Goal: Task Accomplishment & Management: Use online tool/utility

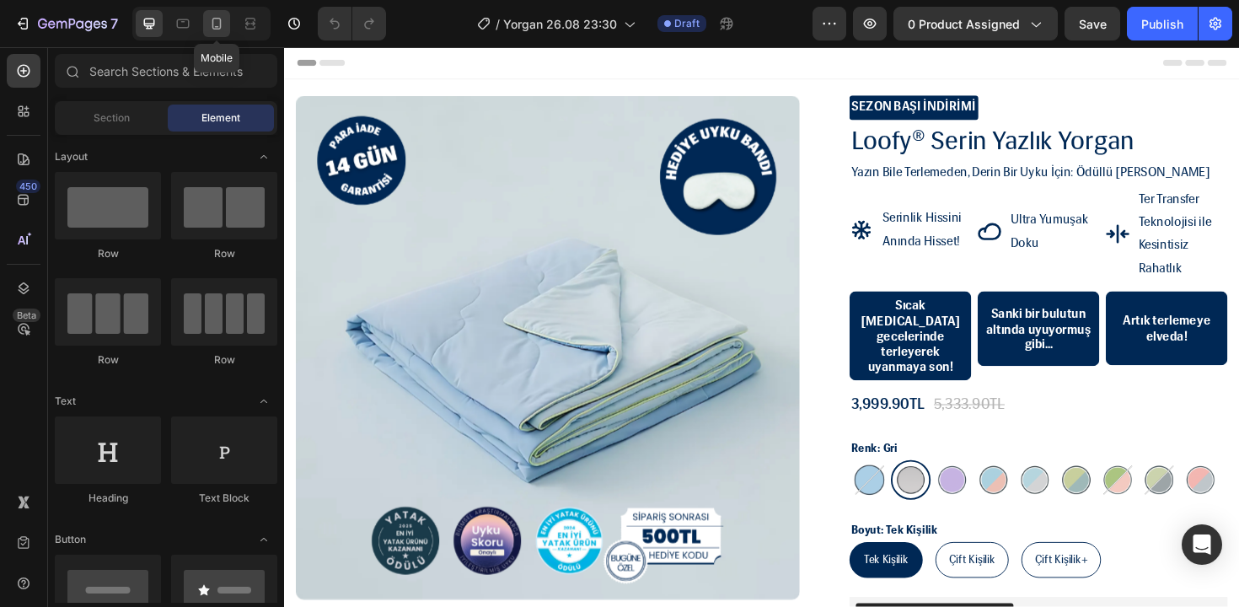
click at [215, 22] on icon at bounding box center [216, 23] width 17 height 17
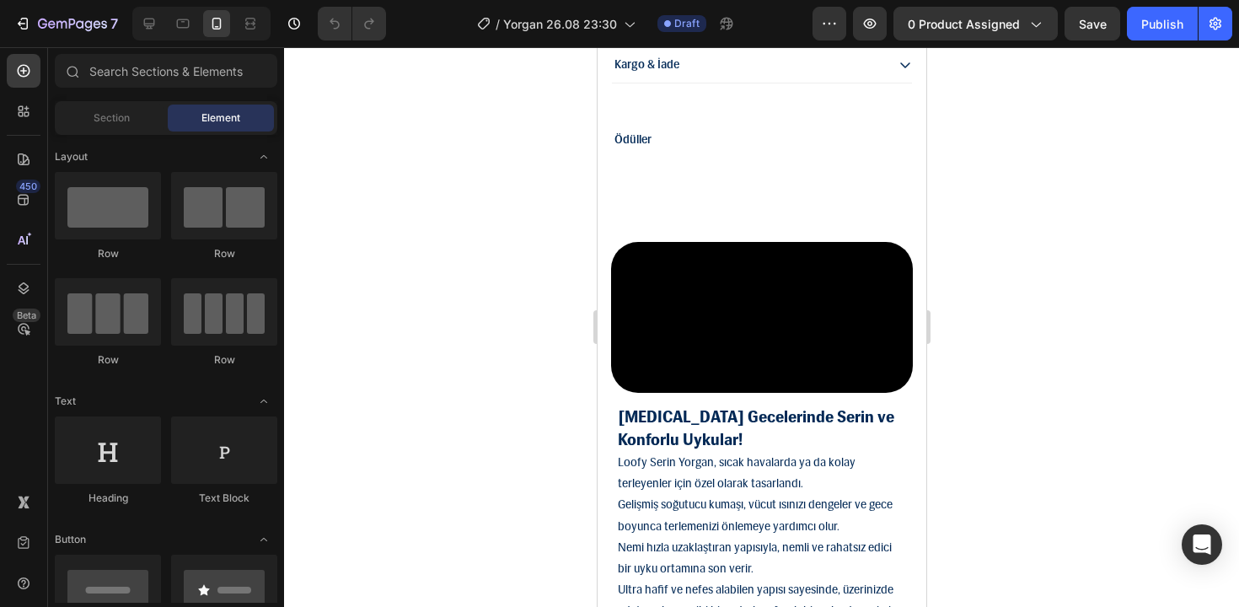
scroll to position [1841, 0]
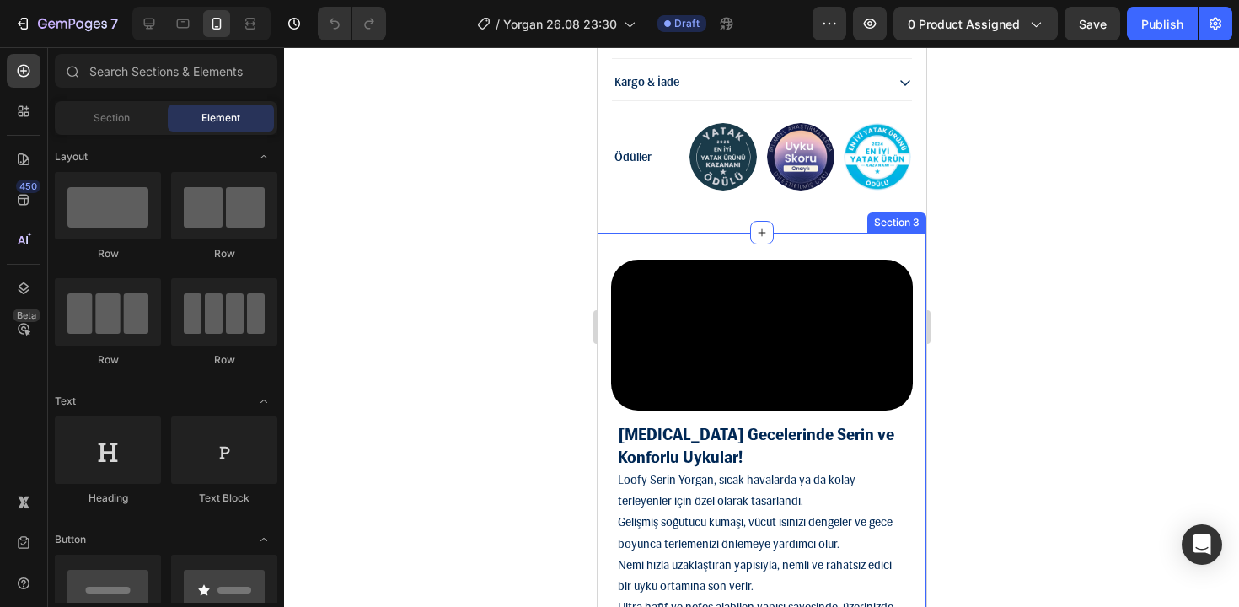
click at [670, 263] on div "Video [MEDICAL_DATA] Gecelerinde Serin ve Konforlu Uykular! Loofy Serin Yorgan,…" at bounding box center [761, 467] width 329 height 469
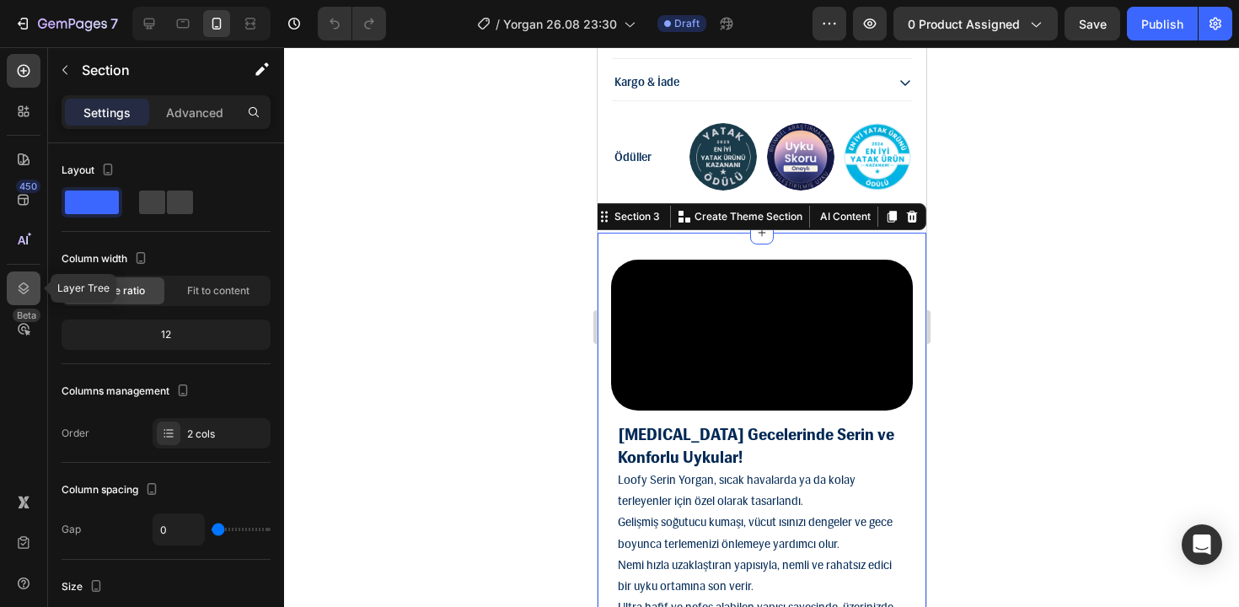
click at [12, 295] on div at bounding box center [24, 288] width 34 height 34
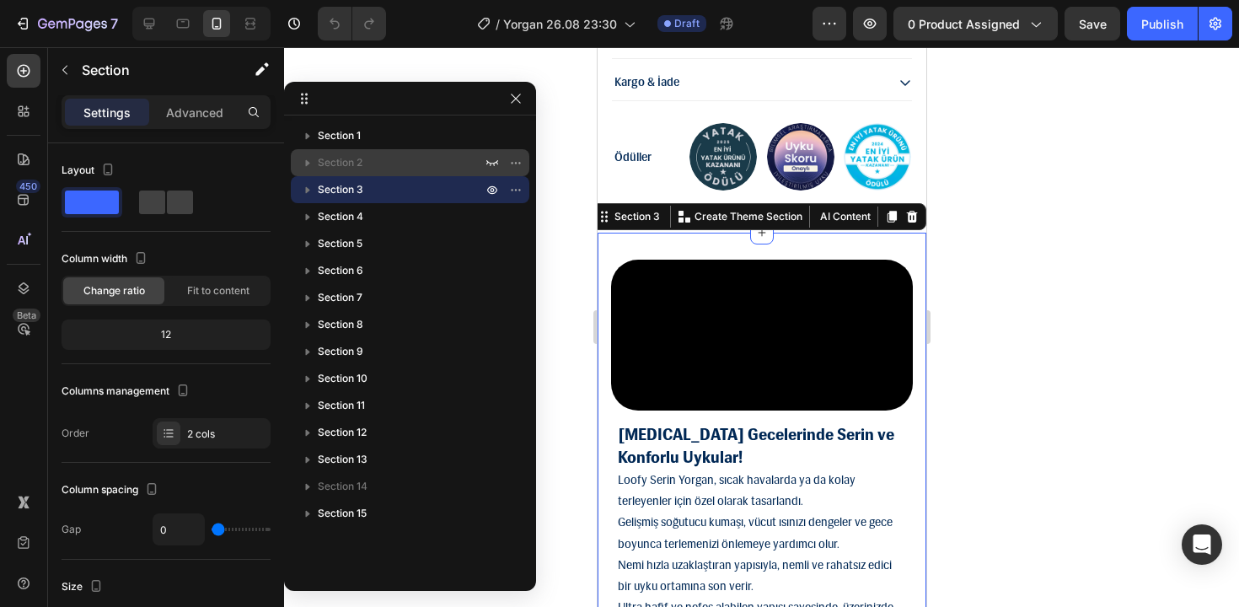
click at [354, 164] on span "Section 2" at bounding box center [340, 162] width 45 height 17
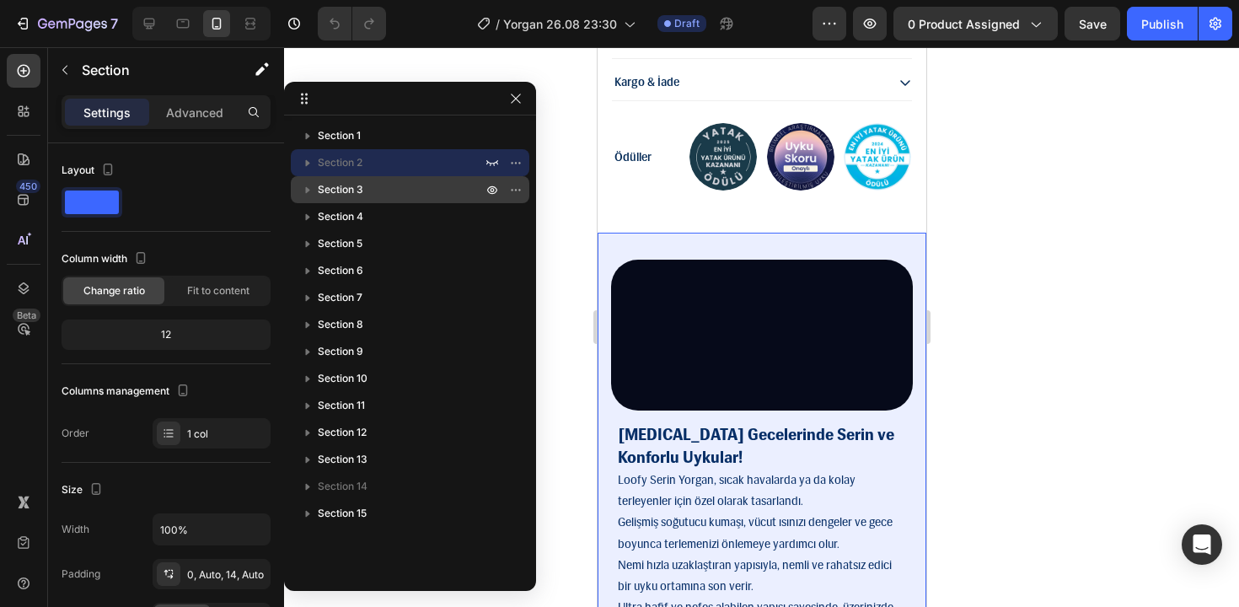
click at [395, 188] on p "Section 3" at bounding box center [402, 189] width 168 height 17
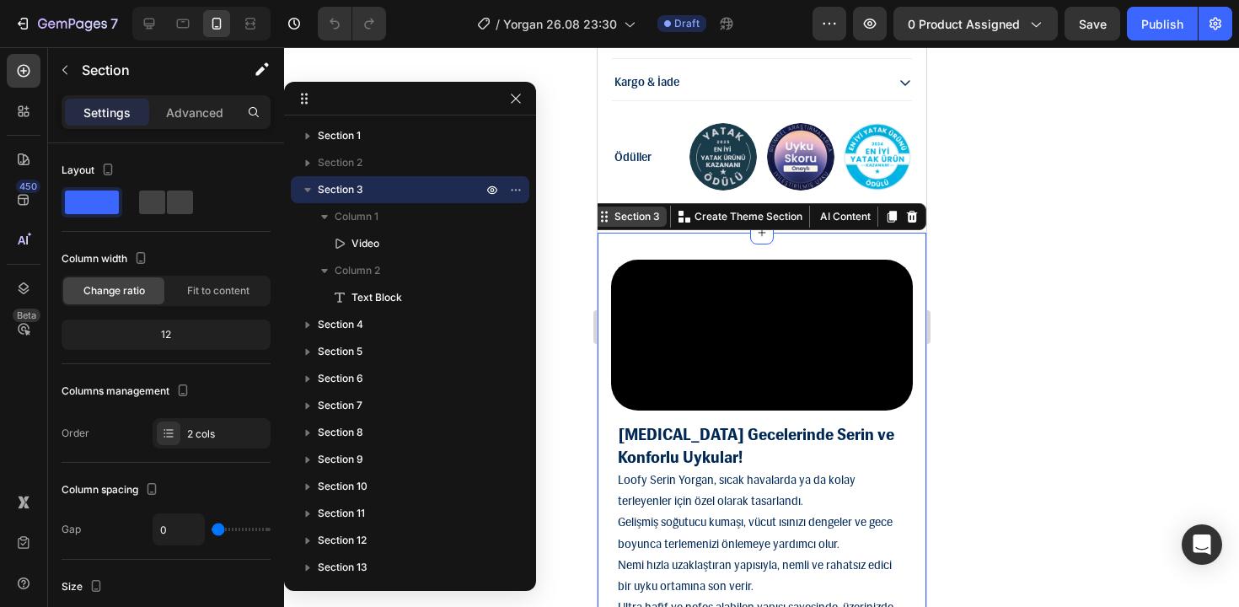
click at [642, 224] on div "Section 3" at bounding box center [636, 216] width 52 height 15
click at [755, 239] on icon at bounding box center [760, 232] width 13 height 13
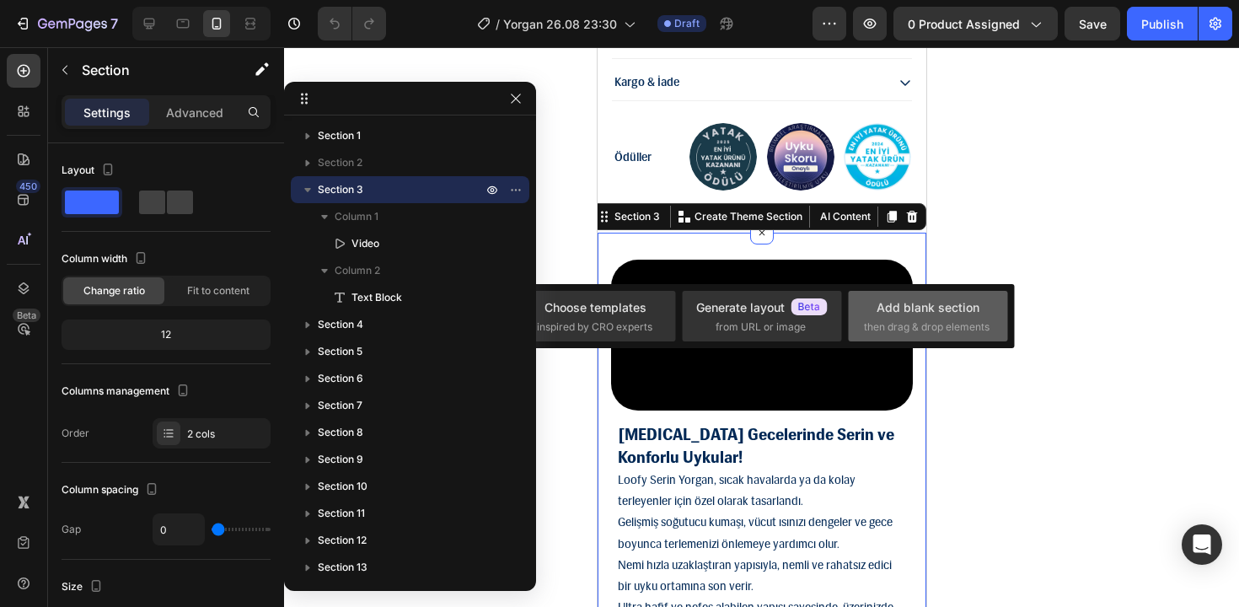
click at [916, 318] on div "Add blank section then drag & drop elements" at bounding box center [928, 316] width 128 height 36
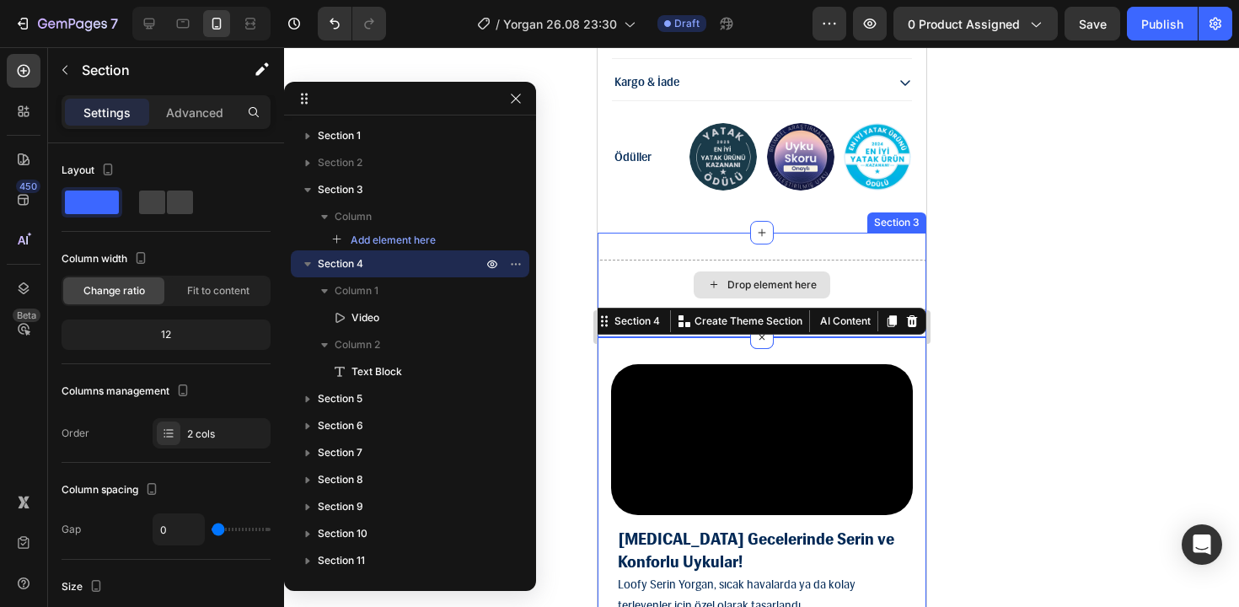
click at [808, 292] on div "Drop element here" at bounding box center [771, 284] width 89 height 13
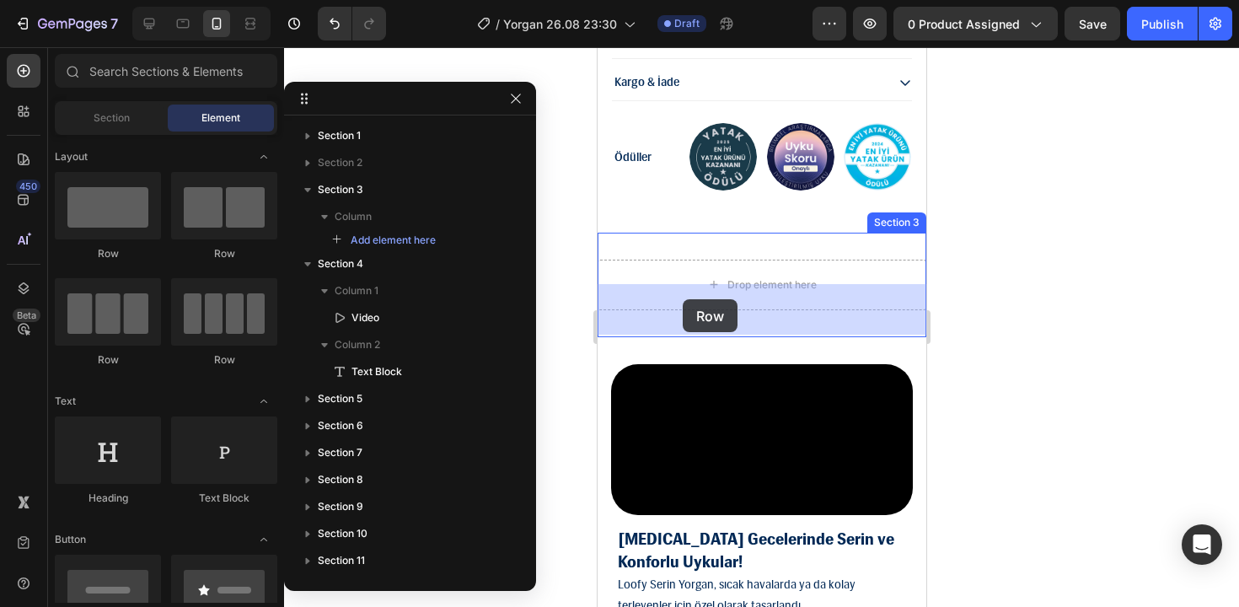
drag, startPoint x: 707, startPoint y: 266, endPoint x: 682, endPoint y: 299, distance: 41.5
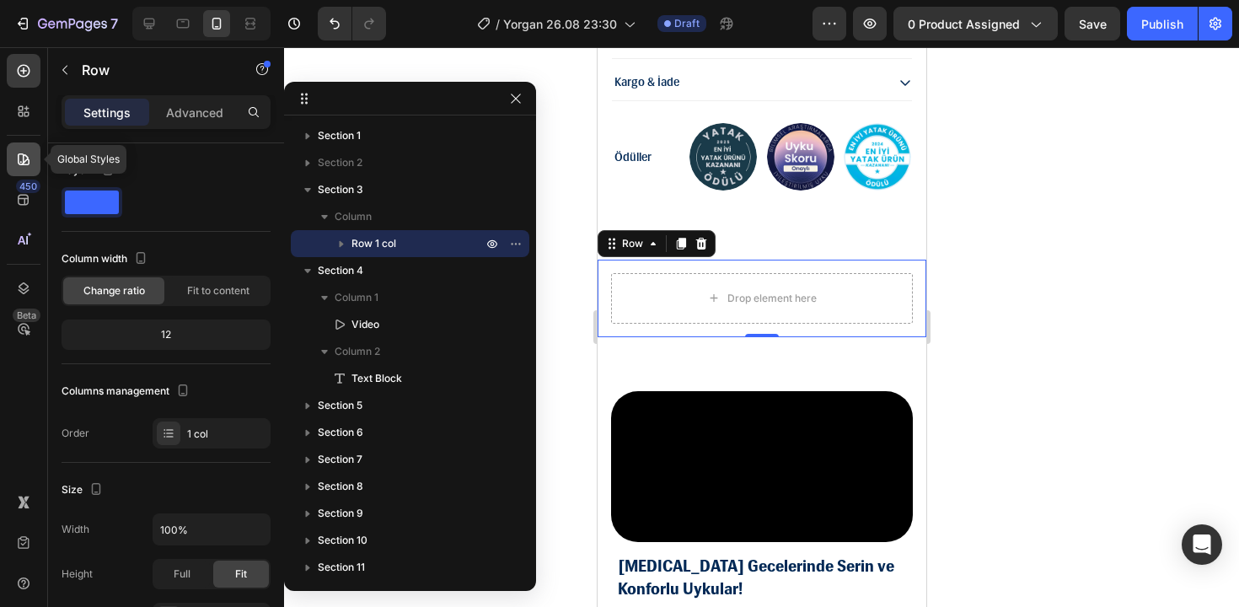
click at [19, 148] on div at bounding box center [24, 159] width 34 height 34
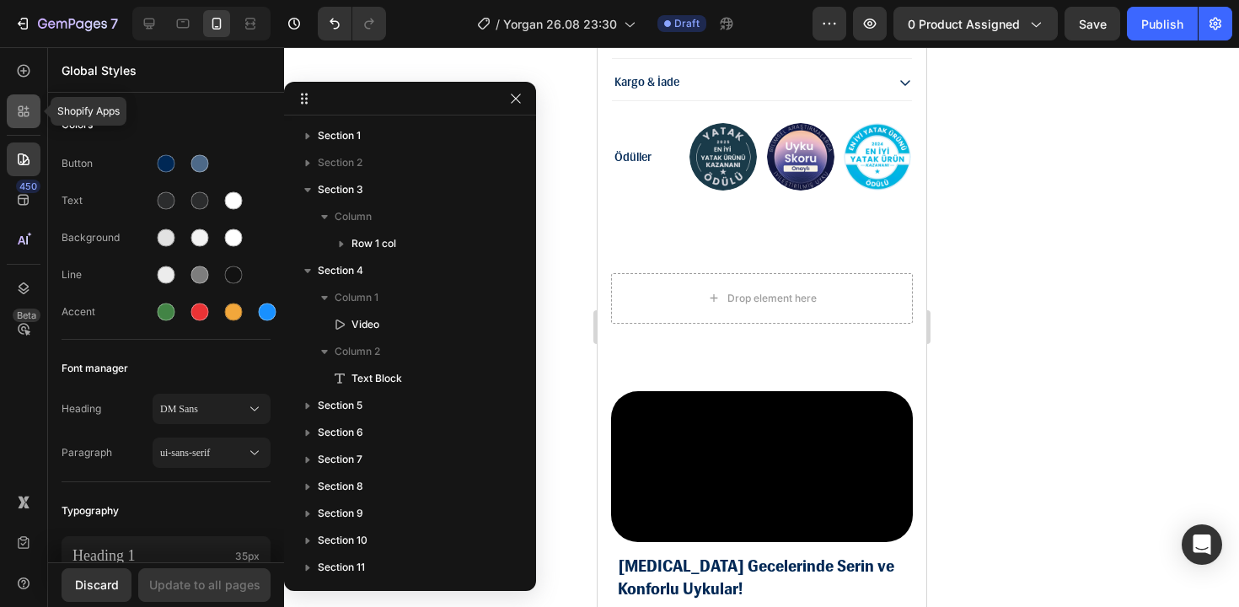
click at [20, 106] on icon at bounding box center [21, 108] width 5 height 5
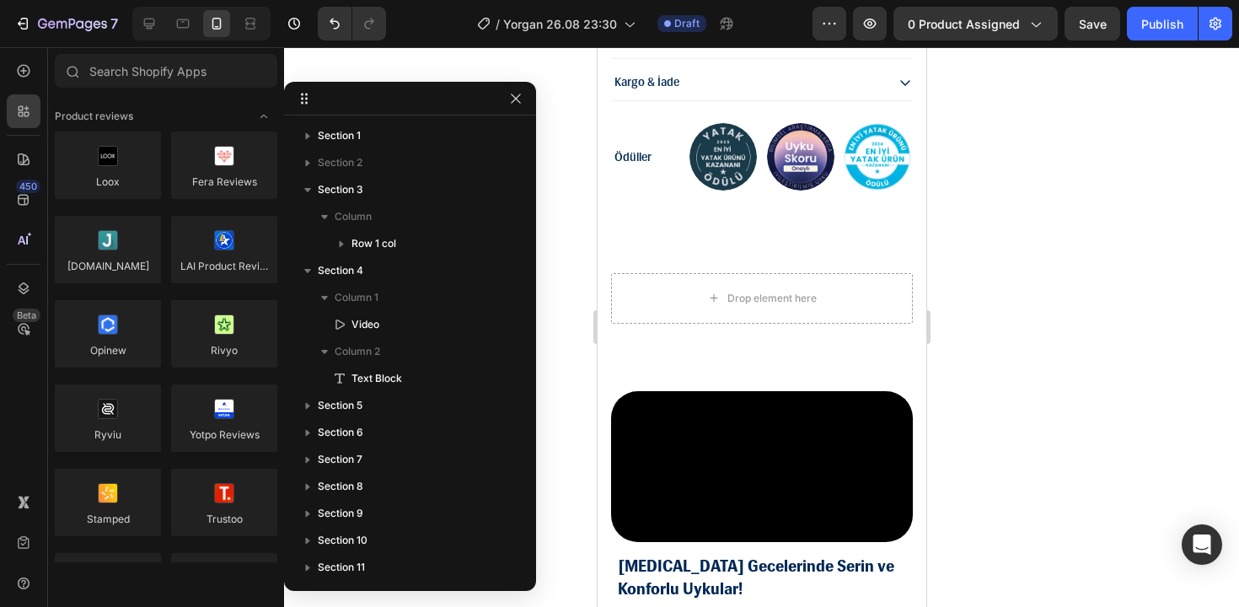
click at [16, 89] on div "450 Beta" at bounding box center [24, 270] width 34 height 432
click at [35, 68] on div at bounding box center [24, 71] width 34 height 34
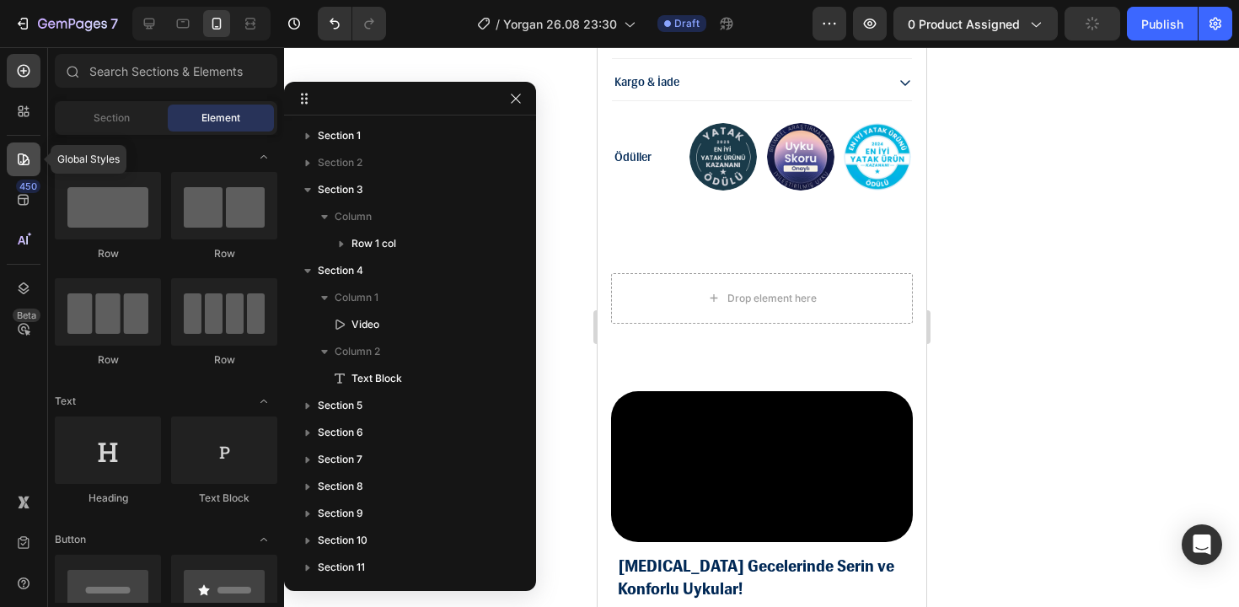
click at [26, 163] on icon at bounding box center [23, 159] width 17 height 17
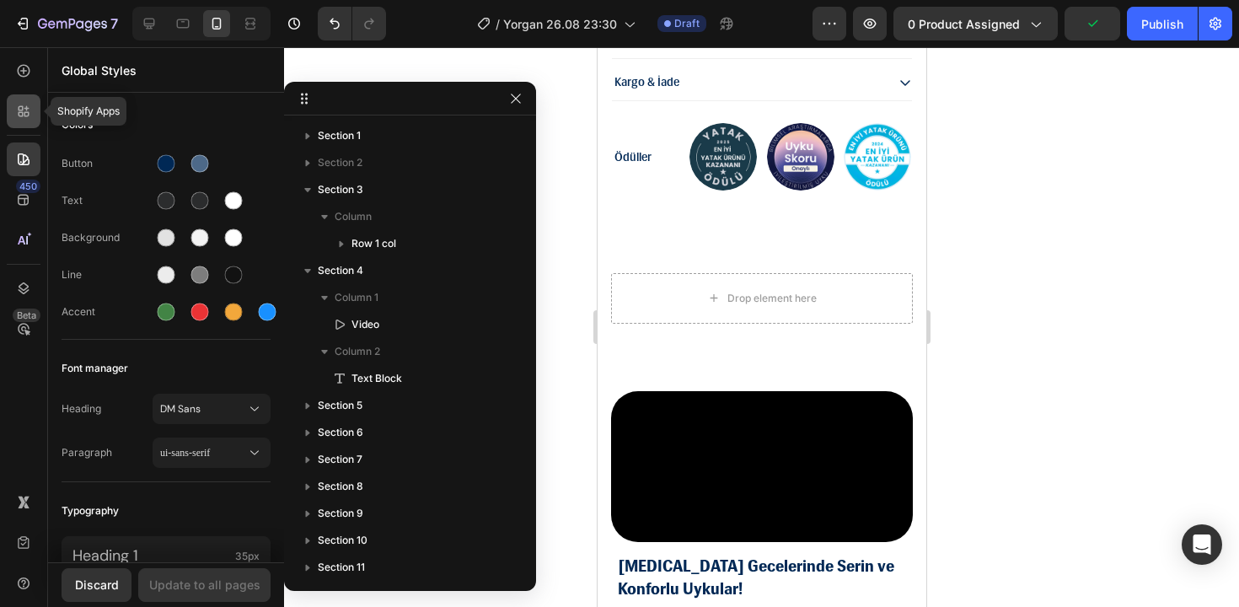
click at [18, 127] on div at bounding box center [24, 111] width 34 height 34
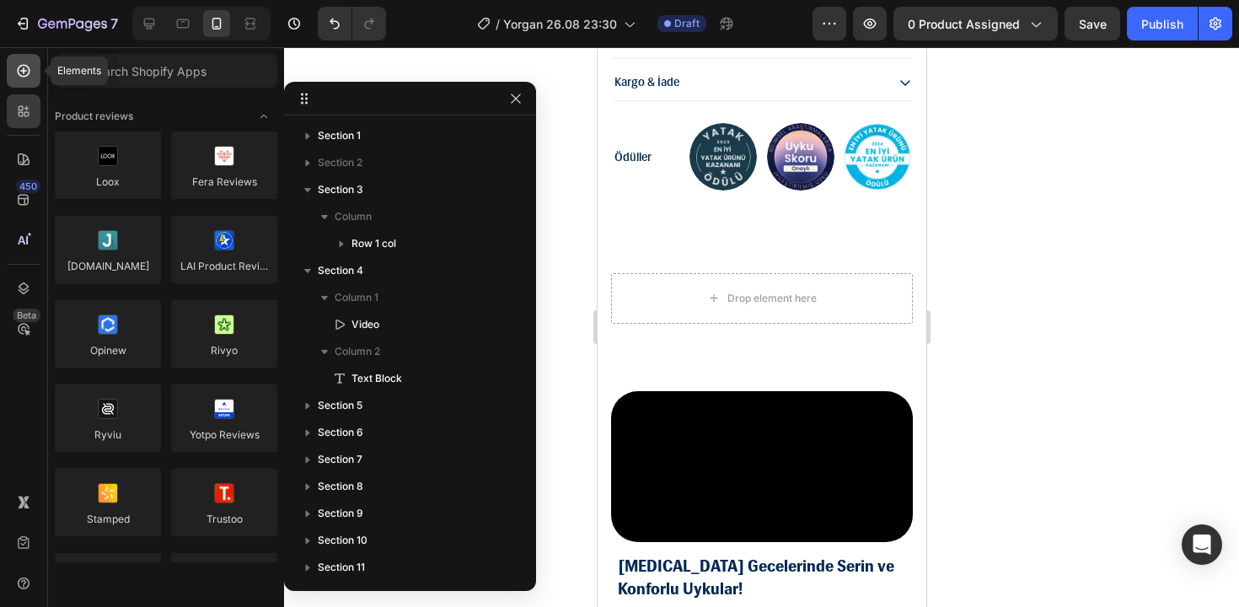
click at [19, 79] on div at bounding box center [24, 71] width 34 height 34
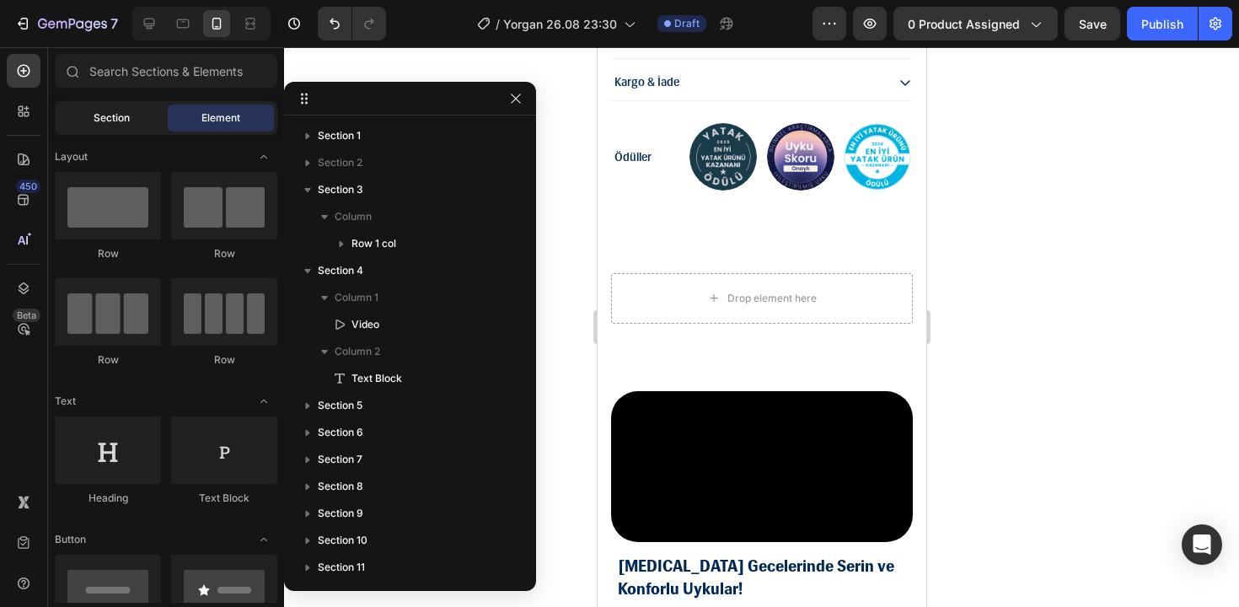
click at [131, 121] on div "Section" at bounding box center [111, 118] width 106 height 27
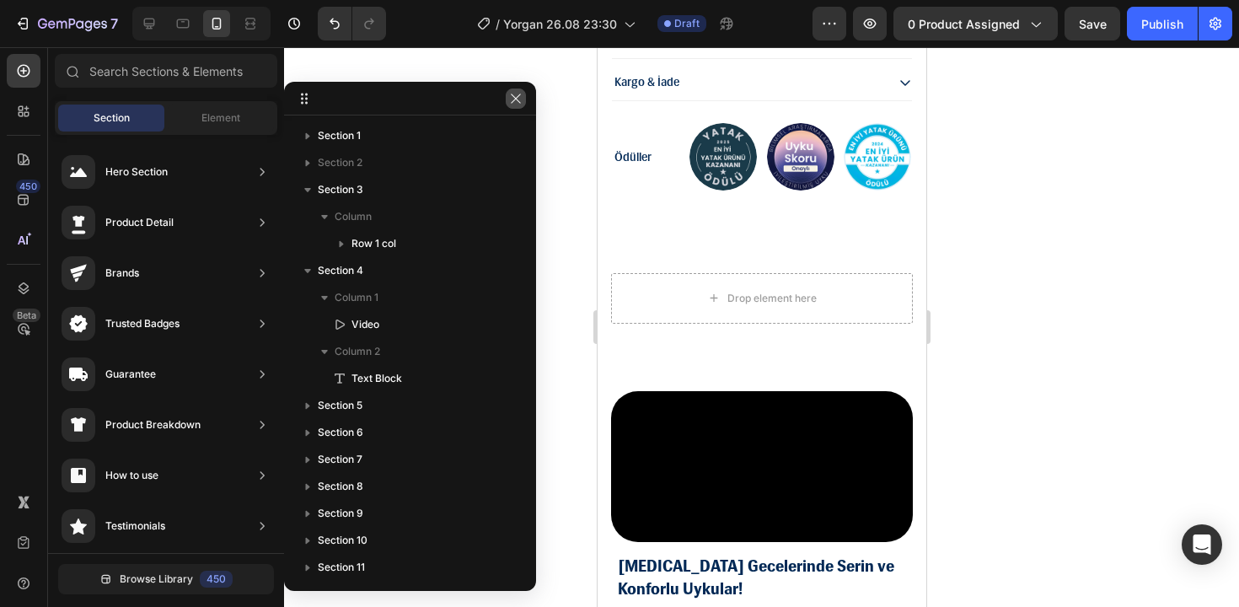
click at [516, 101] on icon "button" at bounding box center [515, 98] width 13 height 13
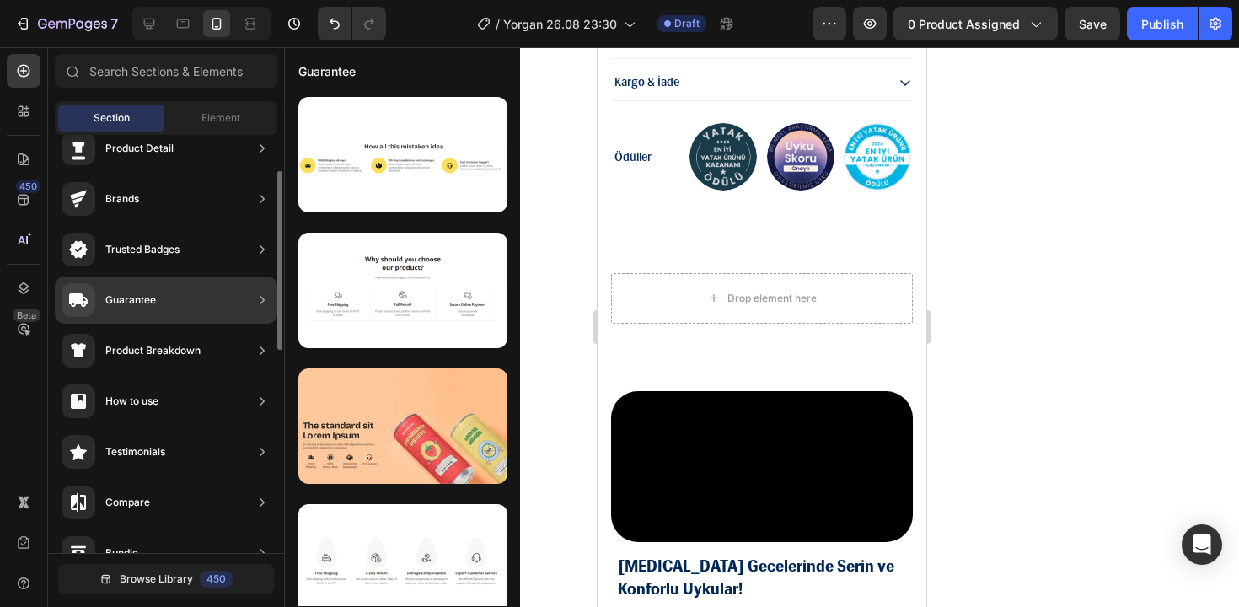
scroll to position [82, 0]
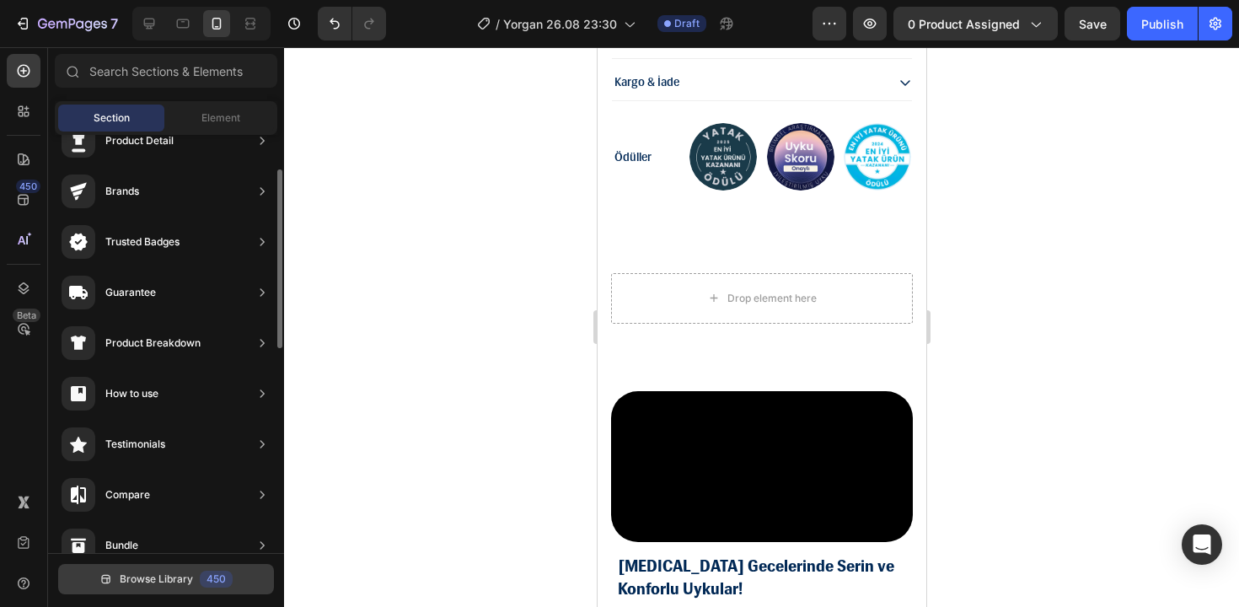
click at [166, 580] on span "Browse Library" at bounding box center [156, 579] width 73 height 15
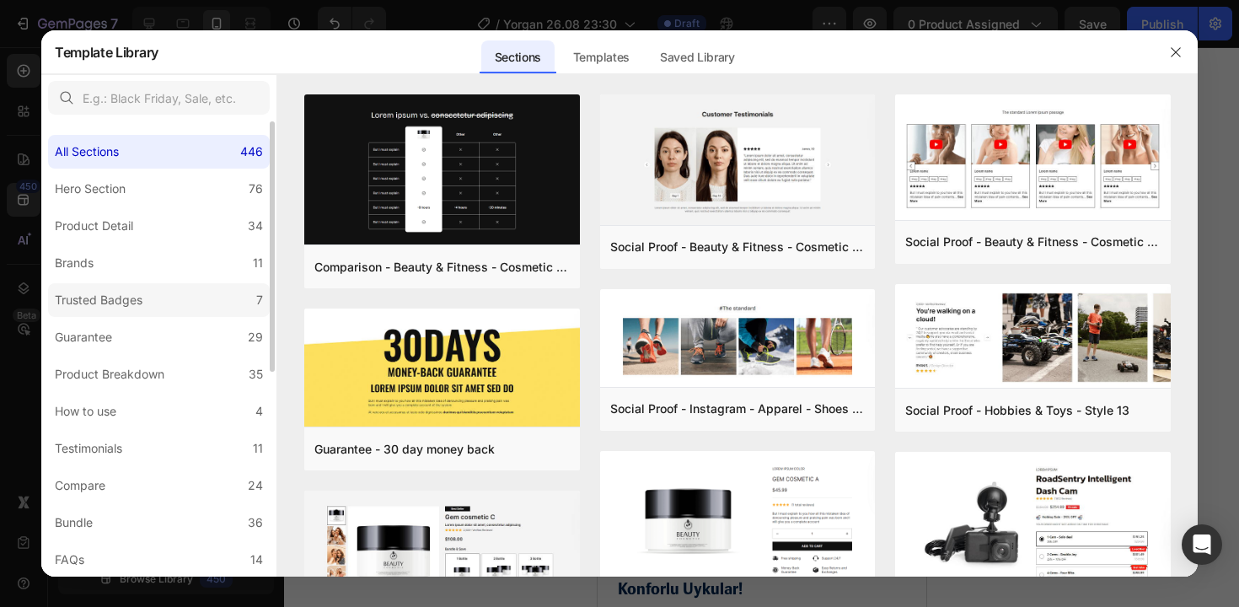
click at [177, 298] on label "Trusted Badges 7" at bounding box center [159, 300] width 222 height 34
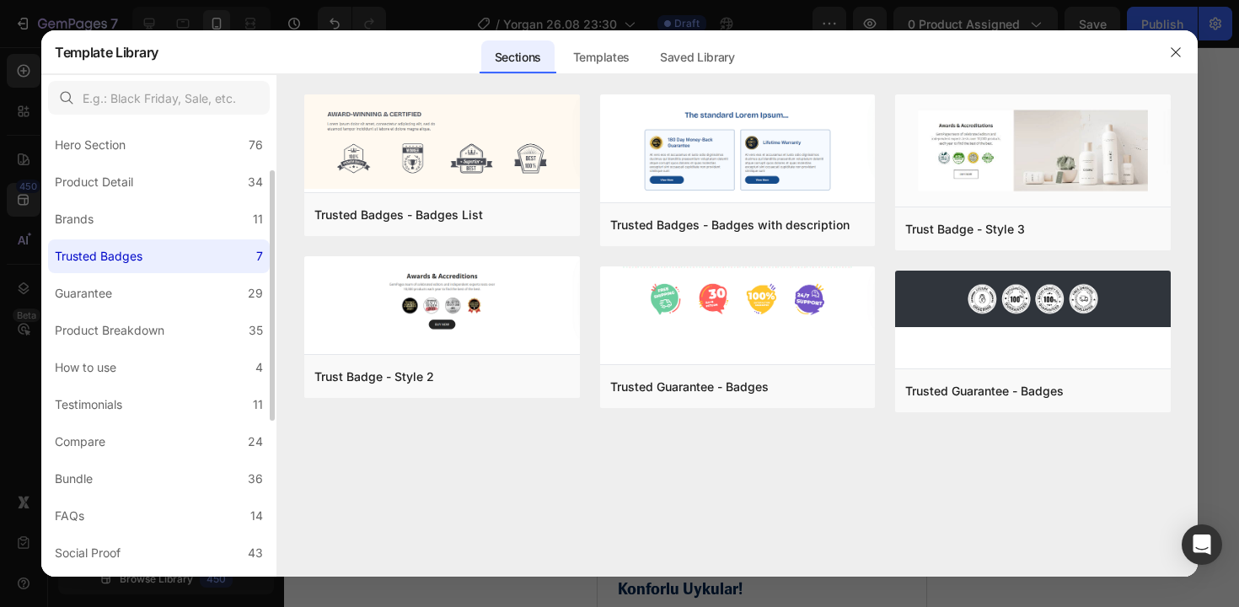
scroll to position [62, 0]
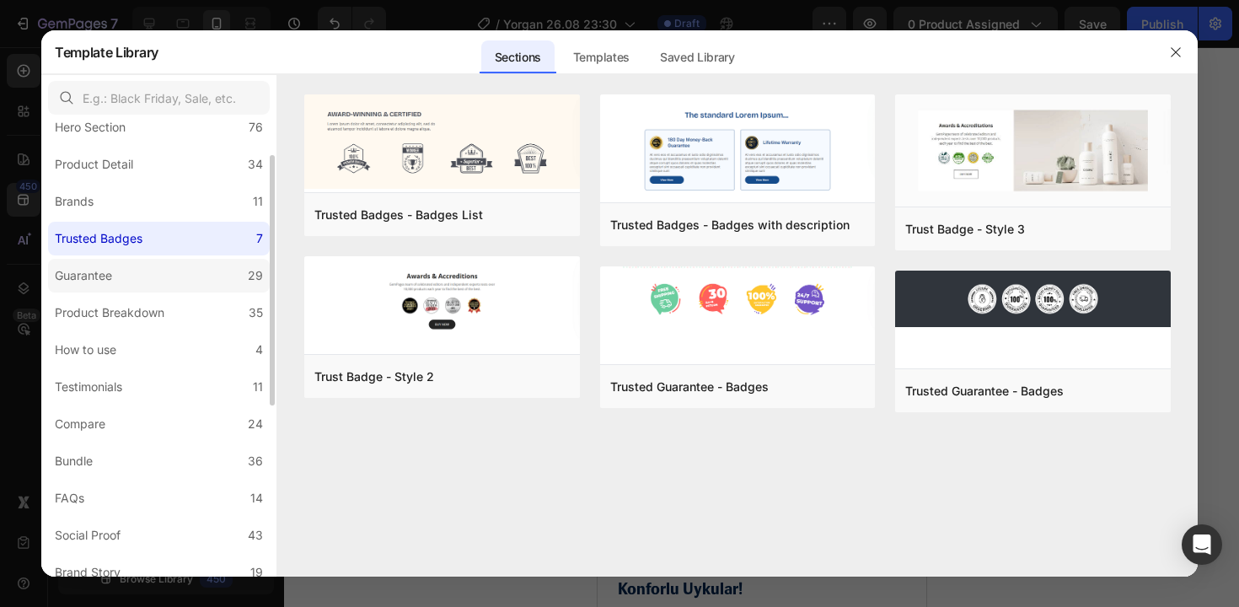
click at [208, 264] on label "Guarantee 29" at bounding box center [159, 276] width 222 height 34
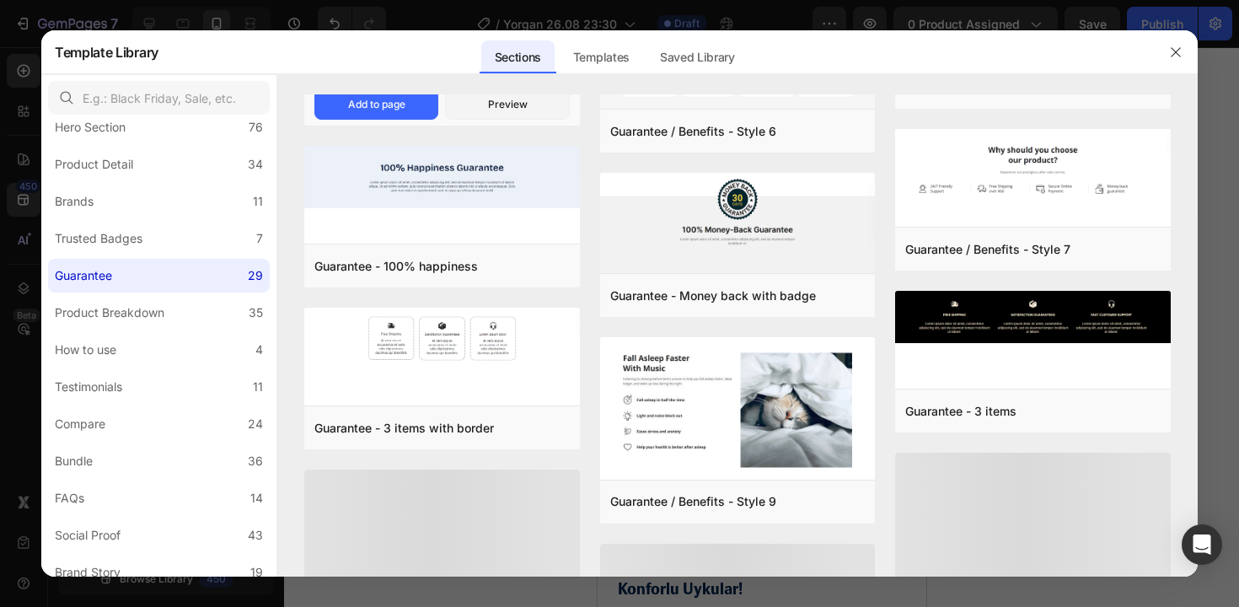
scroll to position [318, 0]
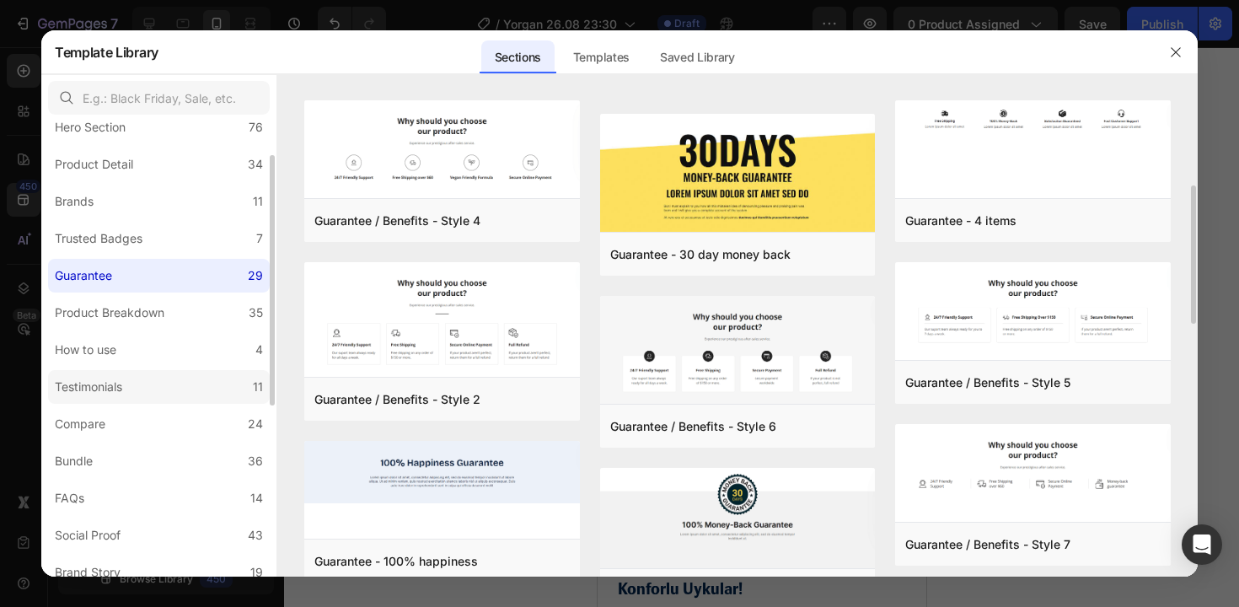
click at [170, 392] on label "Testimonials 11" at bounding box center [159, 387] width 222 height 34
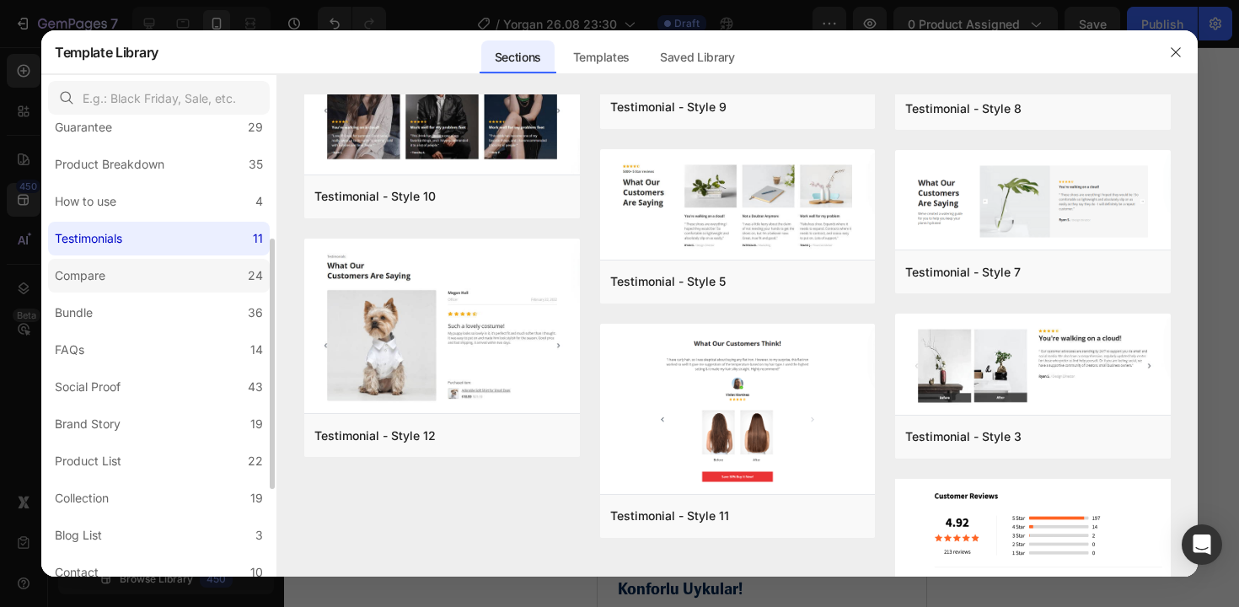
scroll to position [211, 0]
click at [199, 384] on label "Social Proof 43" at bounding box center [159, 386] width 222 height 34
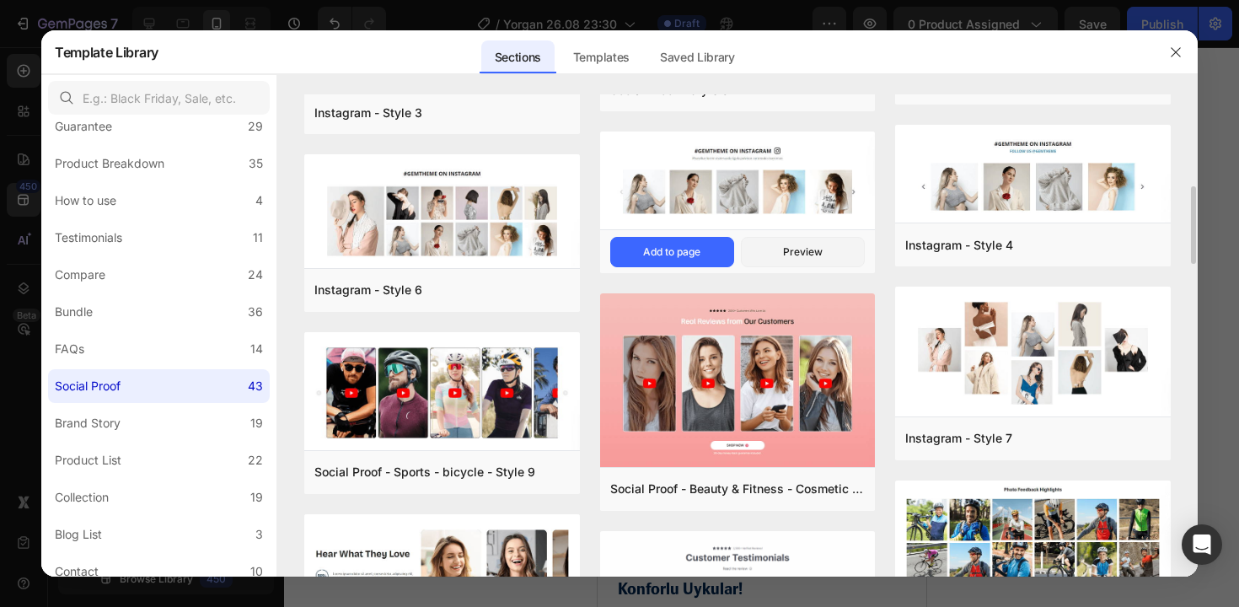
scroll to position [564, 0]
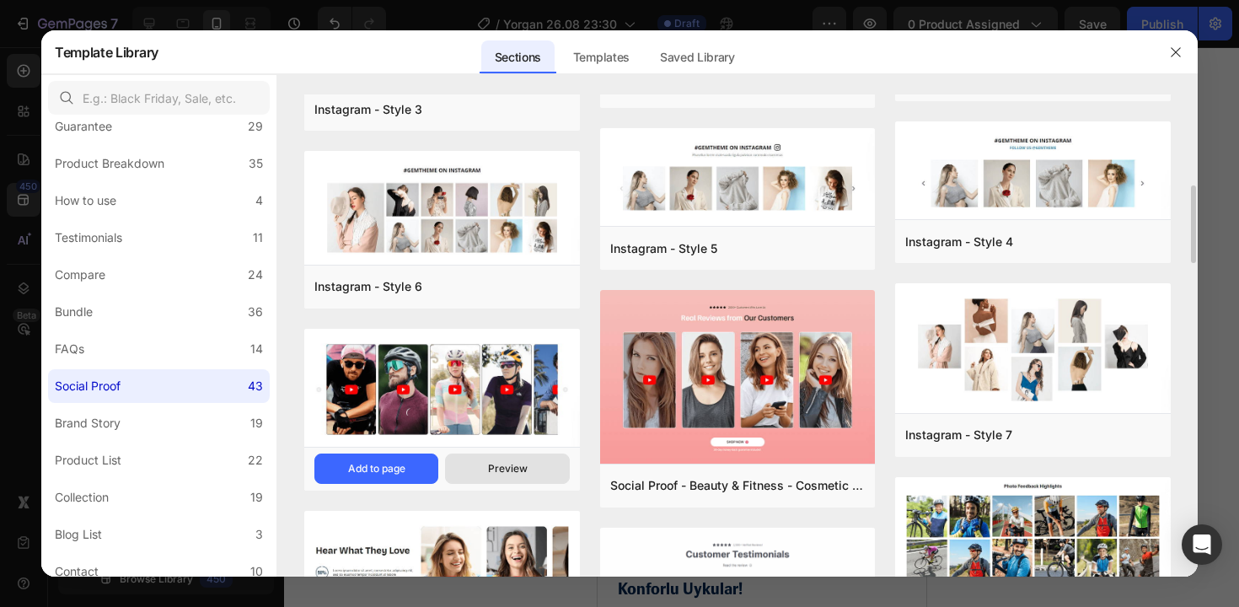
click at [529, 477] on button "Preview" at bounding box center [507, 469] width 124 height 30
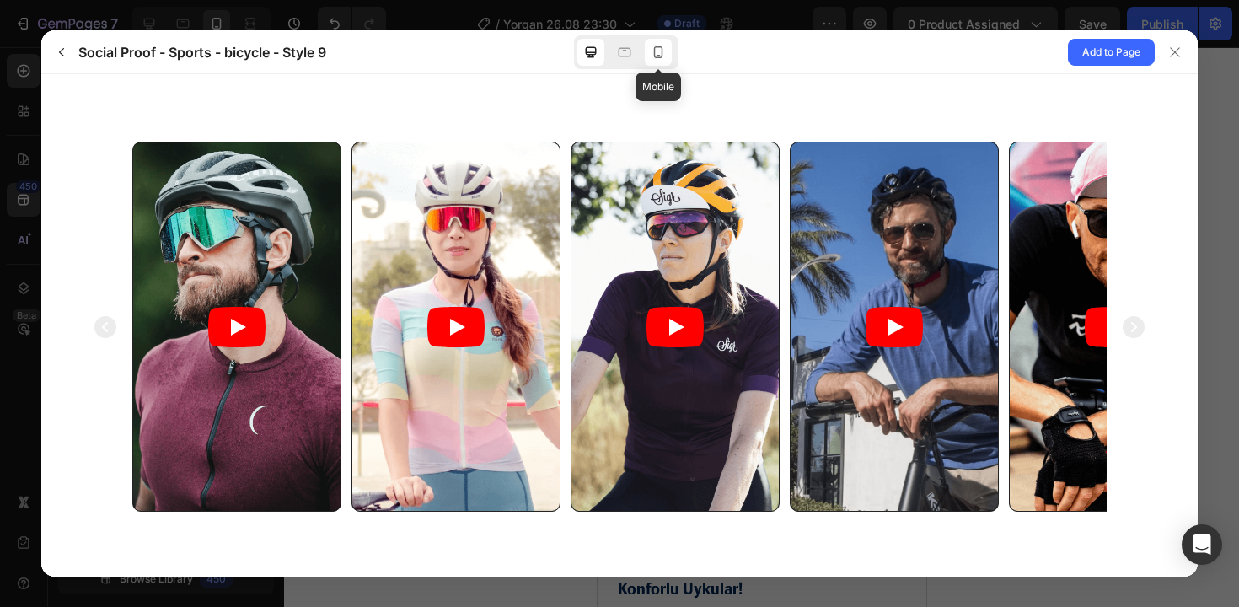
scroll to position [0, 0]
click at [660, 54] on icon at bounding box center [658, 52] width 17 height 17
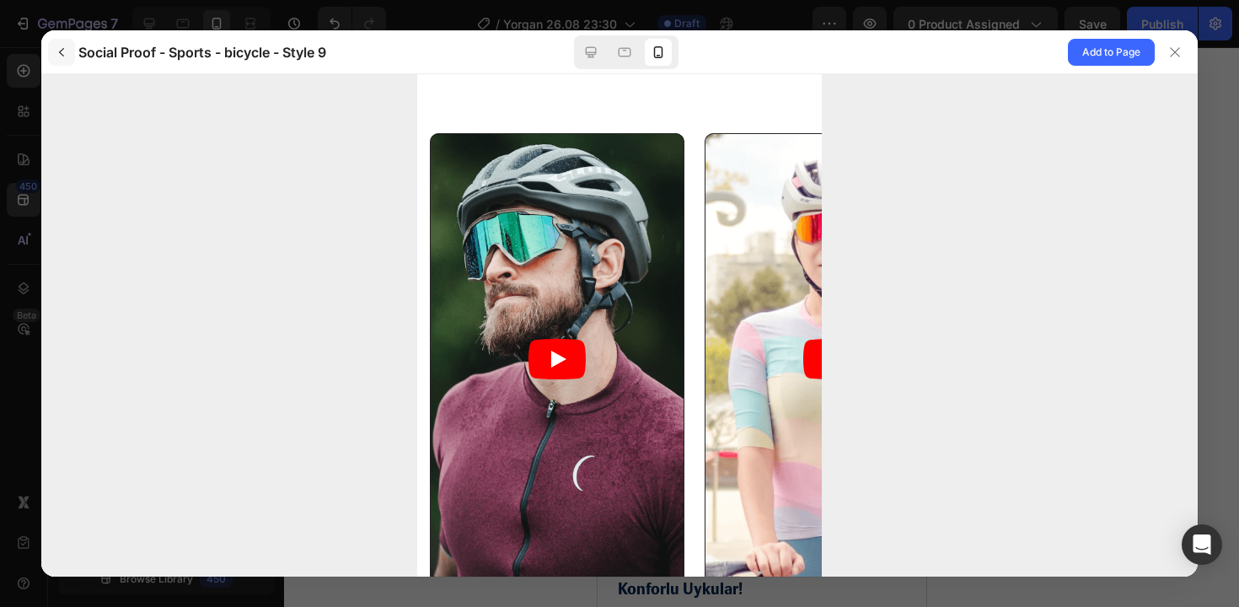
click at [59, 51] on icon "button" at bounding box center [61, 52] width 13 height 13
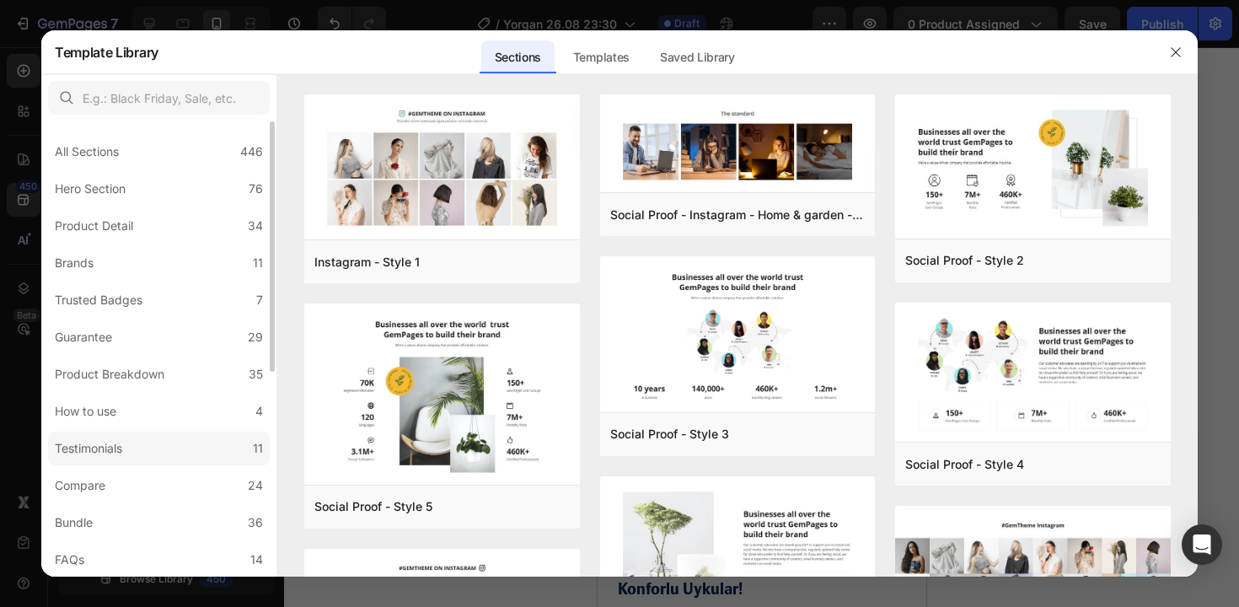
scroll to position [371, 0]
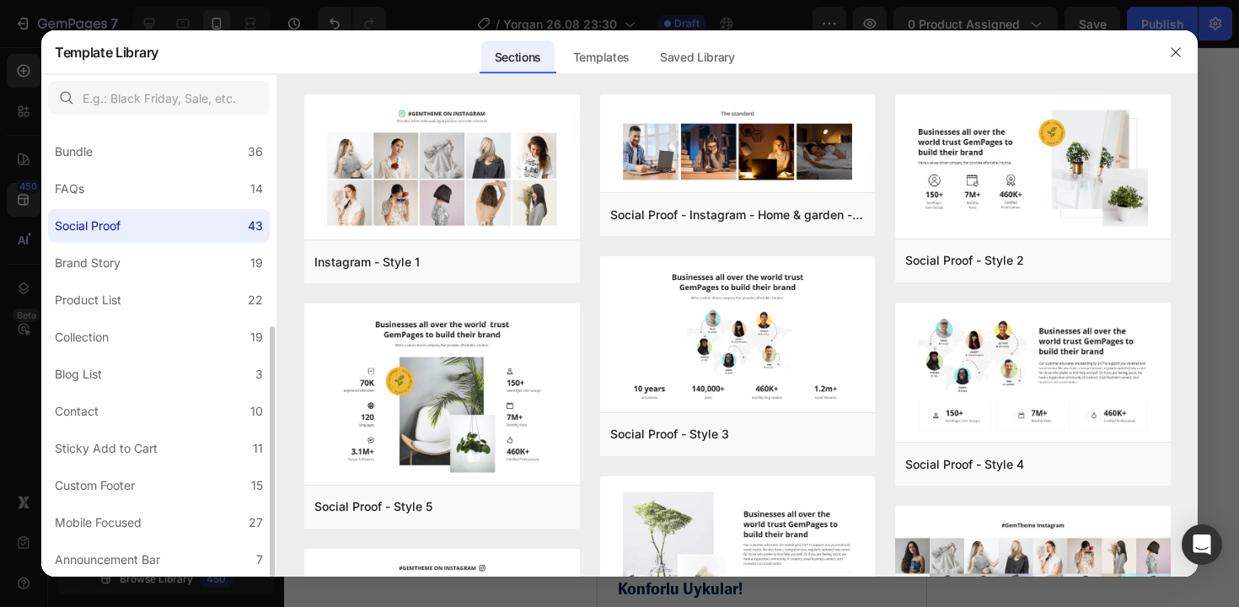
click at [186, 237] on label "Social Proof 43" at bounding box center [159, 226] width 222 height 34
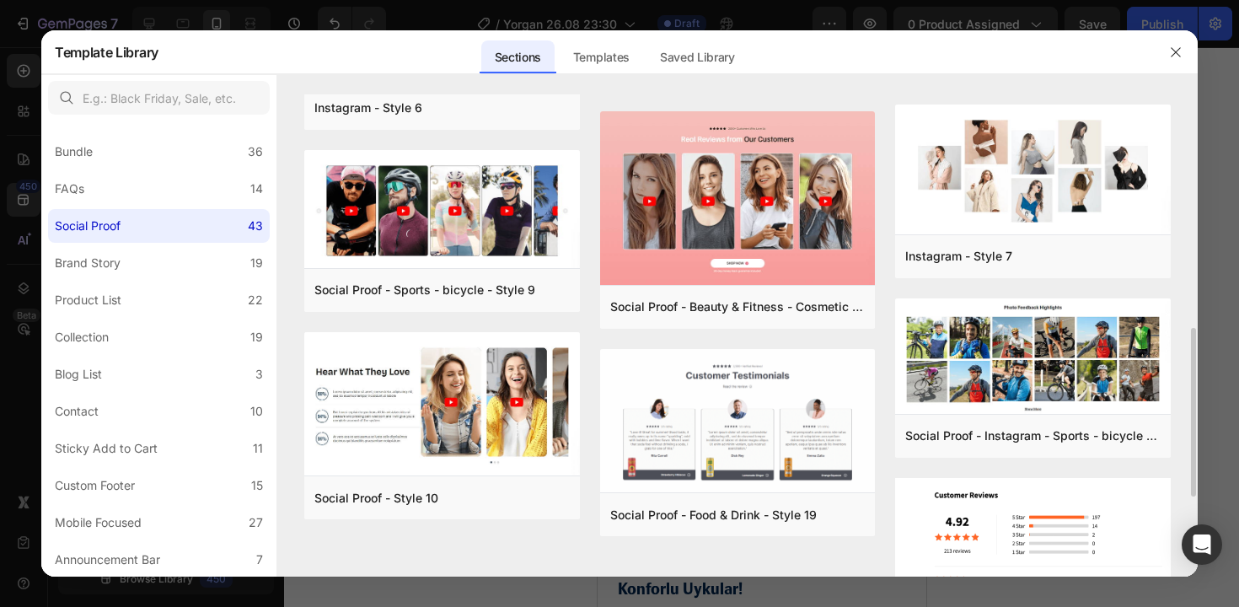
scroll to position [717, 0]
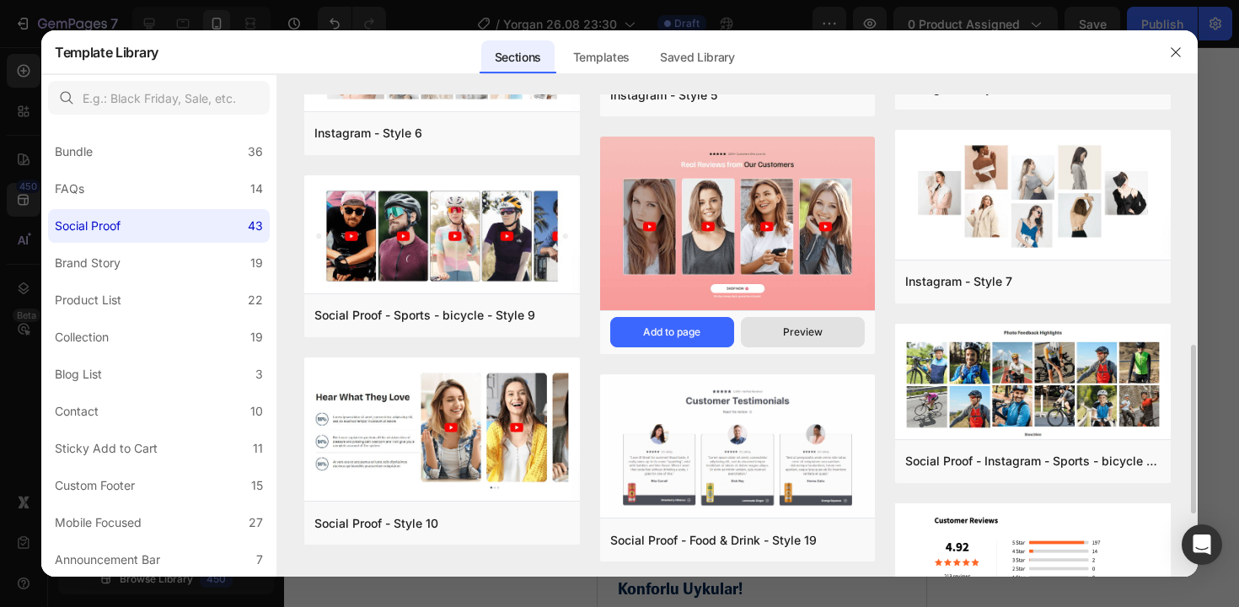
click at [797, 325] on div "Preview" at bounding box center [803, 332] width 40 height 15
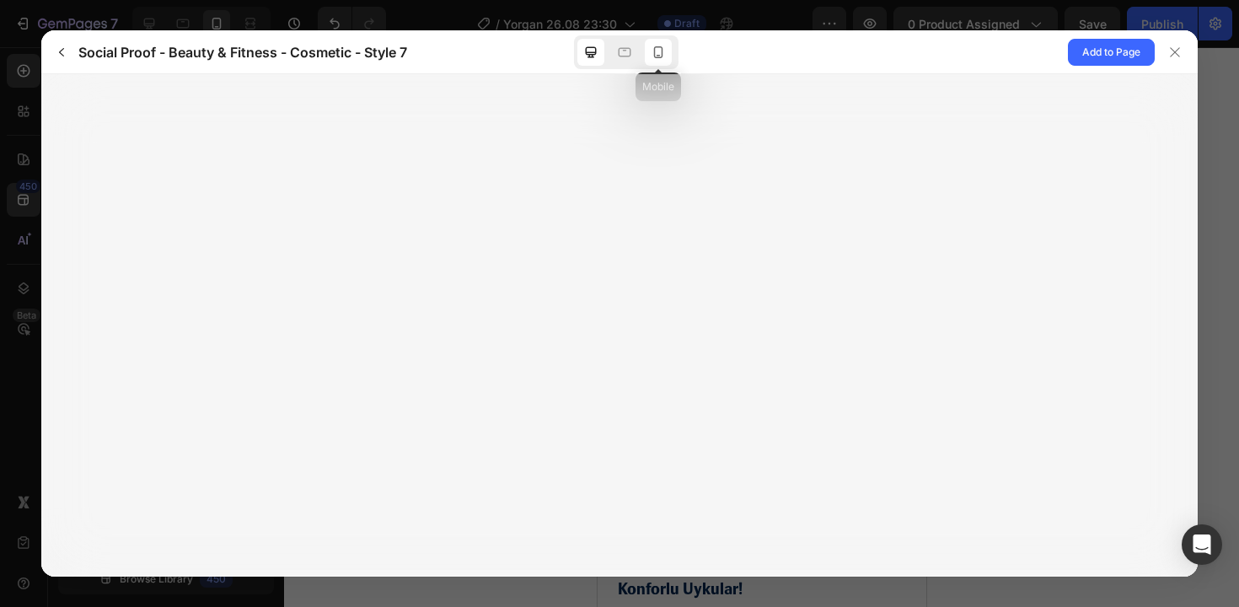
click at [652, 52] on icon at bounding box center [658, 52] width 17 height 17
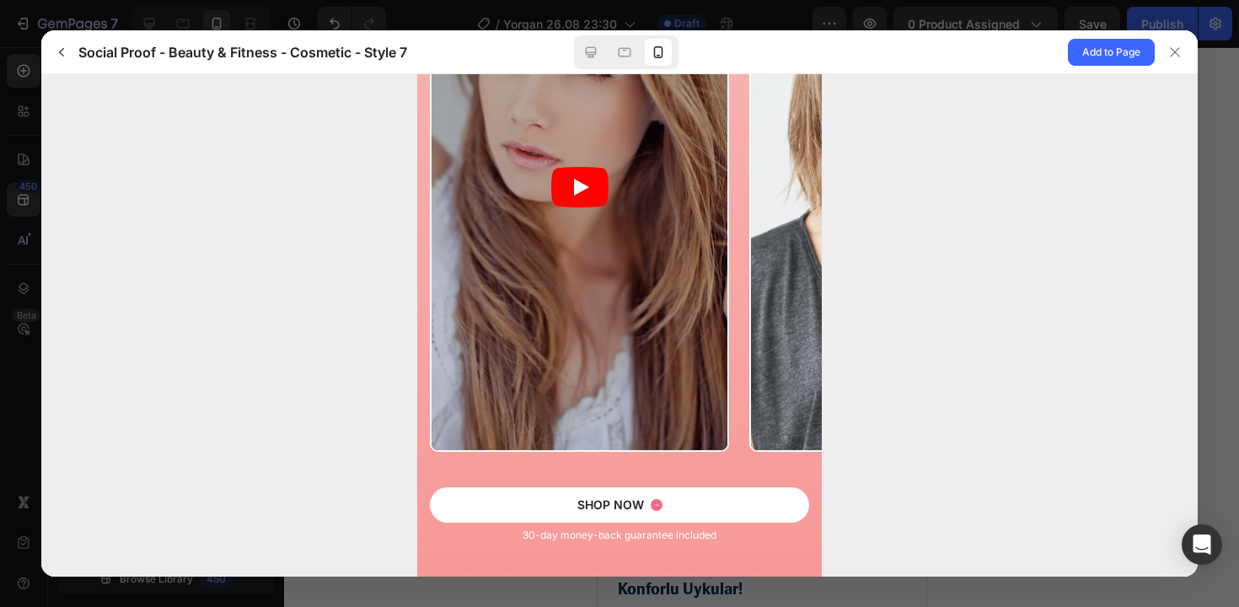
scroll to position [0, 0]
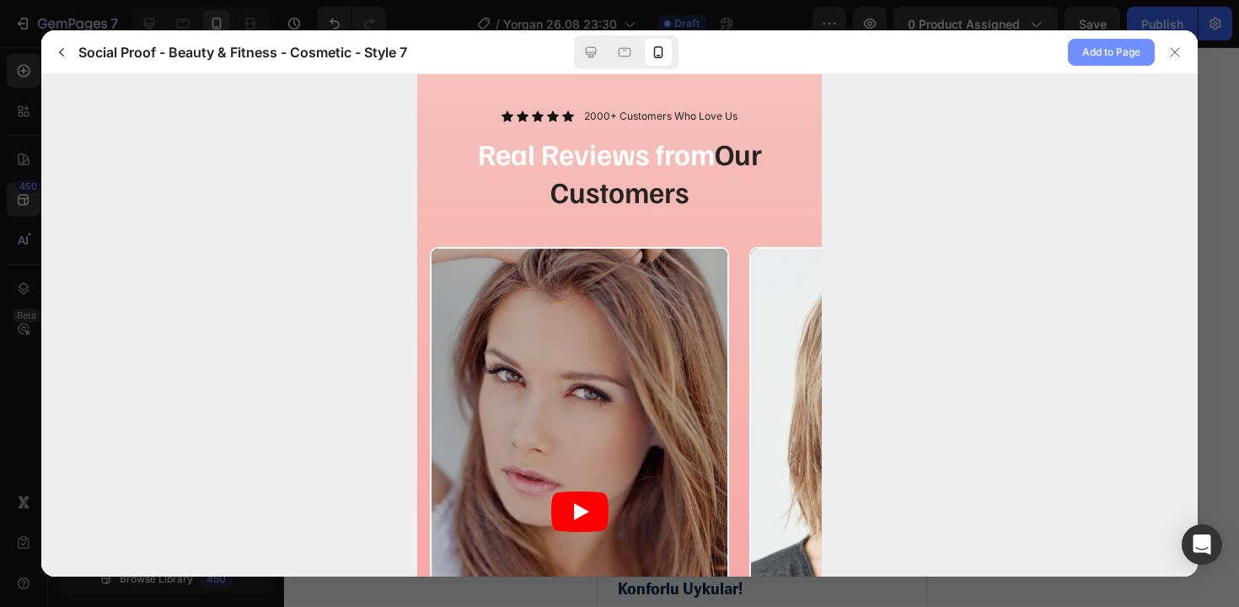
click at [1105, 57] on span "Add to Page" at bounding box center [1111, 52] width 58 height 20
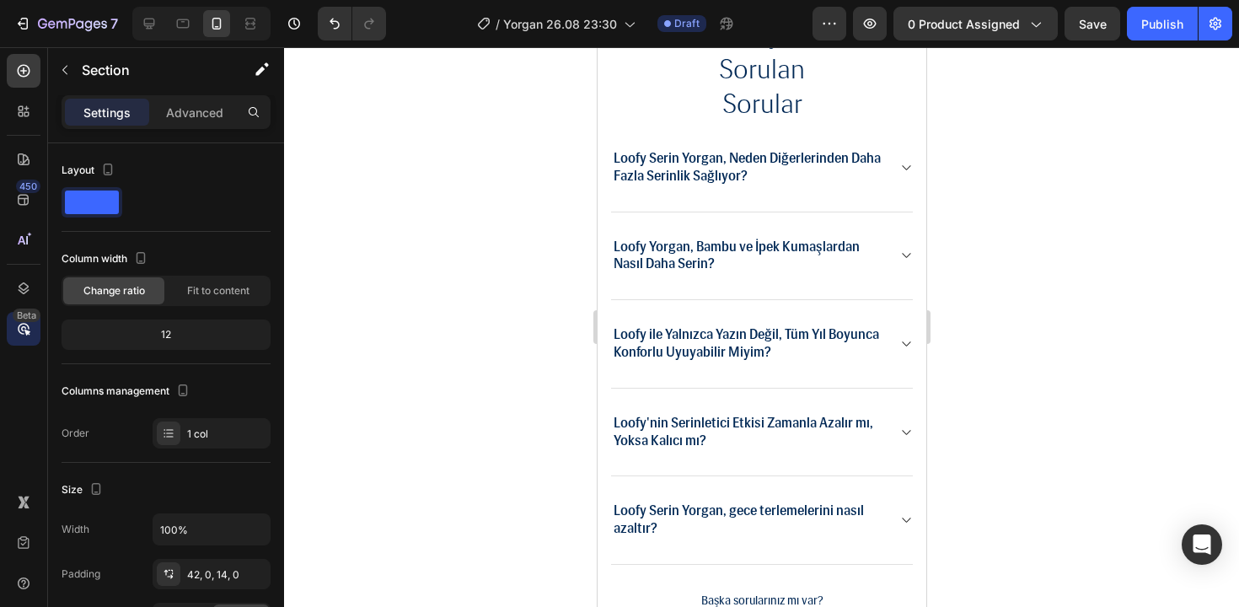
scroll to position [7347, 0]
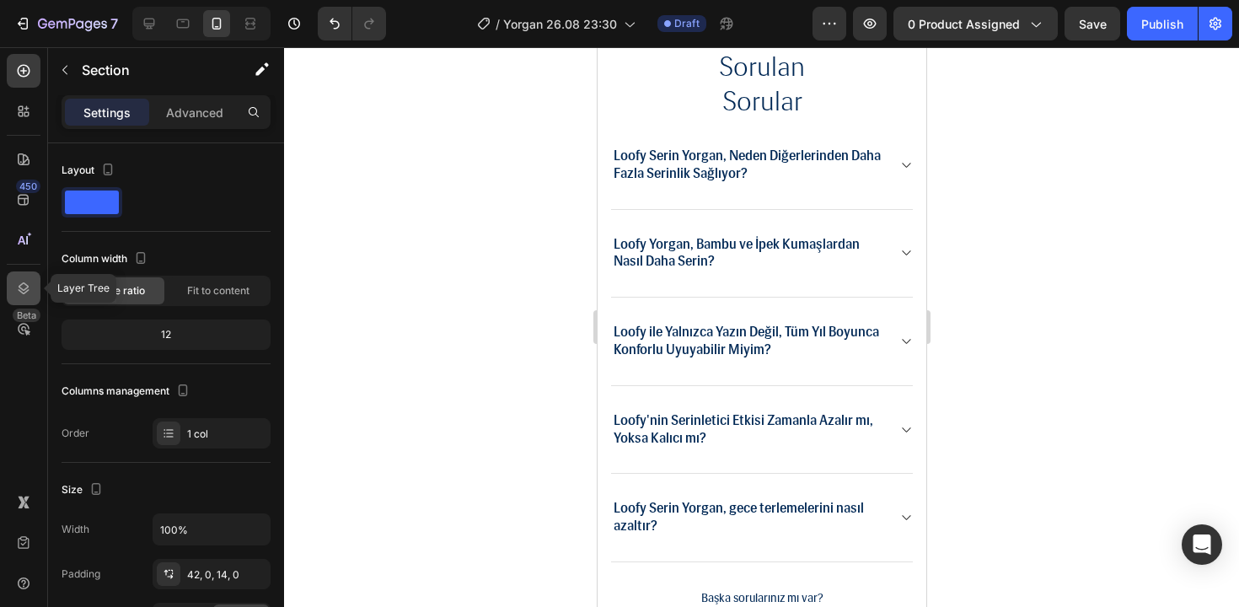
click at [22, 281] on icon at bounding box center [23, 288] width 17 height 17
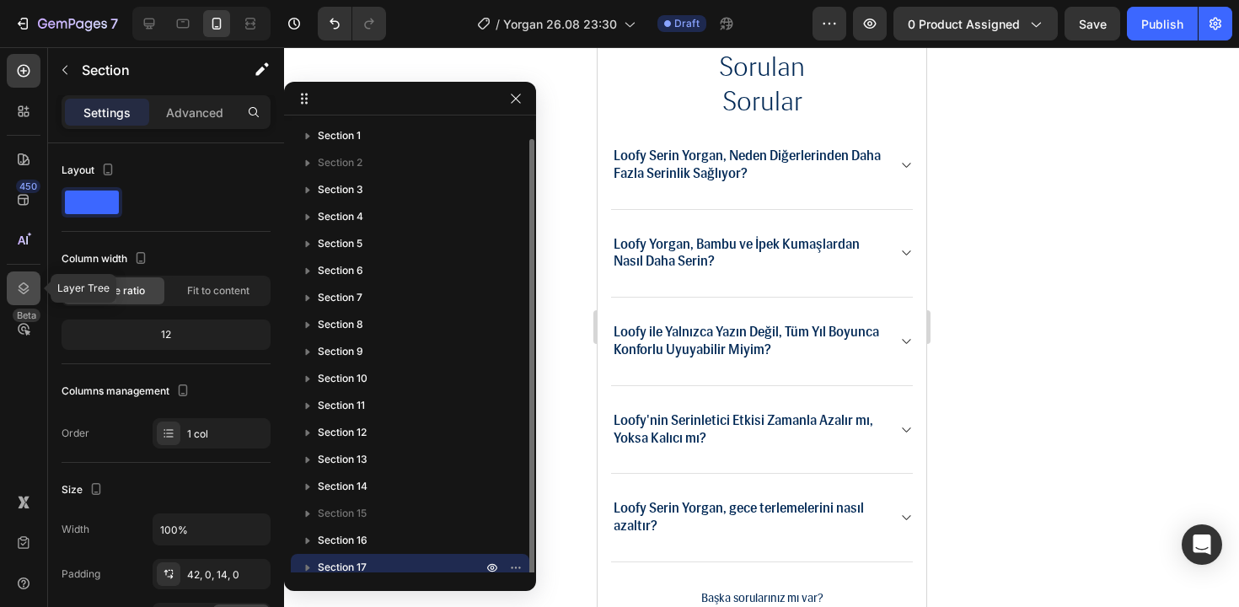
scroll to position [8, 0]
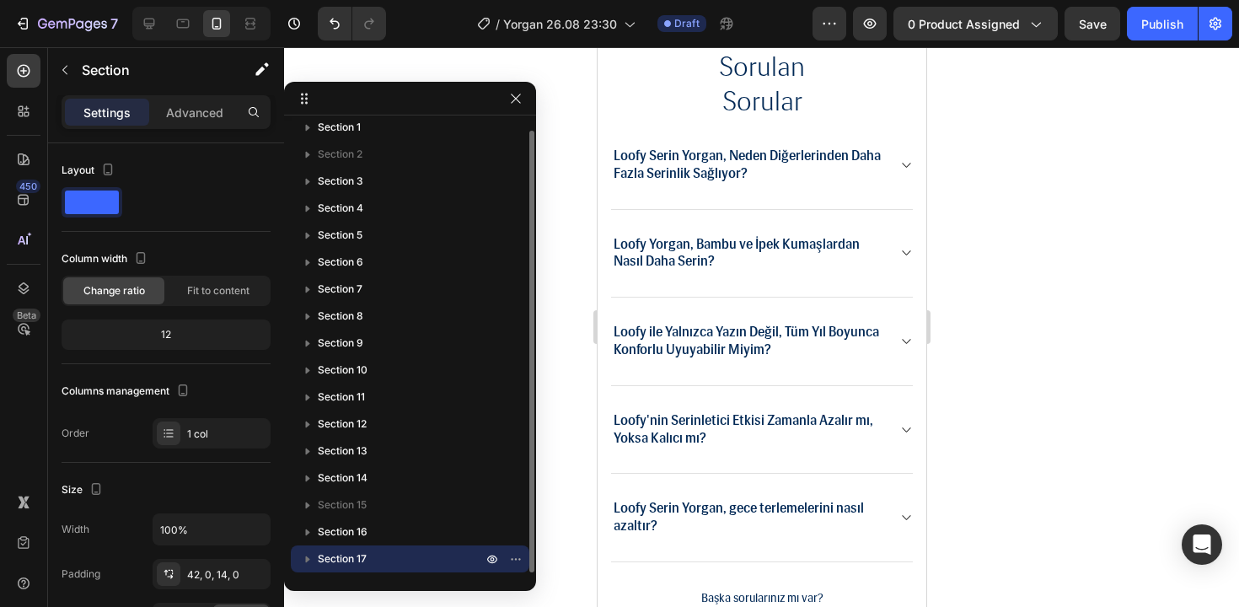
click at [321, 560] on span "Section 17" at bounding box center [342, 558] width 49 height 17
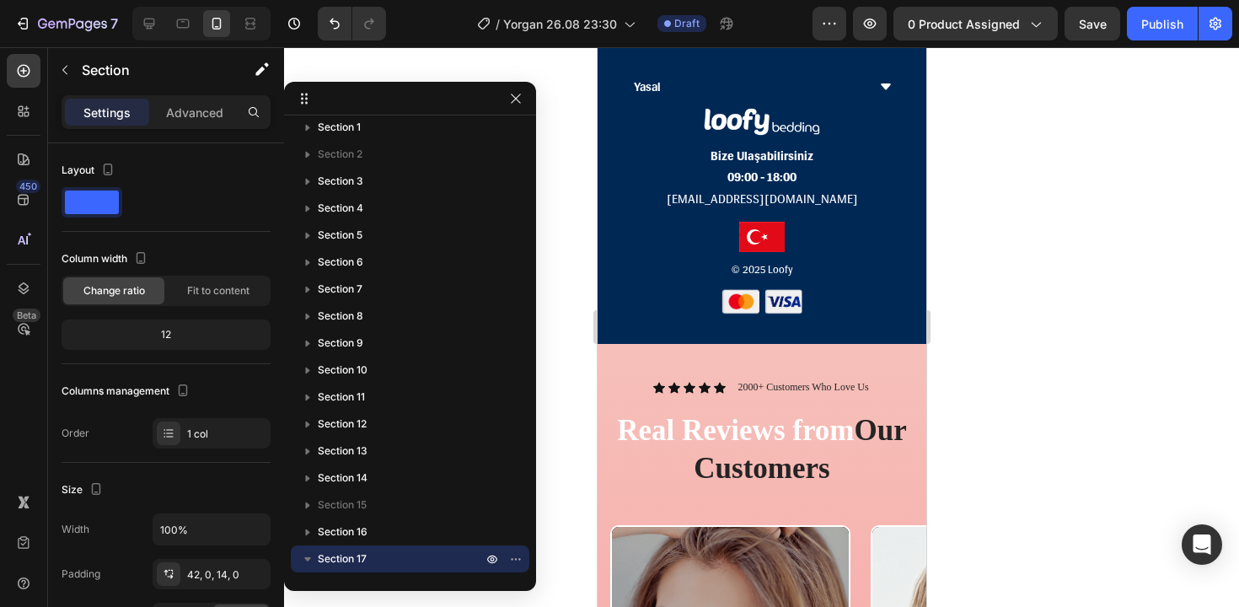
scroll to position [8296, 0]
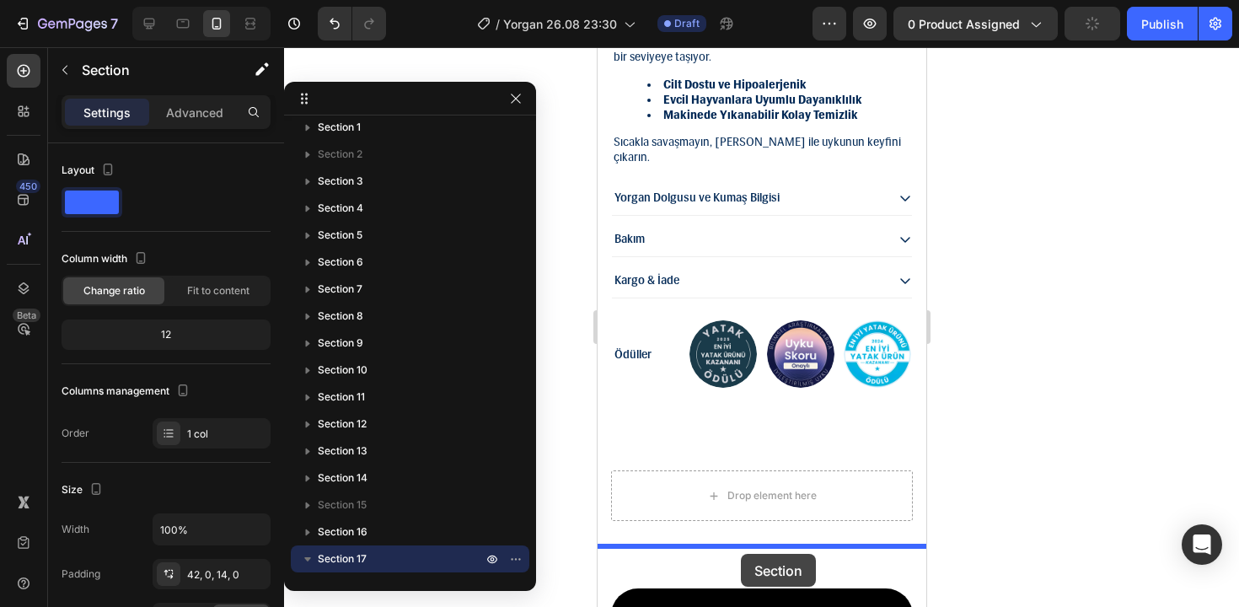
scroll to position [1691, 0]
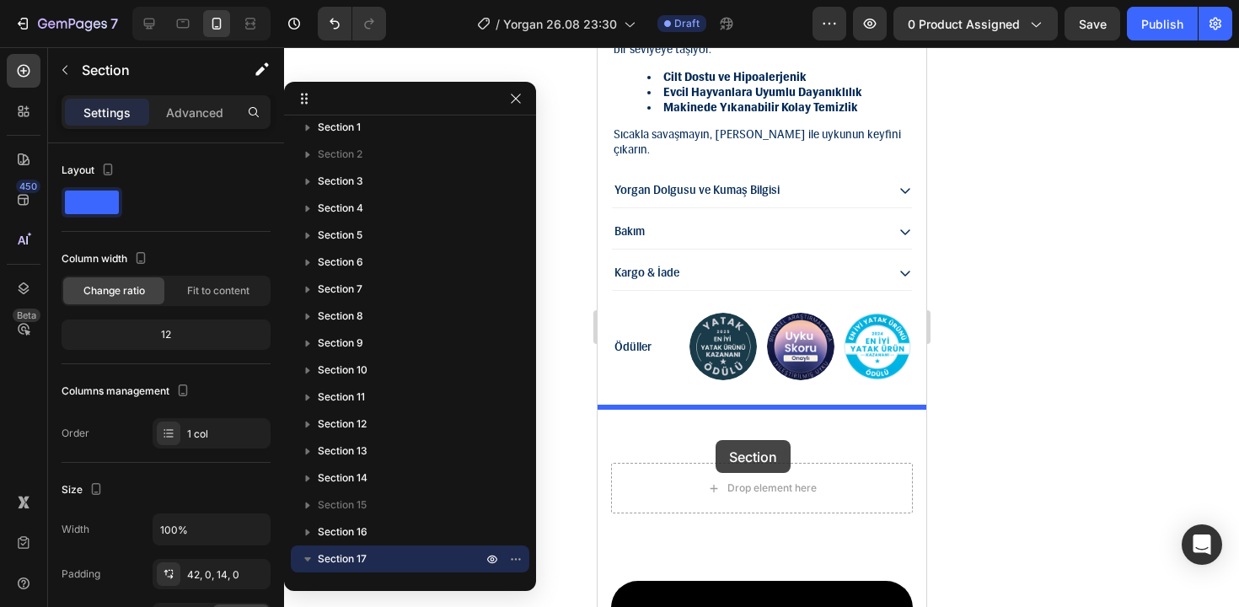
drag, startPoint x: 631, startPoint y: 325, endPoint x: 715, endPoint y: 440, distance: 142.3
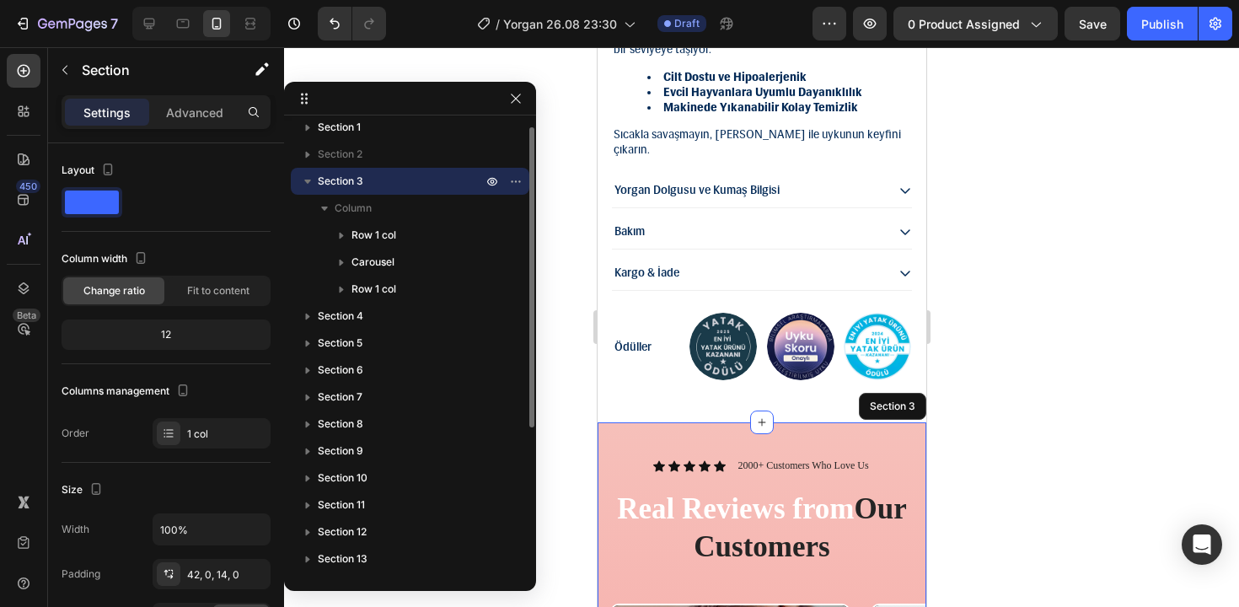
click at [309, 190] on button "button" at bounding box center [308, 181] width 20 height 20
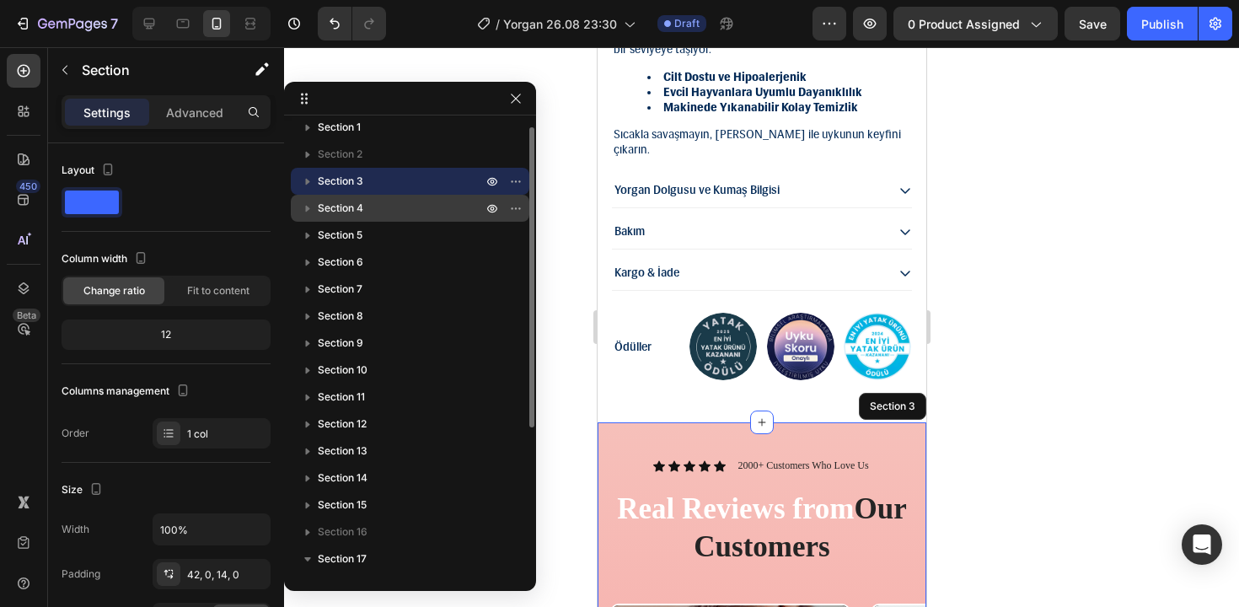
click at [327, 208] on span "Section 4" at bounding box center [341, 208] width 46 height 17
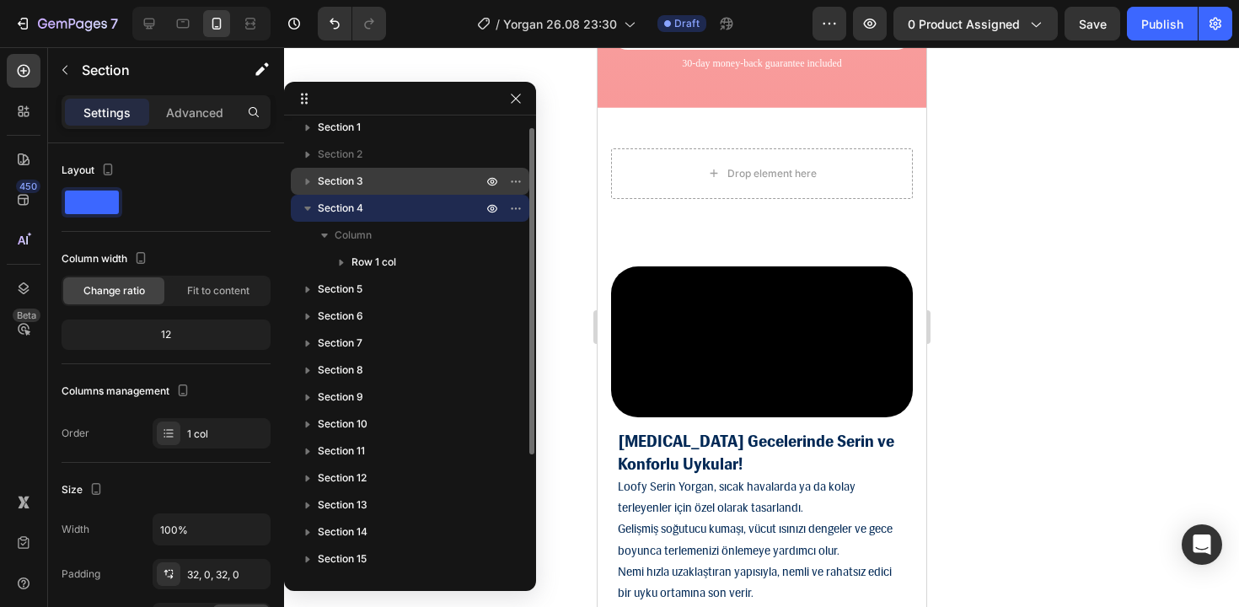
scroll to position [2726, 0]
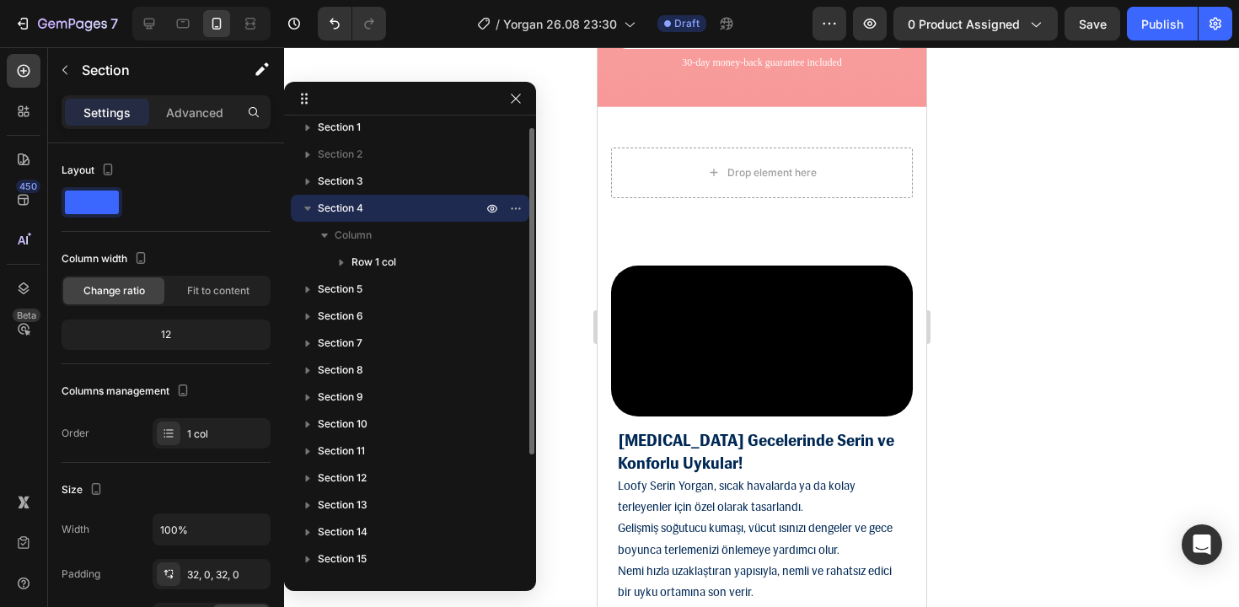
click at [518, 221] on div at bounding box center [504, 208] width 44 height 27
click at [517, 209] on icon "button" at bounding box center [515, 207] width 13 height 13
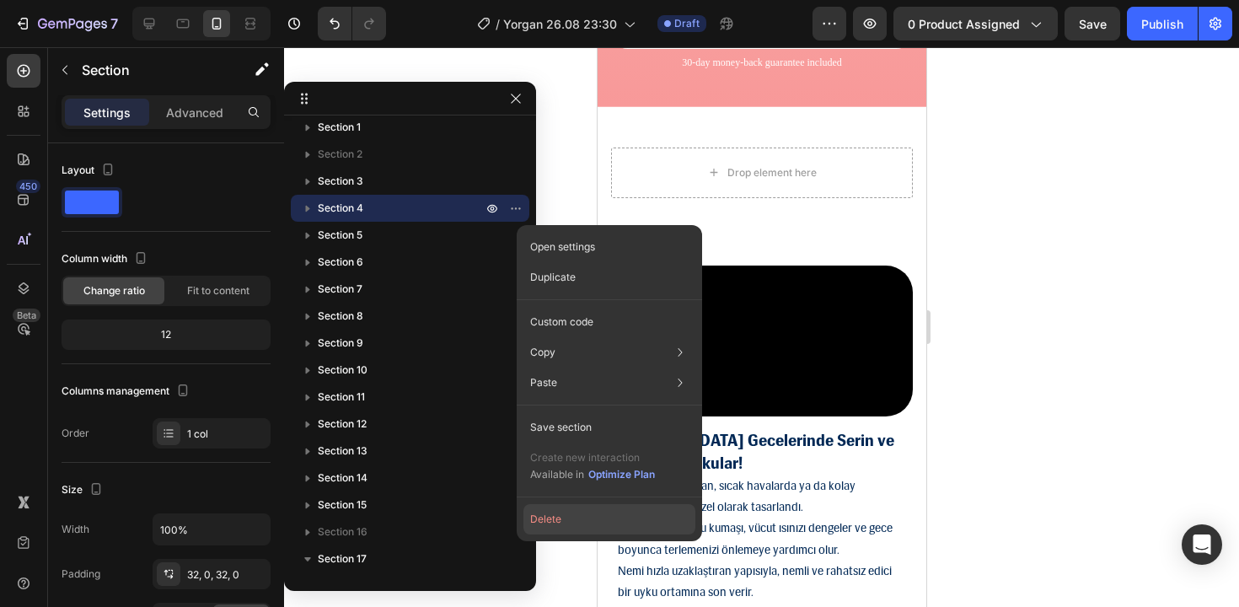
click at [578, 529] on button "Delete" at bounding box center [609, 519] width 172 height 30
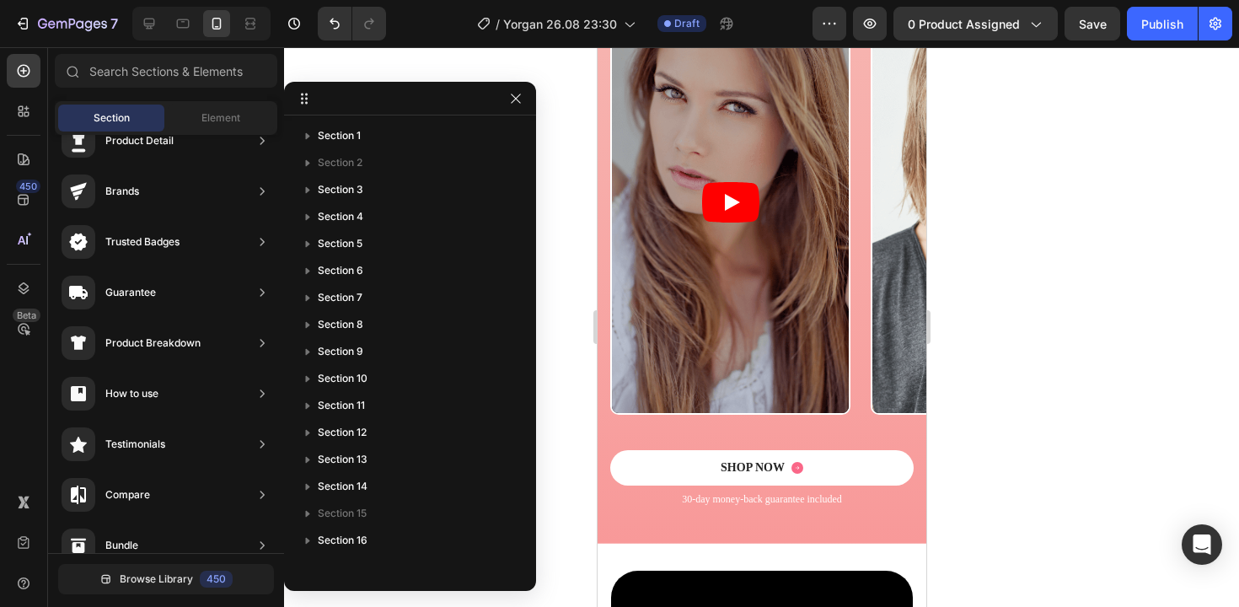
scroll to position [2035, 0]
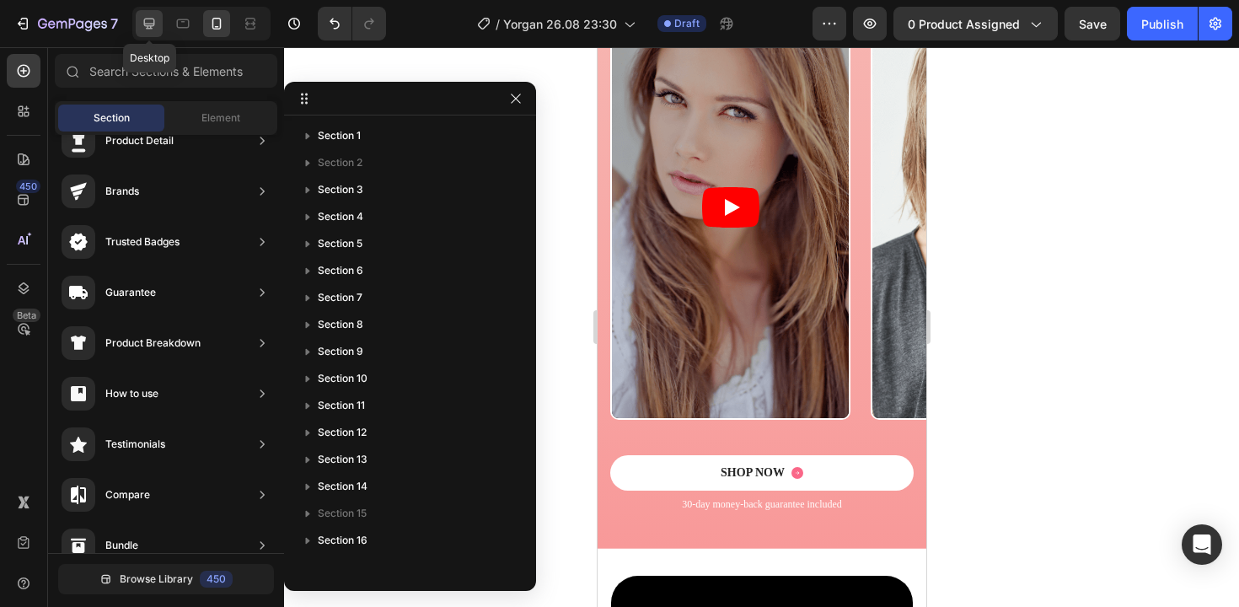
click at [142, 30] on icon at bounding box center [149, 23] width 17 height 17
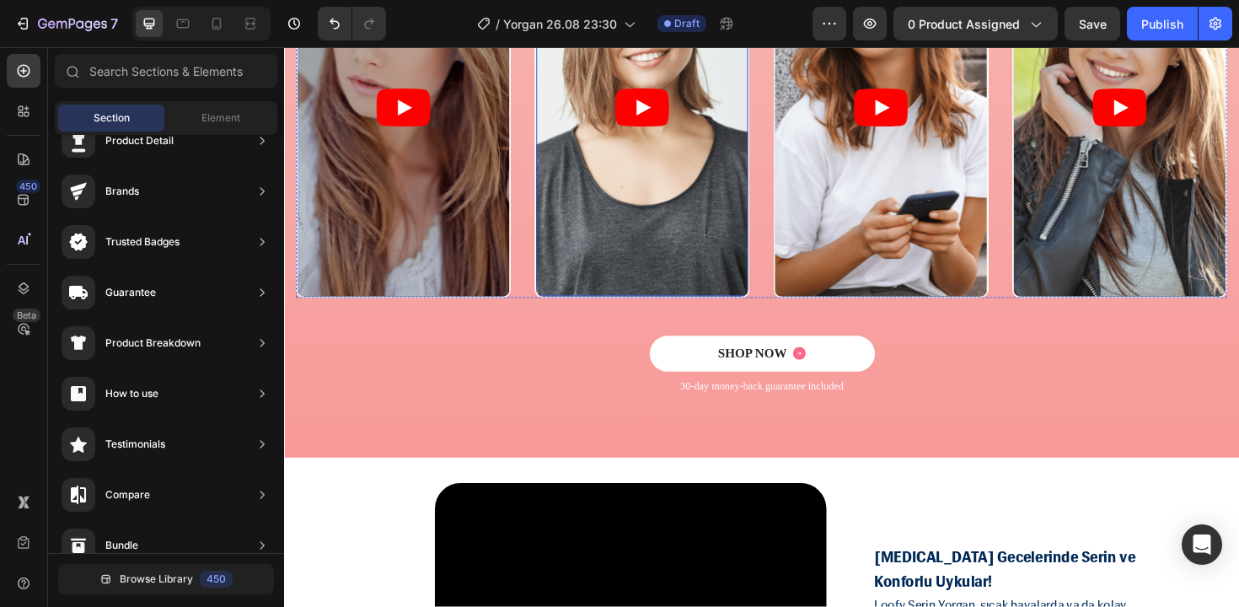
scroll to position [1588, 0]
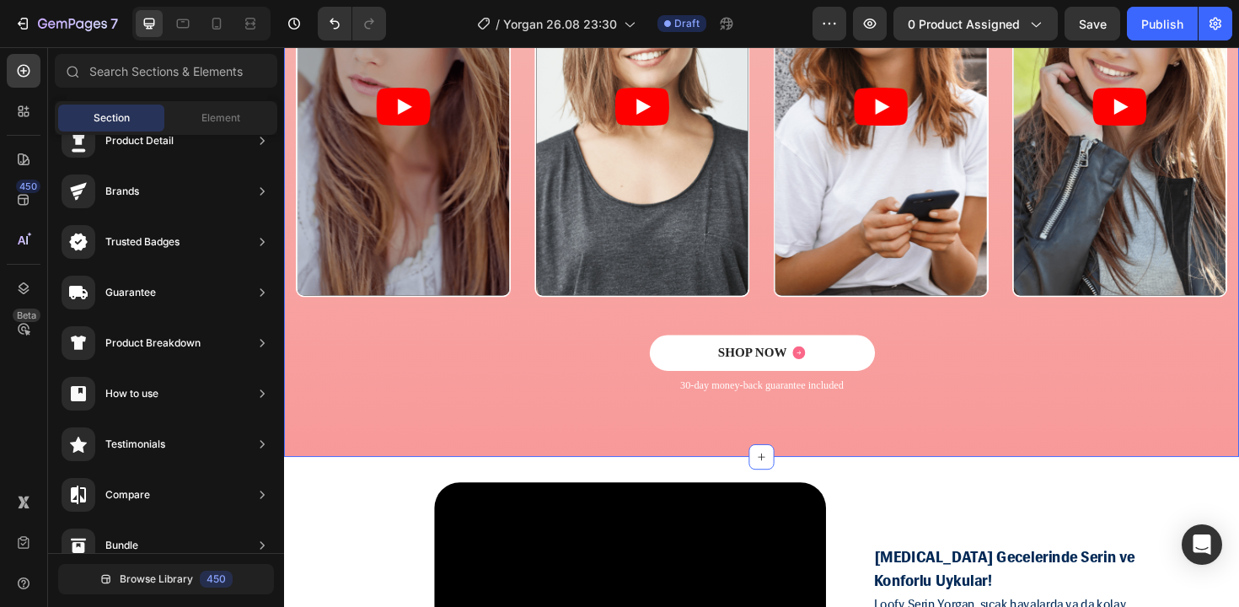
click at [329, 457] on div "Icon Icon Icon Icon Icon Icon List 2000+ Customers Who Love Us Text Block Row R…" at bounding box center [790, 103] width 1012 height 758
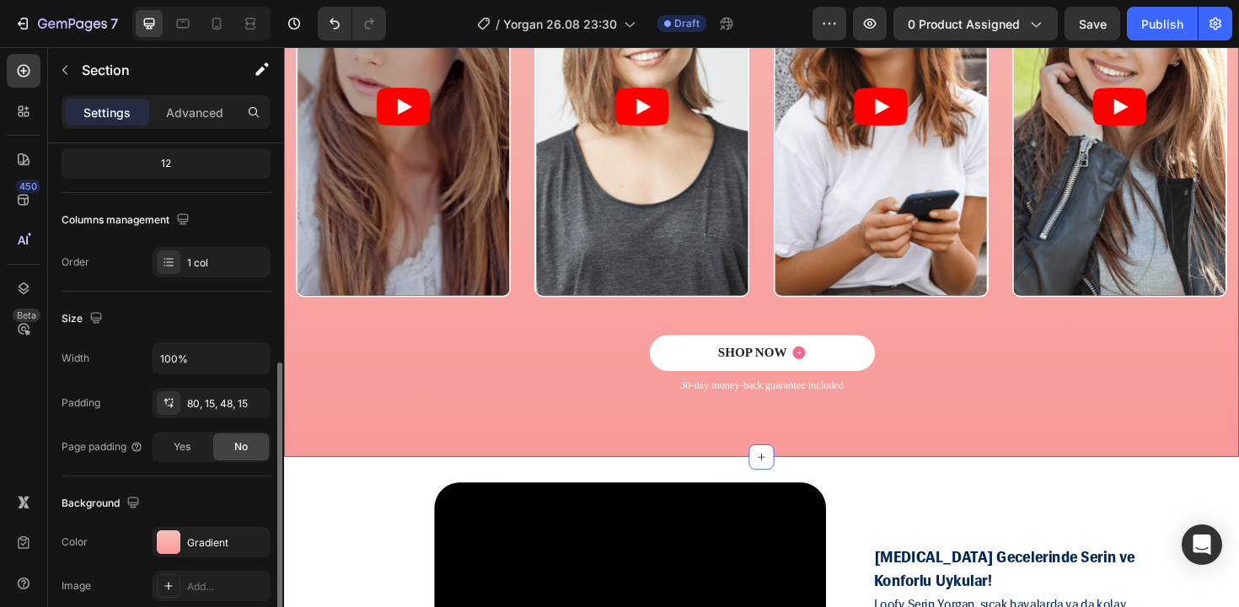
scroll to position [290, 0]
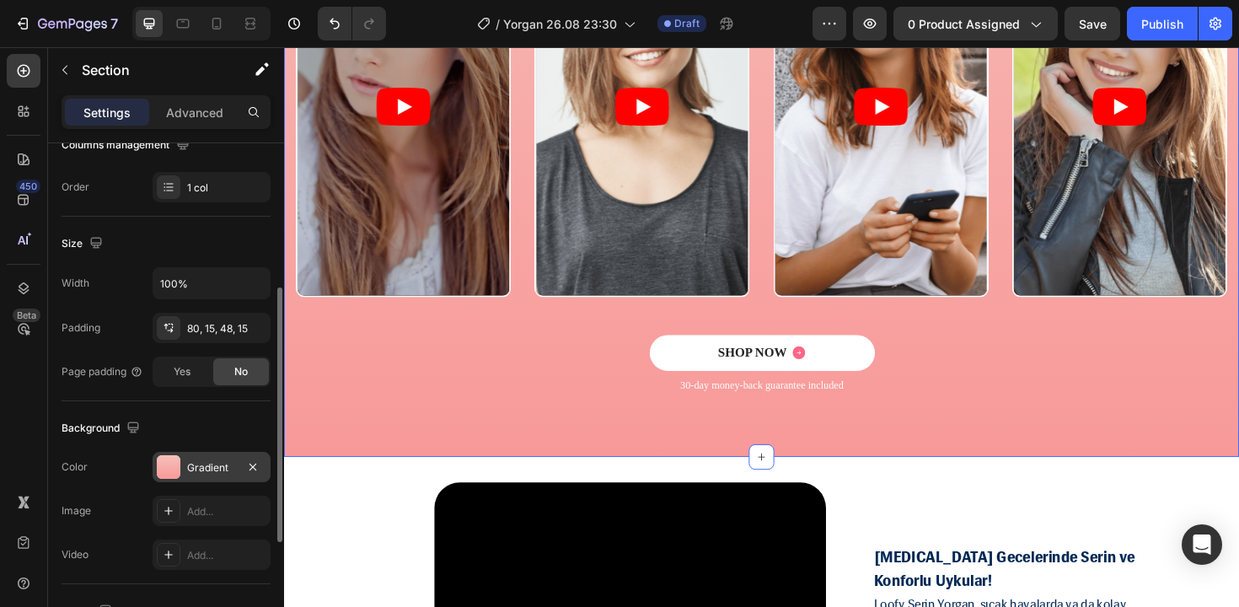
click at [206, 462] on div "Gradient" at bounding box center [211, 467] width 49 height 15
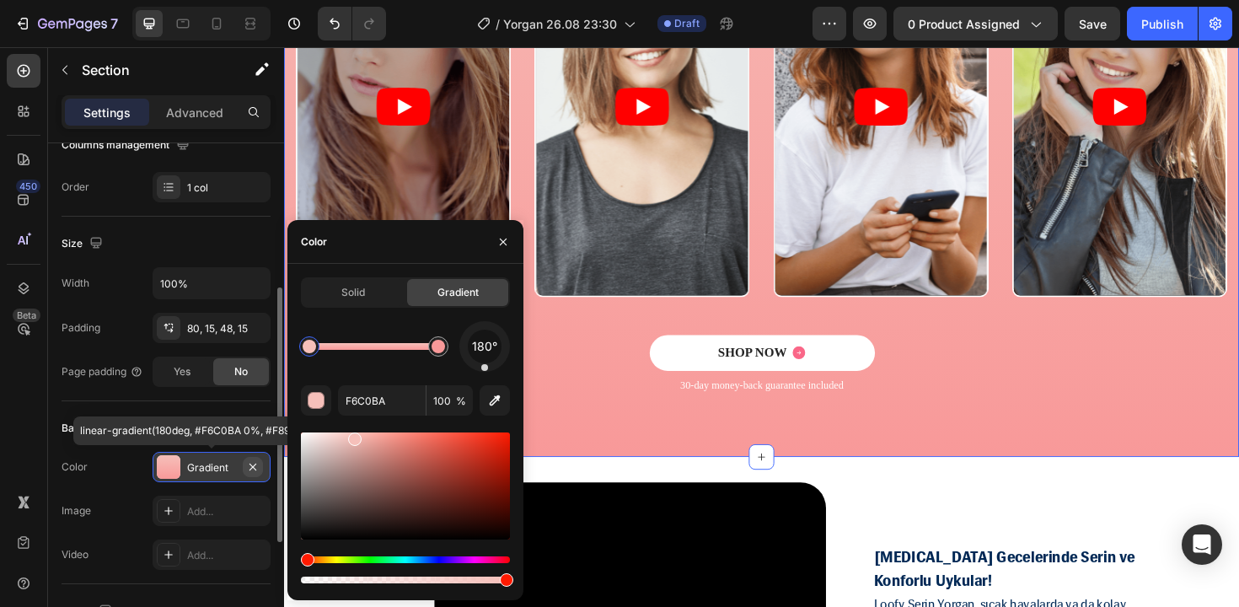
click at [258, 459] on button "button" at bounding box center [253, 467] width 20 height 20
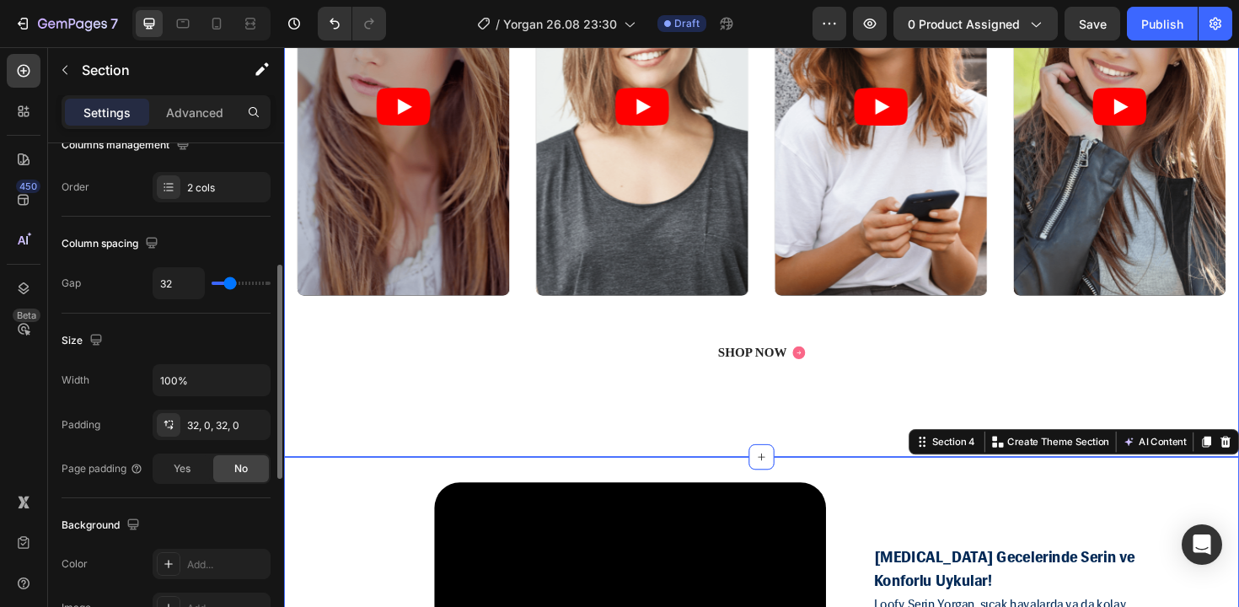
click at [389, 442] on div "Icon Icon Icon Icon Icon Icon List 2000+ Customers Who Love Us Text Block Row R…" at bounding box center [790, 103] width 1012 height 758
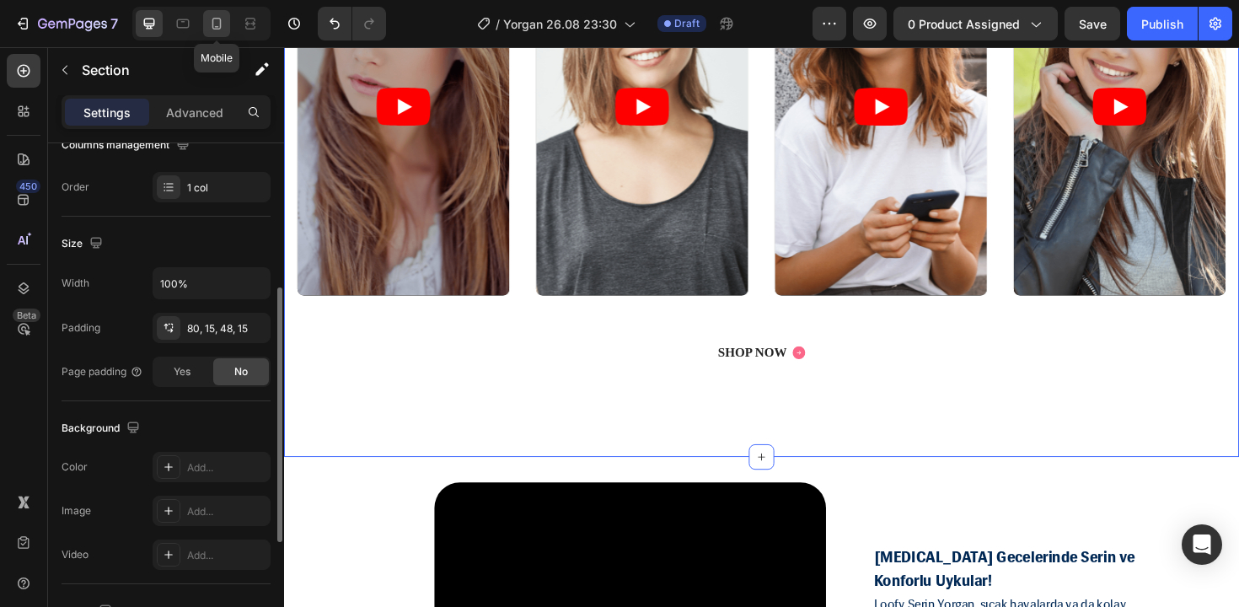
click at [210, 29] on icon at bounding box center [216, 23] width 17 height 17
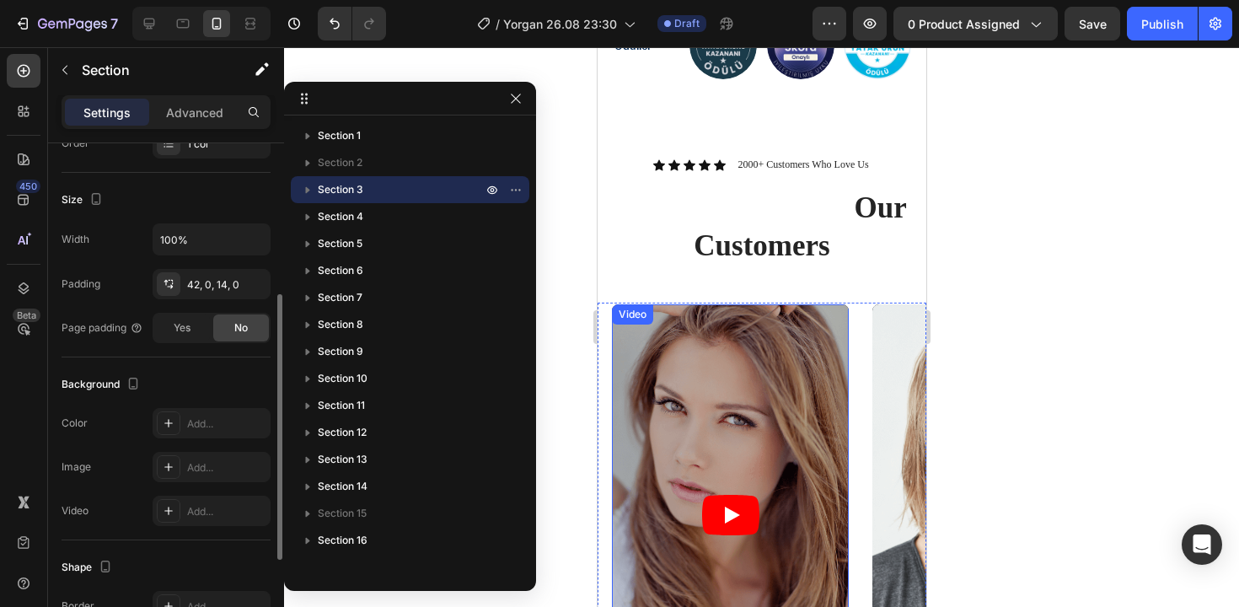
scroll to position [2022, 0]
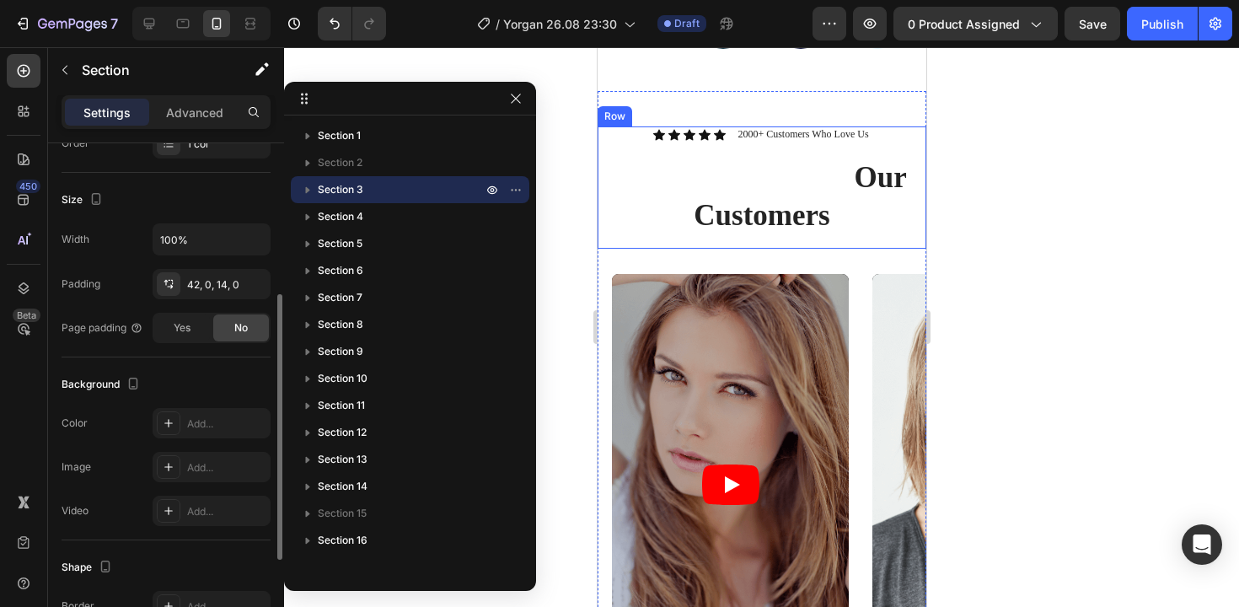
click at [883, 226] on div "Icon Icon Icon Icon Icon Icon List 2000+ Customers Who Love Us Text Block Row R…" at bounding box center [760, 187] width 303 height 122
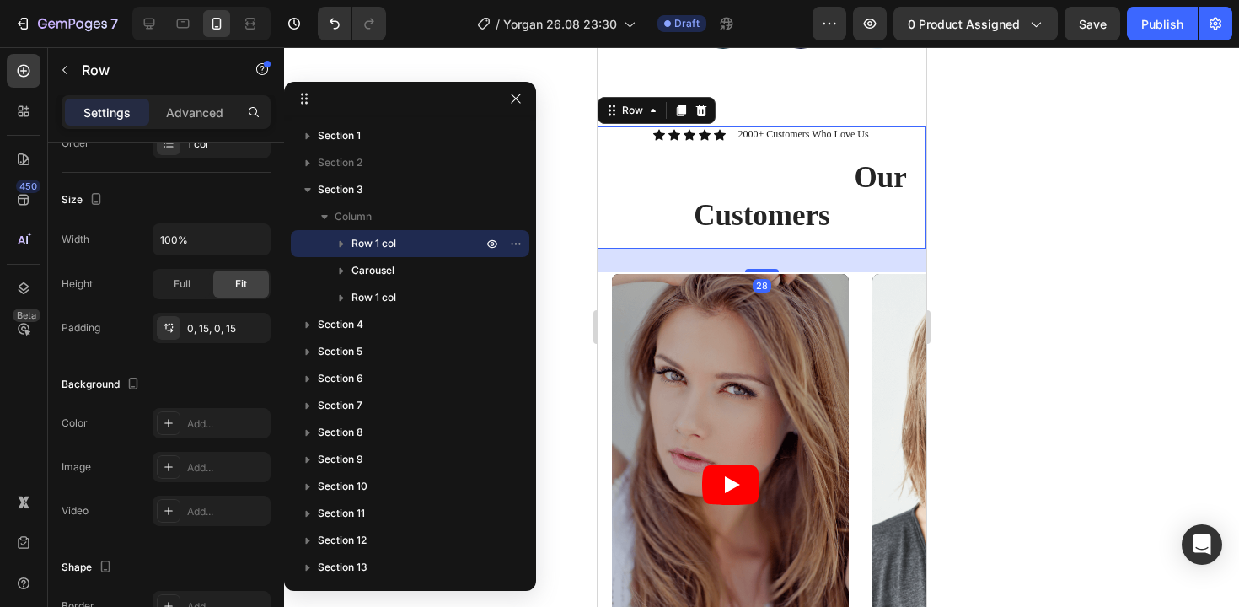
scroll to position [0, 0]
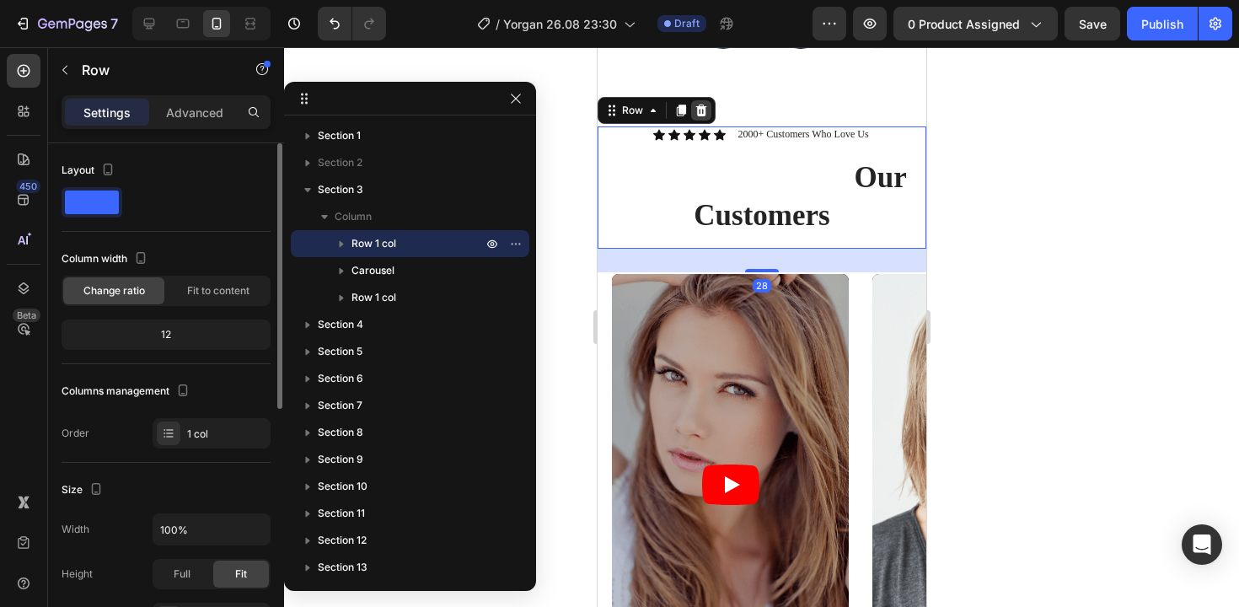
click at [696, 105] on icon at bounding box center [700, 111] width 11 height 12
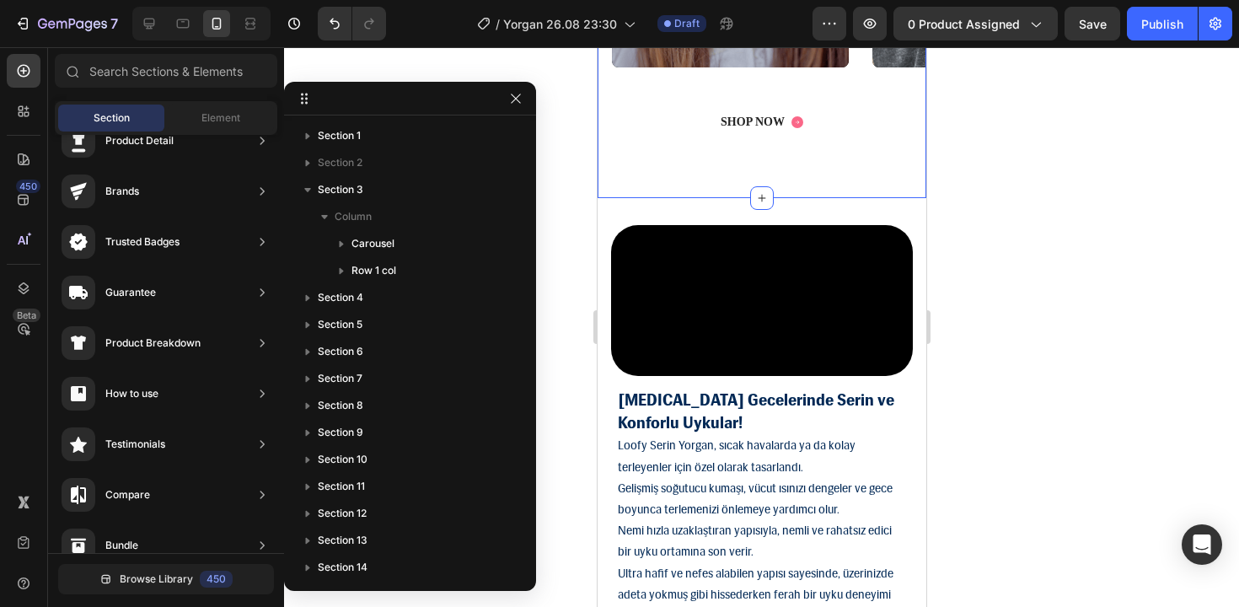
scroll to position [2555, 0]
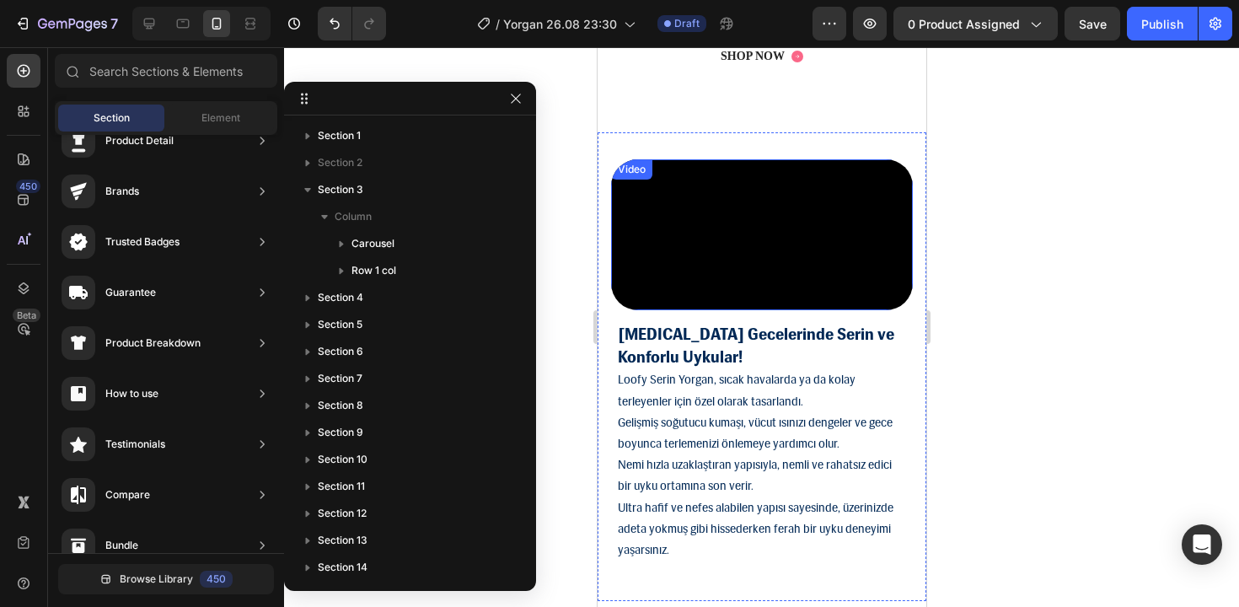
click at [718, 232] on video at bounding box center [761, 234] width 302 height 151
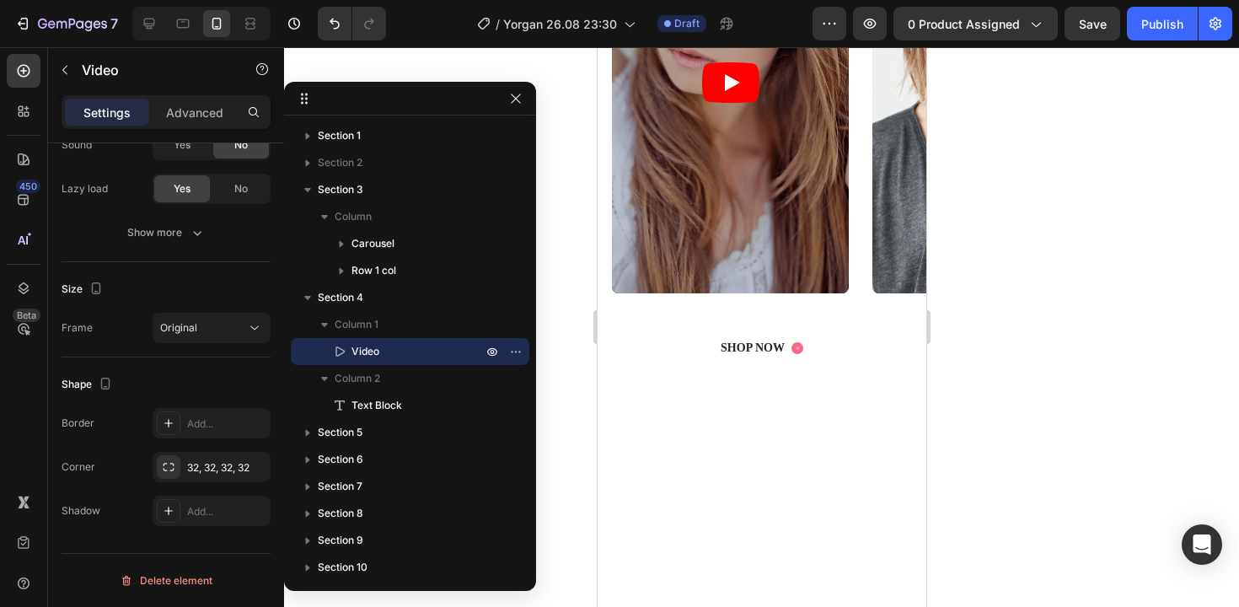
scroll to position [1965, 0]
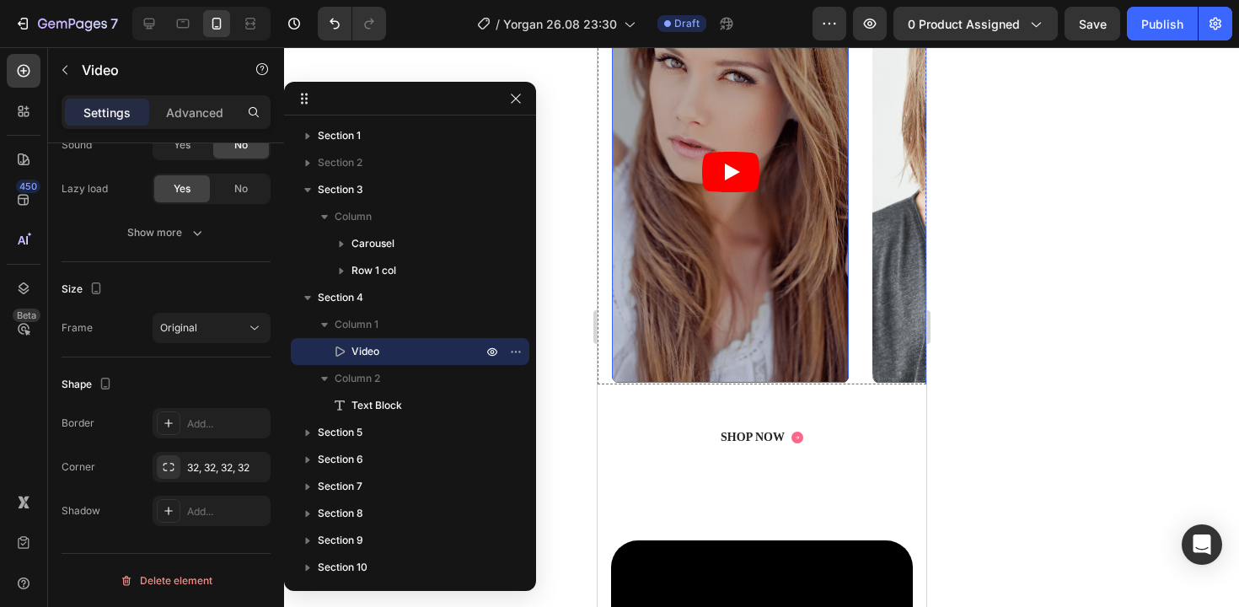
click at [780, 226] on article at bounding box center [729, 171] width 237 height 421
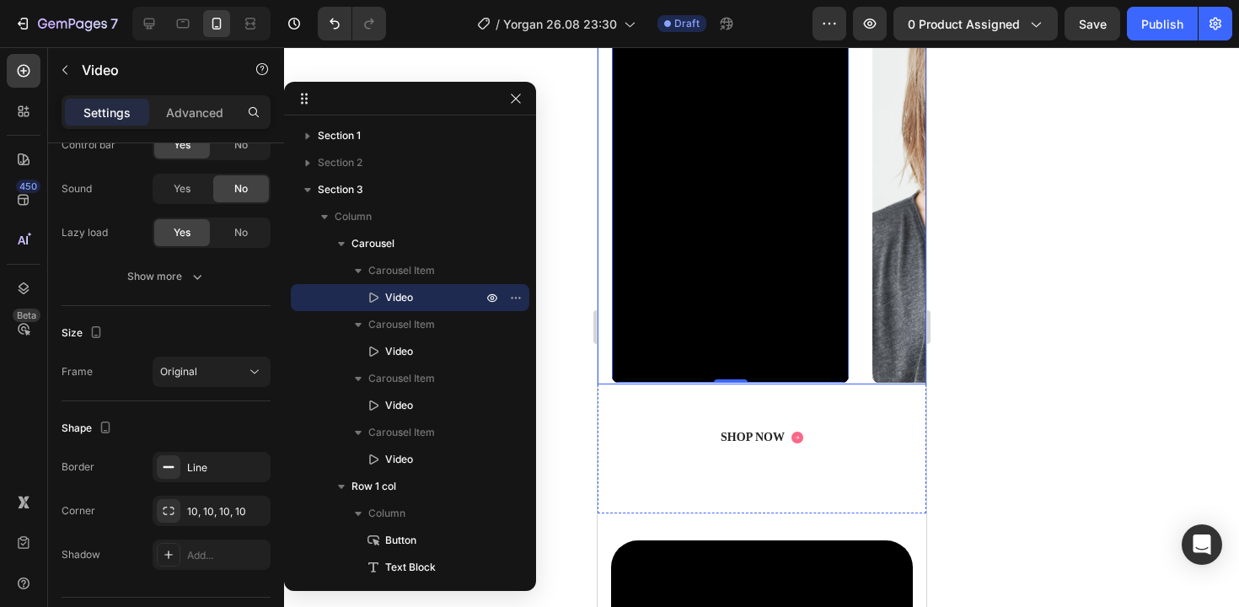
click at [853, 235] on div "Video 0 Video Video Video" at bounding box center [767, 172] width 316 height 425
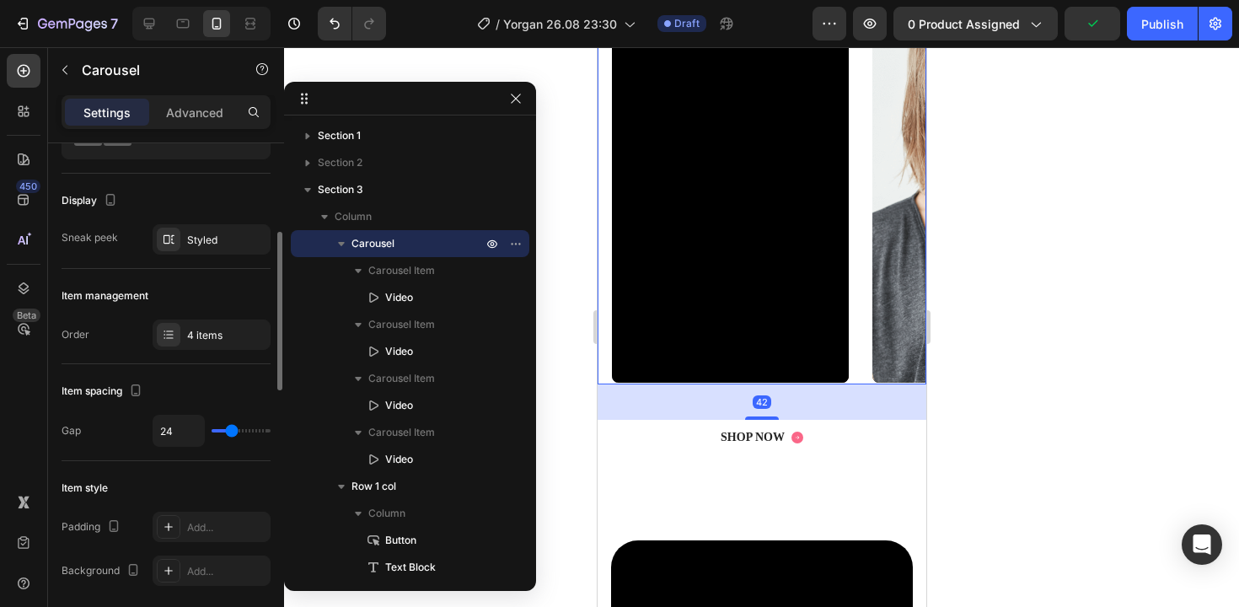
scroll to position [136, 0]
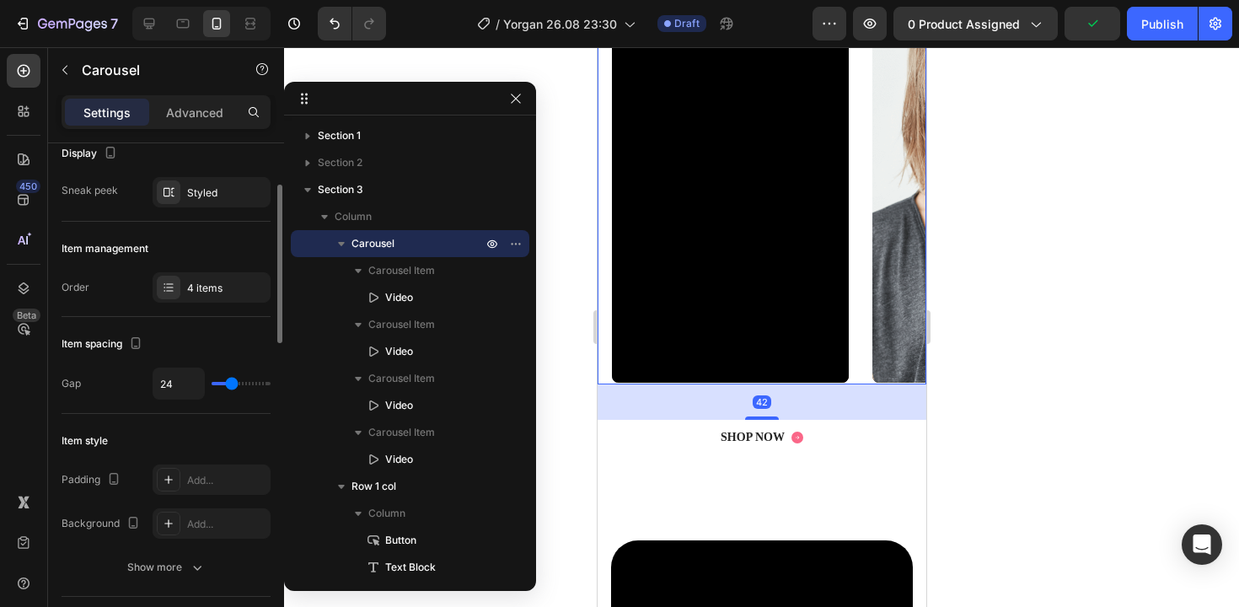
type input "29"
type input "28"
type input "27"
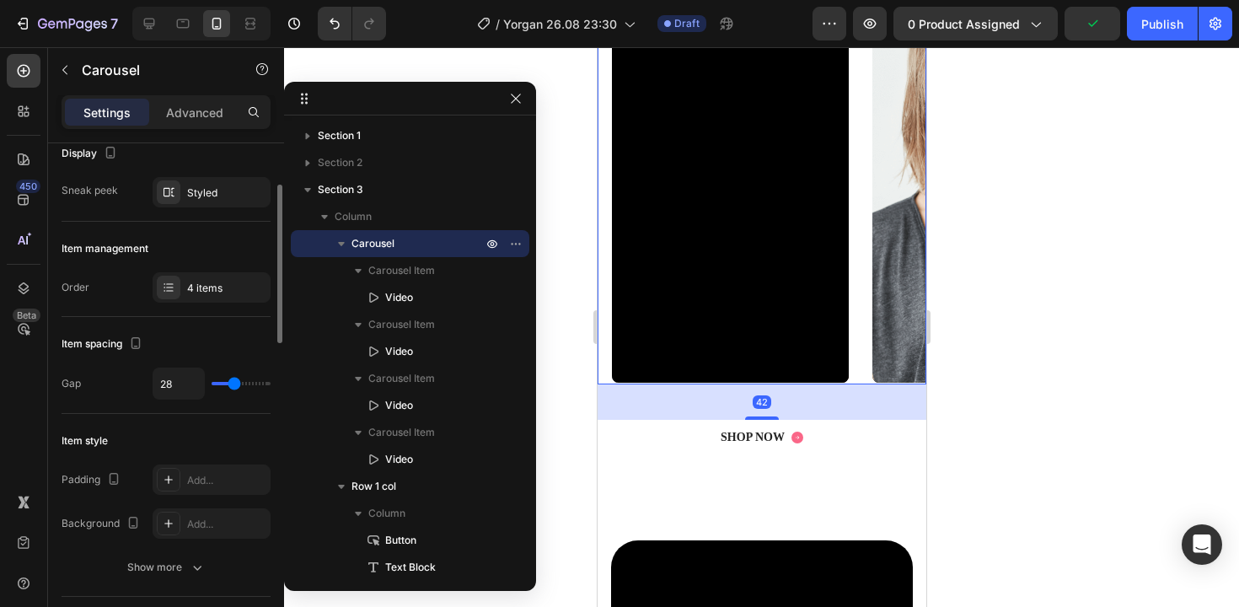
type input "27"
type input "26"
type input "24"
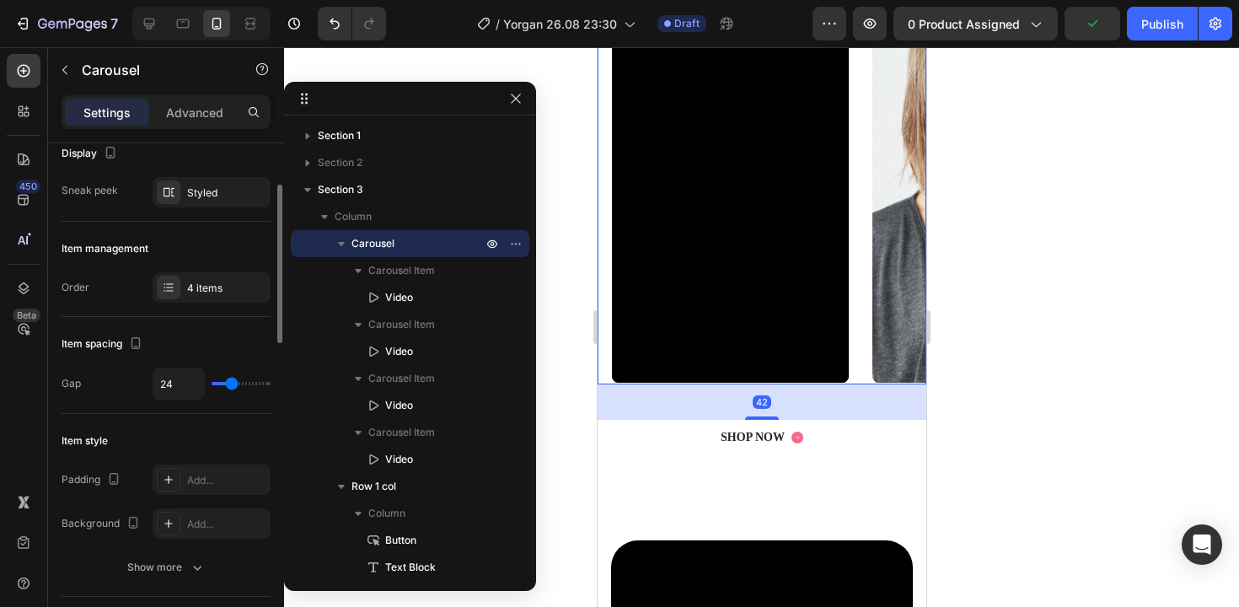
type input "22"
type input "20"
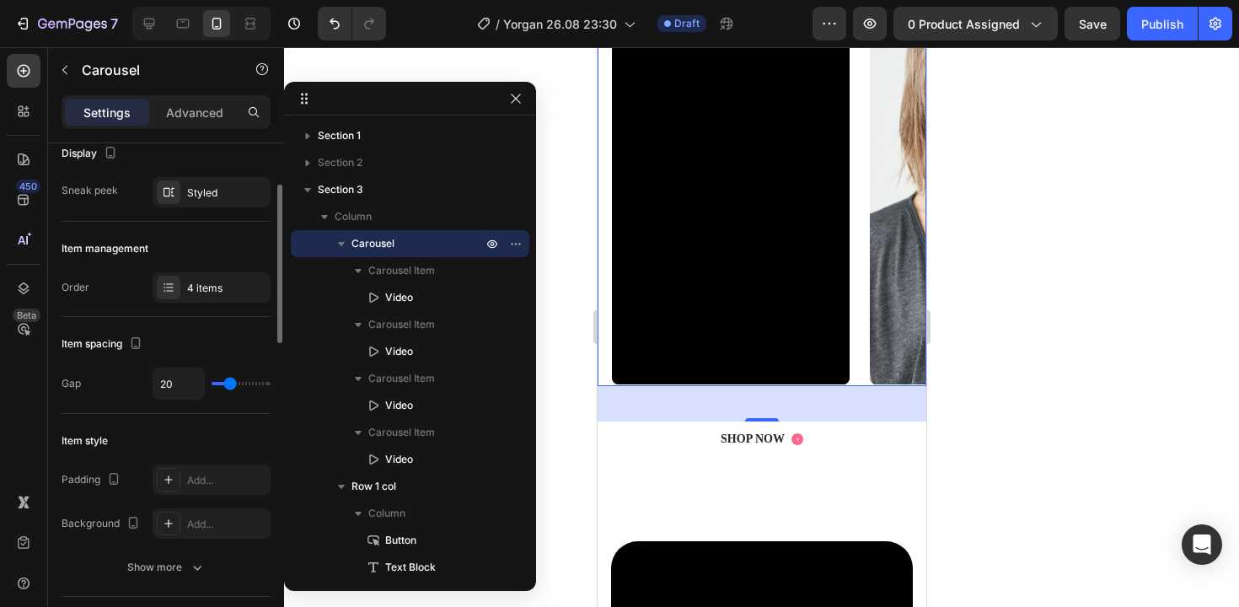
type input "12"
type input "11"
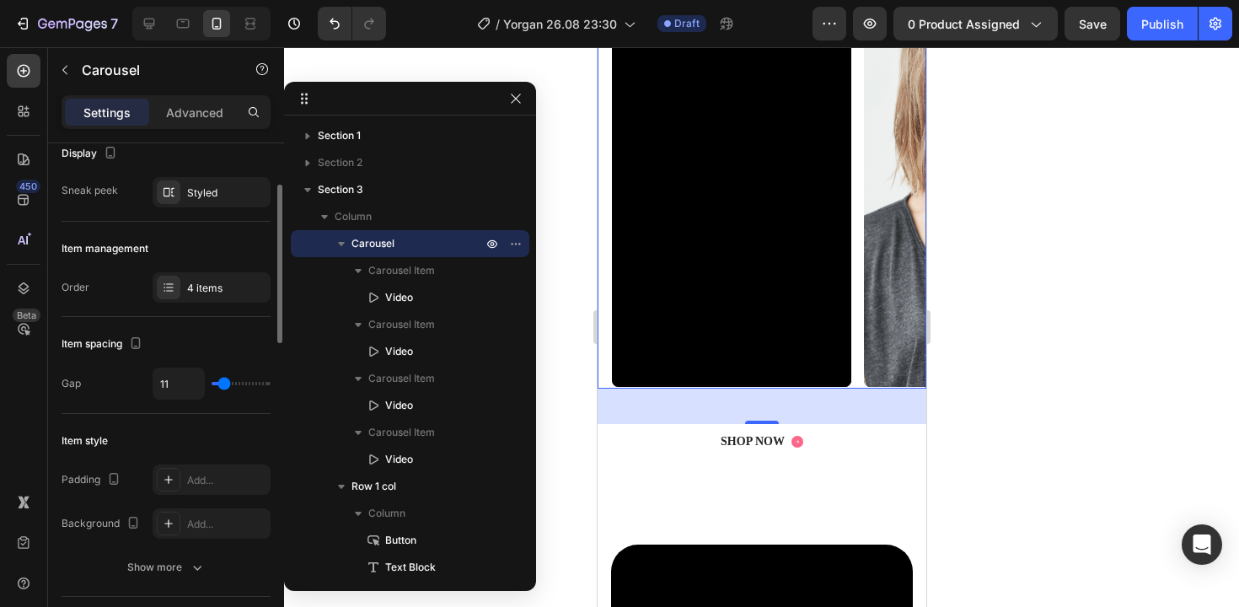
type input "10"
type input "8"
type input "7"
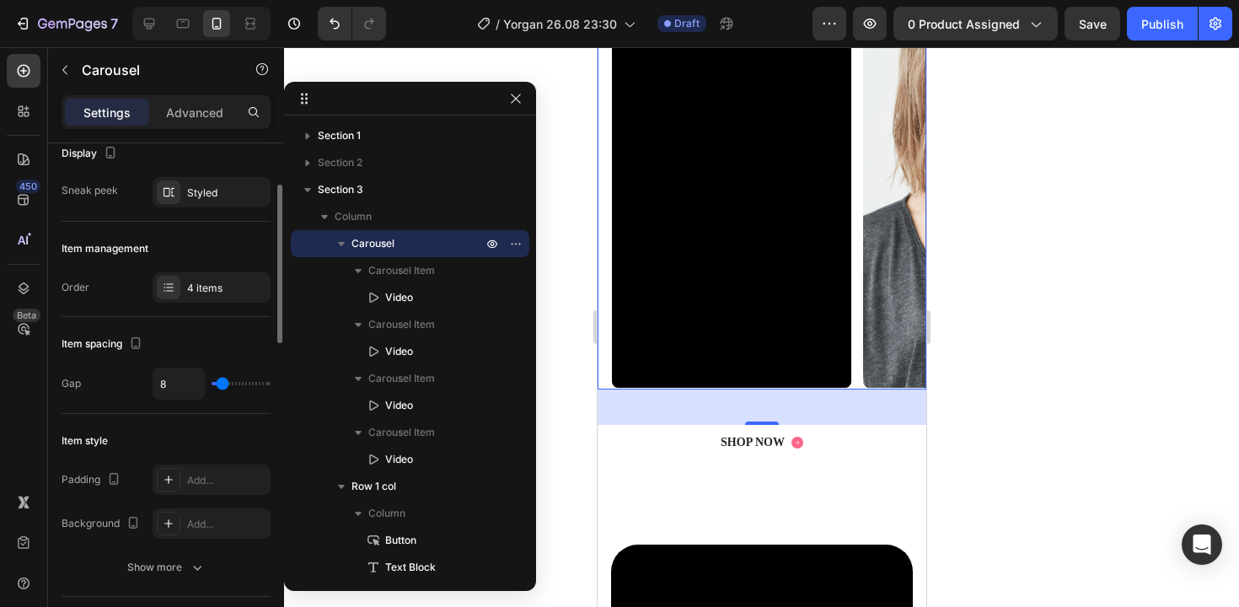
type input "7"
type input "6"
type input "5"
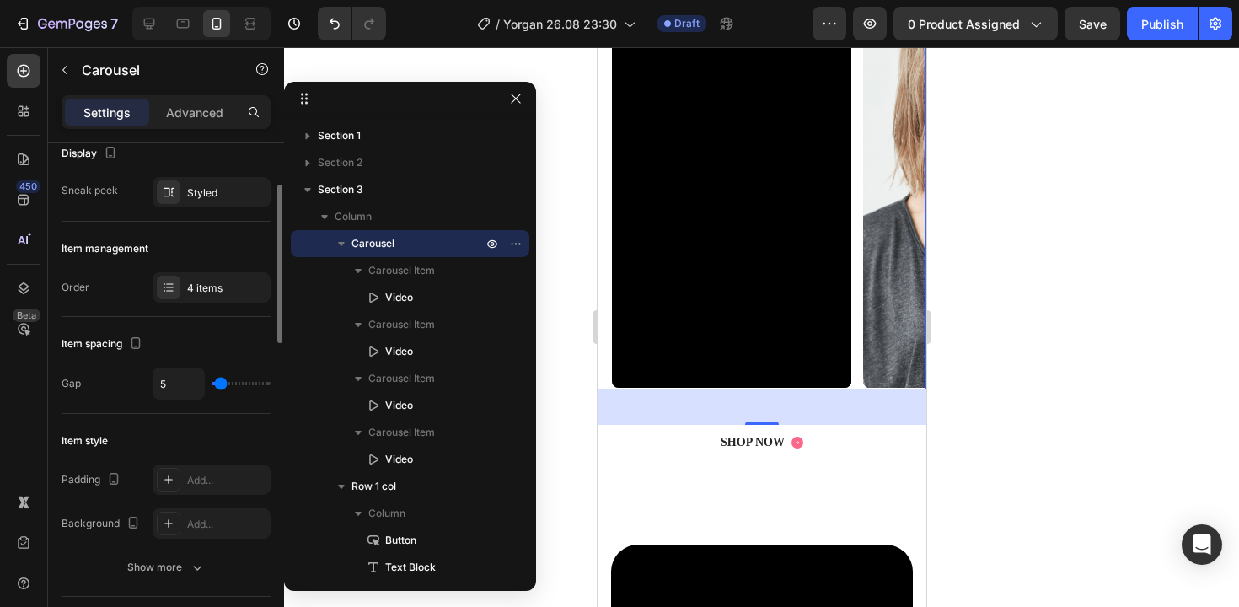
type input "3"
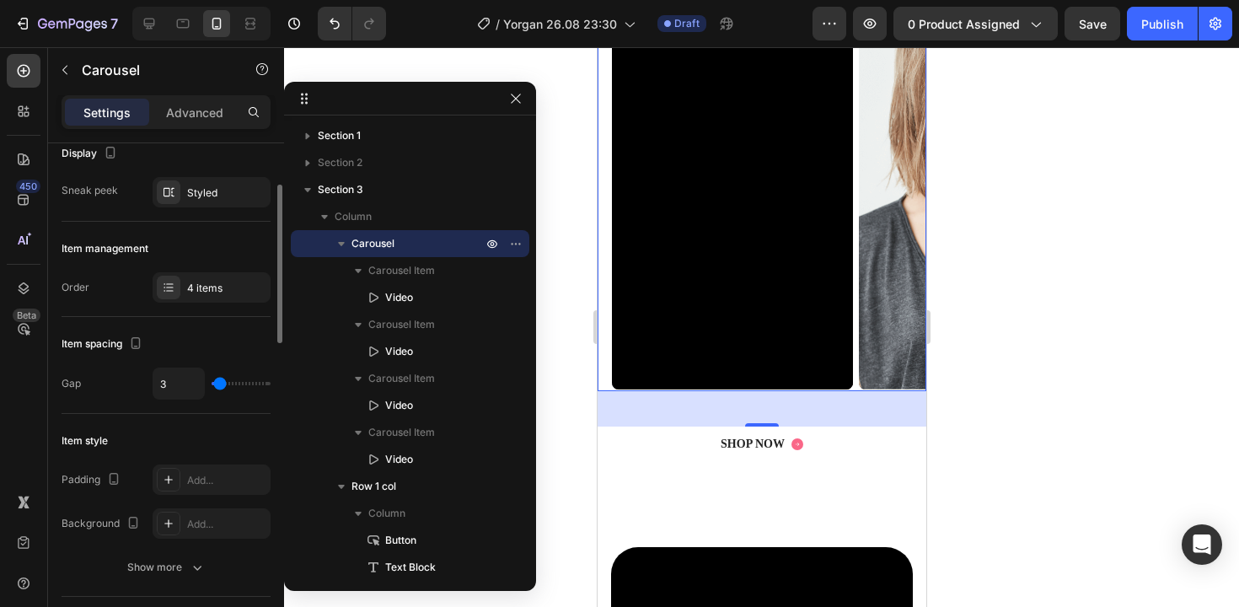
type input "2"
type input "0"
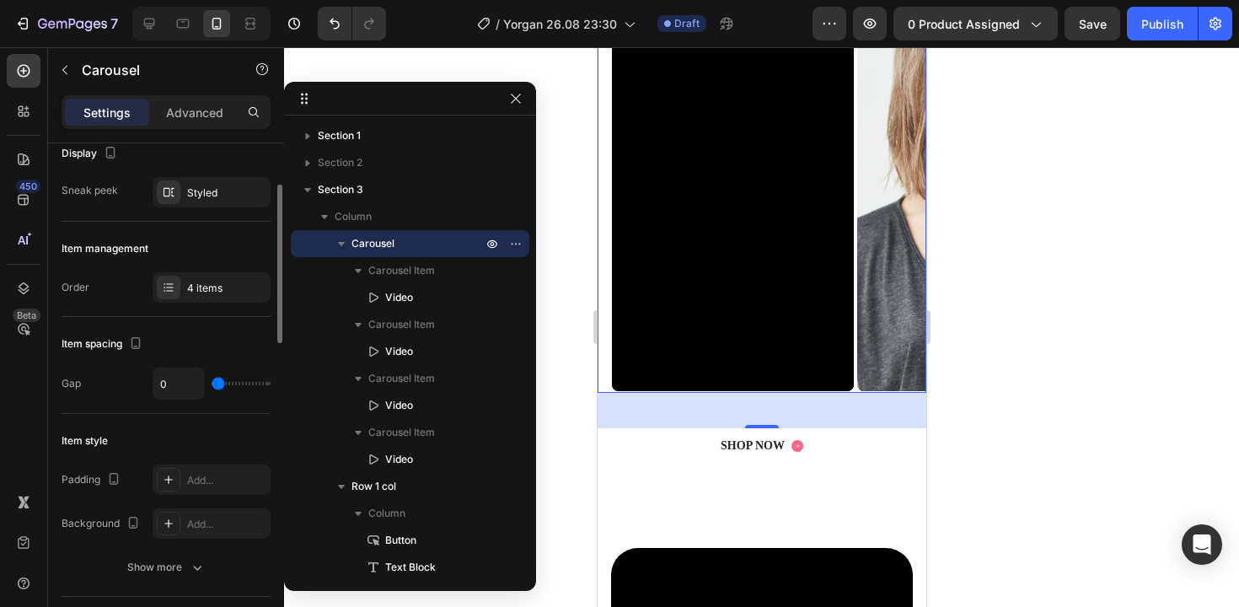
type input "2"
type input "4"
type input "5"
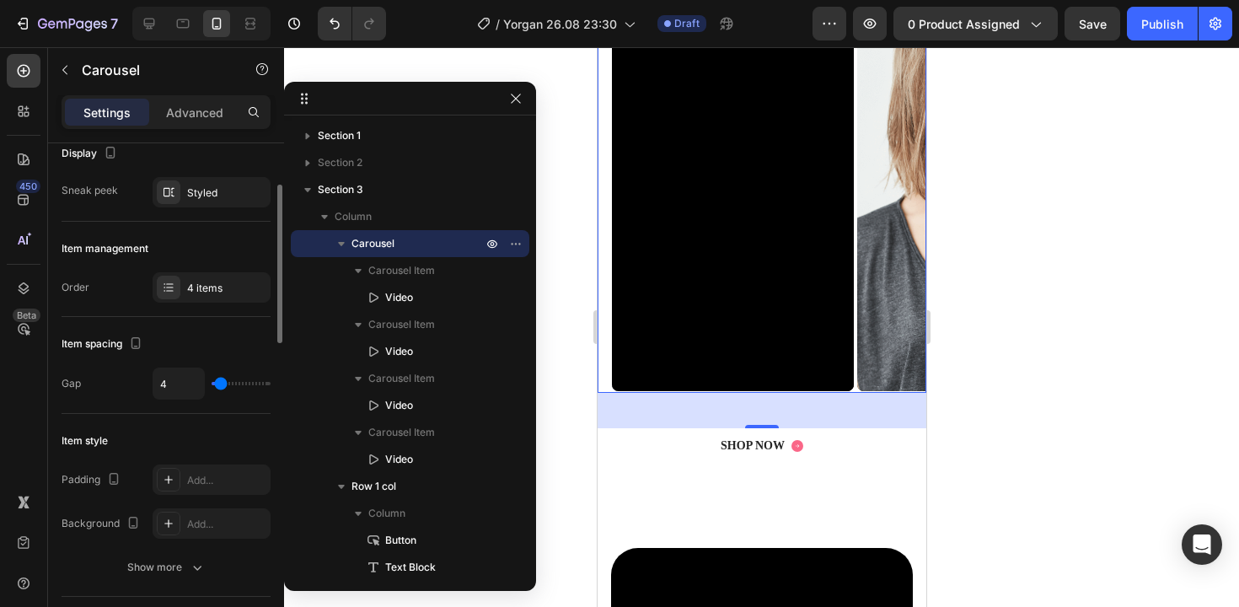
type input "5"
type input "6"
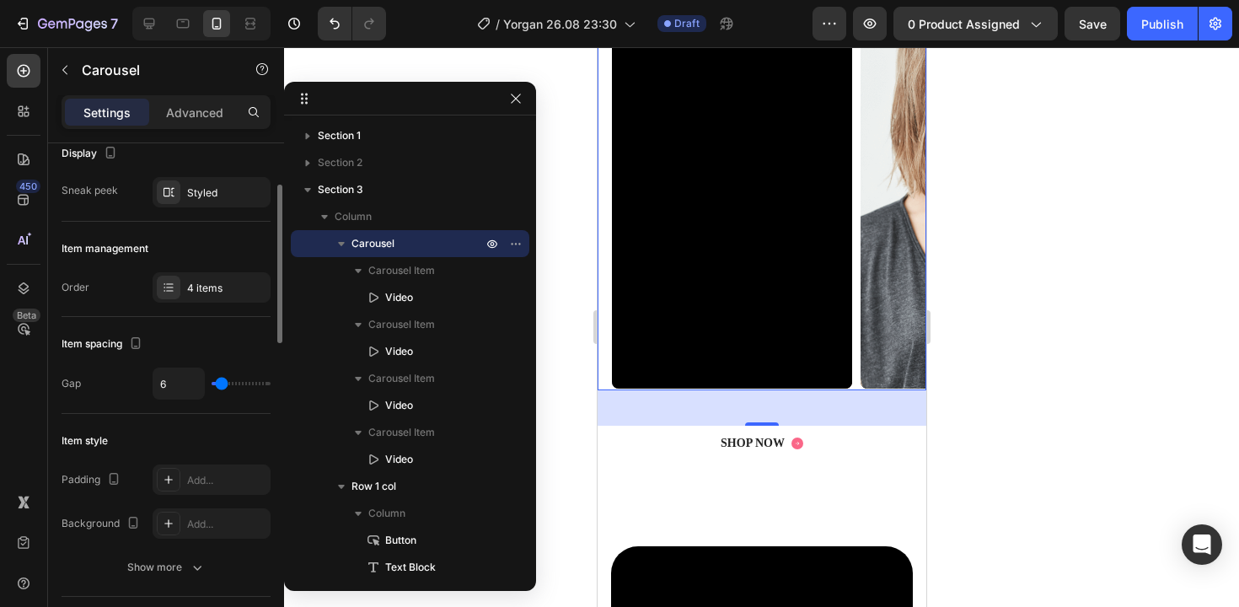
type input "8"
type input "9"
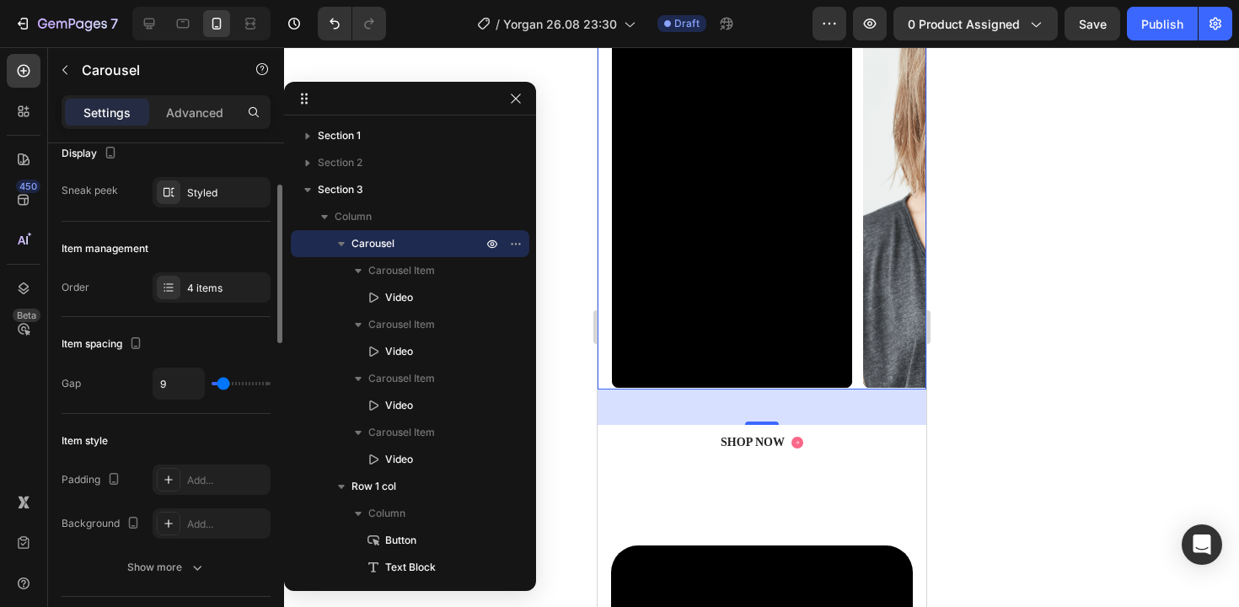
type input "10"
type input "11"
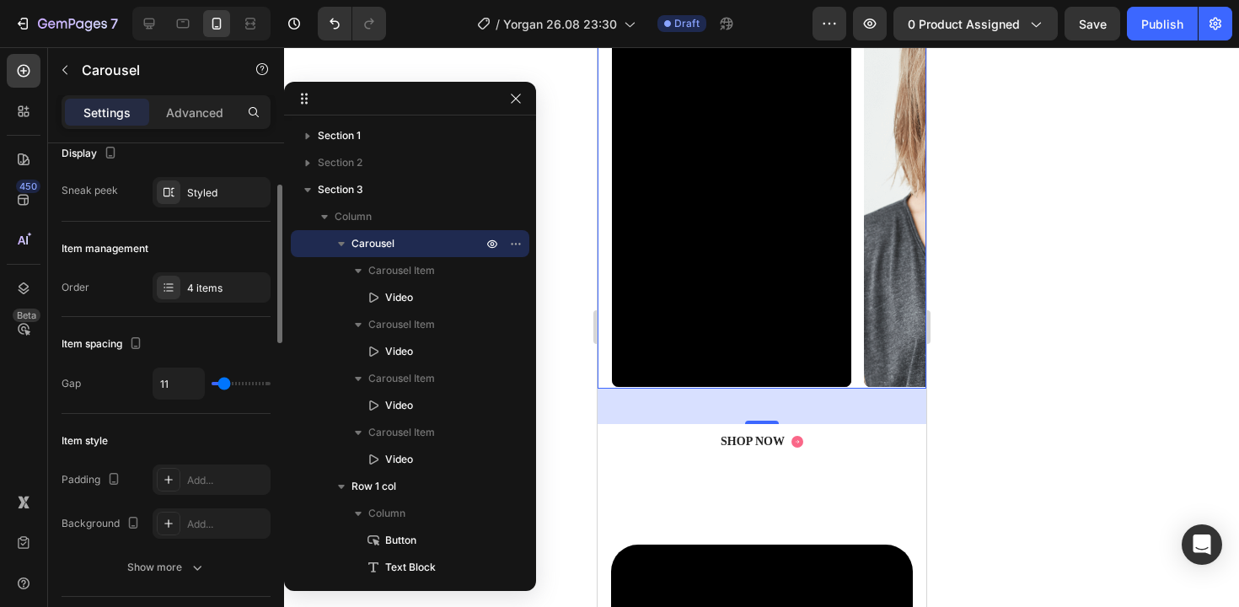
type input "12"
drag, startPoint x: 235, startPoint y: 385, endPoint x: 225, endPoint y: 383, distance: 10.4
type input "12"
click at [225, 383] on input "range" at bounding box center [241, 383] width 59 height 3
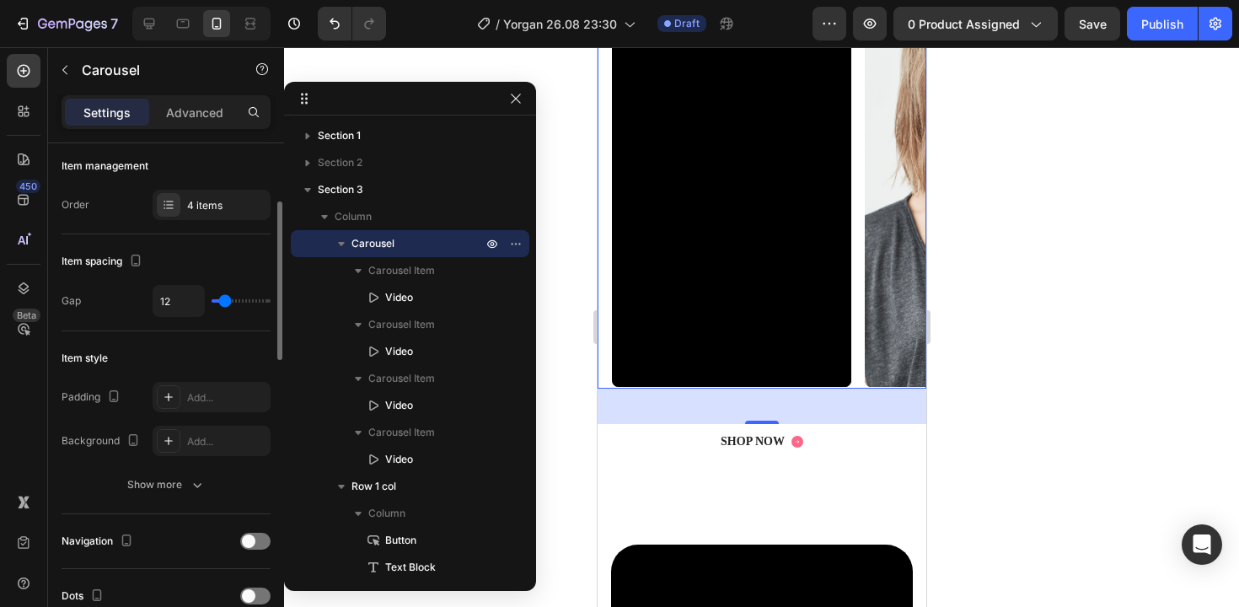
scroll to position [260, 0]
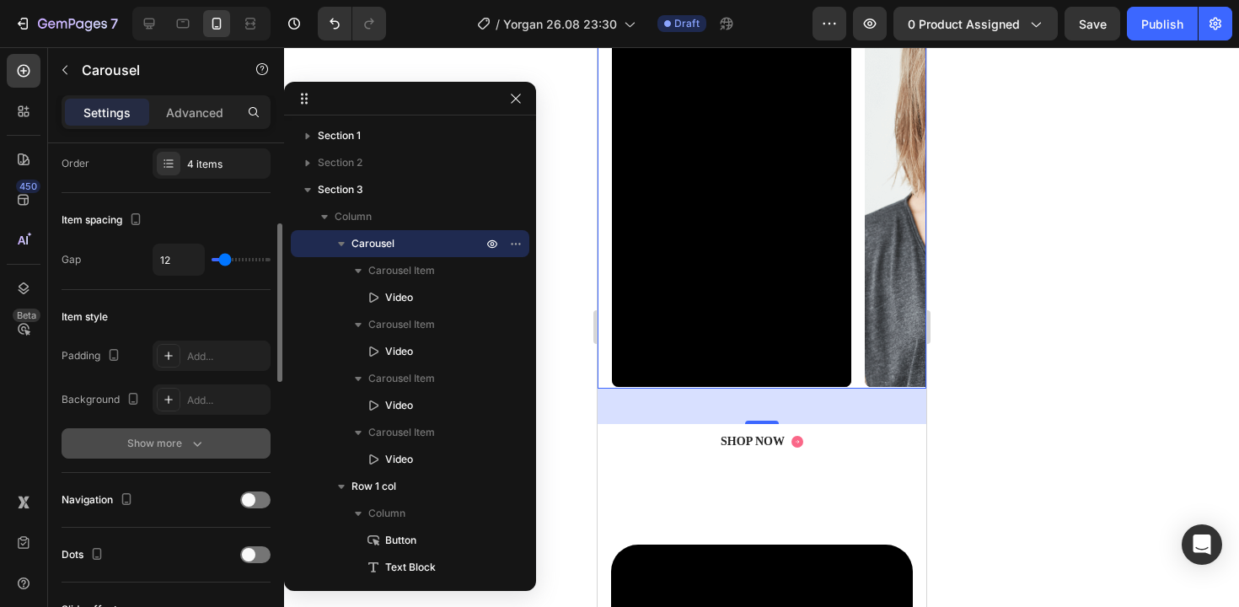
click at [185, 452] on button "Show more" at bounding box center [166, 443] width 209 height 30
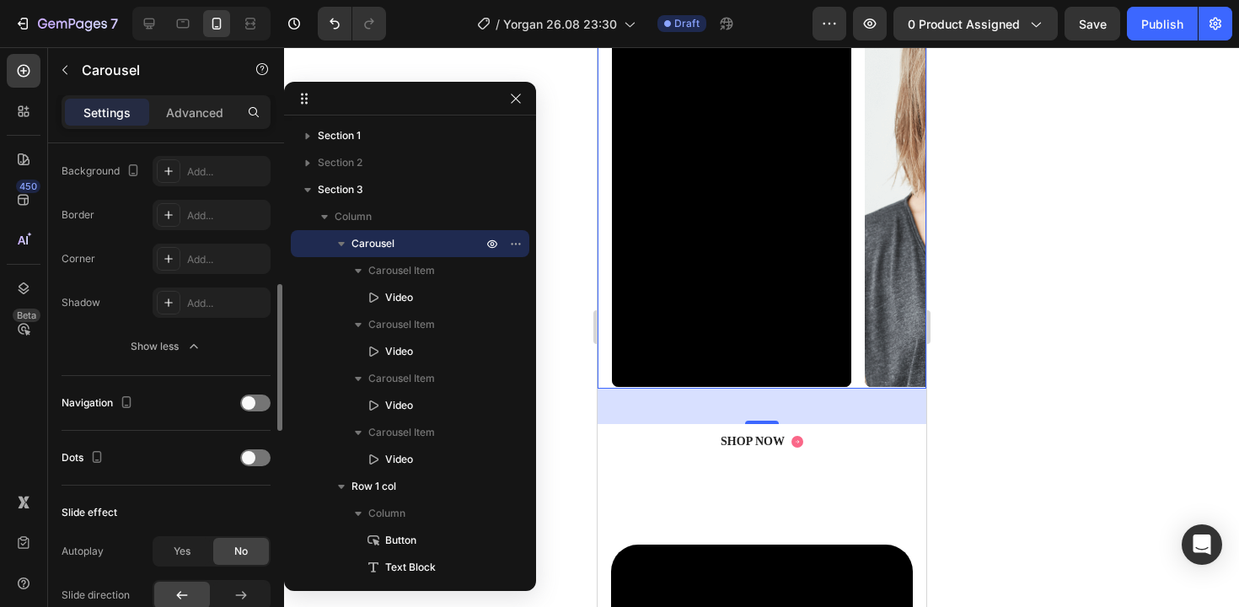
scroll to position [487, 0]
click at [222, 249] on div "Add..." at bounding box center [212, 259] width 118 height 30
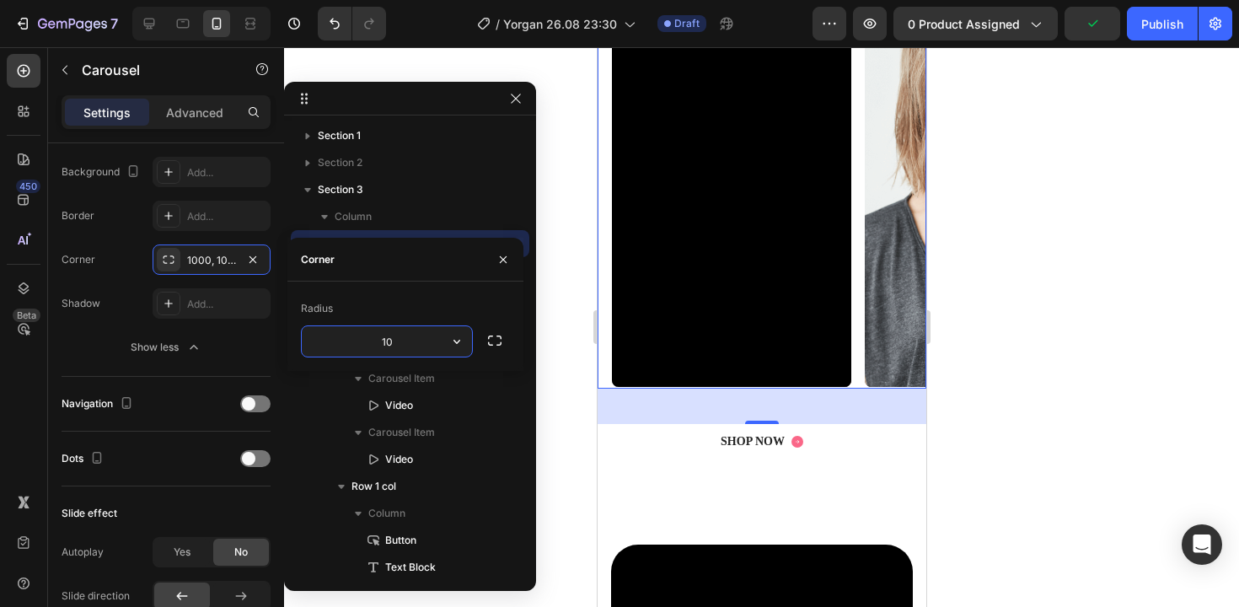
type input "1"
click at [505, 260] on icon "button" at bounding box center [503, 259] width 13 height 13
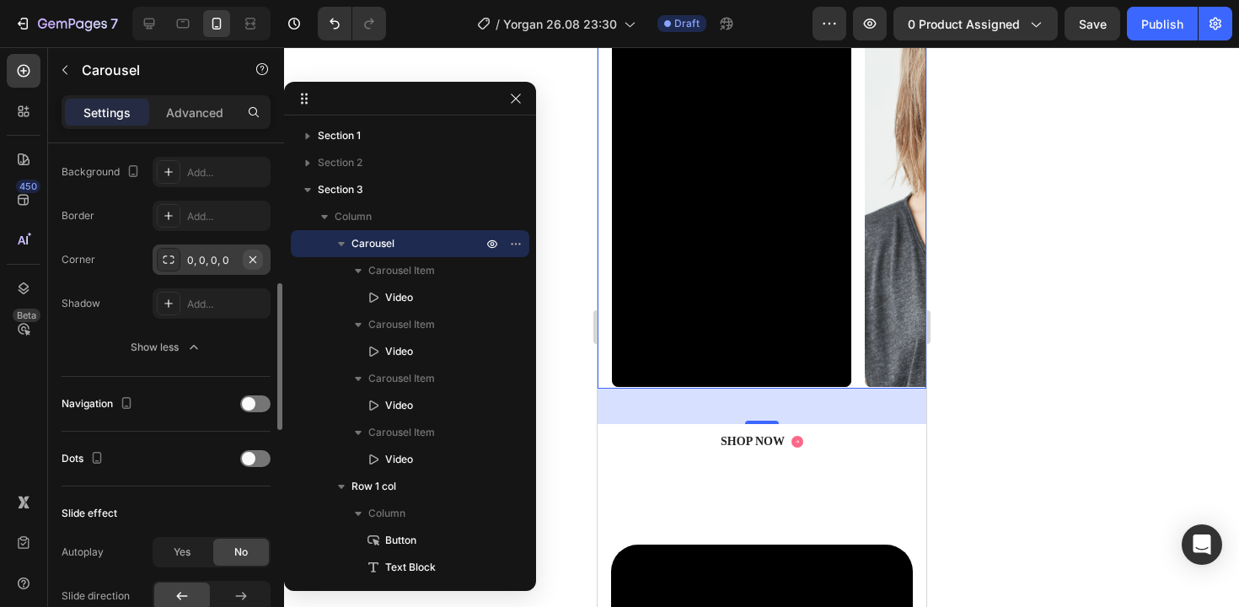
click at [248, 260] on icon "button" at bounding box center [252, 259] width 13 height 13
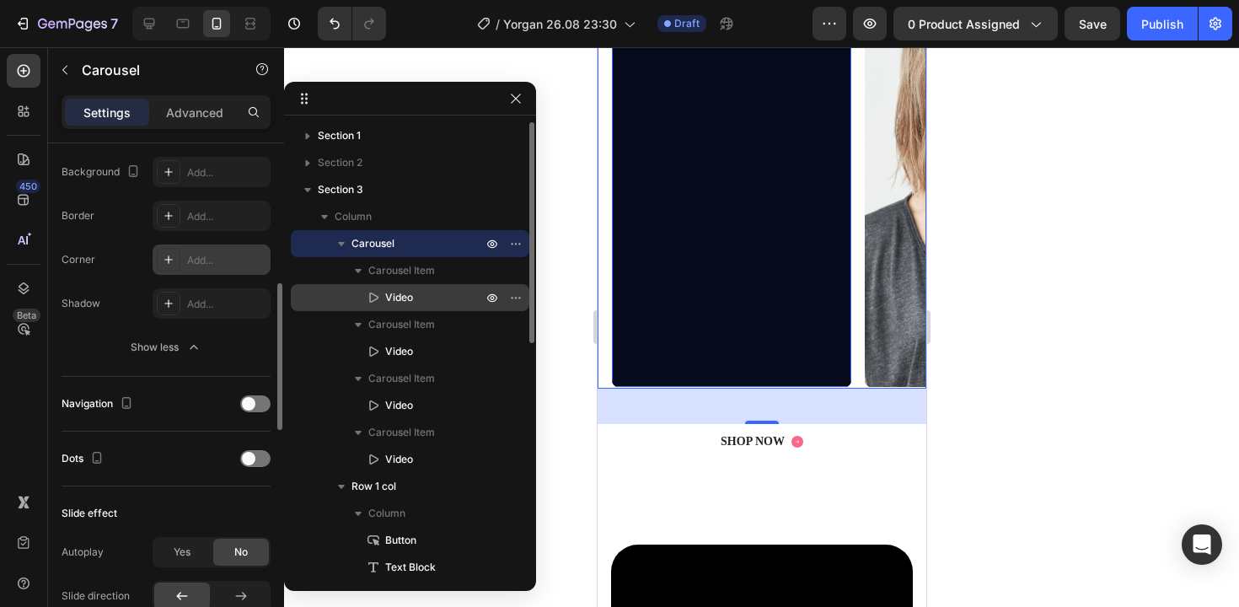
click at [400, 305] on span "Video" at bounding box center [399, 297] width 28 height 17
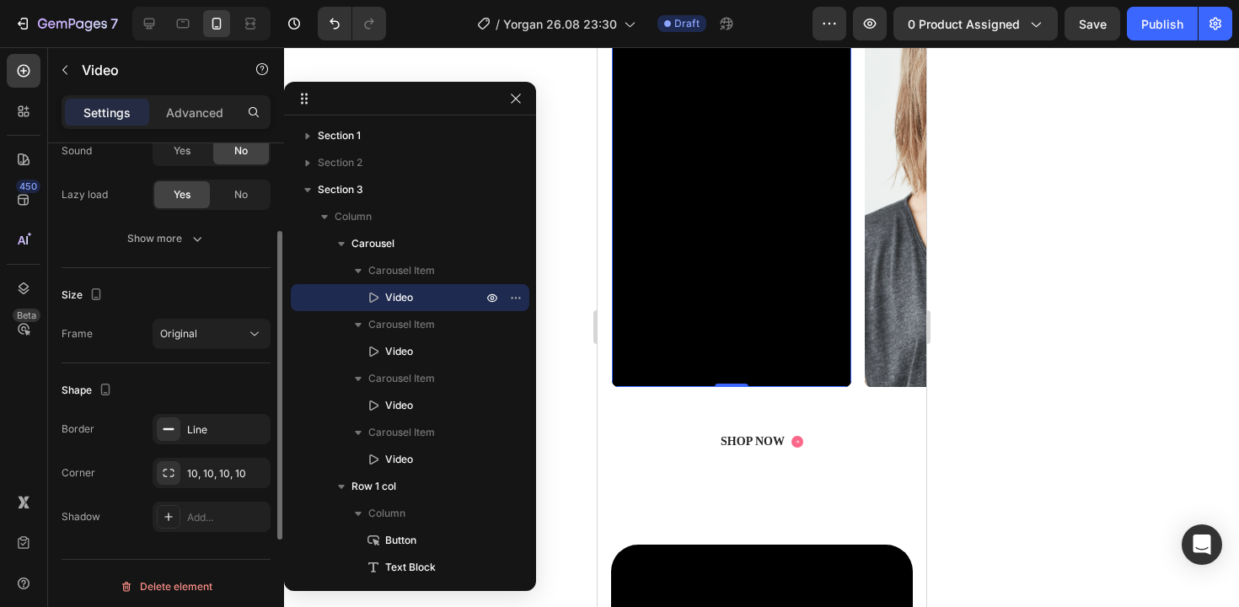
scroll to position [335, 0]
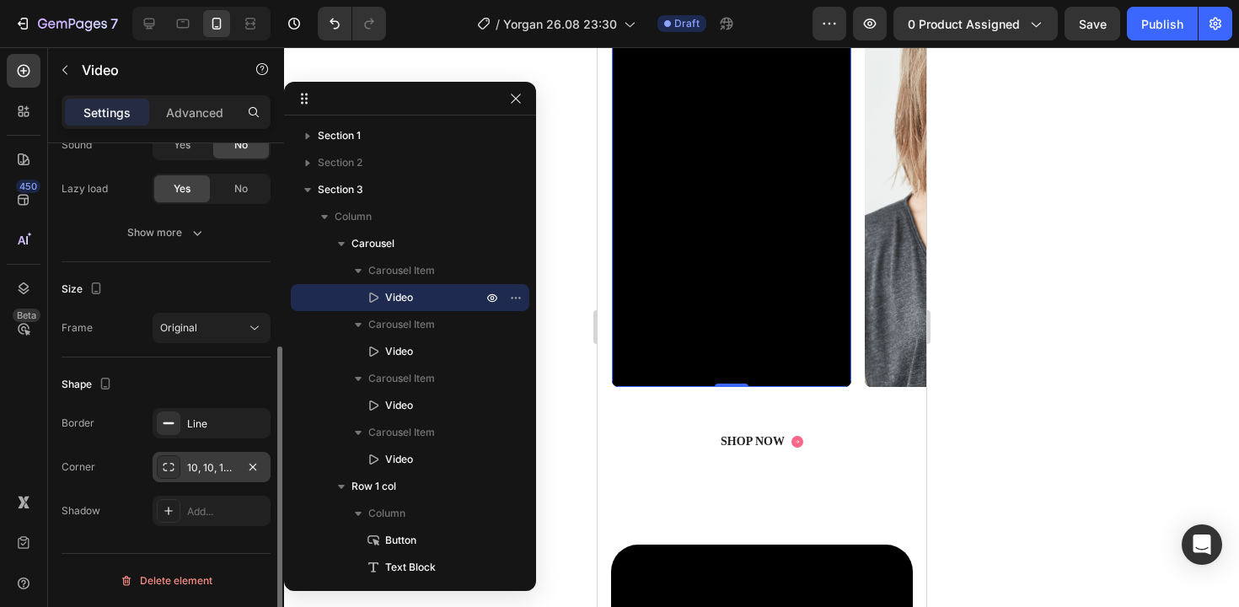
click at [209, 471] on div "10, 10, 10, 10" at bounding box center [211, 467] width 49 height 15
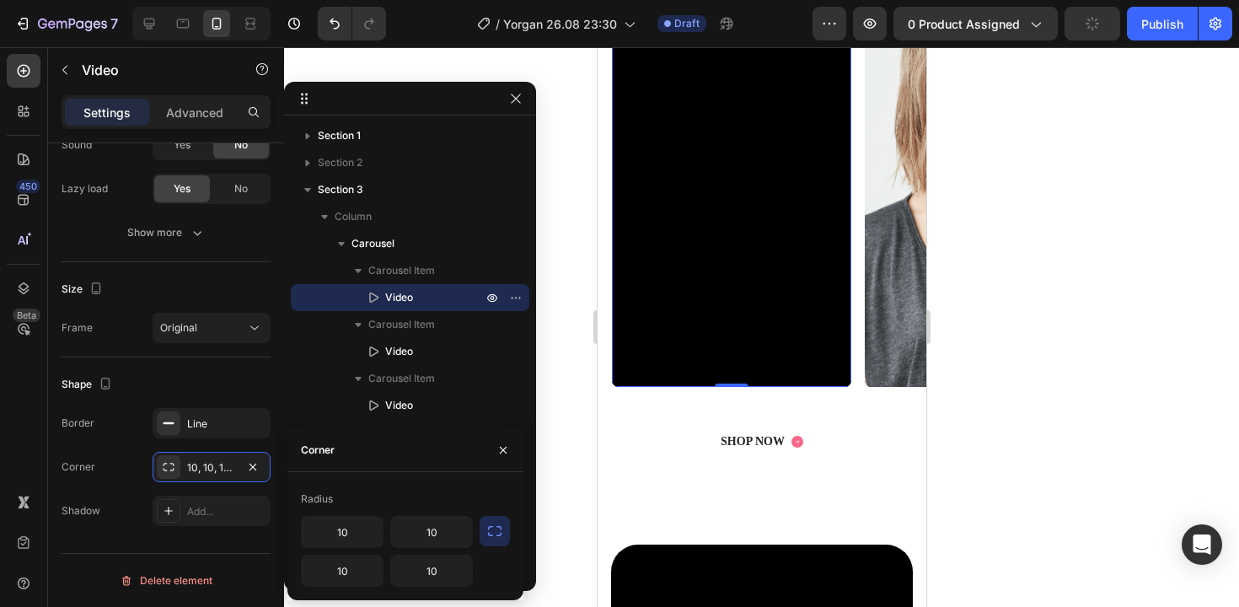
click at [481, 537] on button "button" at bounding box center [495, 531] width 30 height 30
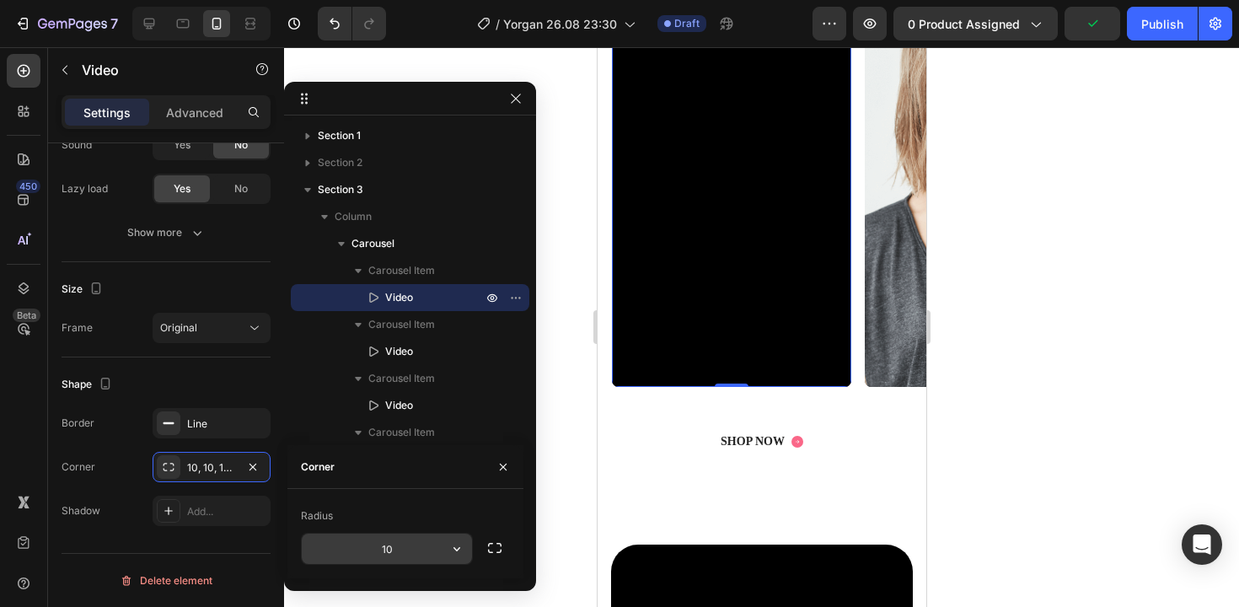
click at [424, 534] on input "10" at bounding box center [387, 549] width 170 height 30
type input "32"
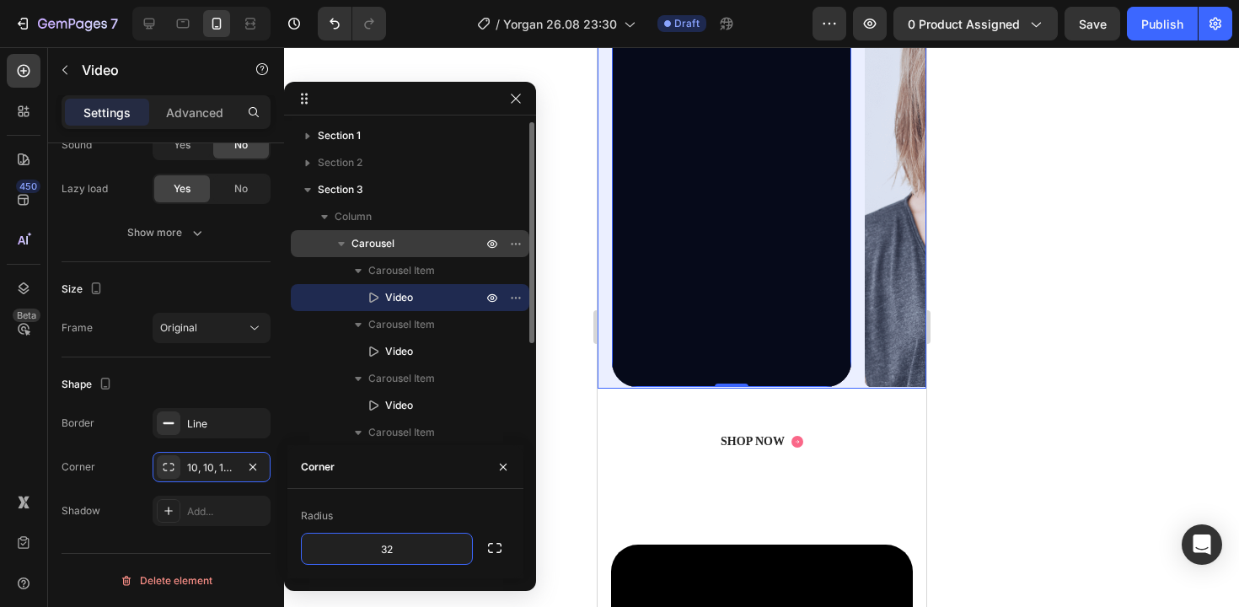
click at [421, 236] on p "Carousel" at bounding box center [419, 243] width 134 height 17
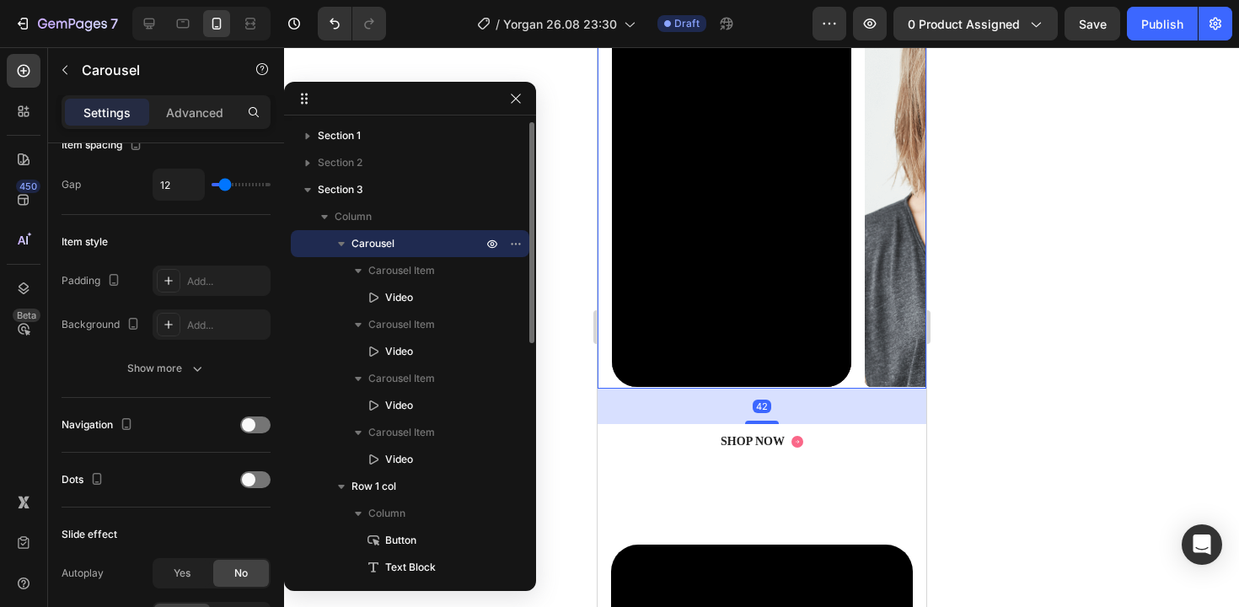
scroll to position [0, 0]
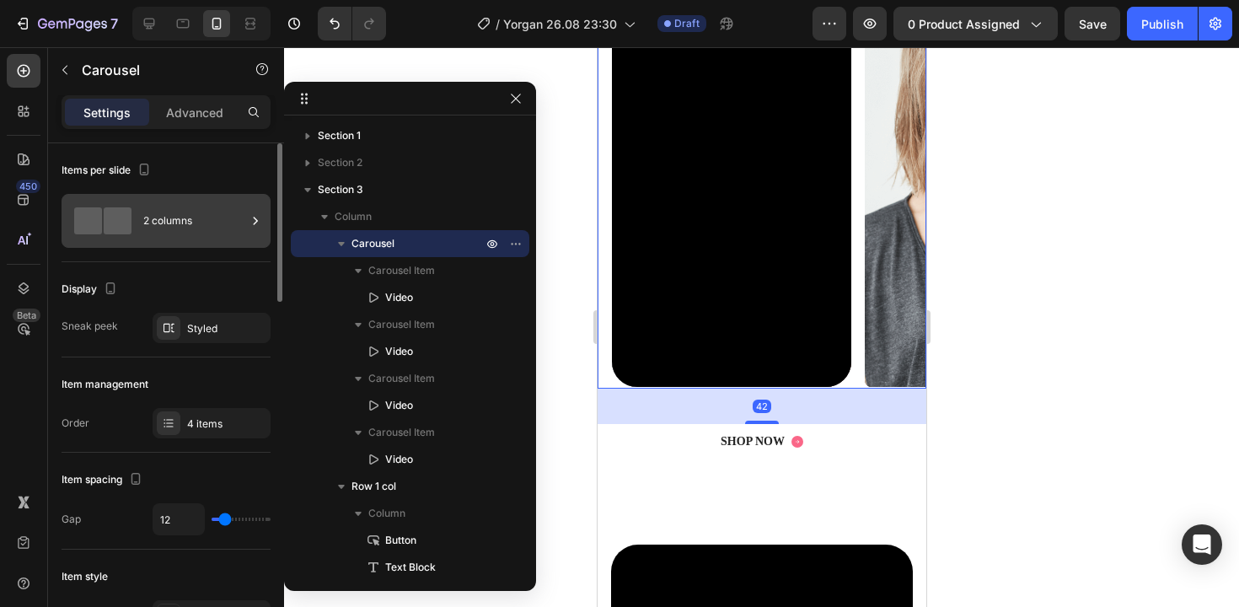
click at [164, 213] on div "2 columns" at bounding box center [194, 220] width 103 height 39
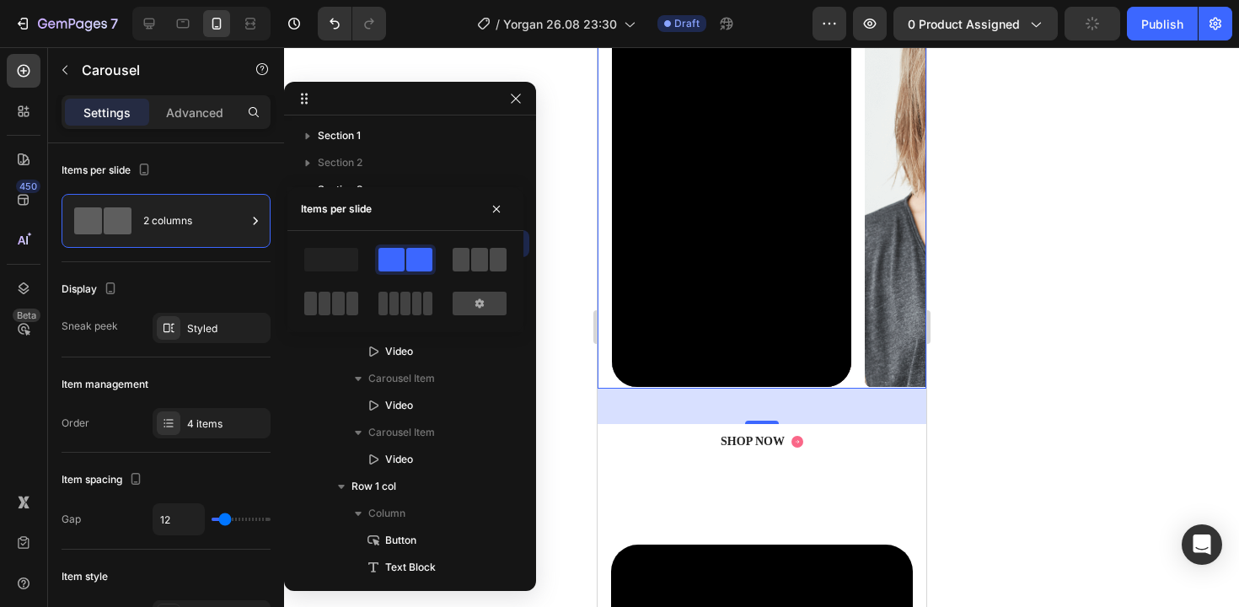
click at [461, 253] on span at bounding box center [461, 260] width 17 height 24
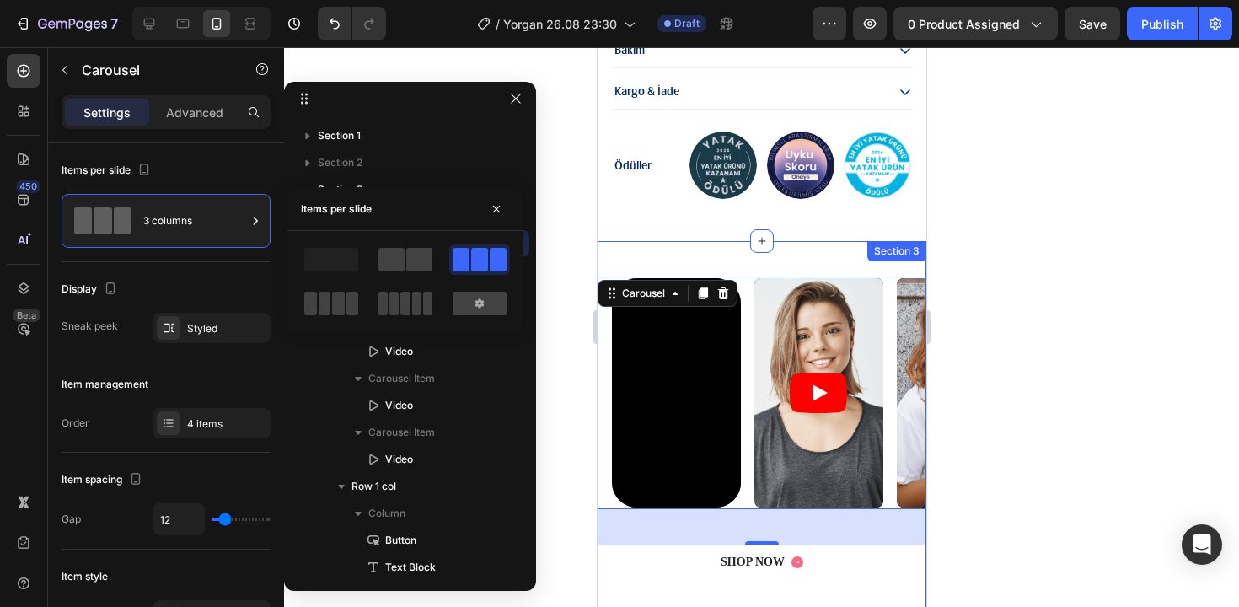
scroll to position [1886, 0]
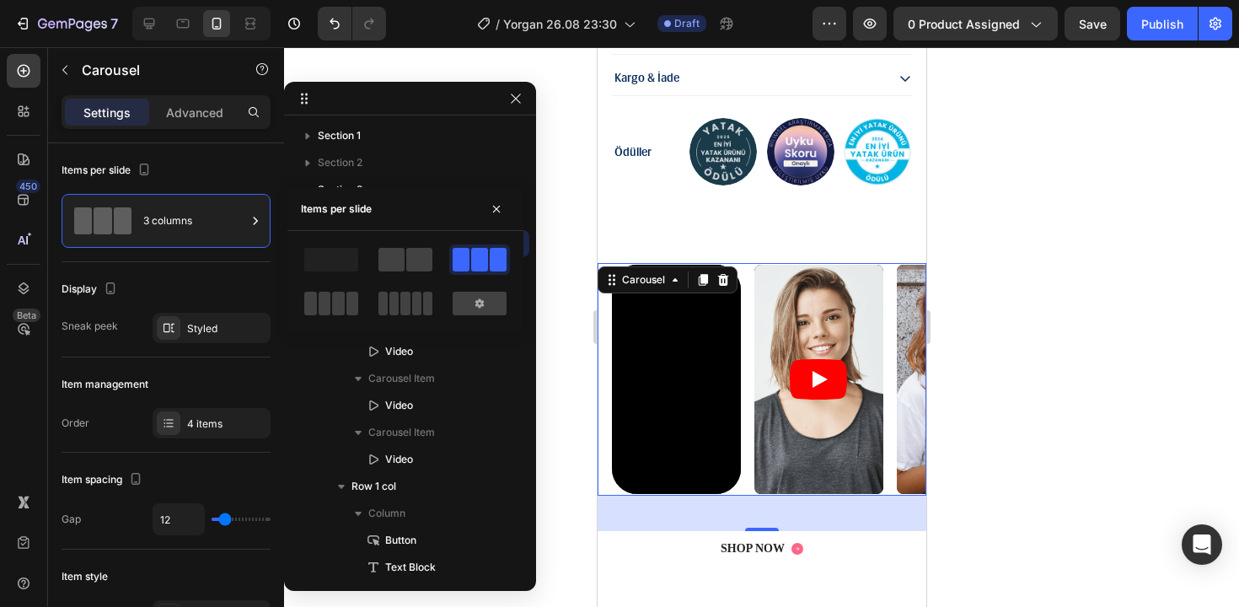
click at [298, 291] on div at bounding box center [405, 281] width 236 height 74
click at [329, 300] on span at bounding box center [325, 304] width 13 height 24
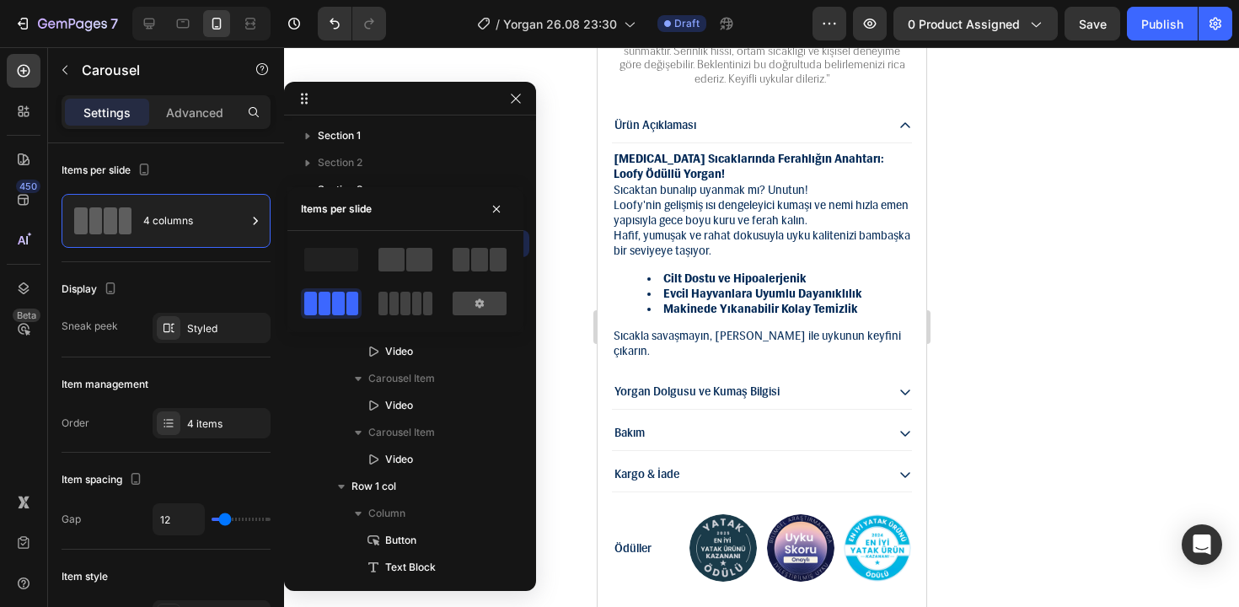
scroll to position [1546, 0]
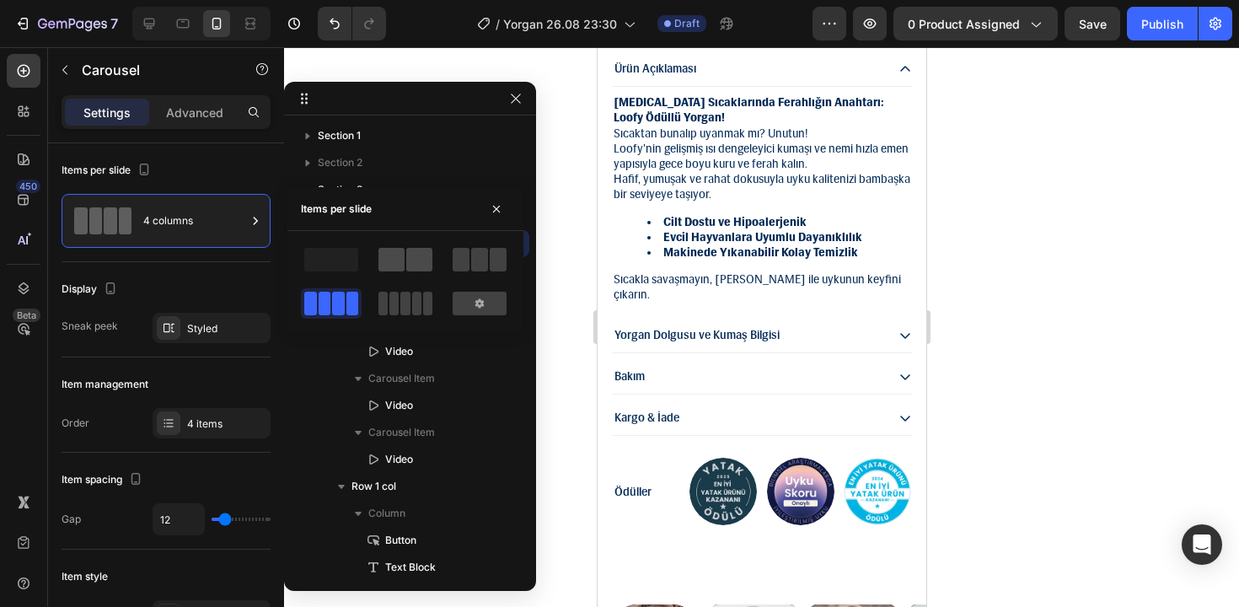
click at [400, 252] on span at bounding box center [391, 260] width 26 height 24
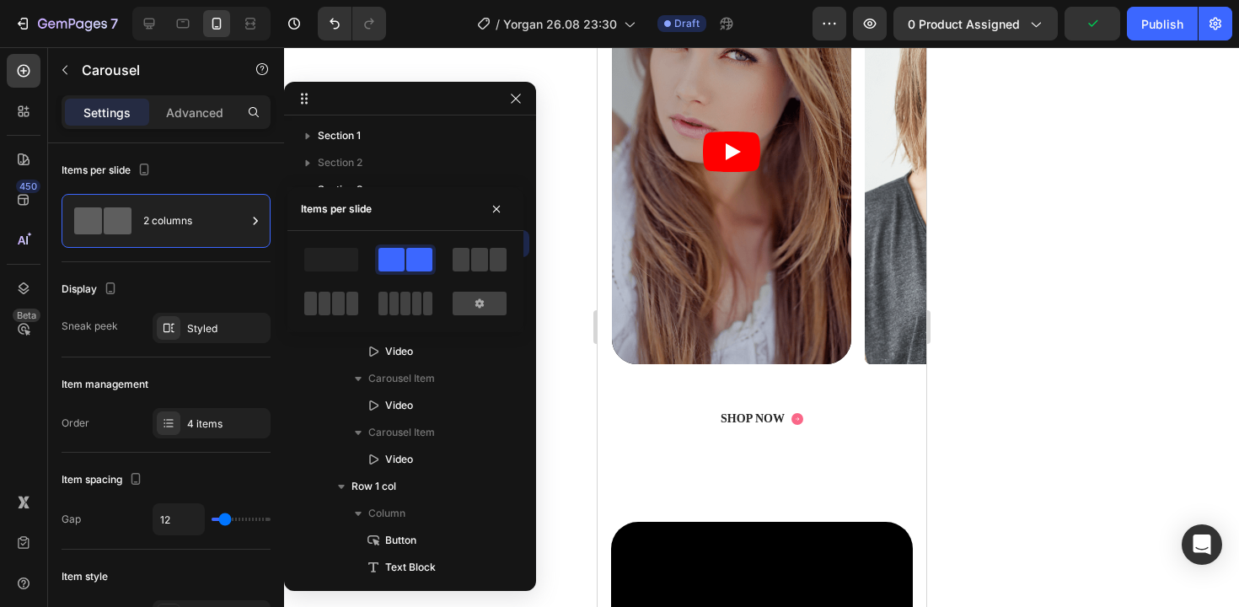
scroll to position [2129, 0]
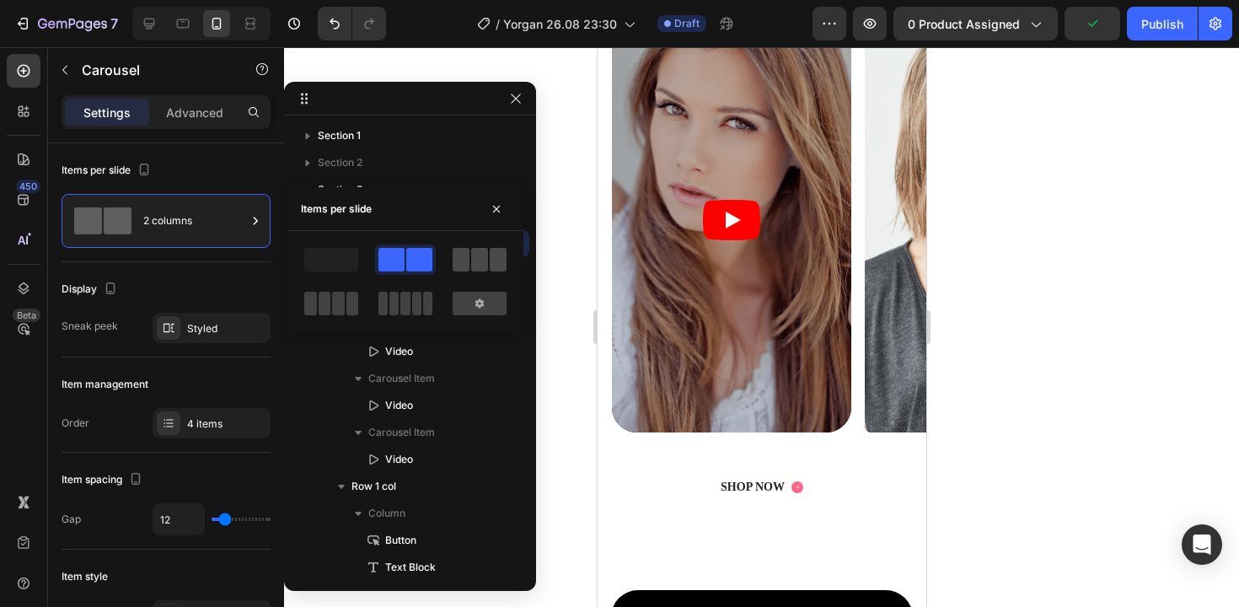
click at [460, 266] on span at bounding box center [461, 260] width 17 height 24
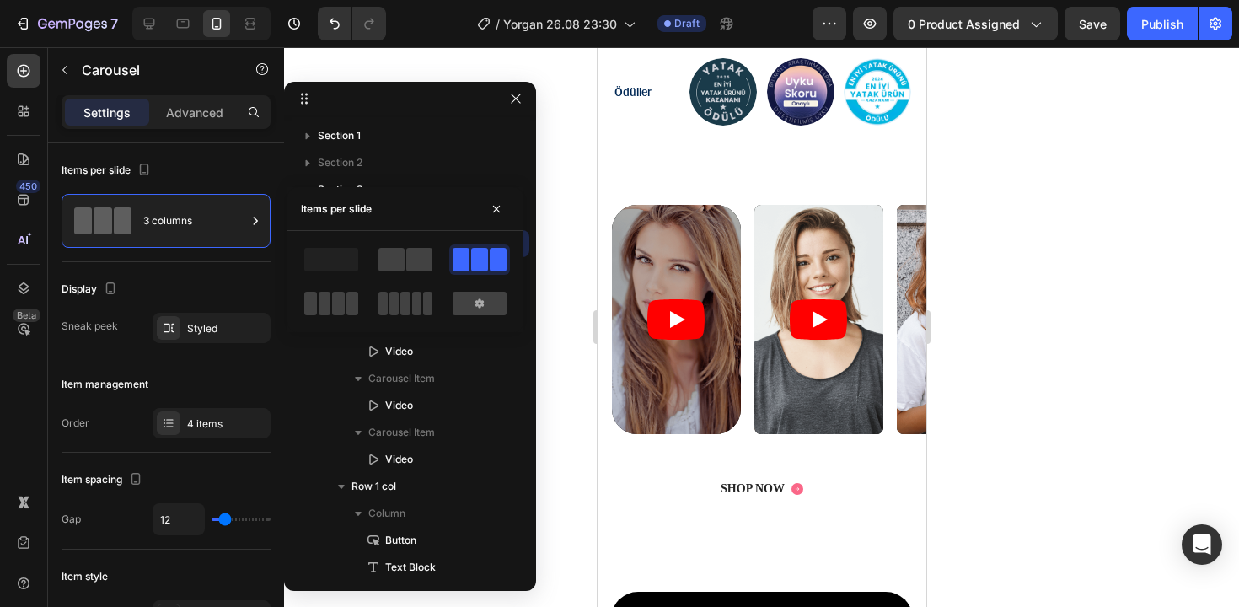
scroll to position [1947, 0]
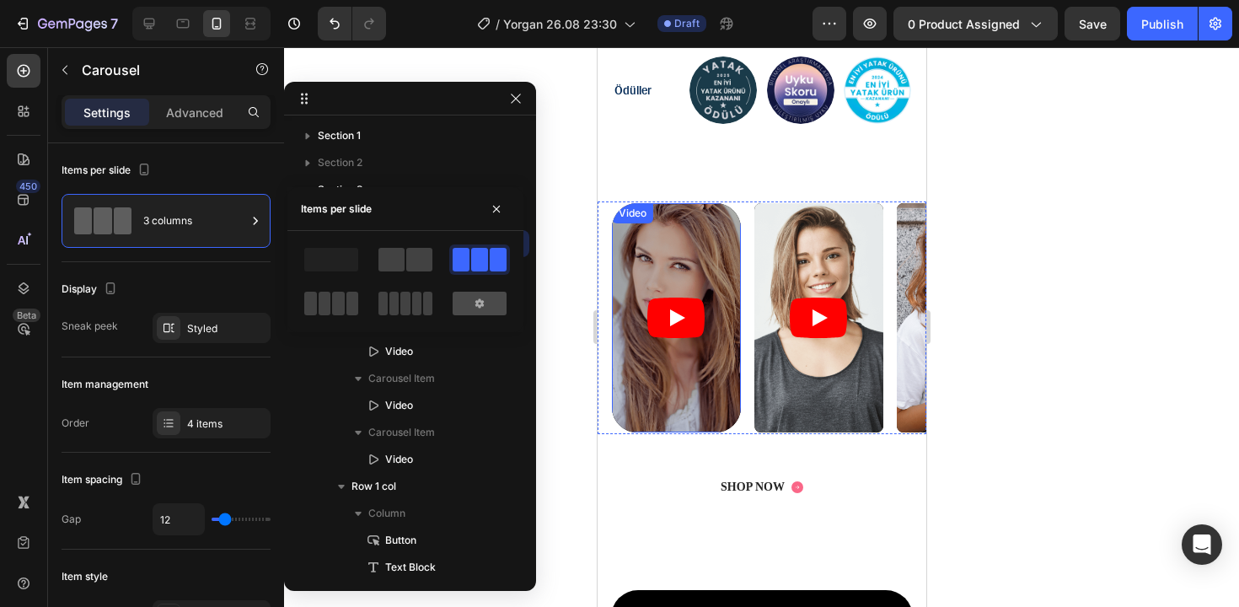
click at [480, 312] on div at bounding box center [480, 304] width 54 height 24
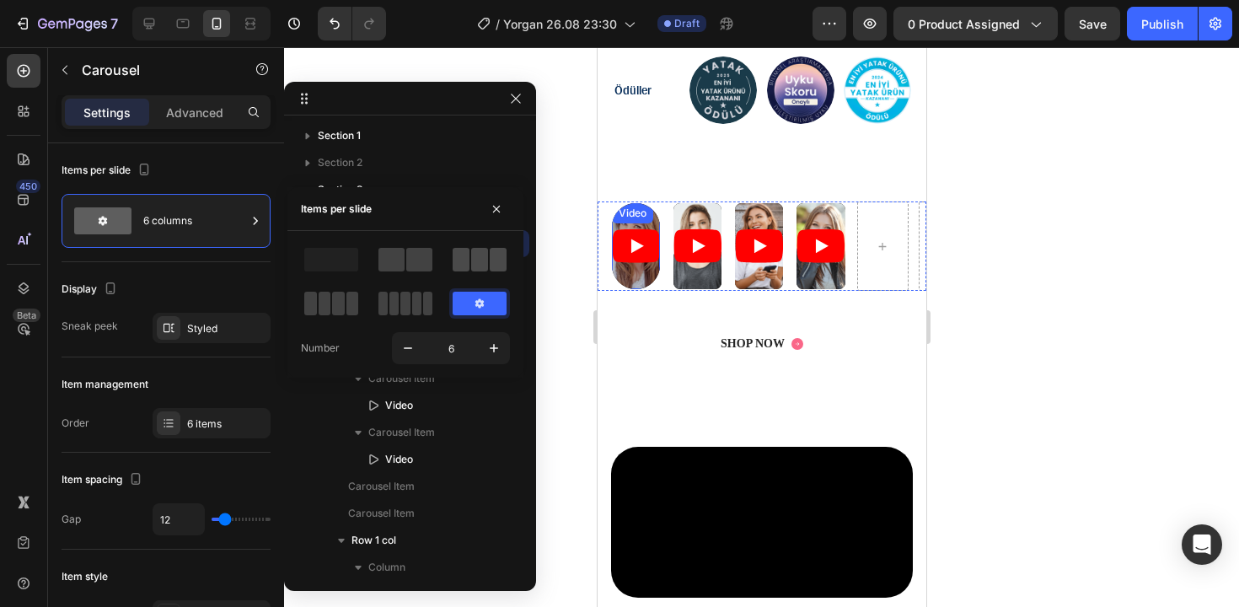
click at [489, 266] on div at bounding box center [480, 260] width 54 height 24
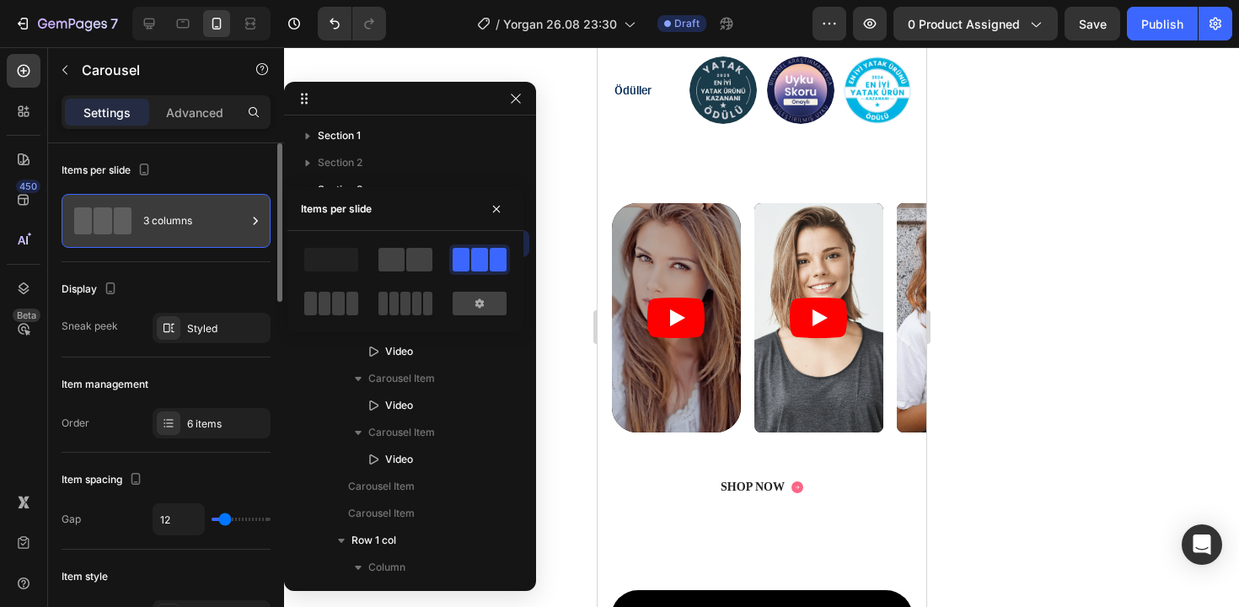
click at [244, 216] on div "3 columns" at bounding box center [194, 220] width 103 height 39
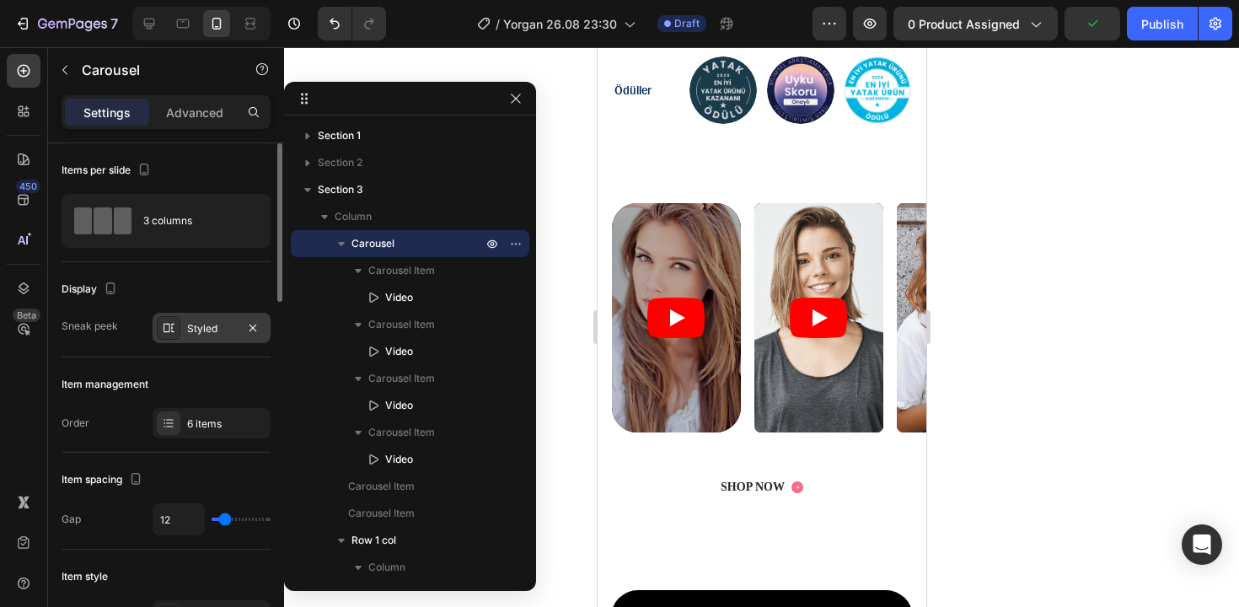
click at [215, 329] on div "Styled" at bounding box center [211, 328] width 49 height 15
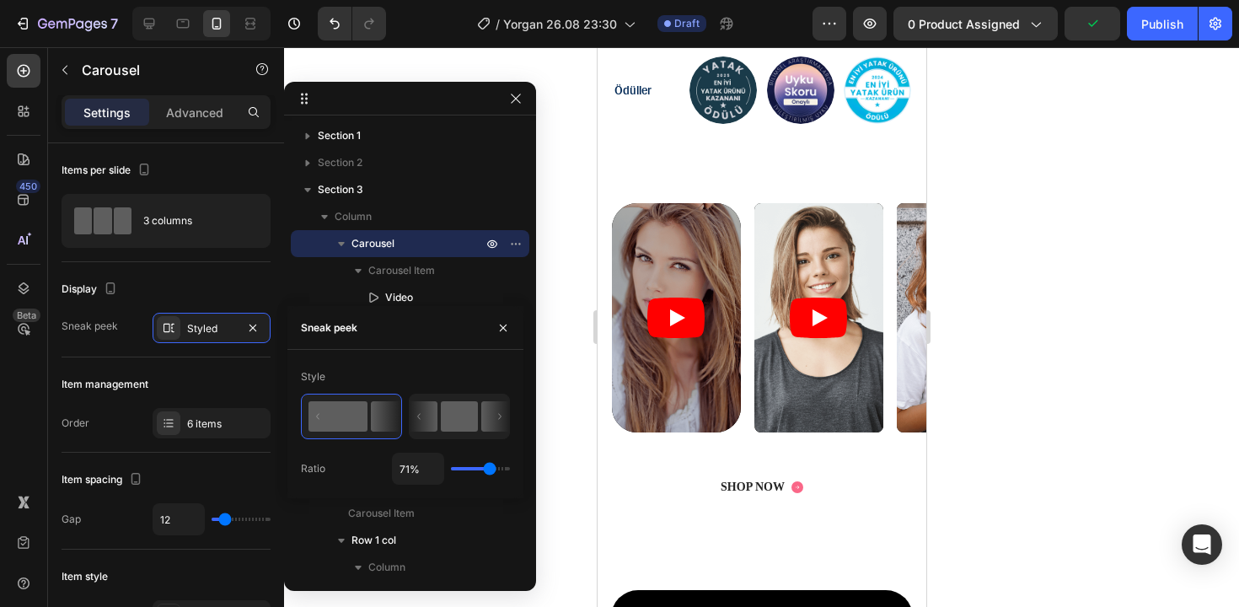
click at [434, 416] on icon at bounding box center [424, 416] width 28 height 30
type input "50%"
type input "50"
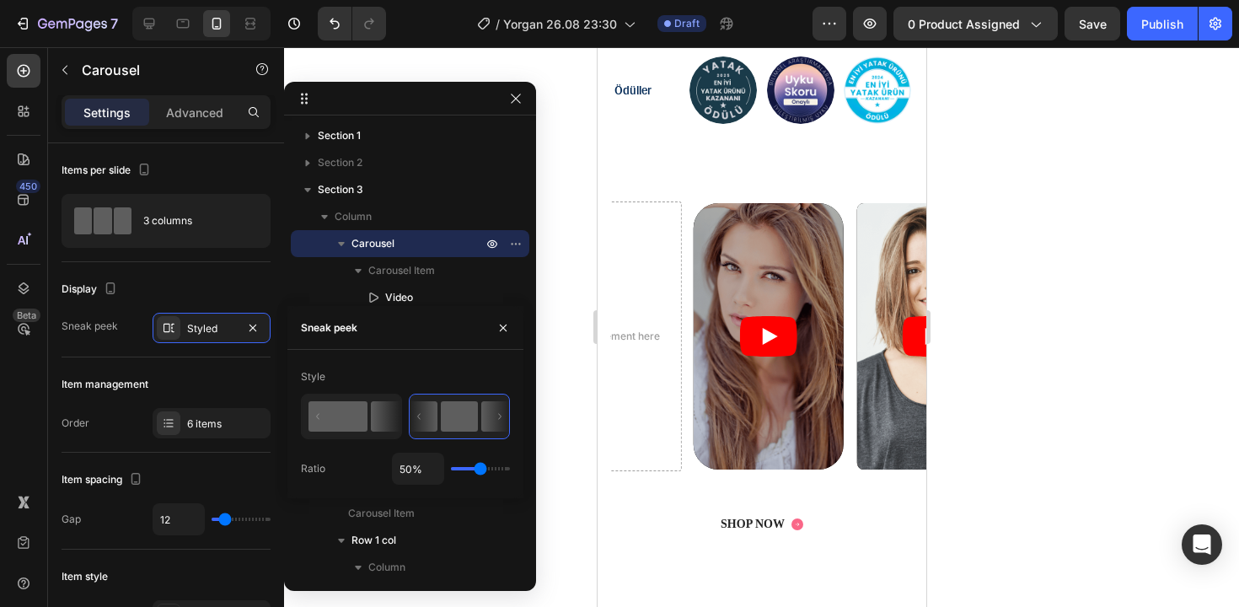
click at [336, 416] on rect at bounding box center [338, 416] width 59 height 30
type input "71%"
type input "71"
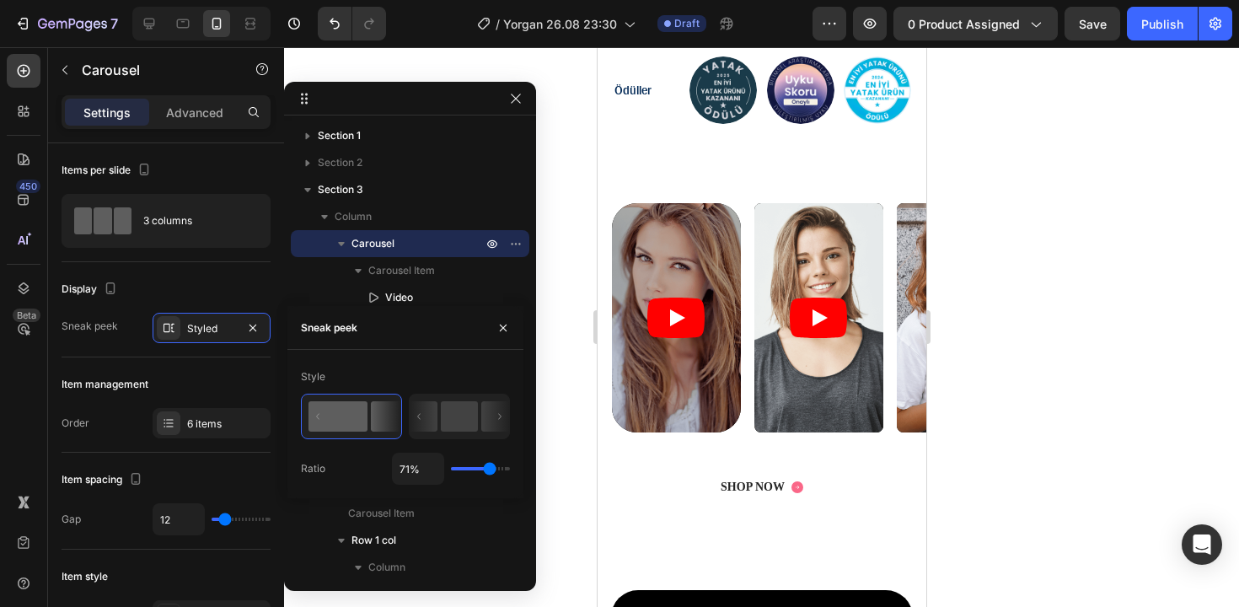
click at [483, 467] on input "range" at bounding box center [480, 468] width 59 height 3
type input "14%"
type input "14"
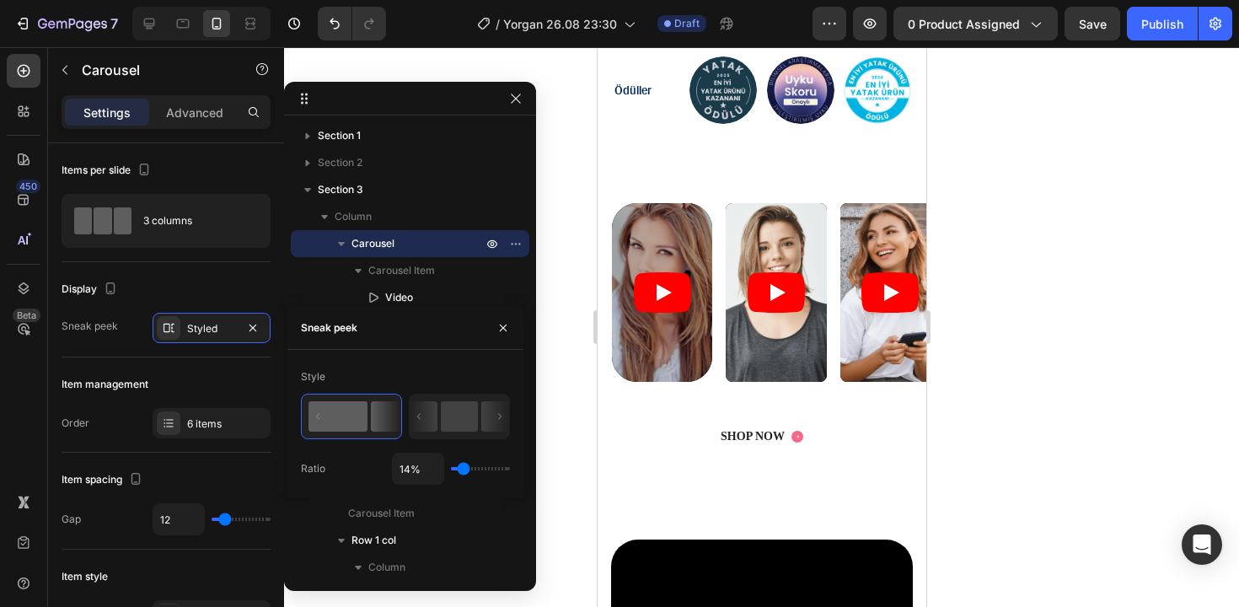
type input "35%"
type input "35"
type input "44%"
type input "44"
type input "69%"
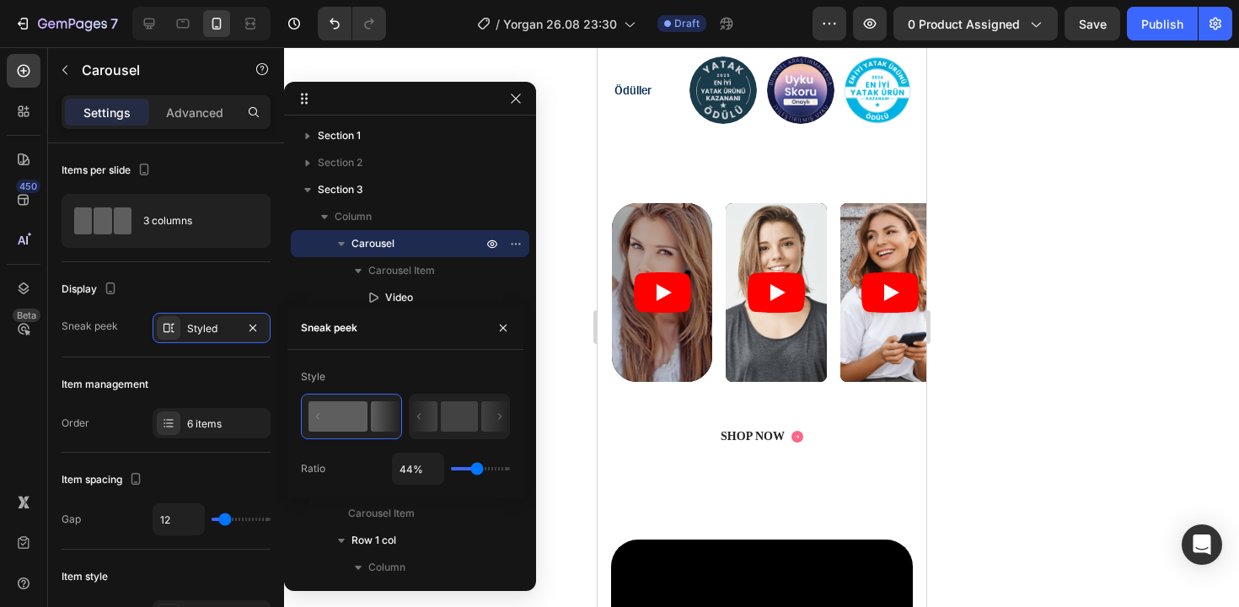
type input "69"
type input "82%"
type input "82"
type input "94%"
type input "94"
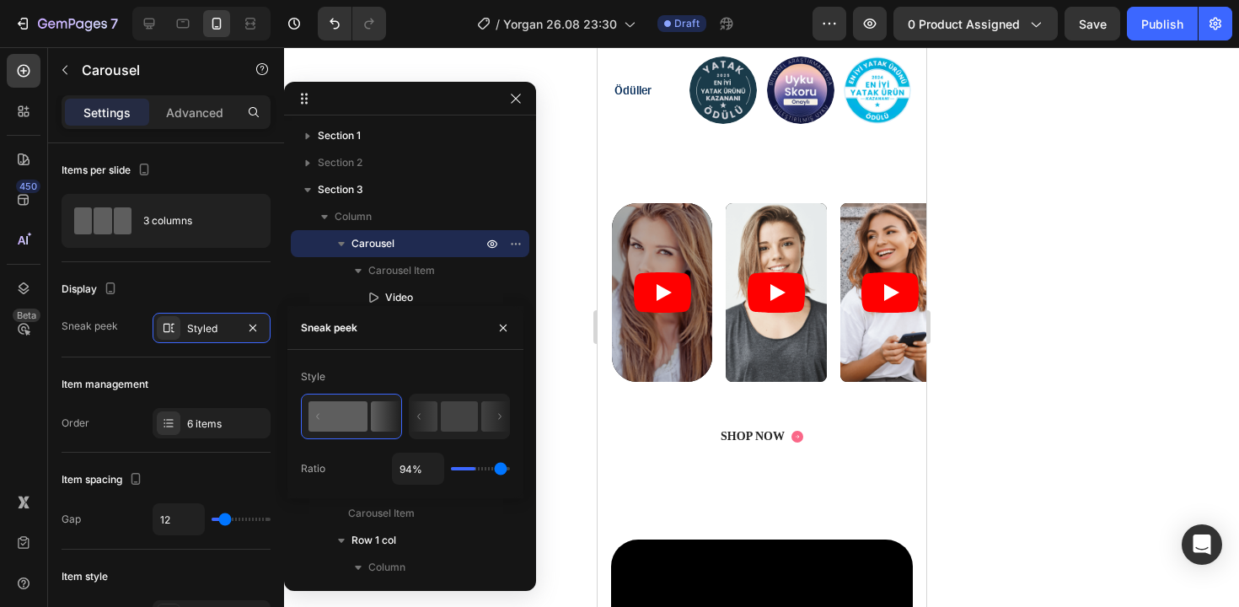
type input "100%"
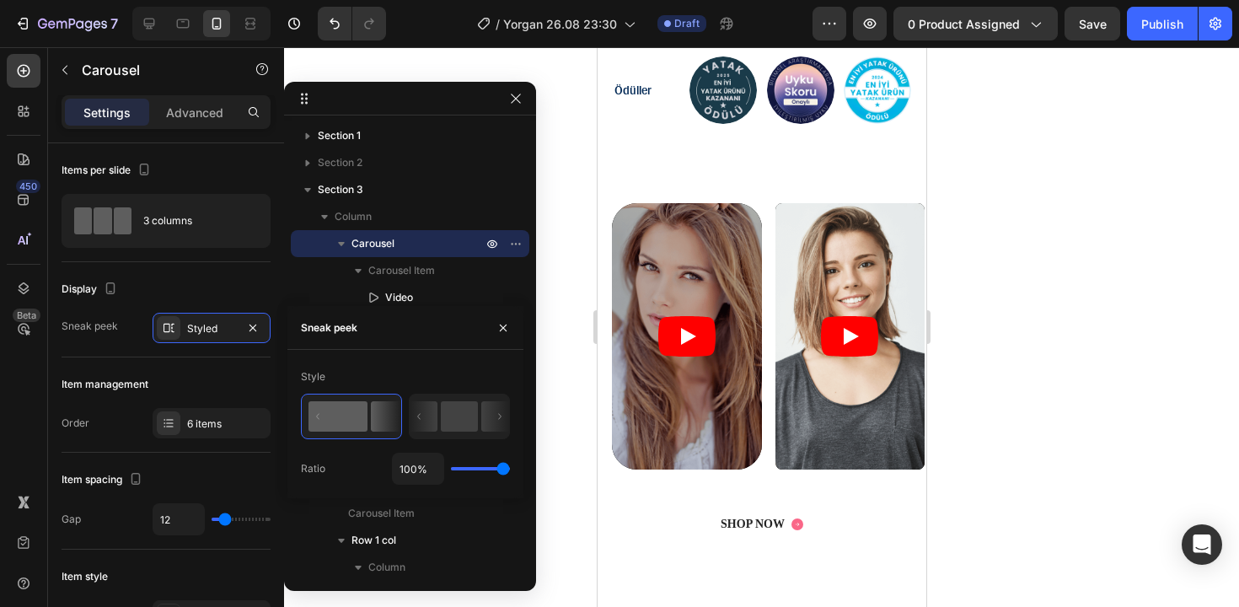
drag, startPoint x: 489, startPoint y: 467, endPoint x: 540, endPoint y: 462, distance: 50.8
type input "100"
click at [510, 467] on input "range" at bounding box center [480, 468] width 59 height 3
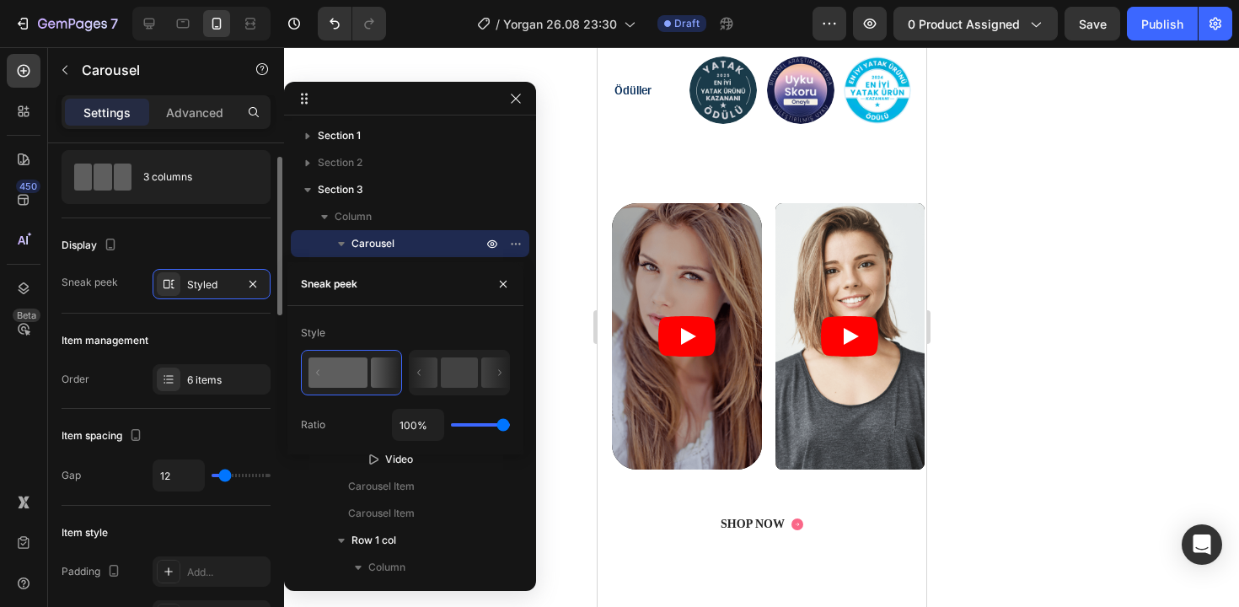
scroll to position [72, 0]
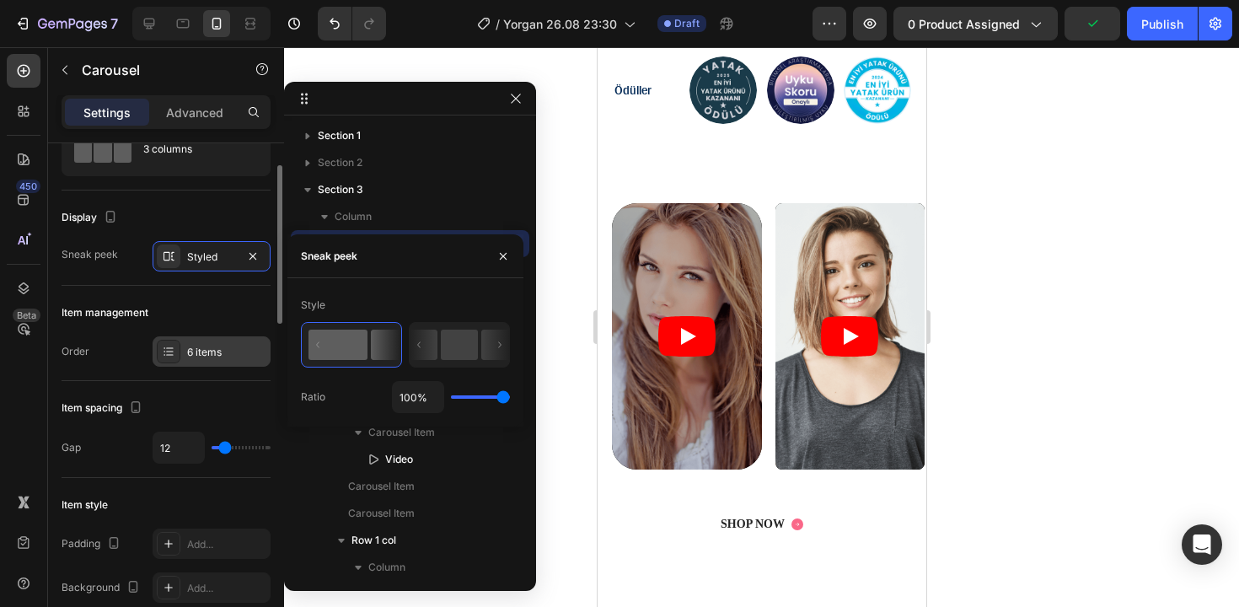
click at [219, 362] on div "6 items" at bounding box center [212, 351] width 118 height 30
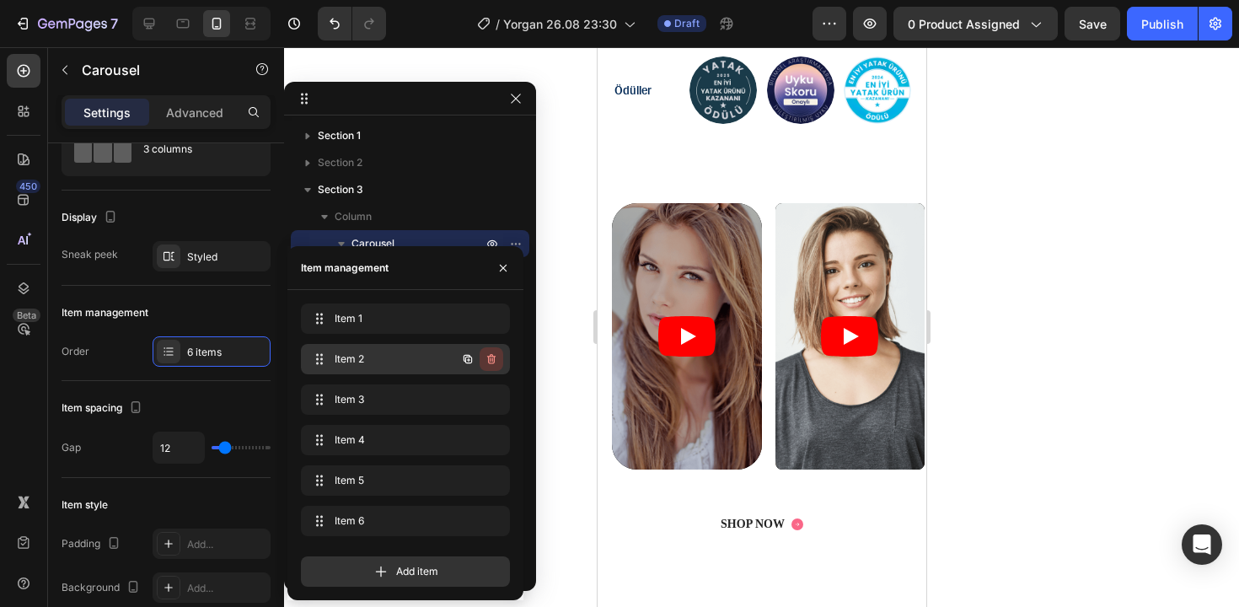
click at [493, 366] on button "button" at bounding box center [492, 359] width 24 height 24
click at [486, 361] on div "Delete" at bounding box center [479, 359] width 31 height 15
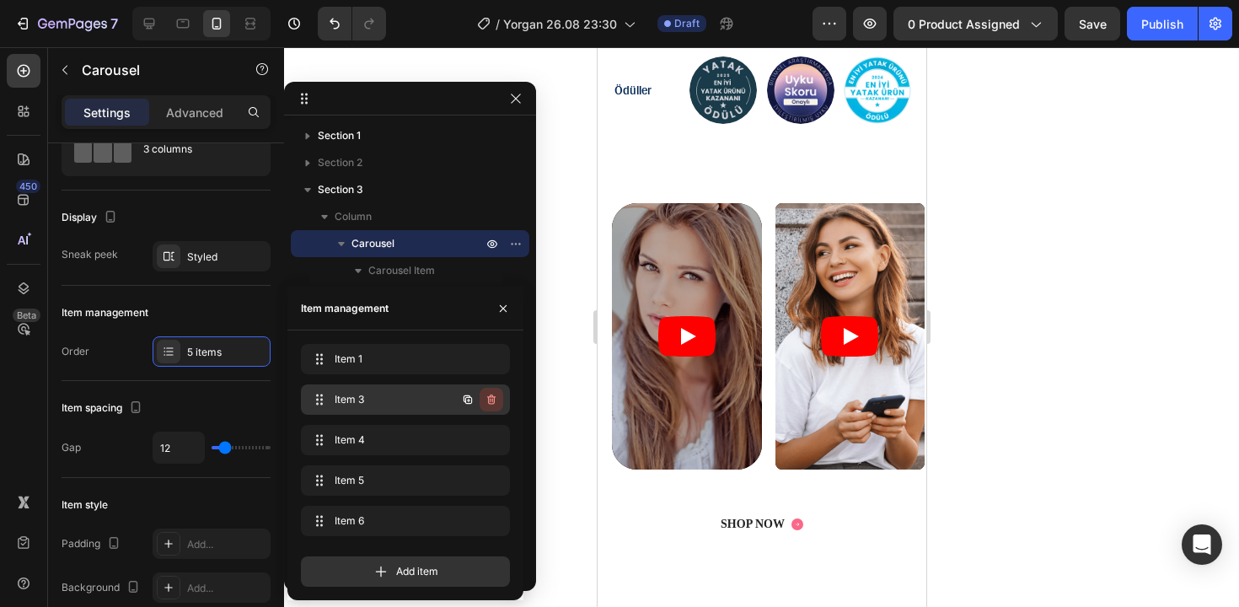
click at [494, 394] on icon "button" at bounding box center [491, 399] width 13 height 13
click at [493, 400] on div "Delete" at bounding box center [479, 399] width 31 height 15
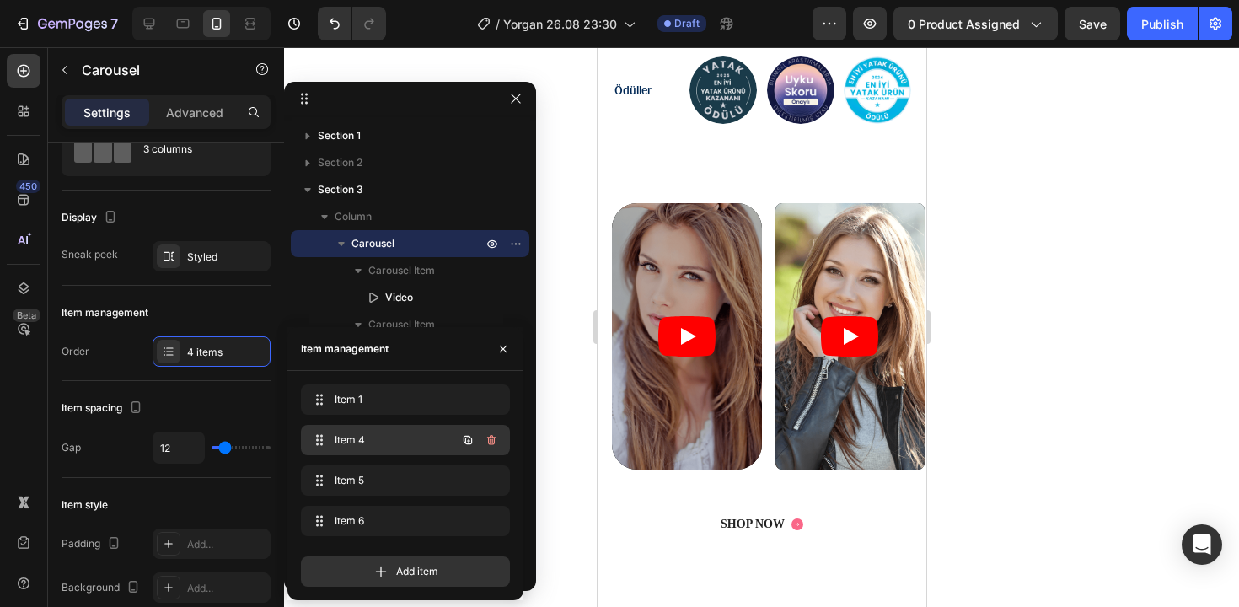
click at [493, 437] on icon "button" at bounding box center [491, 440] width 8 height 10
click at [486, 449] on button "Delete" at bounding box center [480, 440] width 46 height 24
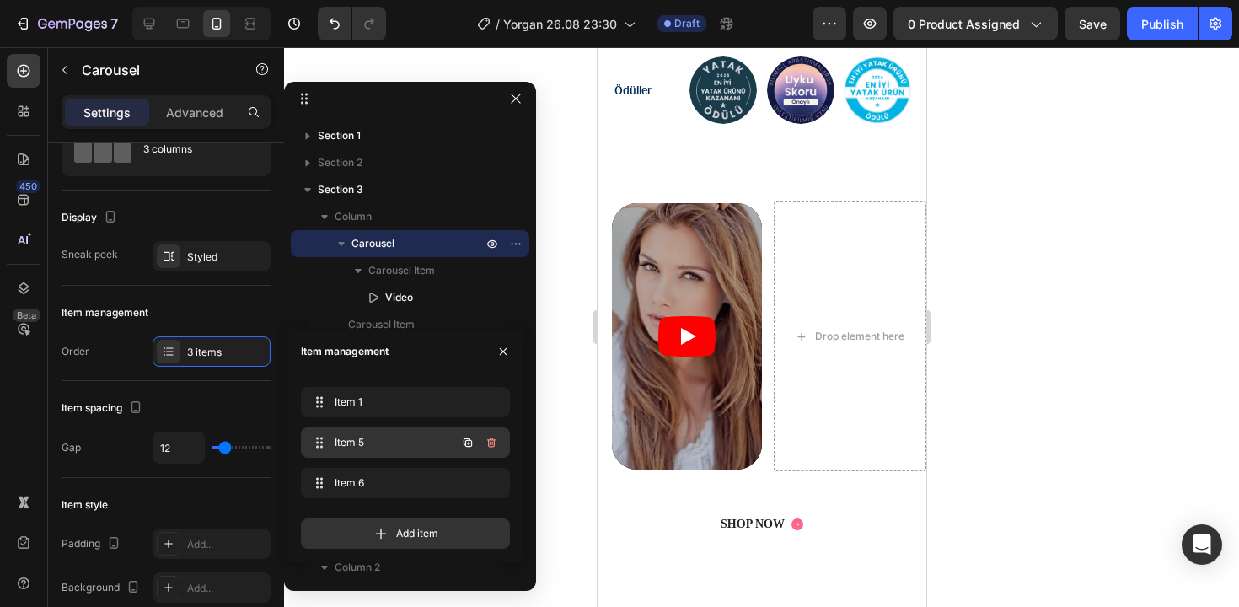
click at [491, 438] on icon "button" at bounding box center [491, 442] width 13 height 13
click at [487, 443] on div "Delete" at bounding box center [479, 442] width 31 height 15
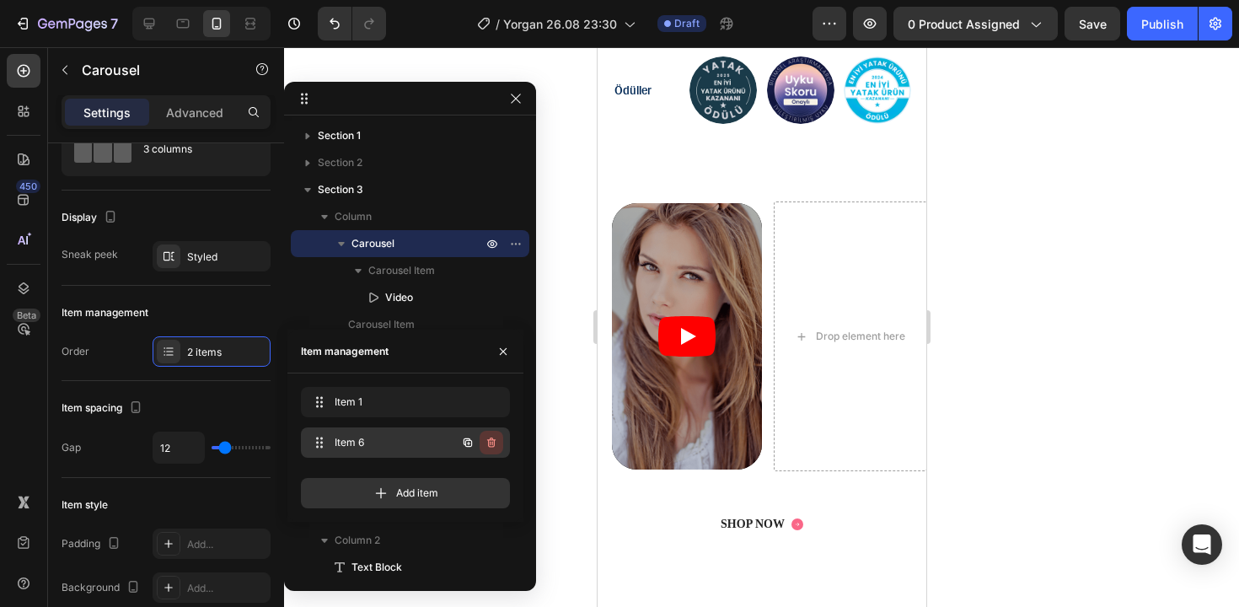
click at [490, 444] on icon "button" at bounding box center [491, 442] width 13 height 13
click at [477, 444] on div "Delete" at bounding box center [479, 442] width 31 height 15
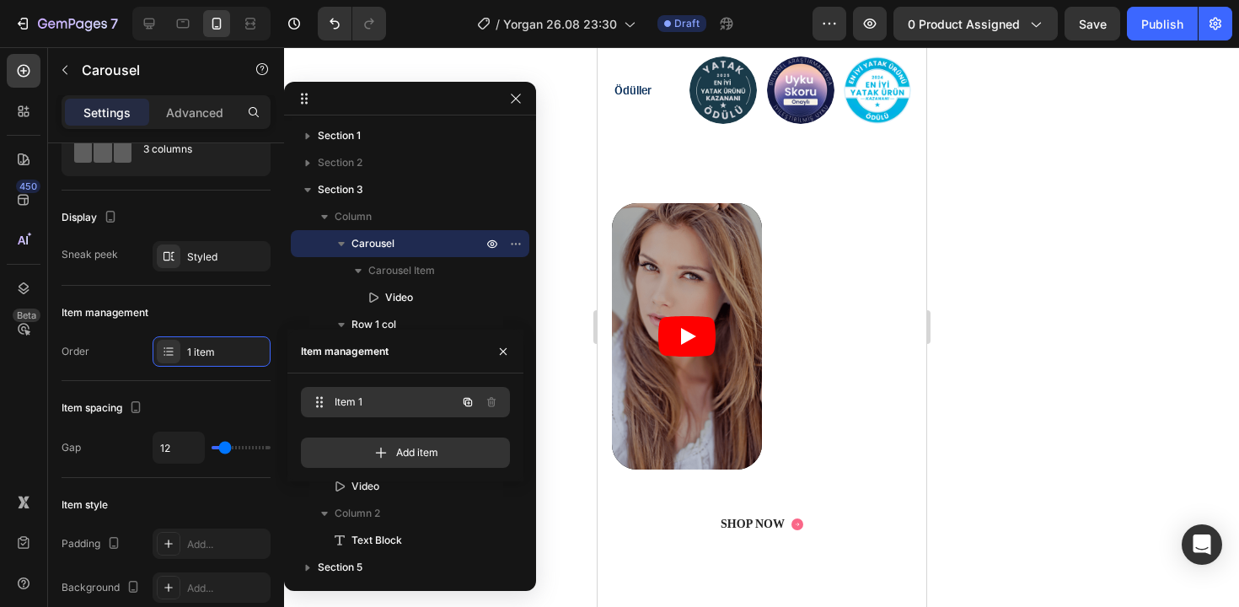
click at [428, 407] on span "Item 1" at bounding box center [382, 402] width 95 height 15
click at [395, 399] on span "Item 1" at bounding box center [382, 402] width 95 height 15
click at [181, 387] on div "Item spacing Gap 12" at bounding box center [166, 429] width 209 height 97
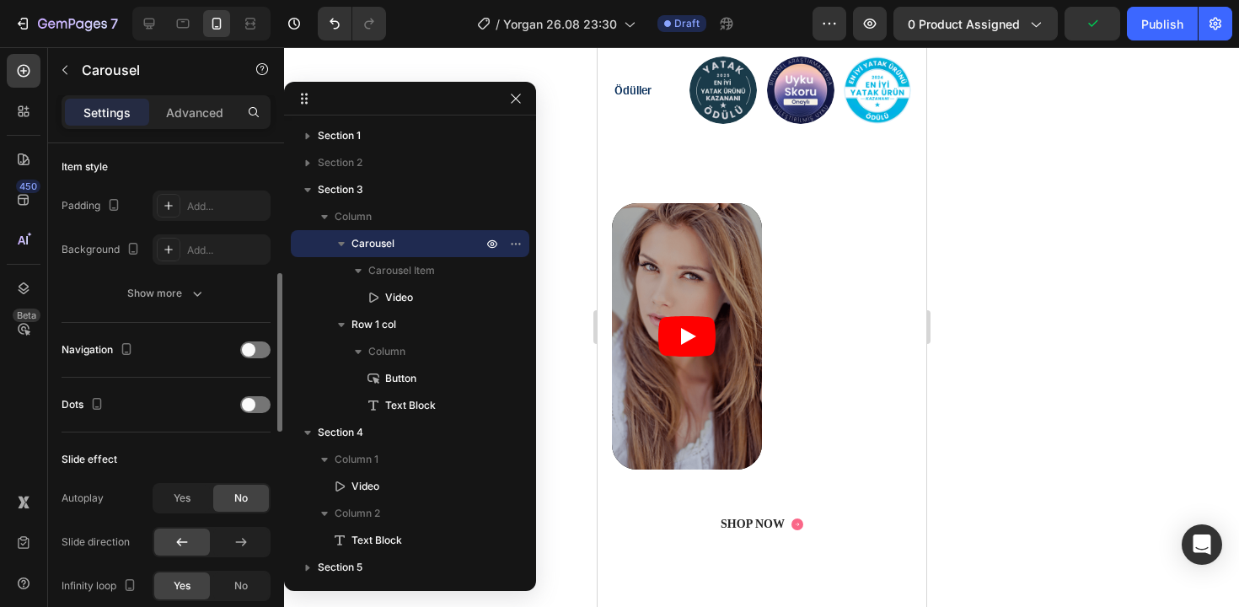
scroll to position [415, 0]
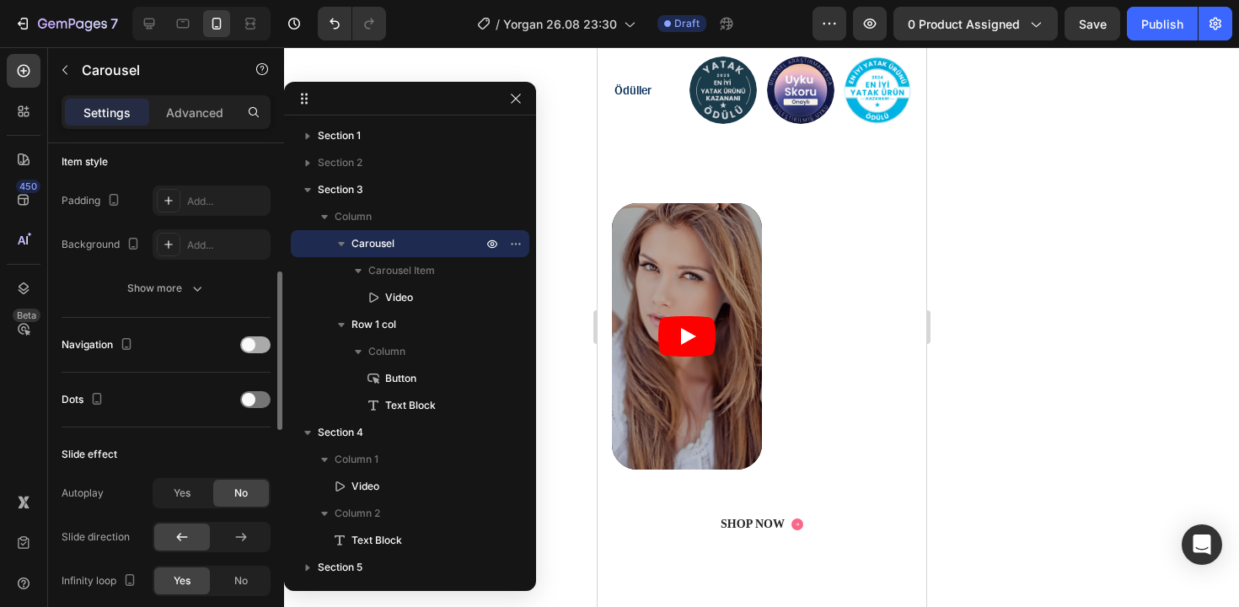
click at [259, 342] on div at bounding box center [255, 344] width 30 height 17
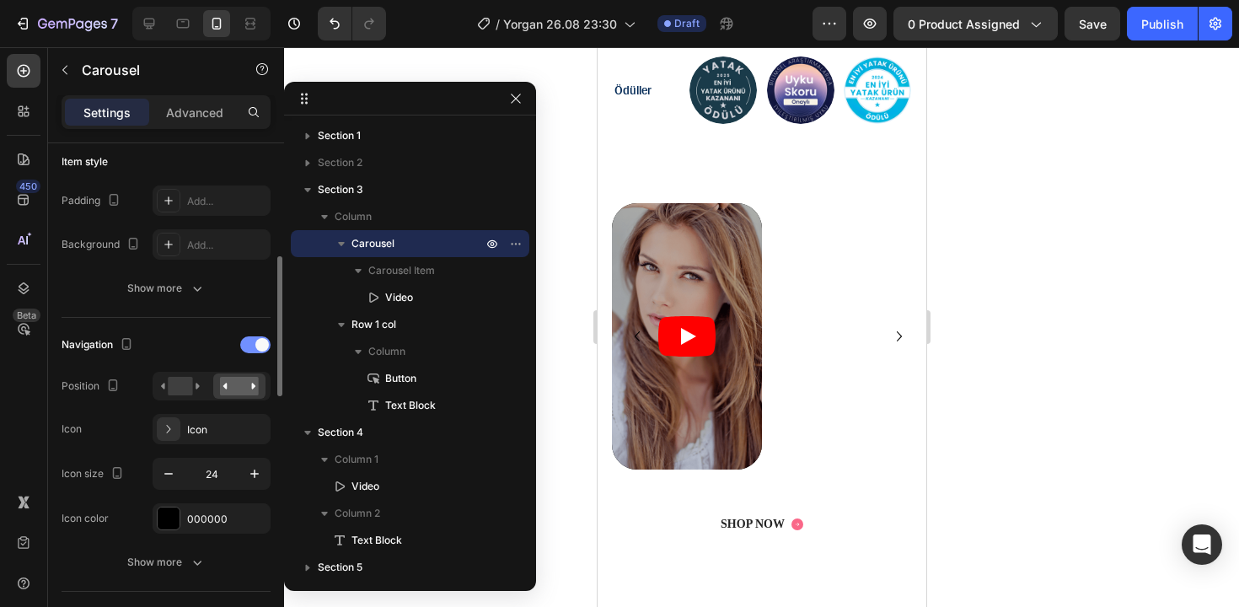
click at [259, 342] on span at bounding box center [261, 344] width 13 height 13
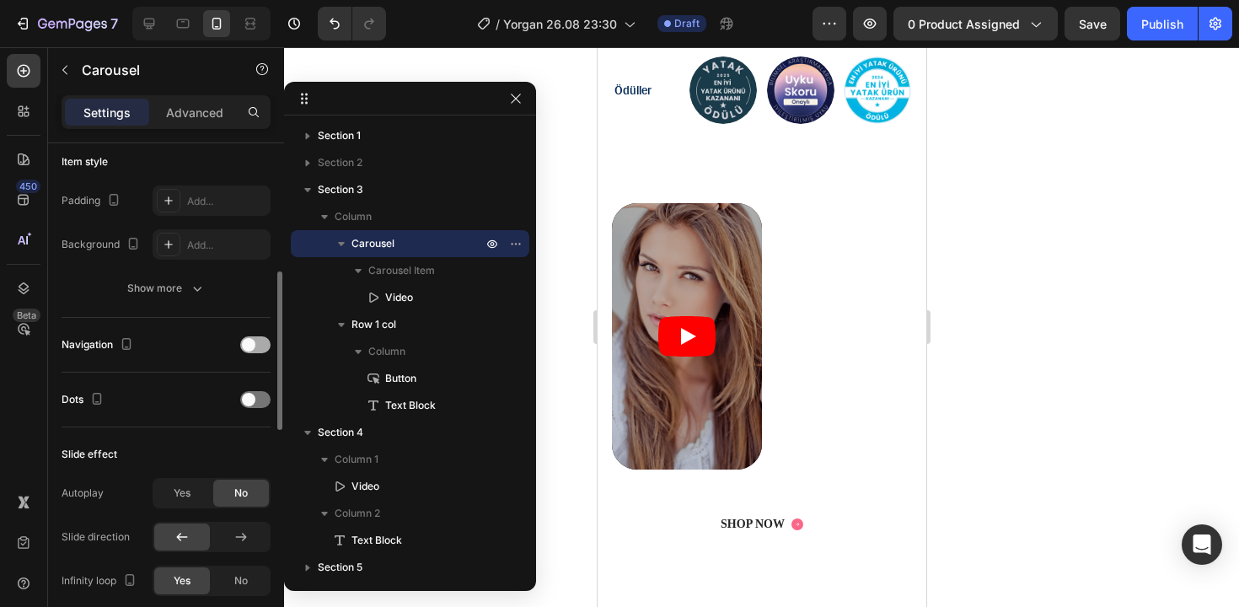
click at [259, 342] on div at bounding box center [255, 344] width 30 height 17
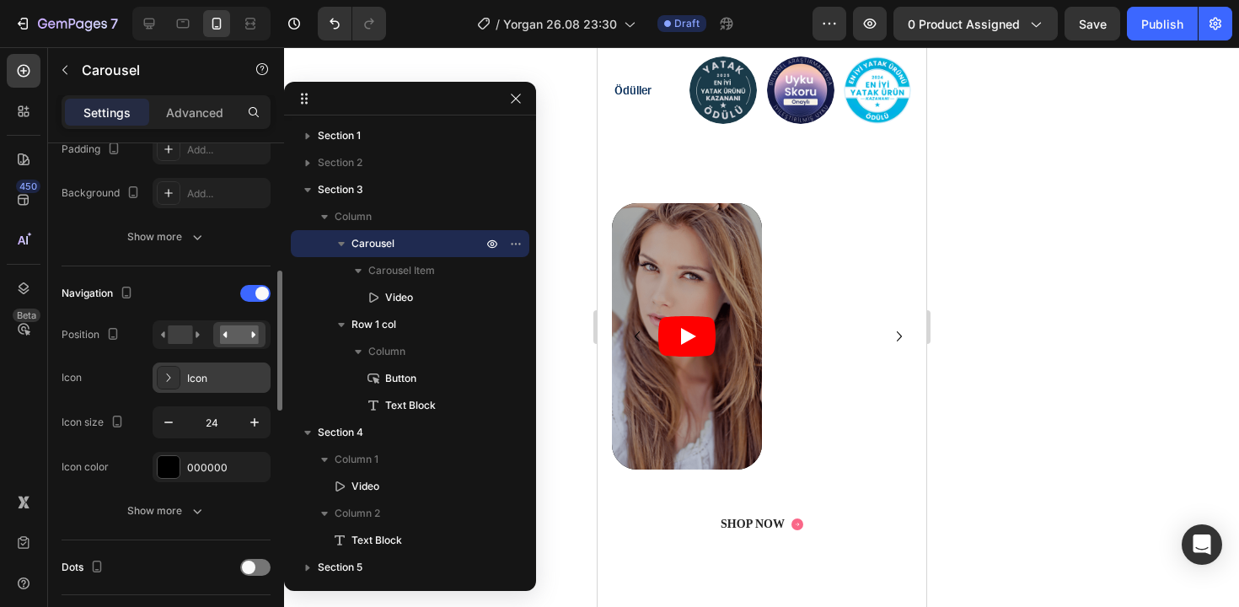
scroll to position [480, 0]
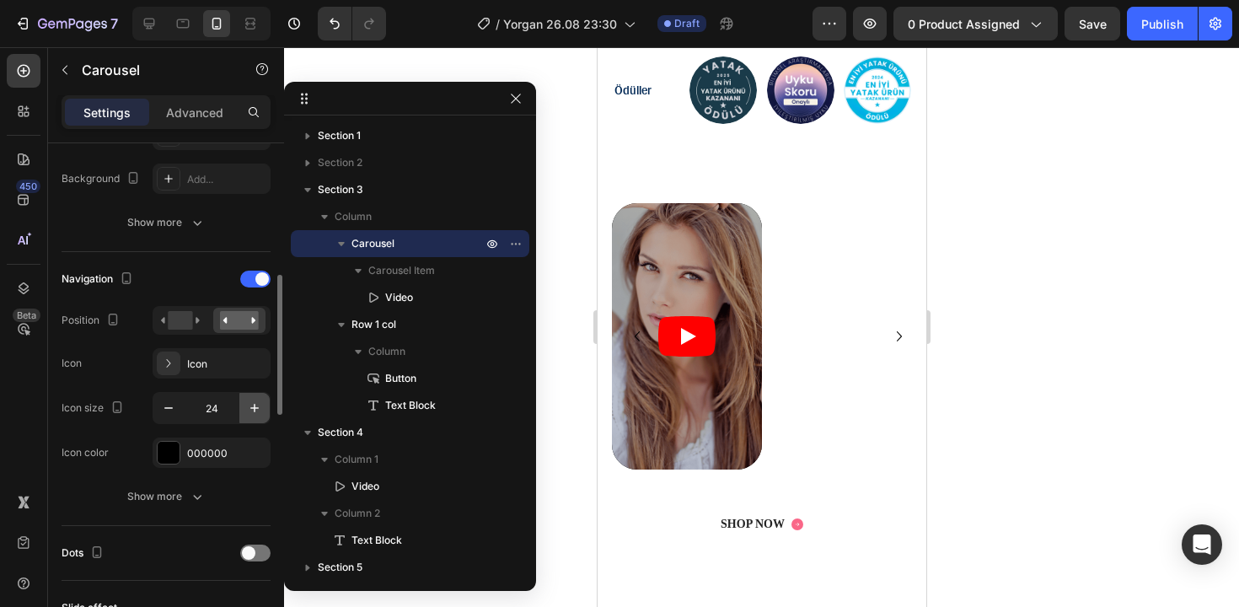
click at [255, 407] on icon "button" at bounding box center [254, 408] width 8 height 8
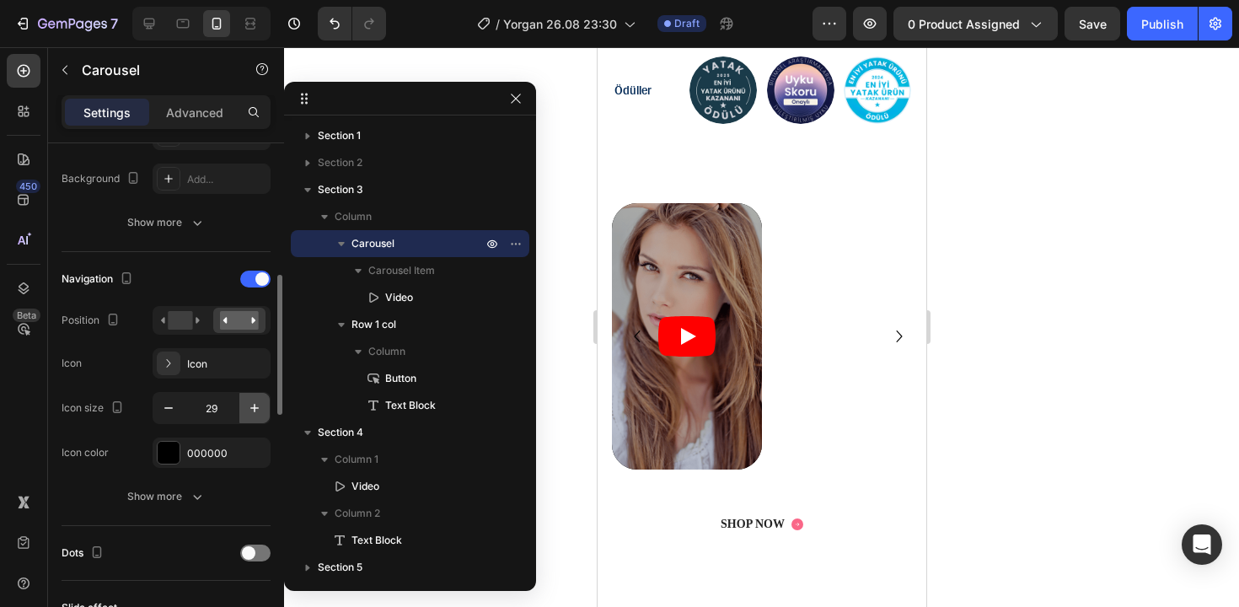
click at [255, 407] on icon "button" at bounding box center [254, 408] width 8 height 8
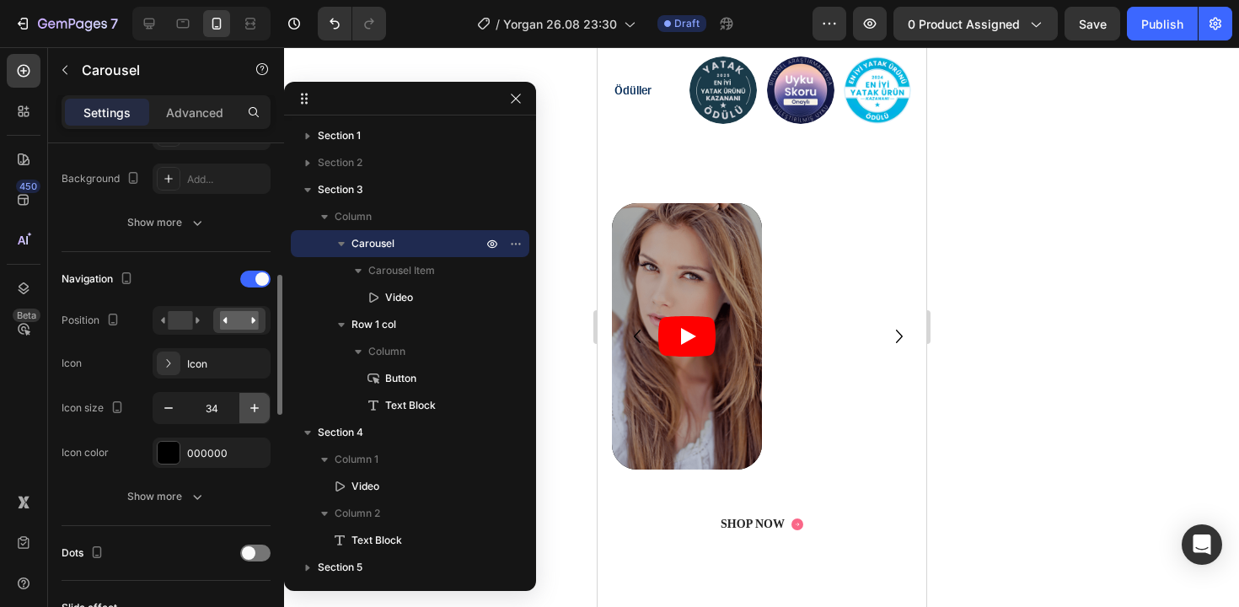
click at [255, 407] on icon "button" at bounding box center [254, 408] width 8 height 8
type input "35"
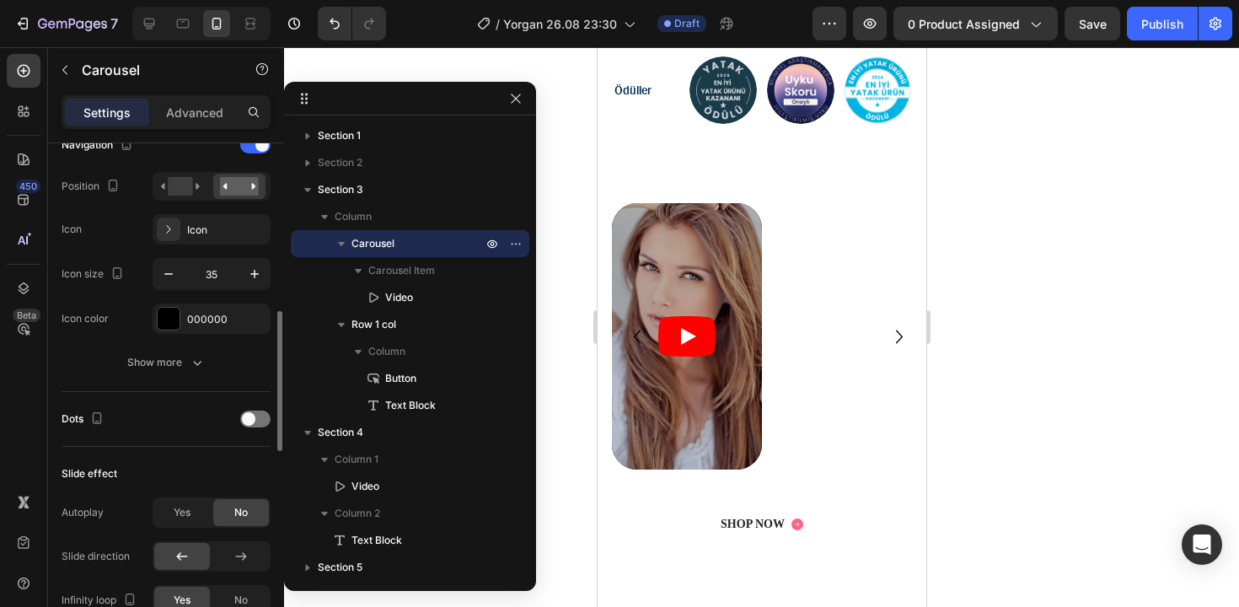
scroll to position [620, 0]
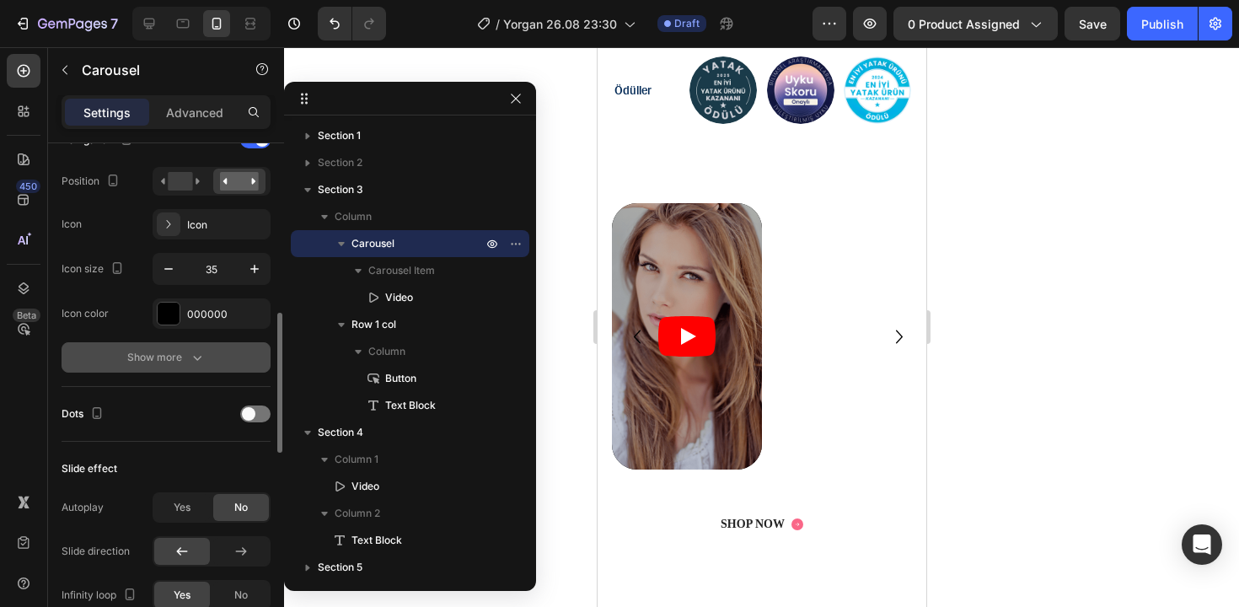
click at [185, 357] on div "Show more" at bounding box center [166, 357] width 78 height 17
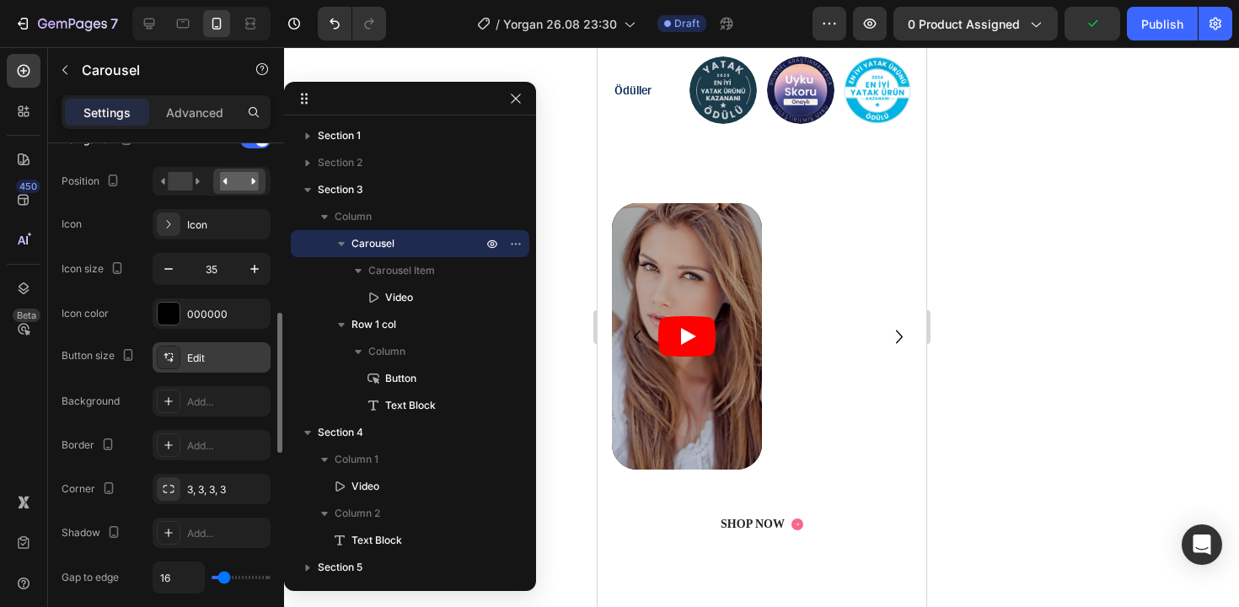
click at [223, 354] on div "Edit" at bounding box center [226, 358] width 79 height 15
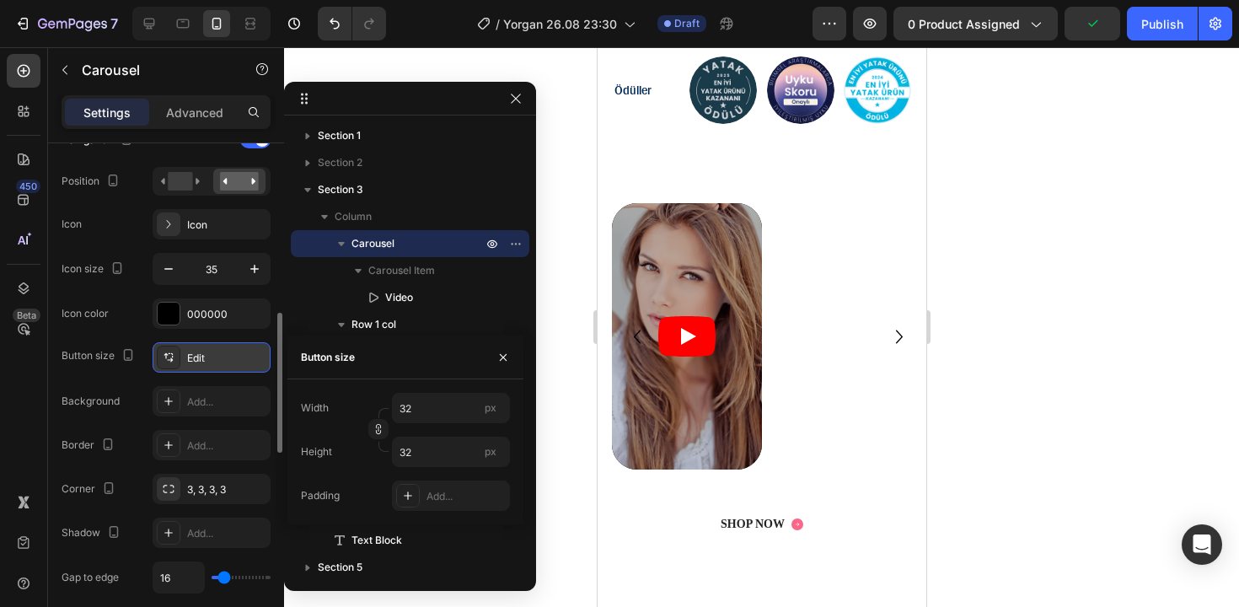
click at [203, 356] on div "Edit" at bounding box center [226, 358] width 79 height 15
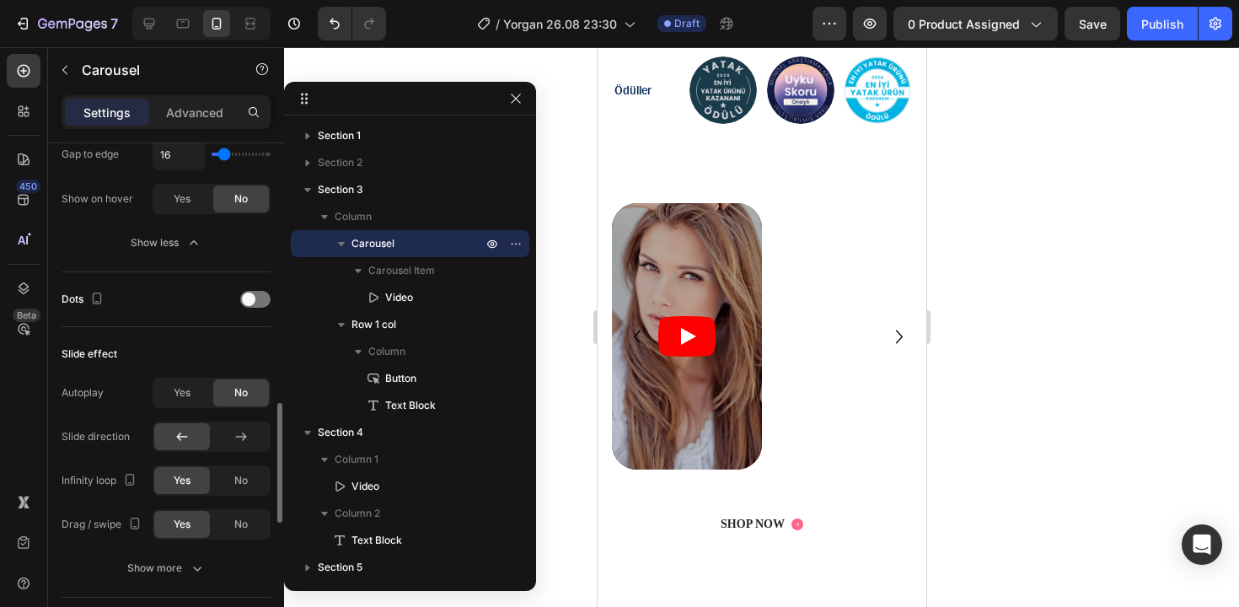
scroll to position [1060, 0]
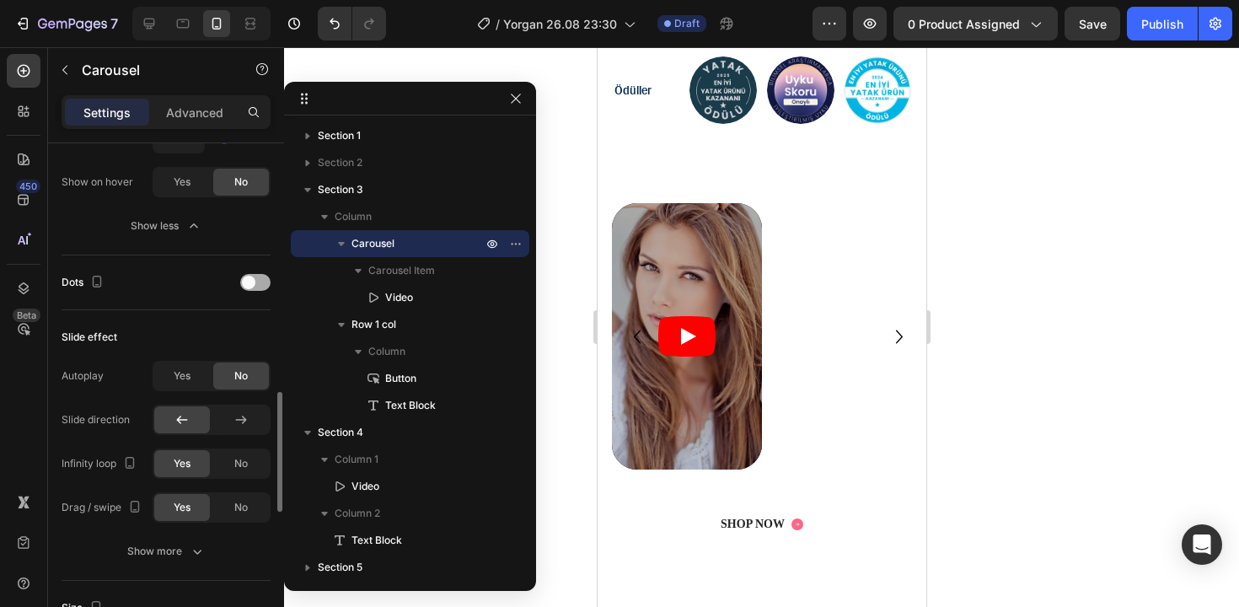
click at [250, 276] on span at bounding box center [248, 282] width 13 height 13
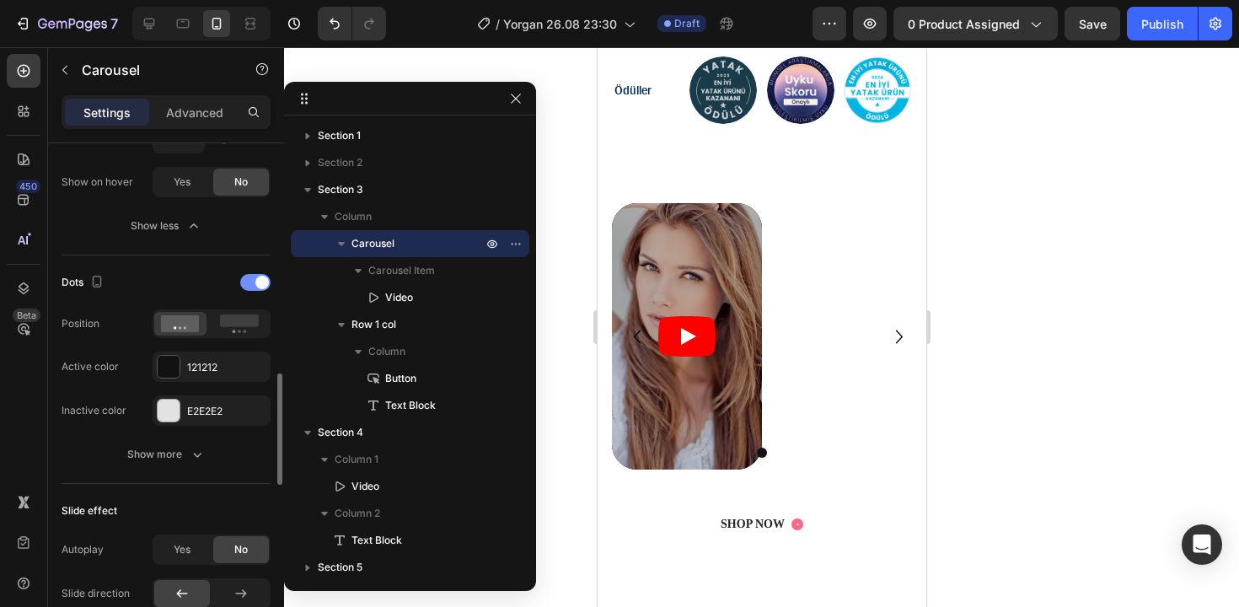
click at [250, 276] on div at bounding box center [255, 282] width 30 height 17
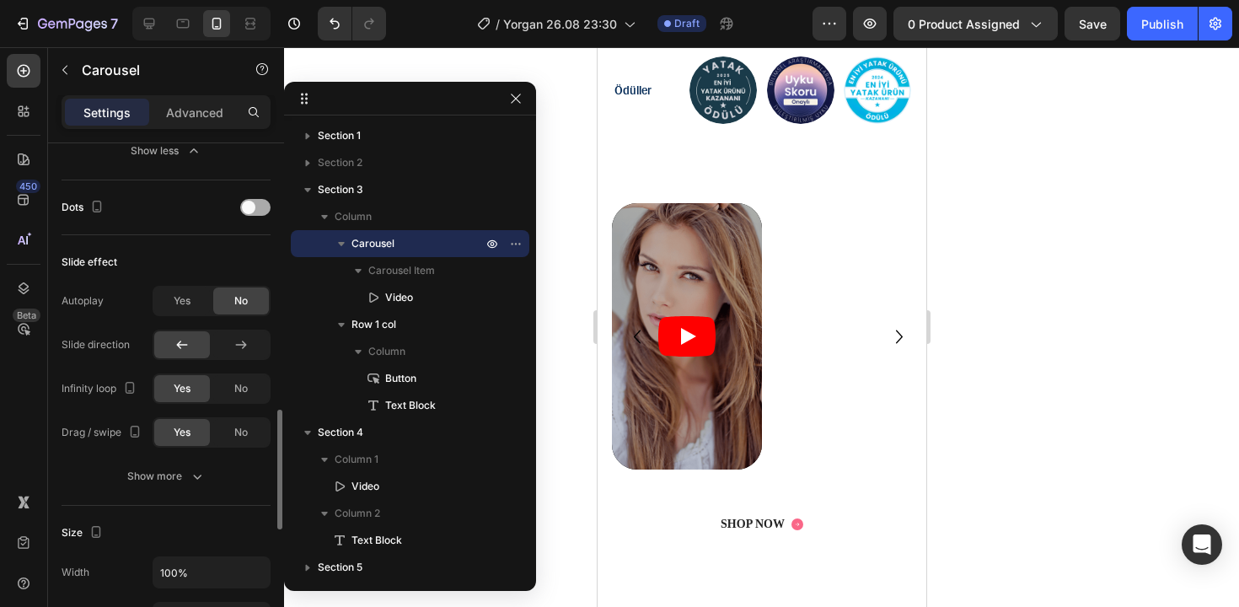
scroll to position [1137, 0]
click at [240, 297] on span "No" at bounding box center [240, 298] width 13 height 15
click at [244, 354] on div at bounding box center [241, 342] width 56 height 27
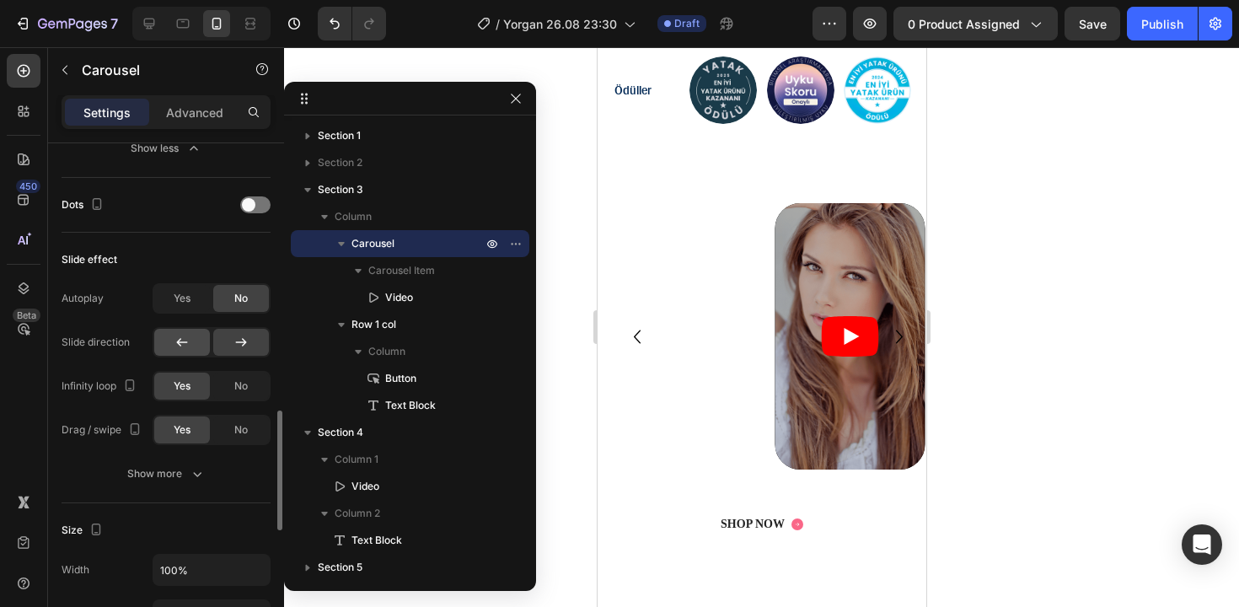
click at [173, 353] on div at bounding box center [182, 342] width 56 height 27
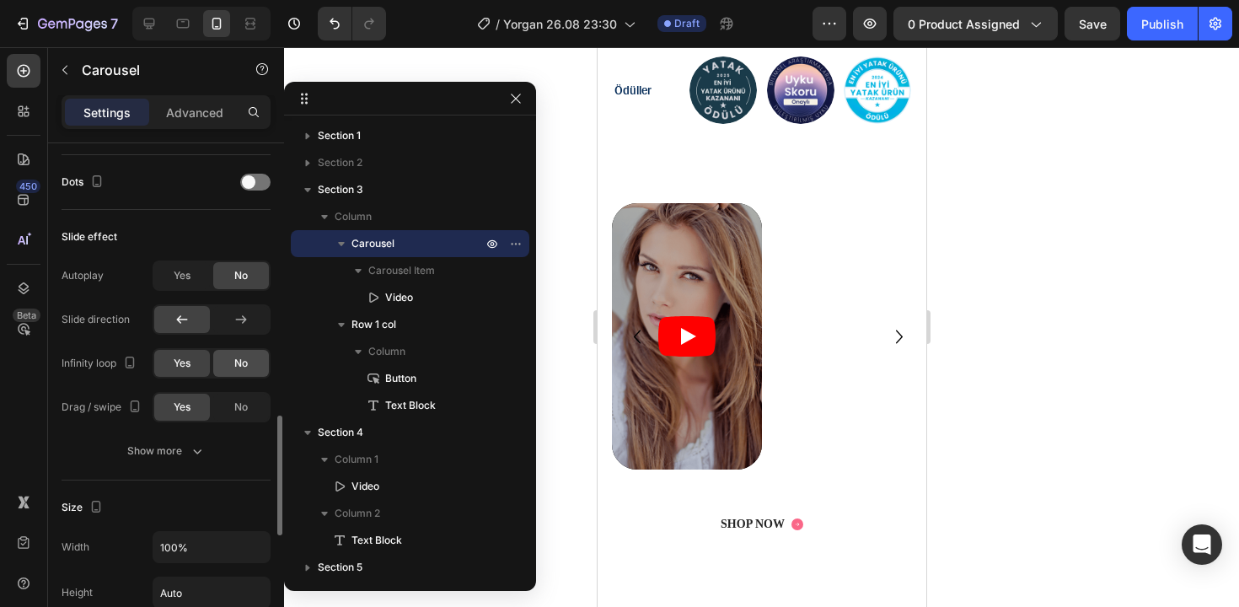
scroll to position [1163, 0]
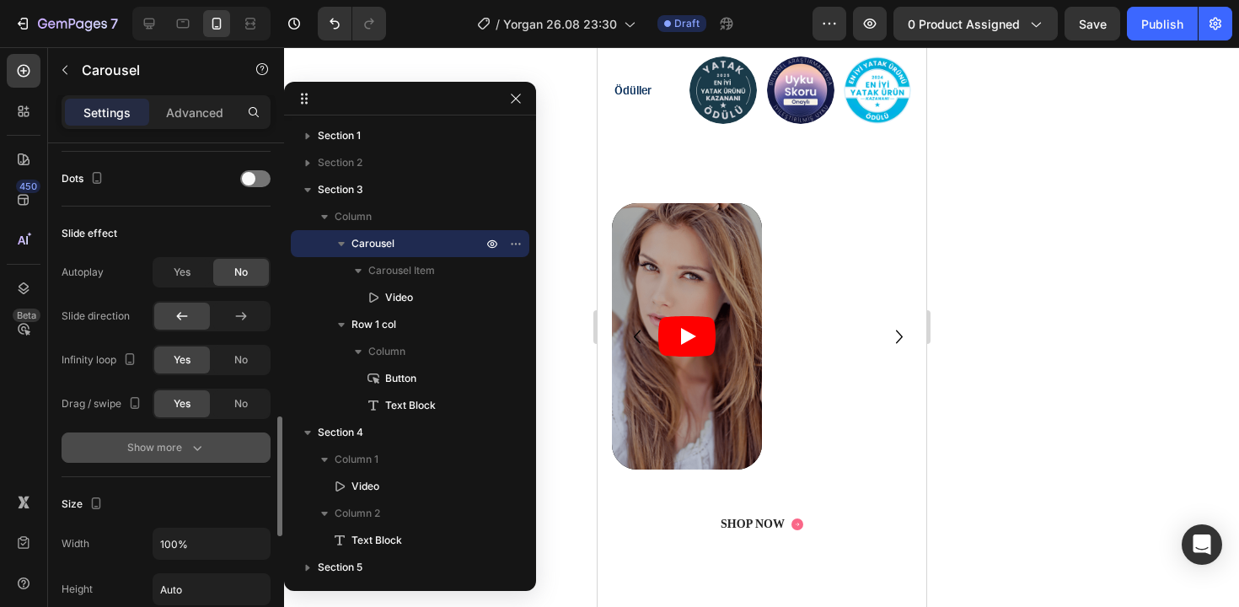
click at [180, 455] on div "Show more" at bounding box center [166, 447] width 78 height 17
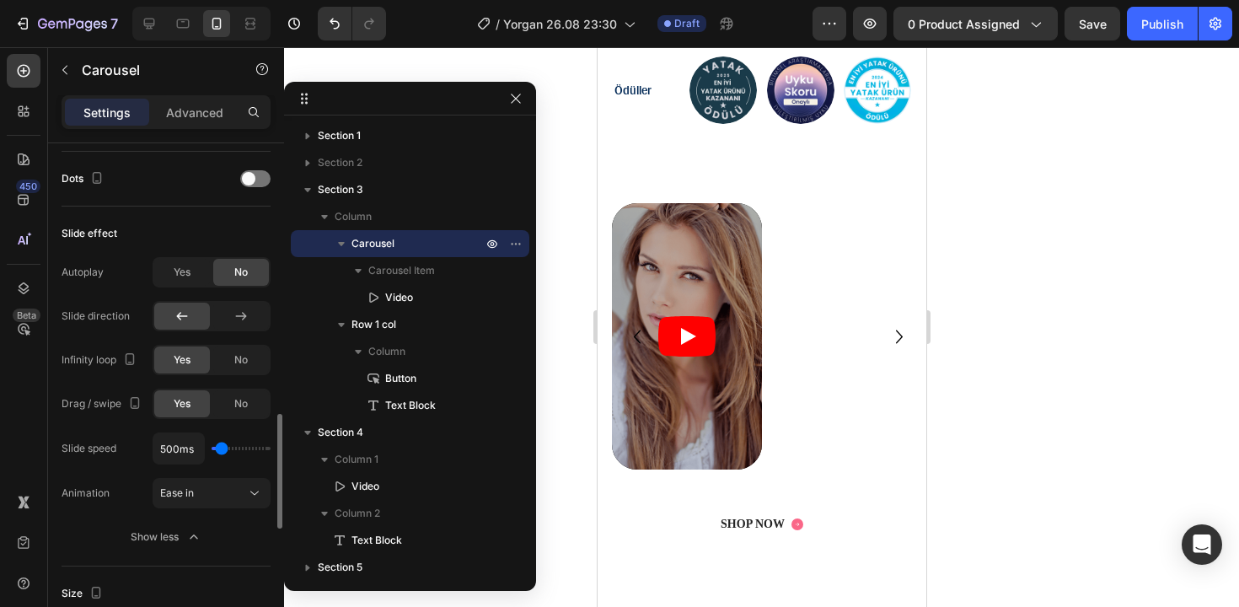
scroll to position [1199, 0]
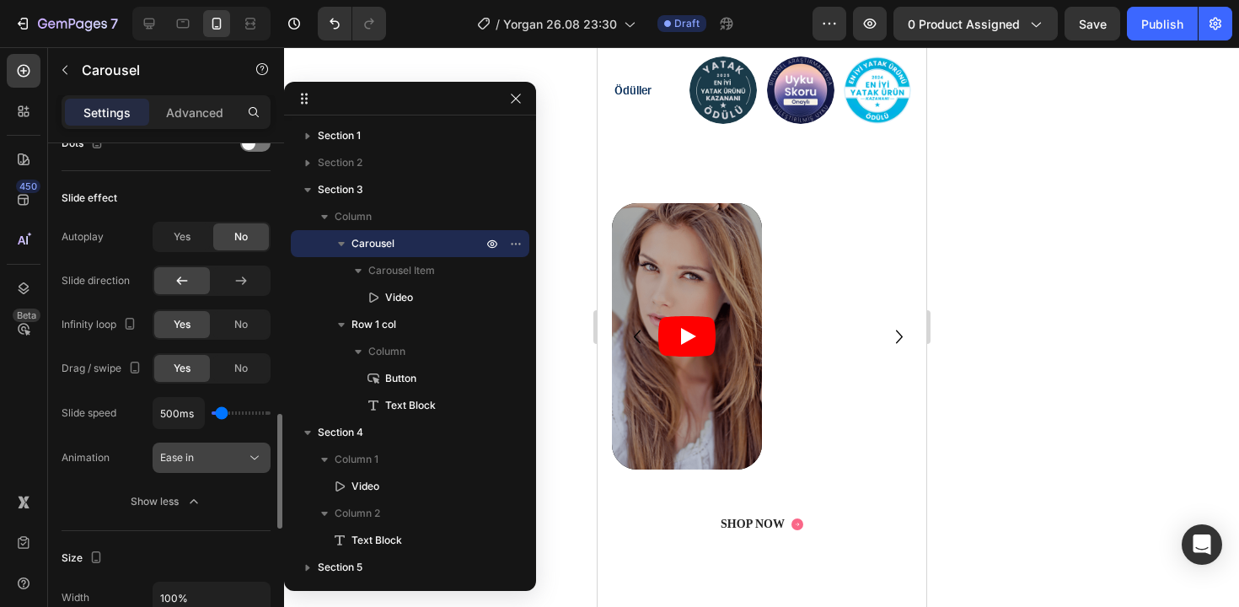
click at [221, 457] on div "Ease in" at bounding box center [203, 457] width 86 height 15
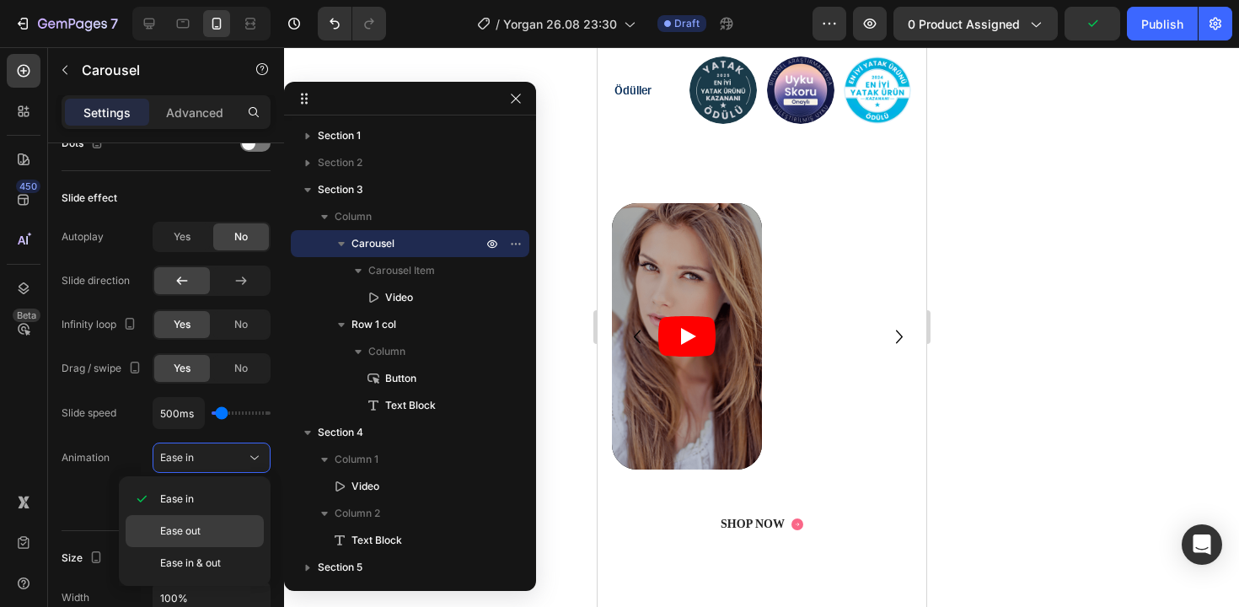
click at [201, 525] on p "Ease out" at bounding box center [208, 530] width 96 height 15
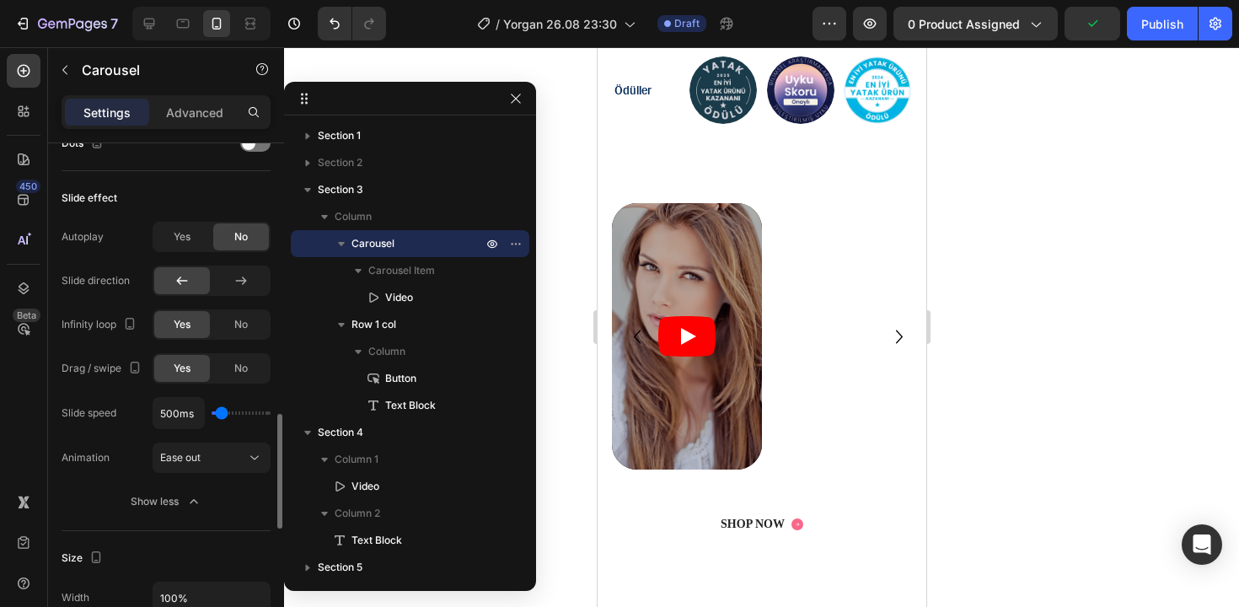
click at [234, 441] on div "Slide speed [DATE] Animation Ease out" at bounding box center [166, 435] width 209 height 76
click at [228, 459] on div "Ease out" at bounding box center [203, 457] width 86 height 15
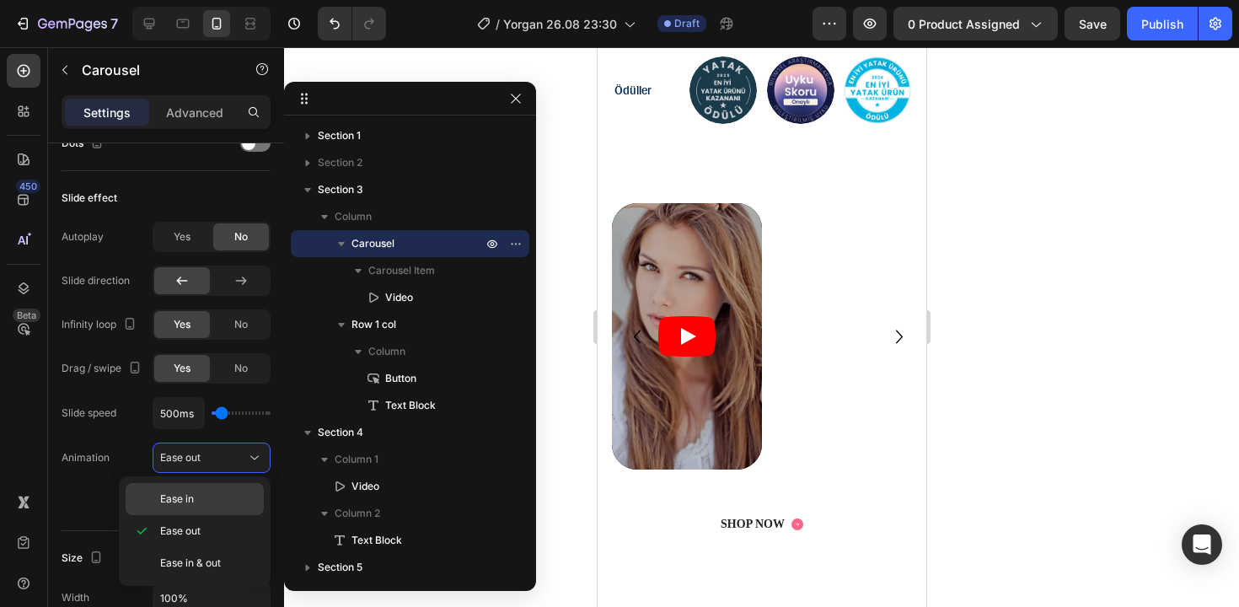
click at [217, 486] on div "Ease in" at bounding box center [195, 499] width 138 height 32
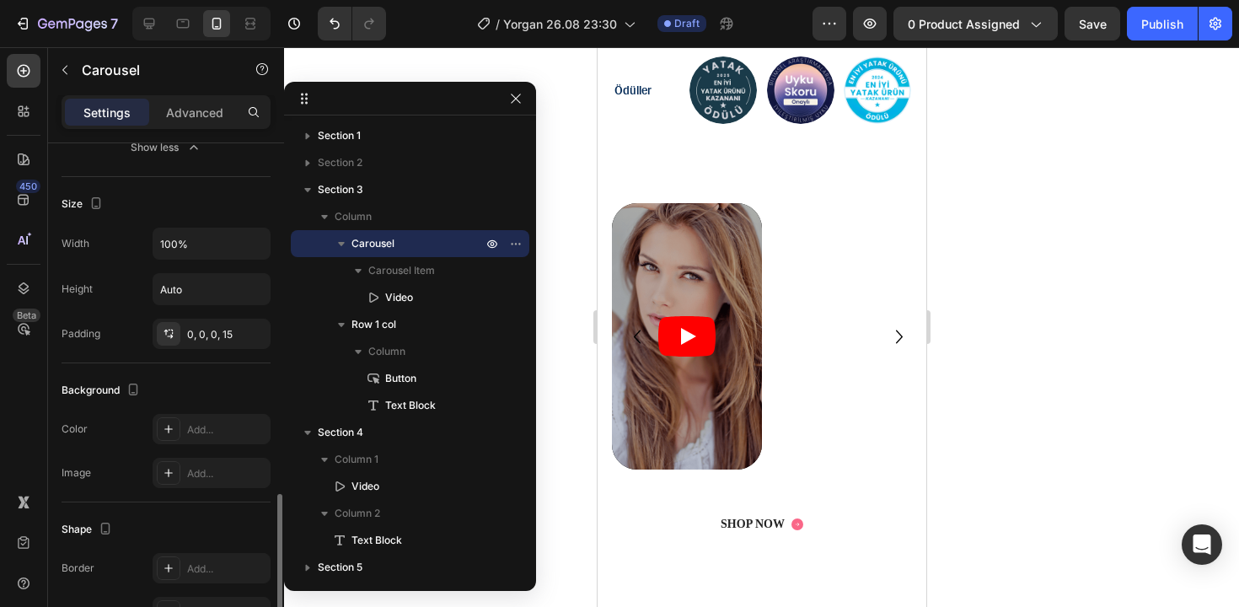
scroll to position [1558, 0]
click at [252, 325] on icon "button" at bounding box center [252, 328] width 13 height 13
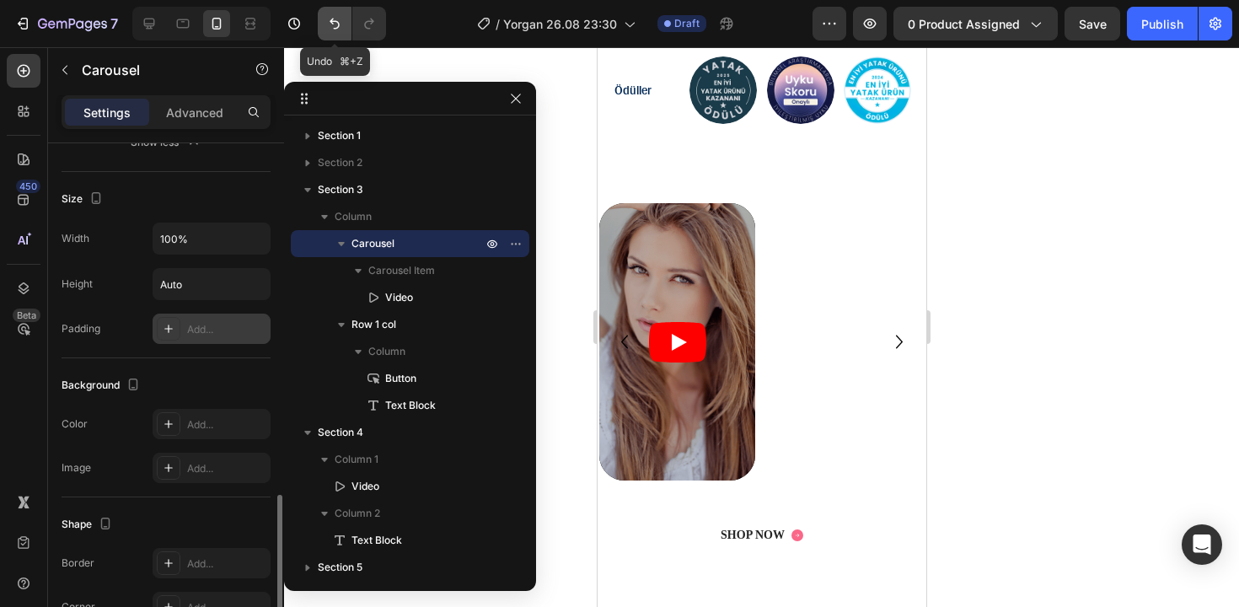
click at [336, 19] on icon "Undo/Redo" at bounding box center [334, 23] width 17 height 17
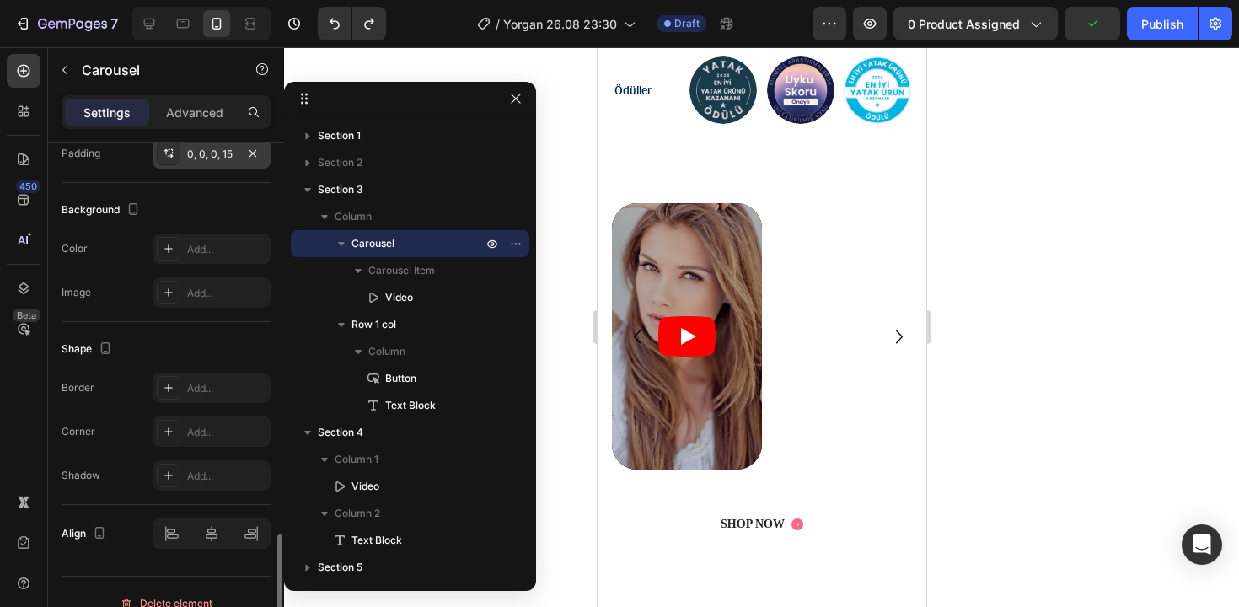
scroll to position [1756, 0]
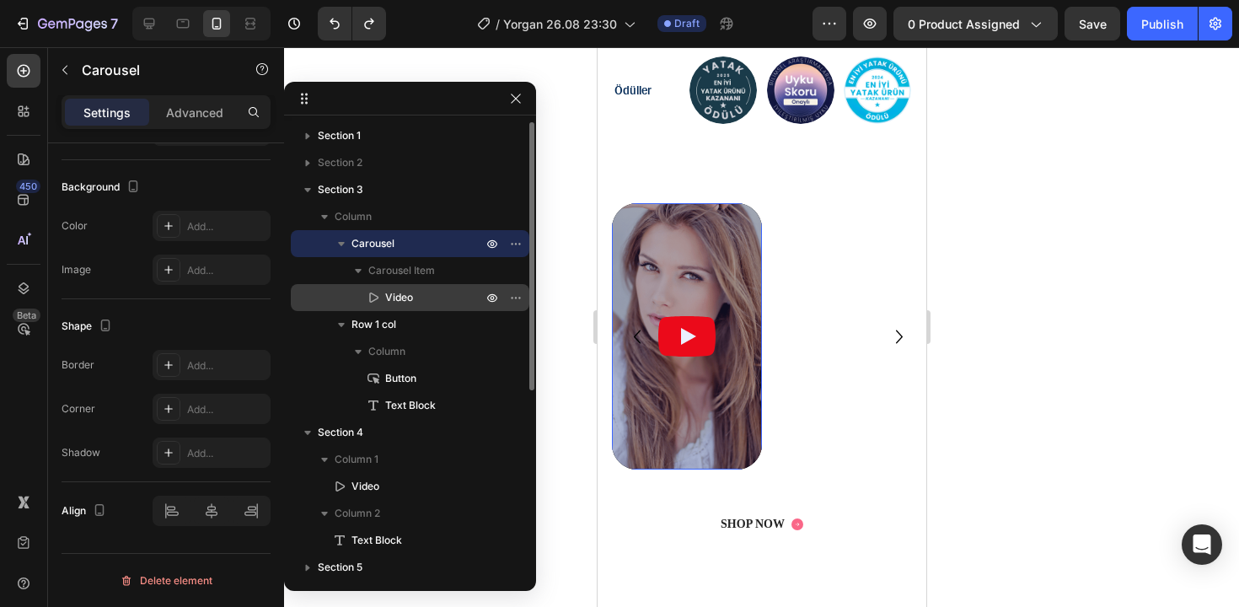
click at [411, 304] on span "Video" at bounding box center [399, 297] width 28 height 17
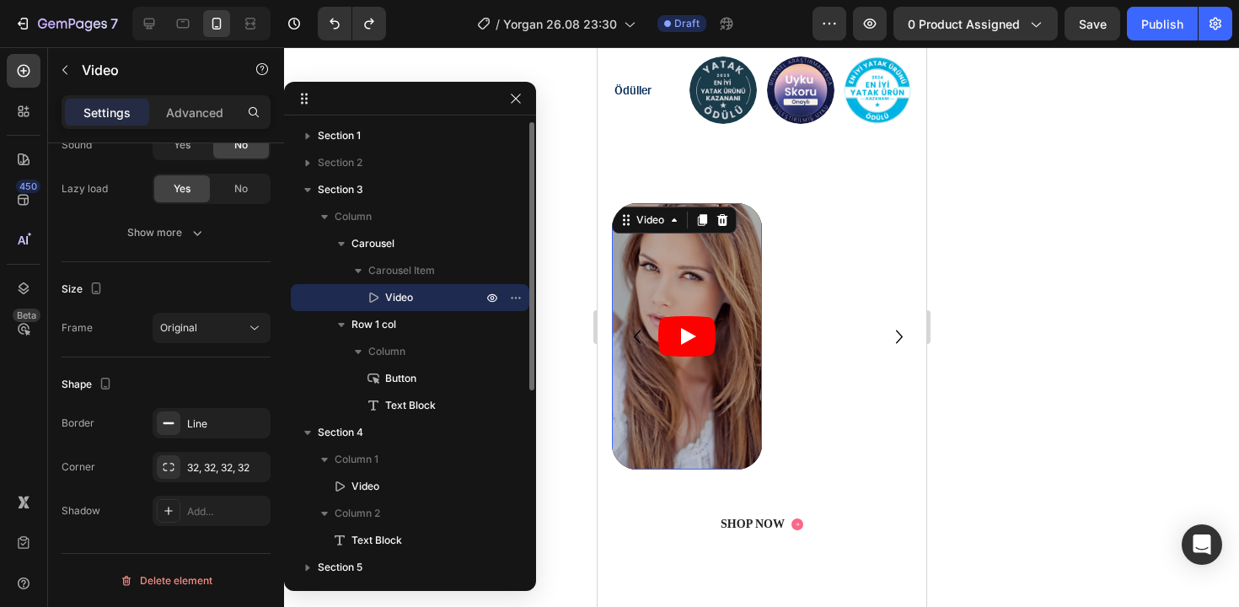
scroll to position [0, 0]
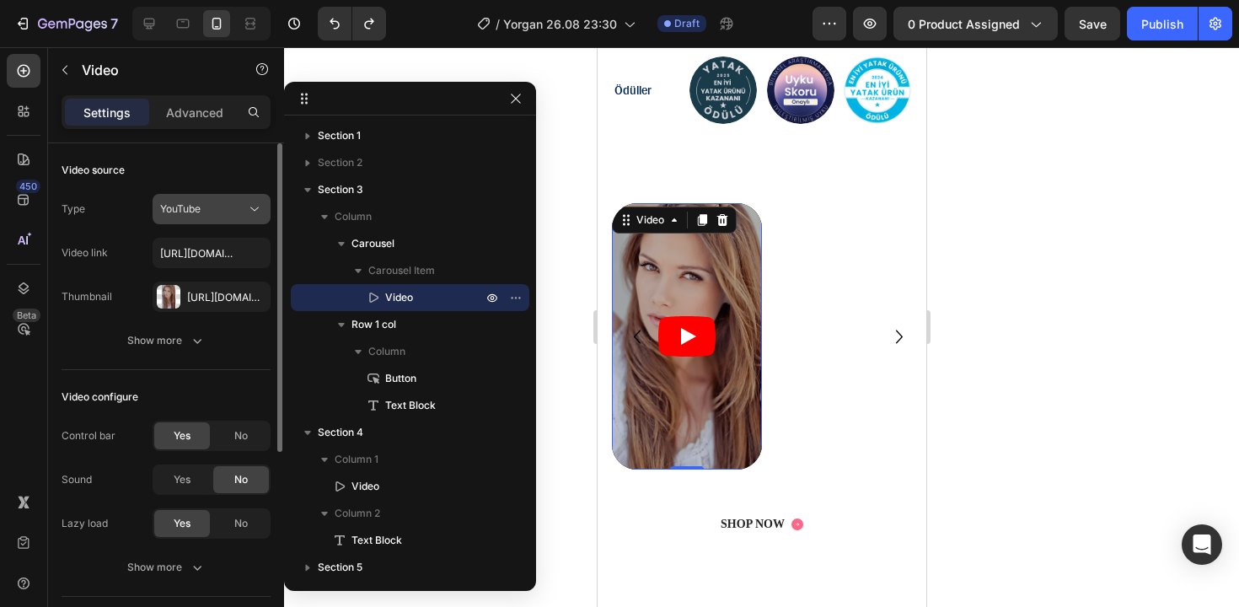
click at [217, 217] on button "YouTube" at bounding box center [212, 209] width 118 height 30
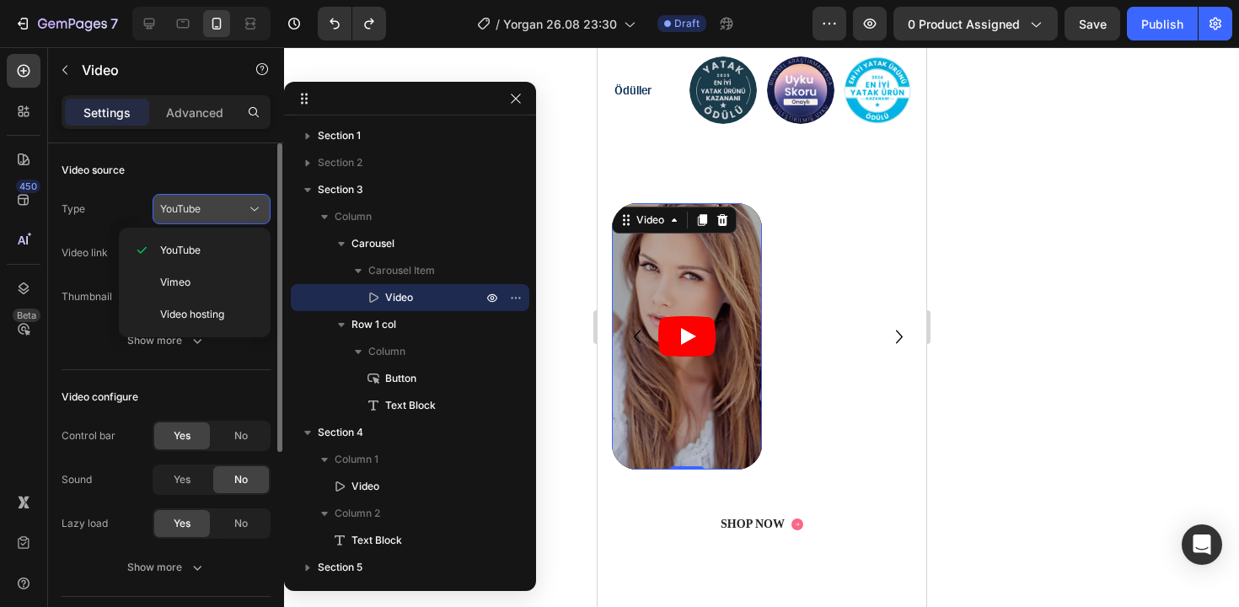
click at [235, 212] on div "YouTube" at bounding box center [203, 208] width 86 height 15
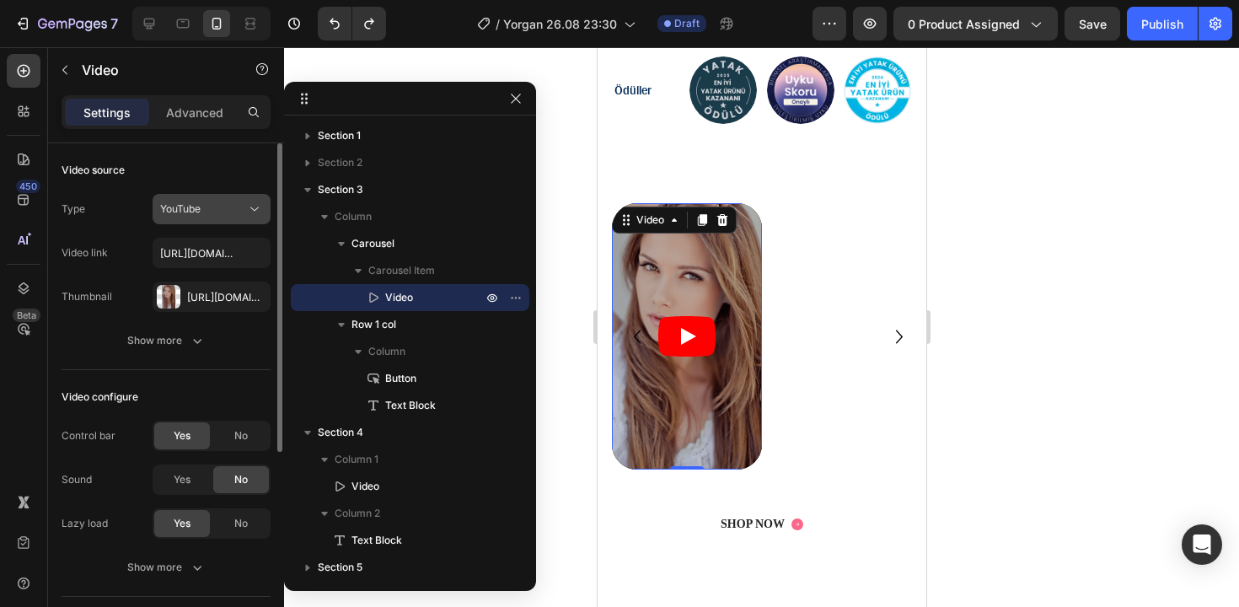
click at [235, 212] on div "YouTube" at bounding box center [203, 208] width 86 height 15
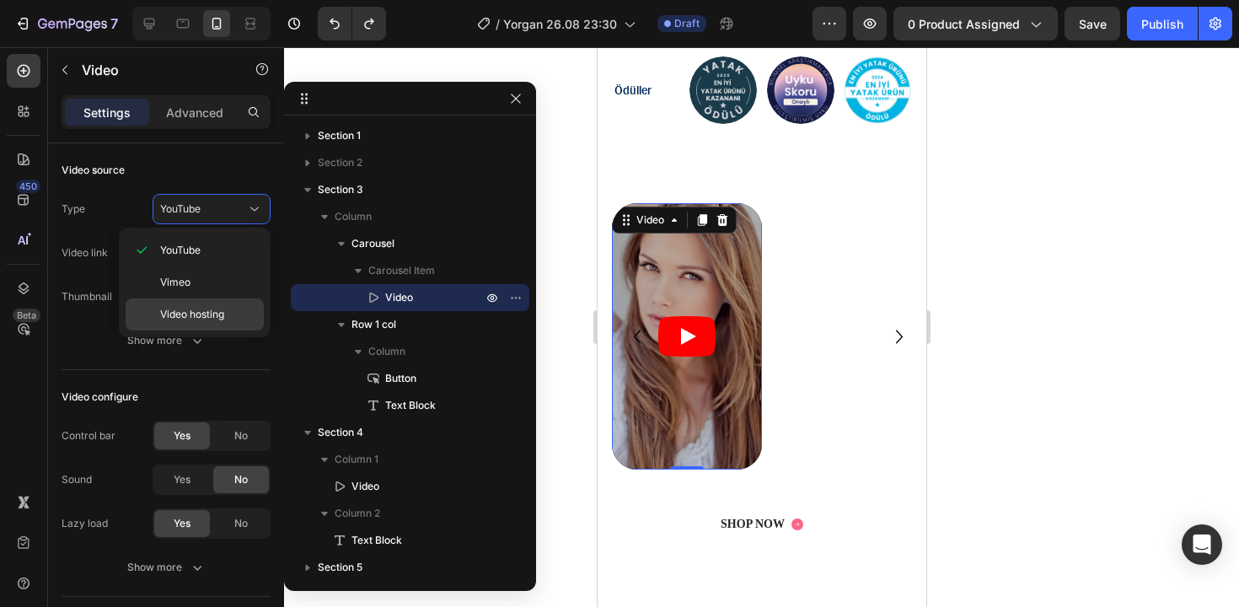
click at [187, 319] on span "Video hosting" at bounding box center [192, 314] width 64 height 15
type input "[URL][DOMAIN_NAME]"
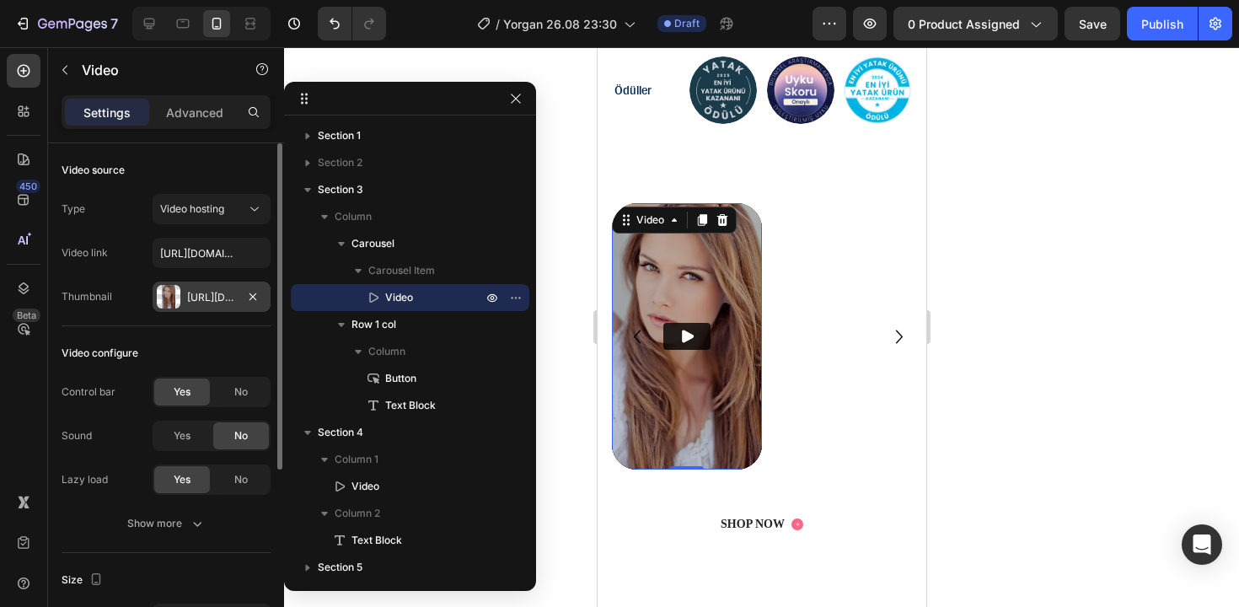
click at [234, 290] on div "[URL][DOMAIN_NAME]" at bounding box center [211, 297] width 49 height 15
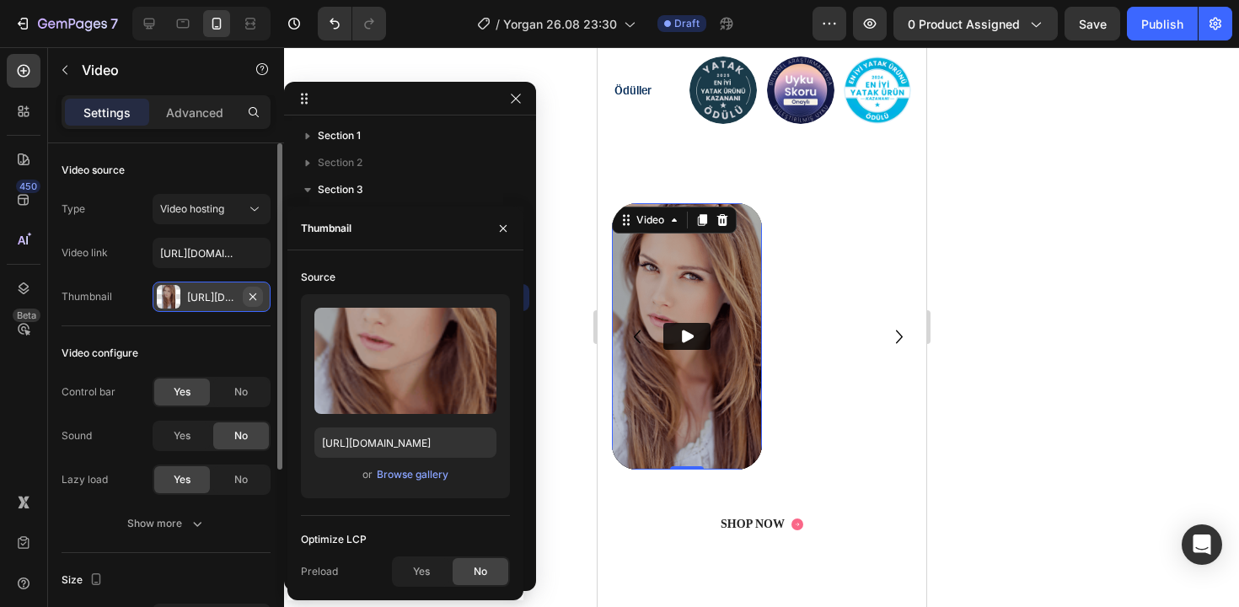
click at [250, 298] on icon "button" at bounding box center [253, 296] width 7 height 7
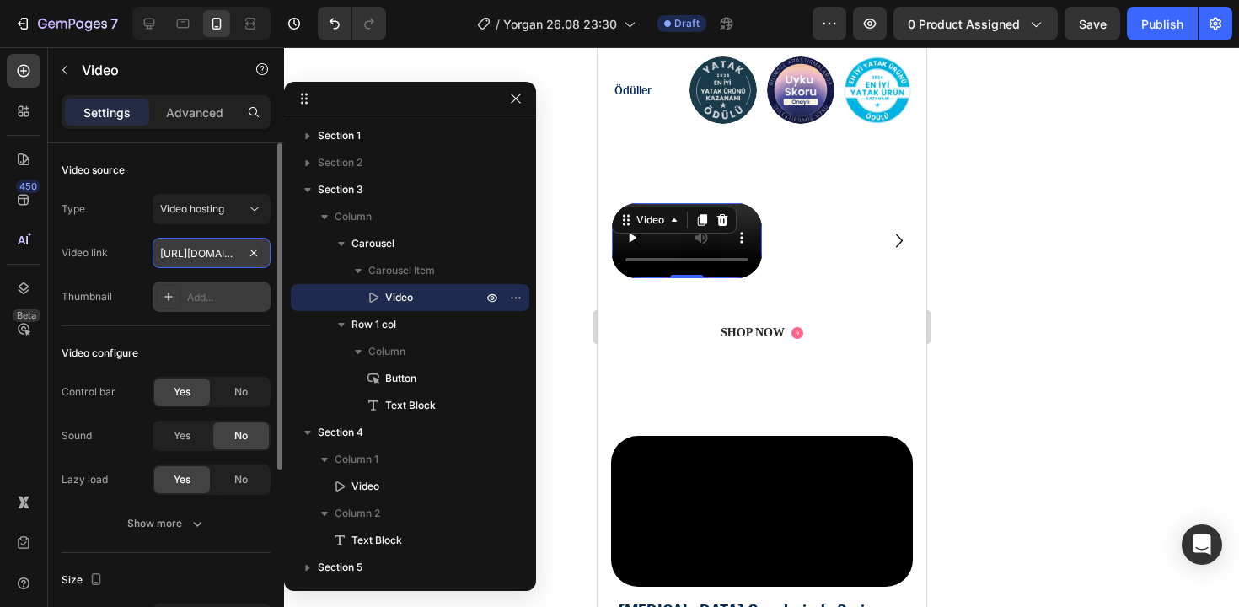
click at [214, 252] on input "[URL][DOMAIN_NAME]" at bounding box center [212, 253] width 118 height 30
click at [244, 398] on span "No" at bounding box center [240, 391] width 13 height 15
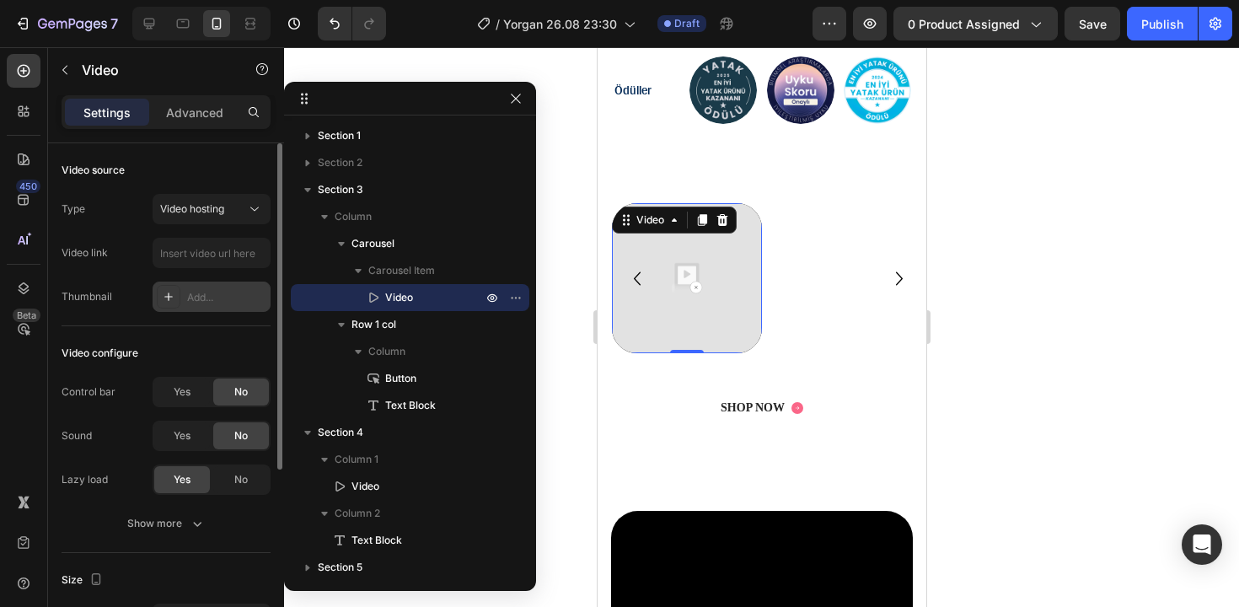
click at [173, 405] on div "Yes No" at bounding box center [212, 392] width 118 height 30
click at [177, 403] on div "Yes" at bounding box center [182, 391] width 56 height 27
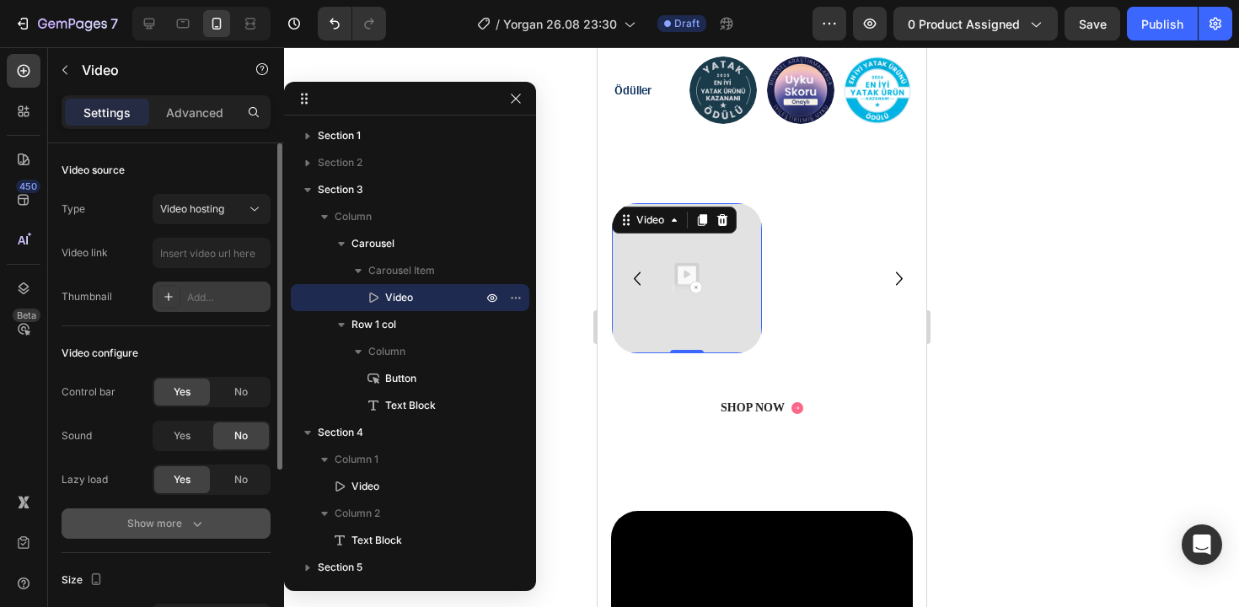
click at [178, 532] on button "Show more" at bounding box center [166, 523] width 209 height 30
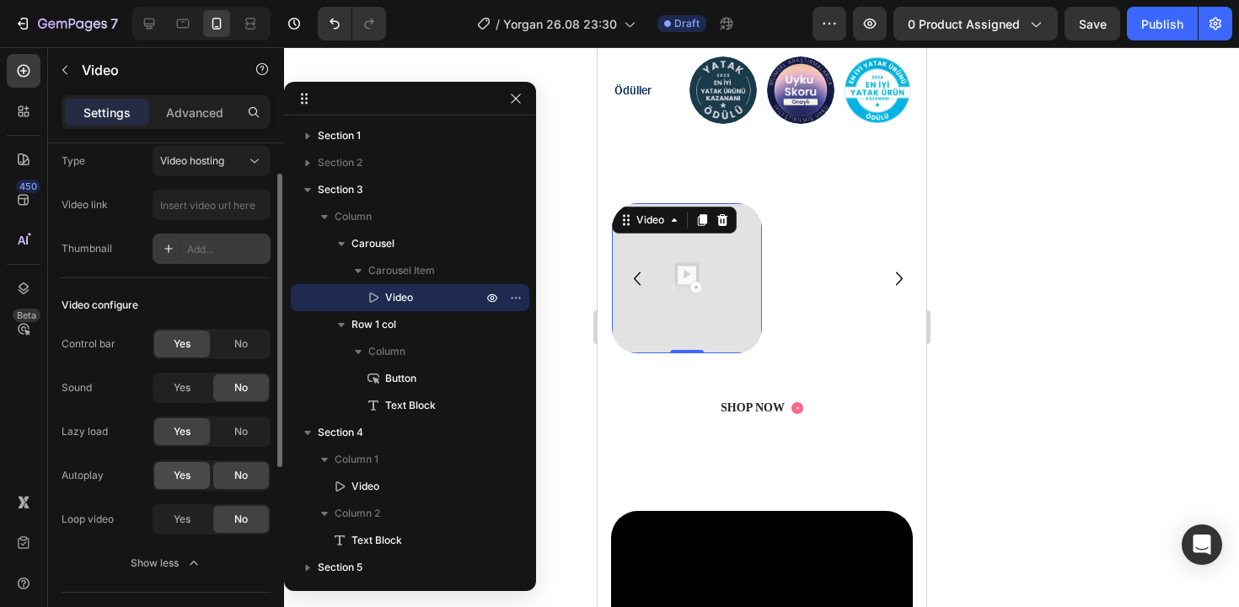
scroll to position [50, 0]
click at [189, 474] on span "Yes" at bounding box center [182, 473] width 17 height 15
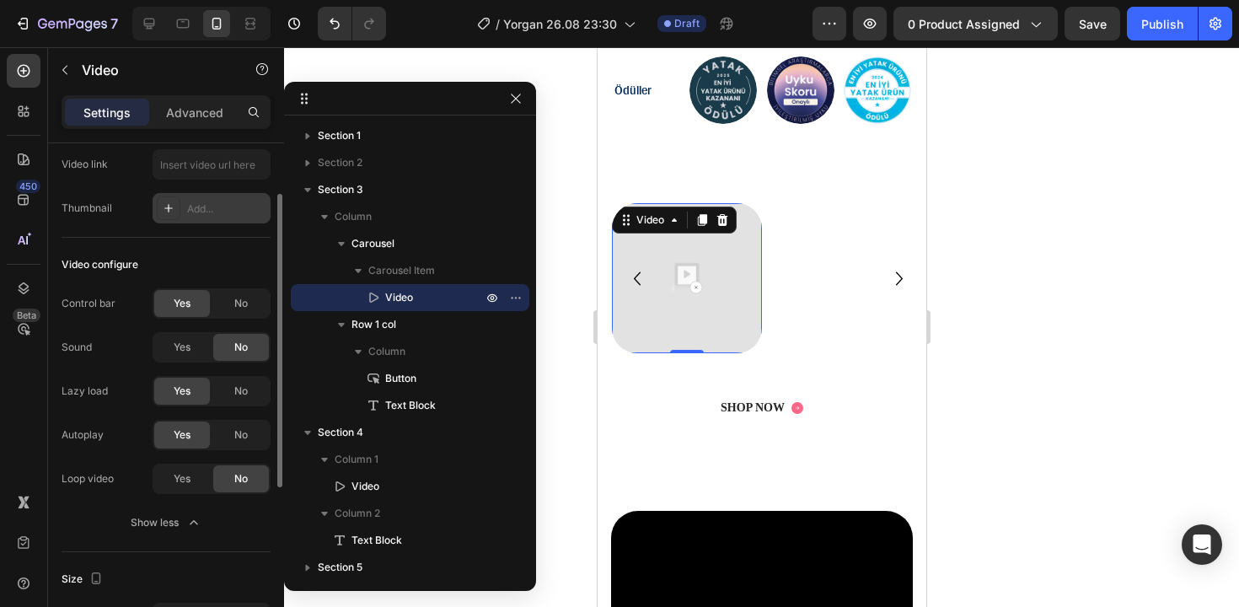
scroll to position [94, 0]
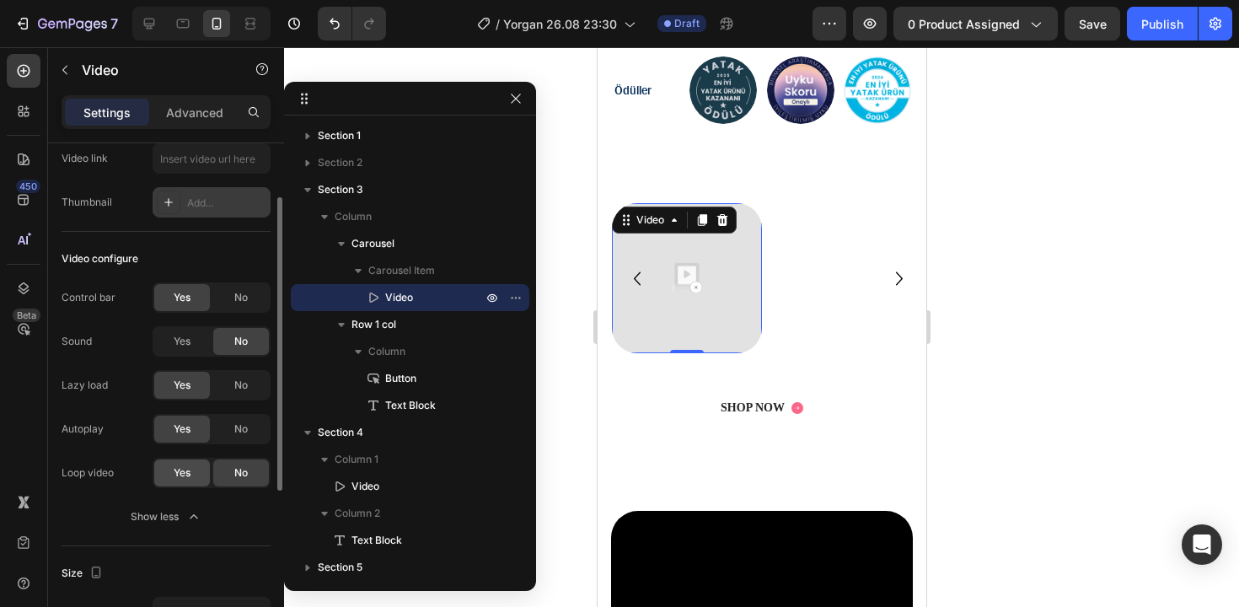
click at [184, 467] on span "Yes" at bounding box center [182, 472] width 17 height 15
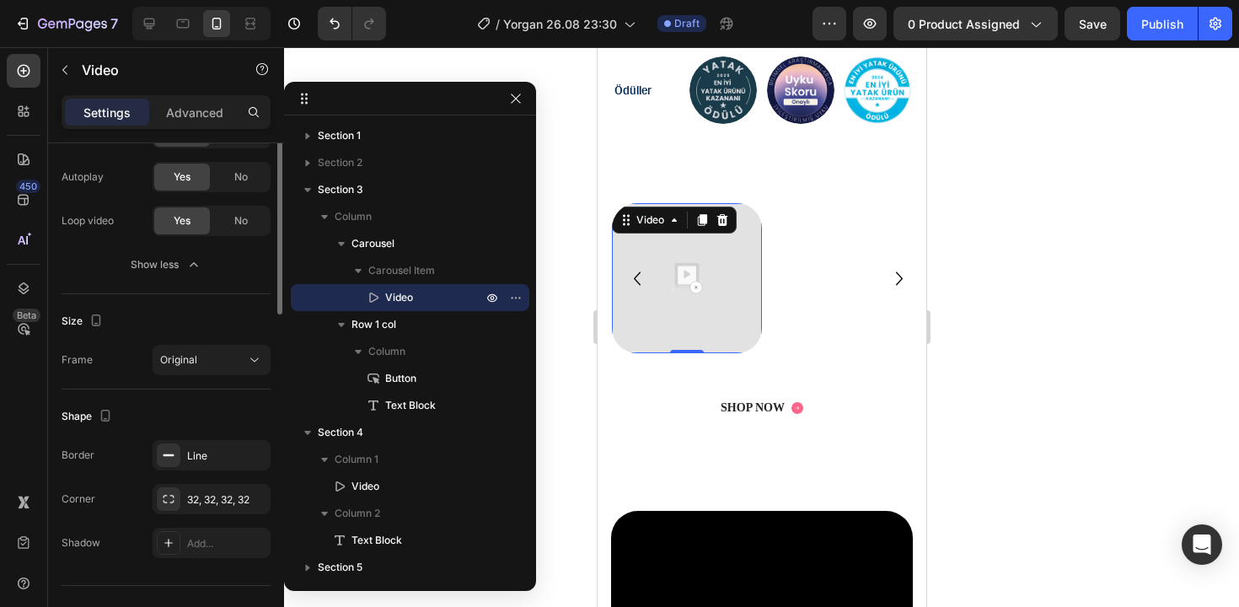
scroll to position [372, 0]
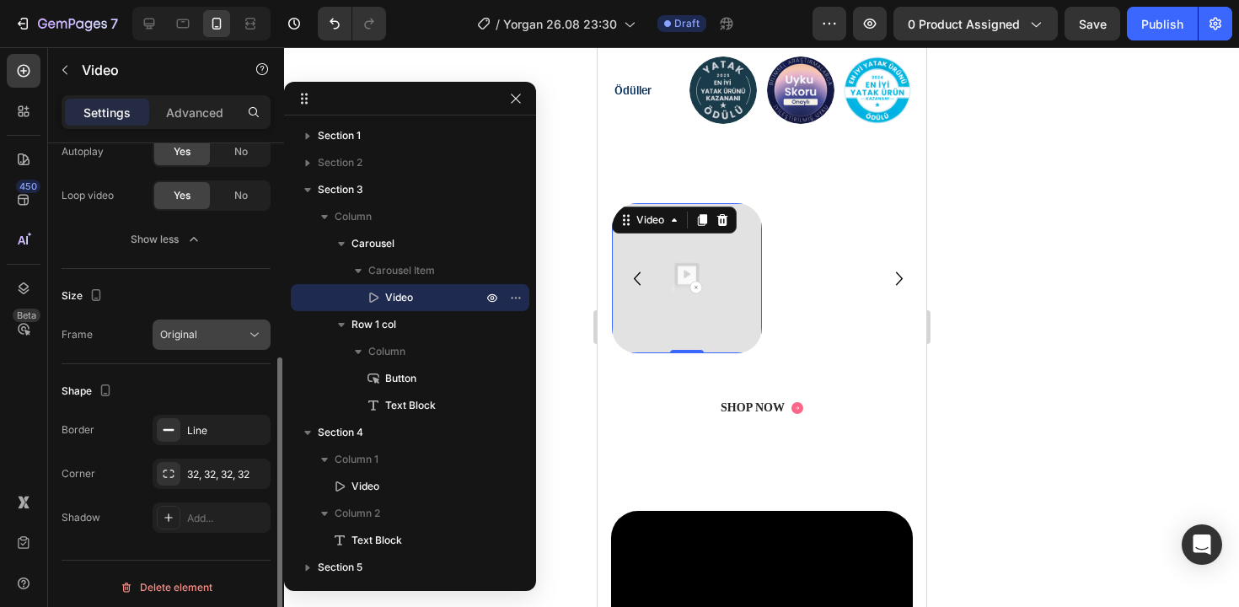
click at [194, 346] on button "Original" at bounding box center [212, 334] width 118 height 30
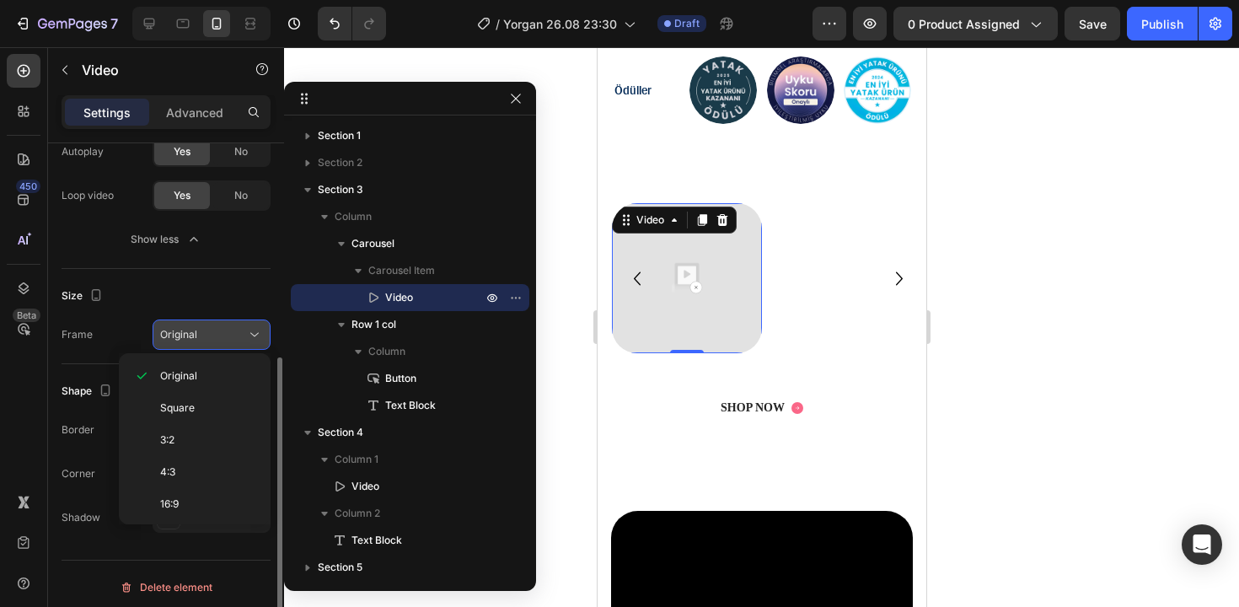
click at [194, 346] on button "Original" at bounding box center [212, 334] width 118 height 30
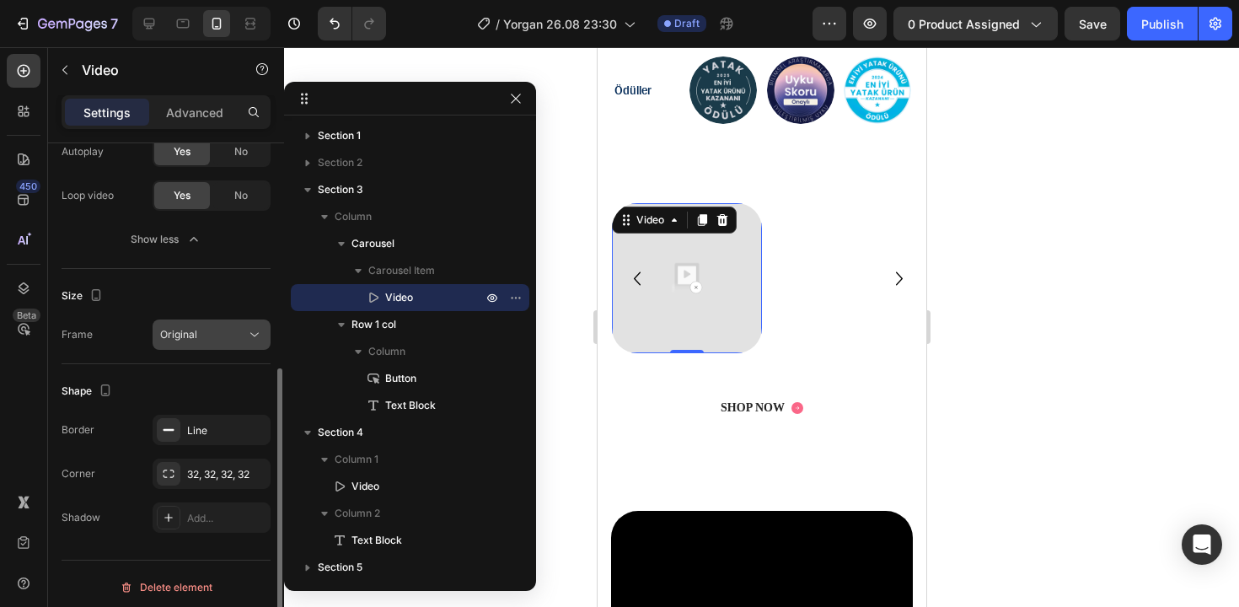
scroll to position [378, 0]
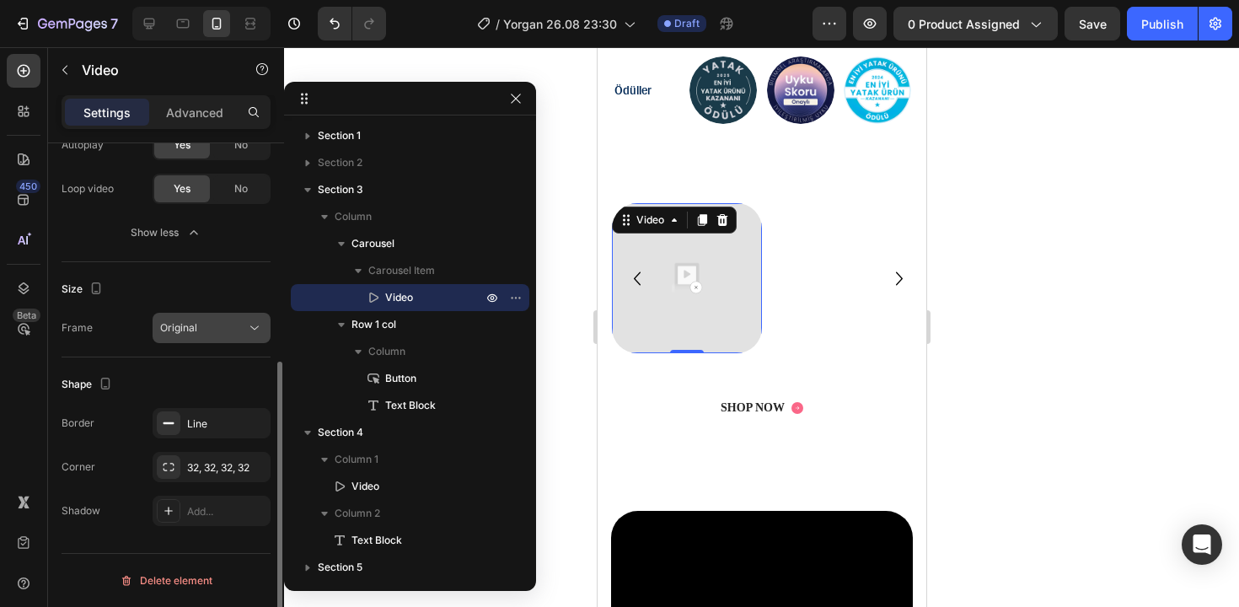
click at [195, 336] on button "Original" at bounding box center [212, 328] width 118 height 30
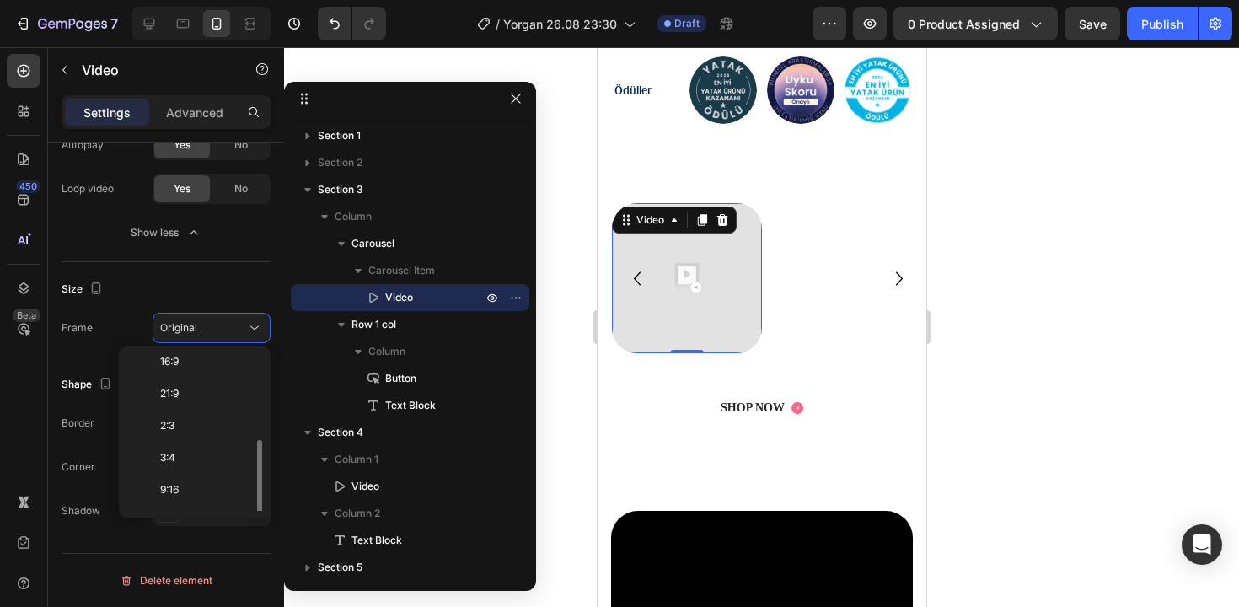
scroll to position [163, 0]
click at [204, 461] on p "9:16" at bounding box center [204, 462] width 89 height 15
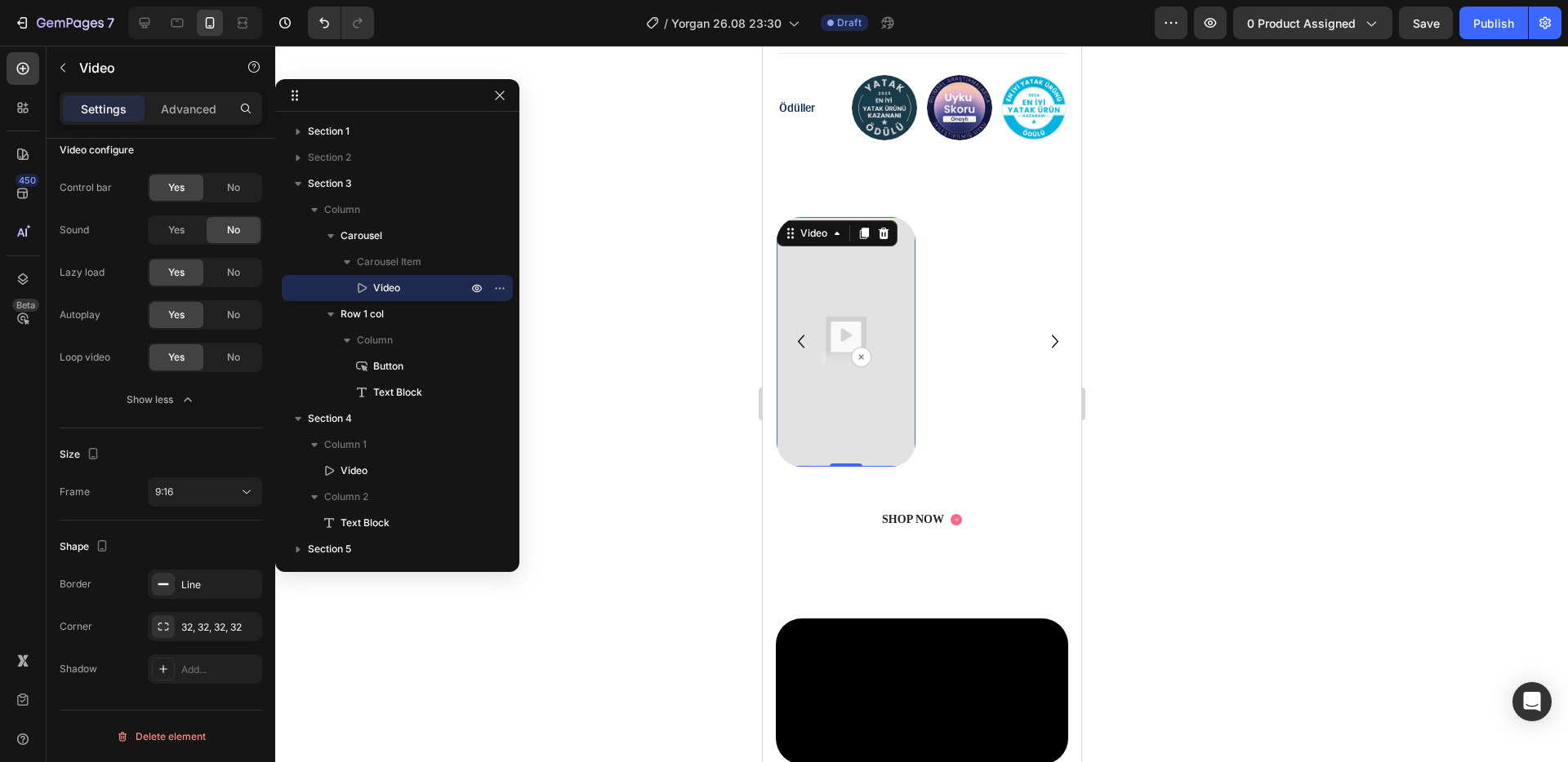
scroll to position [192, 0]
click at [50, 75] on button "button" at bounding box center [62, 67] width 26 height 26
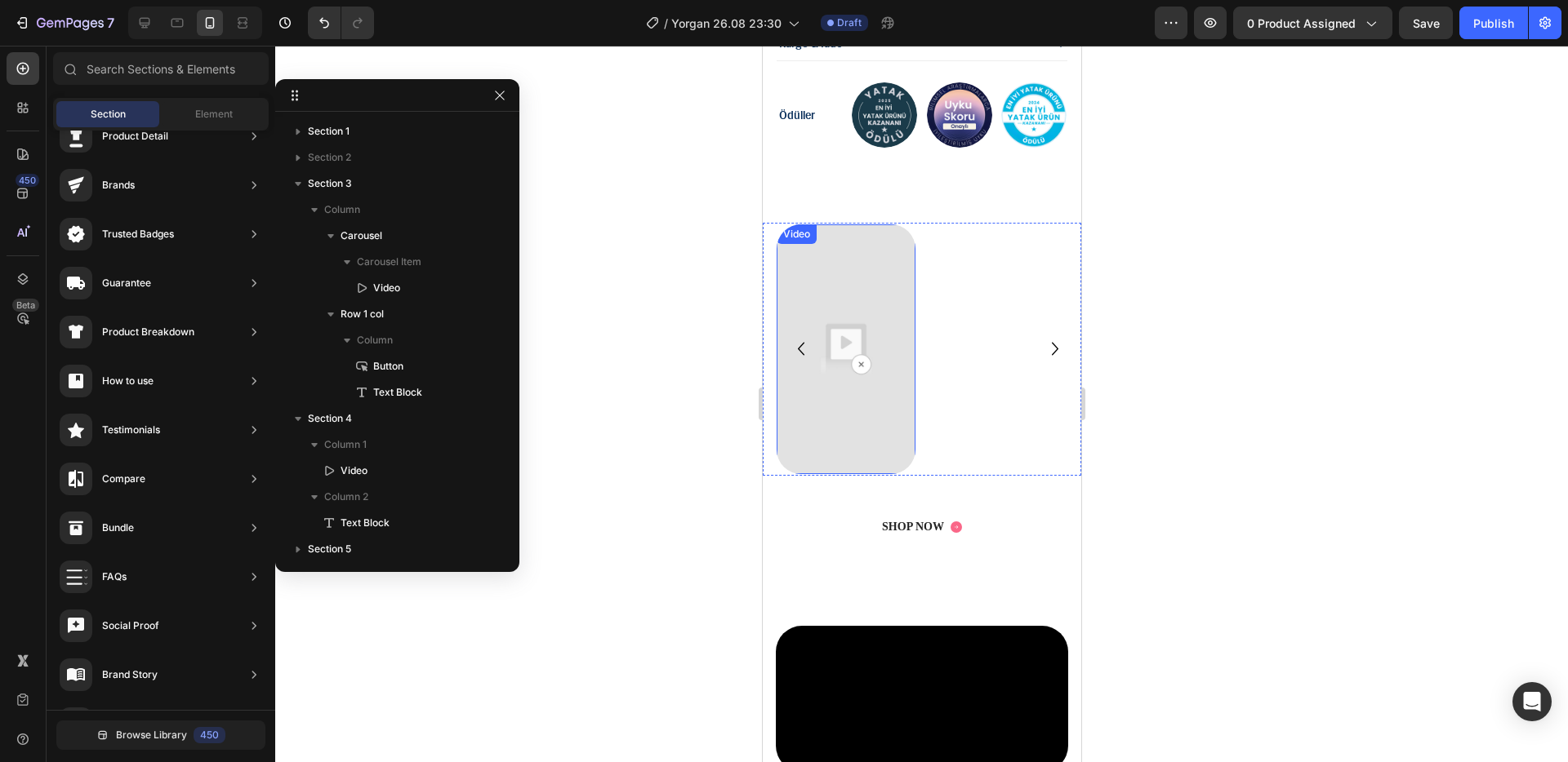
scroll to position [1853, 0]
click at [850, 309] on img at bounding box center [845, 351] width 138 height 249
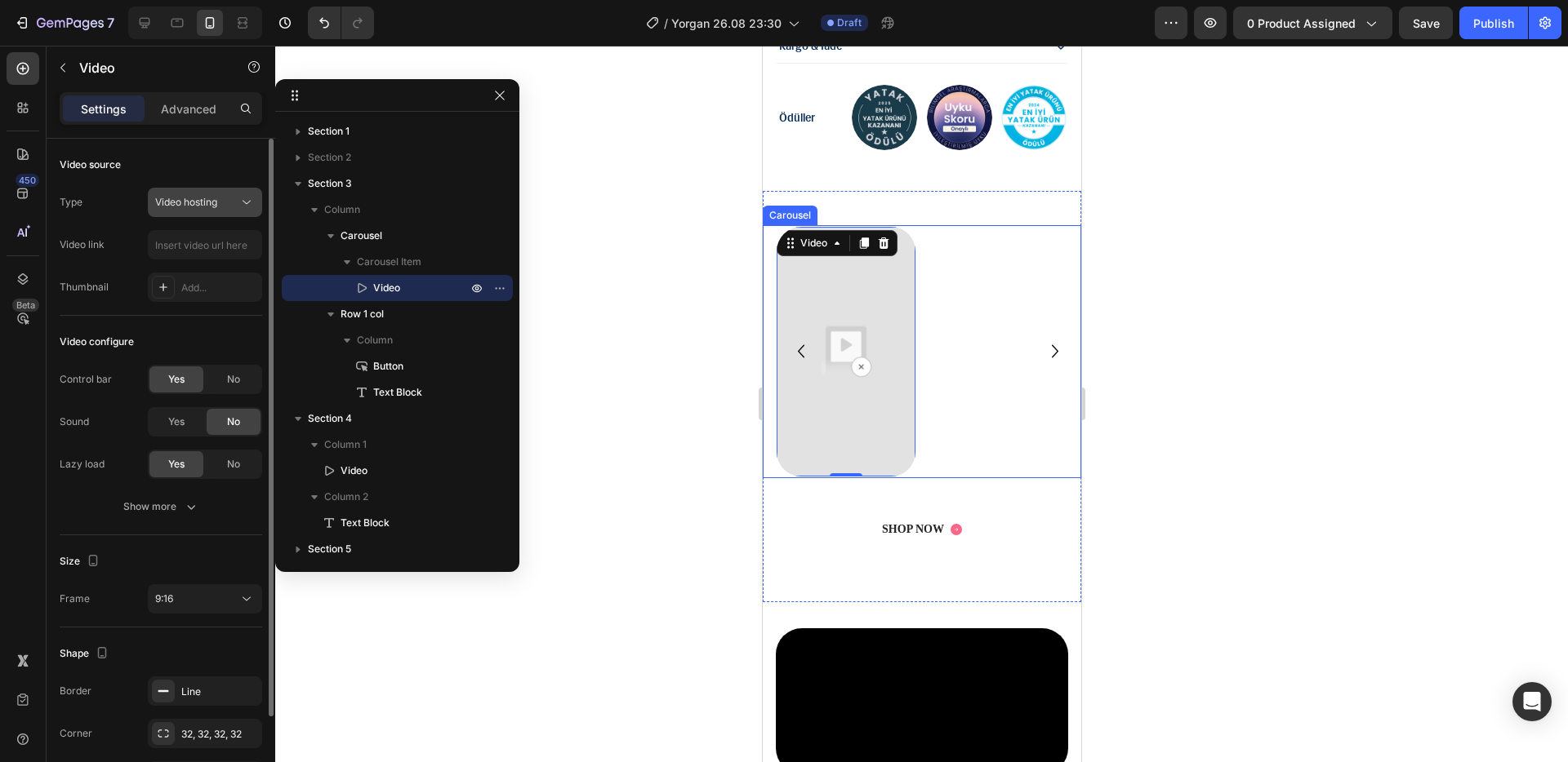
click at [200, 215] on button "Video hosting" at bounding box center [205, 202] width 114 height 29
click at [198, 198] on span "Video hosting" at bounding box center [186, 201] width 62 height 13
click at [190, 111] on p "Advanced" at bounding box center [188, 109] width 55 height 17
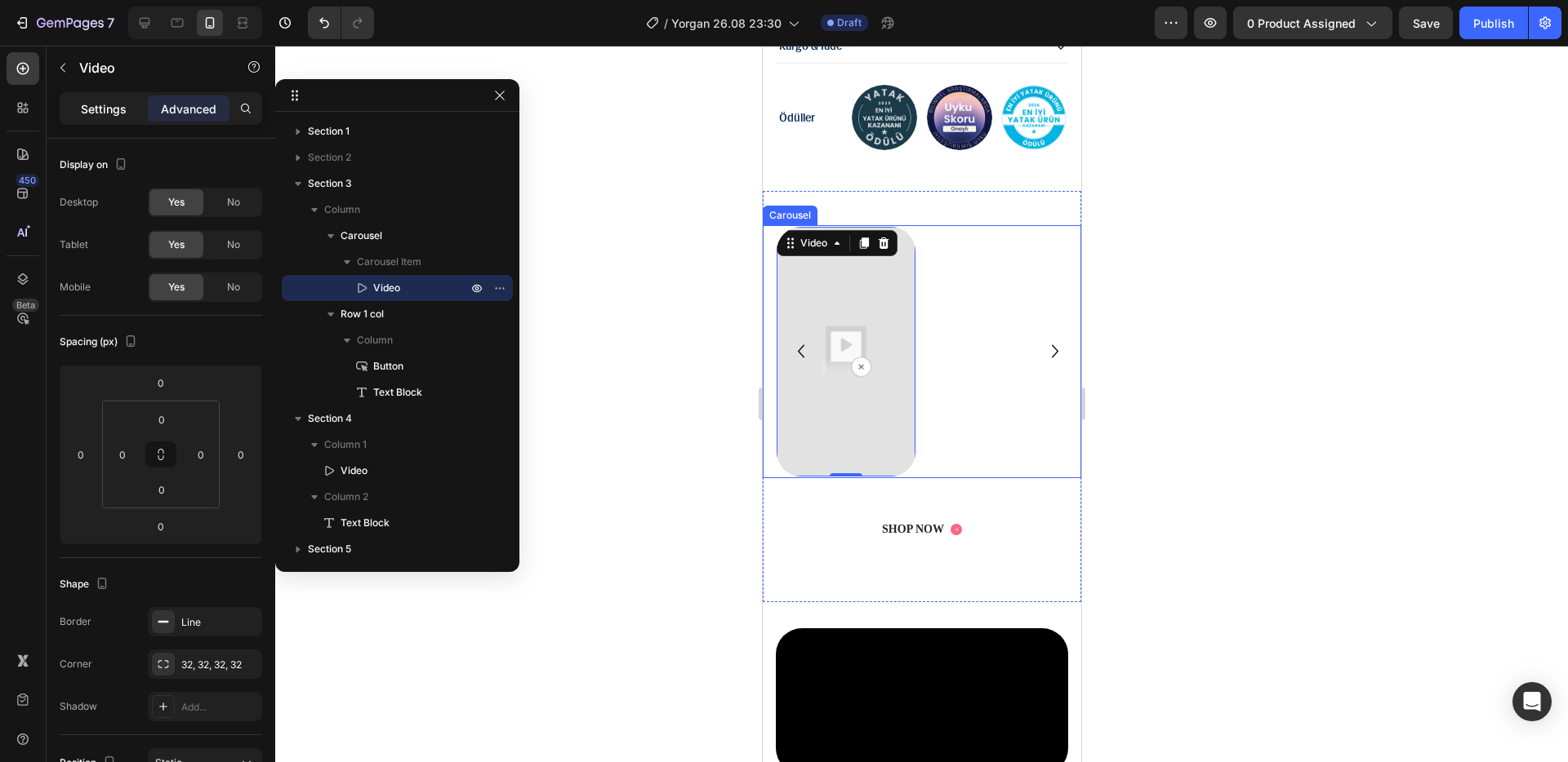
click at [116, 110] on p "Settings" at bounding box center [103, 109] width 46 height 17
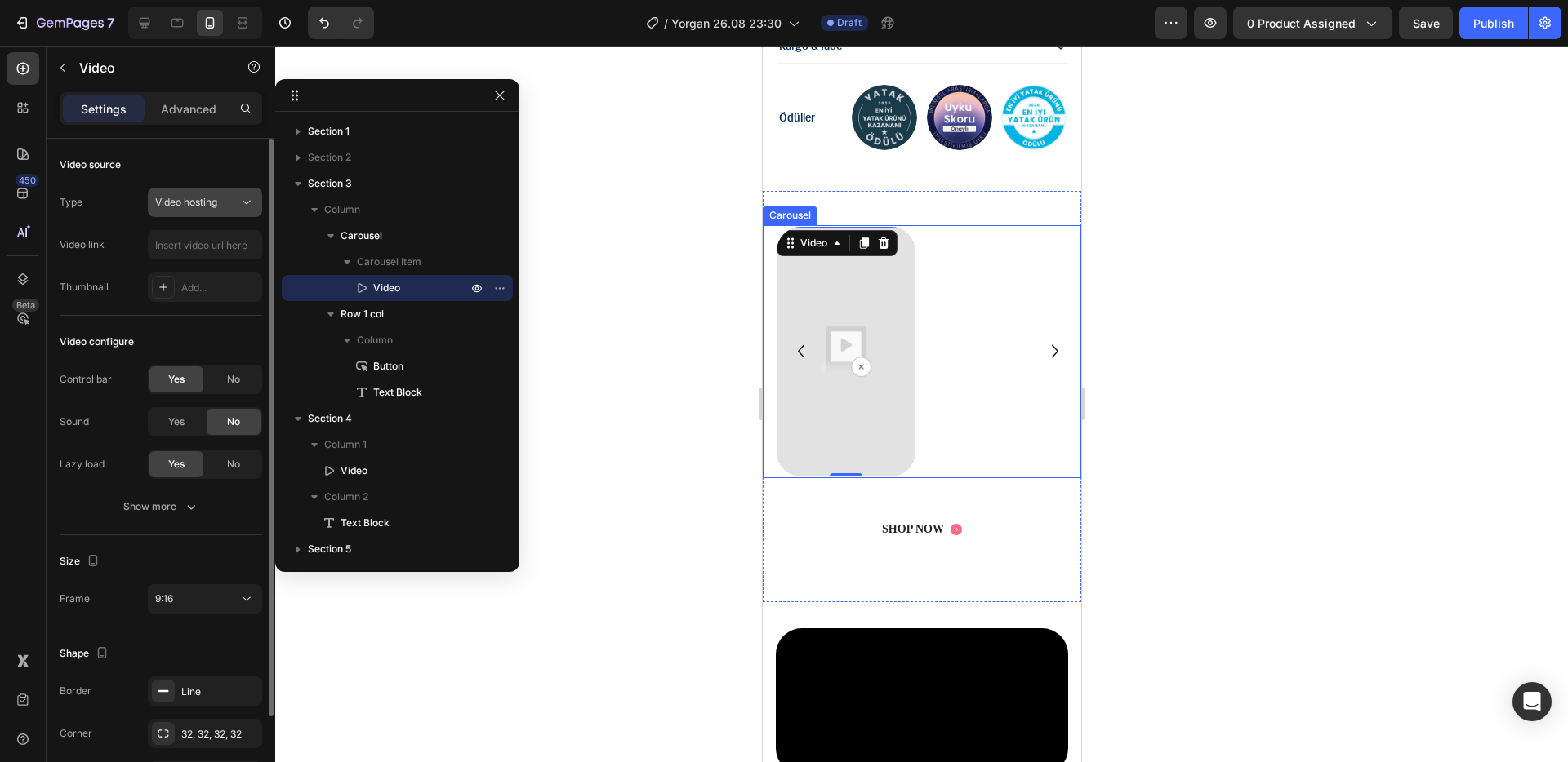
click at [191, 205] on span "Video hosting" at bounding box center [186, 201] width 62 height 13
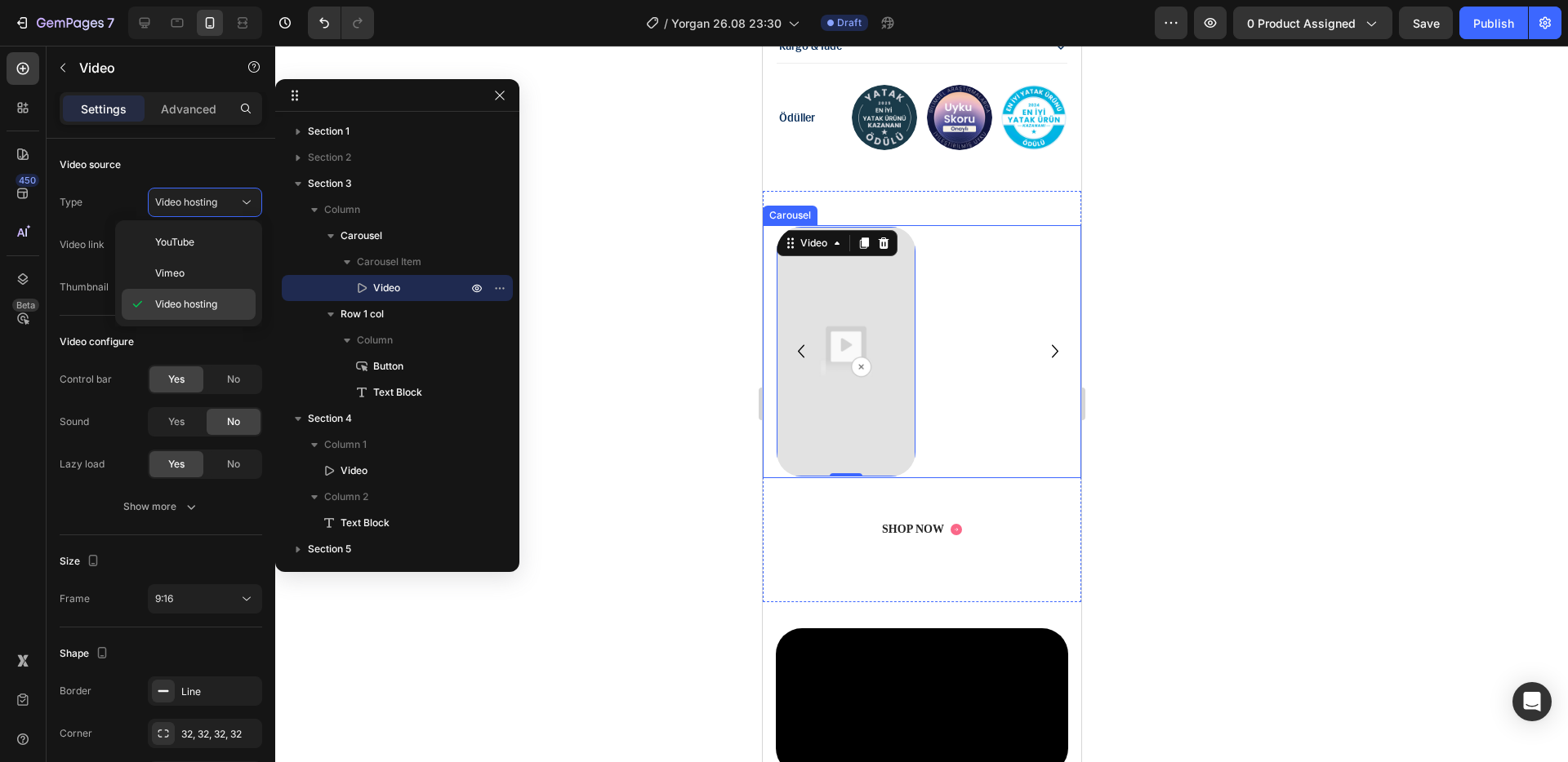
click at [207, 301] on span "Video hosting" at bounding box center [186, 304] width 62 height 15
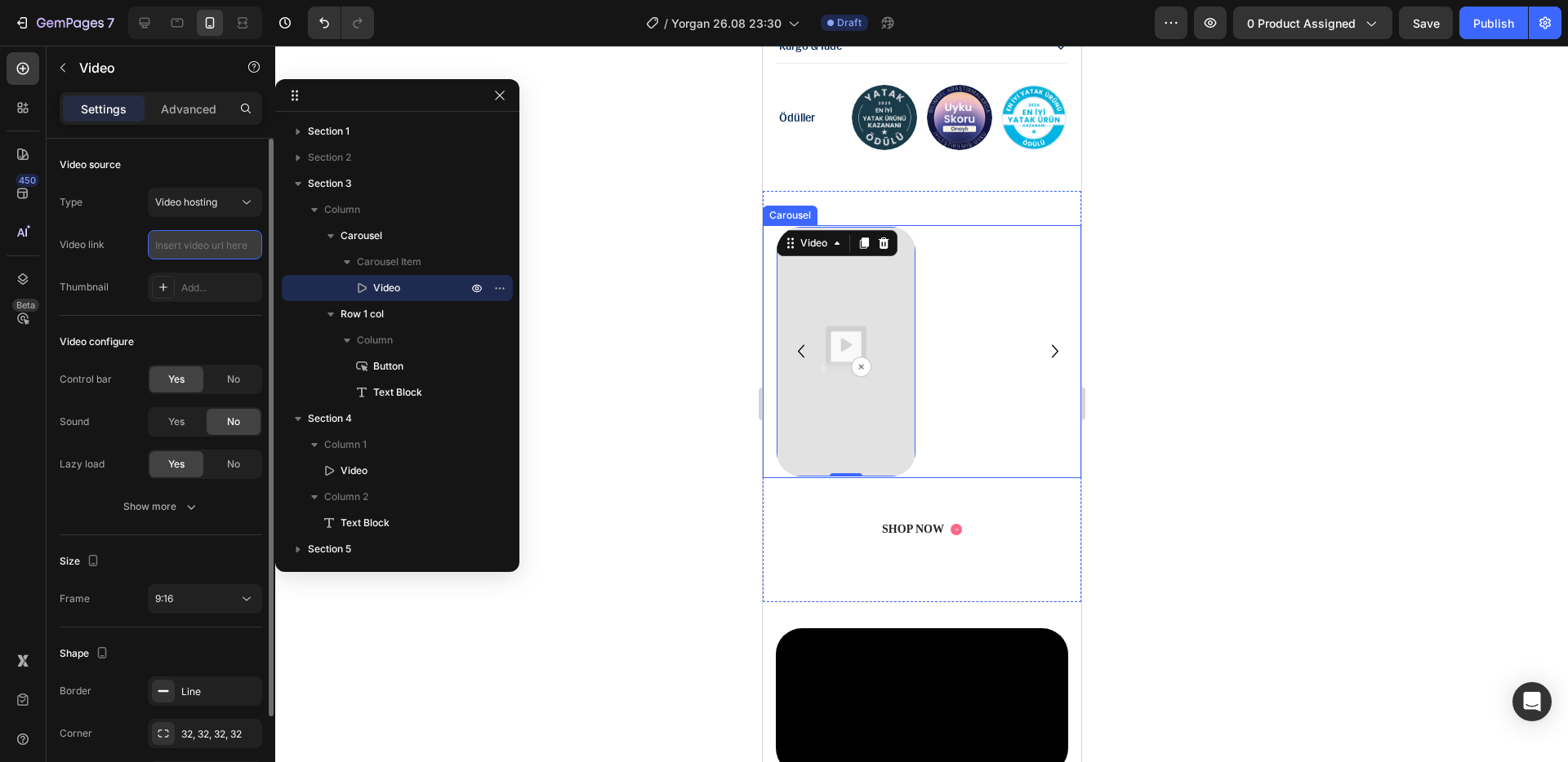
click at [200, 242] on input "text" at bounding box center [205, 245] width 114 height 29
click at [200, 281] on div "Add..." at bounding box center [219, 288] width 77 height 15
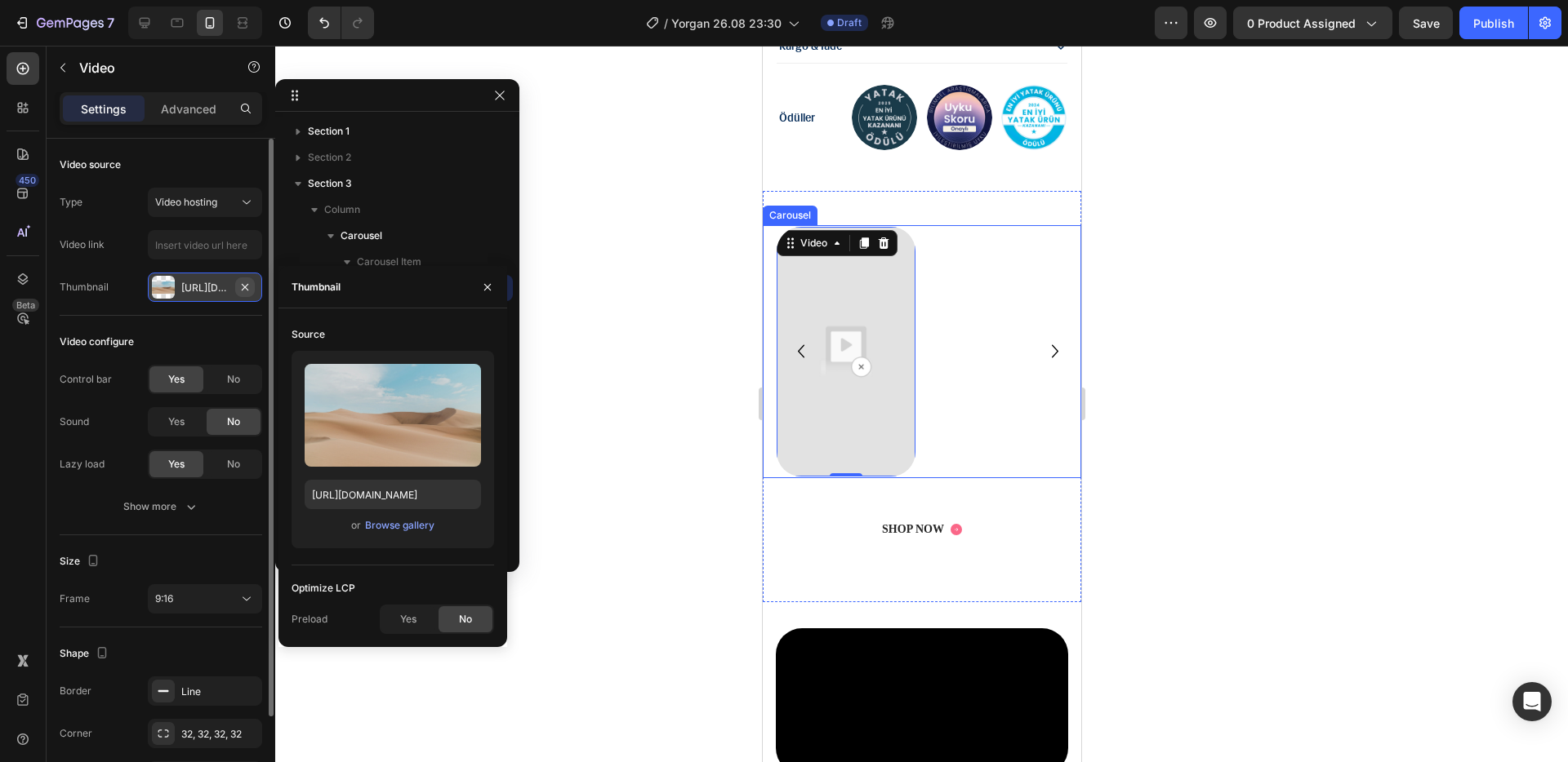
click at [248, 289] on icon "button" at bounding box center [244, 287] width 13 height 13
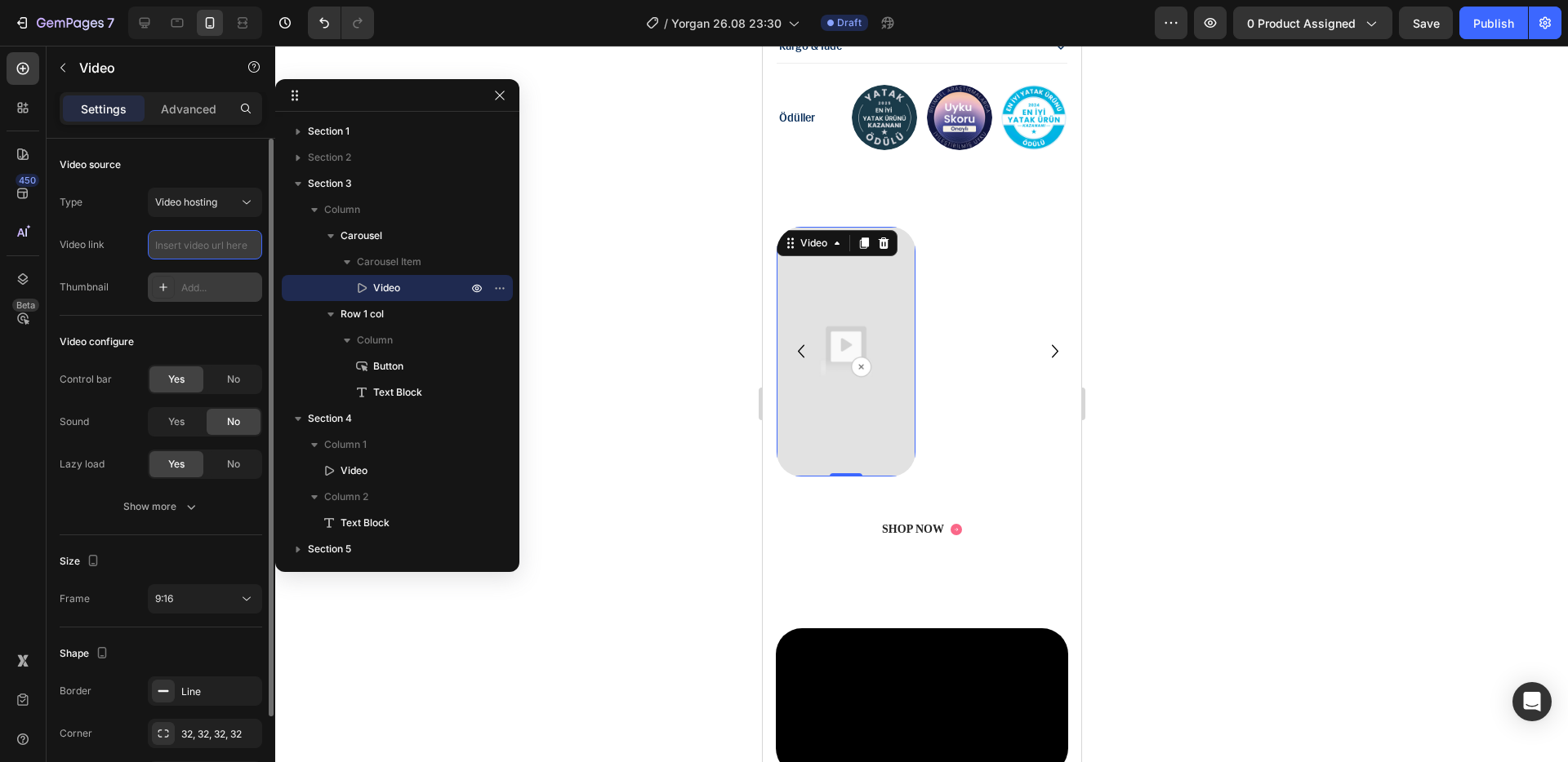
click at [222, 242] on input "text" at bounding box center [205, 245] width 114 height 29
paste input "[URL][DOMAIN_NAME]"
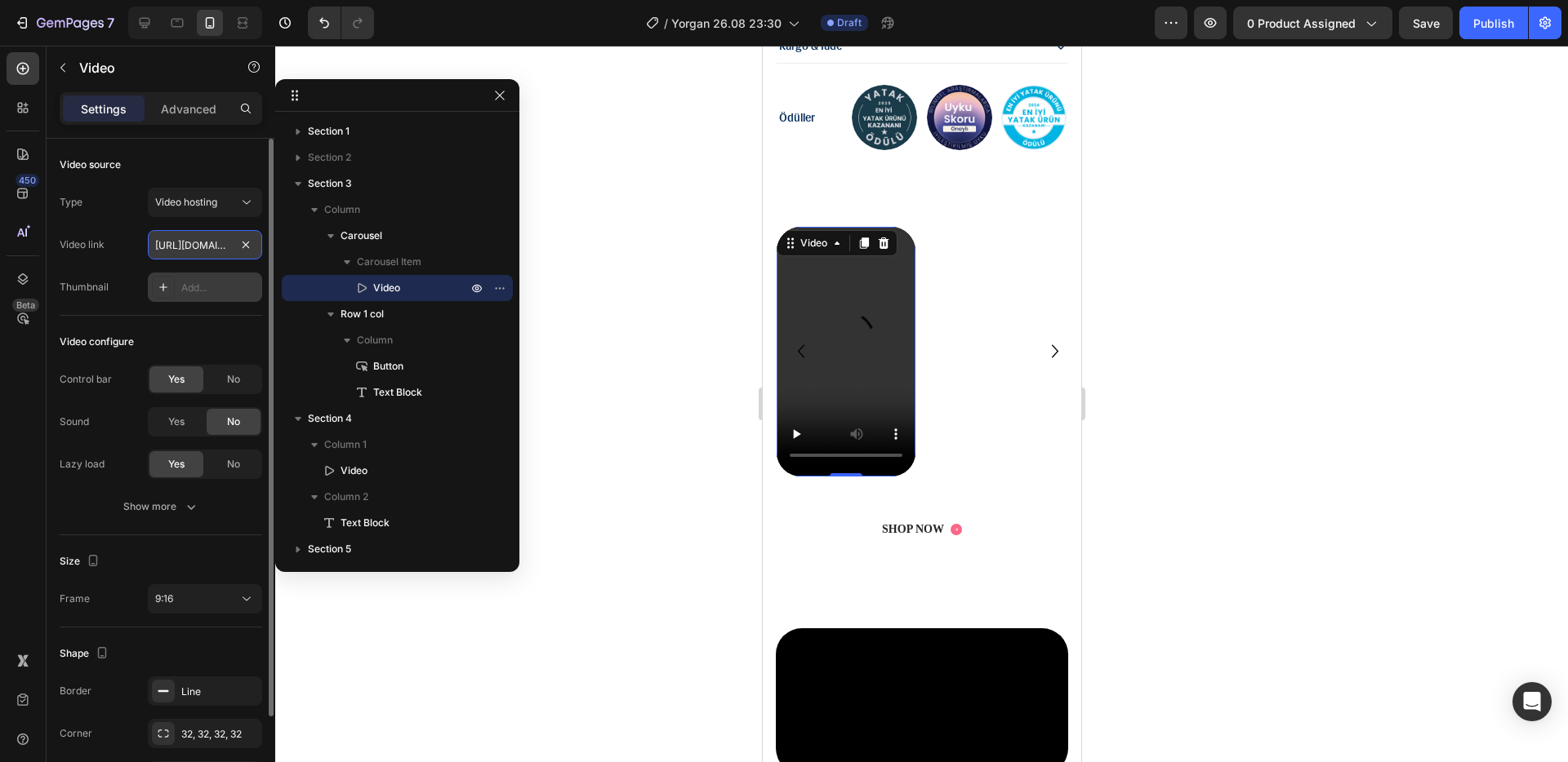
scroll to position [0, 309]
type input "[URL][DOMAIN_NAME]"
click at [202, 317] on div "Video configure Control bar Yes No Sound Yes No Lazy load Yes No Show more" at bounding box center [161, 425] width 202 height 220
click at [643, 452] on div at bounding box center [921, 404] width 1292 height 716
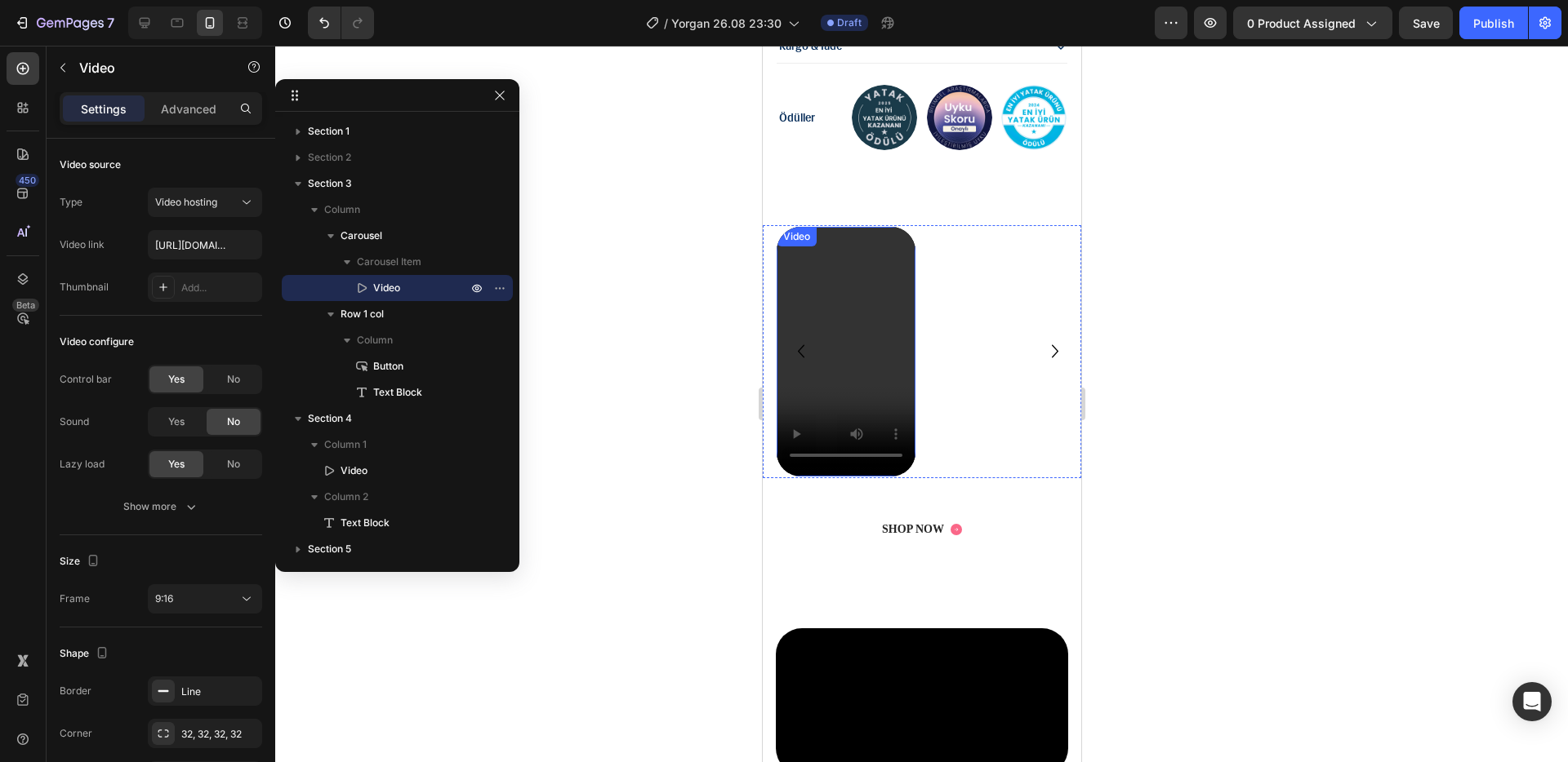
click at [826, 300] on video at bounding box center [845, 350] width 138 height 247
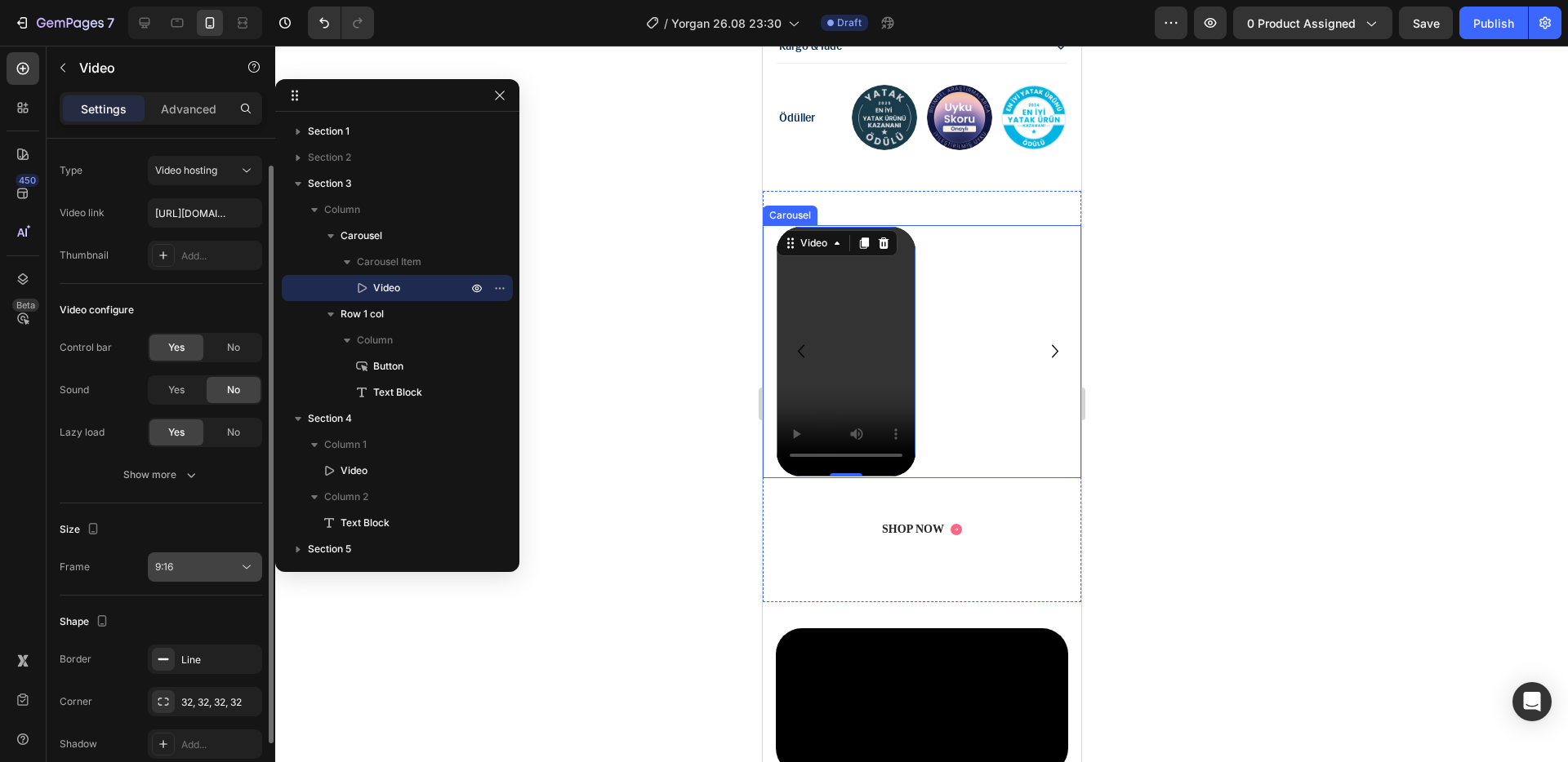
click at [223, 580] on button "9:16" at bounding box center [205, 567] width 114 height 29
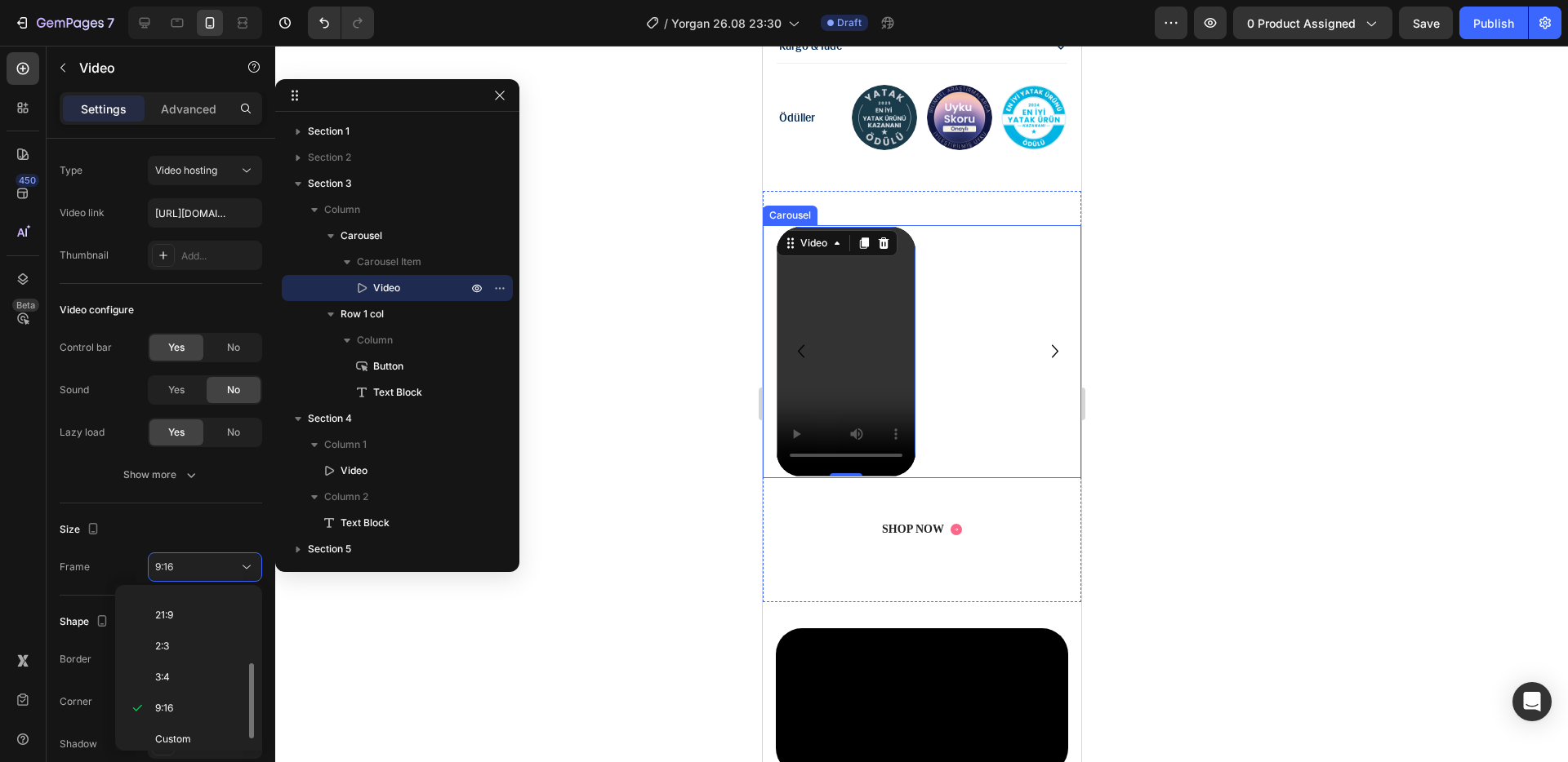
scroll to position [0, 0]
click at [205, 587] on p "Original" at bounding box center [198, 607] width 86 height 15
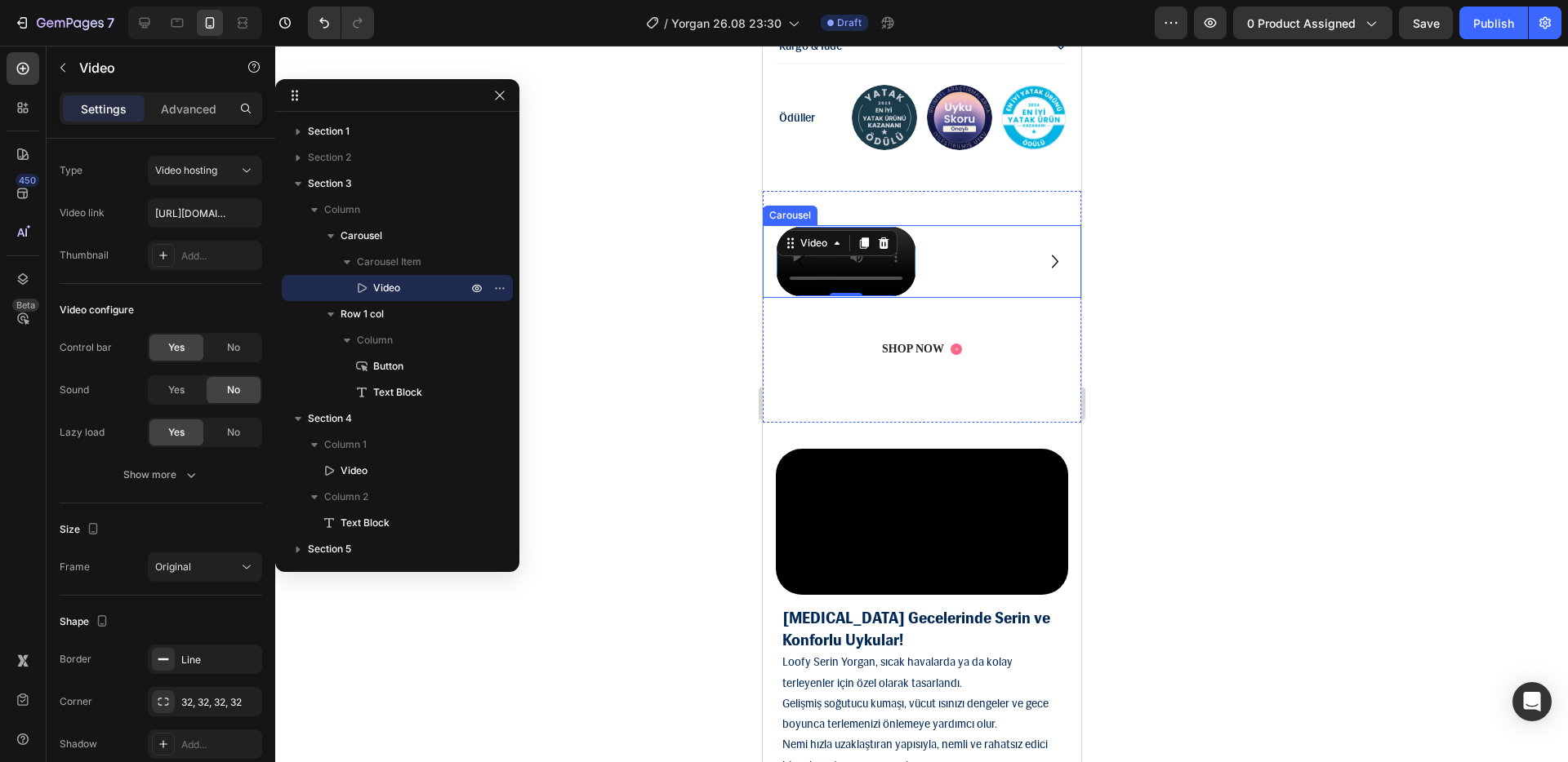
click at [673, 401] on div at bounding box center [921, 404] width 1292 height 716
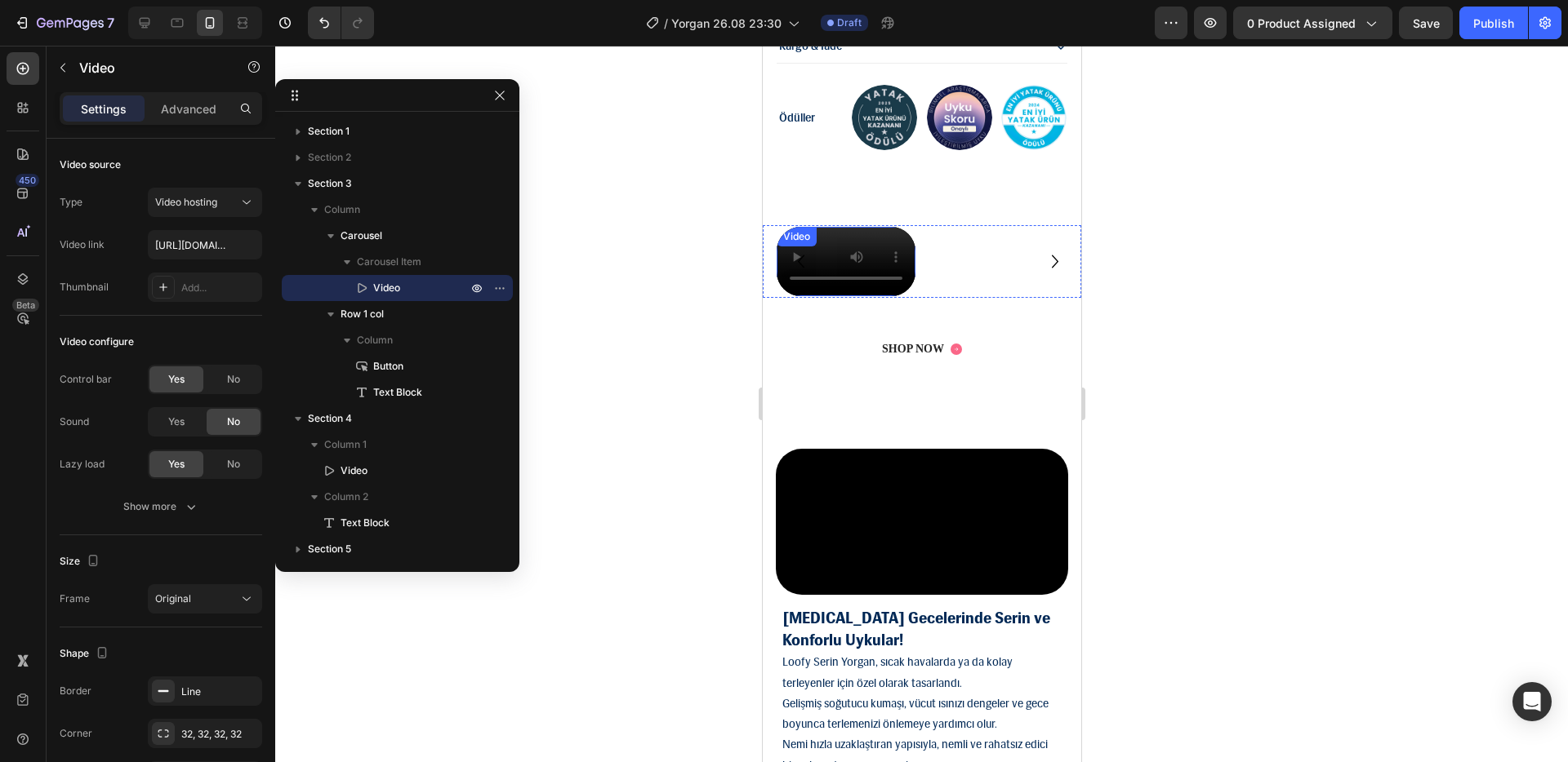
click at [846, 296] on video at bounding box center [845, 261] width 138 height 70
click at [689, 345] on div at bounding box center [921, 404] width 1292 height 716
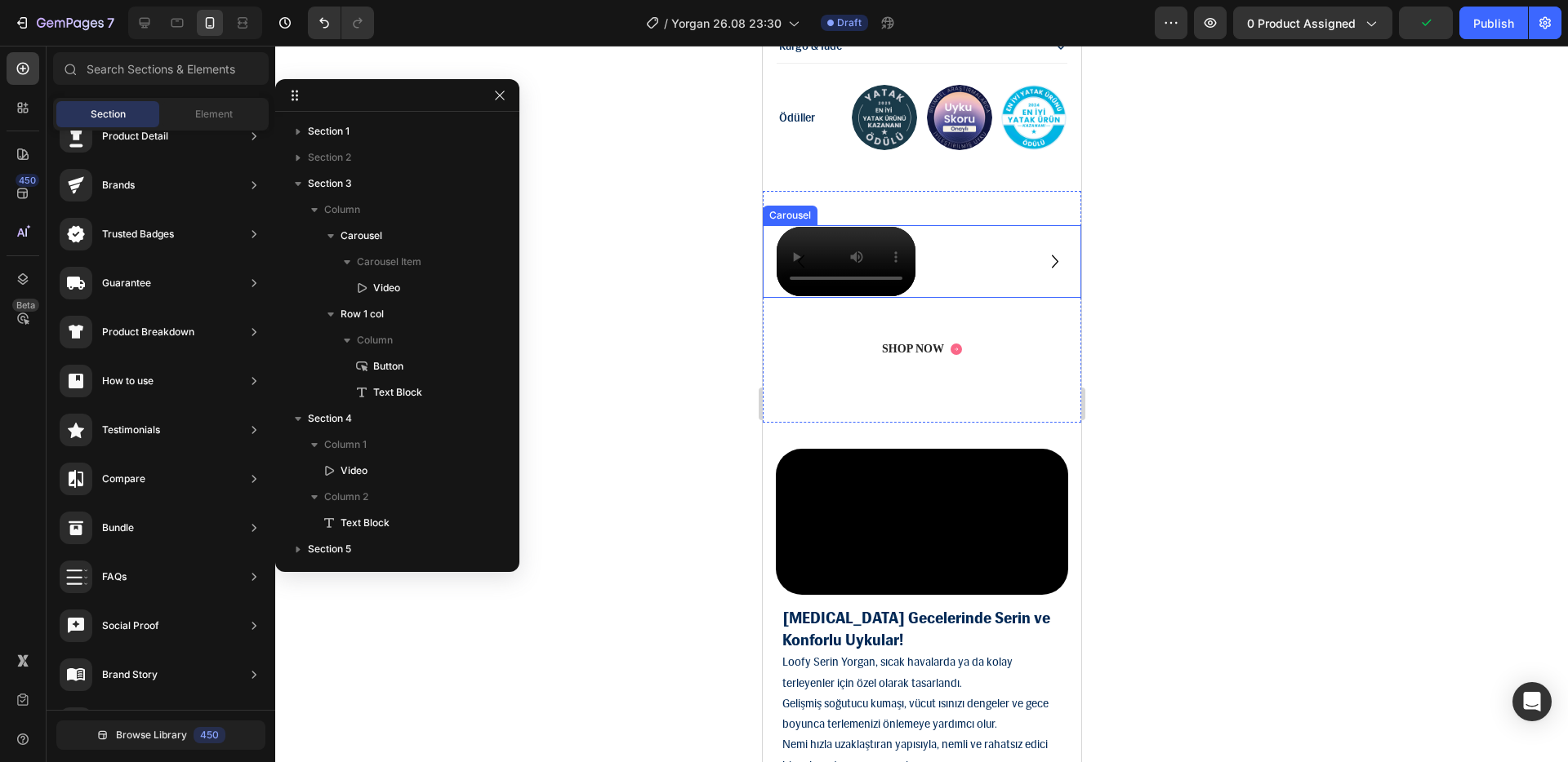
click at [804, 276] on icon "Carousel Back Arrow" at bounding box center [800, 261] width 26 height 29
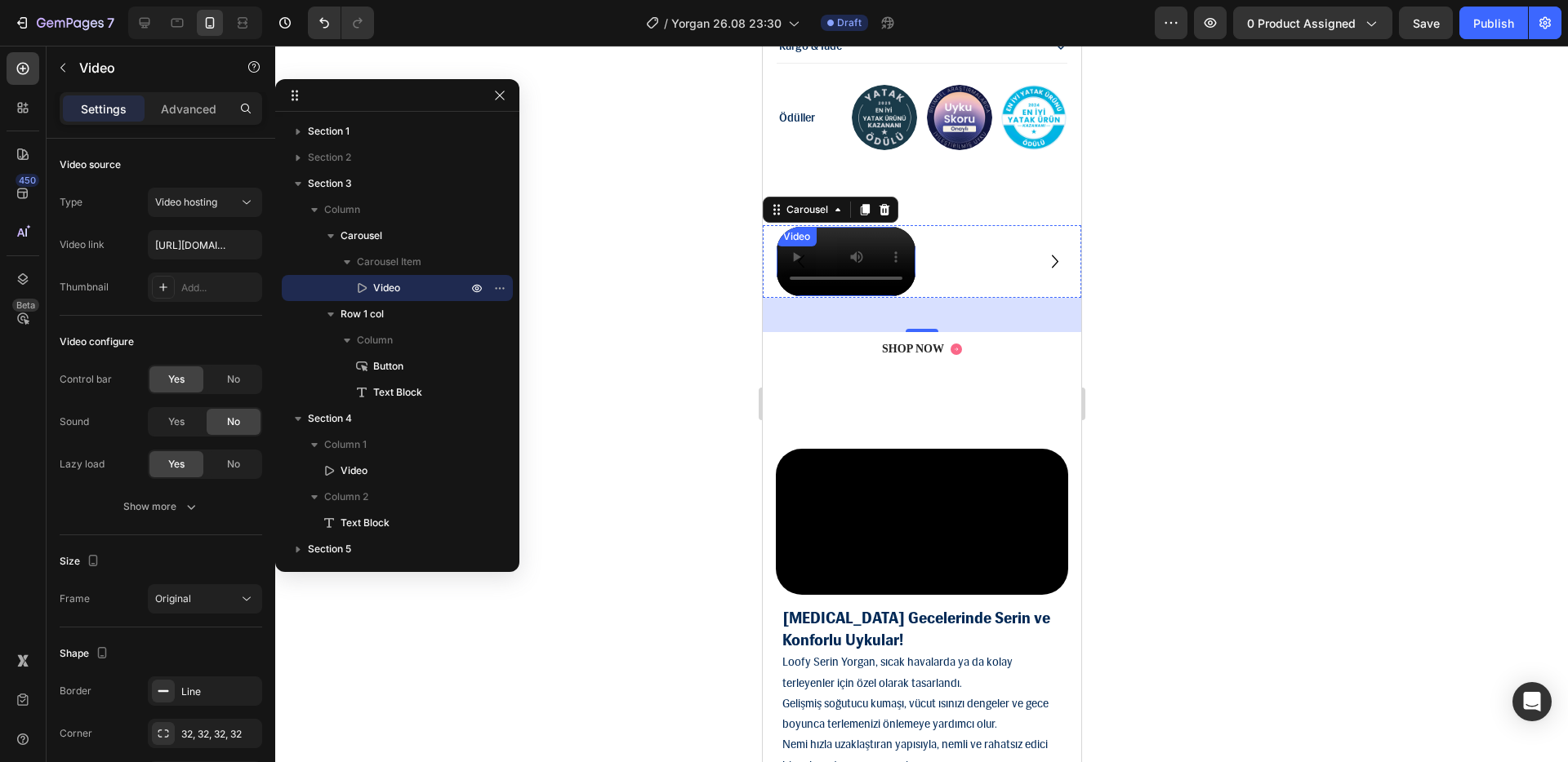
click at [866, 296] on video at bounding box center [845, 261] width 138 height 70
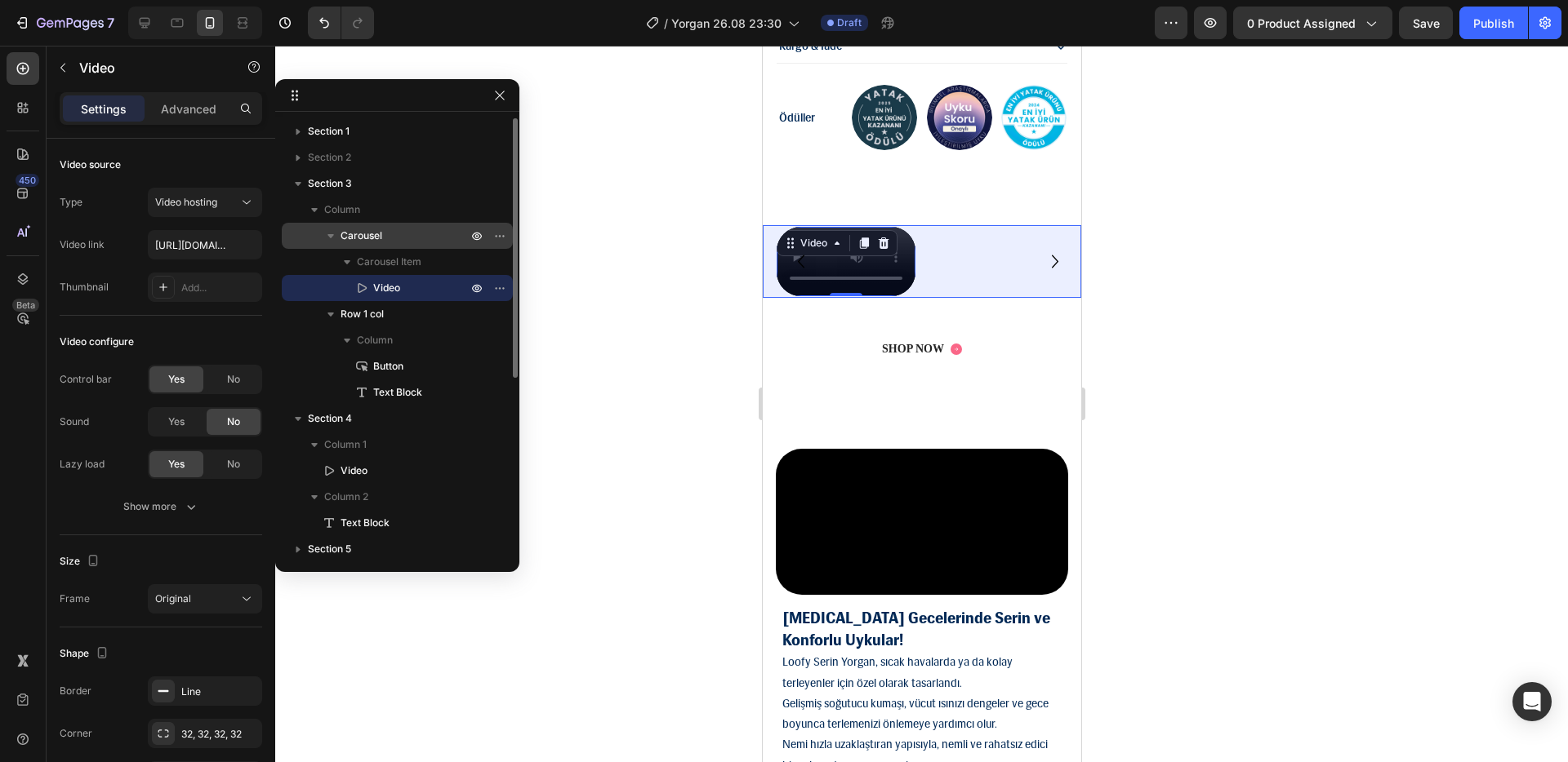
click at [387, 231] on p "Carousel" at bounding box center [406, 235] width 130 height 16
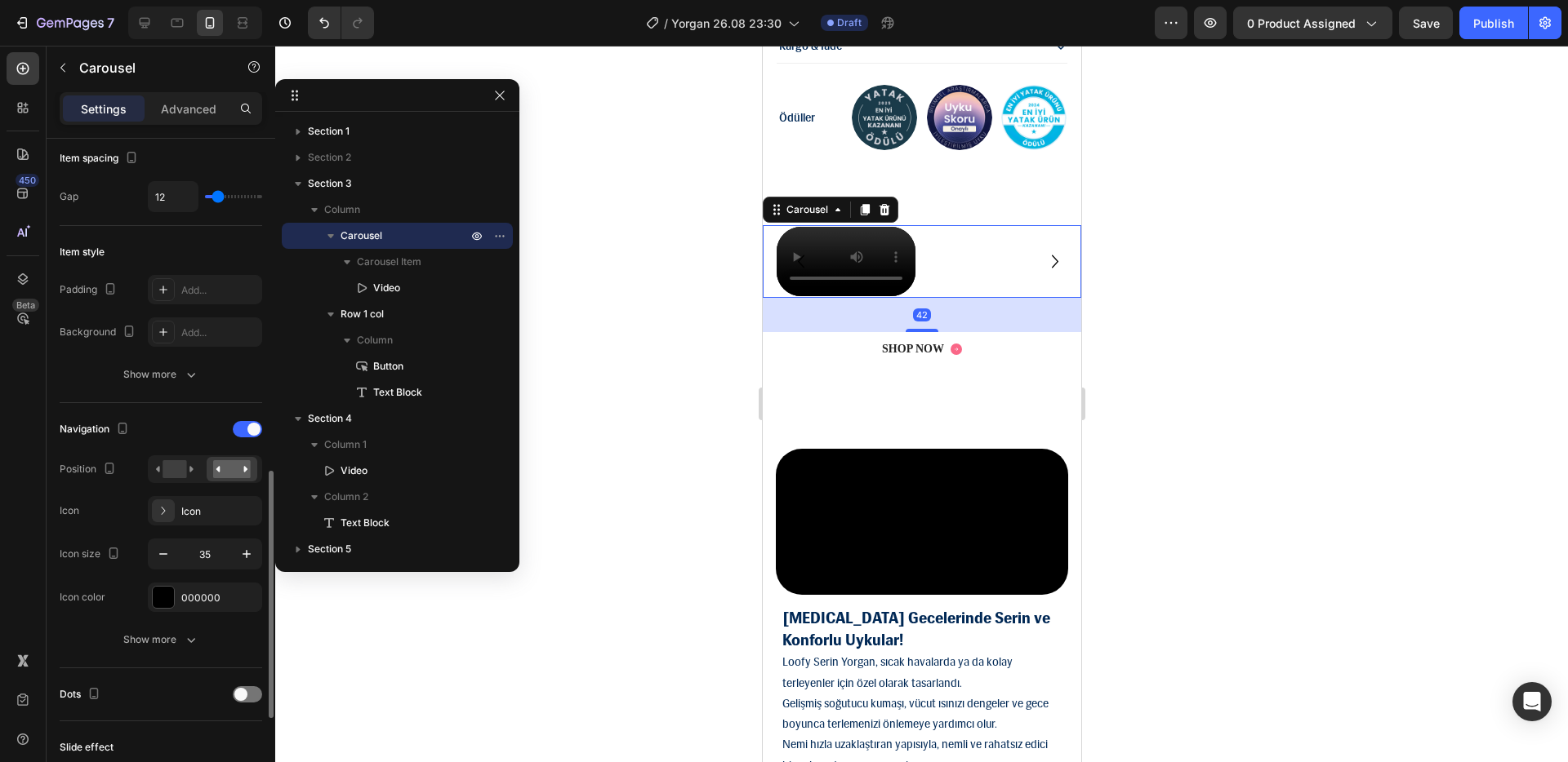
scroll to position [466, 0]
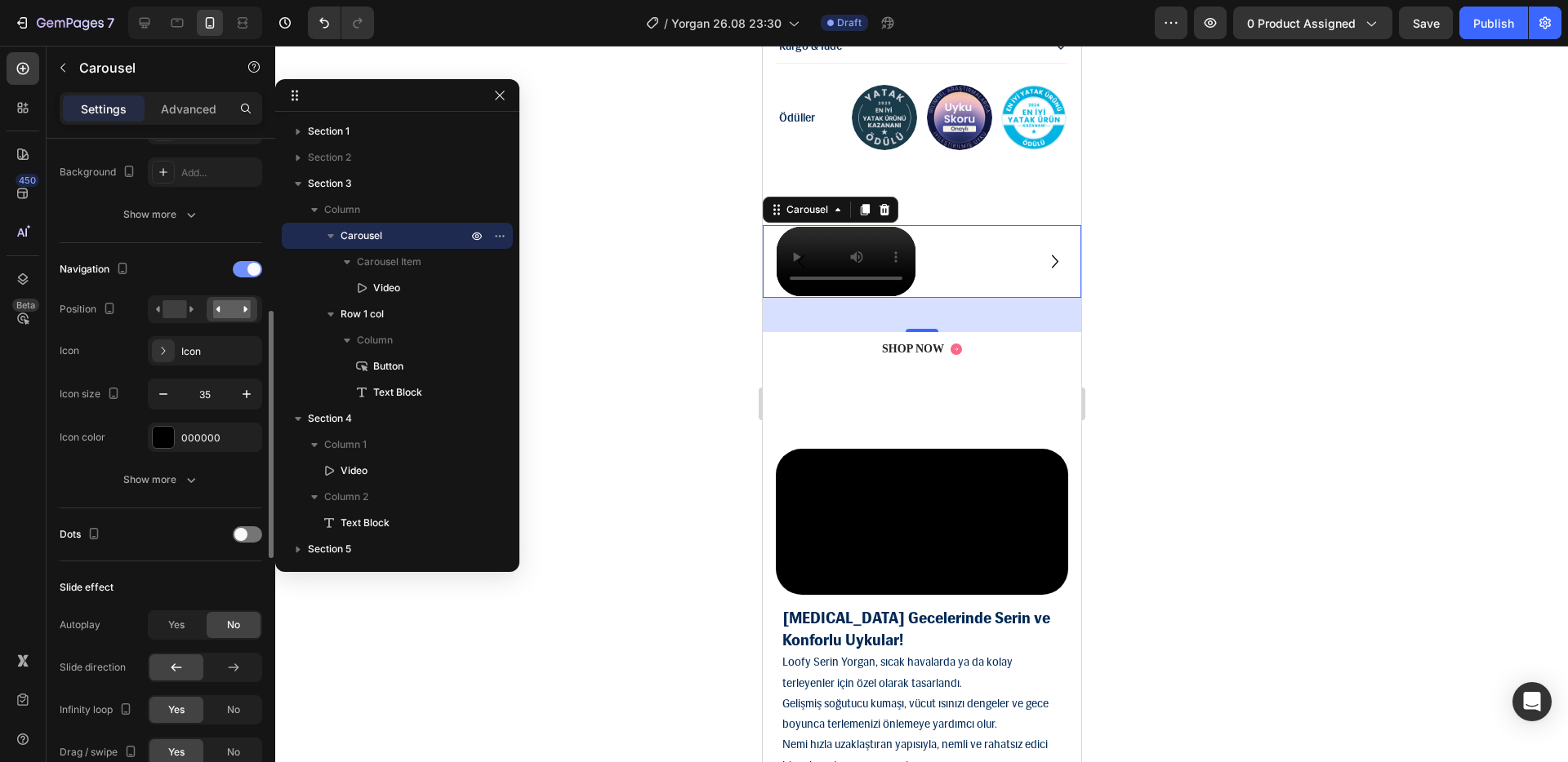
click at [249, 268] on span at bounding box center [253, 268] width 13 height 13
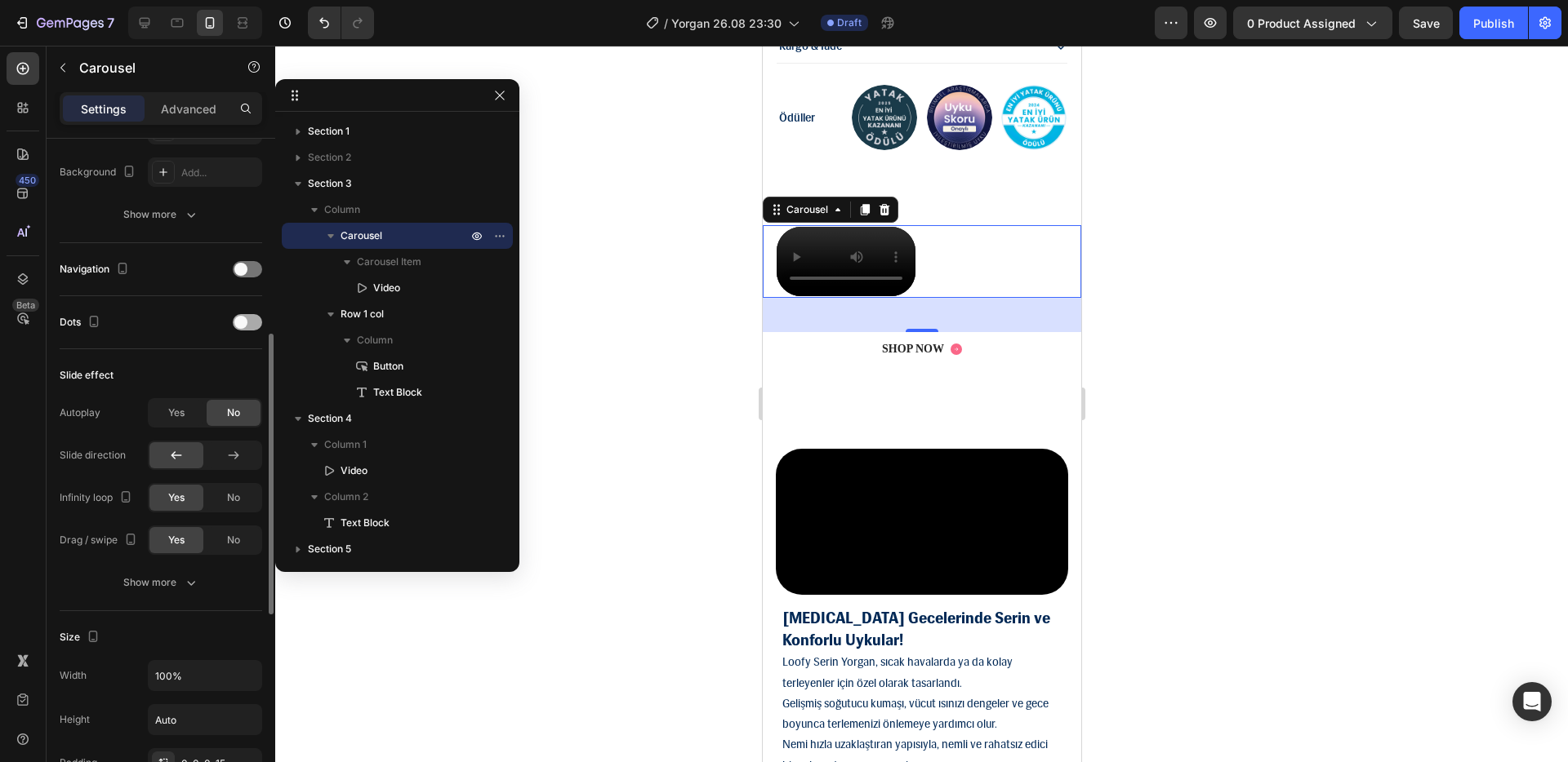
click at [248, 321] on div at bounding box center [247, 322] width 29 height 16
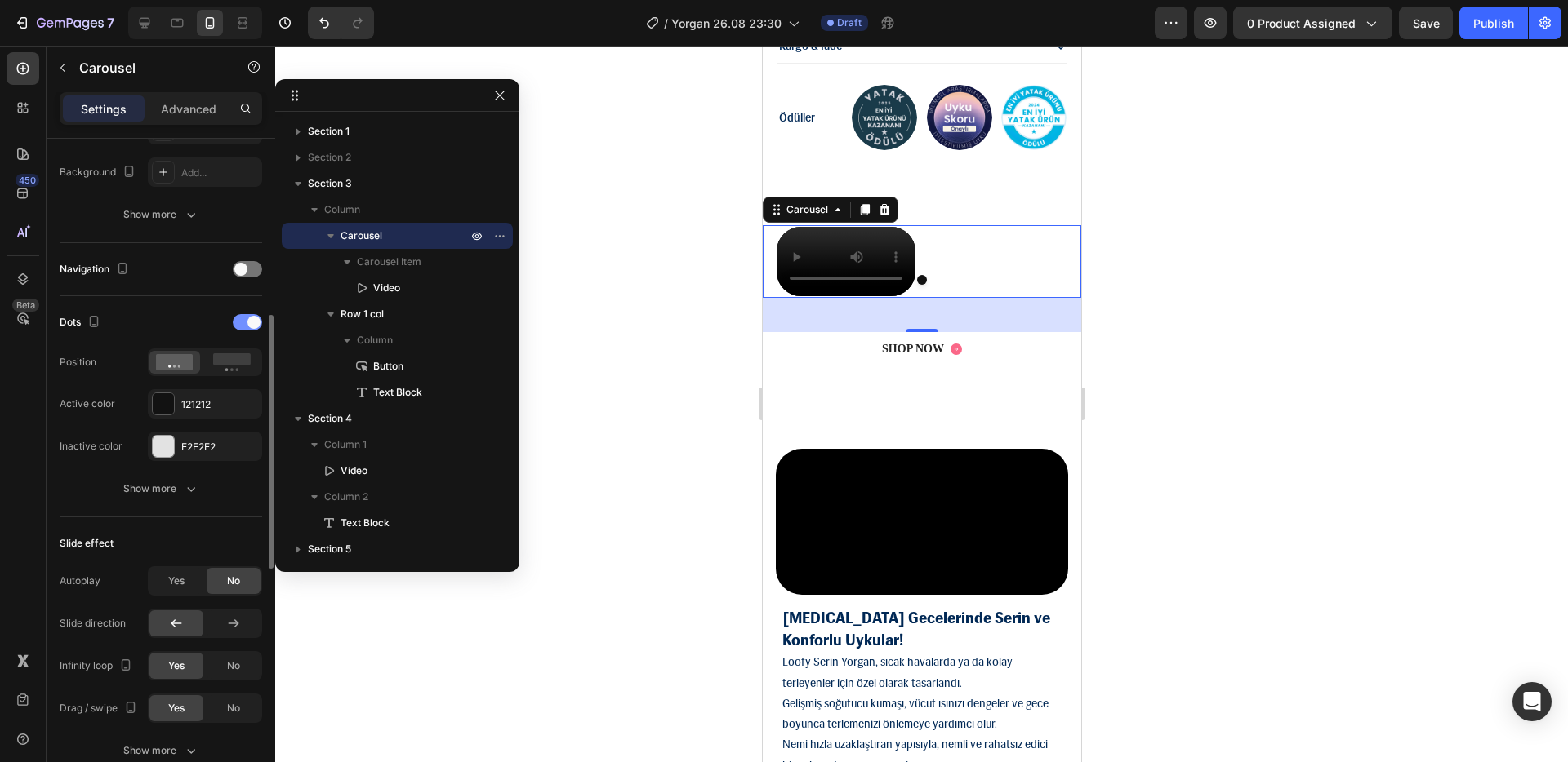
click at [248, 322] on span at bounding box center [253, 321] width 13 height 13
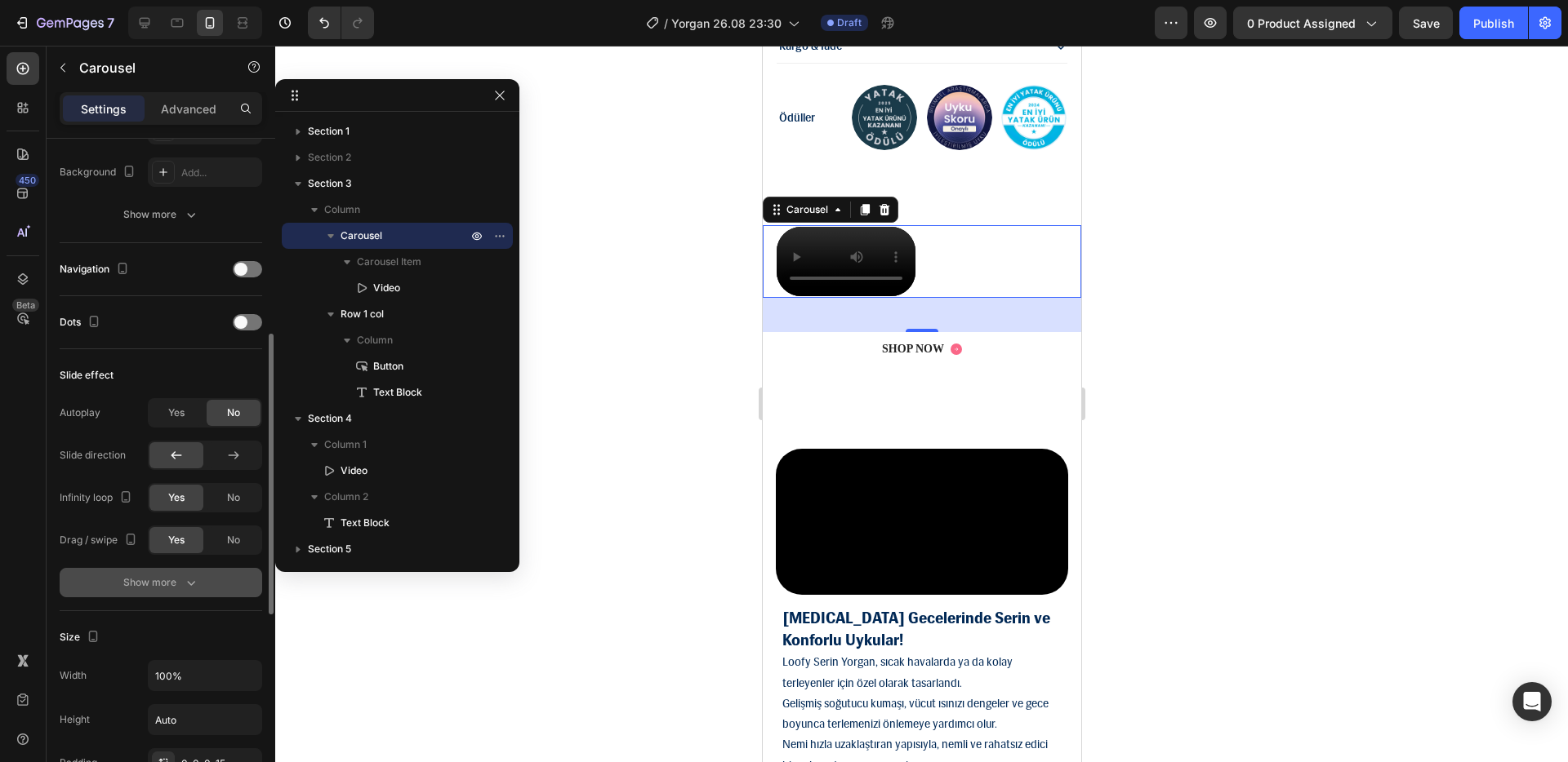
click at [200, 574] on button "Show more" at bounding box center [161, 583] width 202 height 29
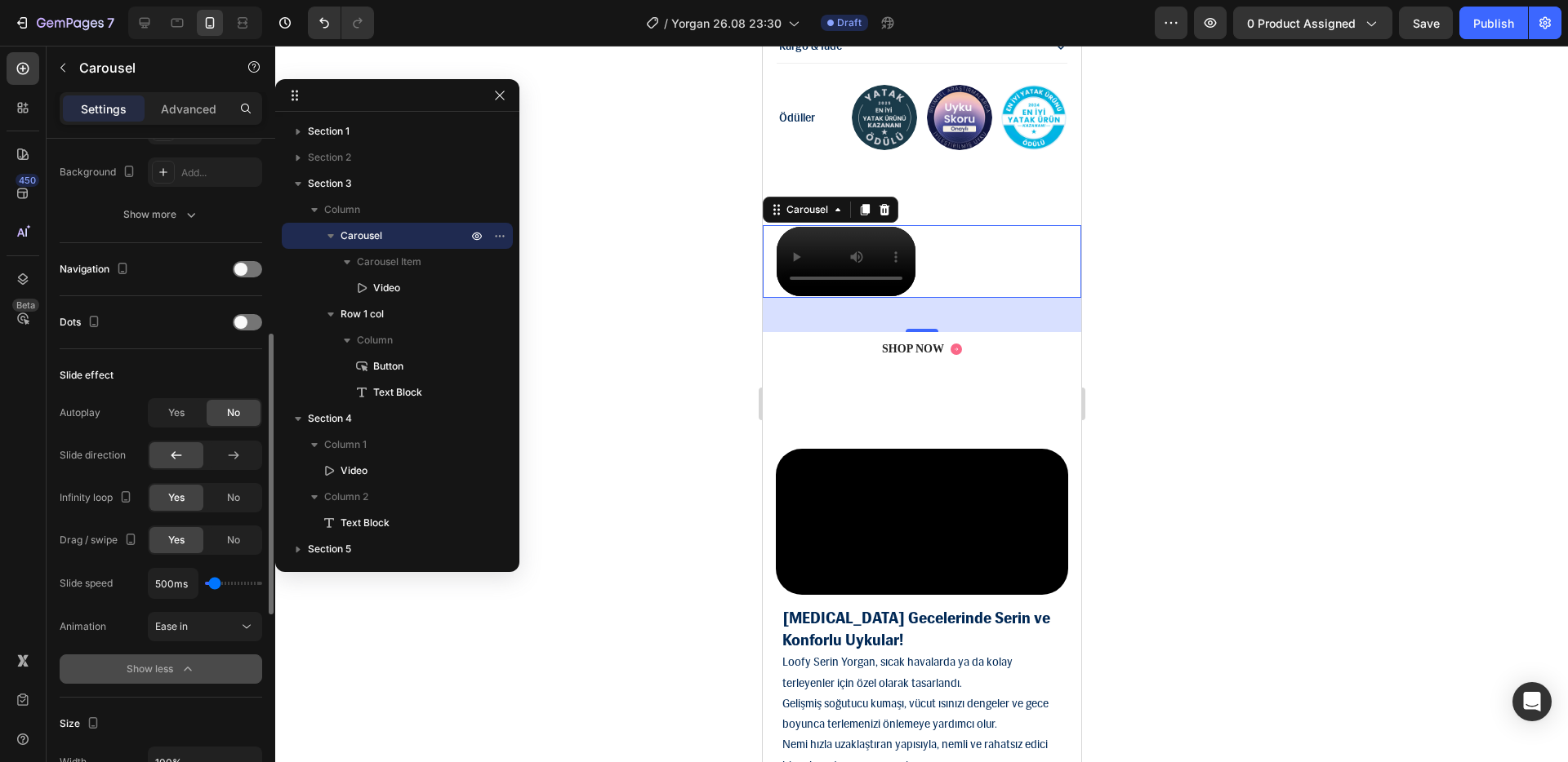
click at [186, 587] on icon "button" at bounding box center [187, 669] width 16 height 16
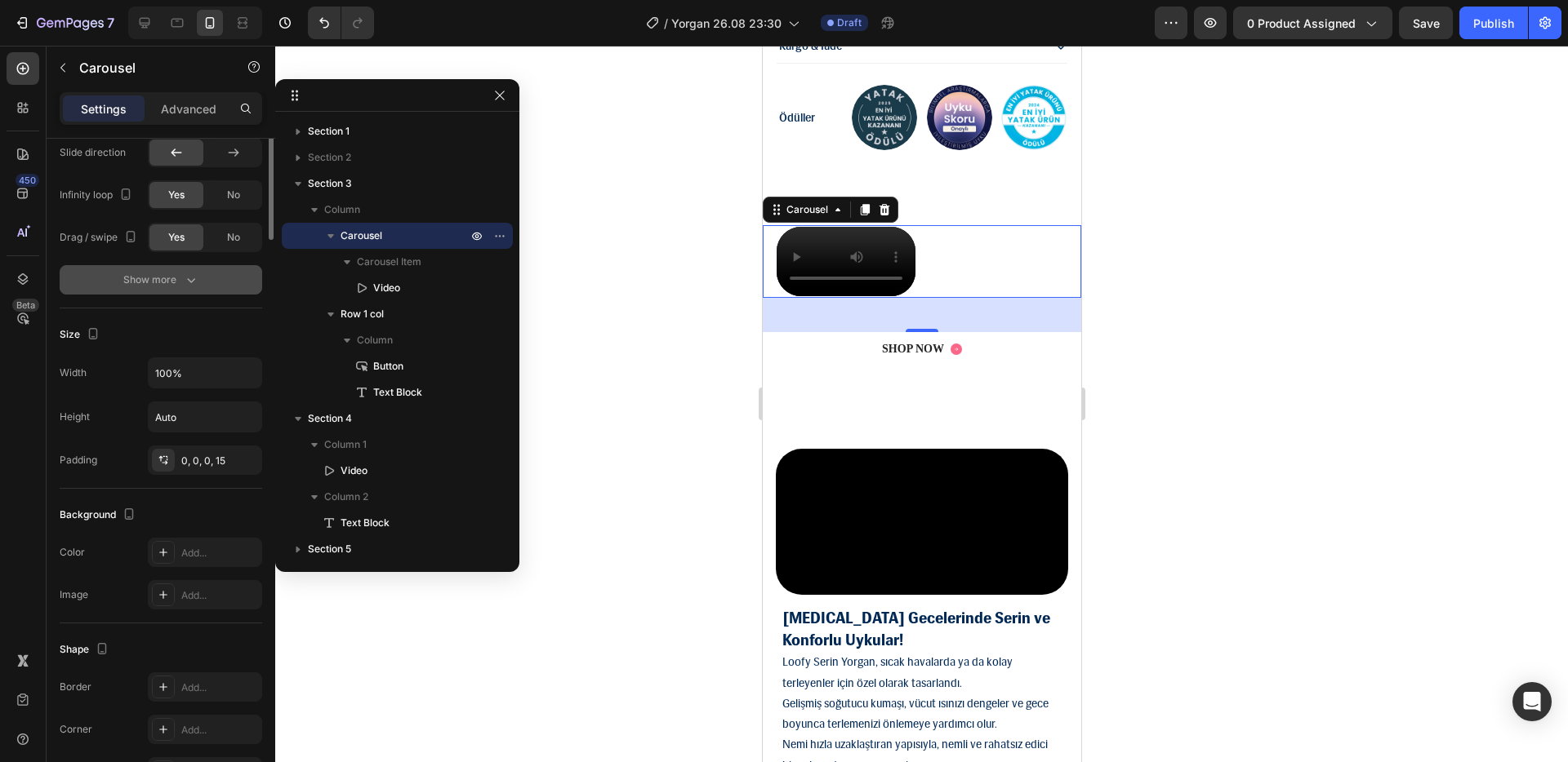
scroll to position [0, 0]
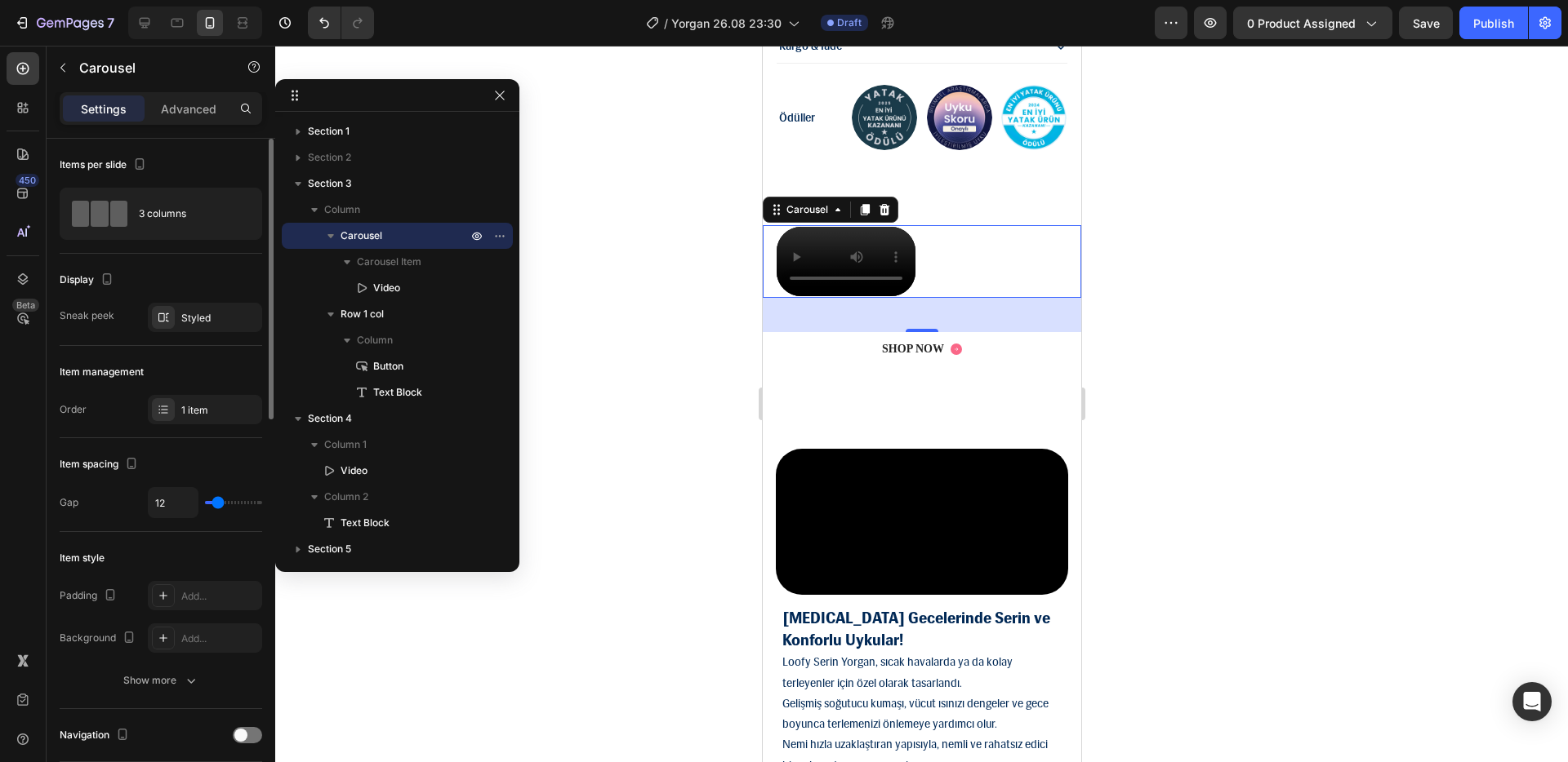
click at [209, 424] on div "1 item" at bounding box center [205, 410] width 114 height 29
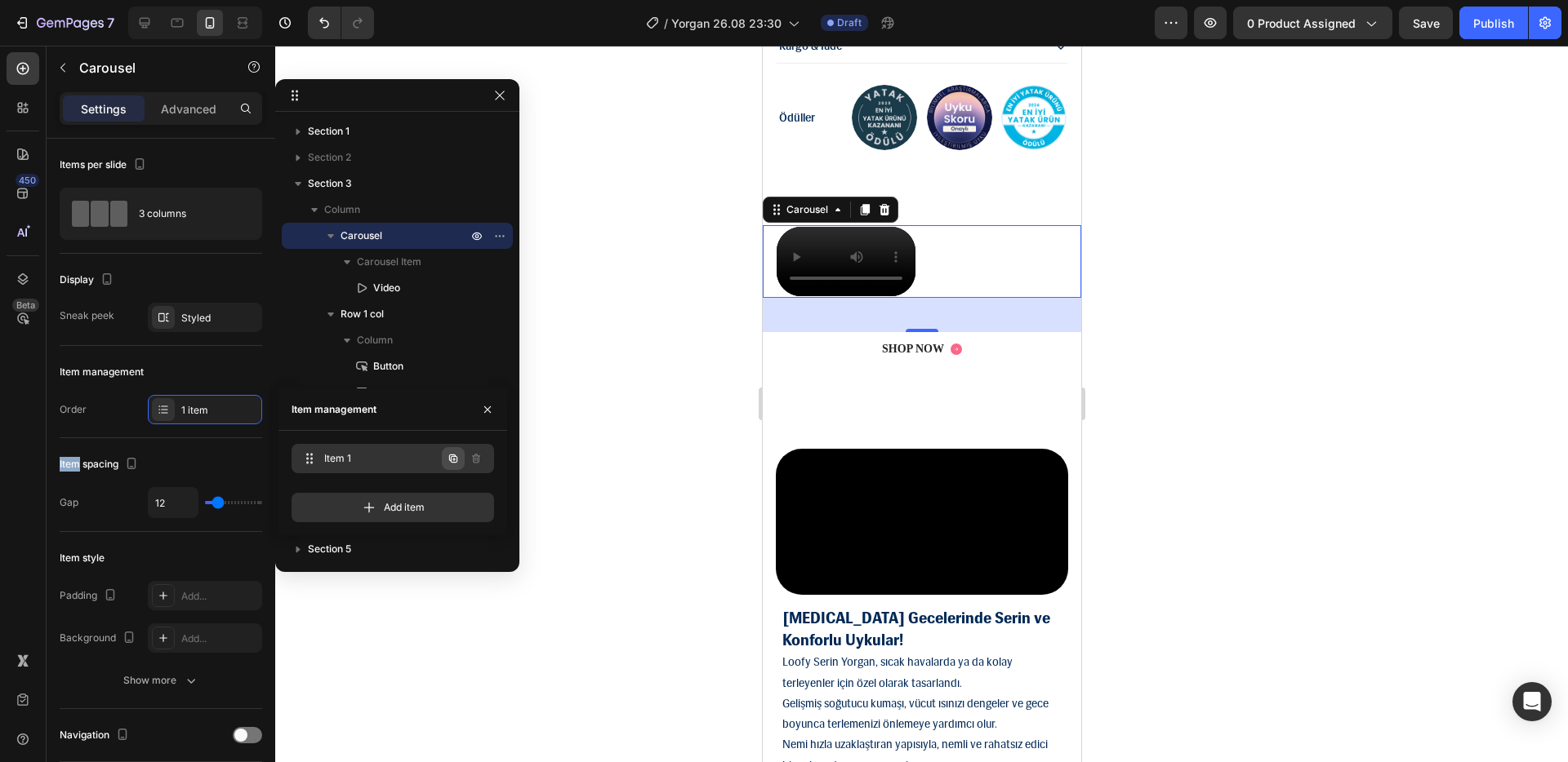
click at [451, 458] on icon "button" at bounding box center [452, 458] width 13 height 13
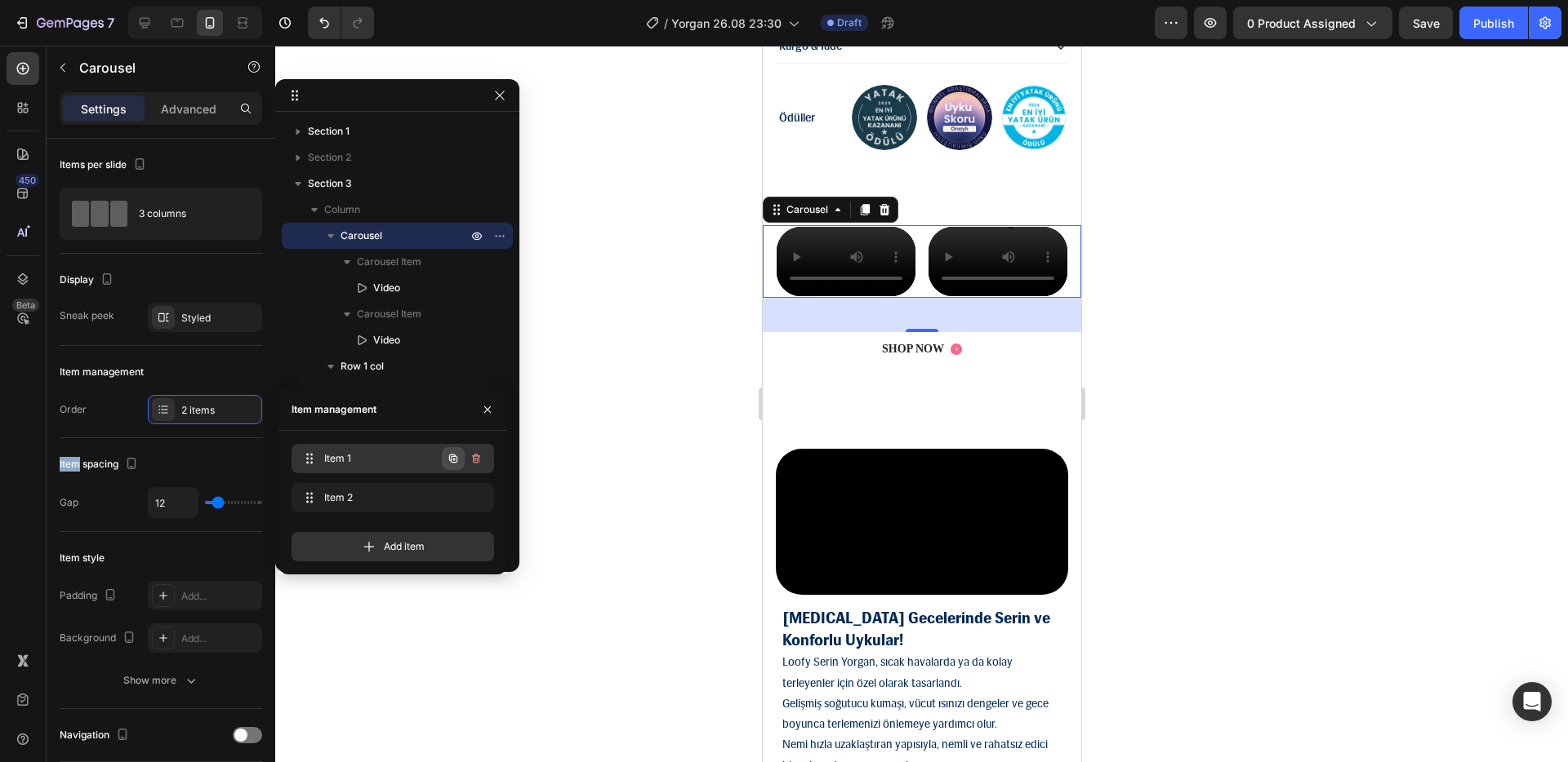
click at [449, 465] on icon "button" at bounding box center [452, 458] width 13 height 13
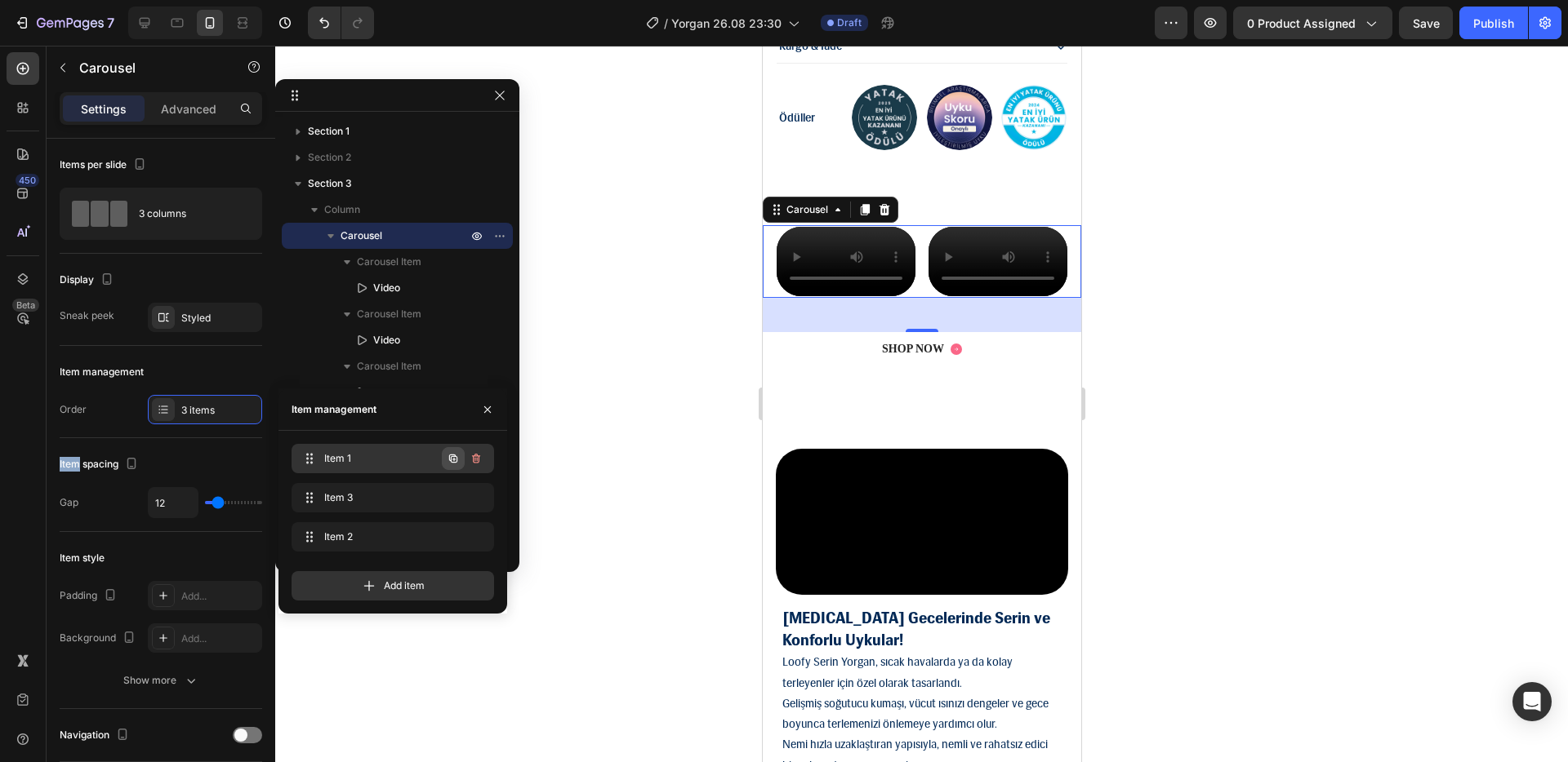
click at [451, 460] on icon "button" at bounding box center [452, 458] width 13 height 13
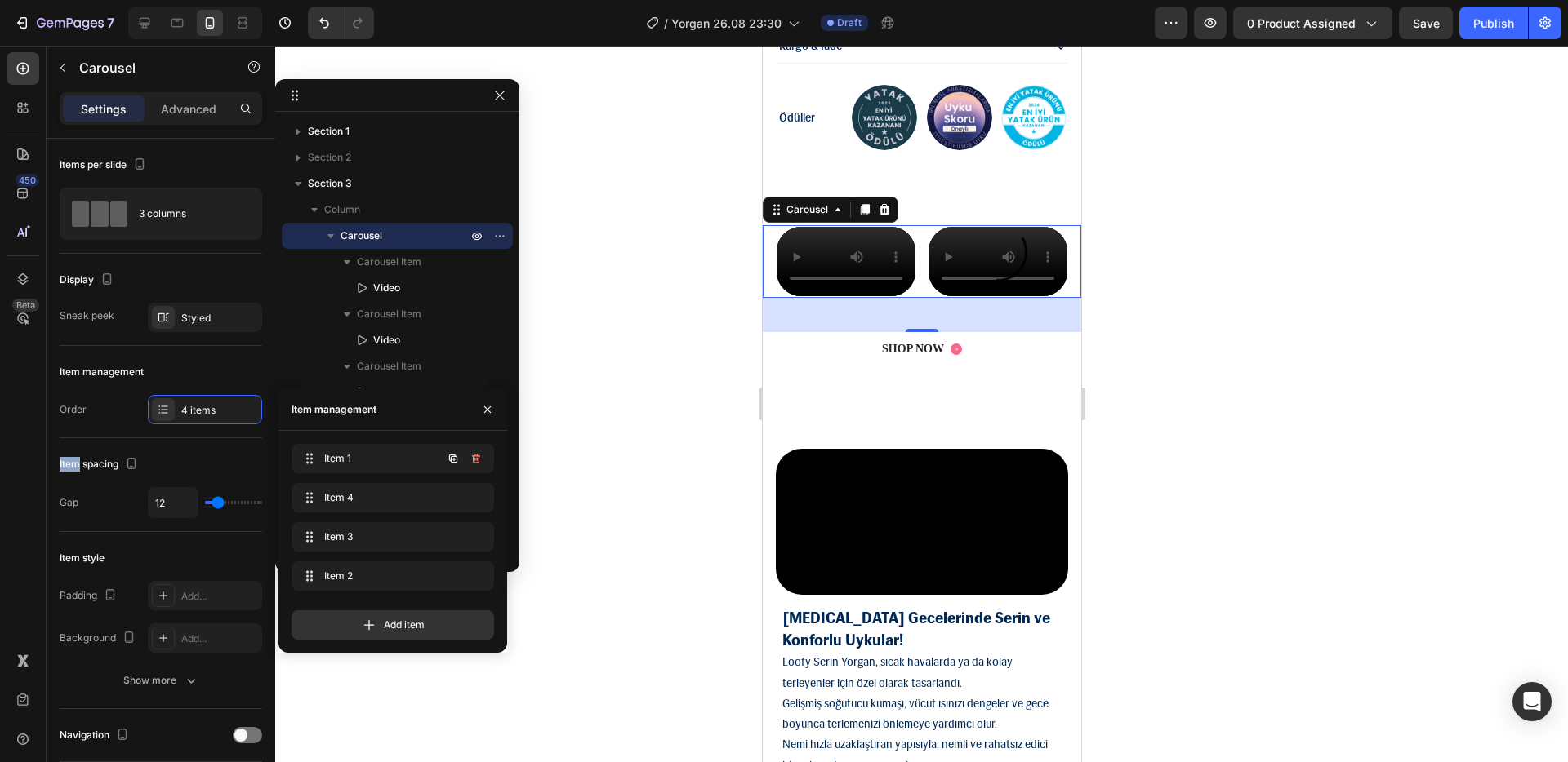
click at [451, 460] on icon "button" at bounding box center [452, 458] width 13 height 13
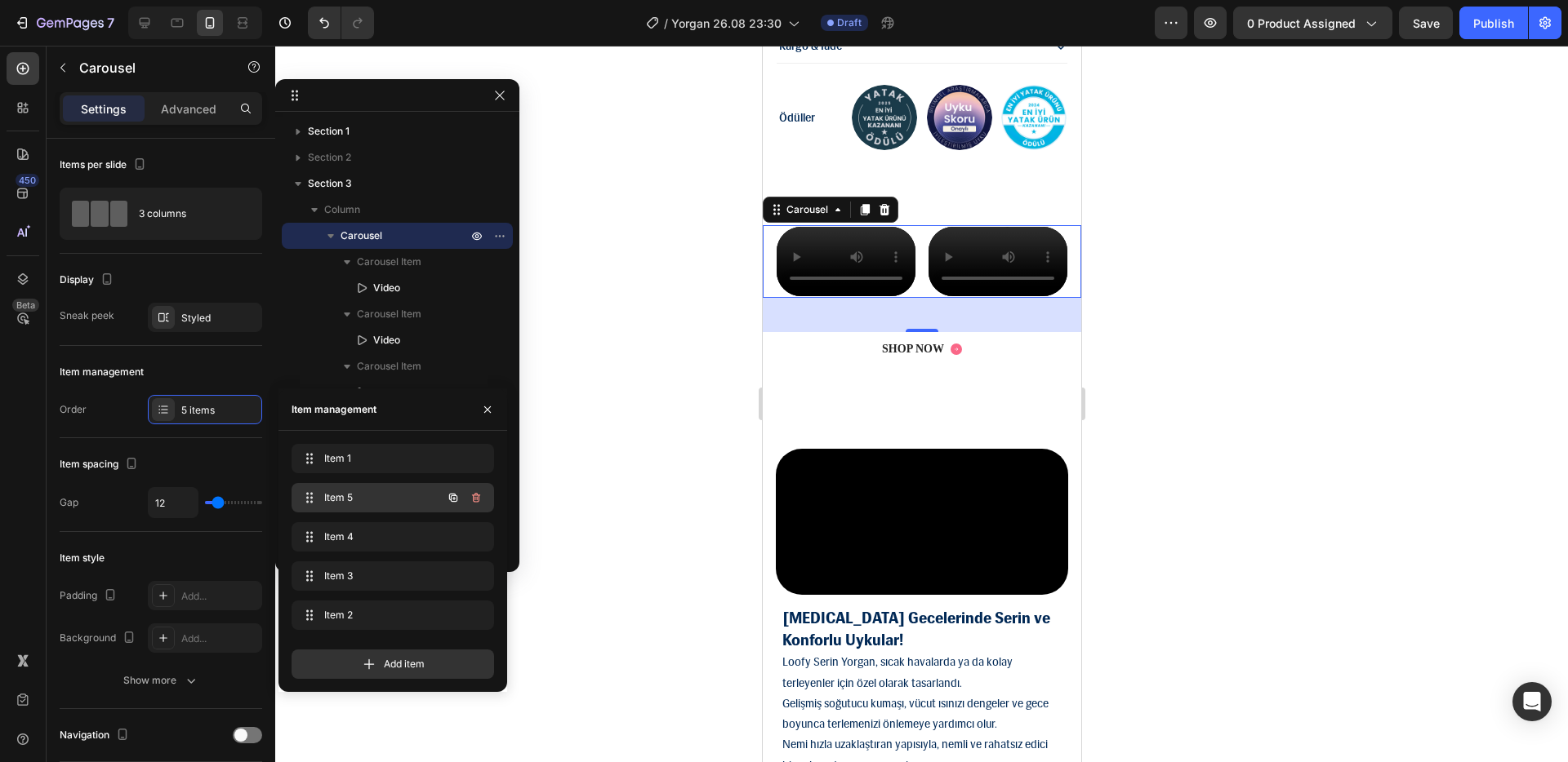
click at [415, 497] on span "Item 5" at bounding box center [370, 498] width 92 height 15
click at [377, 489] on div "Item 5 Item 5" at bounding box center [370, 498] width 143 height 23
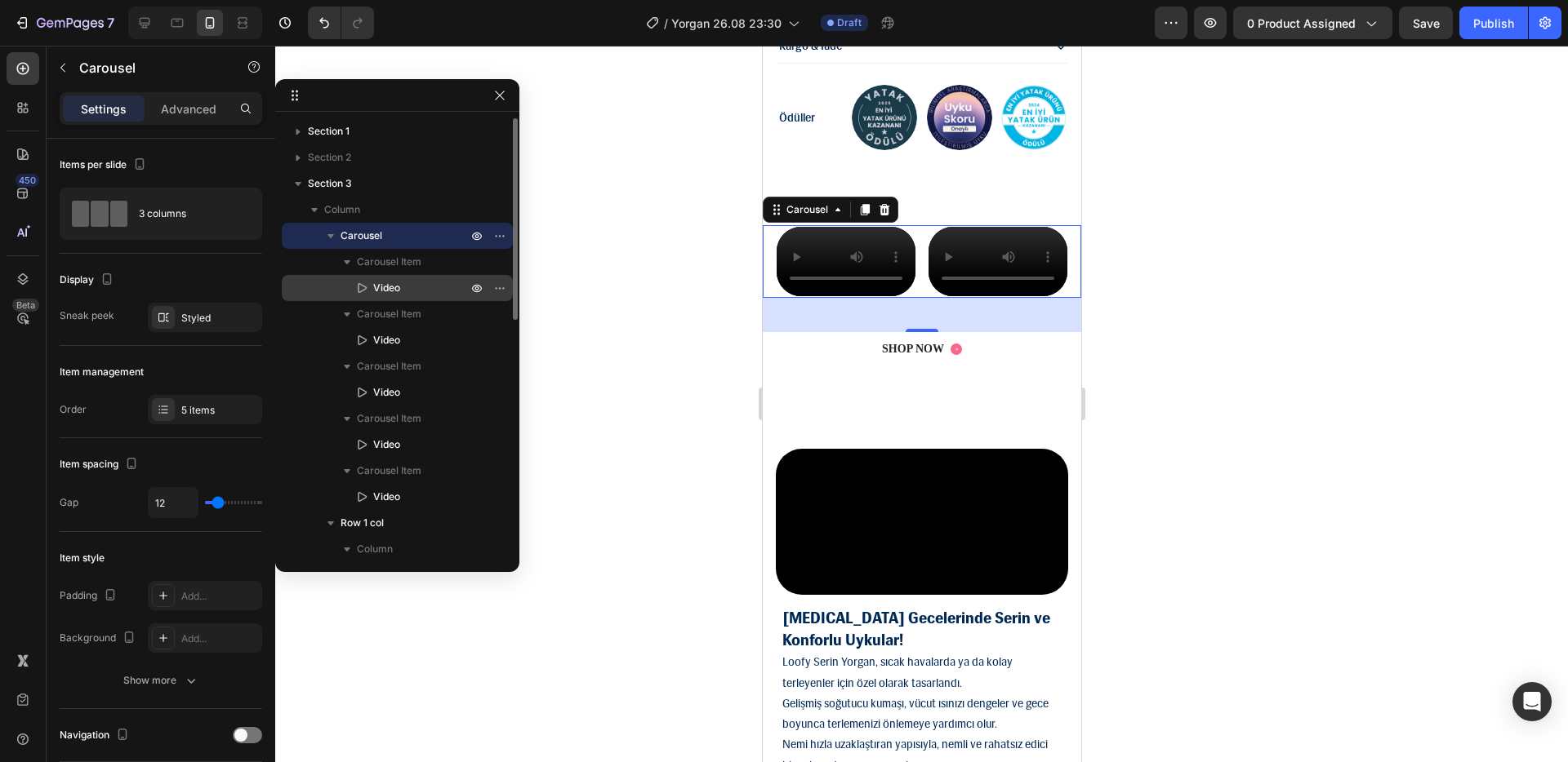
click at [384, 288] on span "Video" at bounding box center [386, 288] width 27 height 16
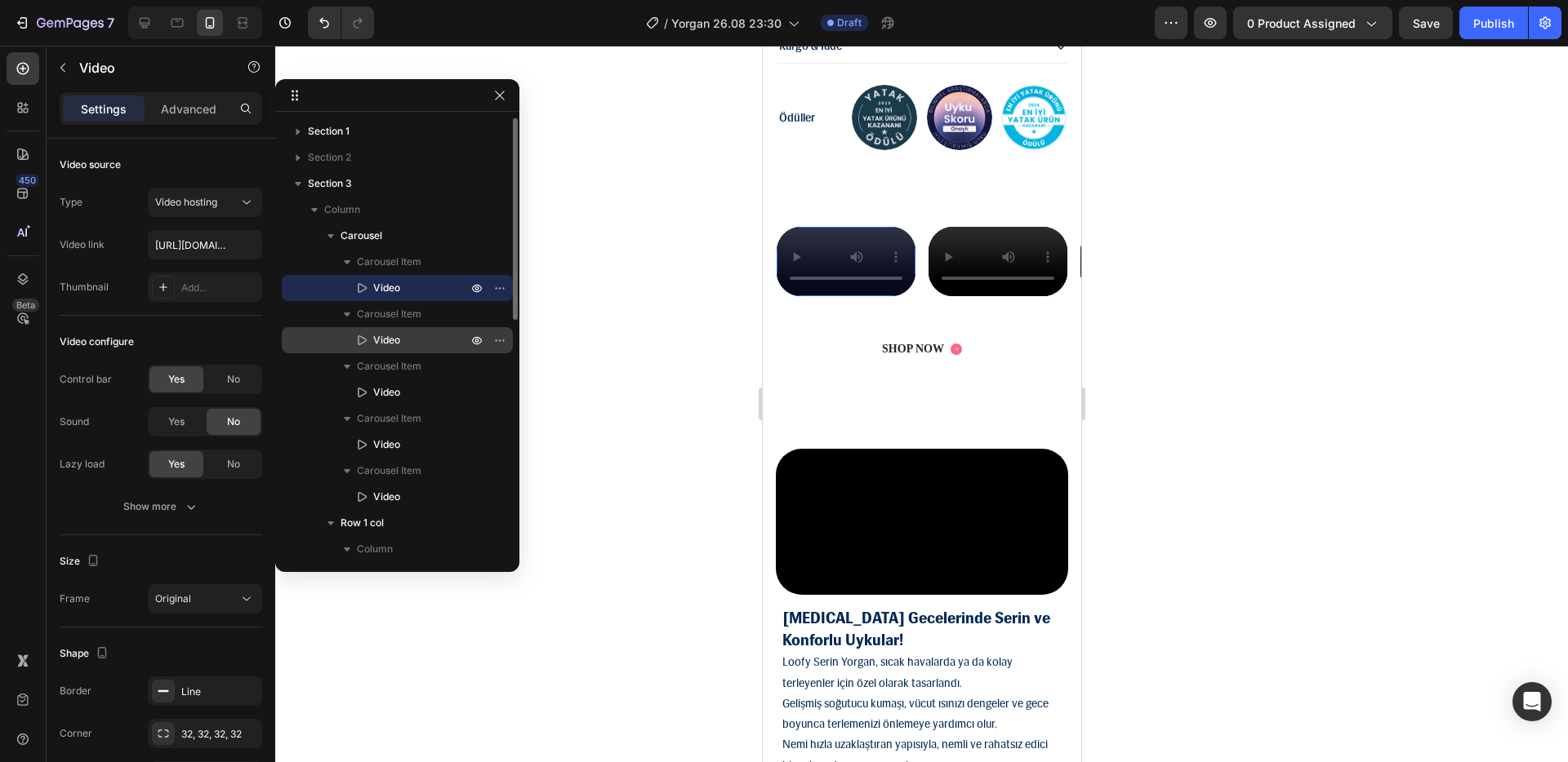
click at [392, 347] on span "Video" at bounding box center [386, 340] width 27 height 16
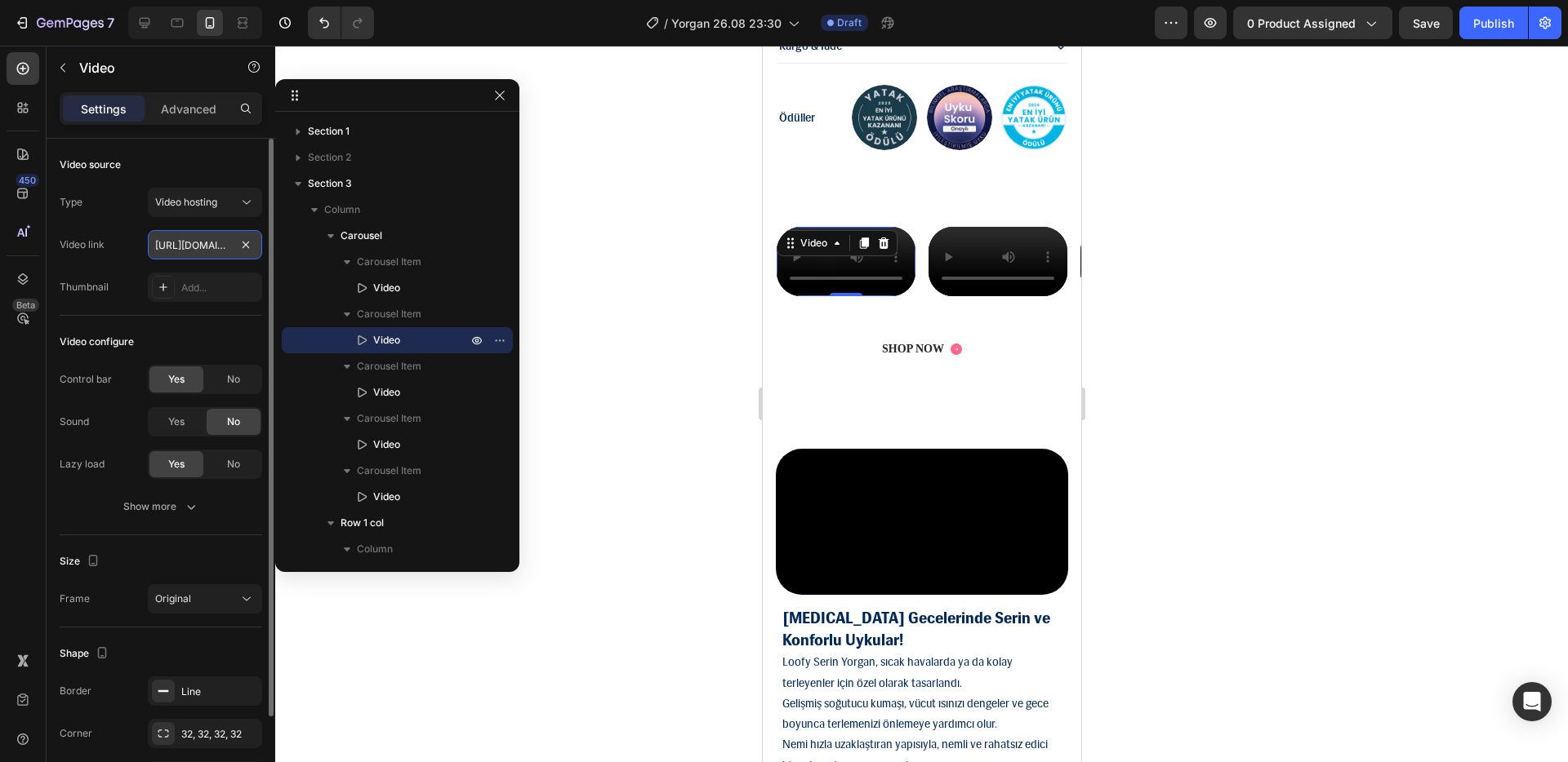
click at [217, 252] on input "[URL][DOMAIN_NAME]" at bounding box center [205, 245] width 114 height 29
paste input "2df3304f9ced4a518bccd6b612c59454"
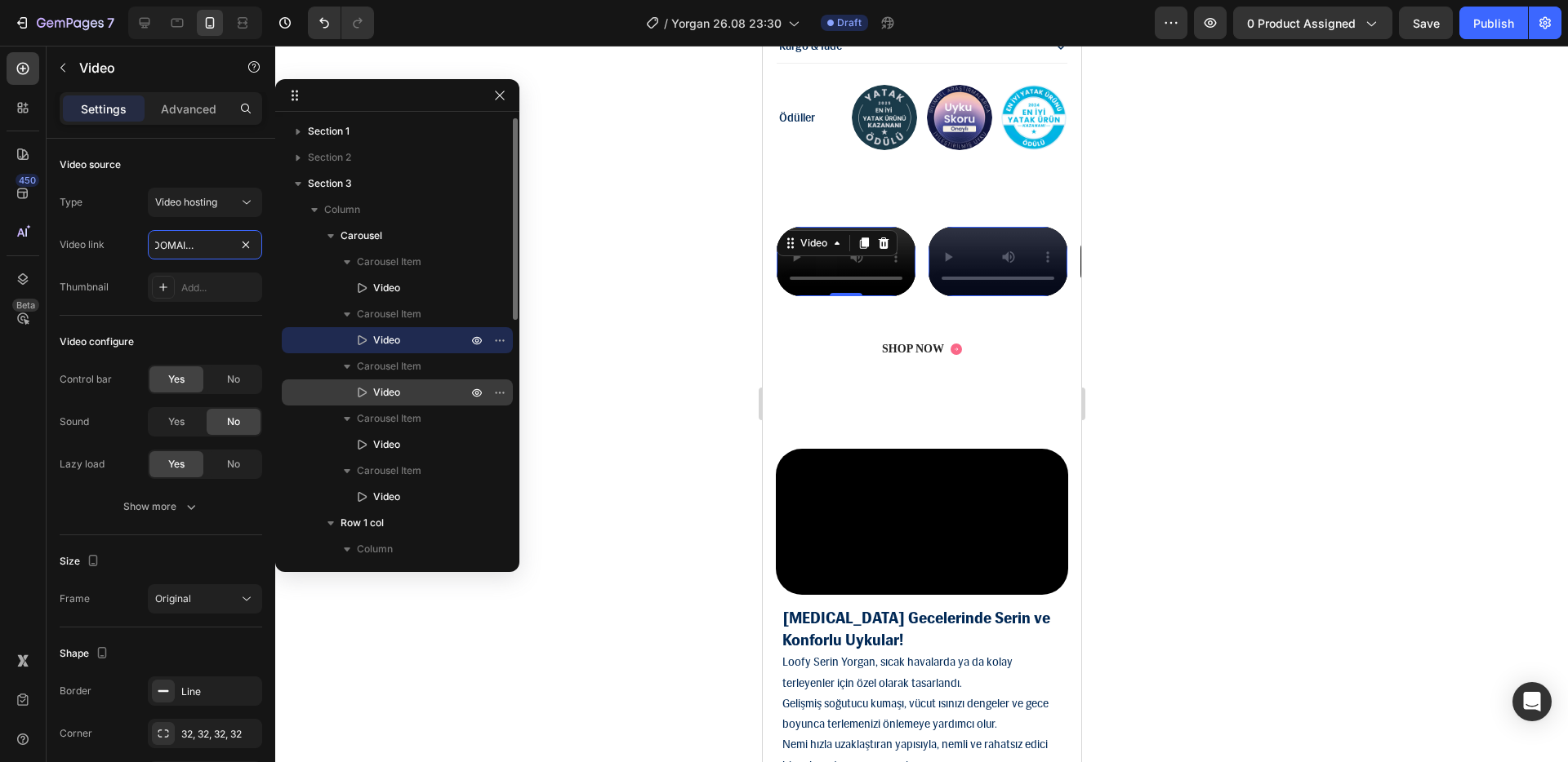
type input "[URL][DOMAIN_NAME]"
click at [398, 392] on span "Video" at bounding box center [386, 392] width 27 height 16
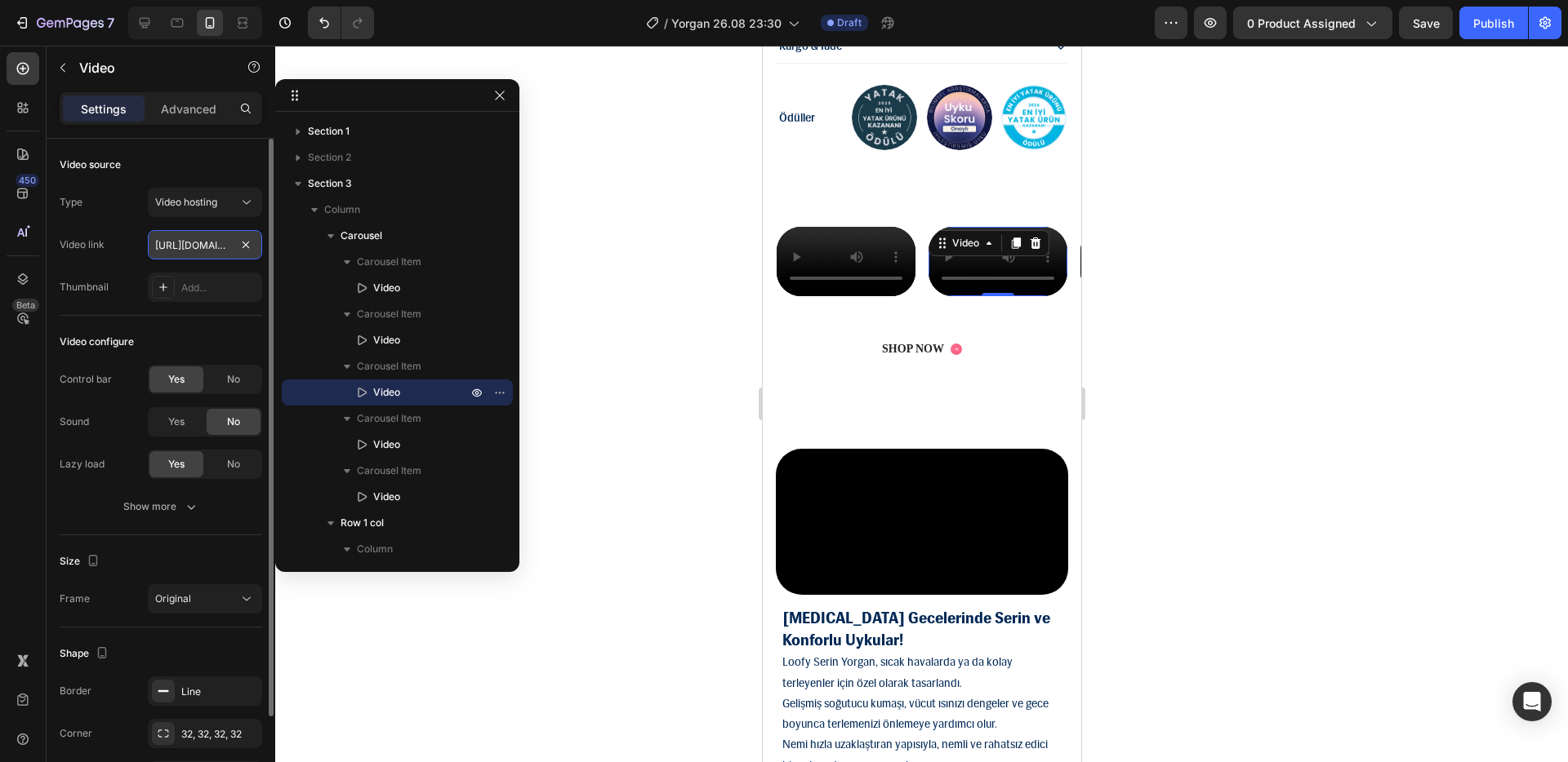
click at [220, 247] on input "[URL][DOMAIN_NAME]" at bounding box center [205, 245] width 114 height 29
paste input "0349985e9fa84af1bd6804c9fb53842b"
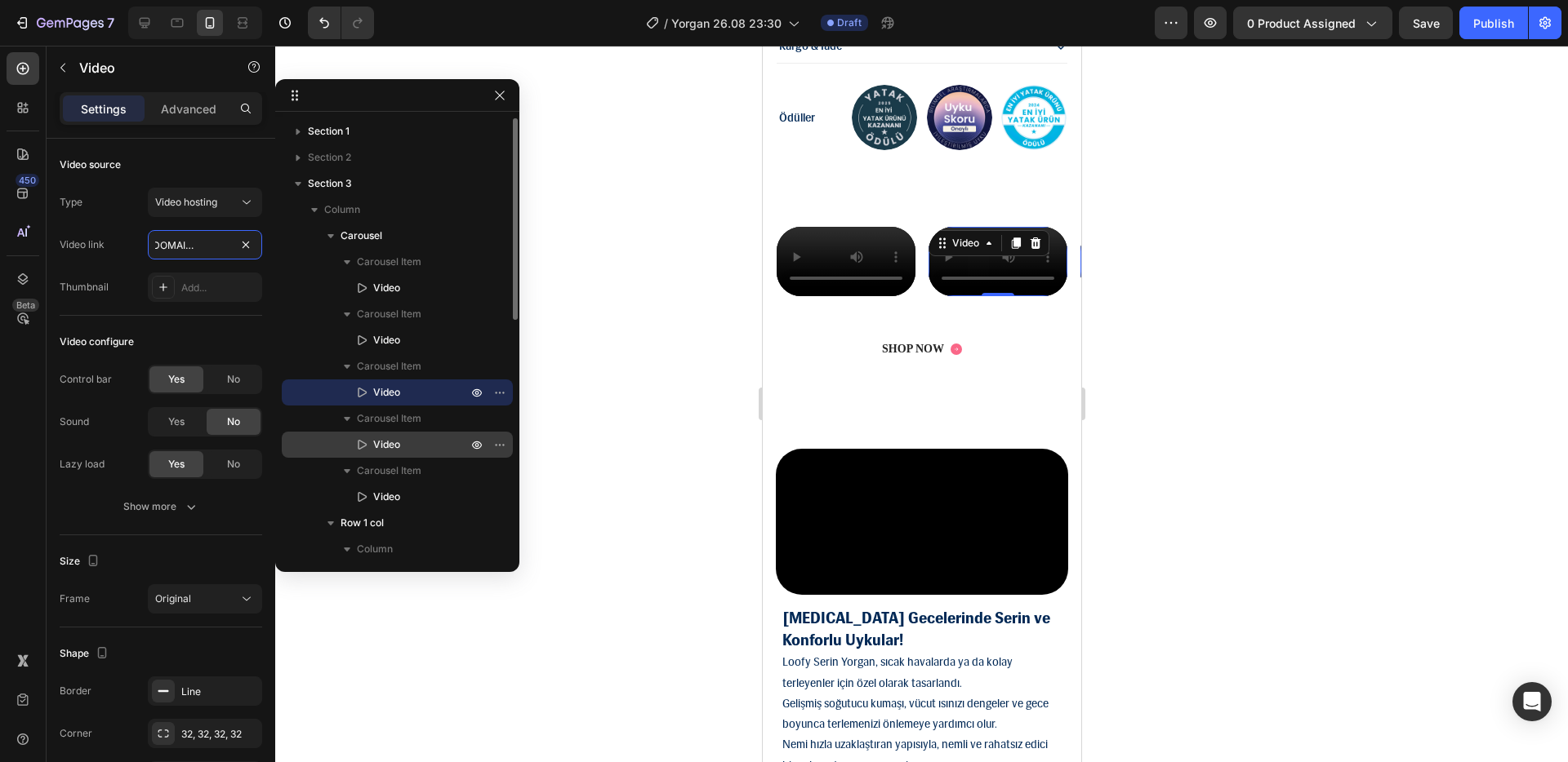
type input "[URL][DOMAIN_NAME]"
click at [379, 440] on span "Video" at bounding box center [386, 444] width 27 height 16
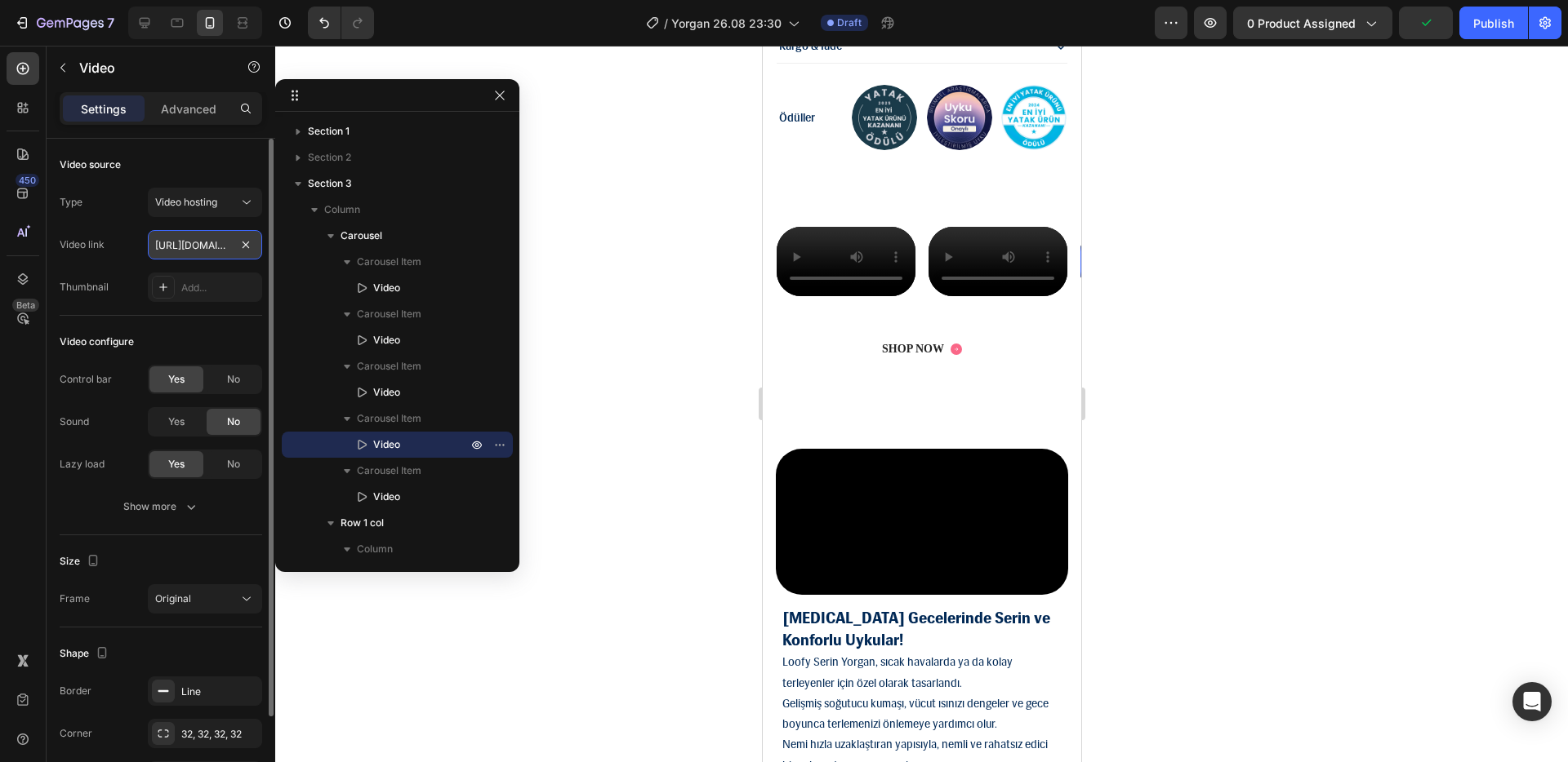
click at [187, 243] on input "[URL][DOMAIN_NAME]" at bounding box center [205, 245] width 114 height 29
click at [190, 242] on input "[DOMAIN_NAME][URL]" at bounding box center [205, 245] width 114 height 29
paste input "[URL][DOMAIN_NAME]"
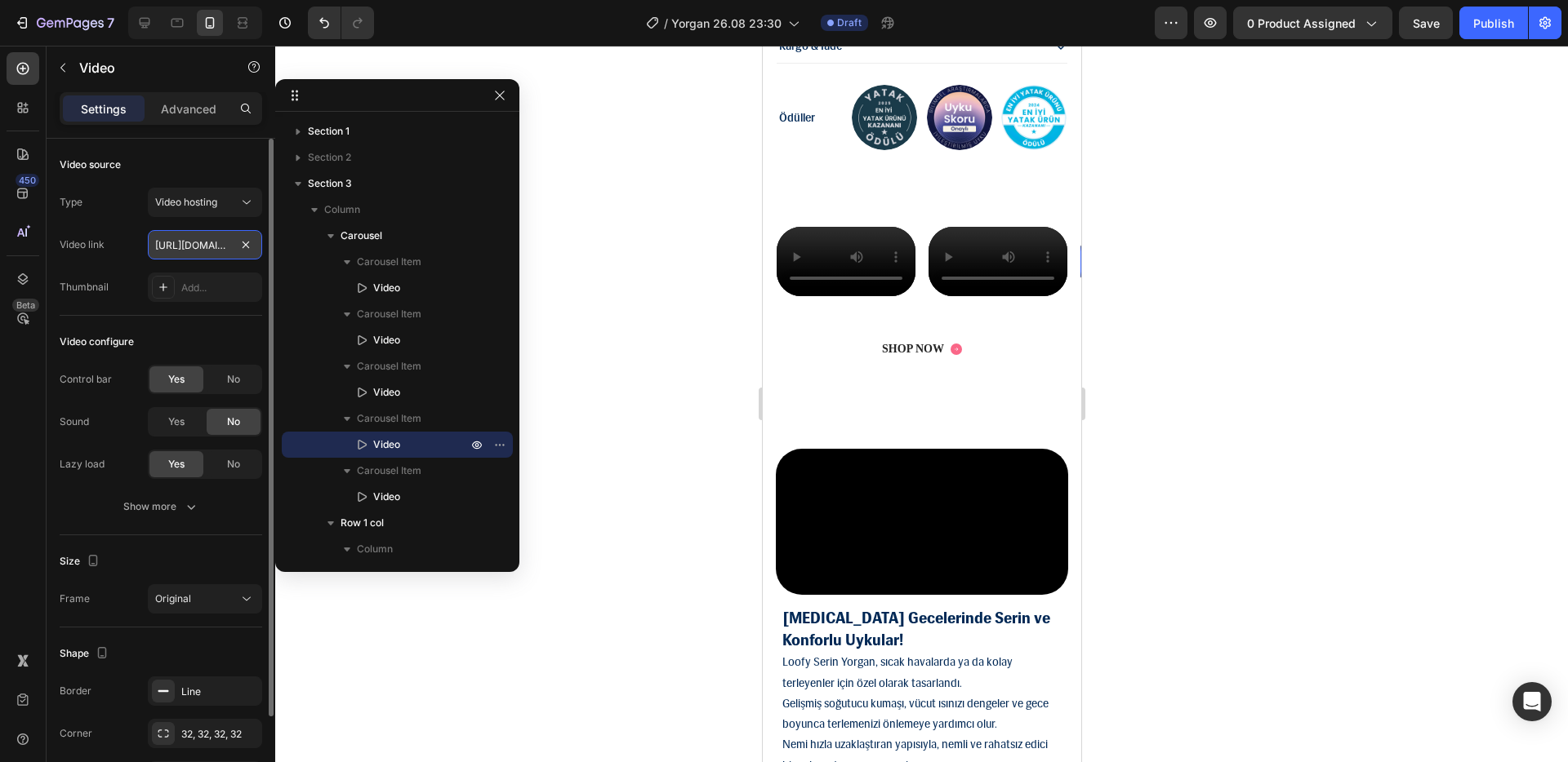
scroll to position [0, 303]
type input "[URL][DOMAIN_NAME]"
click at [127, 219] on div "Type Video hosting Video link [URL][DOMAIN_NAME] Thumbnail Add..." at bounding box center [161, 245] width 202 height 114
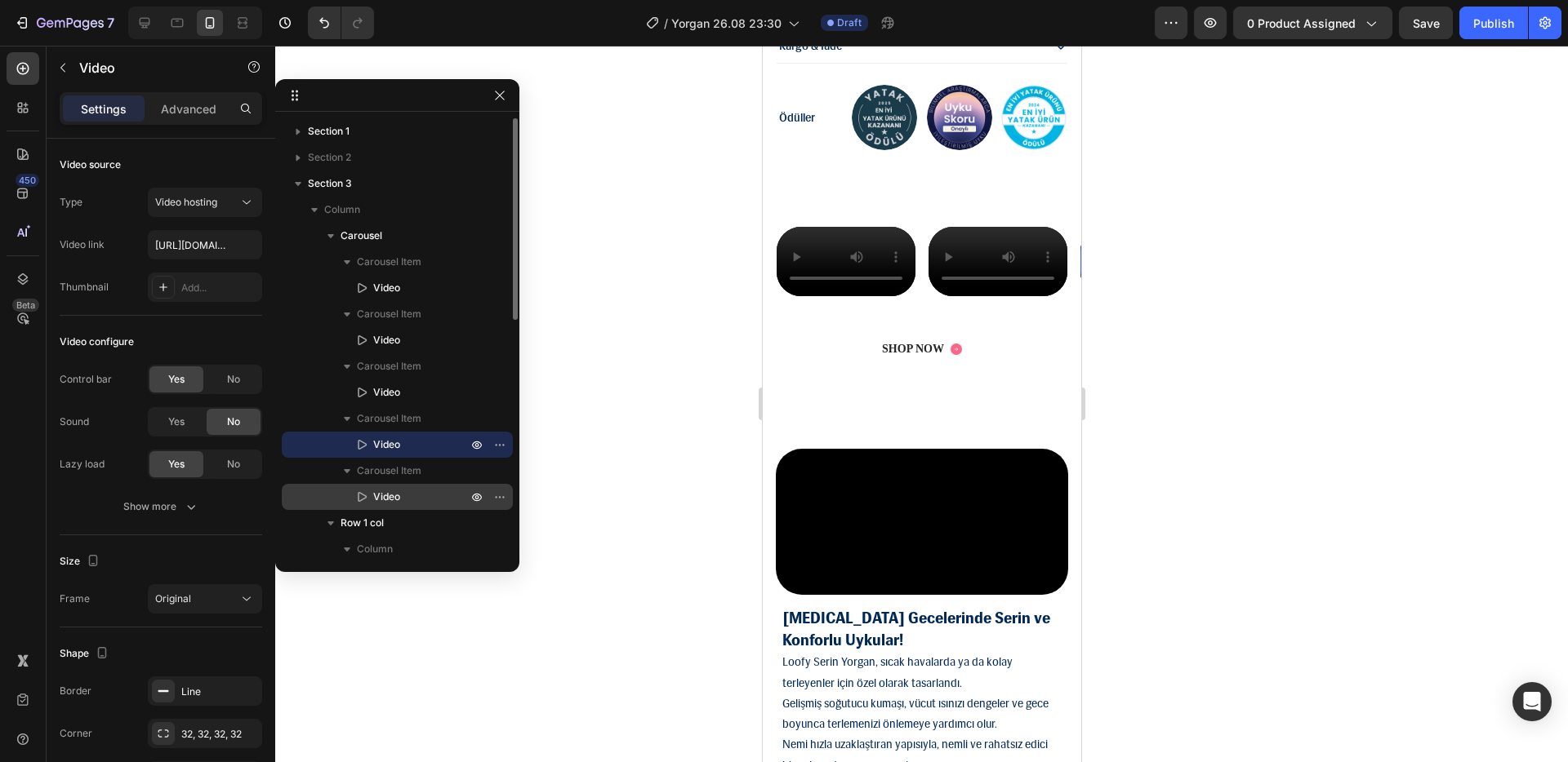
click at [408, 497] on p "Video" at bounding box center [402, 497] width 97 height 16
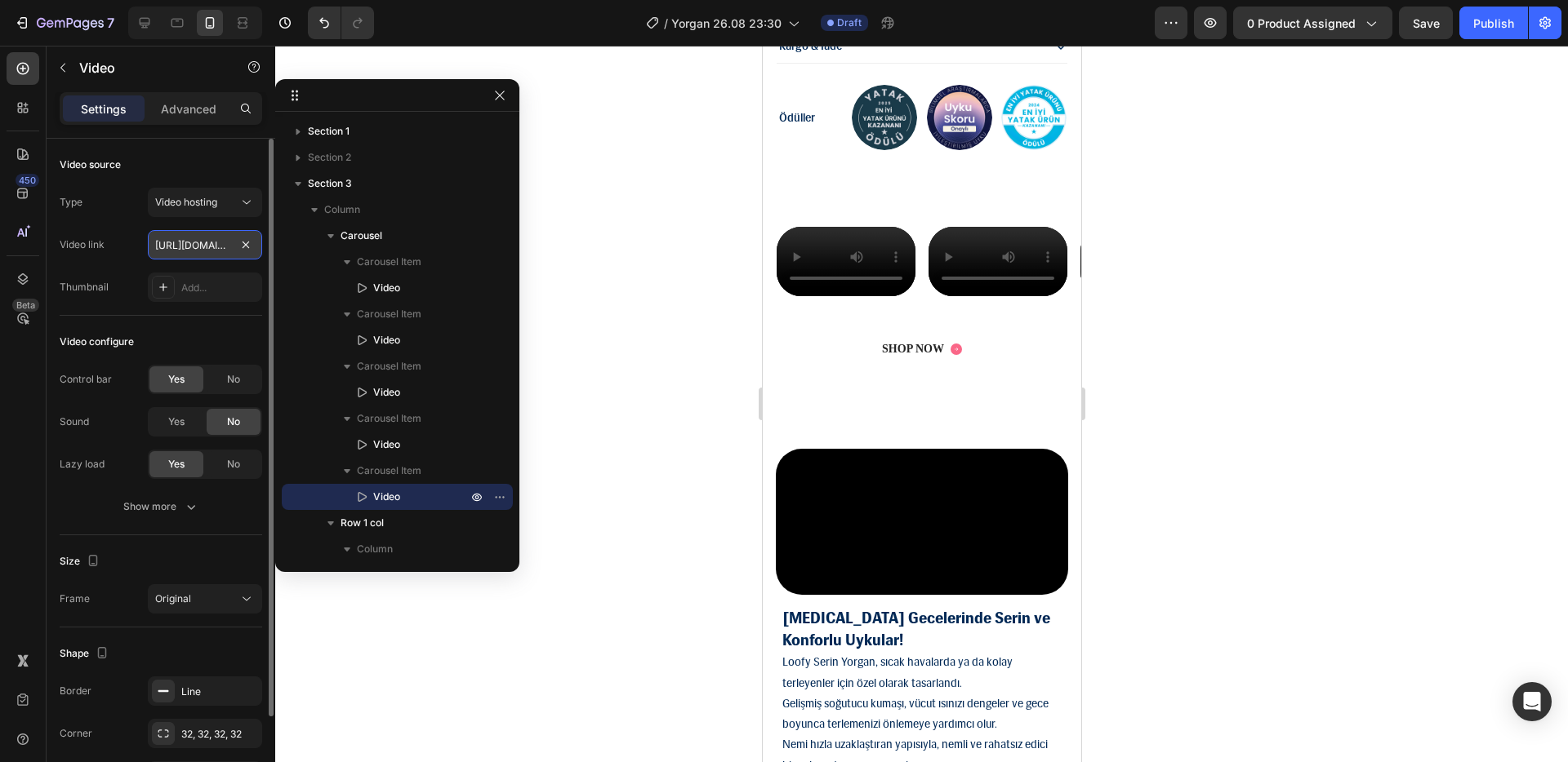
click at [190, 256] on input "[URL][DOMAIN_NAME]" at bounding box center [205, 245] width 114 height 29
paste input "50da34b9b85945eab6cb1159898f6bce"
type input "[URL][DOMAIN_NAME]"
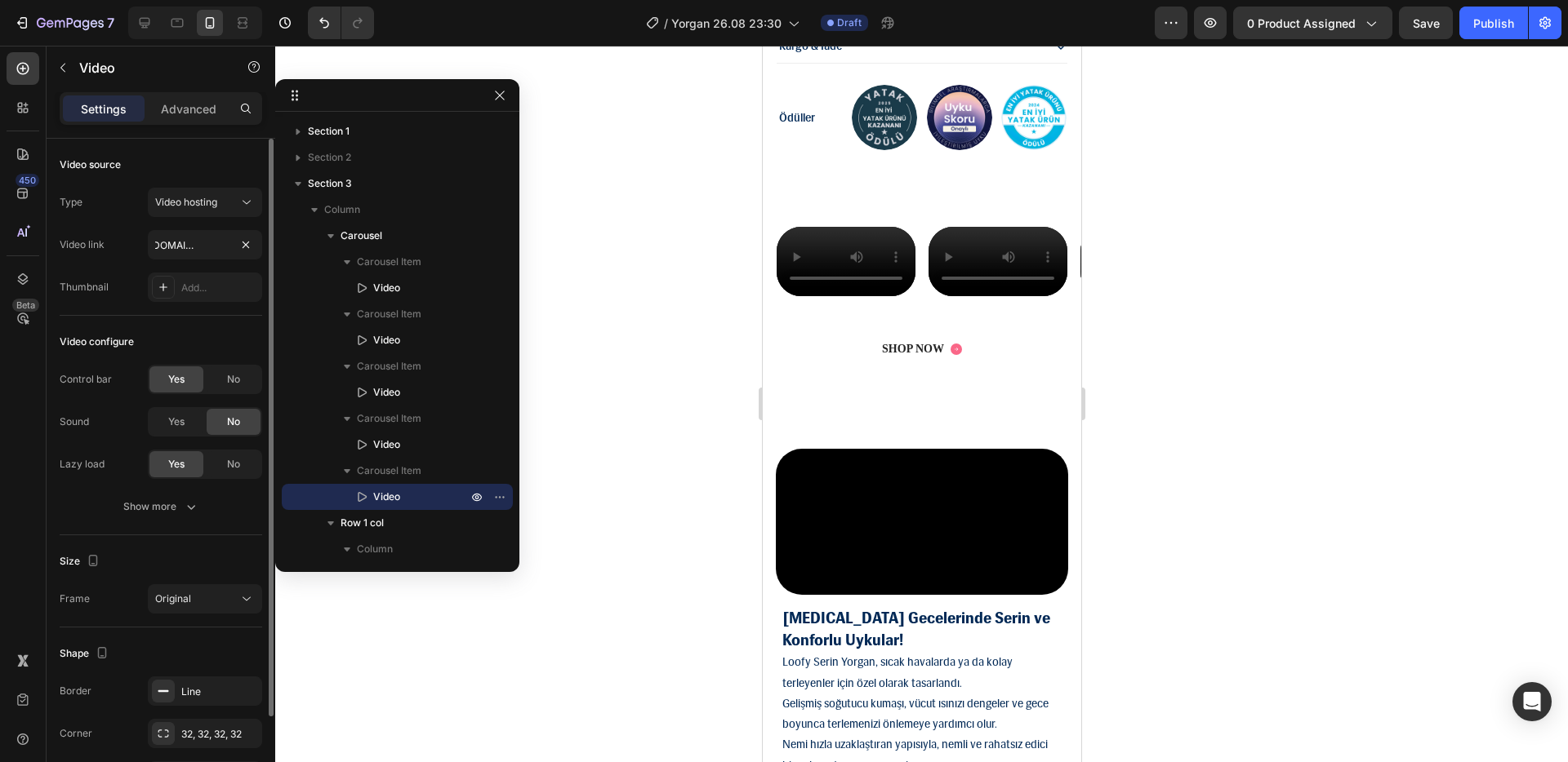
click at [86, 235] on div "Video link" at bounding box center [82, 244] width 45 height 26
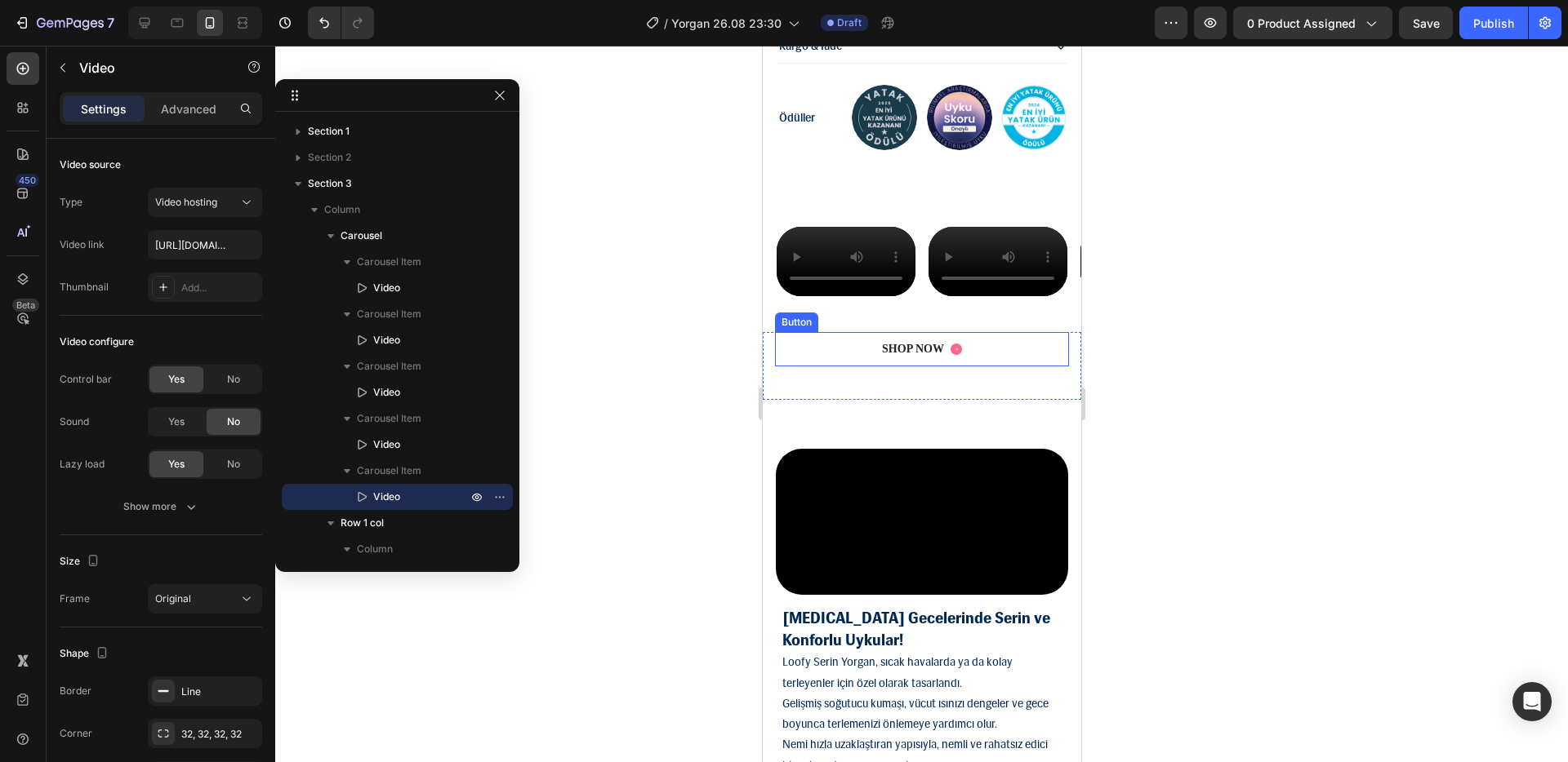
click at [1052, 366] on div "SHOP NOW Button" at bounding box center [920, 349] width 293 height 34
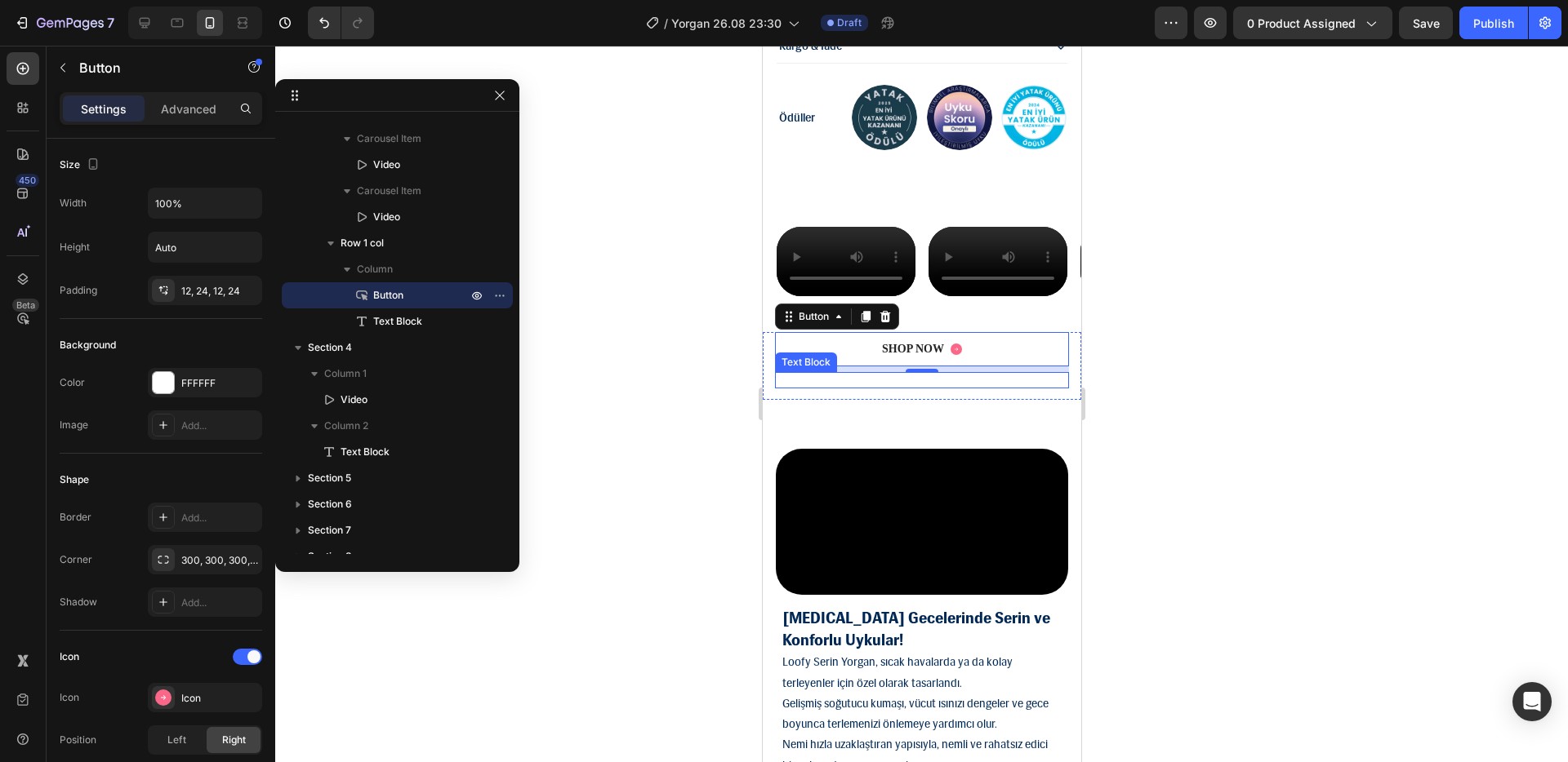
click at [933, 387] on p "30-day money-back guarantee included" at bounding box center [921, 380] width 291 height 13
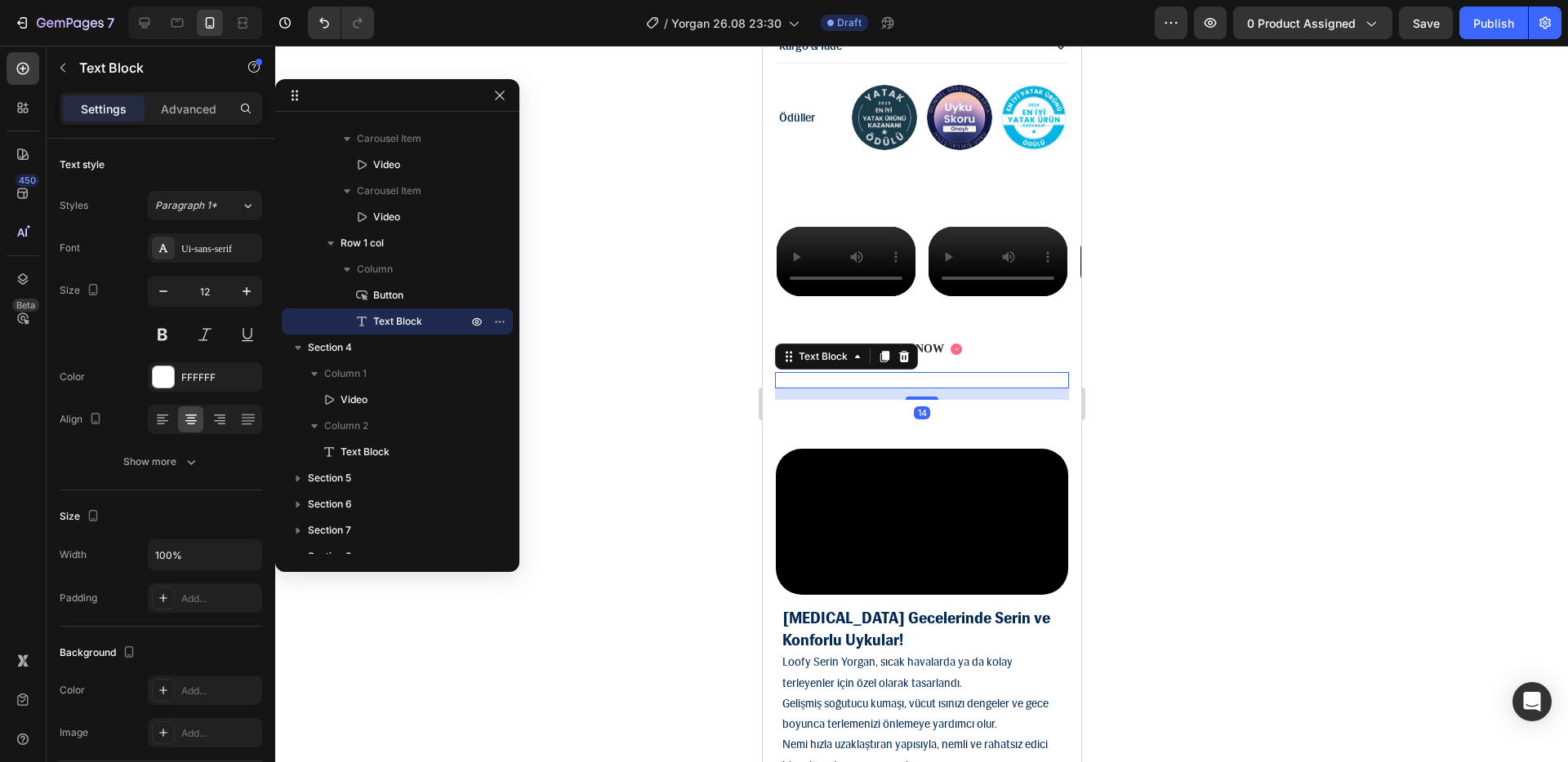
click at [935, 400] on div "14" at bounding box center [920, 394] width 293 height 12
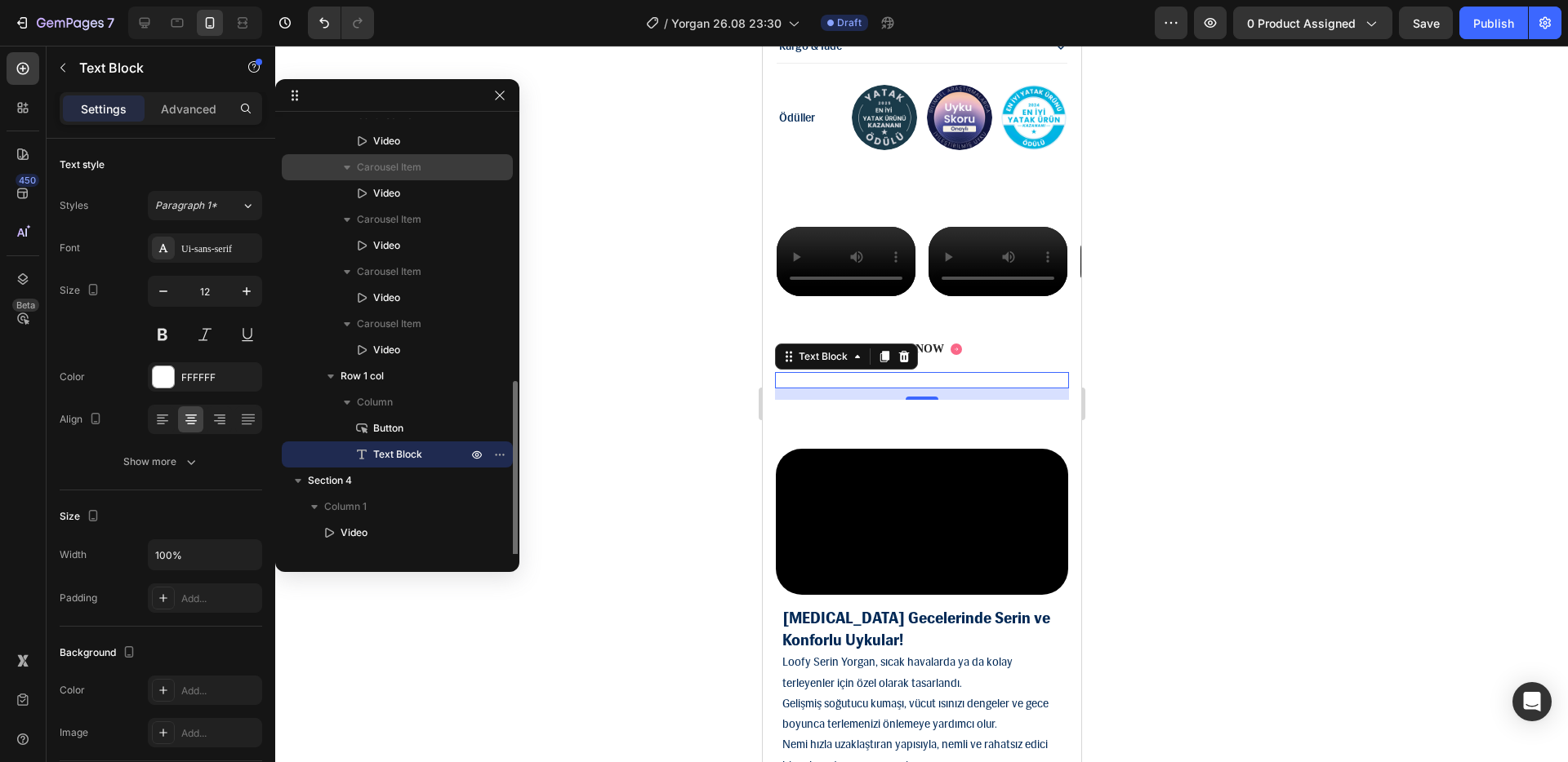
scroll to position [0, 0]
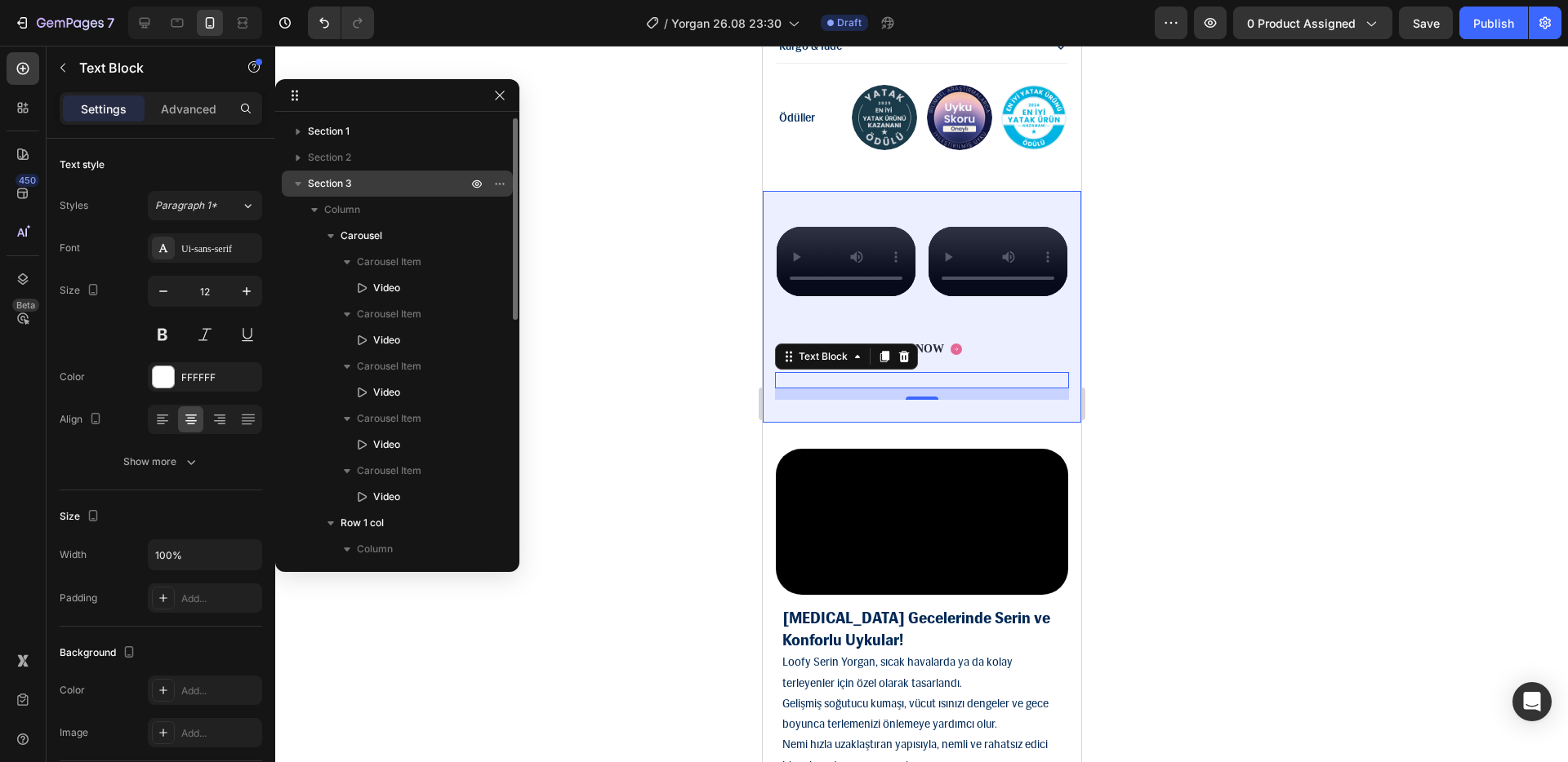
click at [361, 184] on p "Section 3" at bounding box center [389, 183] width 163 height 16
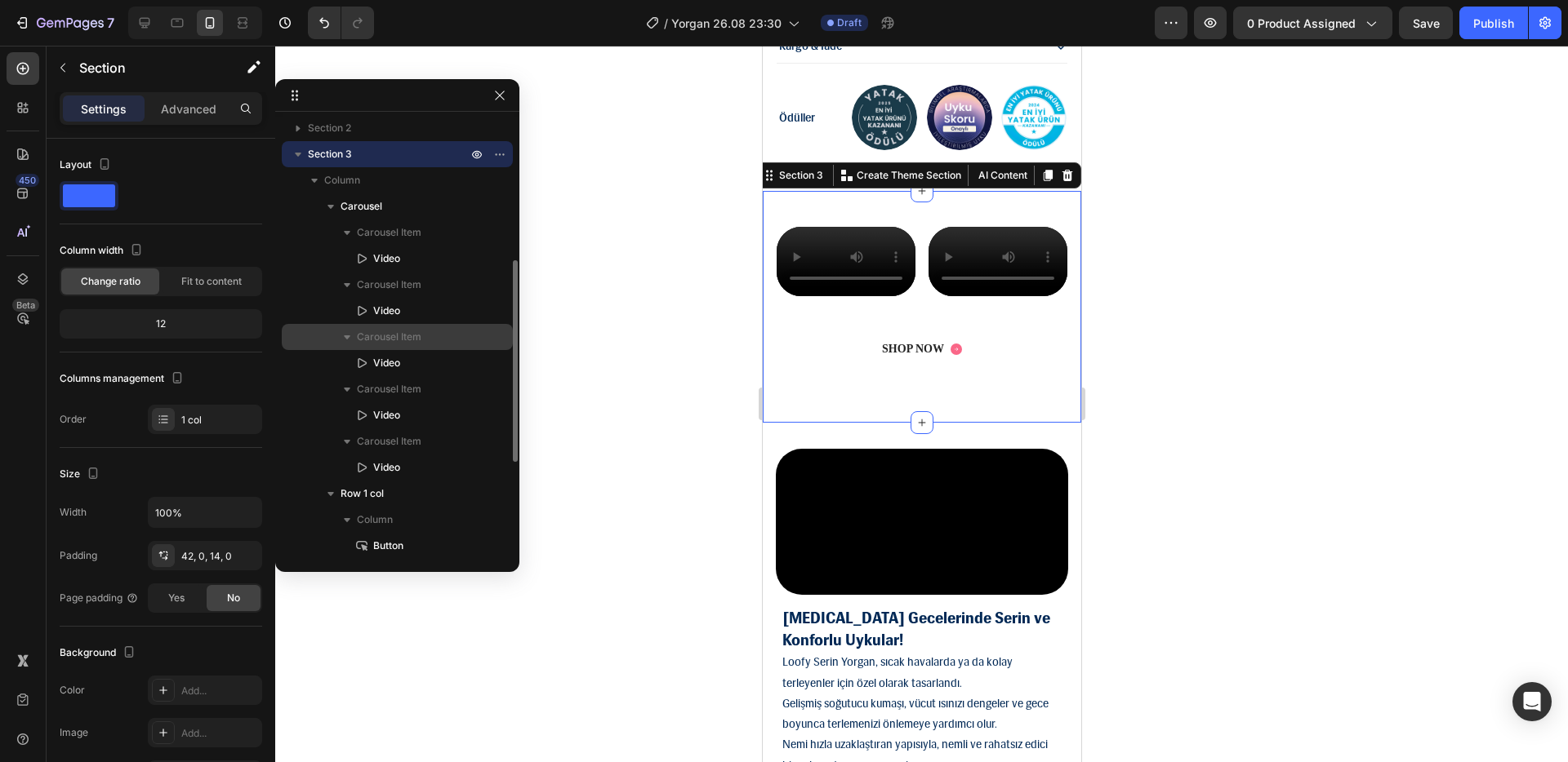
scroll to position [117, 0]
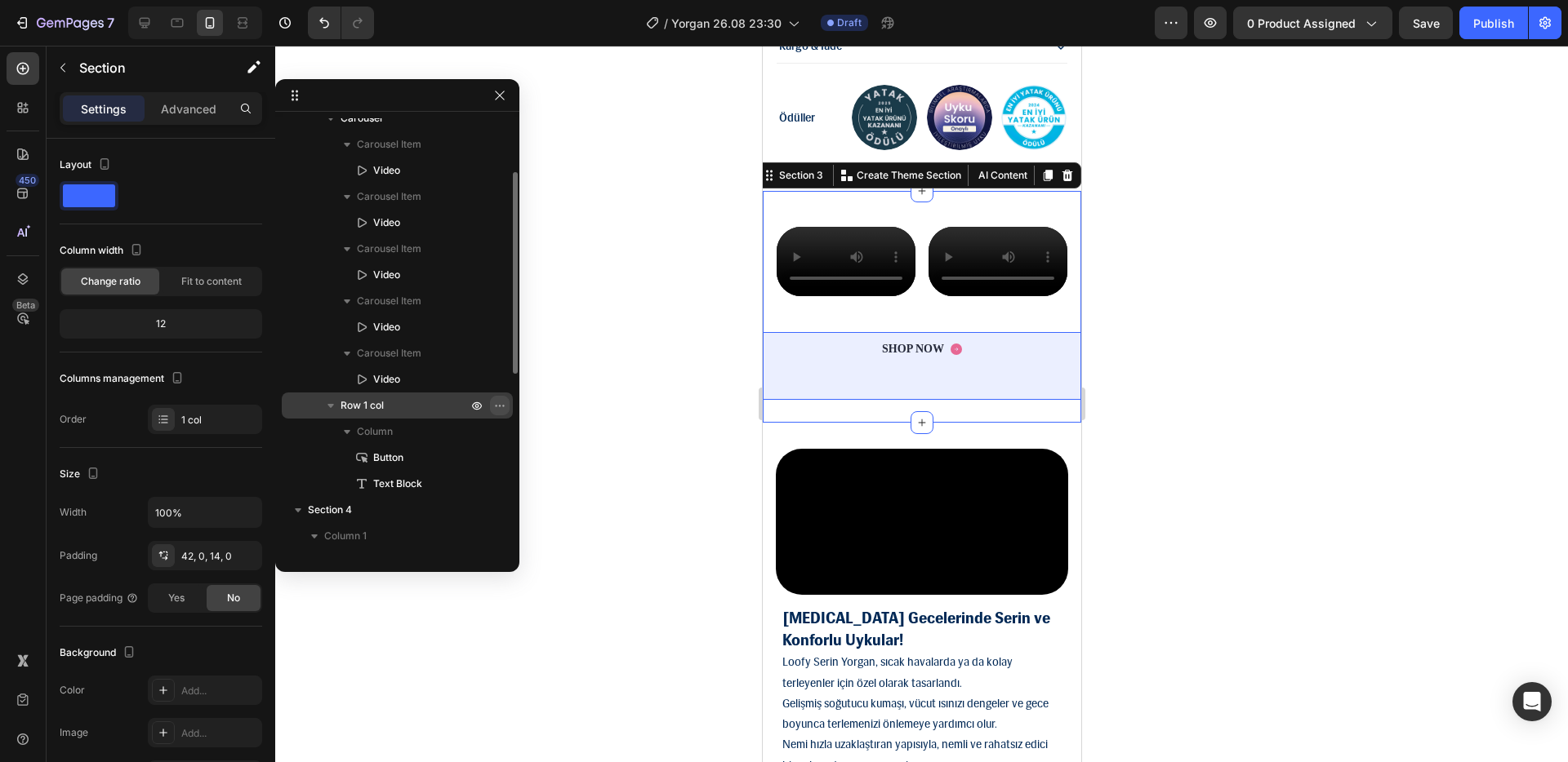
click at [501, 402] on icon "button" at bounding box center [499, 405] width 13 height 13
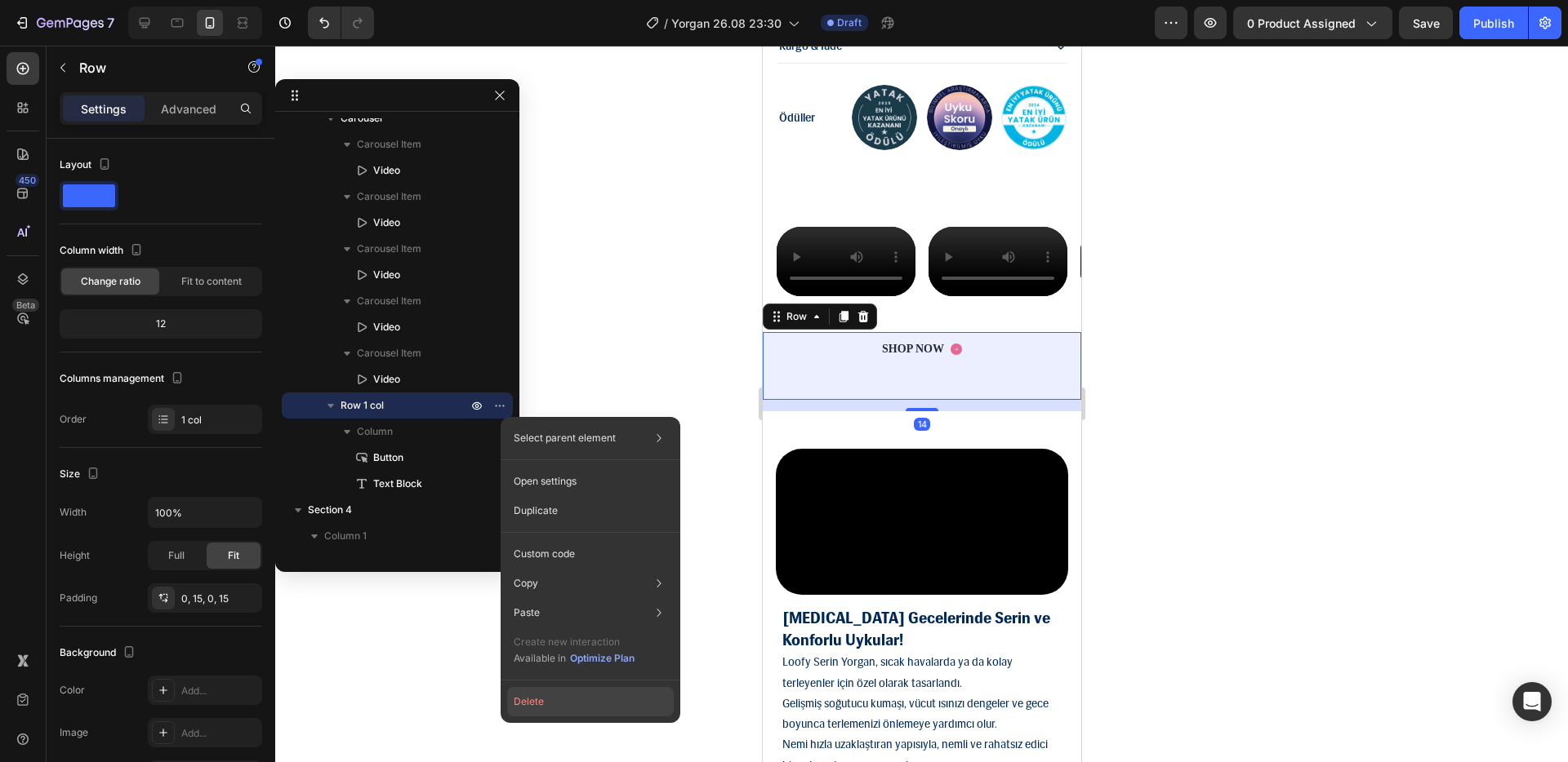
click at [589, 587] on button "Delete" at bounding box center [590, 702] width 167 height 29
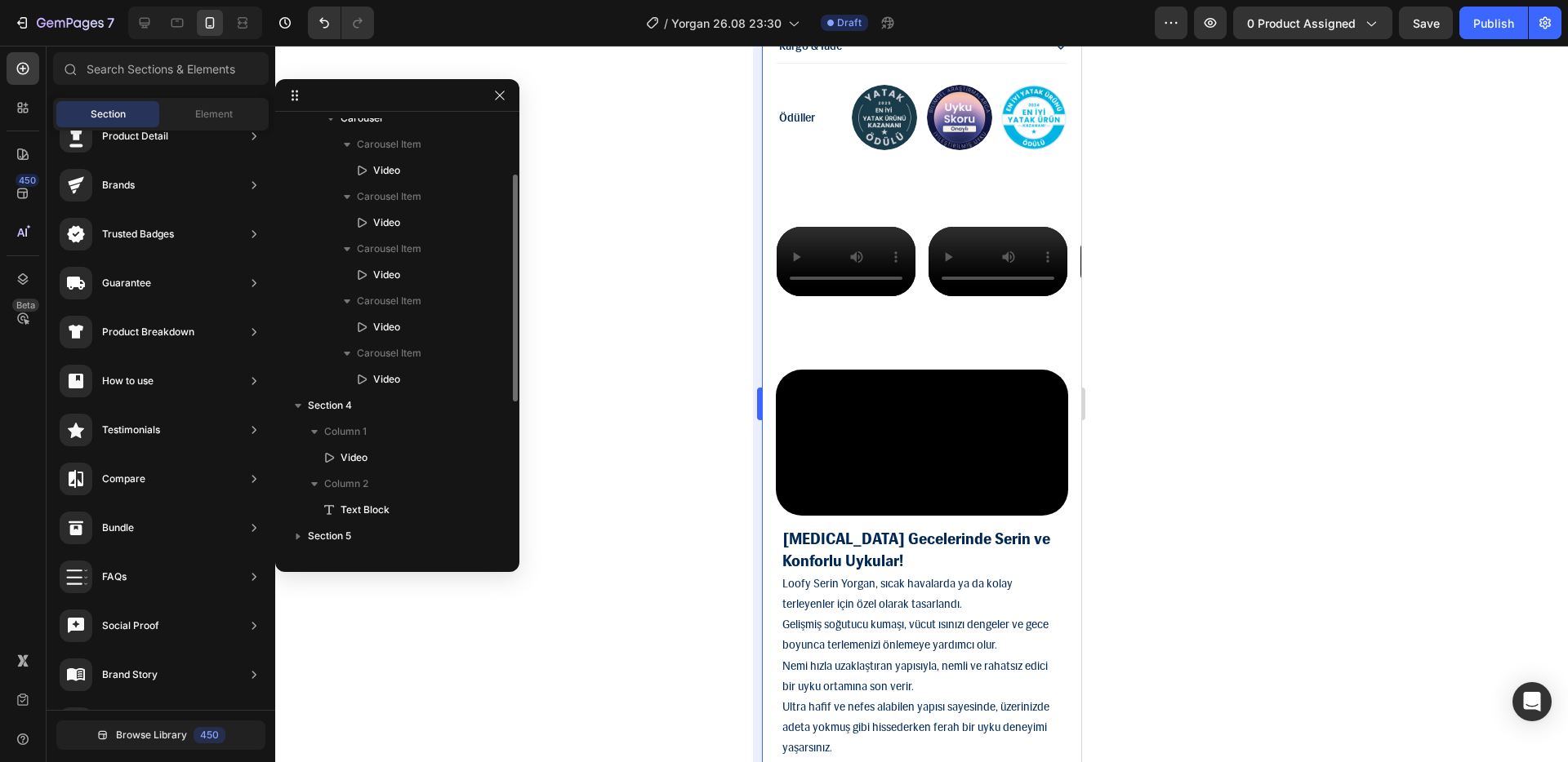
scroll to position [114, 0]
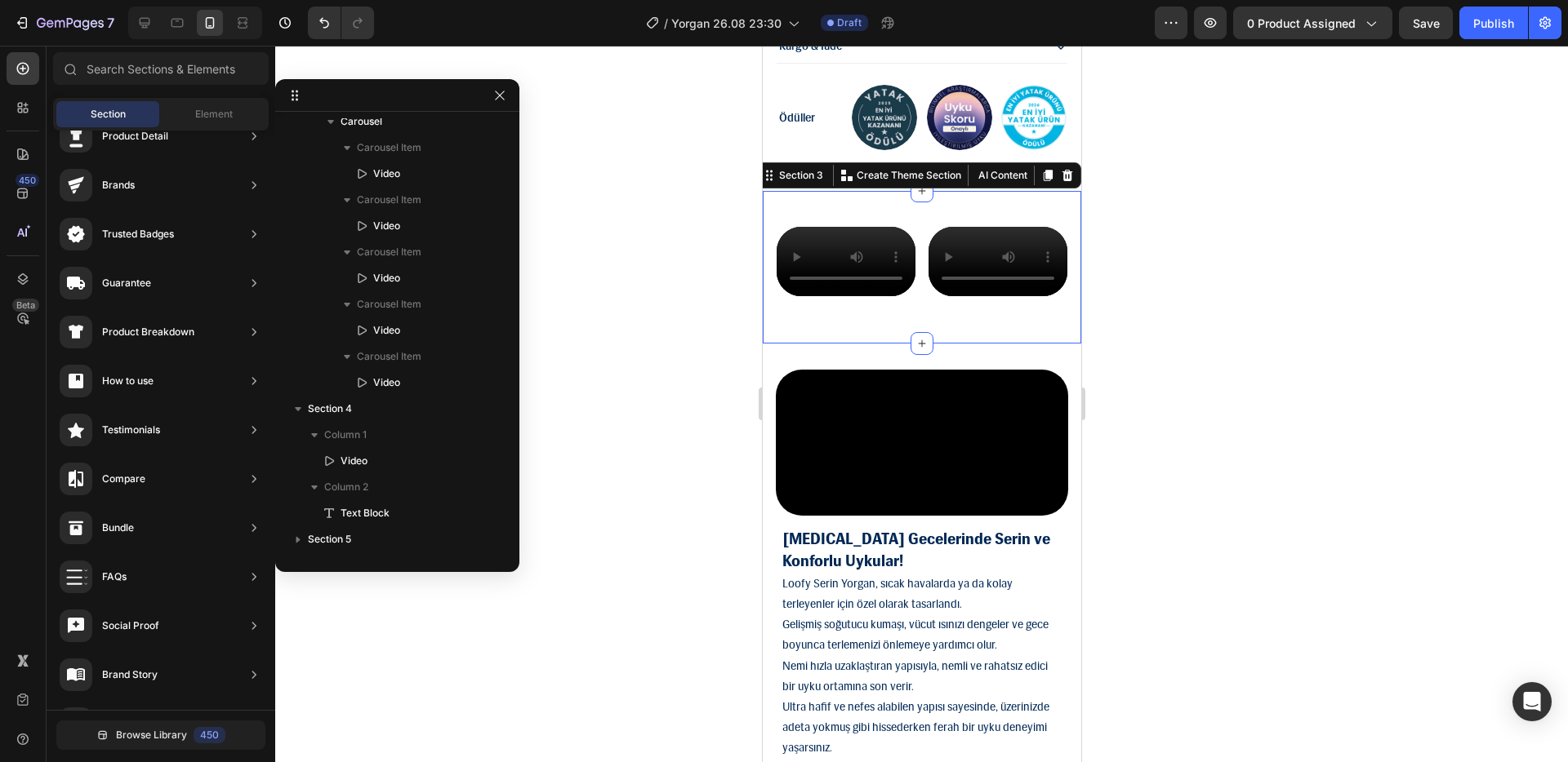
click at [876, 344] on div "Video Video Video Video Video Carousel Section 3 You can create reusable sectio…" at bounding box center [920, 267] width 319 height 153
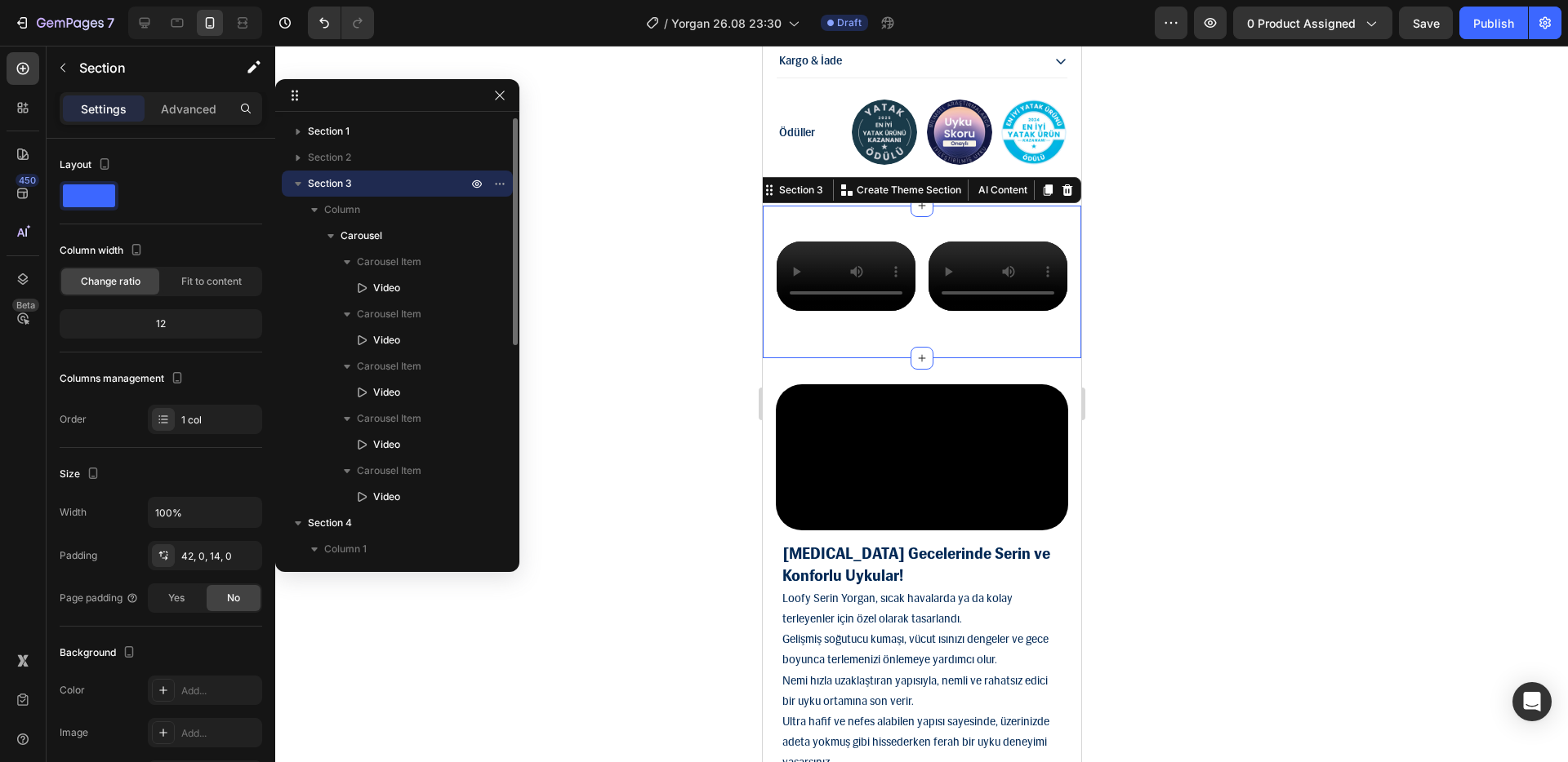
scroll to position [1831, 0]
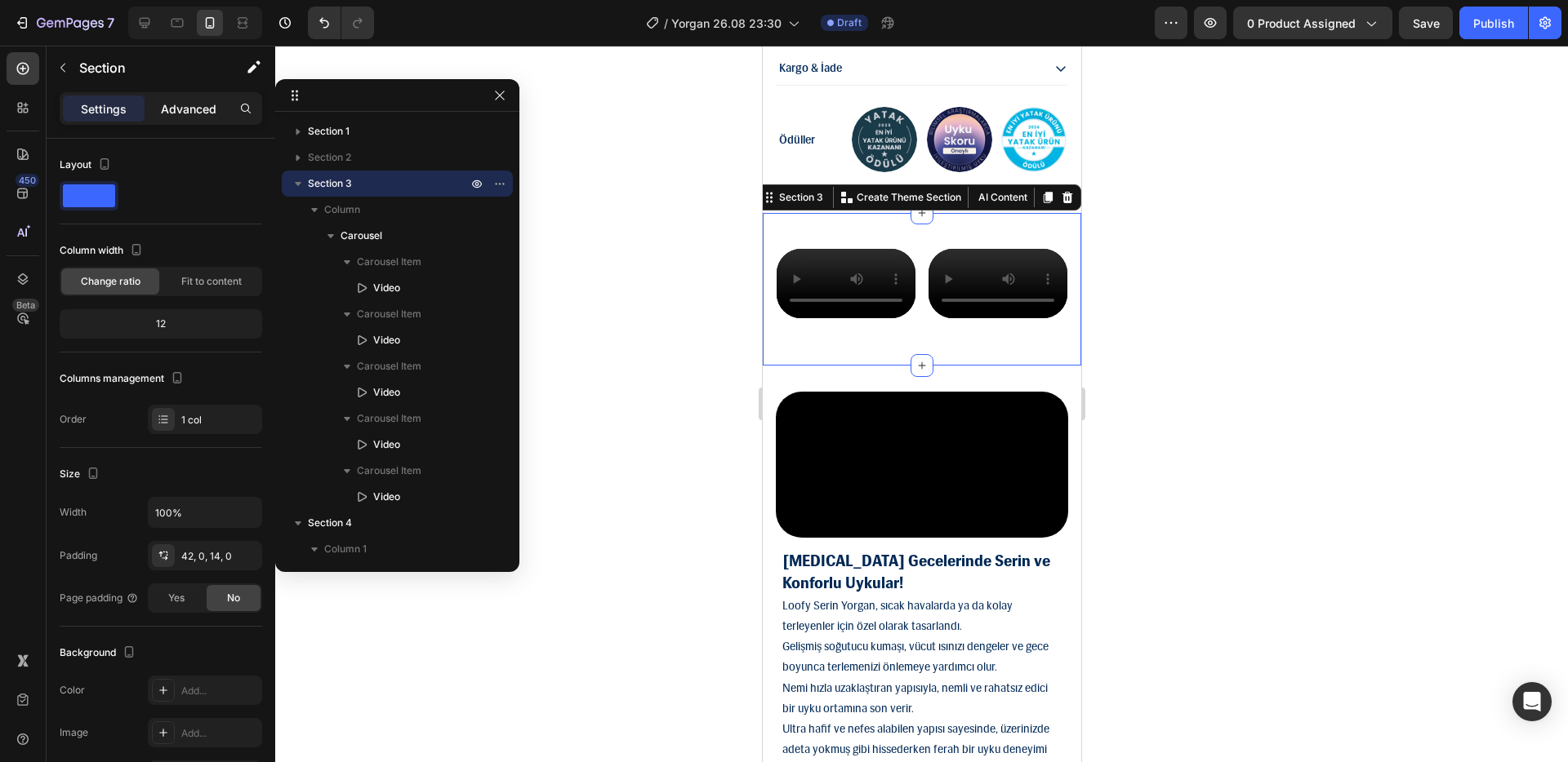
click at [212, 117] on p "Advanced" at bounding box center [188, 109] width 55 height 17
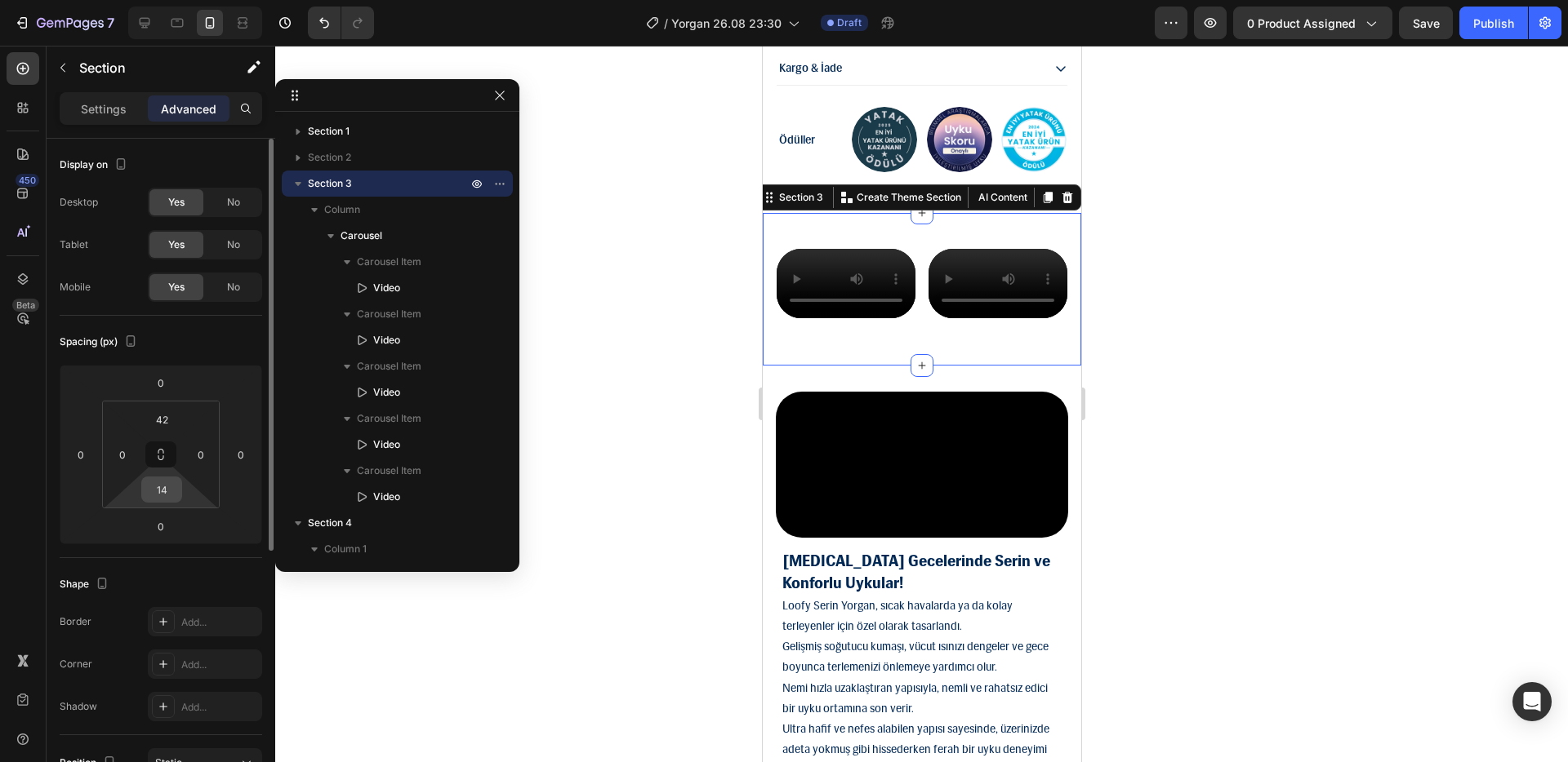
click at [168, 495] on input "14" at bounding box center [162, 489] width 33 height 24
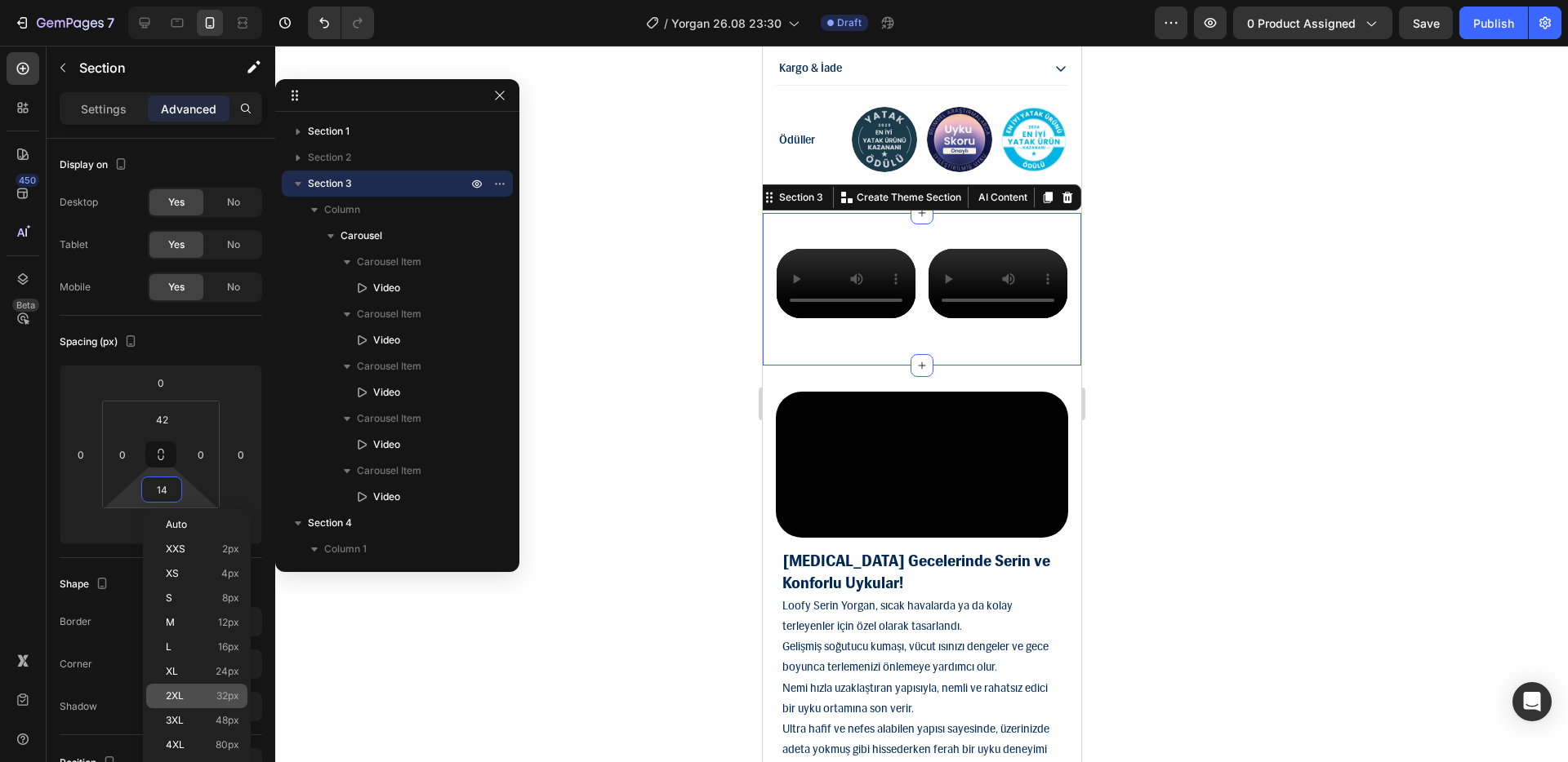
click at [236, 587] on span "32px" at bounding box center [228, 696] width 23 height 12
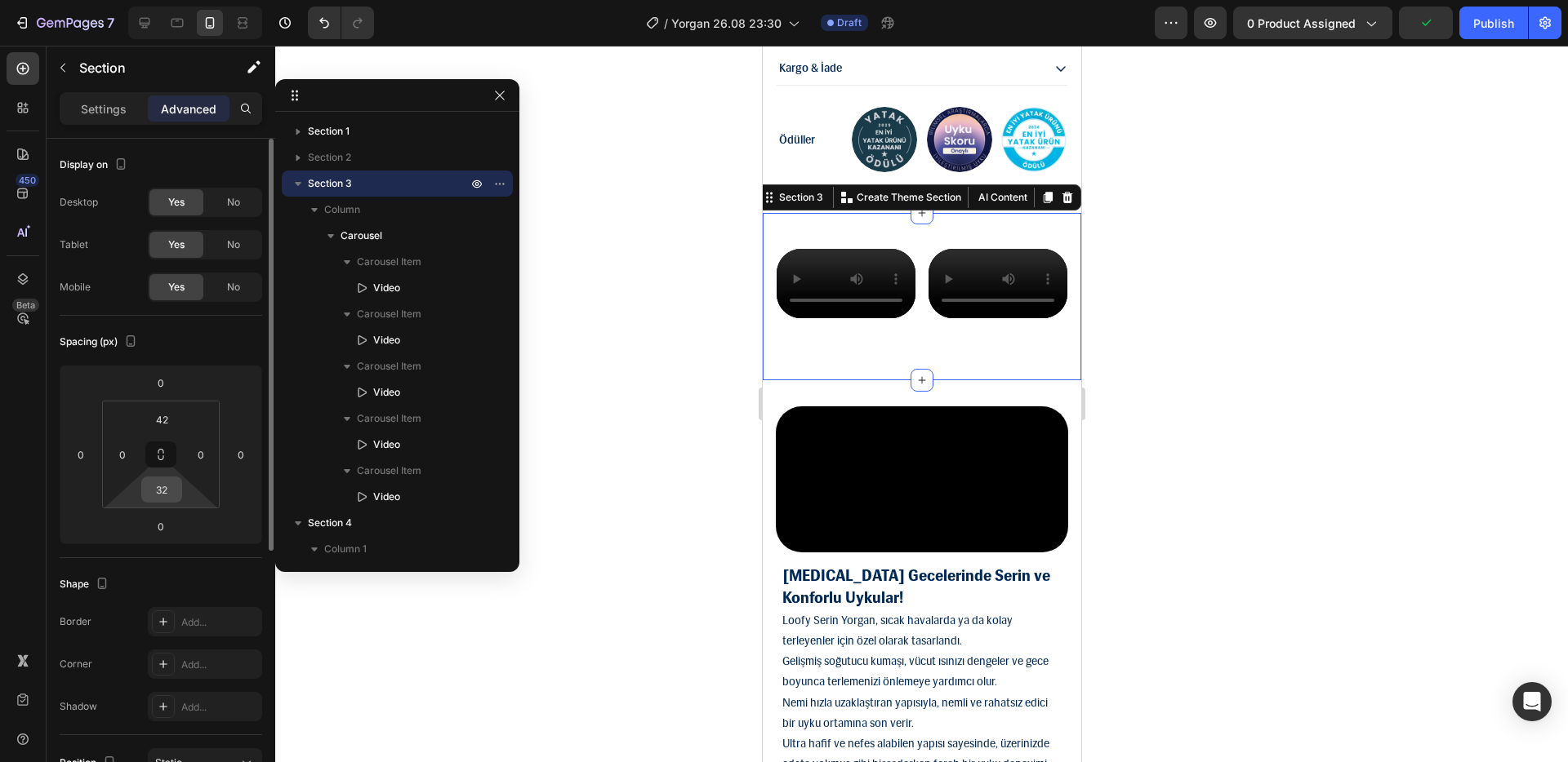
click at [163, 495] on input "32" at bounding box center [162, 489] width 33 height 24
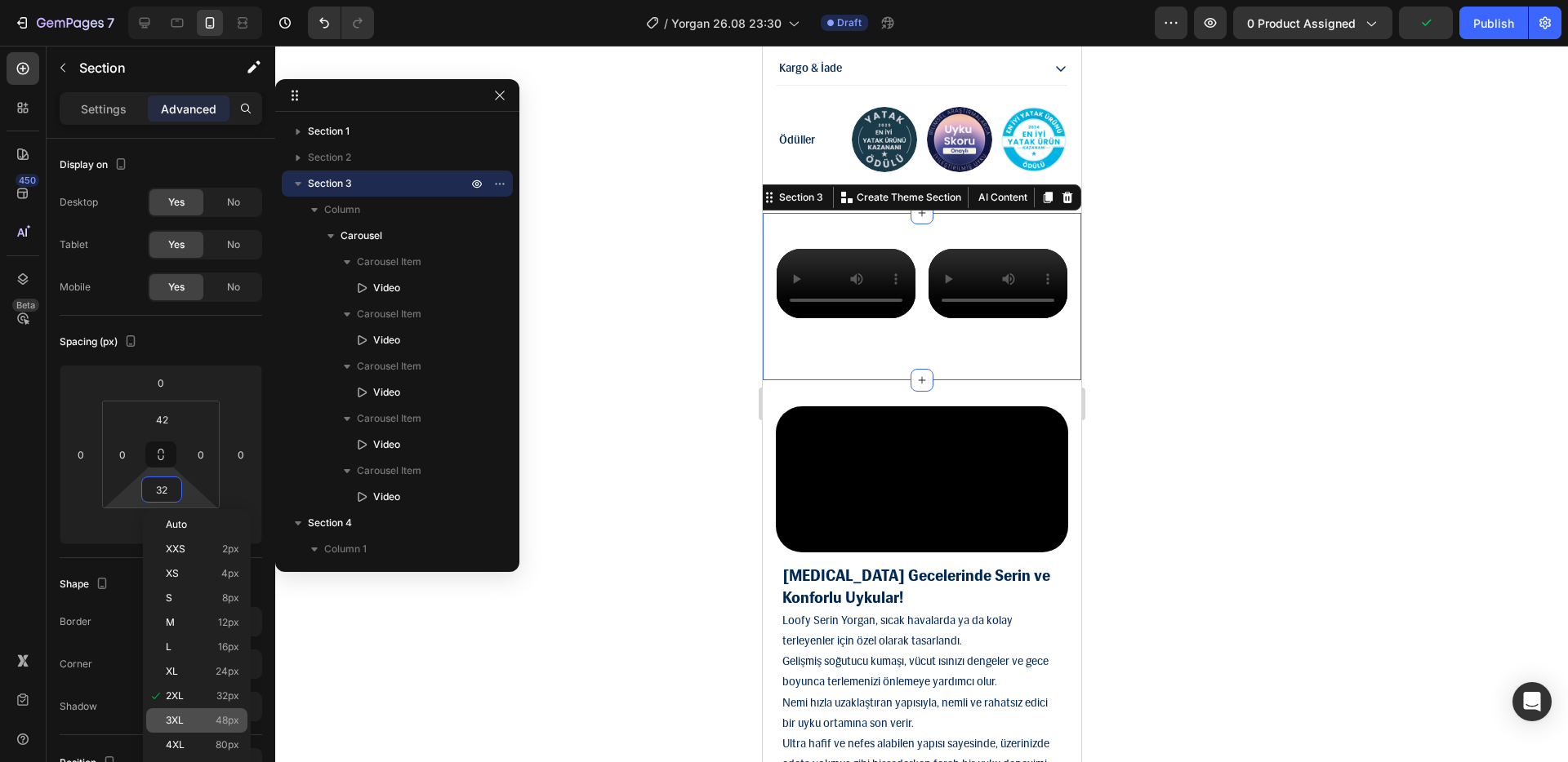
click at [235, 587] on span "48px" at bounding box center [228, 720] width 23 height 12
type input "48"
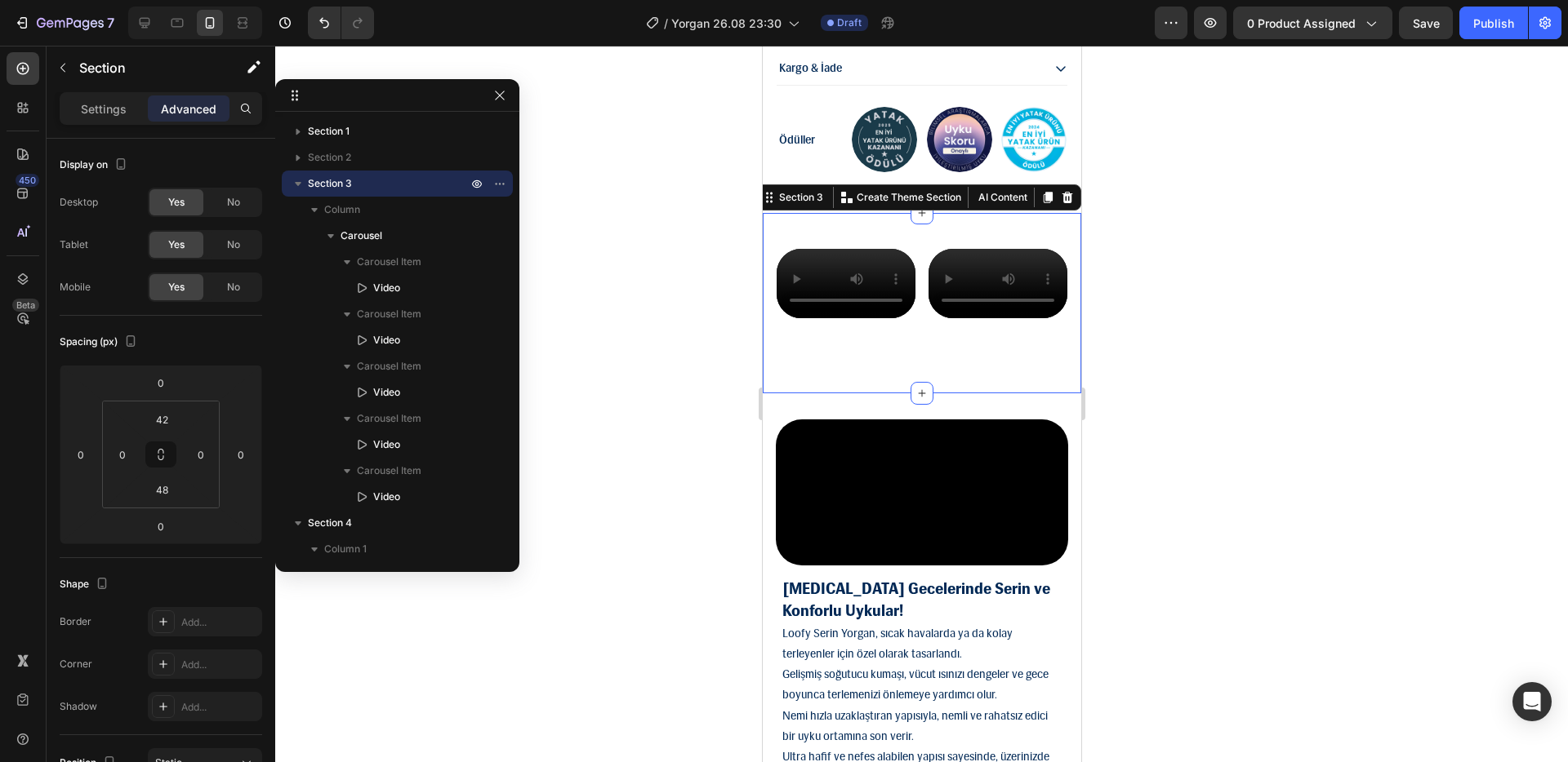
click at [616, 507] on div at bounding box center [921, 404] width 1292 height 716
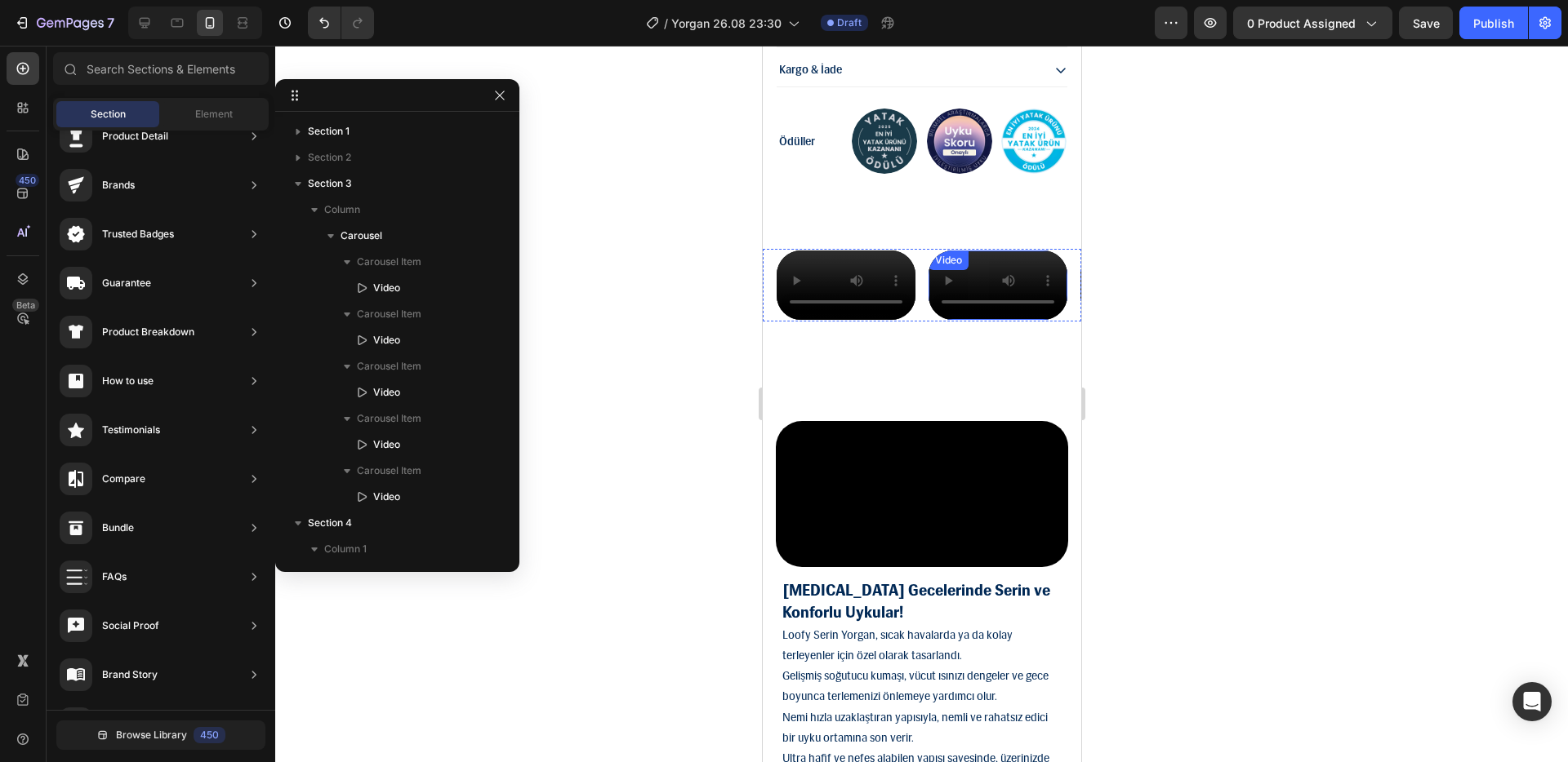
scroll to position [1816, 0]
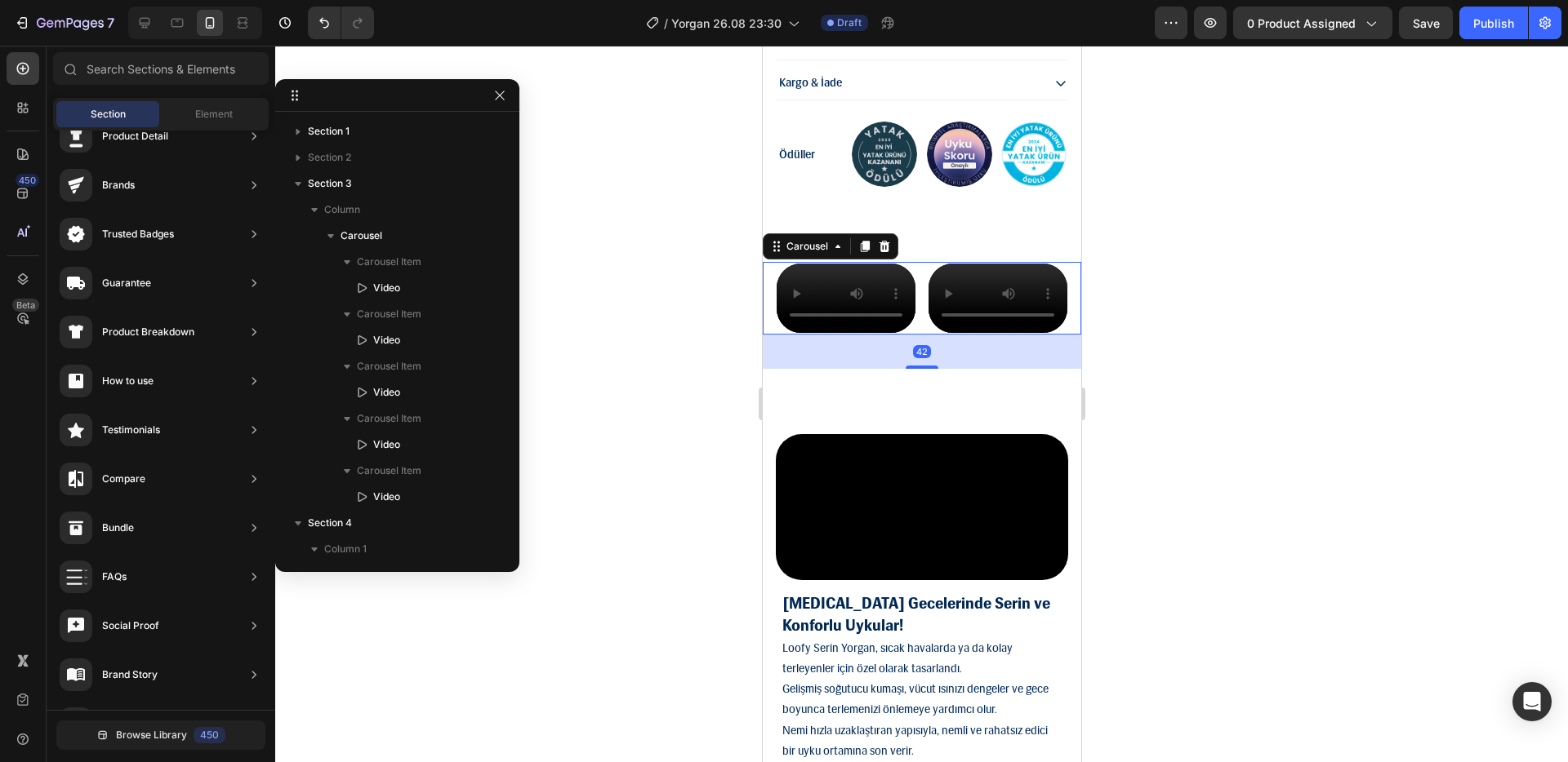
click at [916, 291] on div "Video Video Video Video Video" at bounding box center [927, 298] width 306 height 73
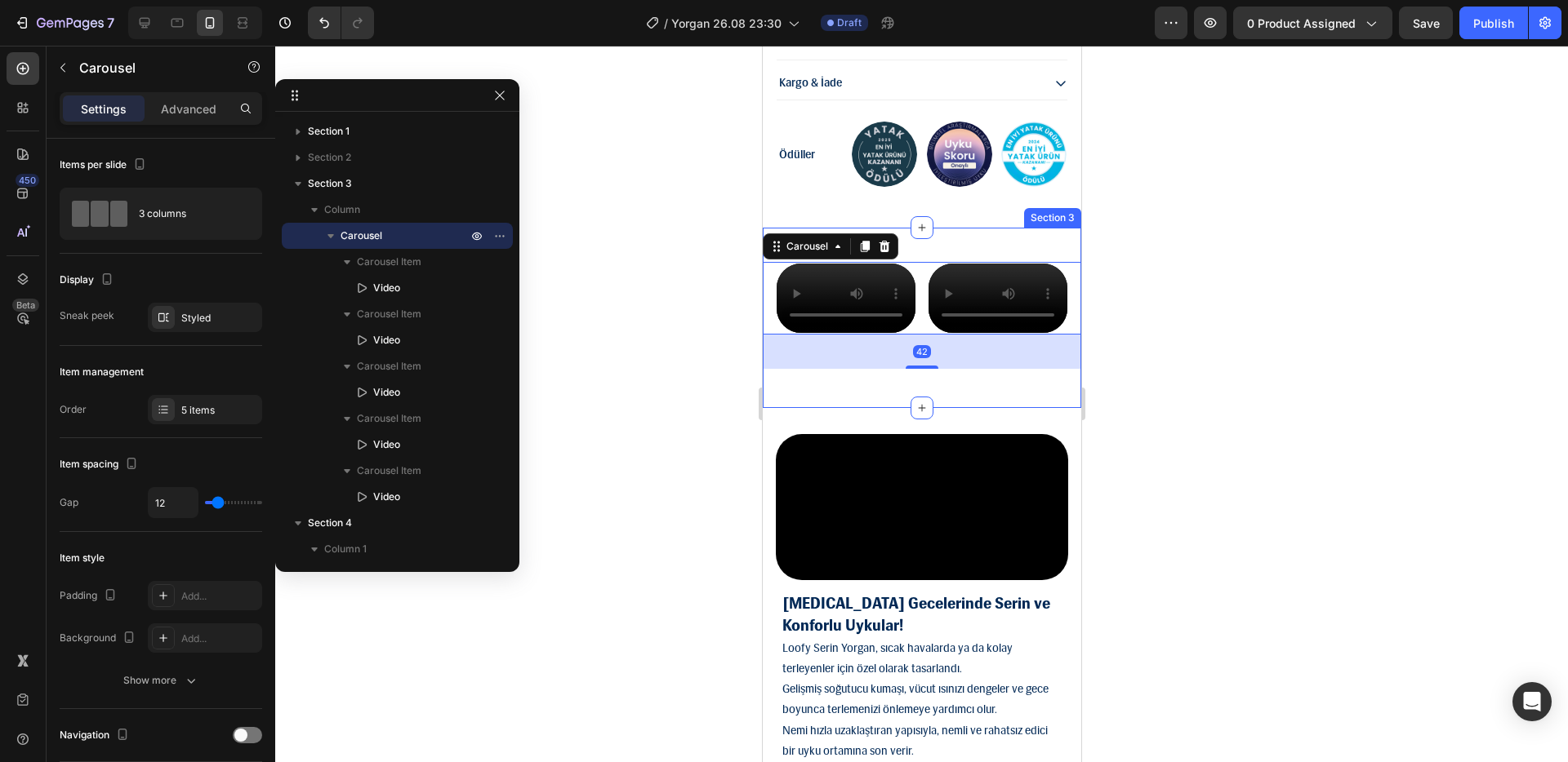
click at [938, 228] on div "Video Video Video Video Video Carousel 42 Section 3" at bounding box center [920, 318] width 319 height 180
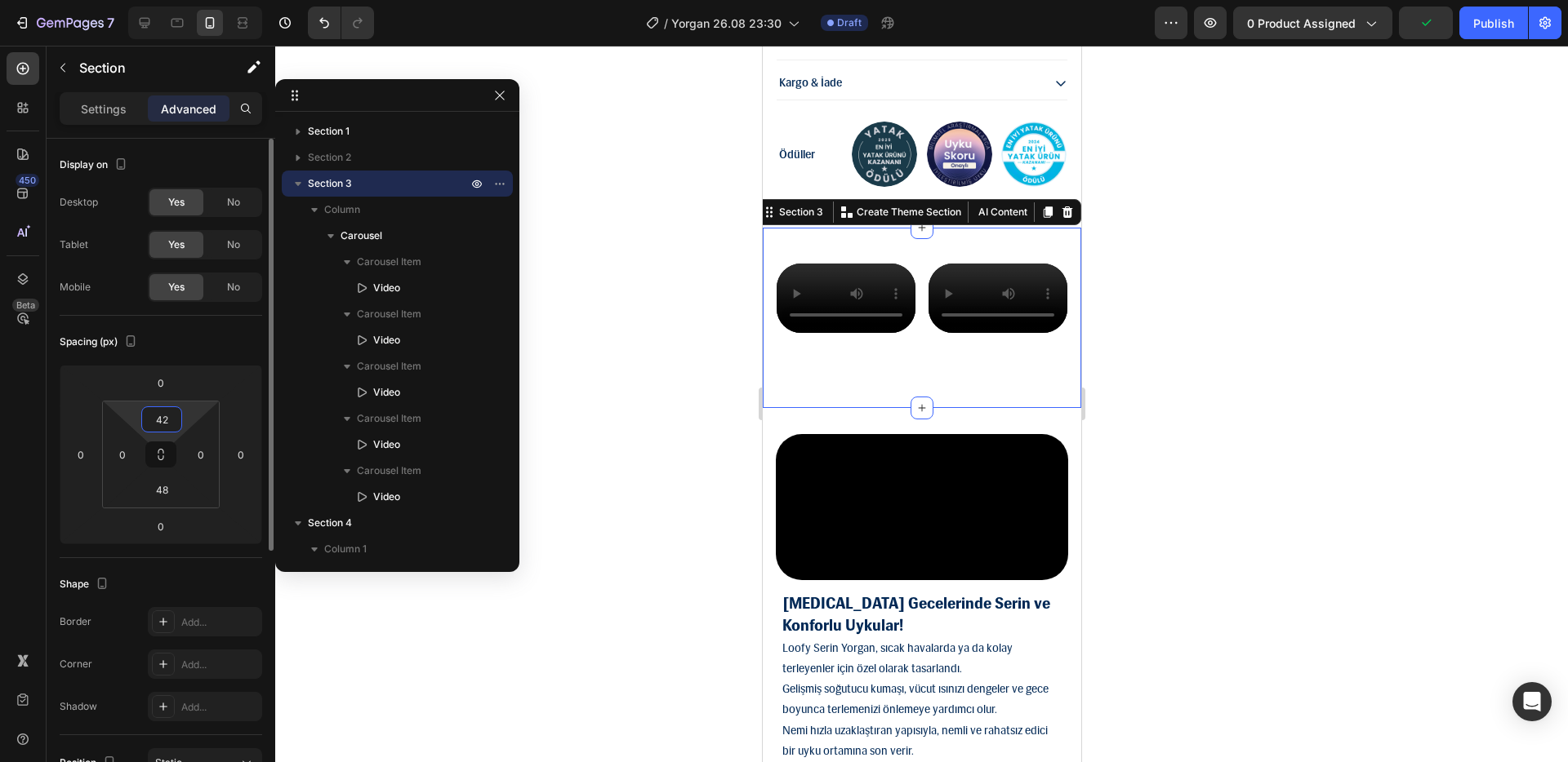
click at [169, 430] on input "42" at bounding box center [162, 419] width 33 height 24
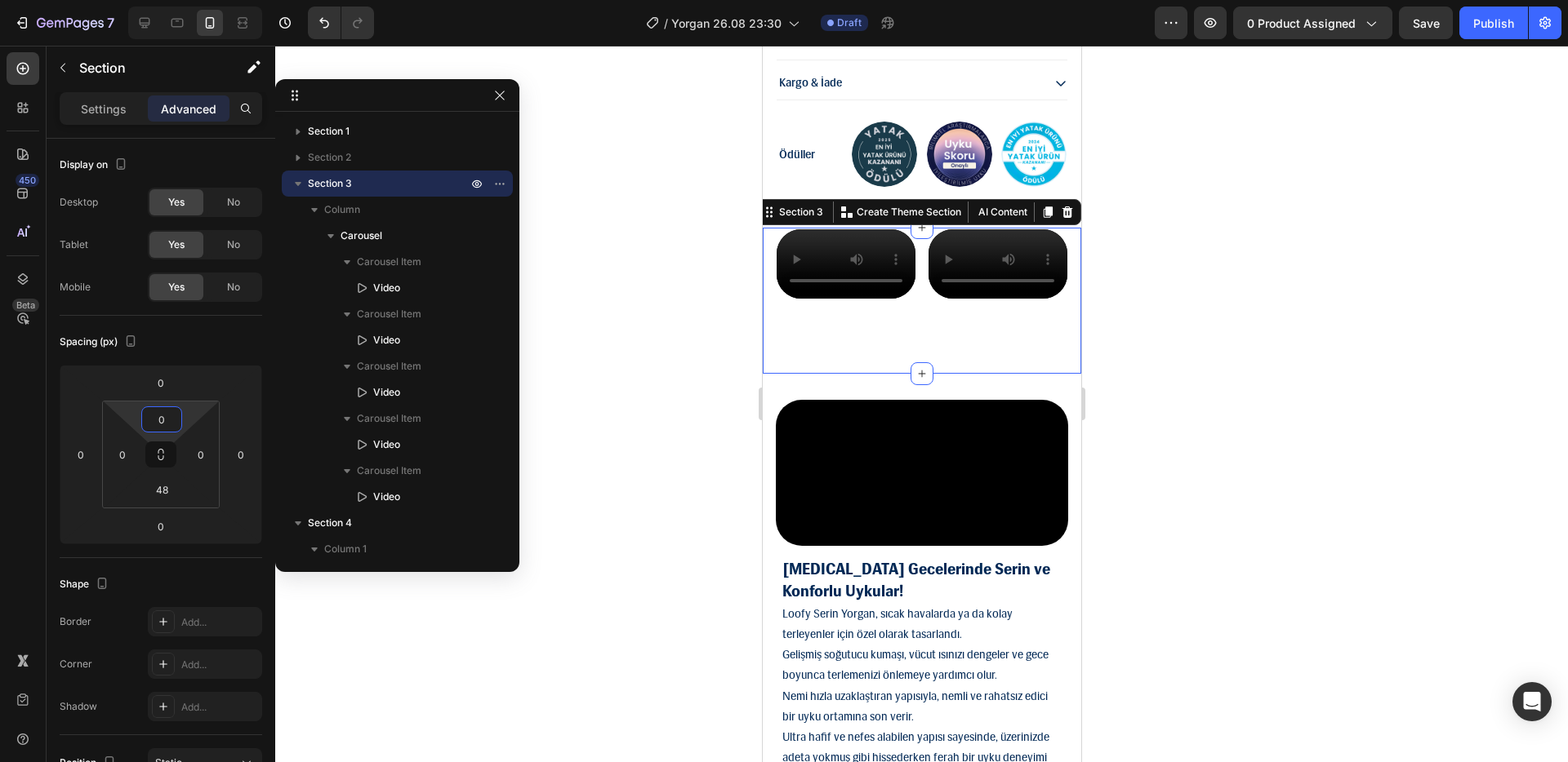
type input "0"
click at [912, 335] on div "Video Video Video Video Video Carousel" at bounding box center [920, 281] width 319 height 107
click at [170, 497] on input "48" at bounding box center [162, 489] width 33 height 24
type input "0"
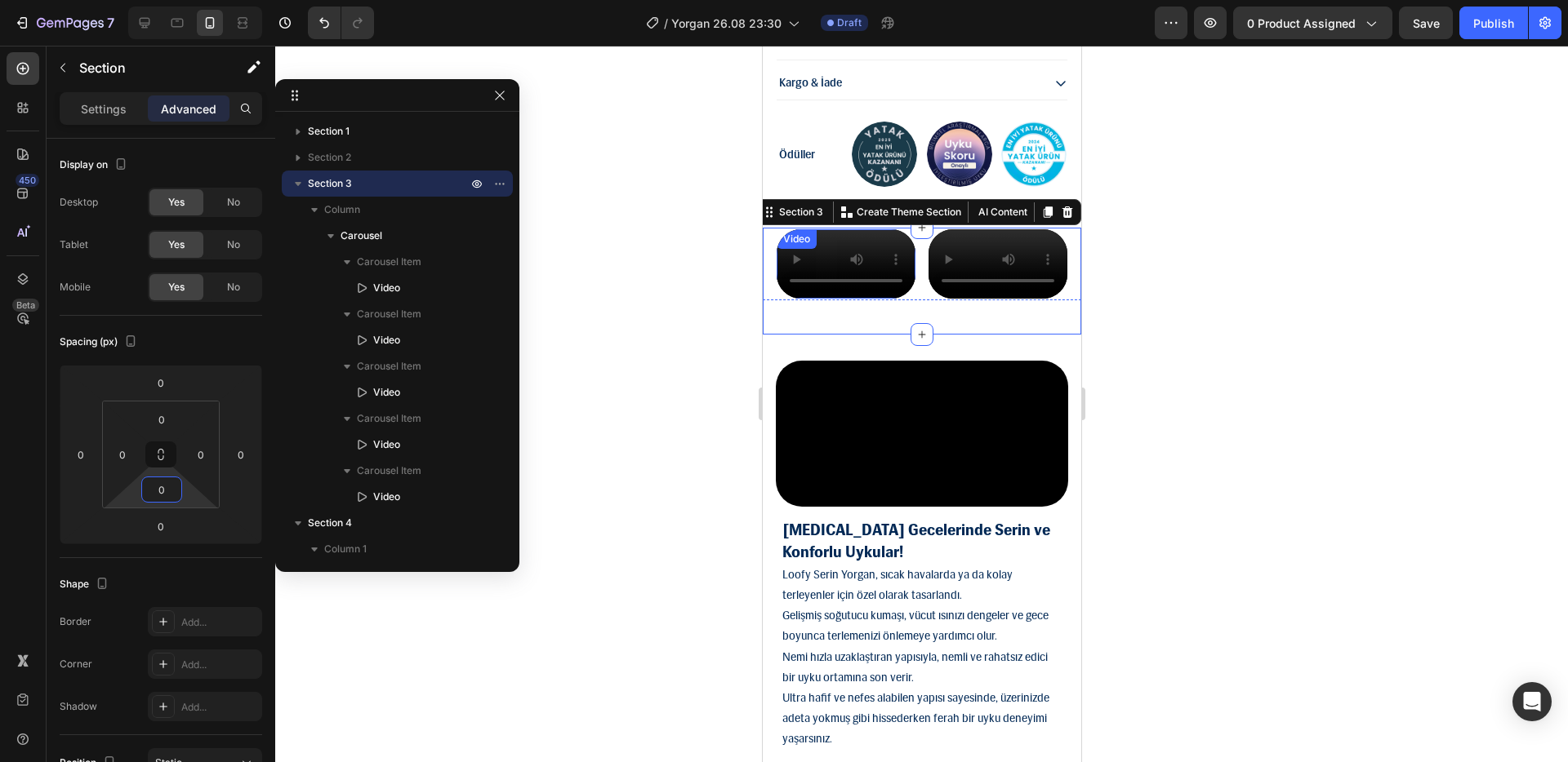
click at [630, 449] on div at bounding box center [921, 404] width 1292 height 716
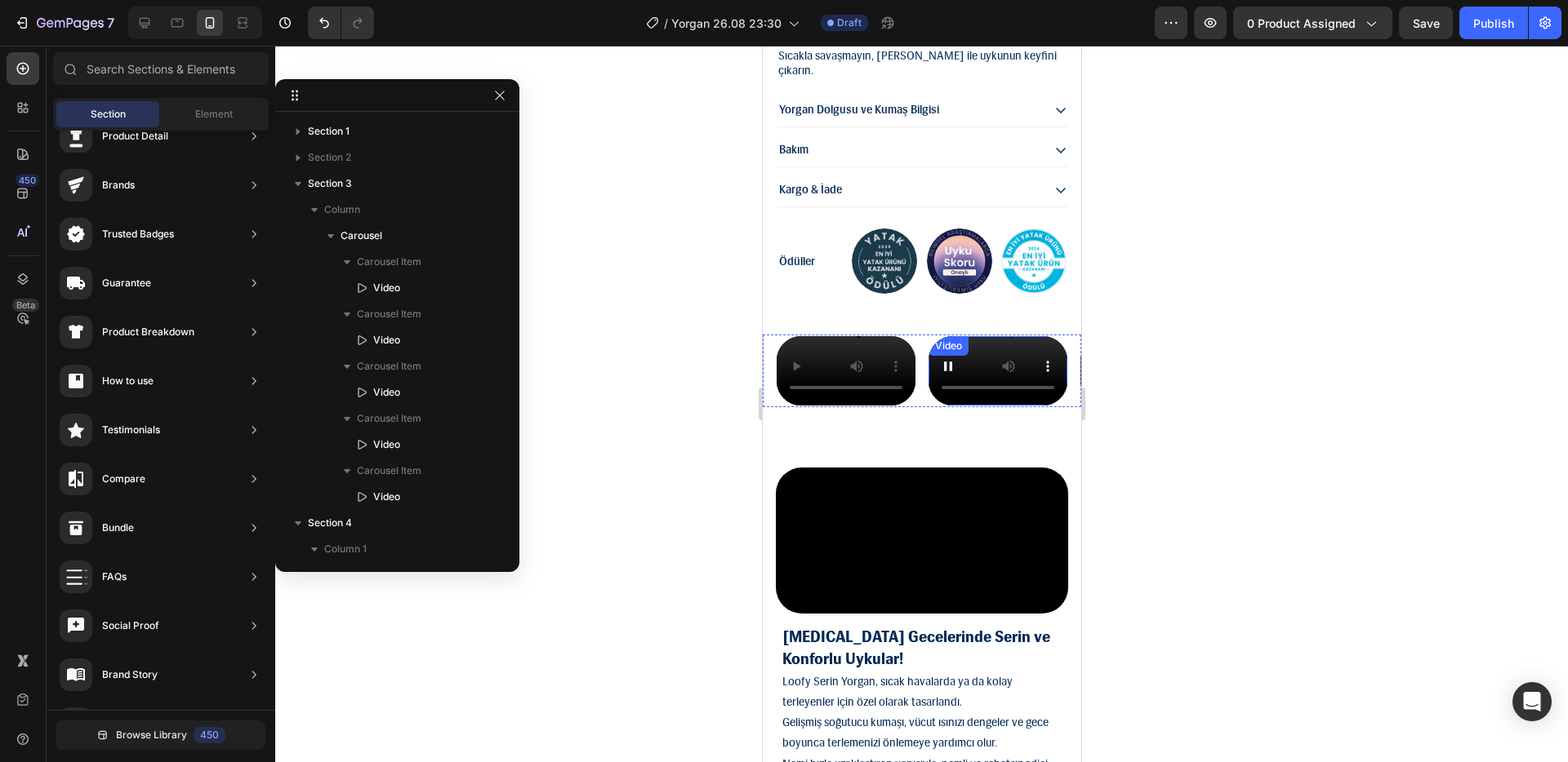
scroll to position [1719, 0]
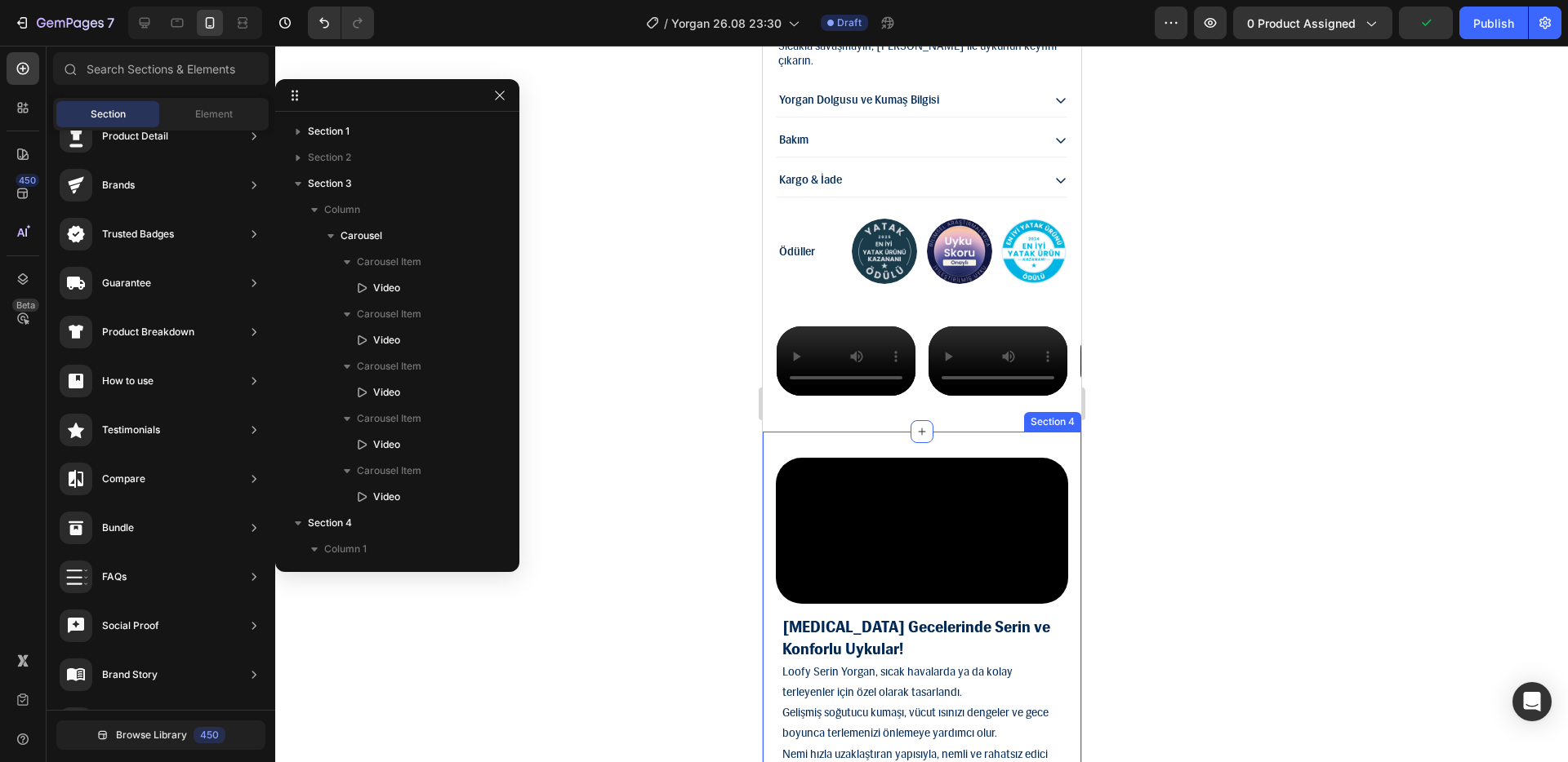
click at [943, 584] on div "Video [MEDICAL_DATA] Gecelerinde Serin ve Konforlu Uykular! Loofy Serin Yorgan,…" at bounding box center [920, 658] width 319 height 454
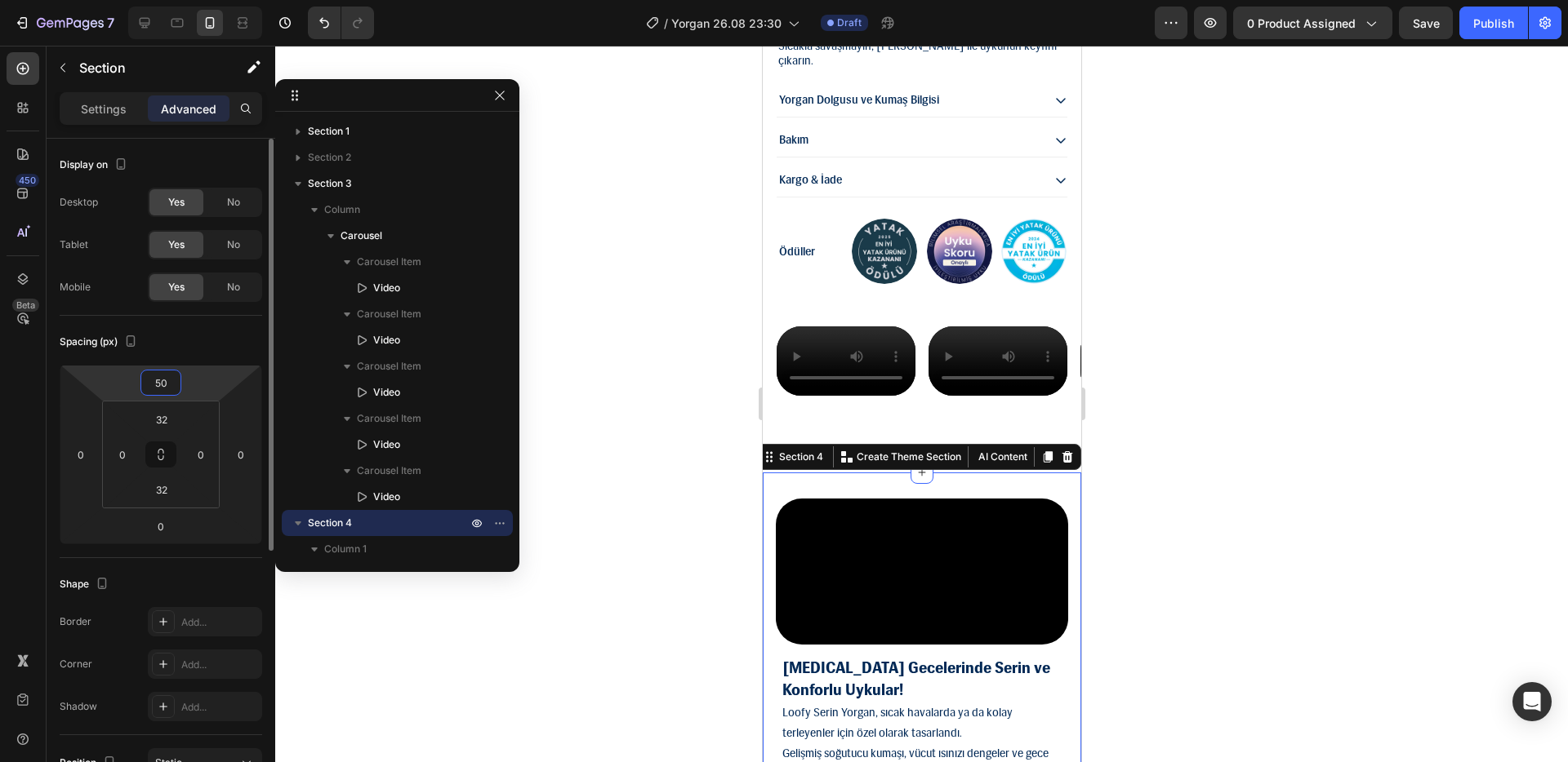
drag, startPoint x: 196, startPoint y: 382, endPoint x: 188, endPoint y: 371, distance: 13.6
click at [195, 0] on html "7 Version history / Yorgan 26.08 23:30 Draft Preview 0 product assigned Save Pu…" at bounding box center [784, 0] width 1568 height 0
type input "48"
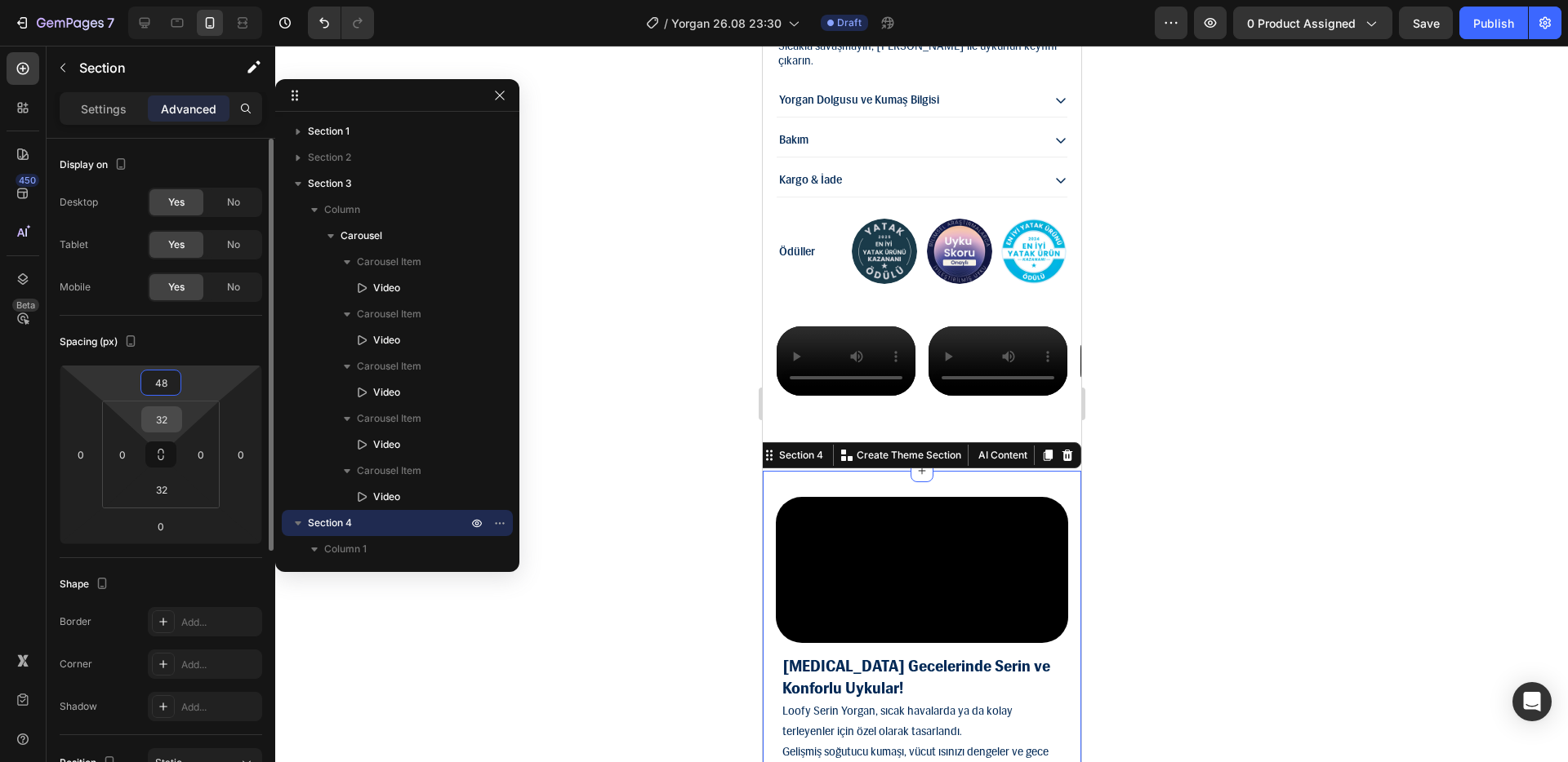
click at [168, 411] on input "32" at bounding box center [162, 419] width 33 height 24
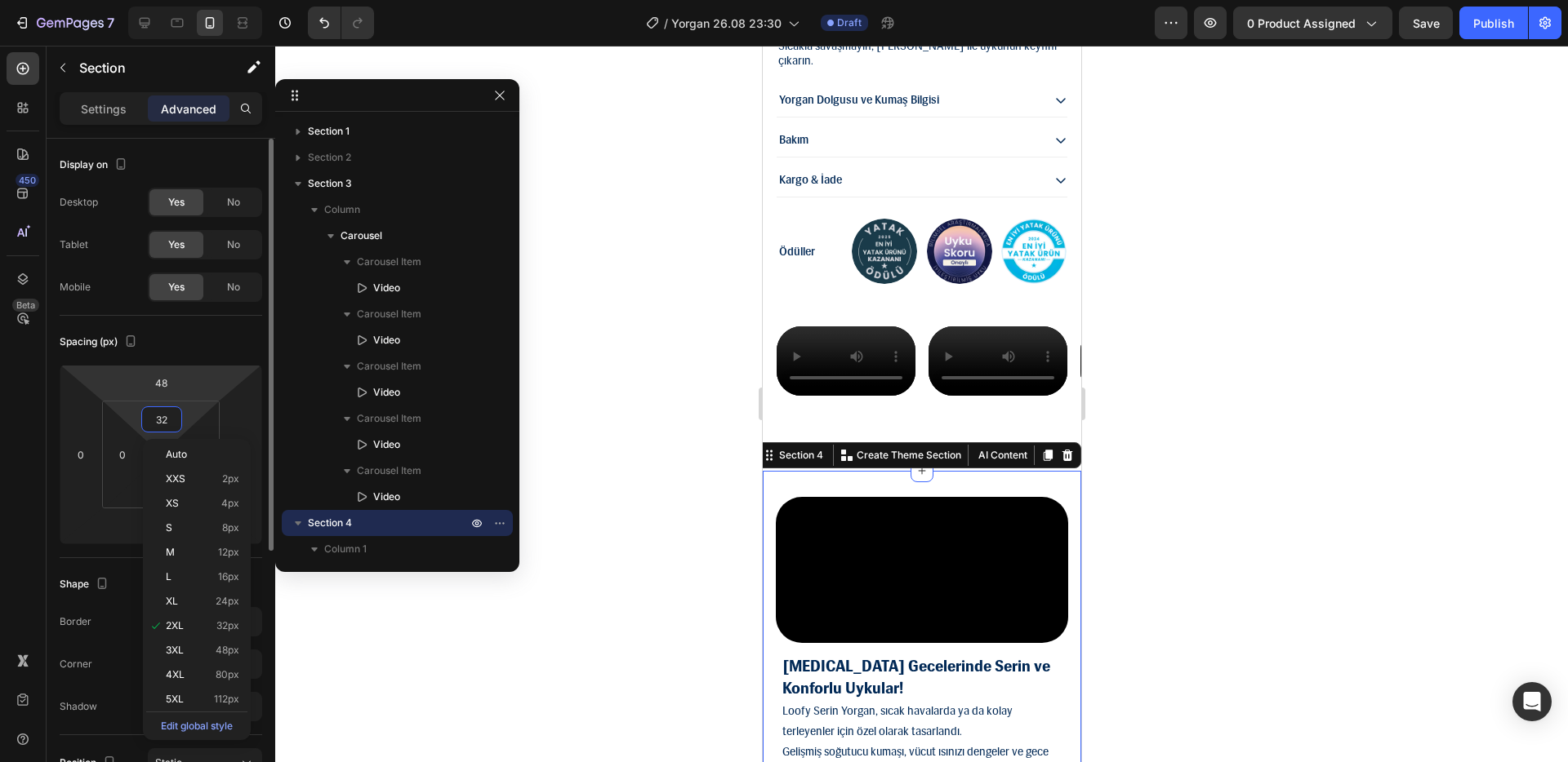
type input "2"
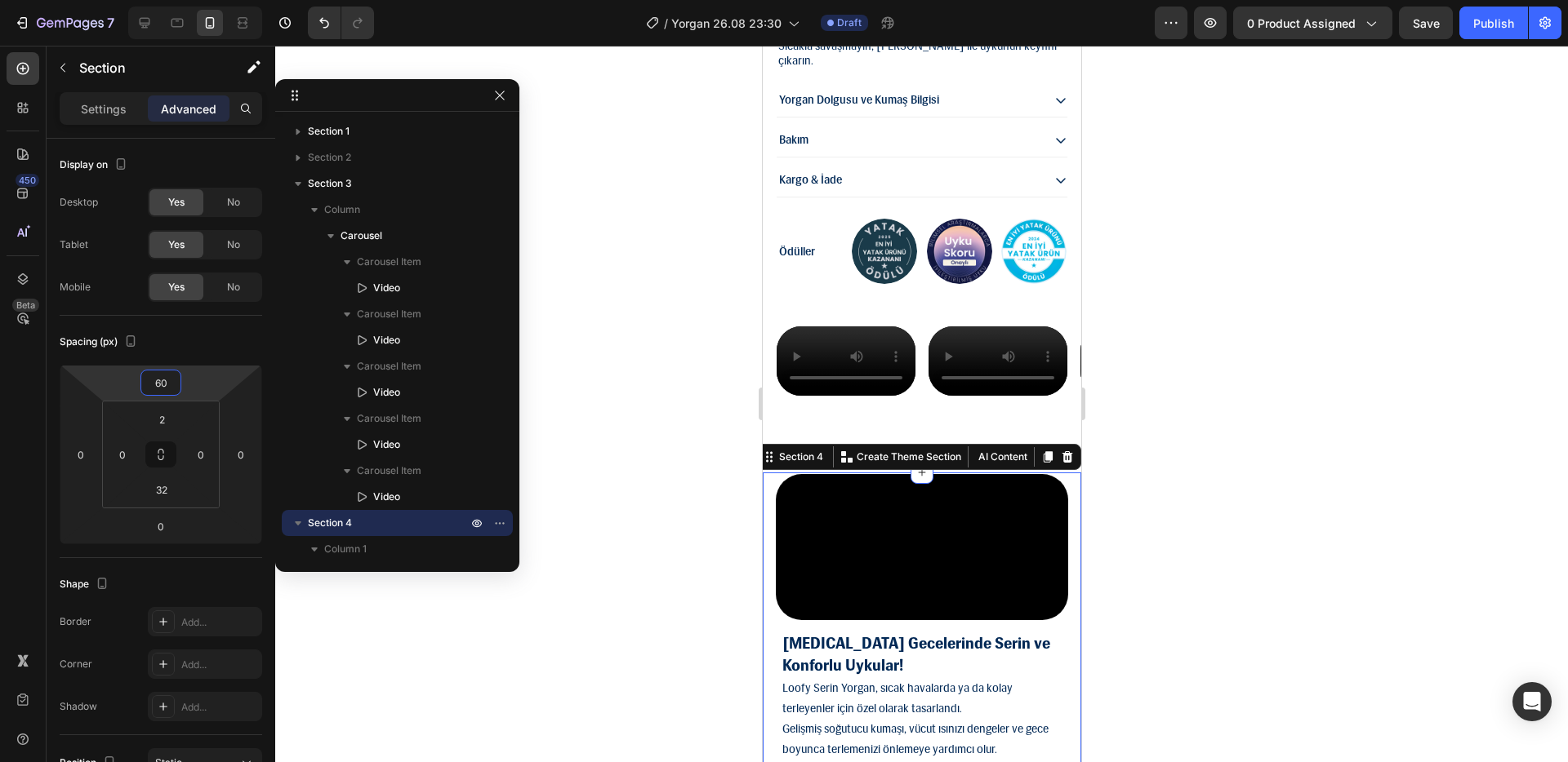
type input "62"
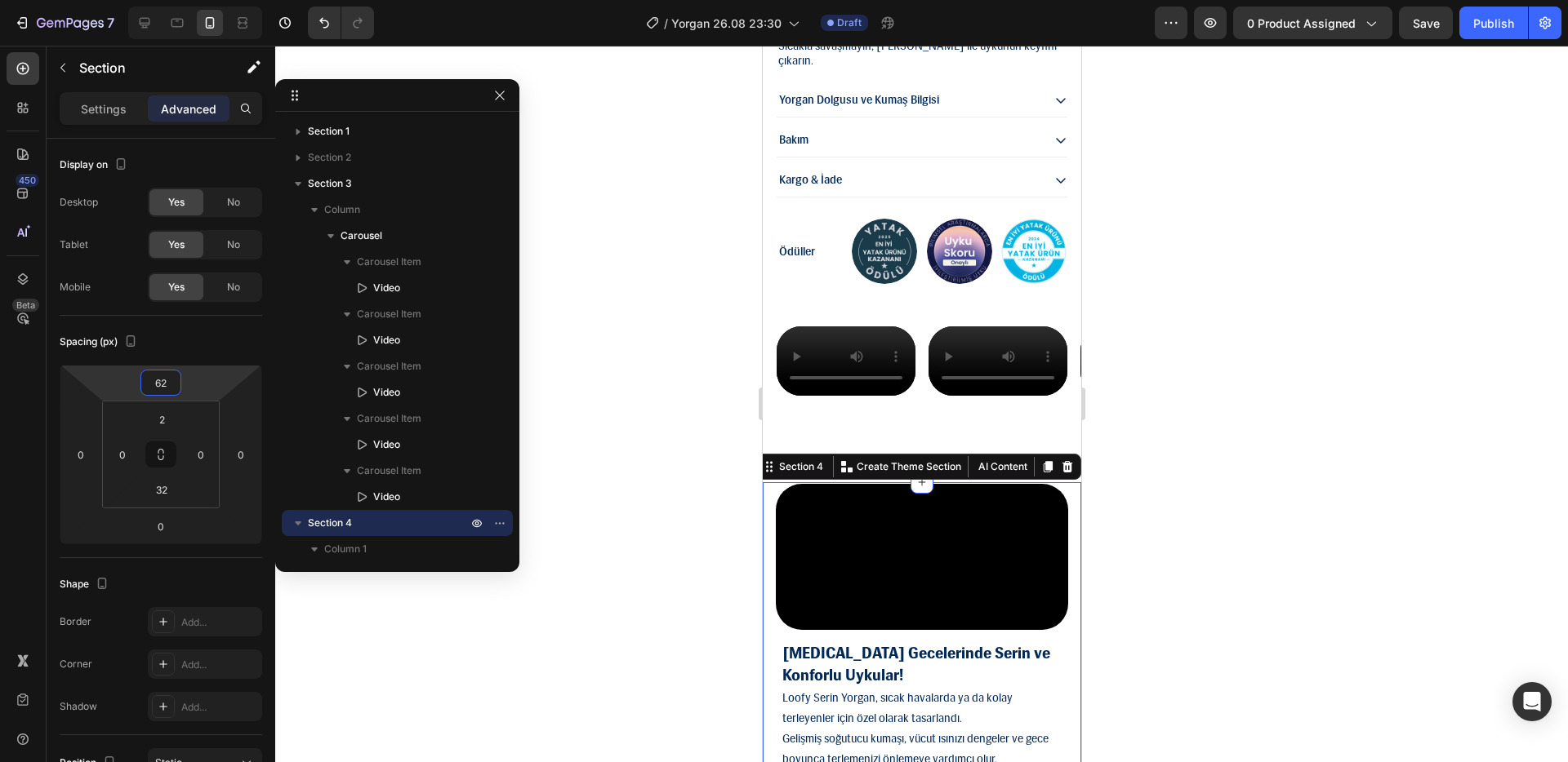
click at [204, 0] on html "7 Version history / Yorgan 26.08 23:30 Draft Preview 0 product assigned Save Pu…" at bounding box center [784, 0] width 1568 height 0
click at [168, 420] on input "2" at bounding box center [162, 419] width 33 height 24
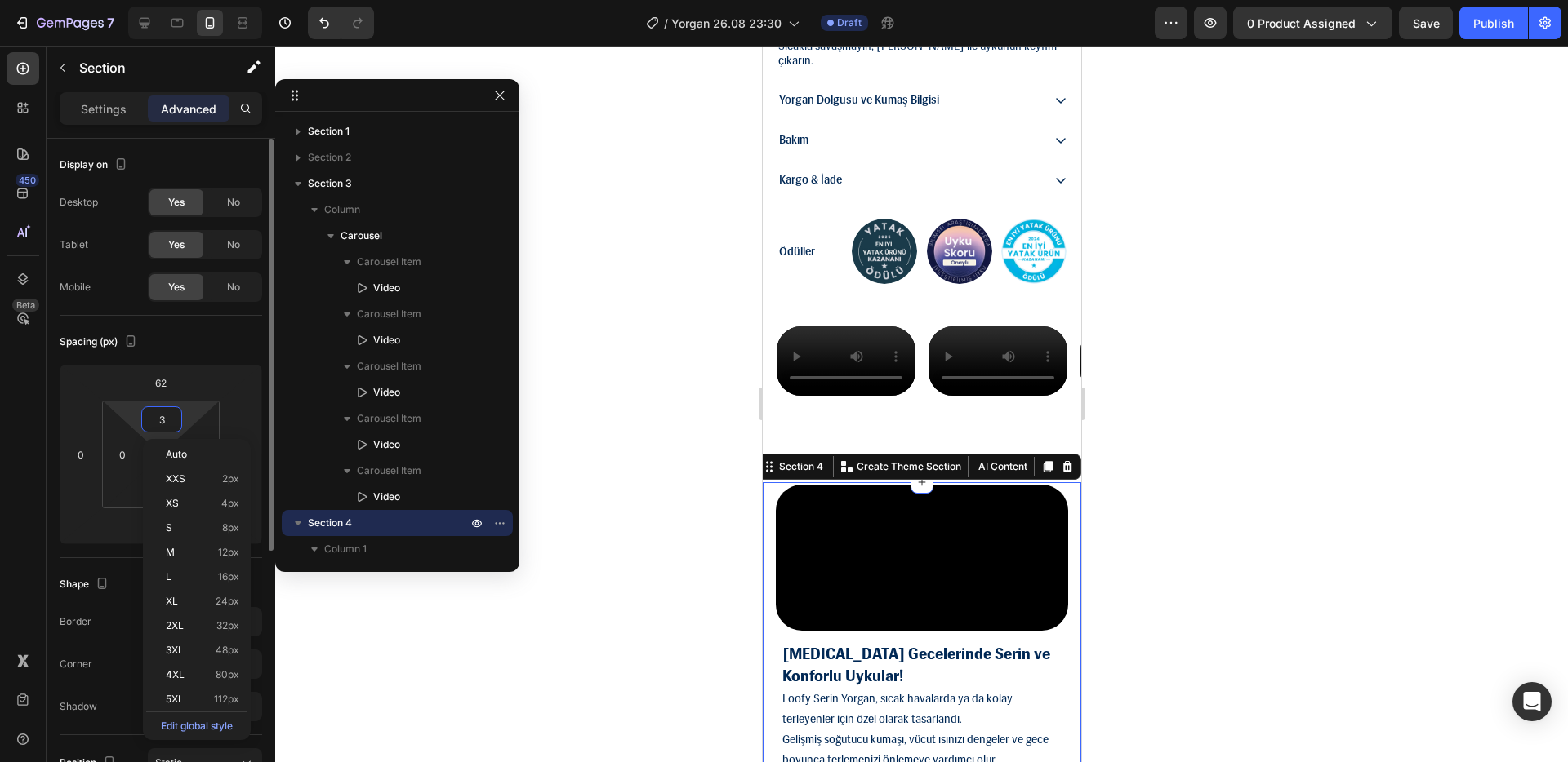
type input "32"
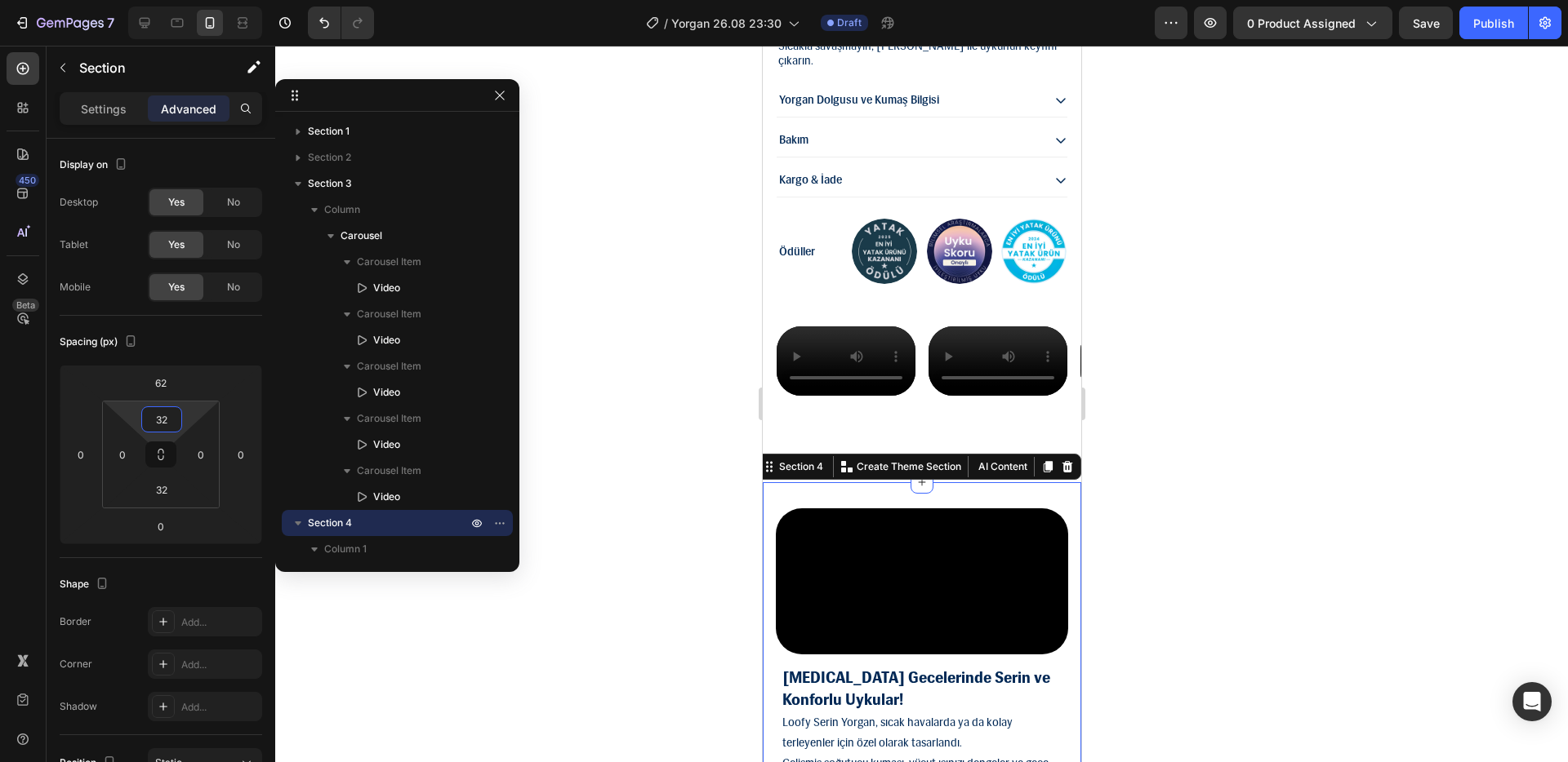
click at [569, 587] on div at bounding box center [921, 404] width 1292 height 716
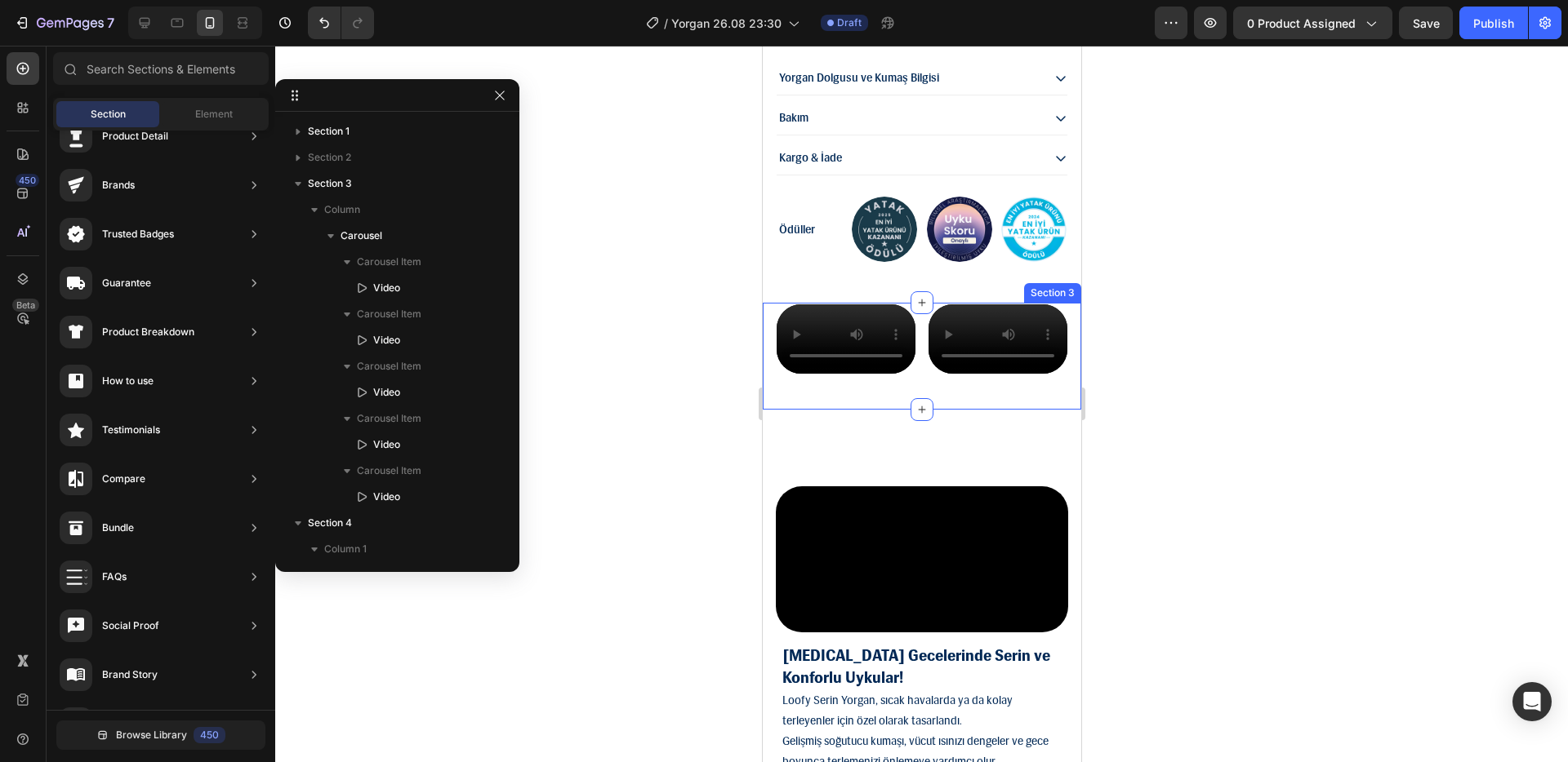
scroll to position [1817, 0]
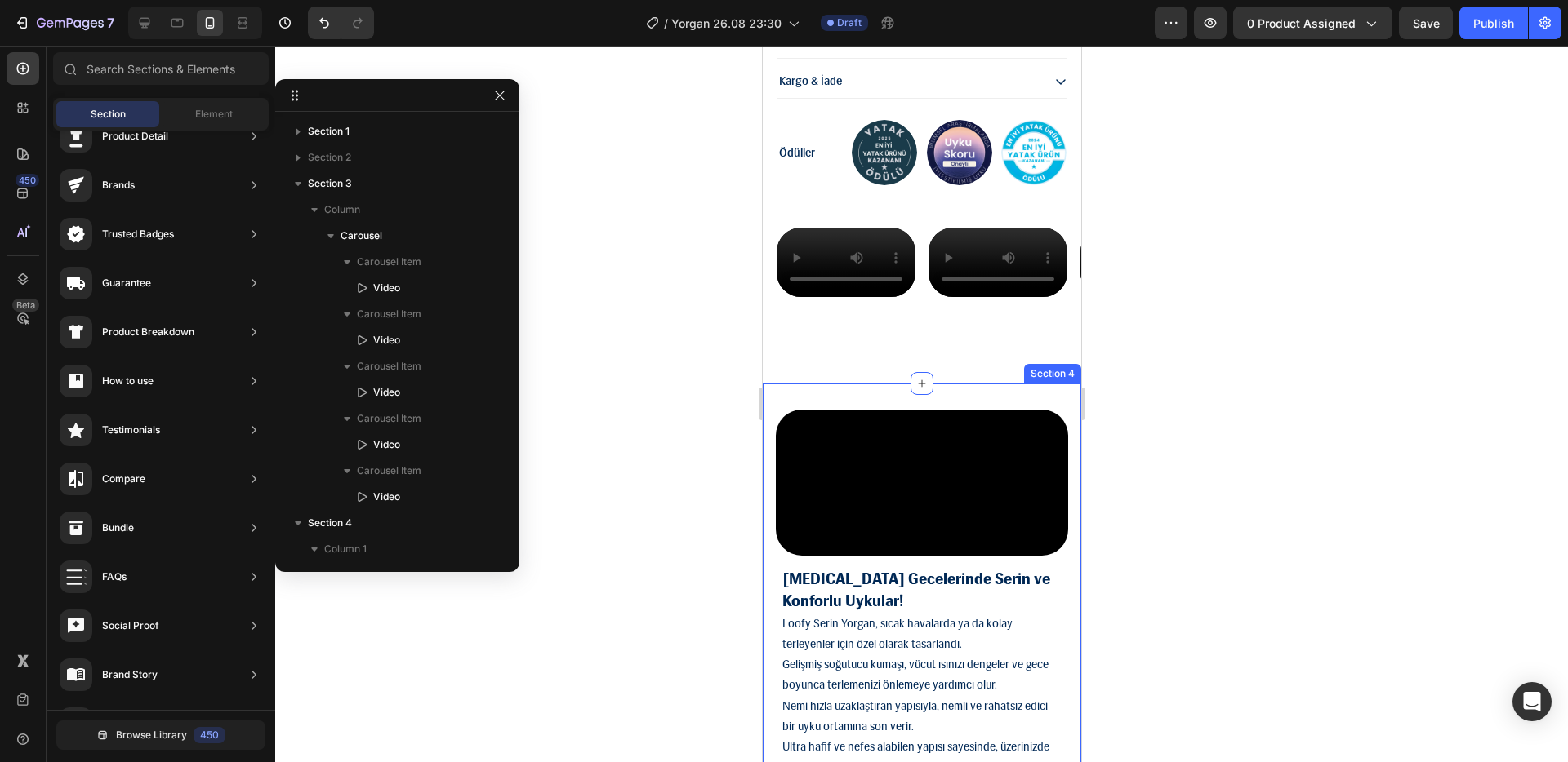
click at [845, 535] on div "Video [MEDICAL_DATA] Gecelerinde Serin ve Konforlu Uykular! Loofy Serin Yorgan,…" at bounding box center [920, 610] width 319 height 454
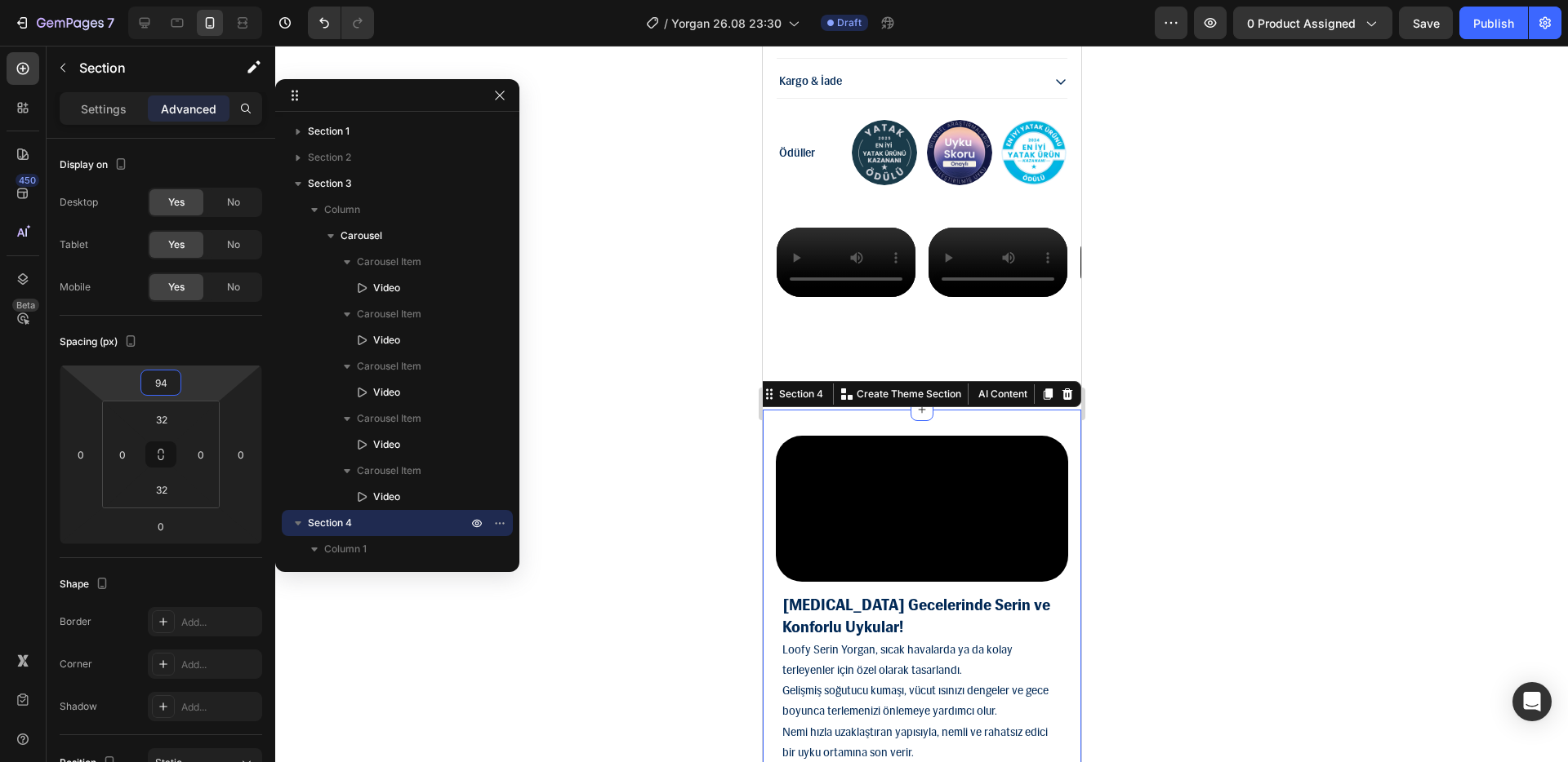
drag, startPoint x: 198, startPoint y: 381, endPoint x: 197, endPoint y: 371, distance: 10.0
click at [197, 0] on html "7 Version history / Yorgan 26.08 23:30 Draft Preview 0 product assigned Save Pu…" at bounding box center [784, 0] width 1568 height 0
click at [170, 381] on input "94" at bounding box center [161, 382] width 33 height 24
click at [167, 387] on input "94" at bounding box center [161, 382] width 33 height 24
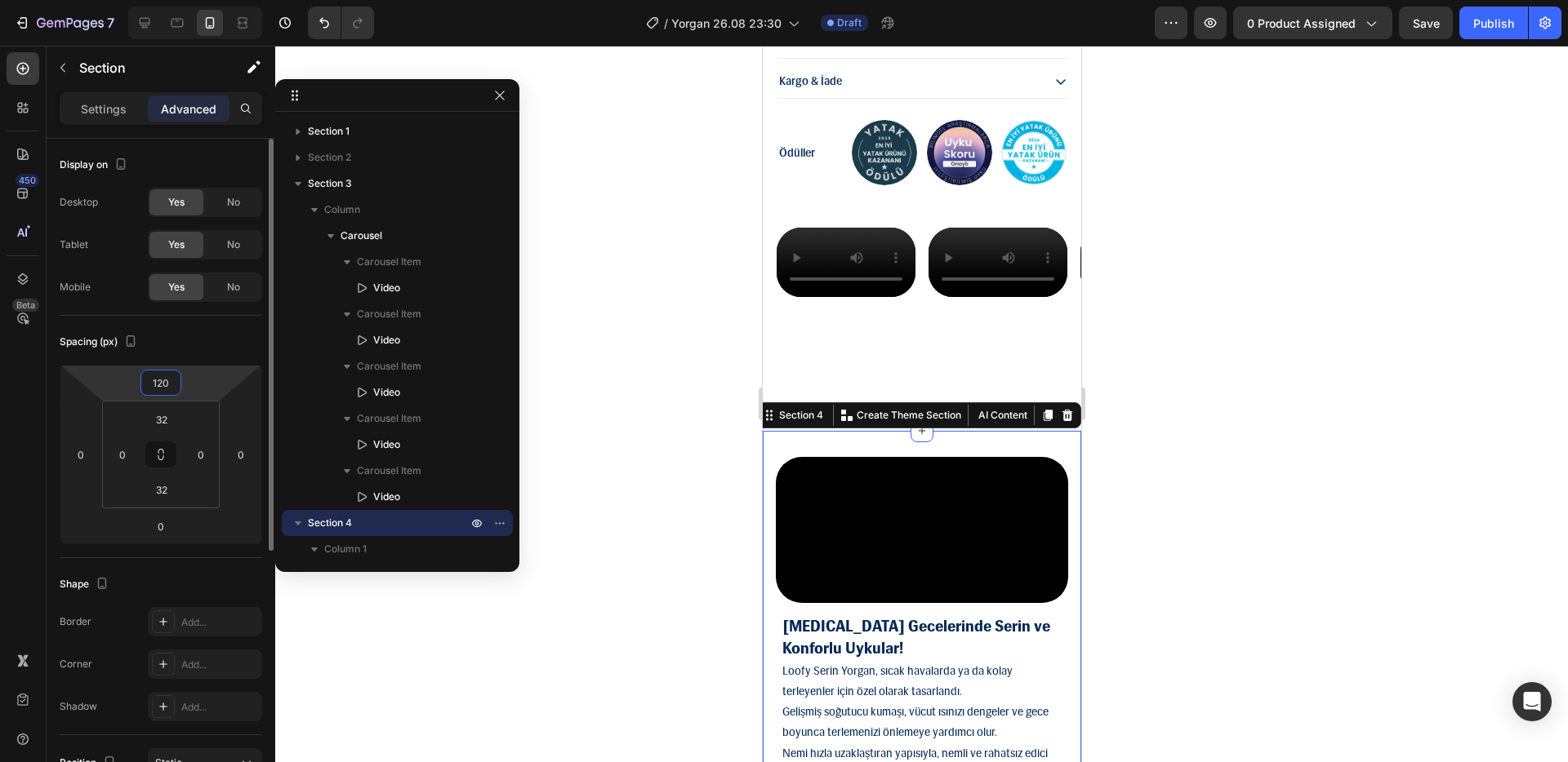
type input "120"
click at [653, 472] on div at bounding box center [921, 404] width 1292 height 716
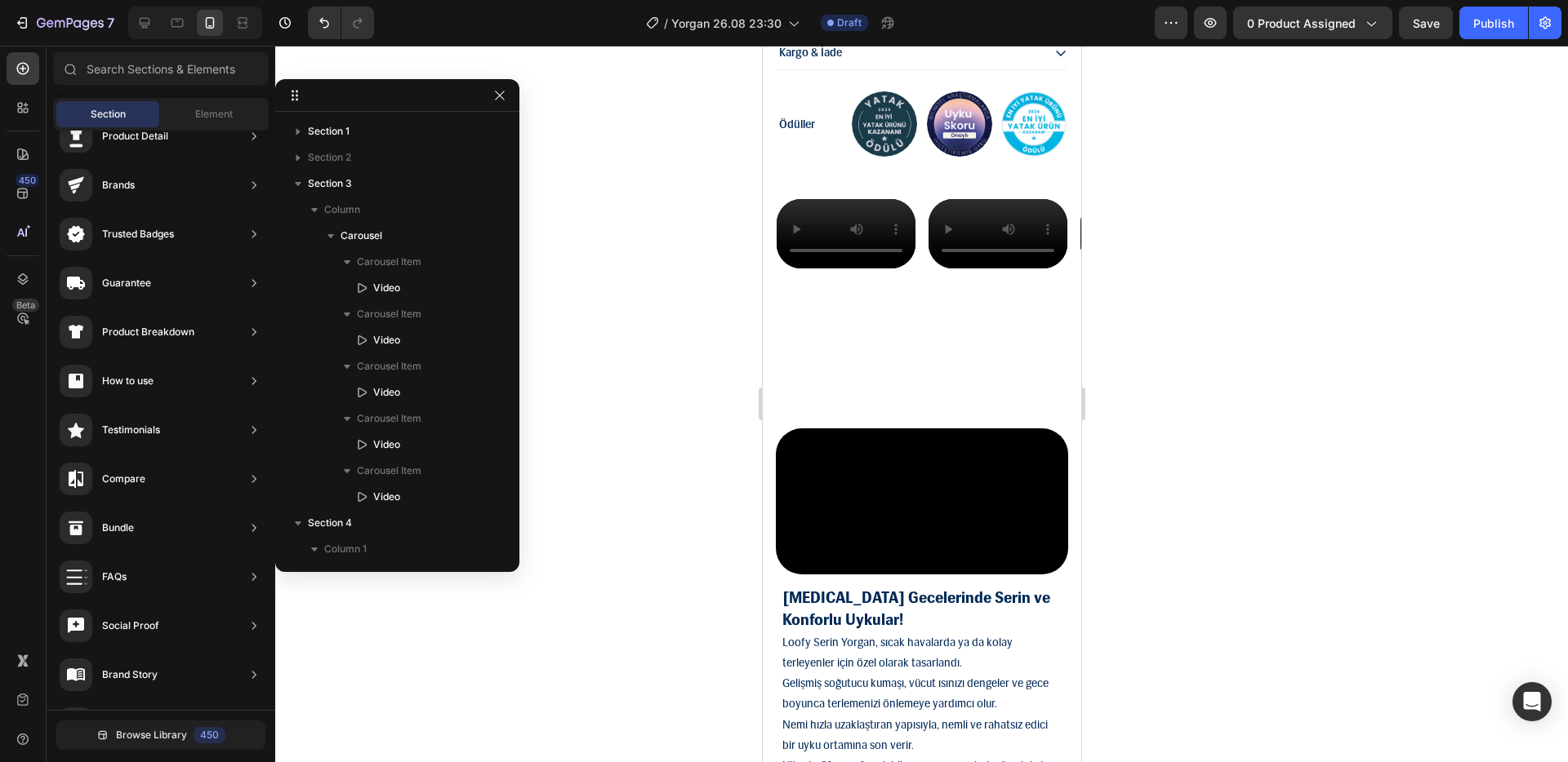
scroll to position [1879, 0]
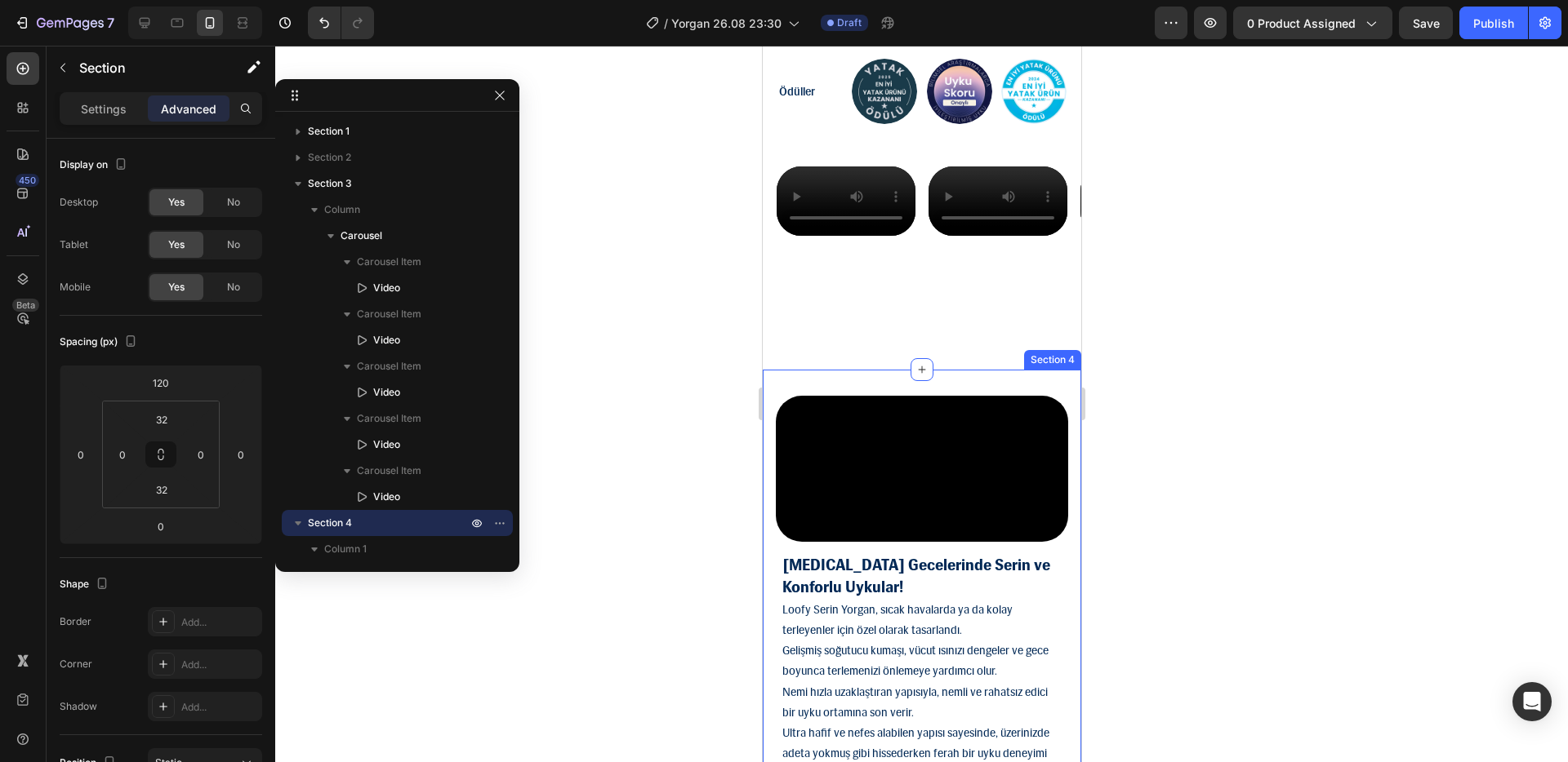
click at [952, 523] on div "Video [MEDICAL_DATA] Gecelerinde Serin ve Konforlu Uykular! Loofy Serin Yorgan,…" at bounding box center [920, 596] width 319 height 454
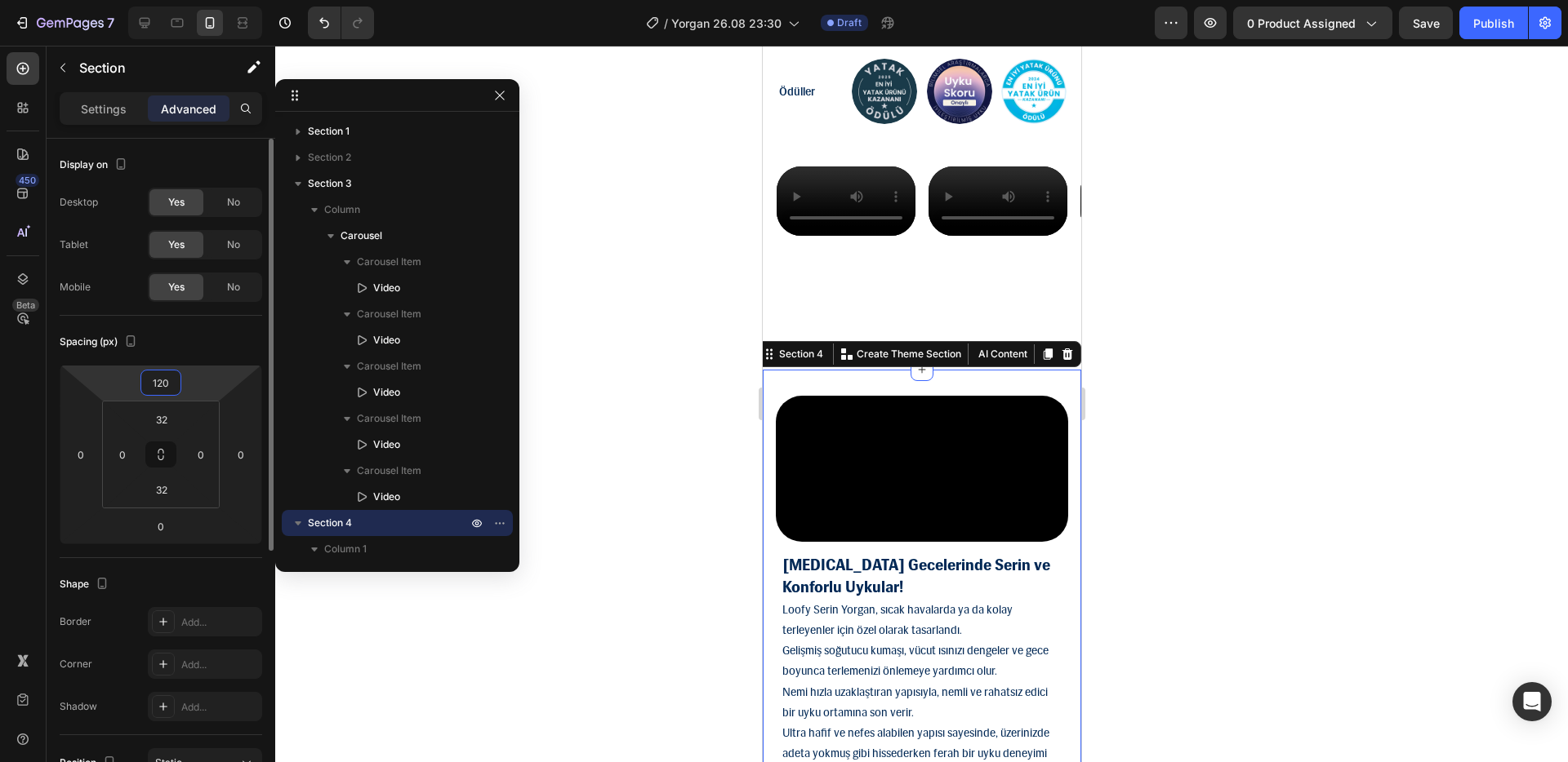
click at [169, 378] on input "120" at bounding box center [161, 382] width 33 height 24
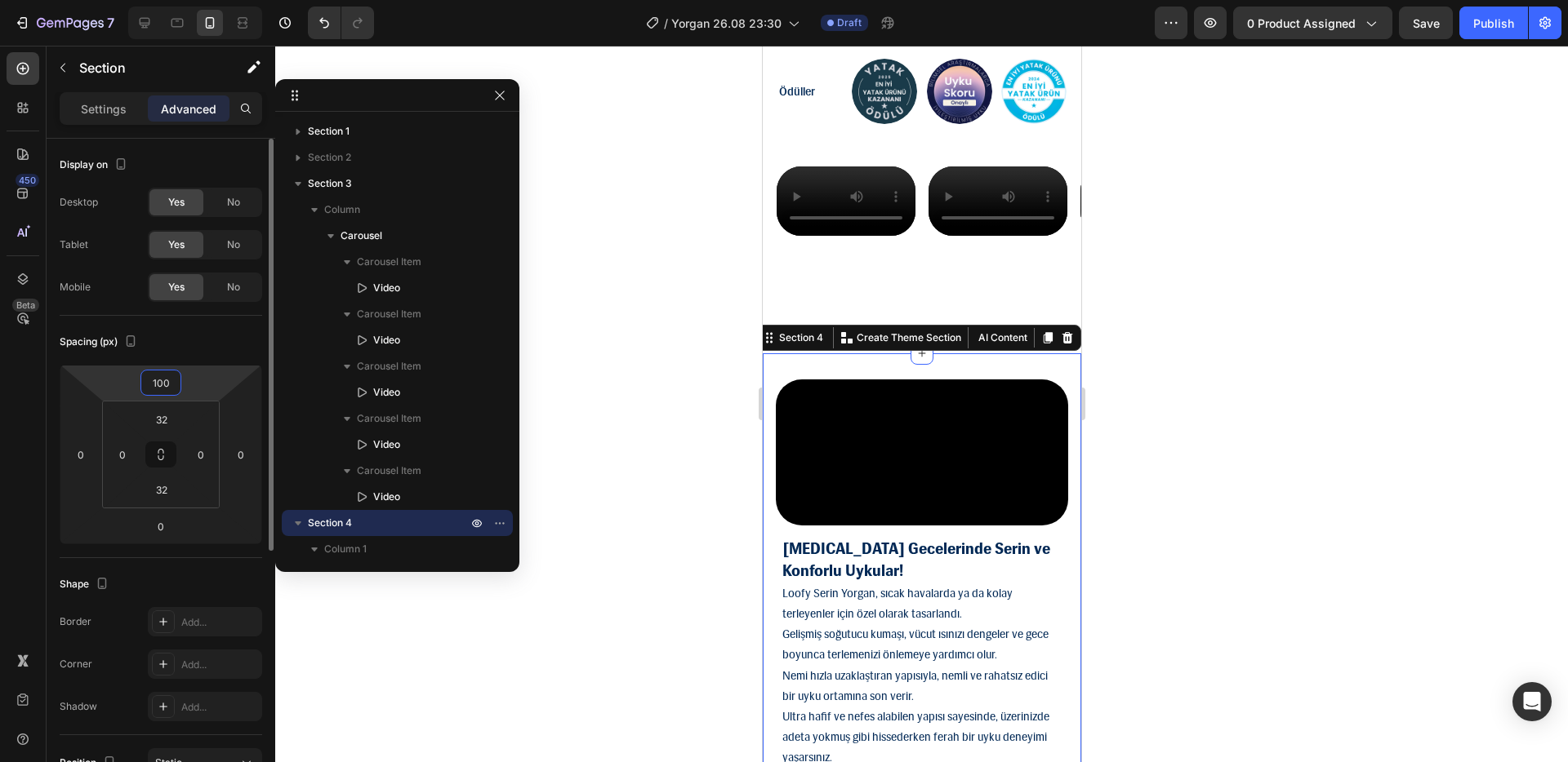
type input "100"
click at [569, 343] on div at bounding box center [921, 404] width 1292 height 716
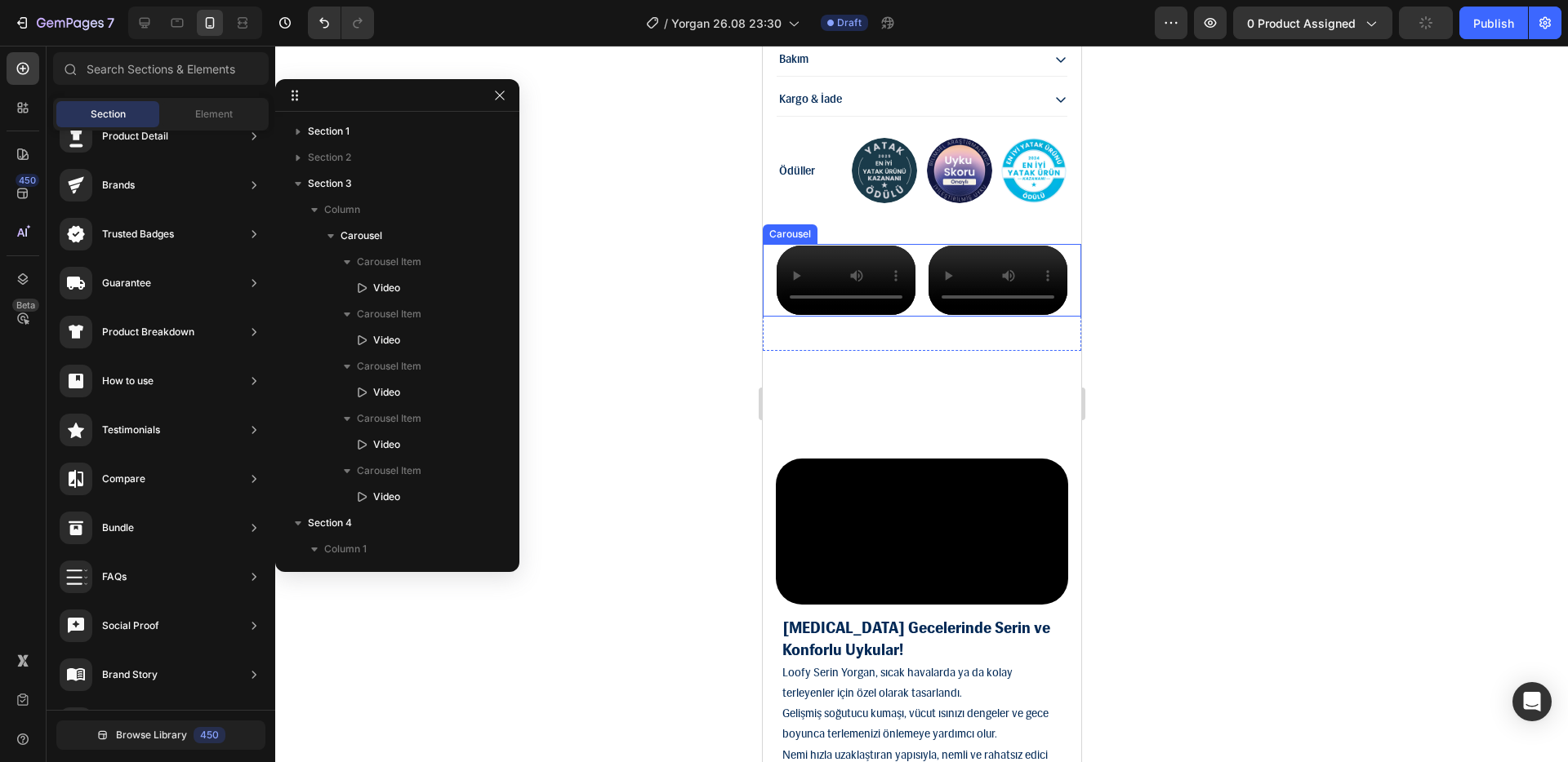
scroll to position [1799, 0]
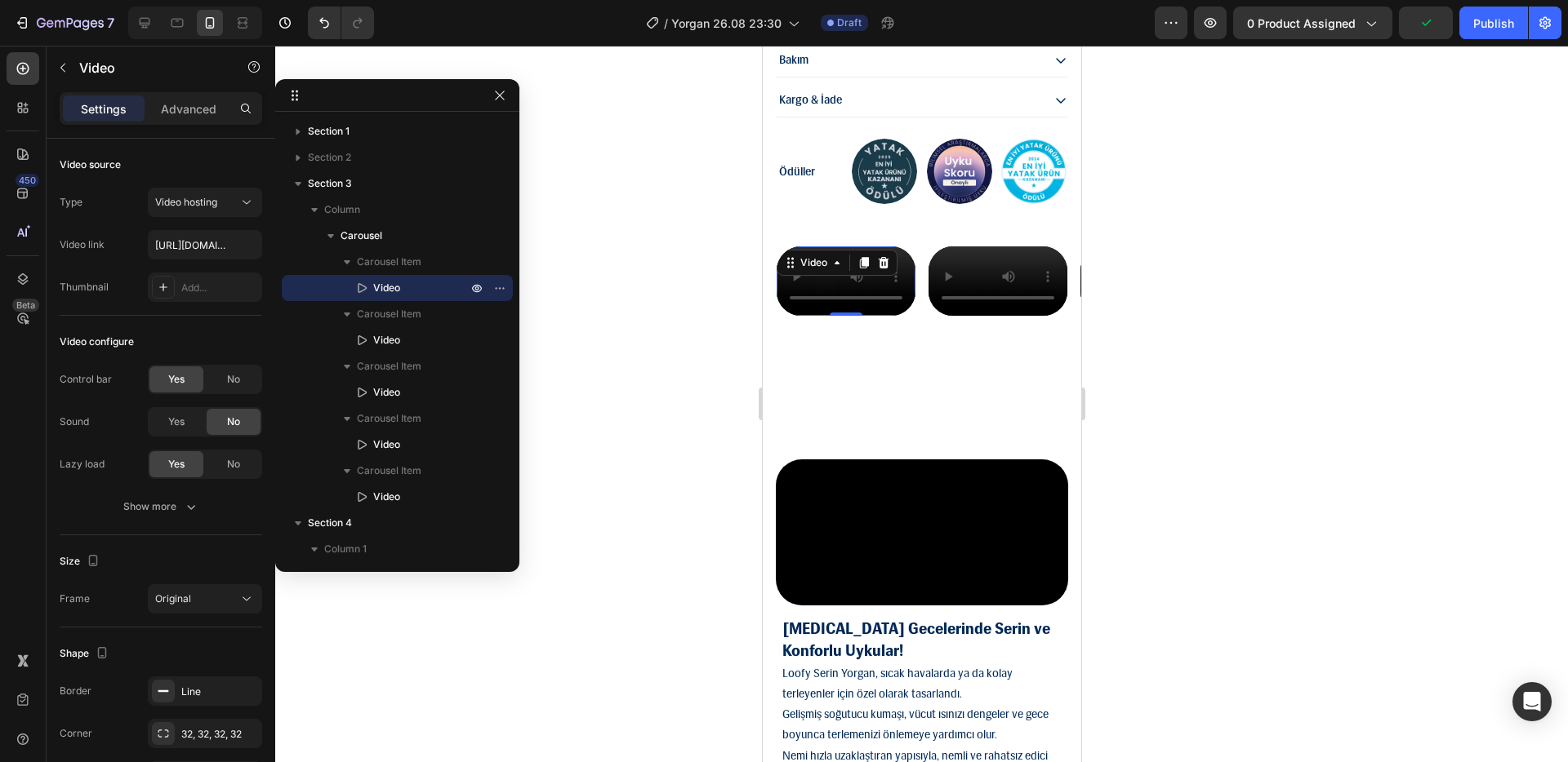
click at [810, 316] on video at bounding box center [845, 282] width 138 height 70
click at [231, 381] on span "No" at bounding box center [232, 379] width 13 height 15
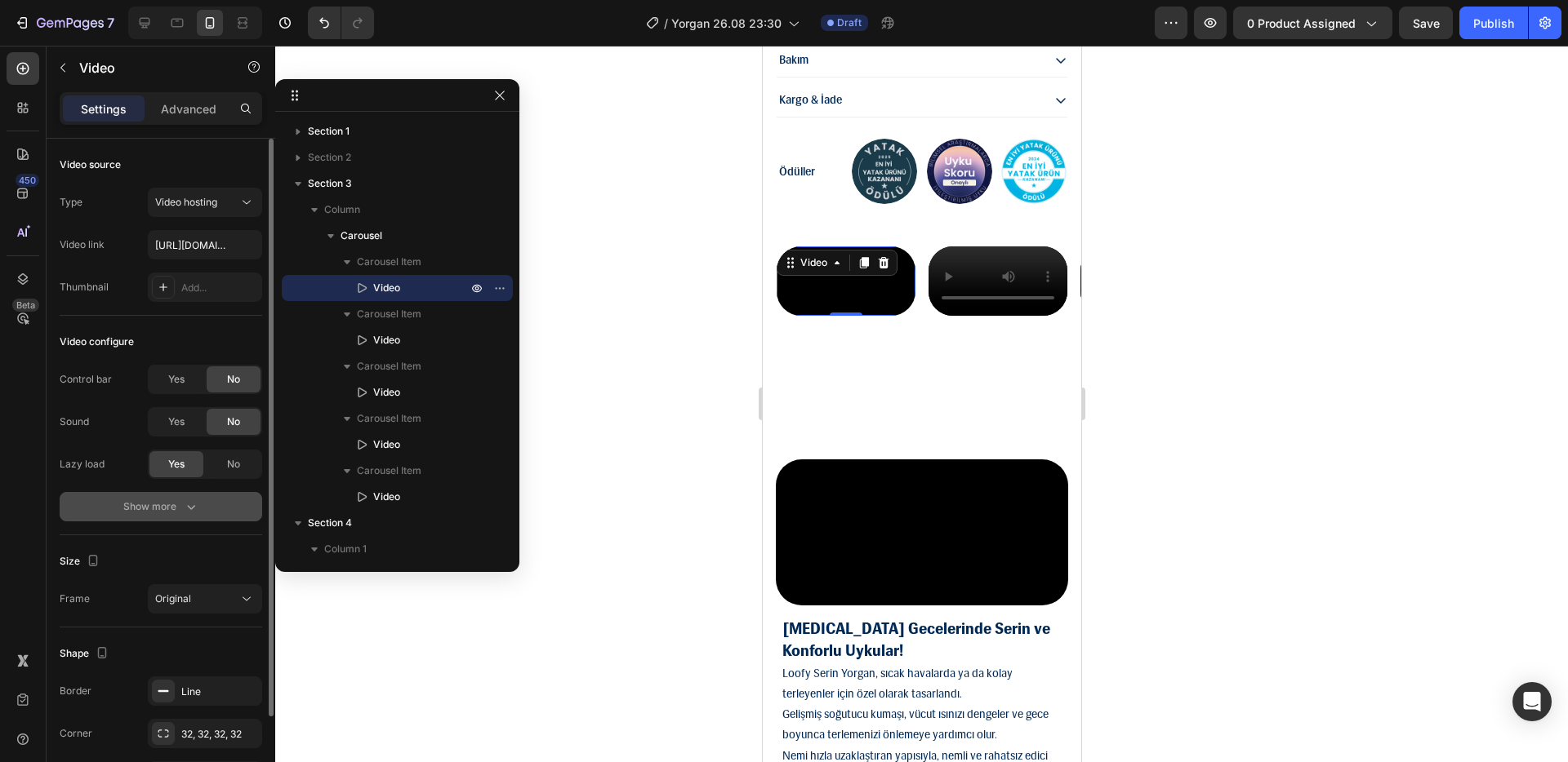
click at [199, 508] on button "Show more" at bounding box center [161, 506] width 202 height 29
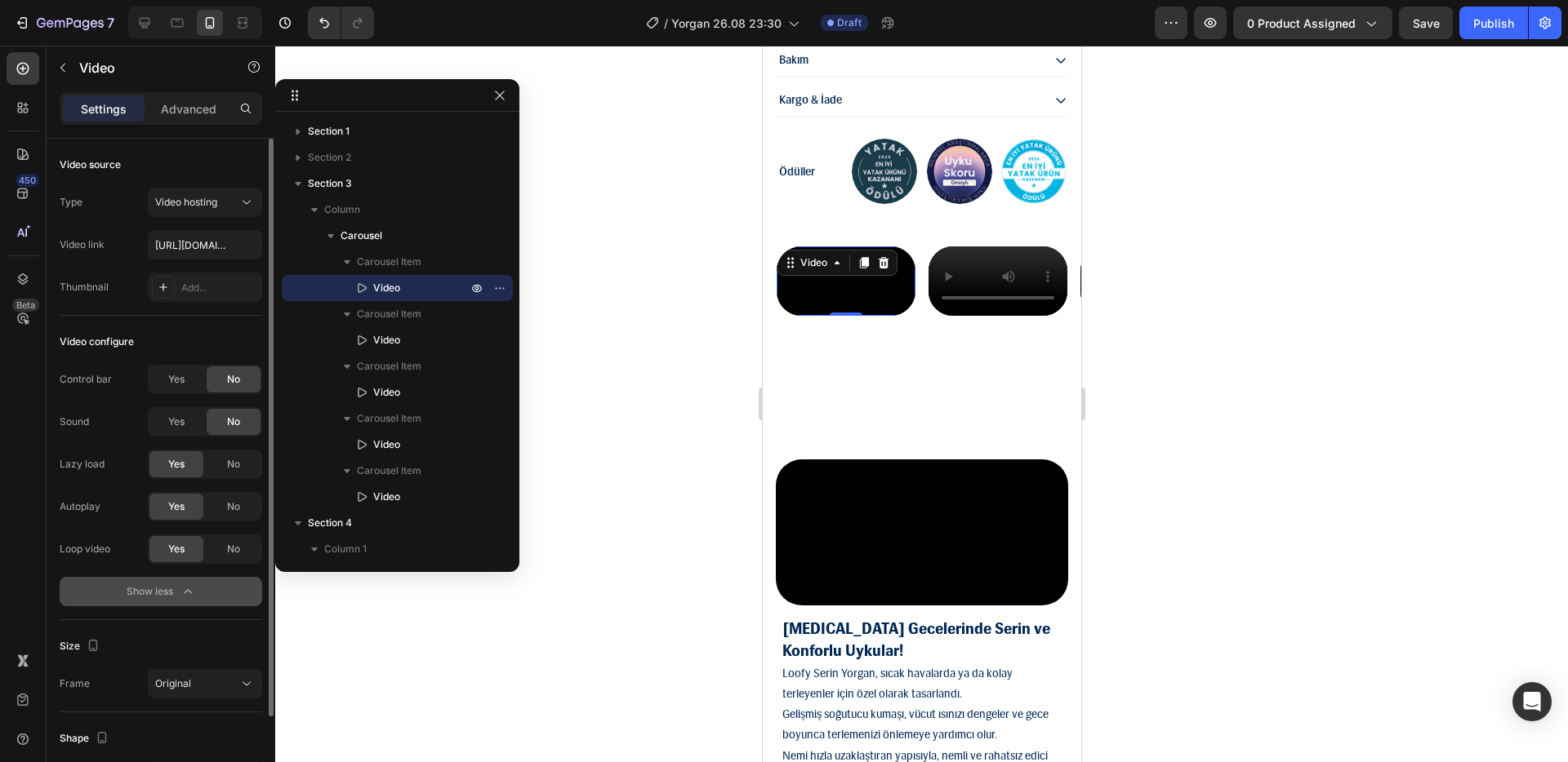
click at [184, 587] on icon "button" at bounding box center [187, 592] width 16 height 16
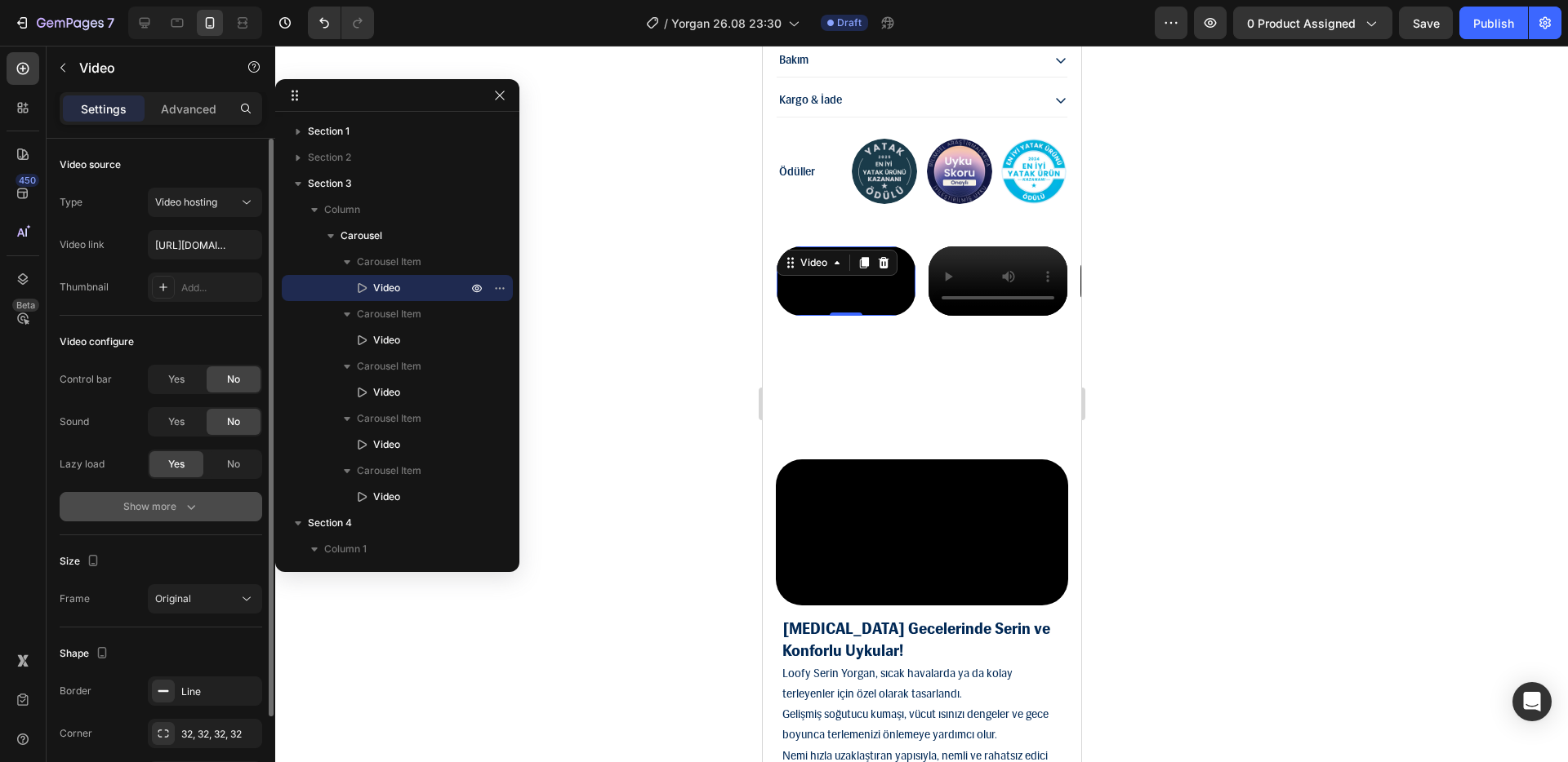
click at [185, 511] on icon "button" at bounding box center [191, 506] width 16 height 16
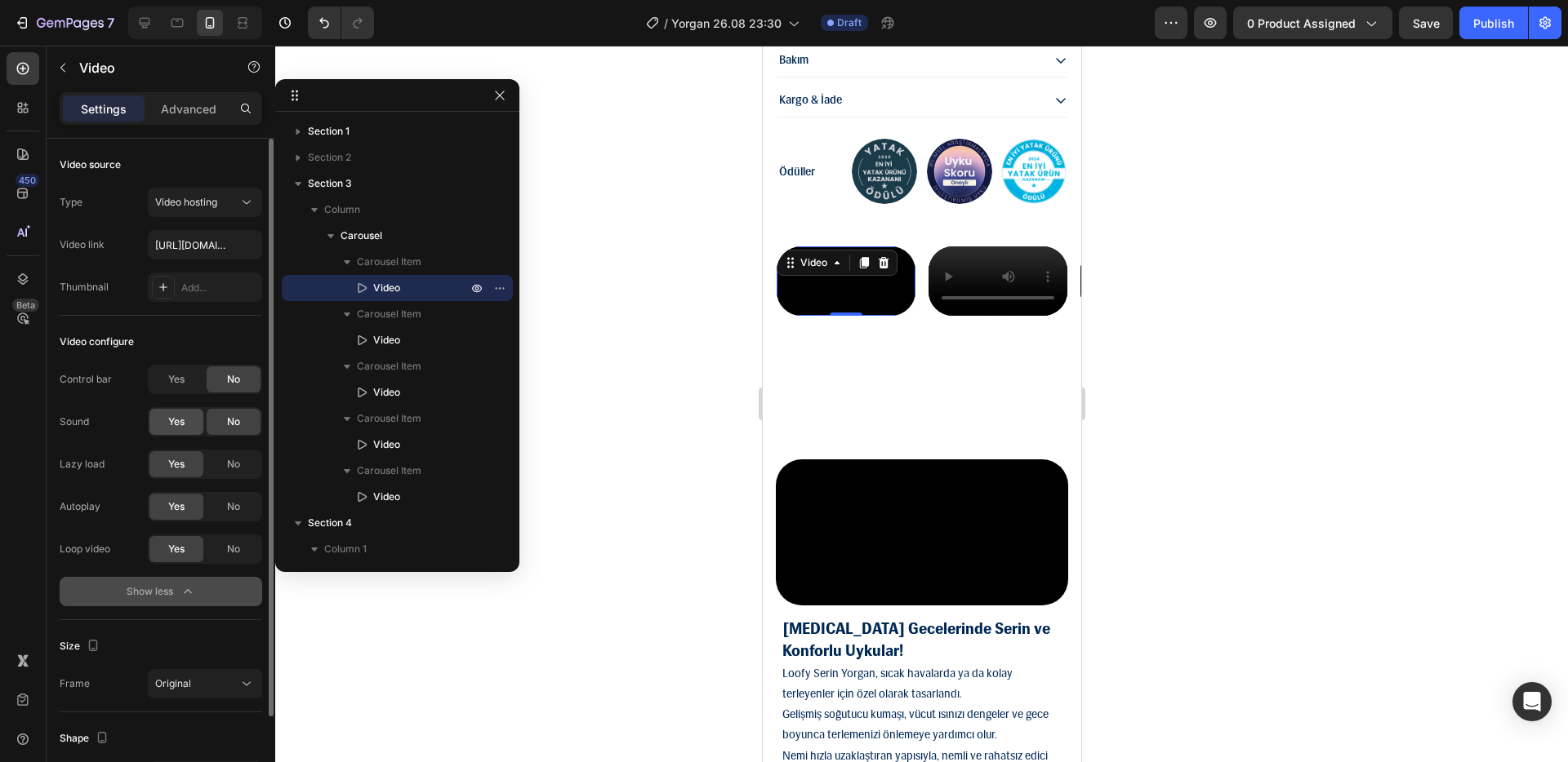
click at [187, 415] on div "Yes" at bounding box center [176, 421] width 54 height 26
click at [998, 312] on video at bounding box center [997, 282] width 138 height 70
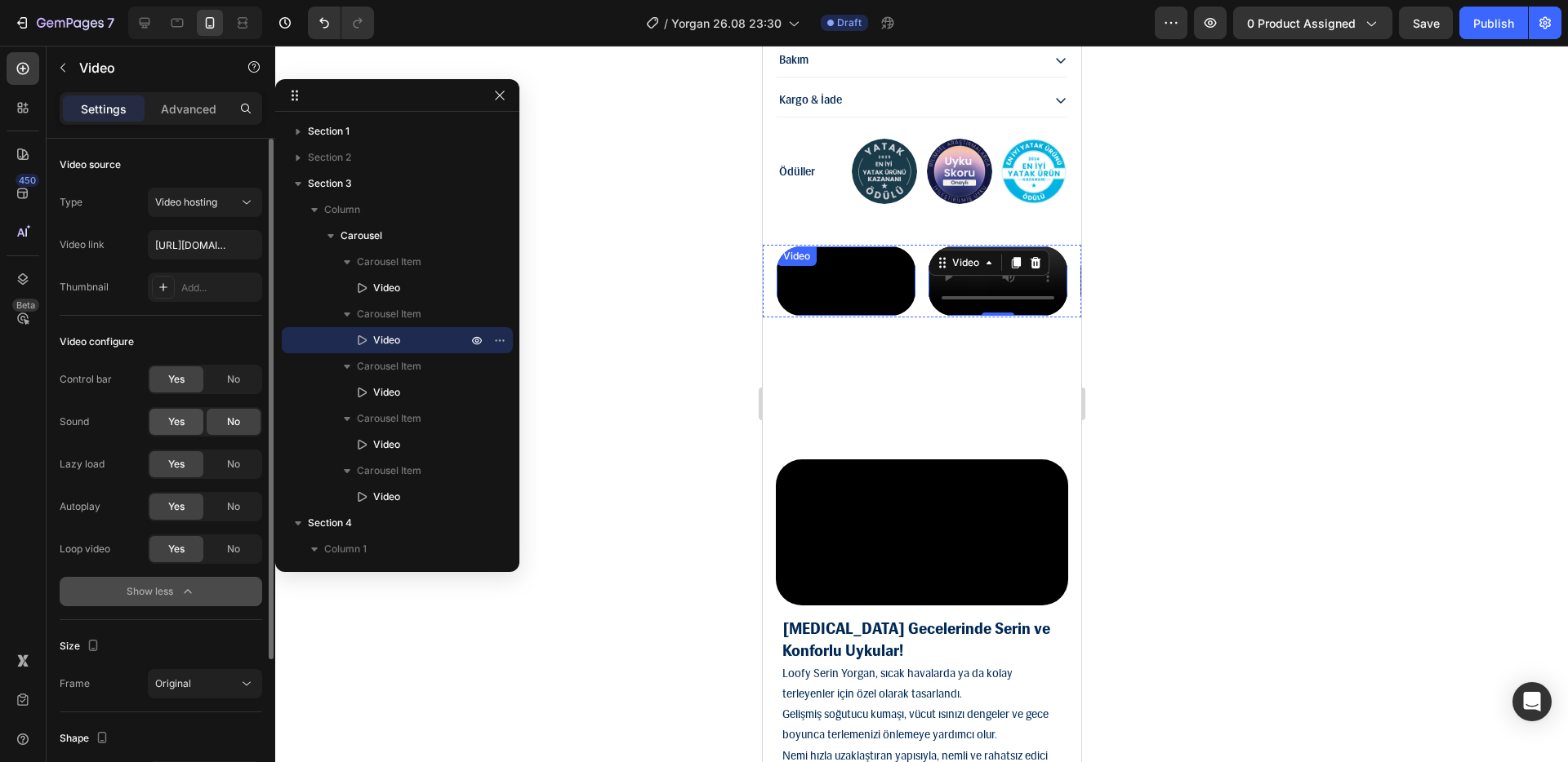
click at [169, 425] on span "Yes" at bounding box center [176, 421] width 16 height 15
click at [233, 504] on span "No" at bounding box center [232, 506] width 13 height 15
click at [235, 386] on span "No" at bounding box center [232, 379] width 13 height 15
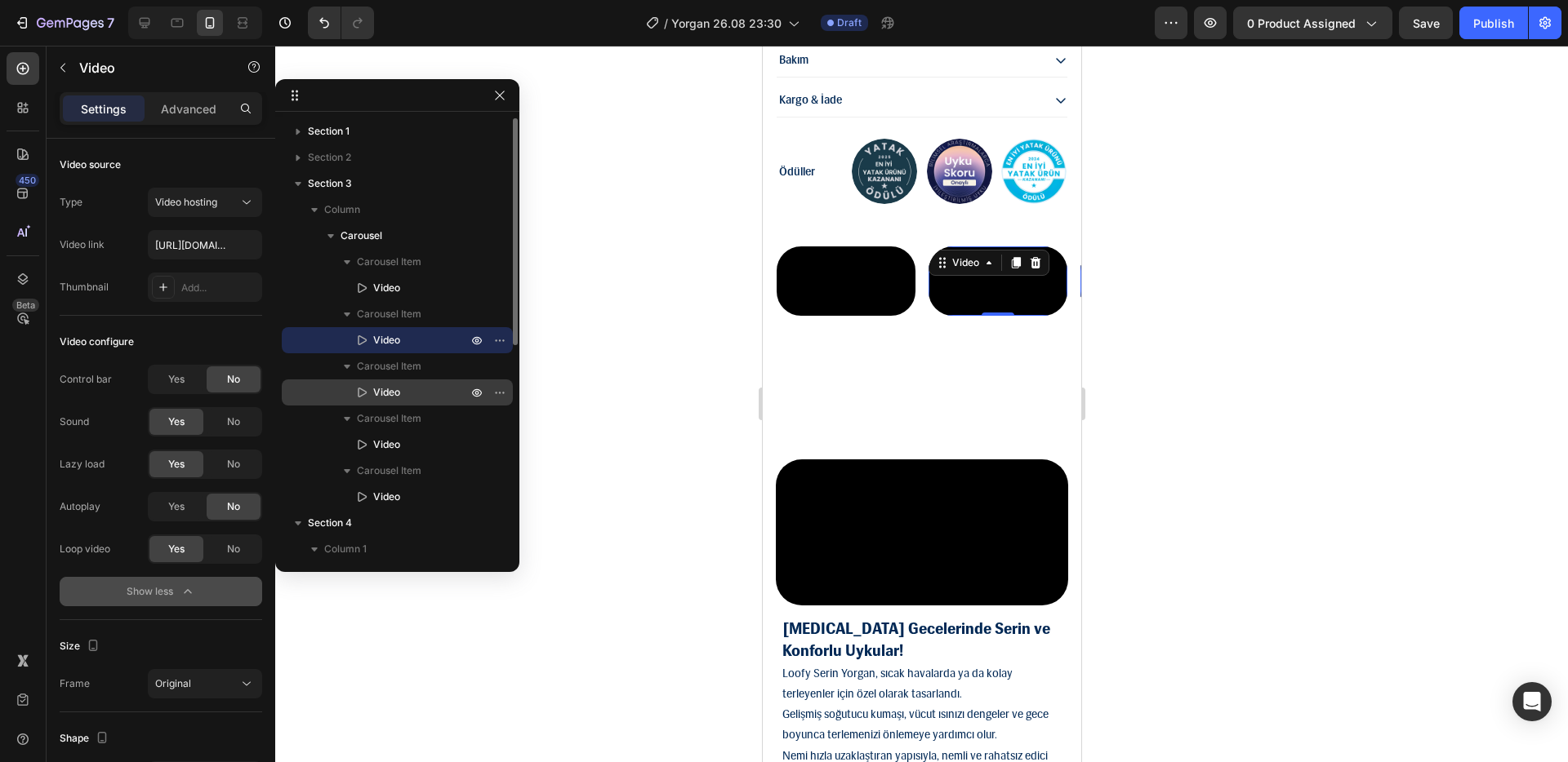
click at [408, 392] on p "Video" at bounding box center [402, 392] width 97 height 16
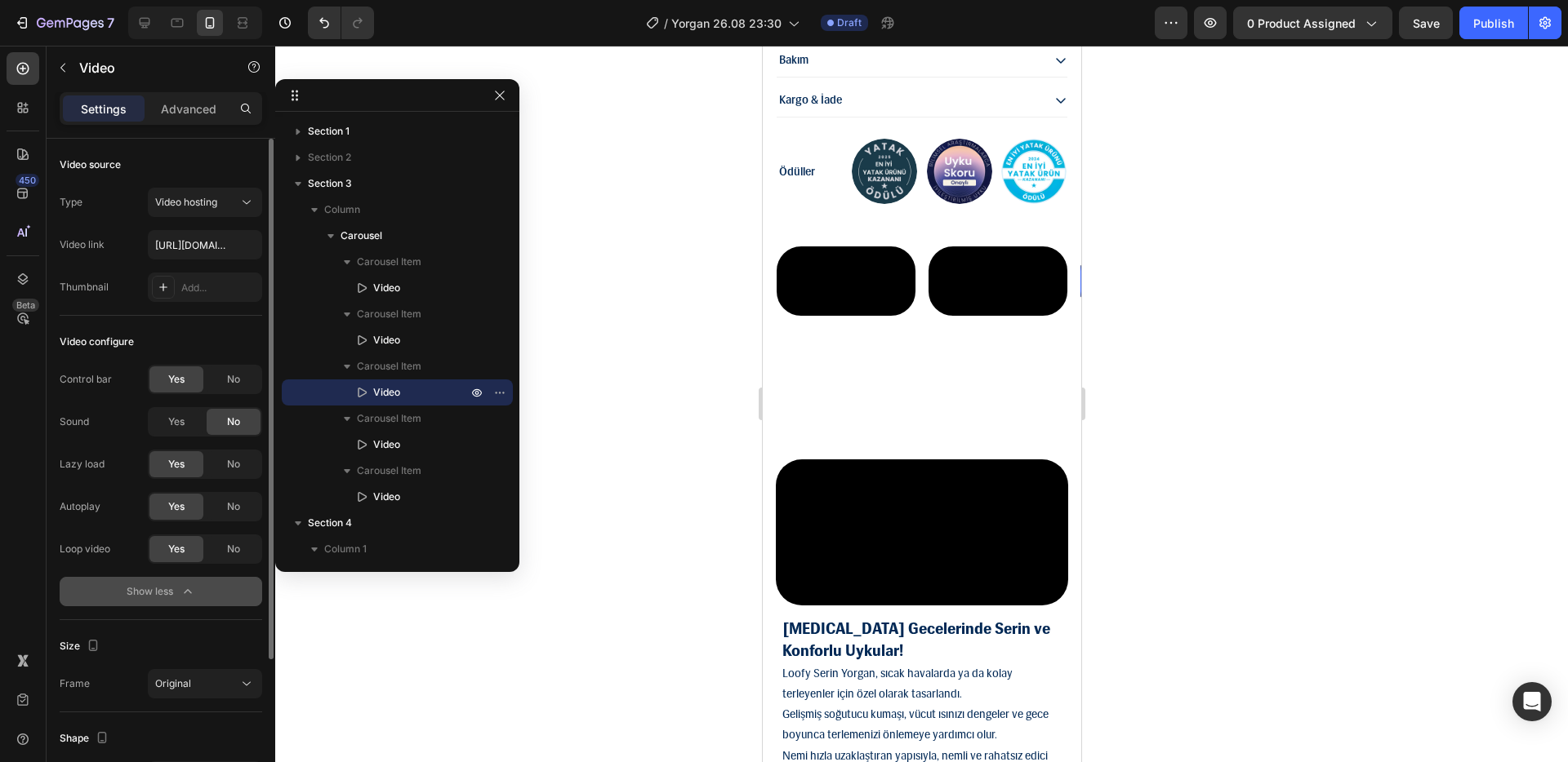
click at [236, 382] on span "No" at bounding box center [232, 379] width 13 height 15
click at [183, 416] on span "Yes" at bounding box center [176, 421] width 16 height 15
click at [231, 494] on div "No" at bounding box center [233, 506] width 54 height 26
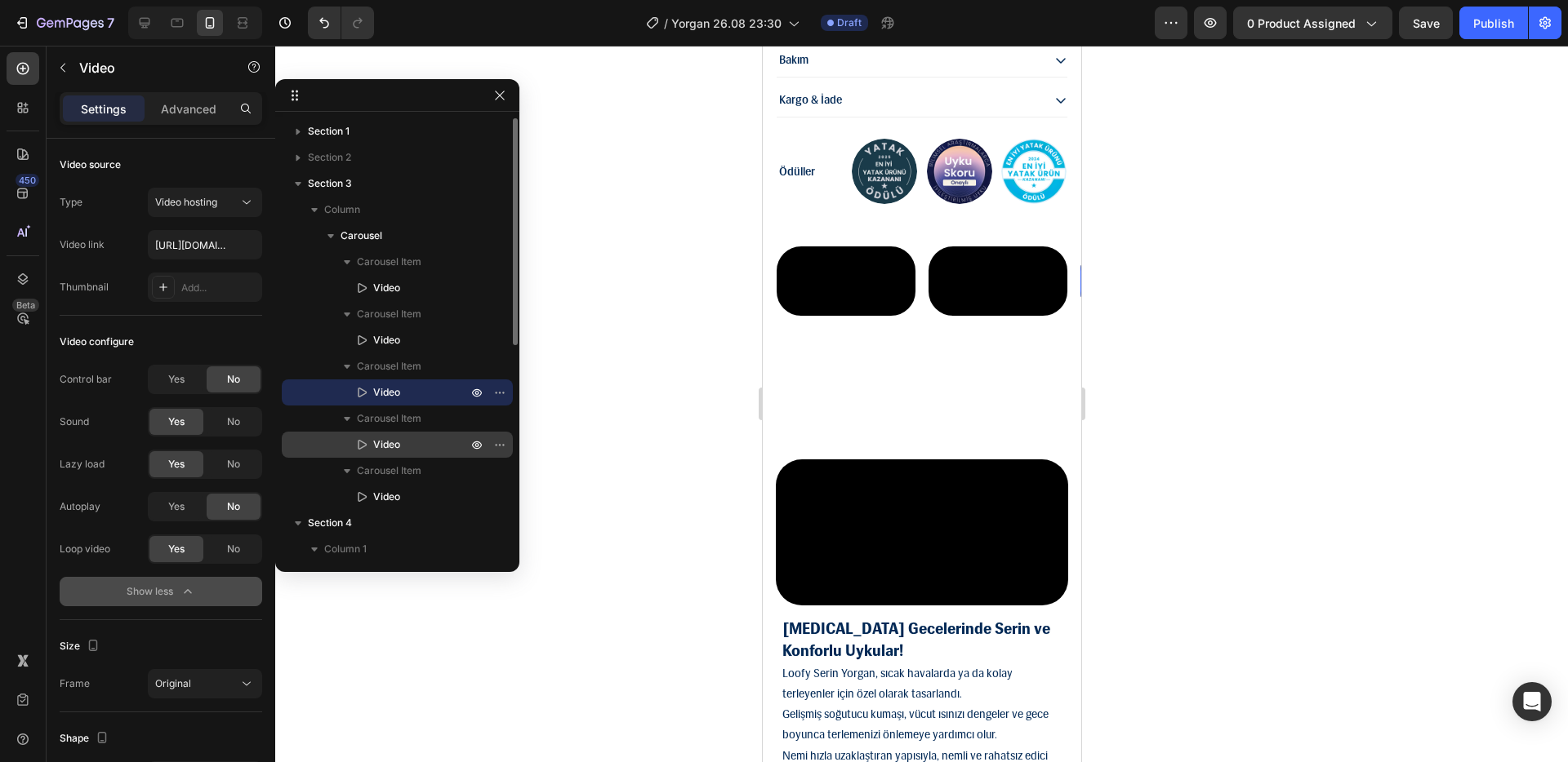
click at [363, 443] on icon at bounding box center [361, 444] width 9 height 10
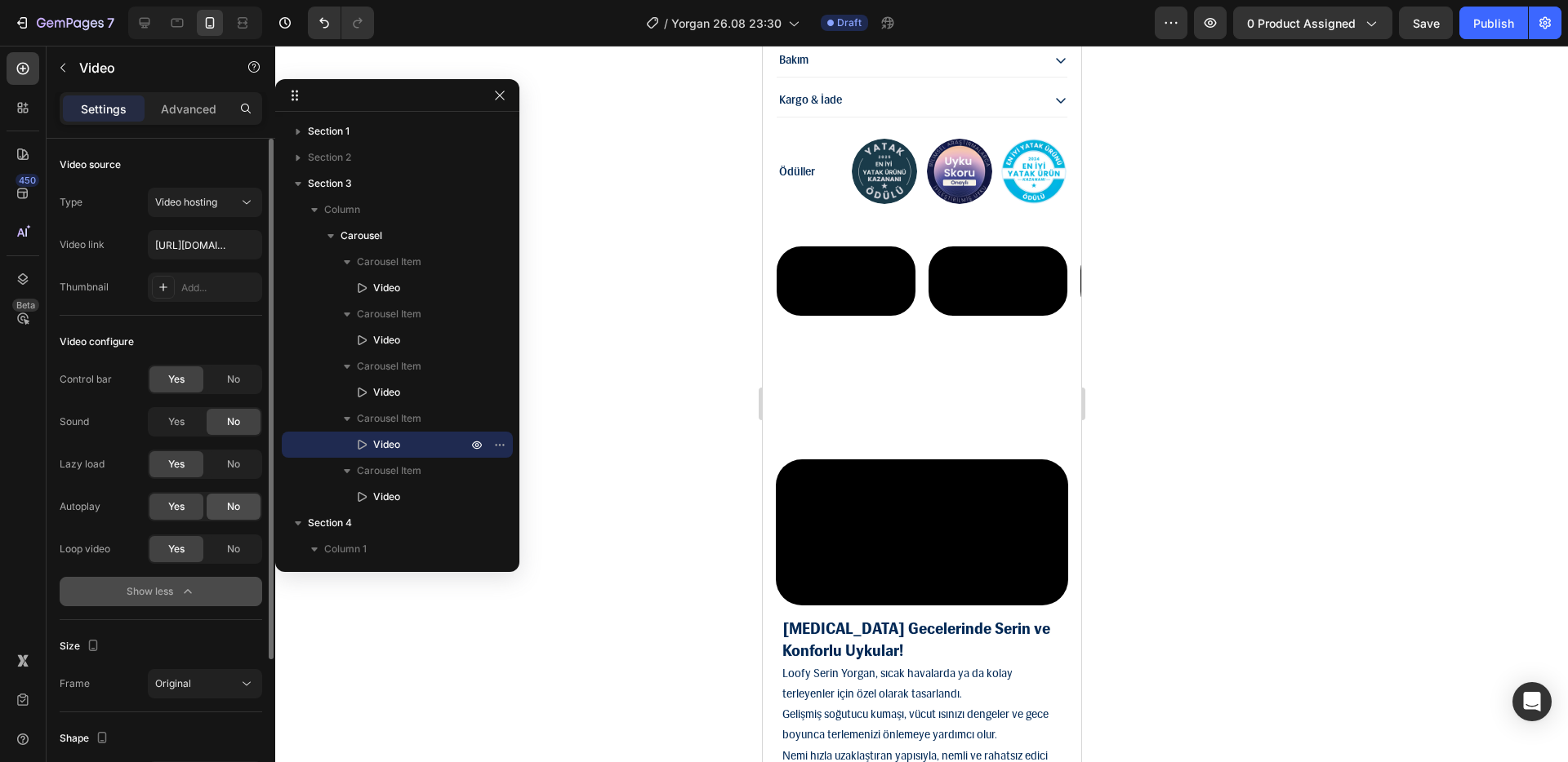
click at [242, 497] on div "No" at bounding box center [233, 506] width 54 height 26
click at [192, 420] on div "Yes" at bounding box center [176, 421] width 54 height 26
click at [242, 384] on div "No" at bounding box center [233, 379] width 54 height 26
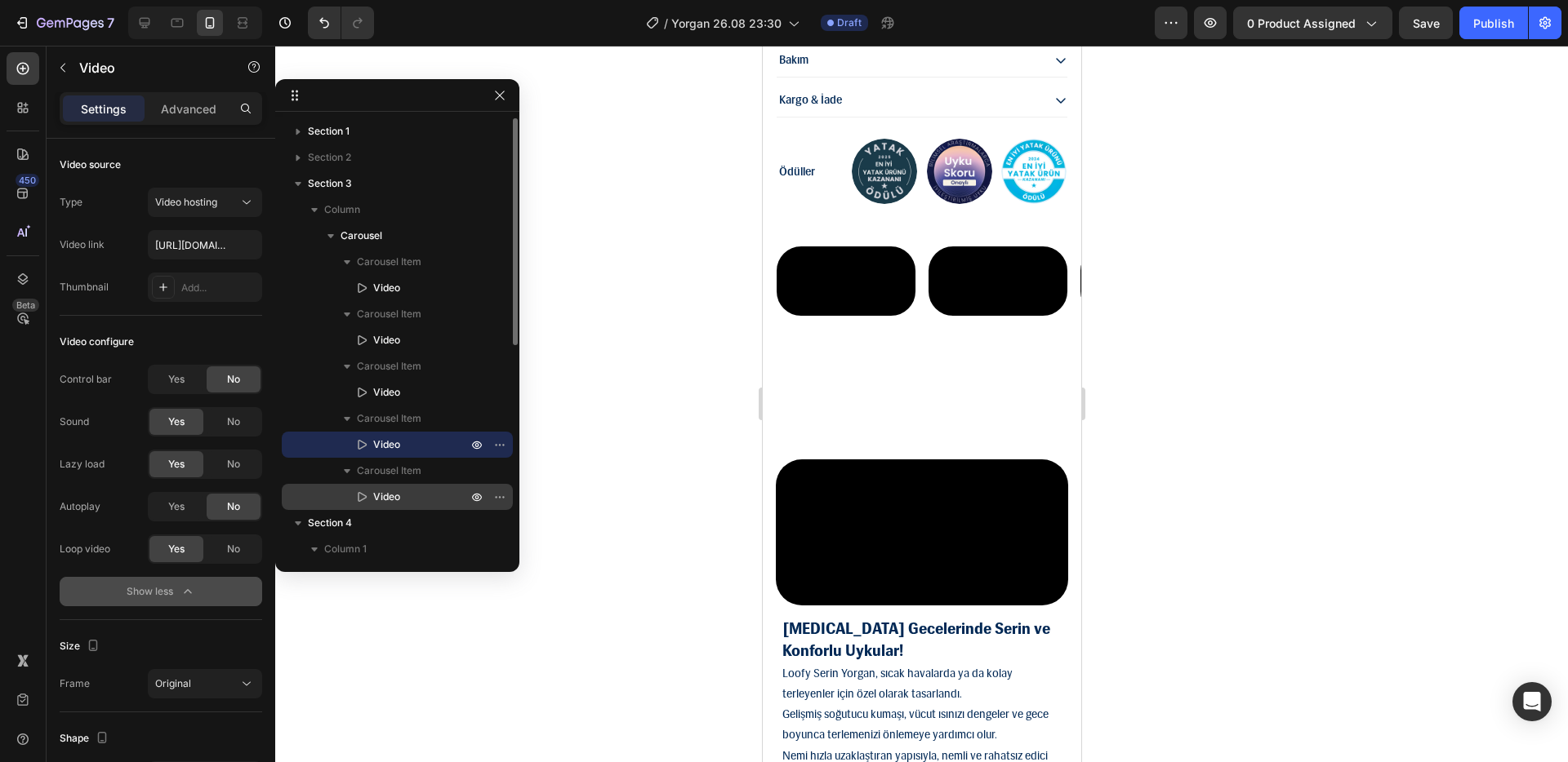
click at [366, 499] on icon at bounding box center [361, 497] width 16 height 16
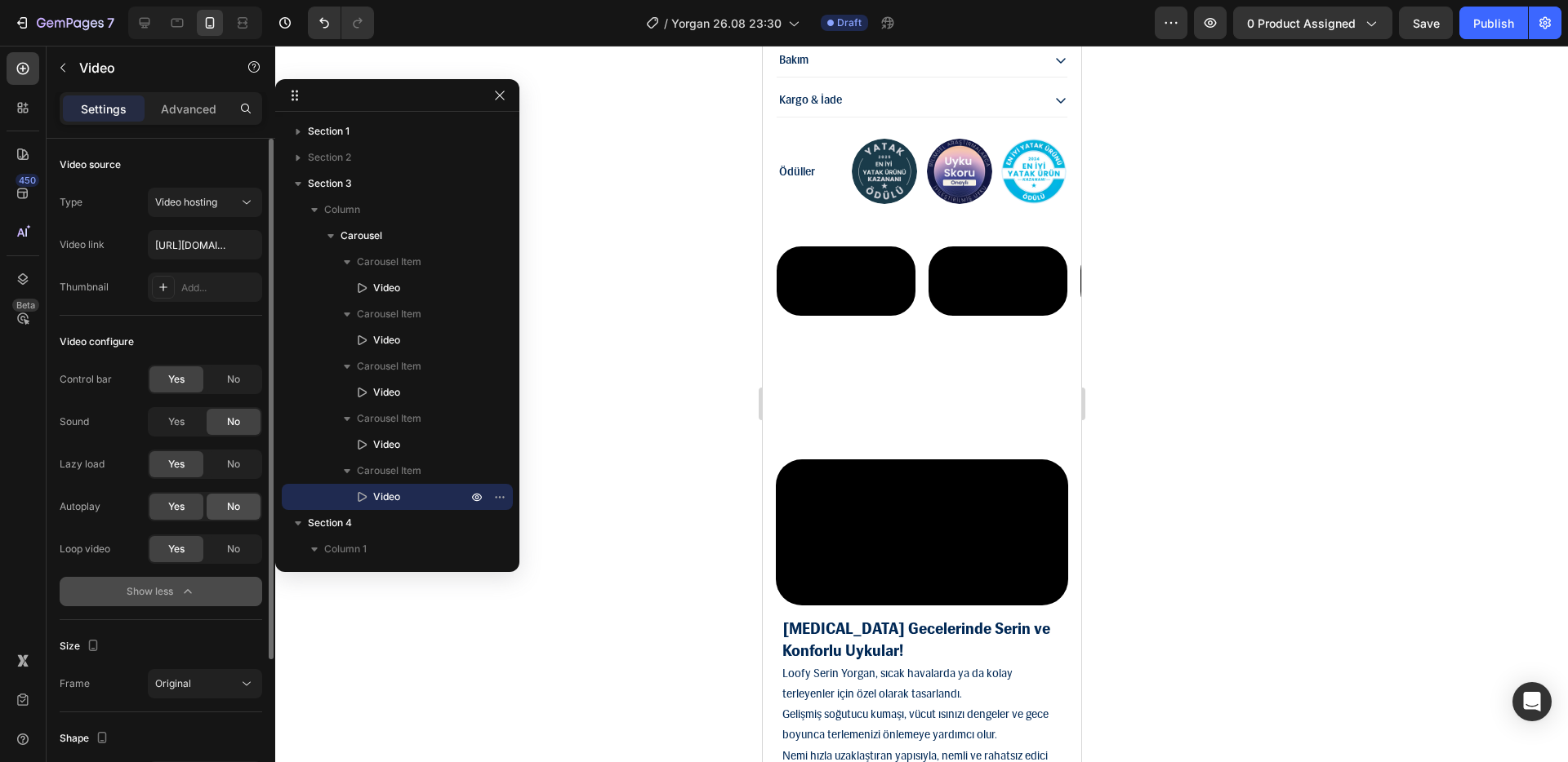
click at [230, 500] on span "No" at bounding box center [232, 506] width 13 height 15
click at [179, 425] on span "Yes" at bounding box center [176, 421] width 16 height 15
click at [246, 381] on div "No" at bounding box center [233, 379] width 54 height 26
click at [695, 361] on div at bounding box center [921, 404] width 1292 height 716
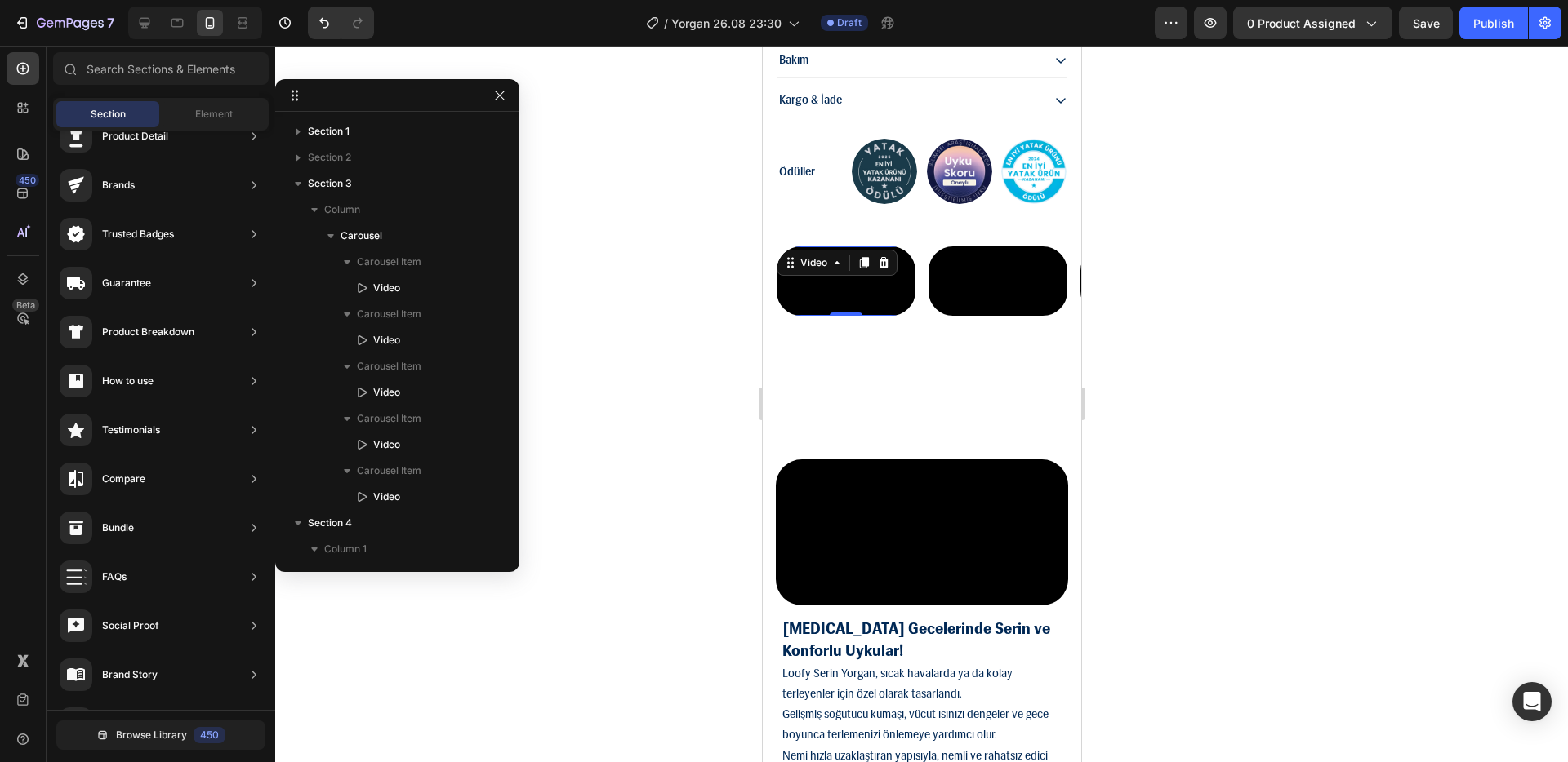
click at [848, 316] on video at bounding box center [845, 282] width 138 height 70
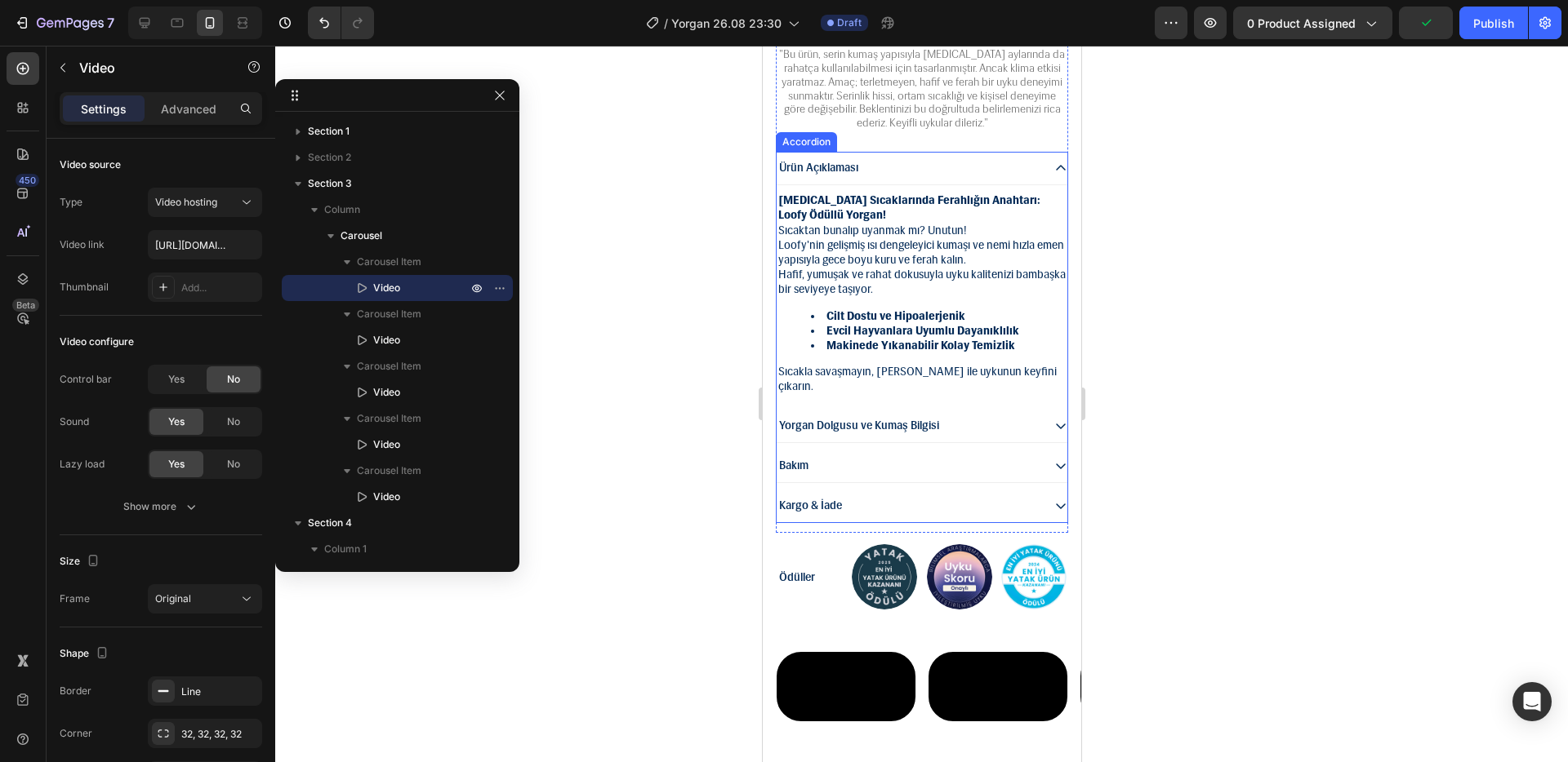
scroll to position [1674, 0]
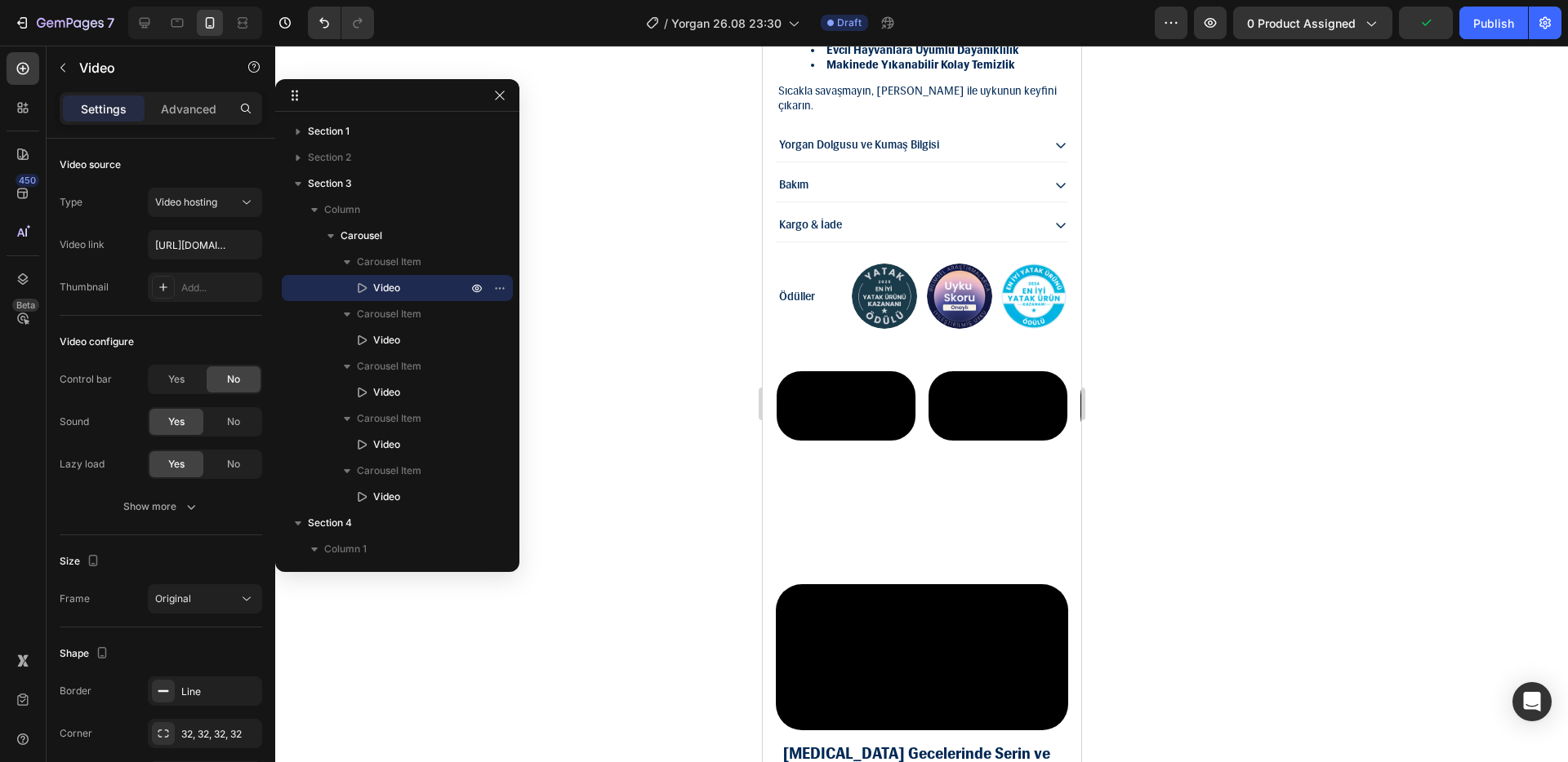
click at [844, 441] on video at bounding box center [845, 407] width 138 height 70
click at [871, 436] on video at bounding box center [845, 407] width 138 height 70
click at [1199, 349] on div at bounding box center [921, 404] width 1292 height 716
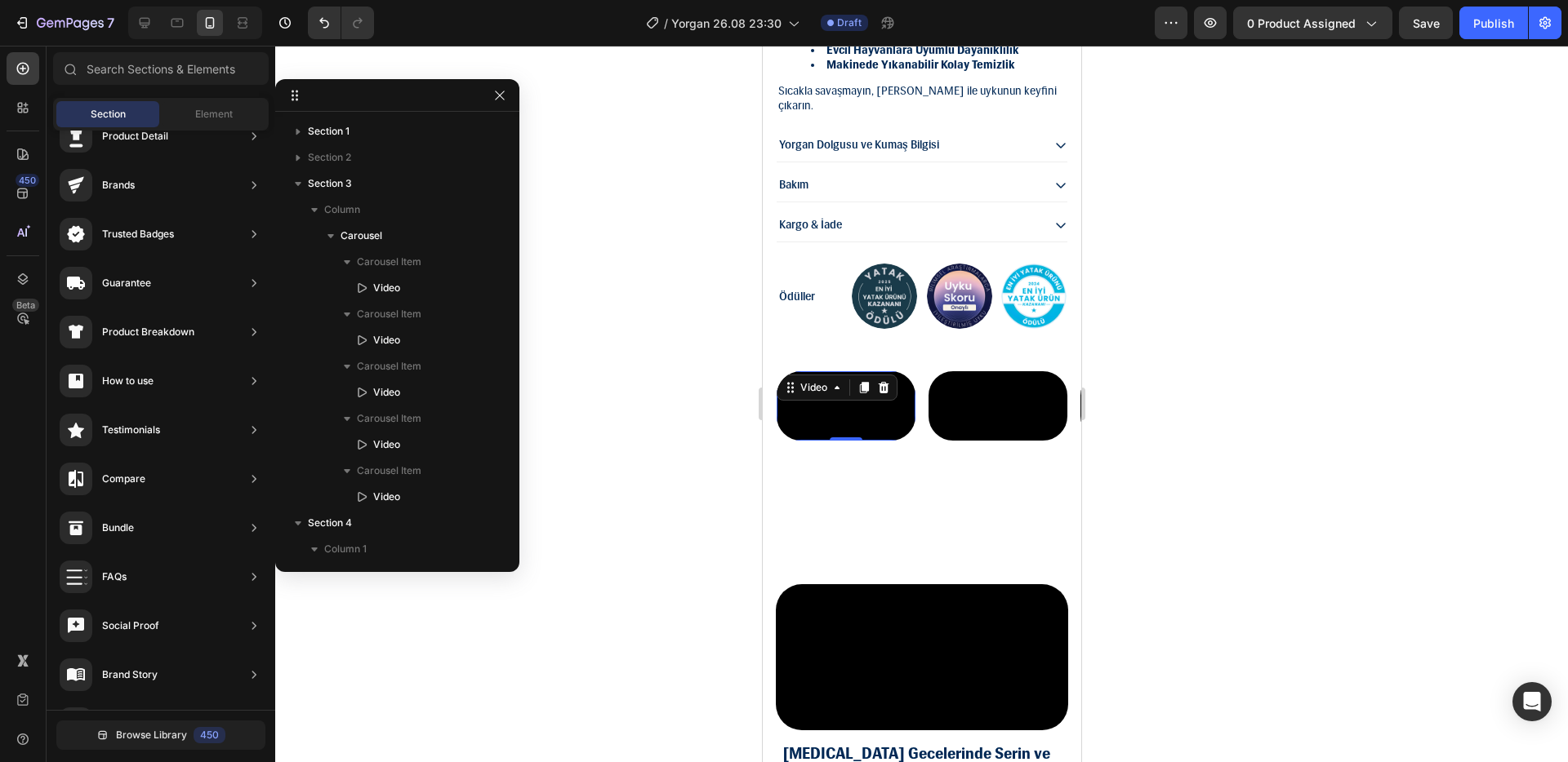
click at [841, 434] on video at bounding box center [845, 407] width 138 height 70
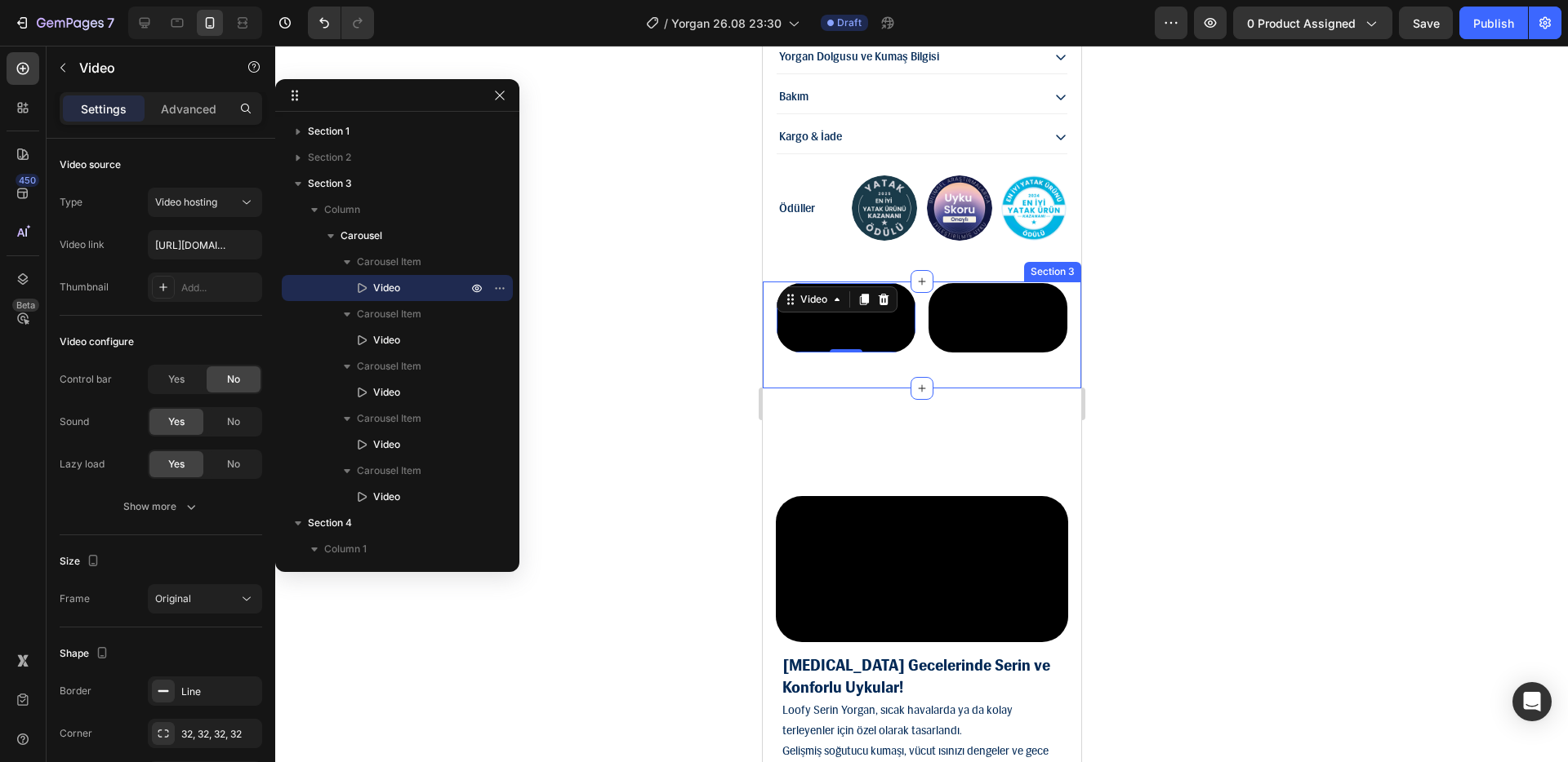
scroll to position [1761, 0]
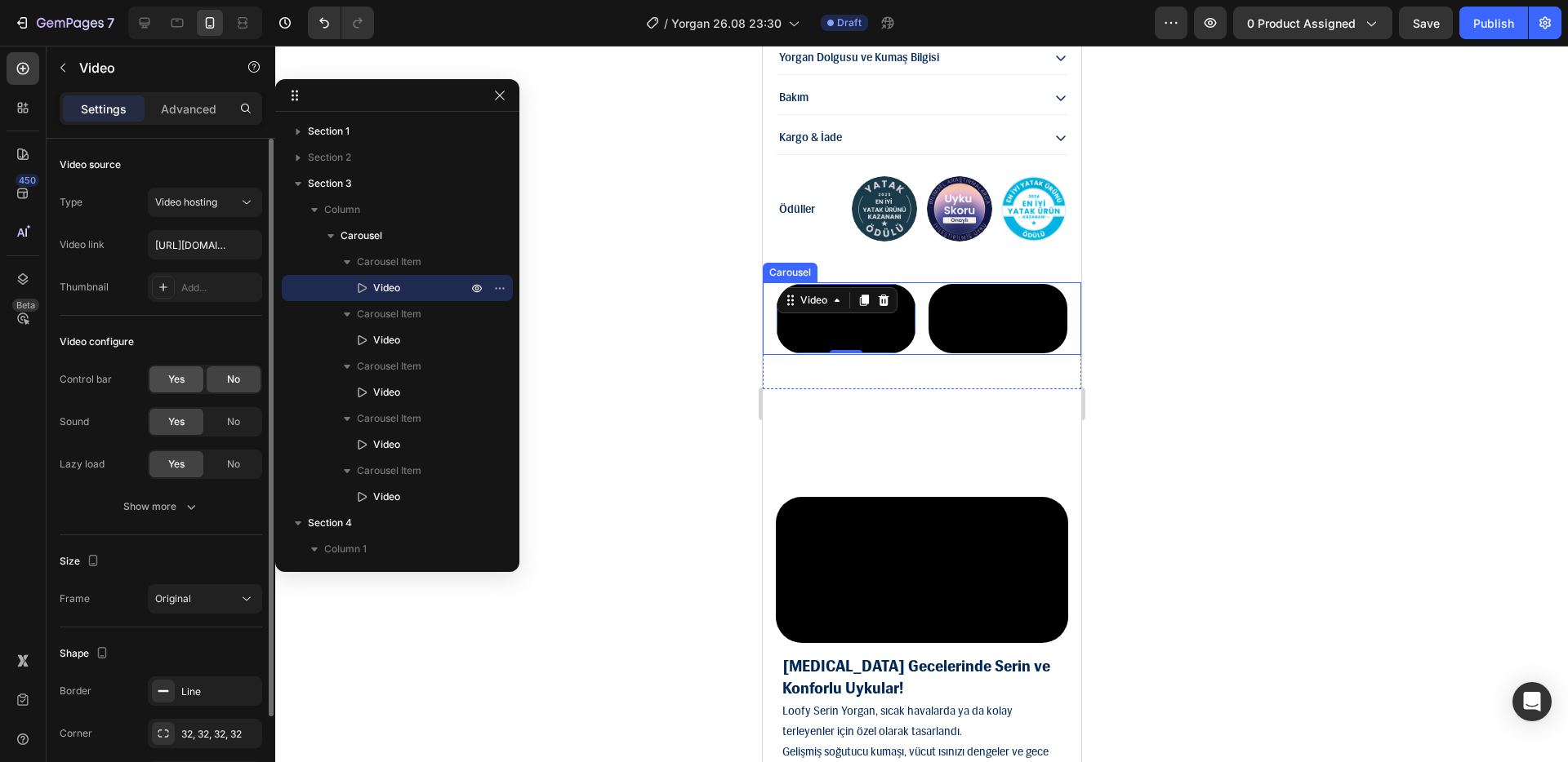
click at [186, 374] on div "Yes" at bounding box center [176, 379] width 54 height 26
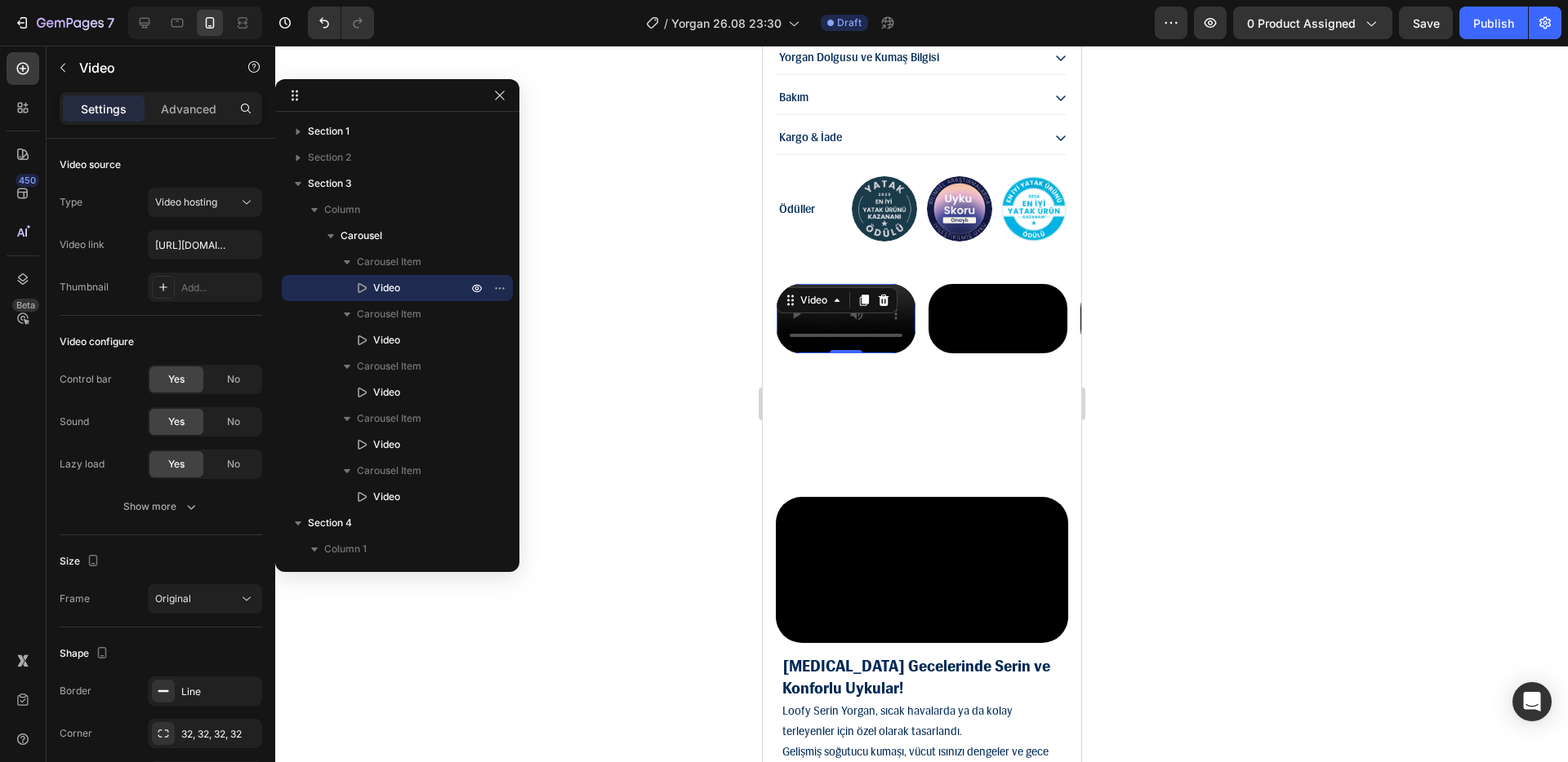
click at [830, 353] on video at bounding box center [845, 319] width 138 height 70
click at [231, 372] on span "No" at bounding box center [232, 379] width 13 height 15
click at [812, 353] on video at bounding box center [845, 319] width 138 height 70
click at [845, 353] on video at bounding box center [845, 319] width 138 height 70
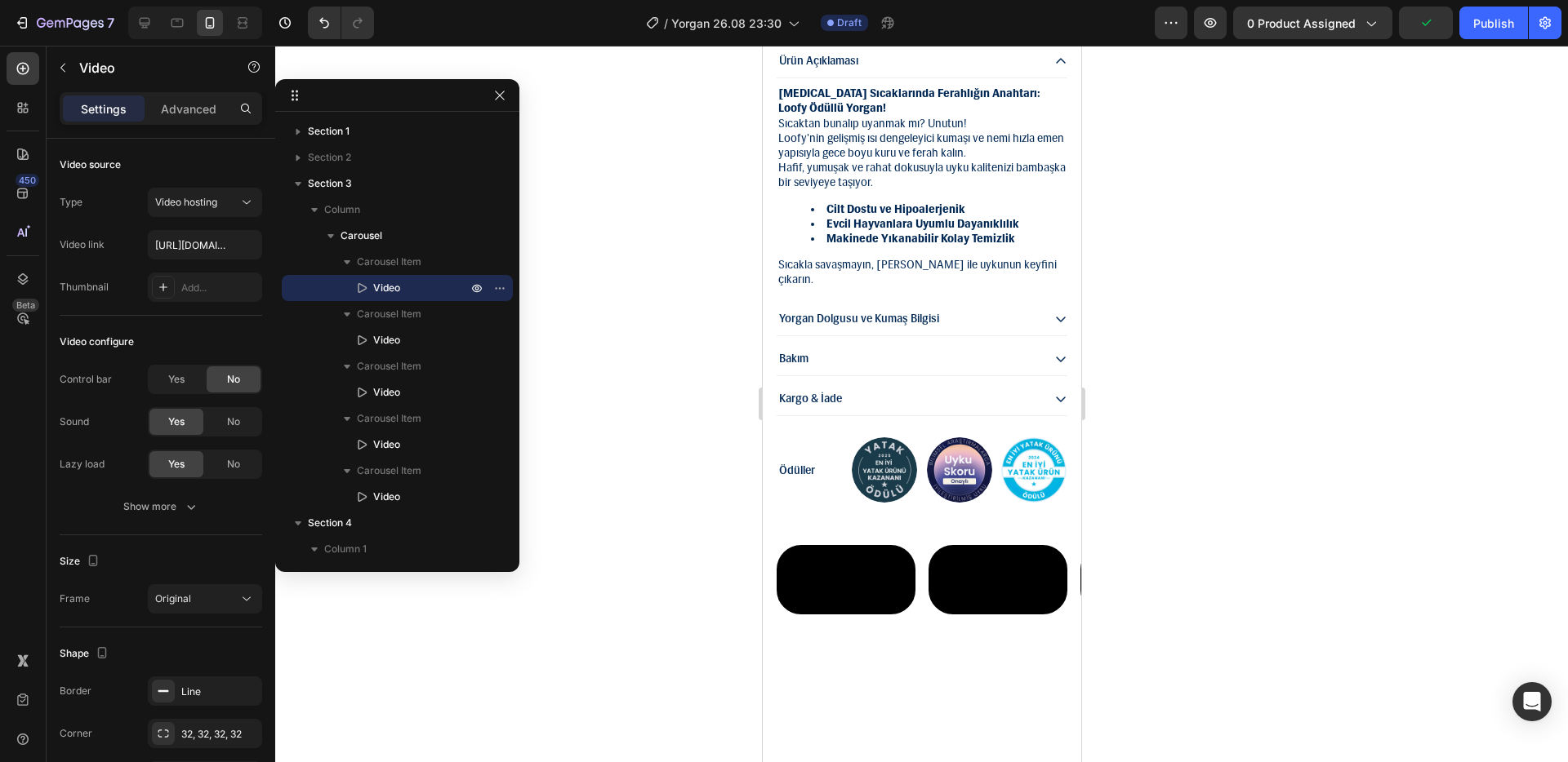
scroll to position [1505, 0]
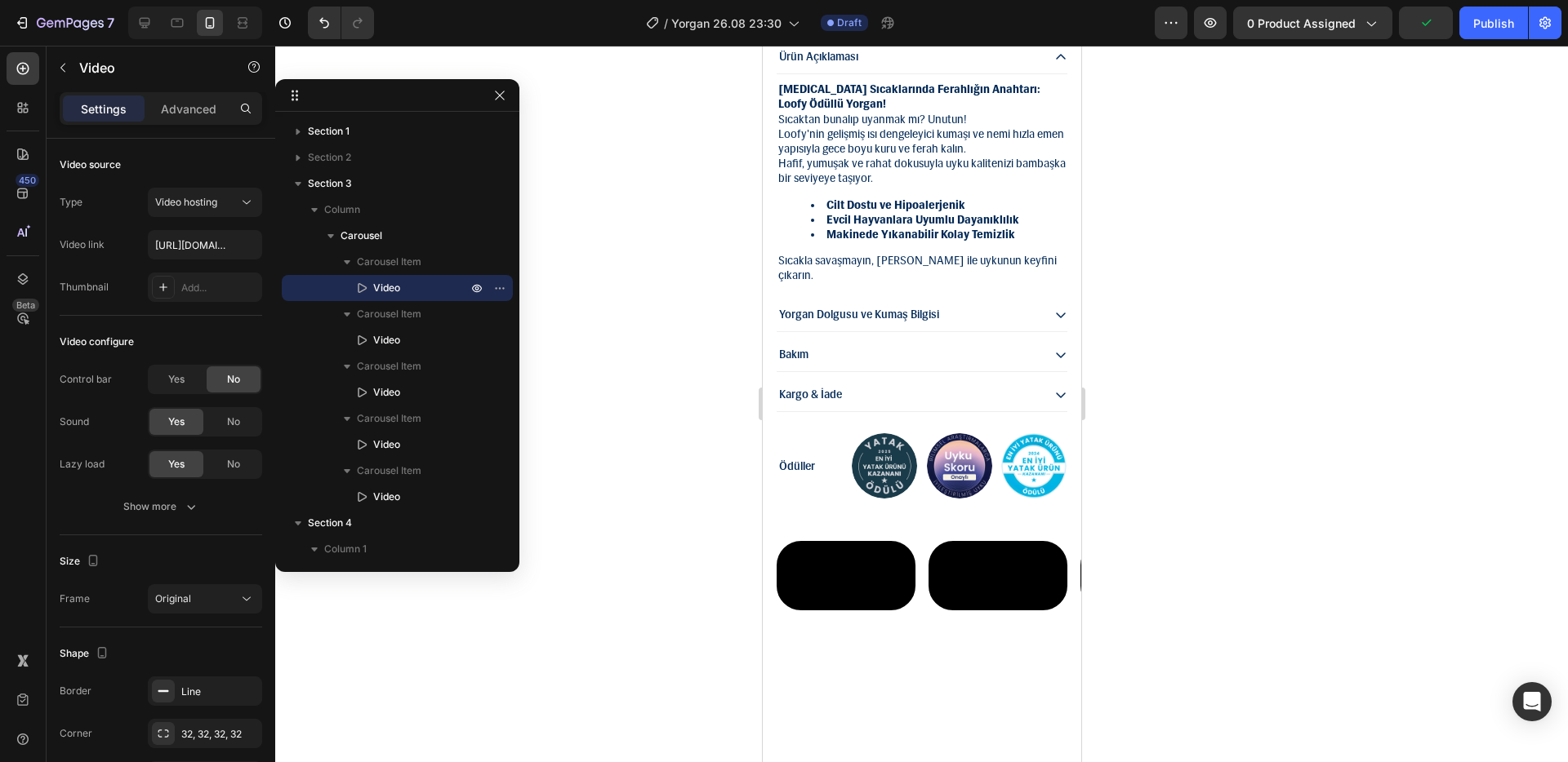
click at [842, 587] on video at bounding box center [845, 576] width 138 height 70
click at [843, 587] on video at bounding box center [845, 576] width 138 height 70
click at [851, 587] on video at bounding box center [845, 576] width 138 height 70
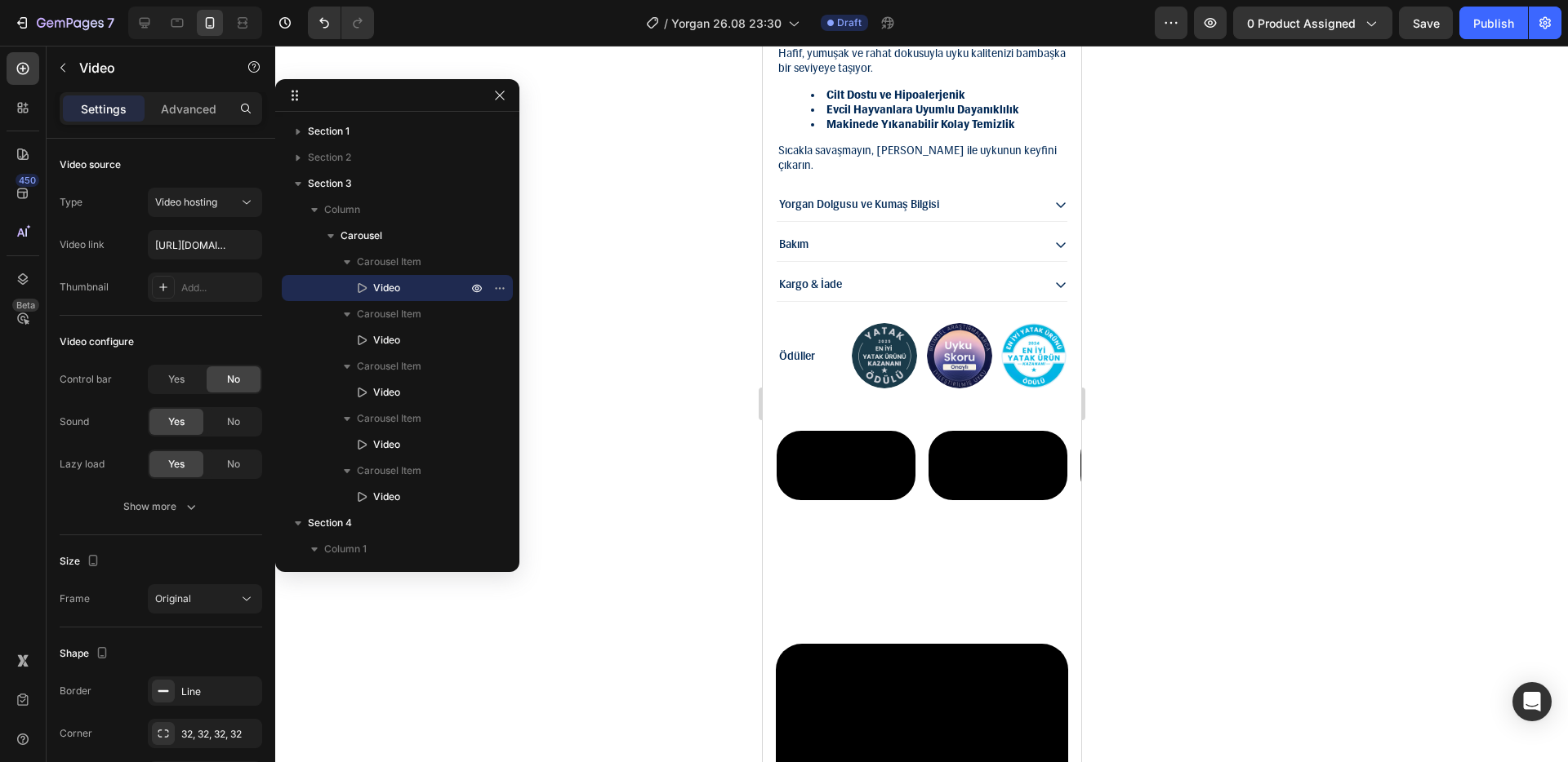
scroll to position [1615, 0]
click at [850, 500] on video at bounding box center [845, 465] width 138 height 70
click at [822, 500] on video at bounding box center [845, 465] width 138 height 70
click at [793, 500] on video at bounding box center [845, 465] width 138 height 70
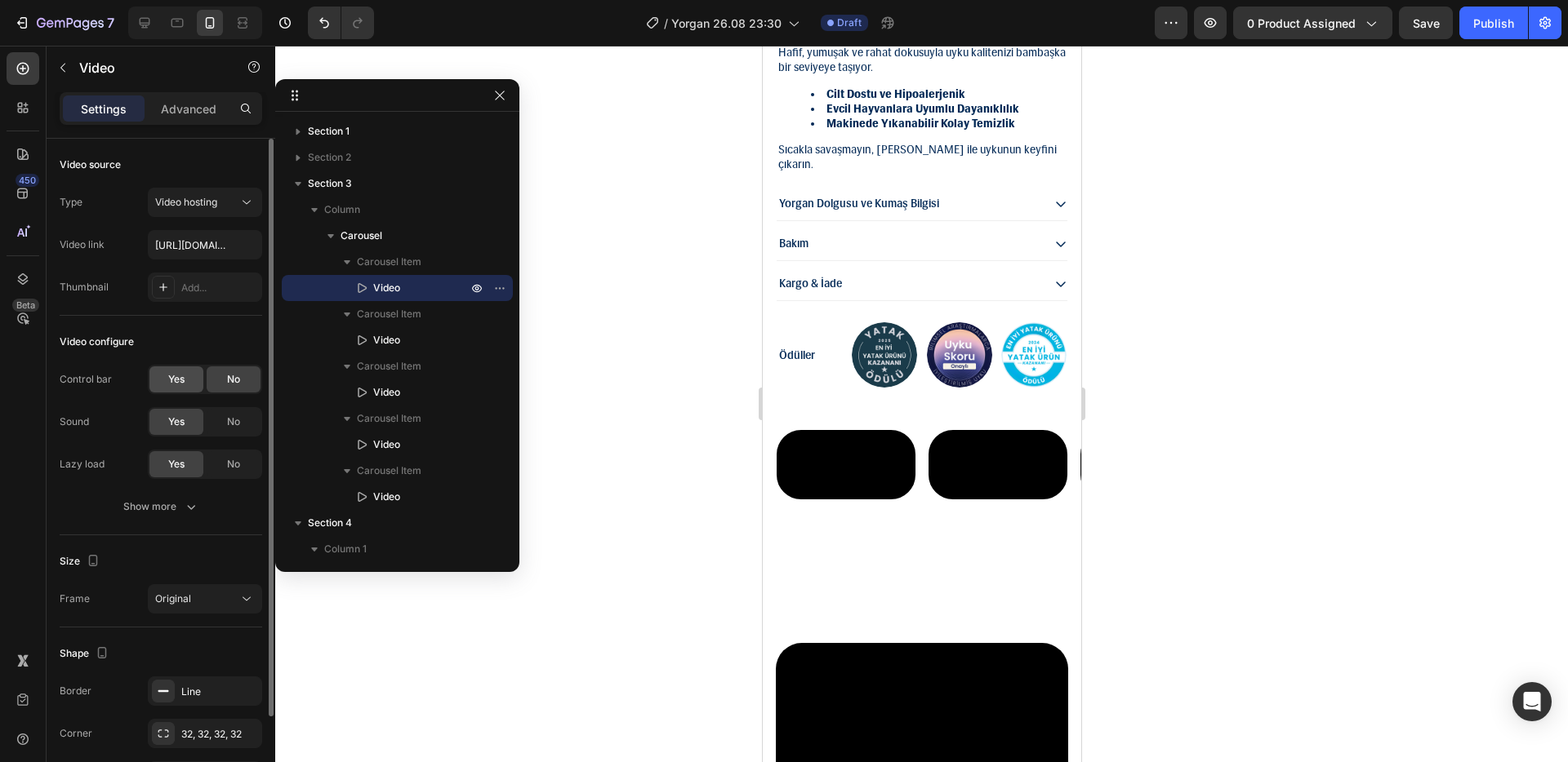
click at [174, 387] on div "Yes" at bounding box center [176, 379] width 54 height 26
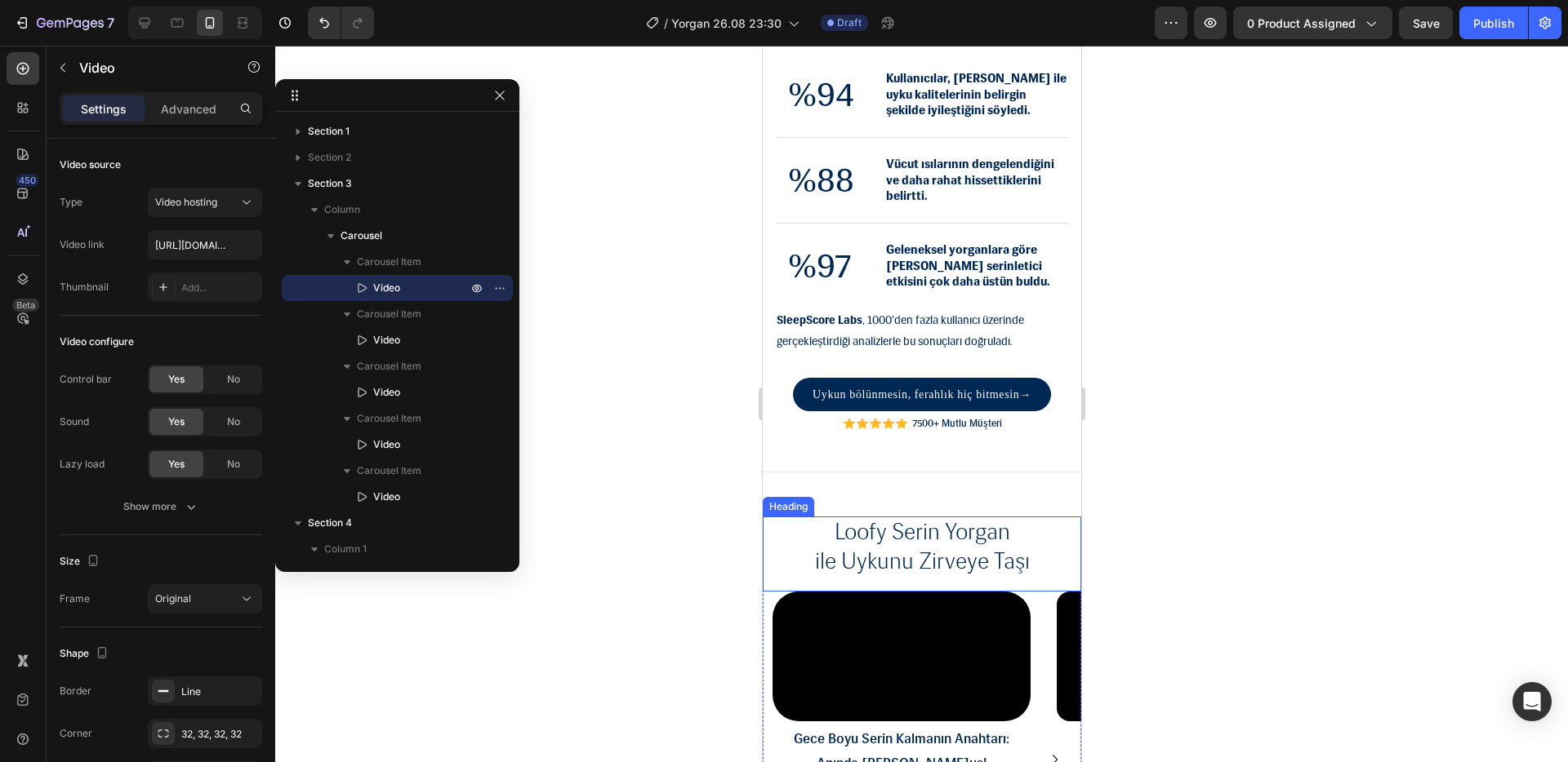
scroll to position [3474, 0]
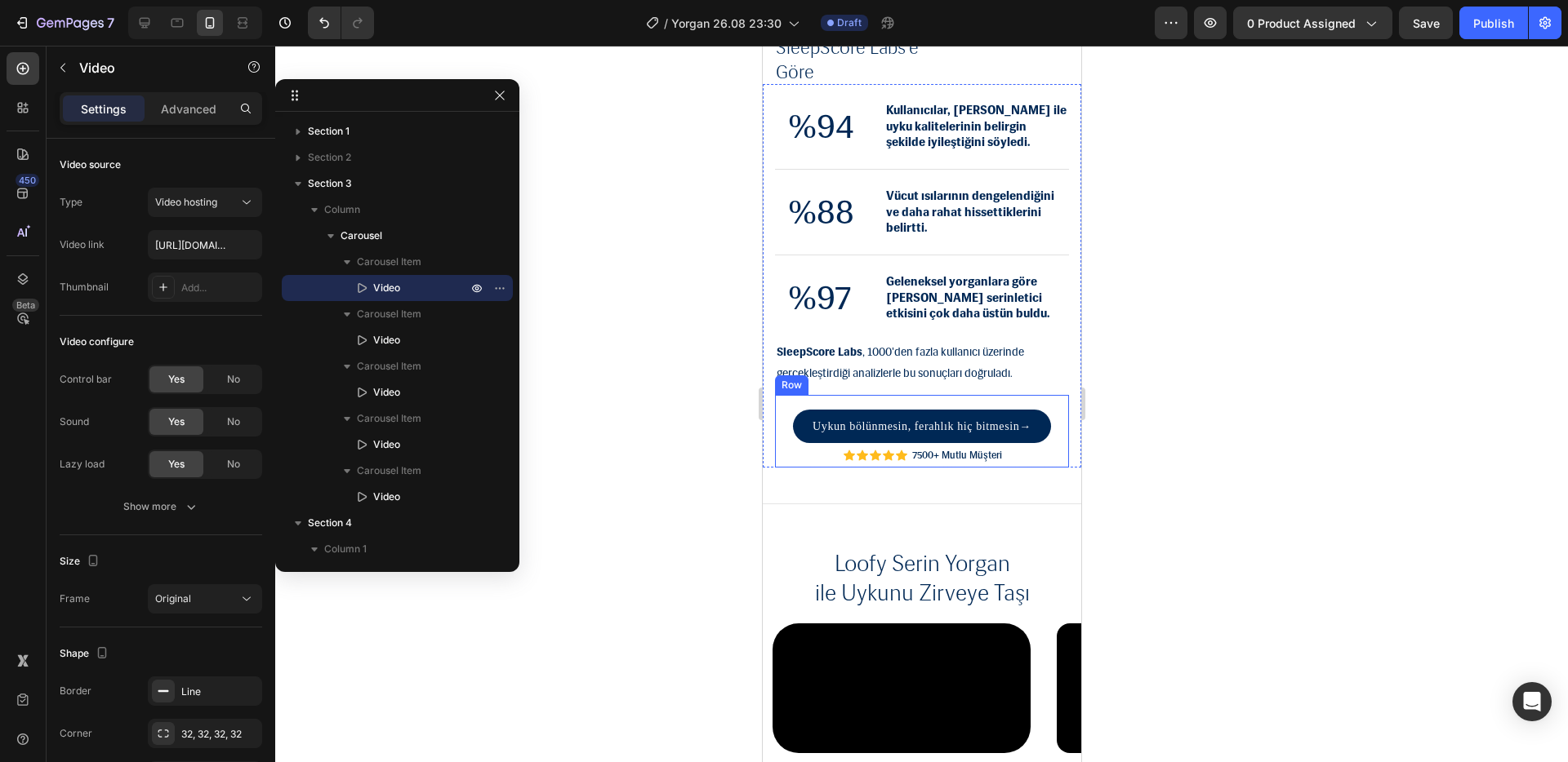
click at [1051, 444] on div "Icon Icon Icon Icon Icon Icon List 7500+ Mutlu Müşteri Text Block Row Row" at bounding box center [920, 455] width 293 height 24
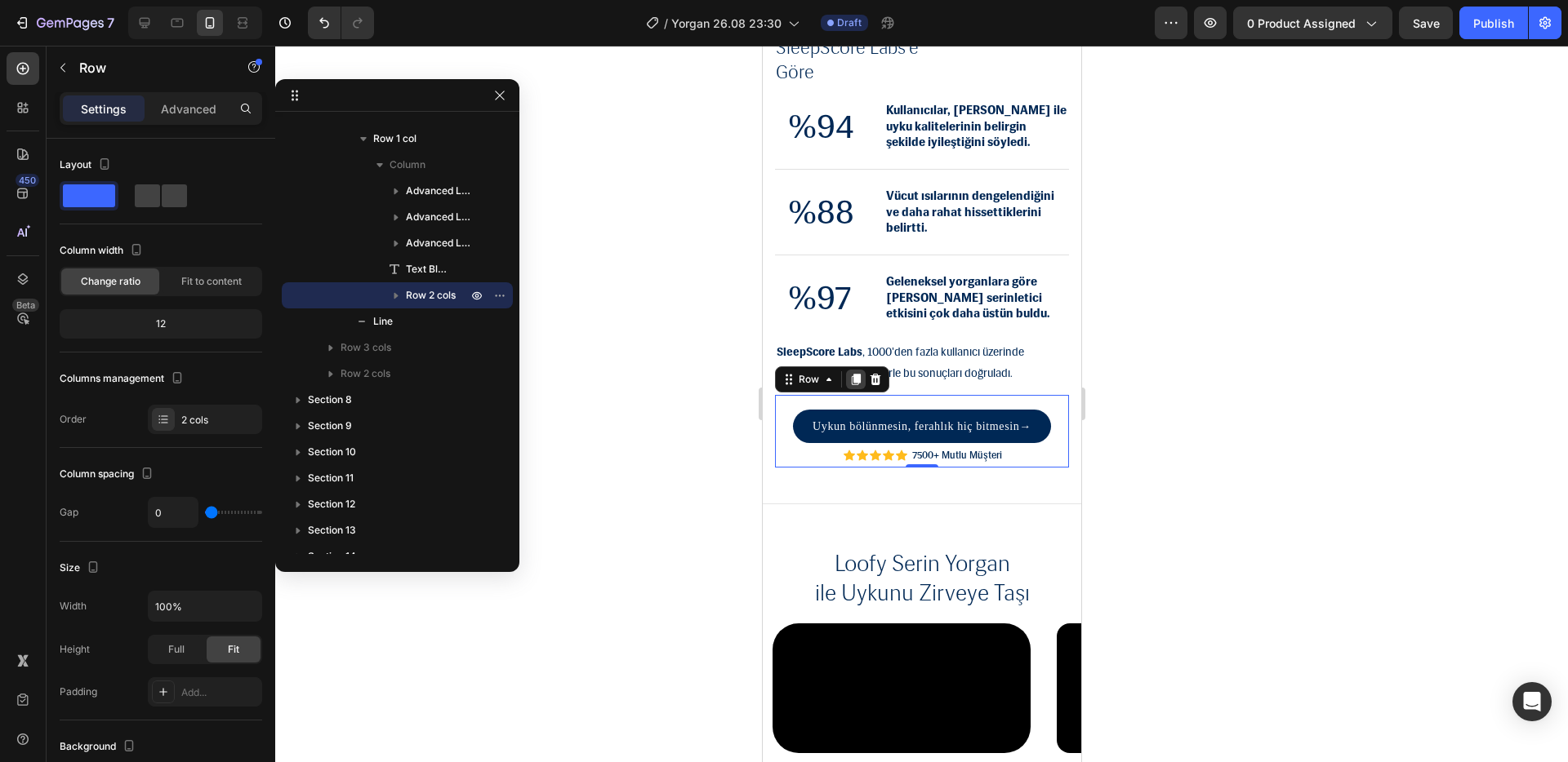
click at [853, 382] on icon at bounding box center [854, 379] width 13 height 13
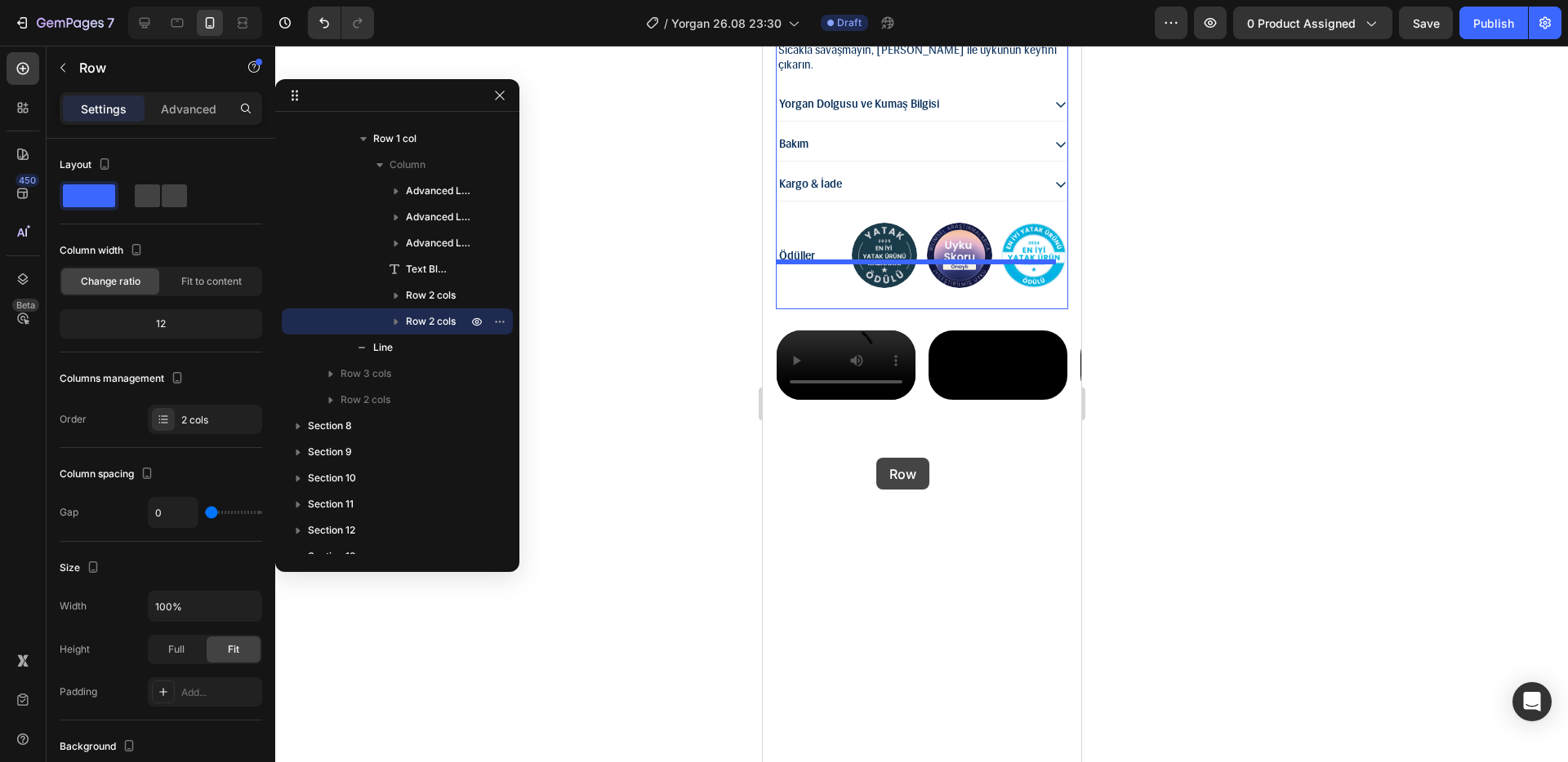
scroll to position [1856, 0]
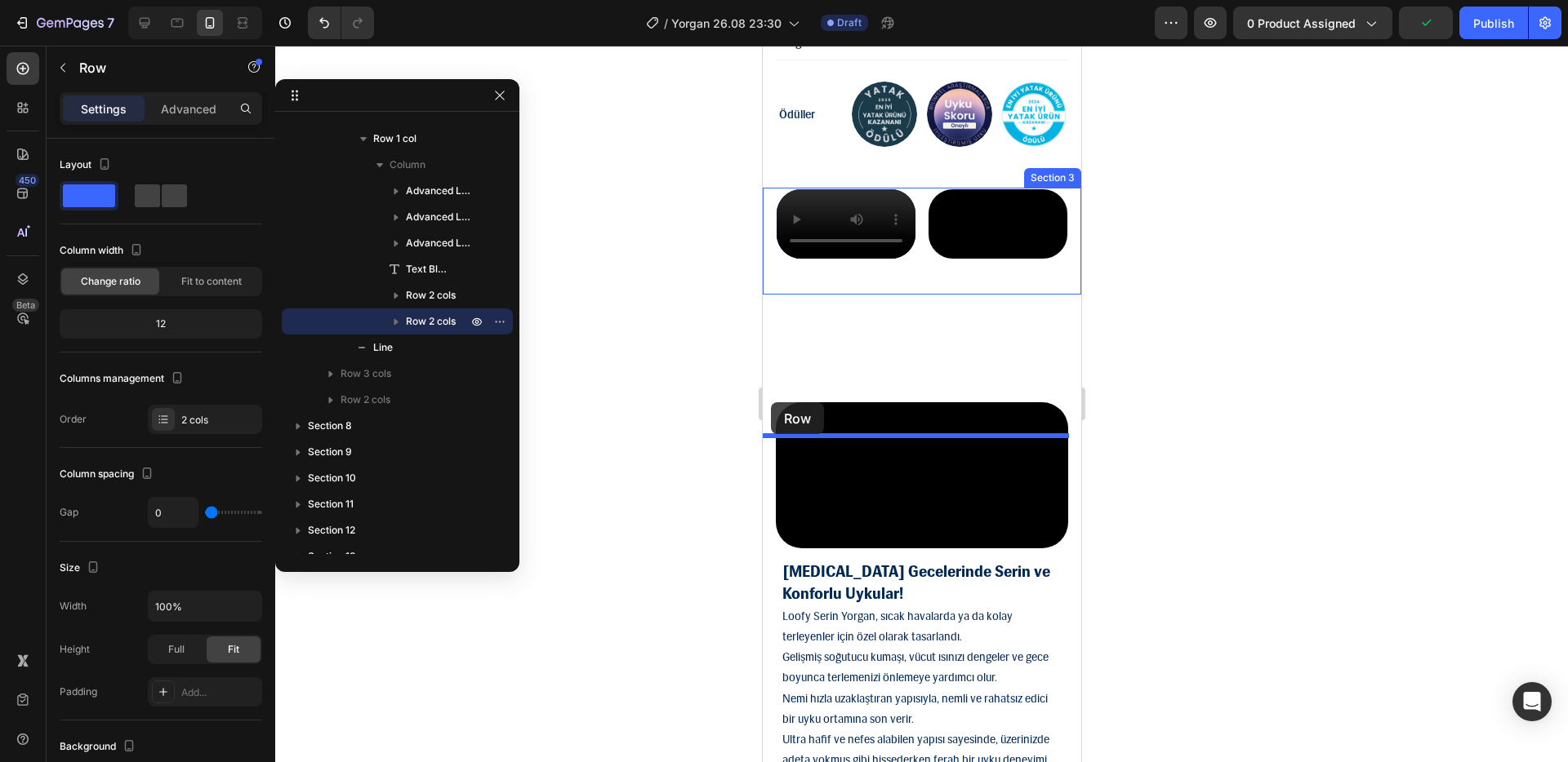
drag, startPoint x: 813, startPoint y: 461, endPoint x: 770, endPoint y: 403, distance: 72.2
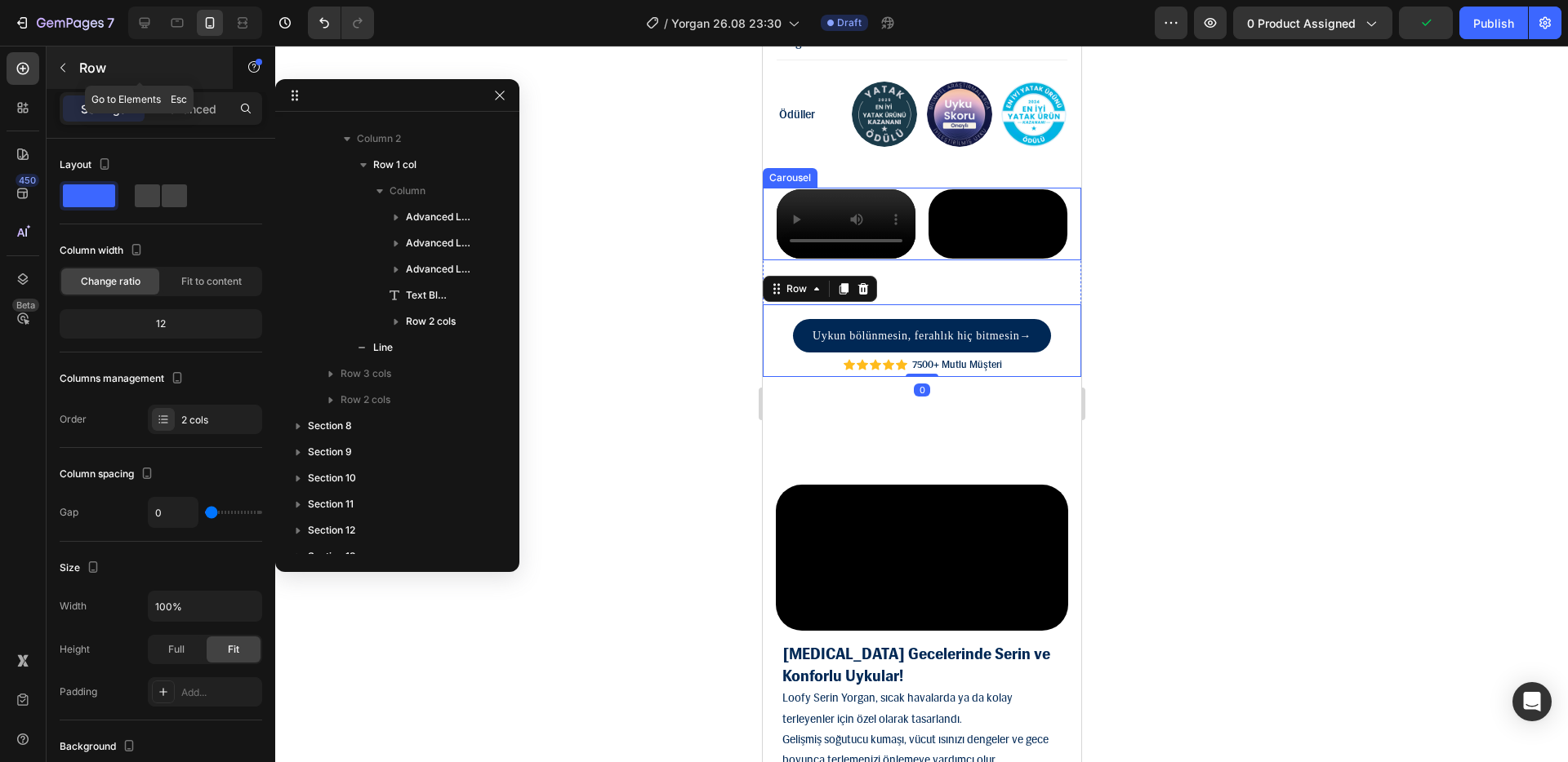
click at [65, 72] on icon "button" at bounding box center [62, 67] width 13 height 13
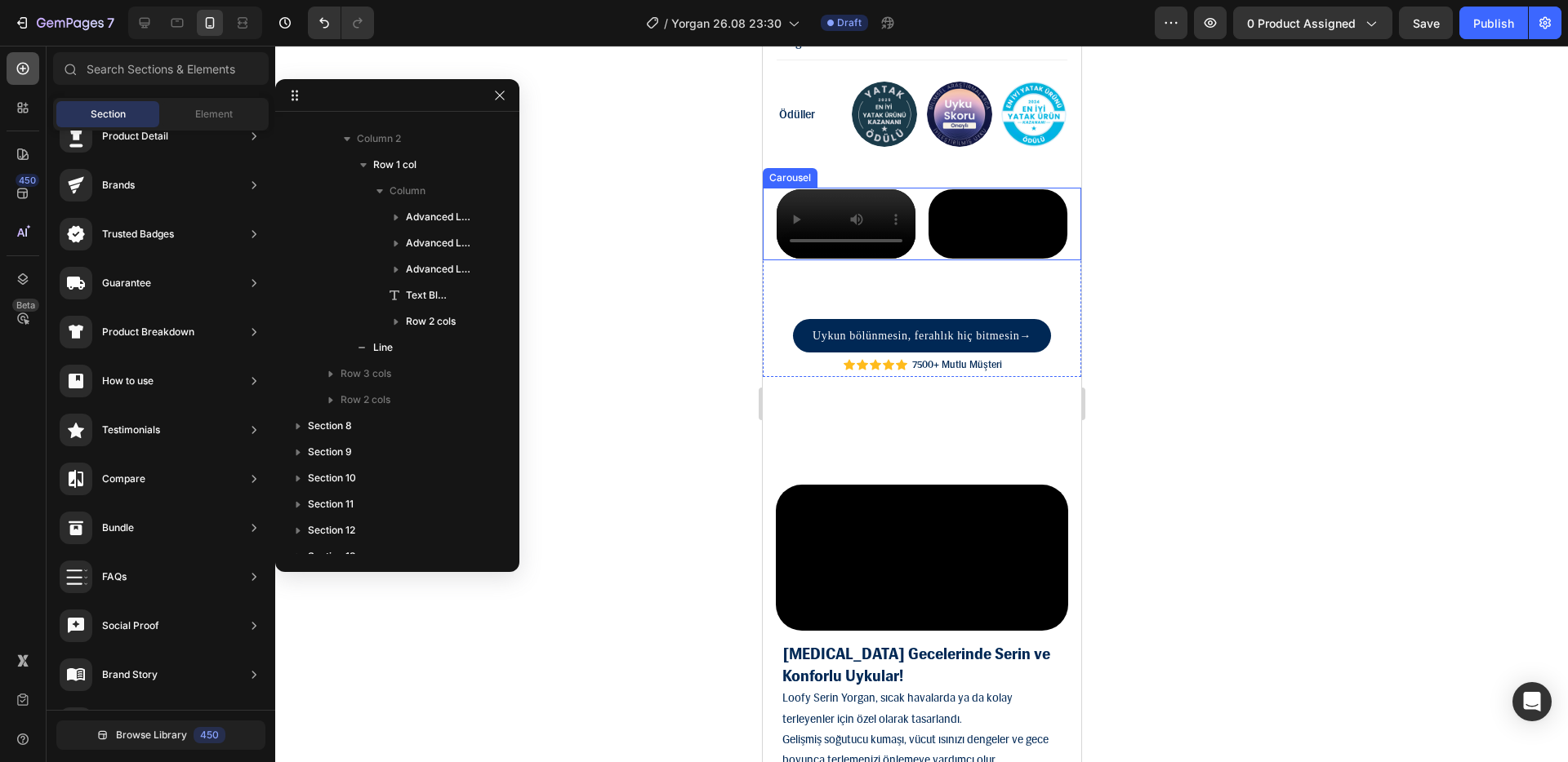
click at [22, 71] on icon at bounding box center [22, 68] width 16 height 16
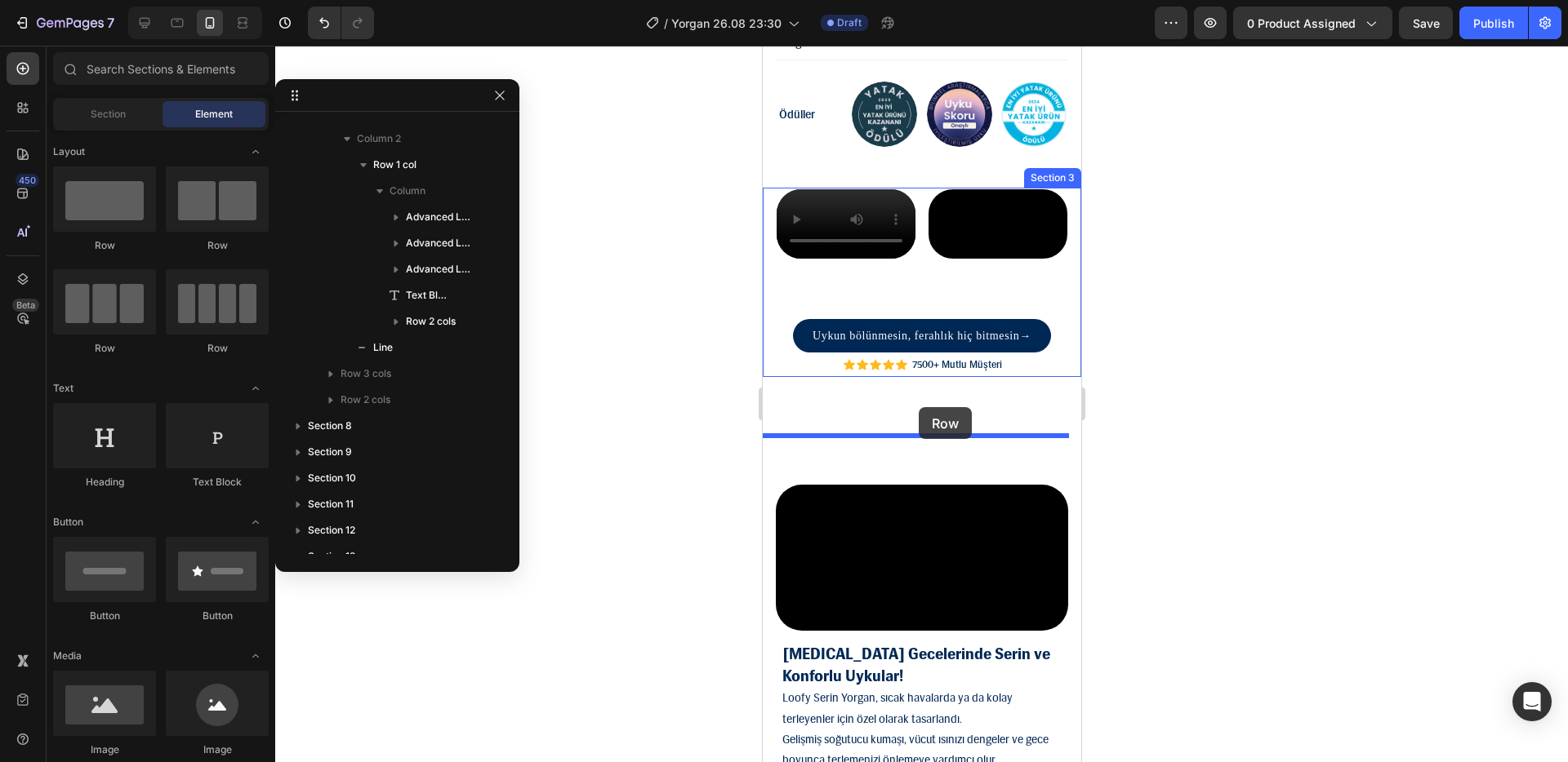
drag, startPoint x: 1334, startPoint y: 316, endPoint x: 918, endPoint y: 408, distance: 426.1
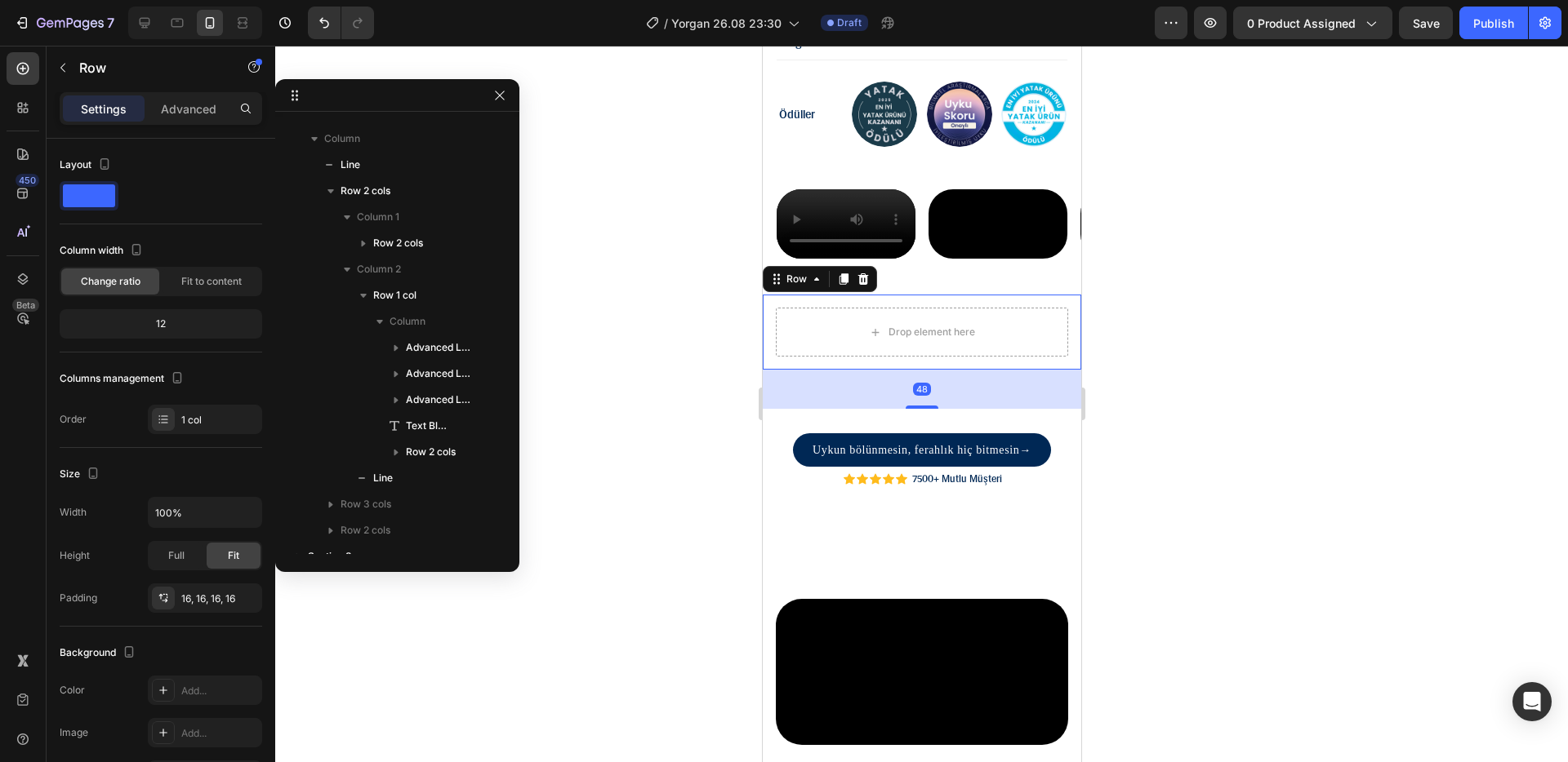
scroll to position [228, 0]
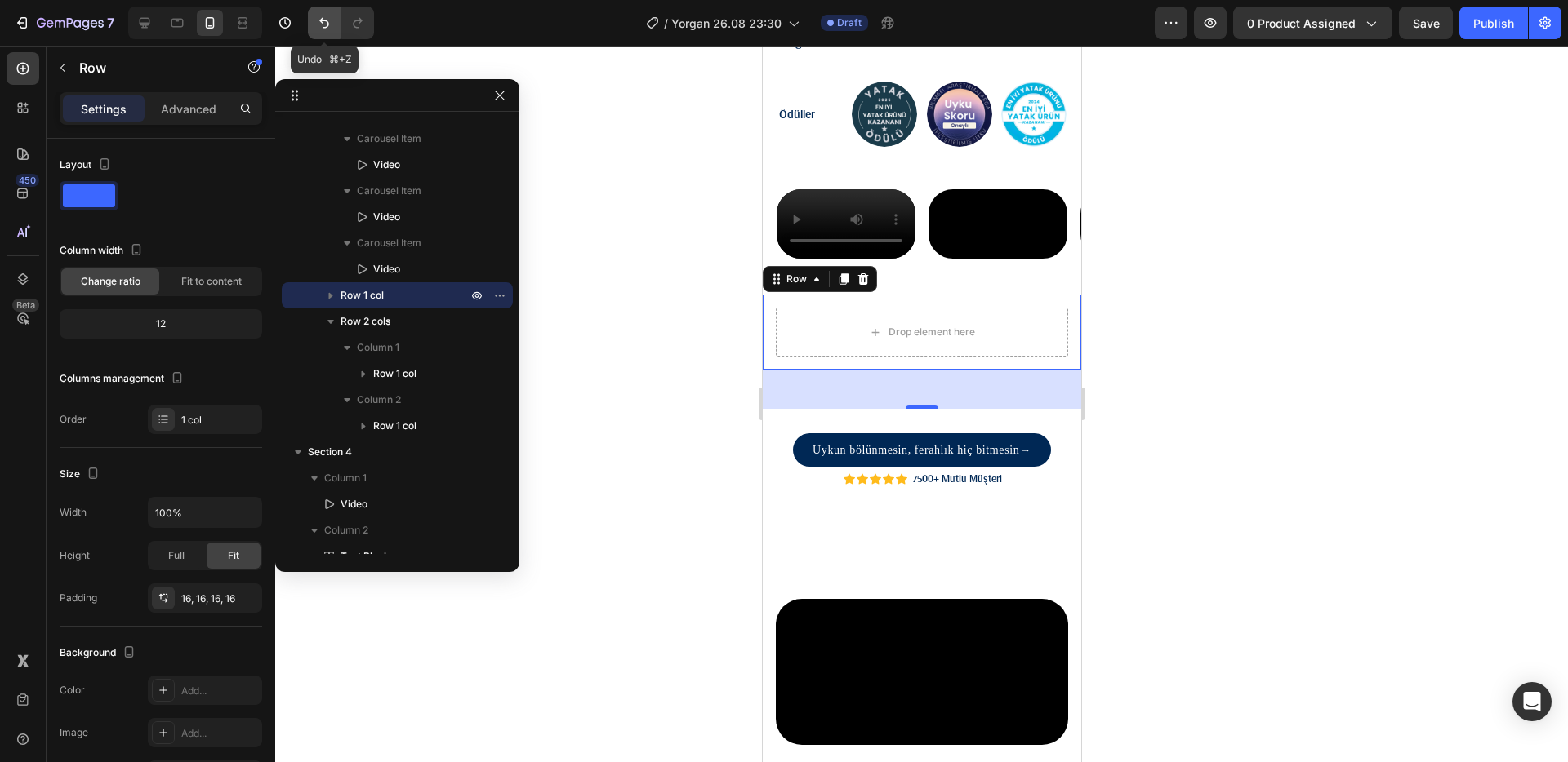
click at [323, 24] on icon "Undo/Redo" at bounding box center [323, 22] width 16 height 16
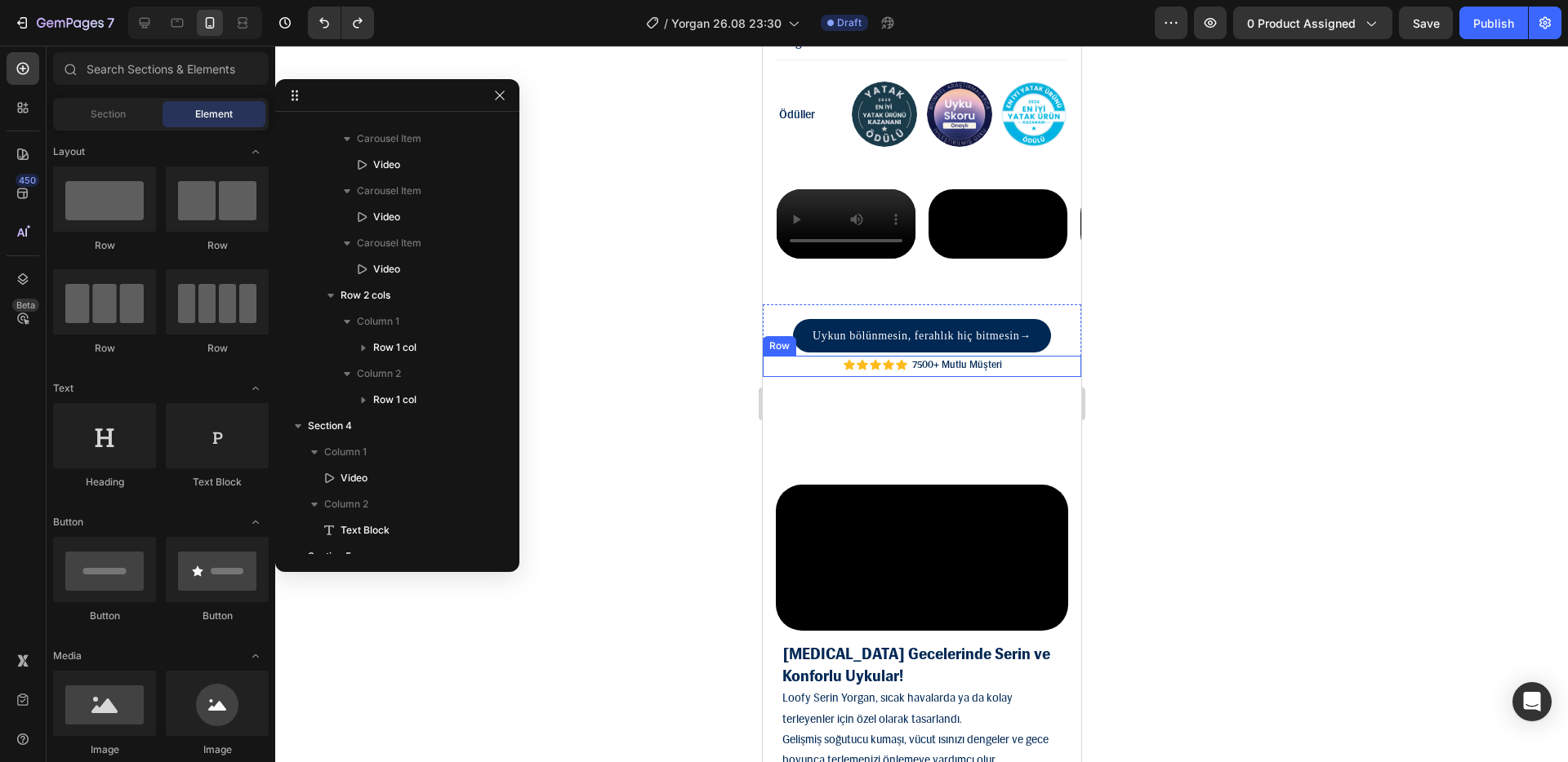
click at [773, 377] on div "Icon Icon Icon Icon Icon Icon List 7500+ Mutlu Müşteri Text Block Row" at bounding box center [920, 367] width 319 height 21
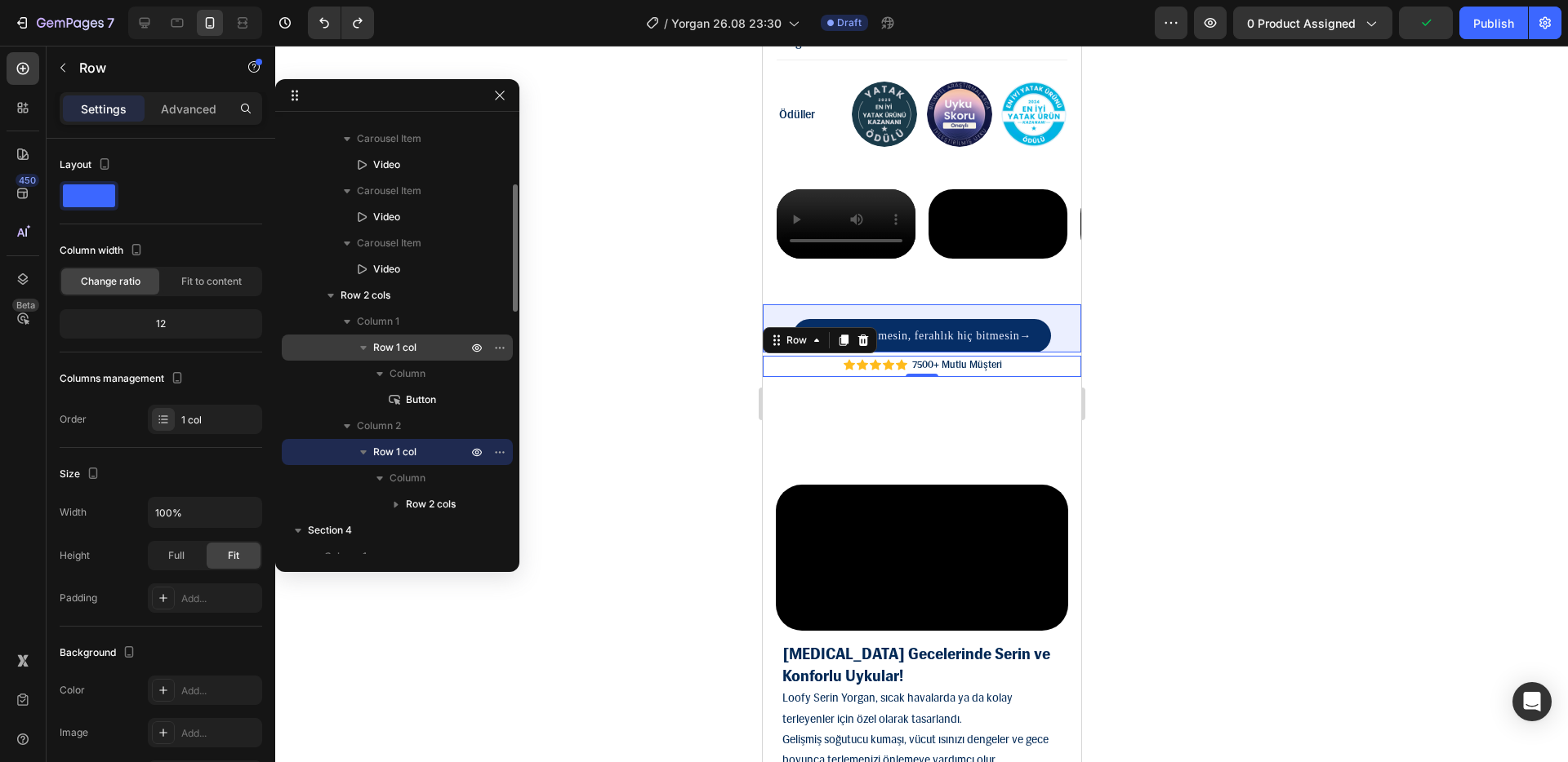
click at [407, 346] on span "Row 1 col" at bounding box center [394, 348] width 44 height 16
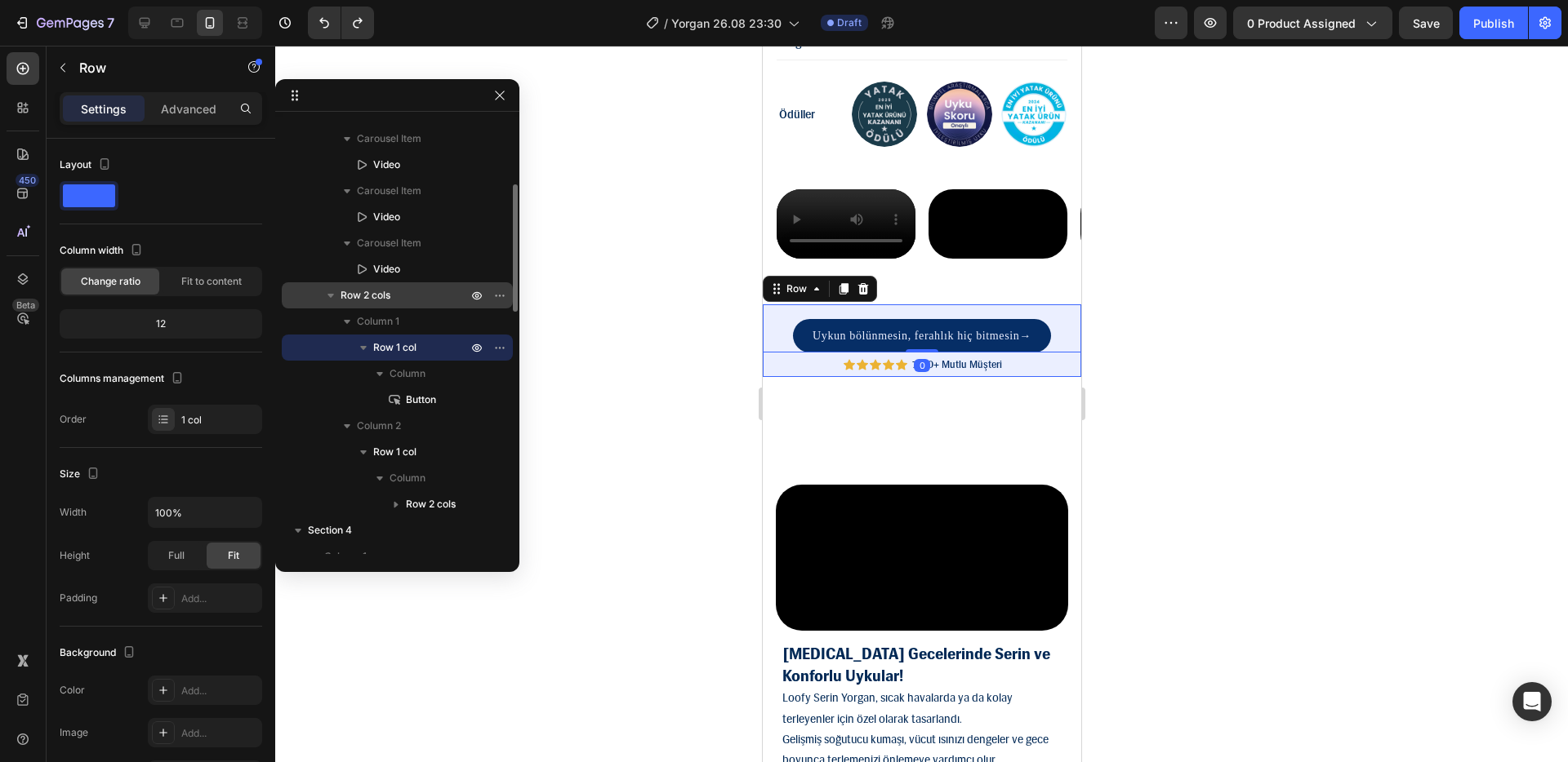
click at [392, 289] on p "Row 2 cols" at bounding box center [406, 295] width 130 height 16
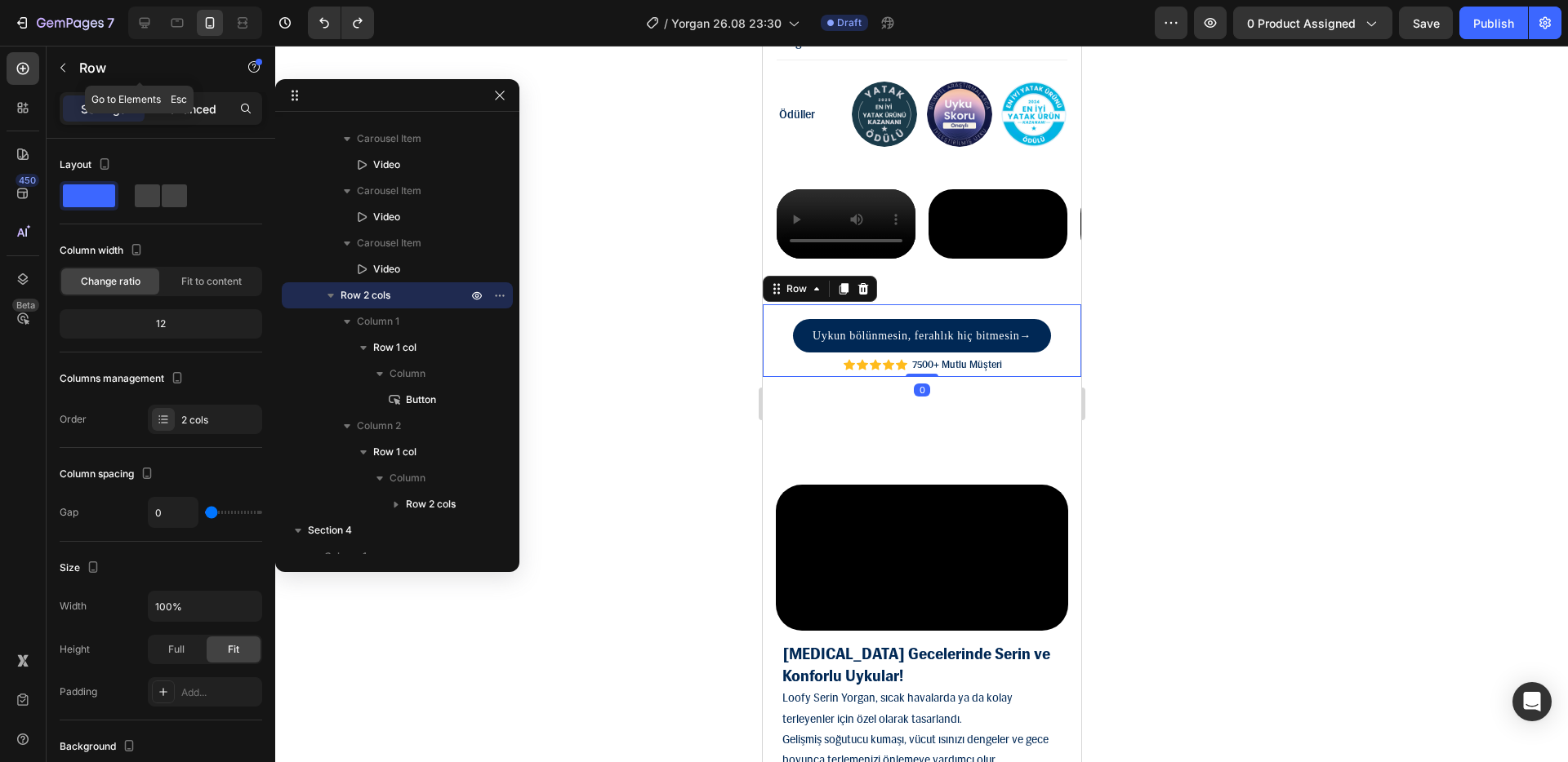
click at [187, 102] on p "Advanced" at bounding box center [188, 109] width 55 height 17
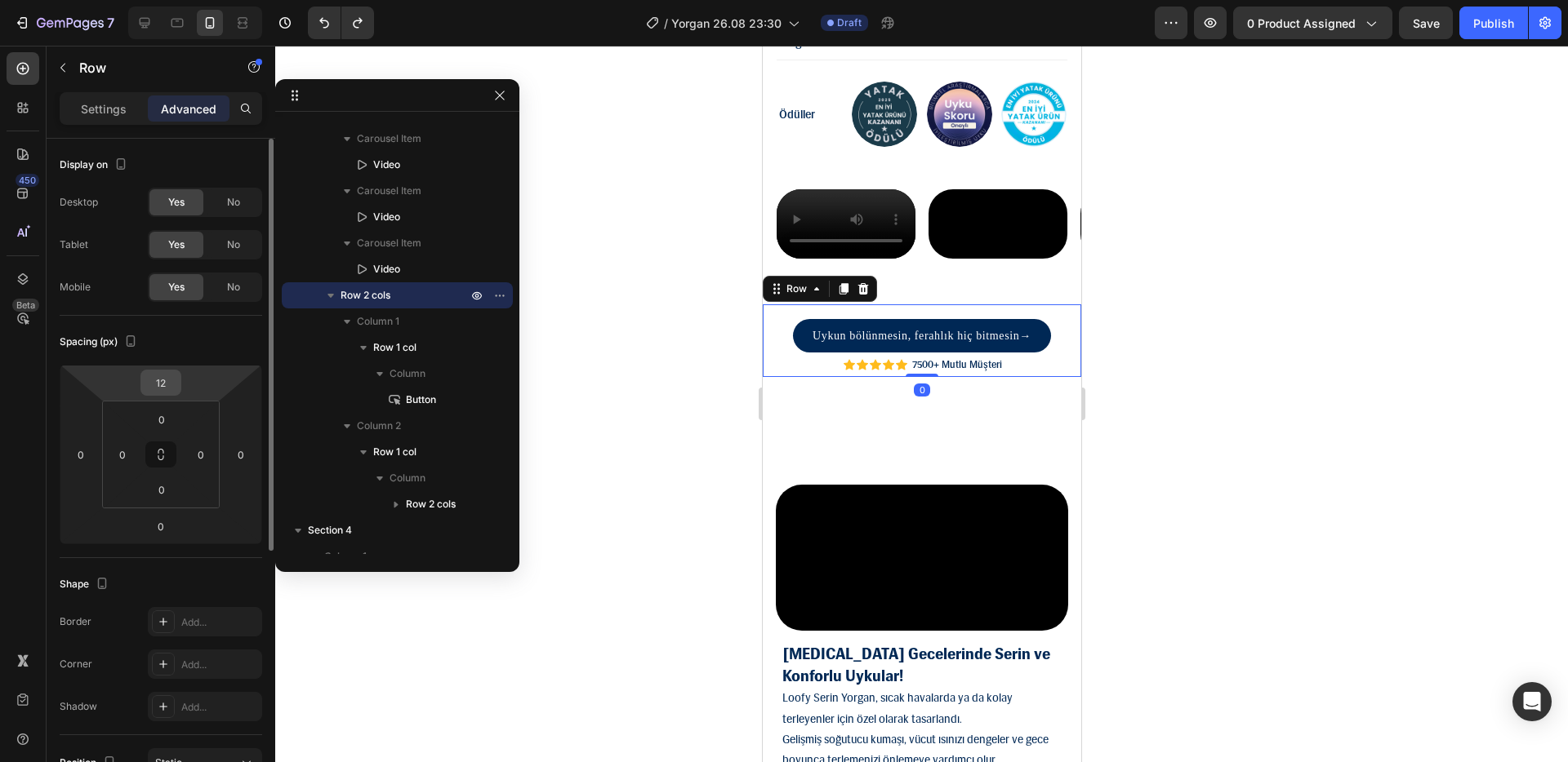
click at [160, 381] on input "12" at bounding box center [161, 382] width 33 height 24
type input "0"
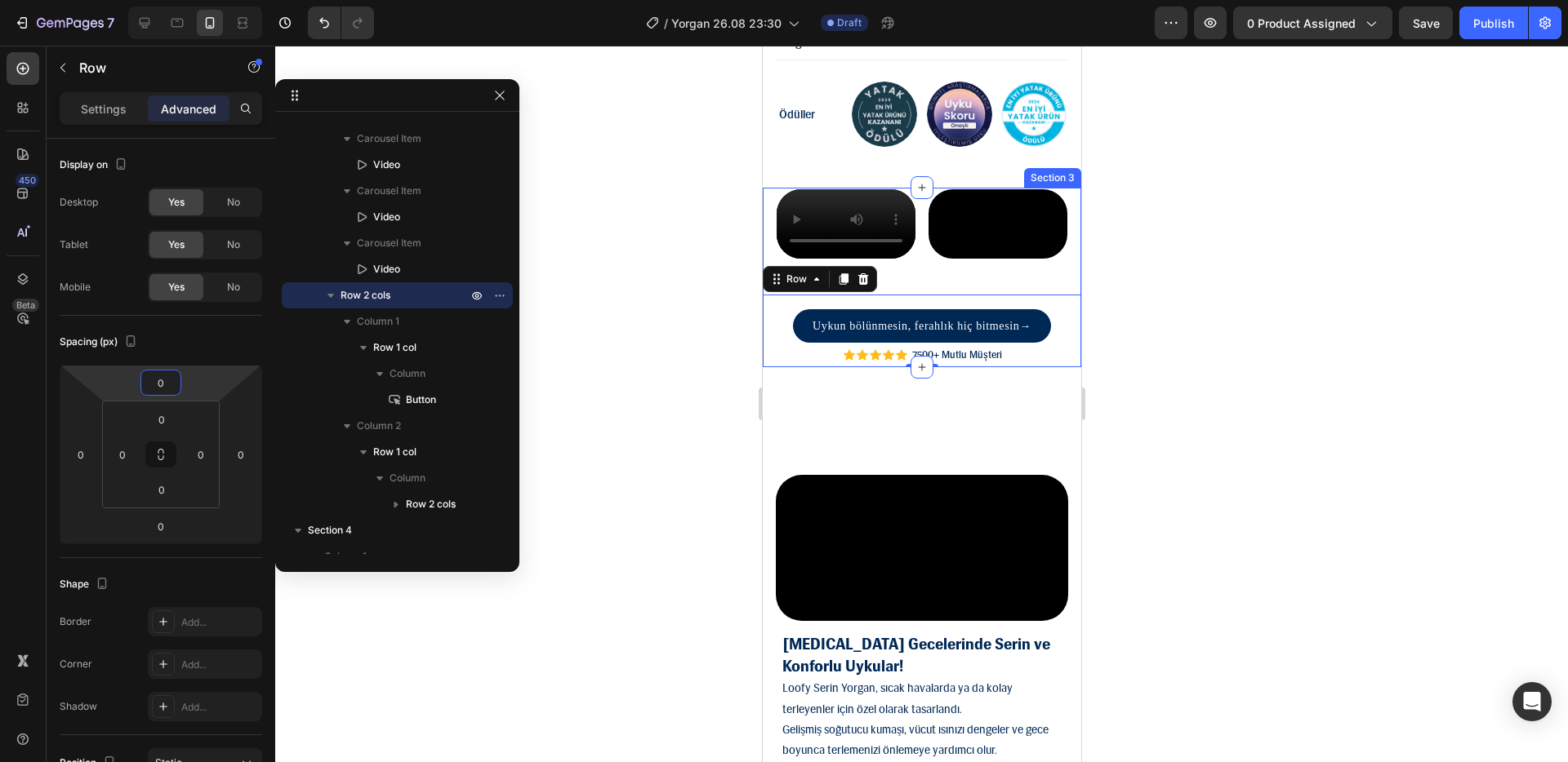
click at [928, 294] on div "Video Video Video Video Video Carousel" at bounding box center [920, 241] width 319 height 107
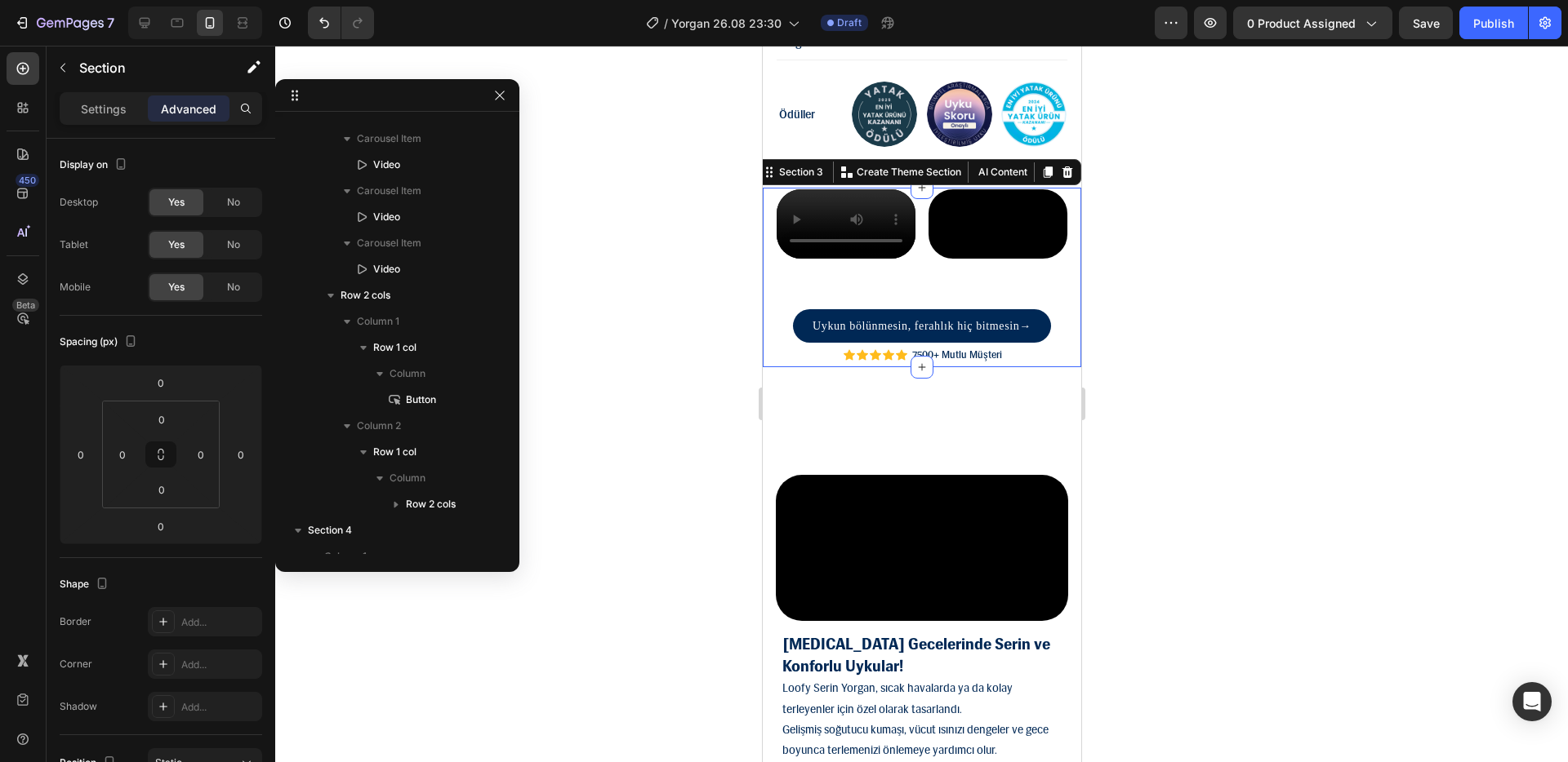
scroll to position [0, 0]
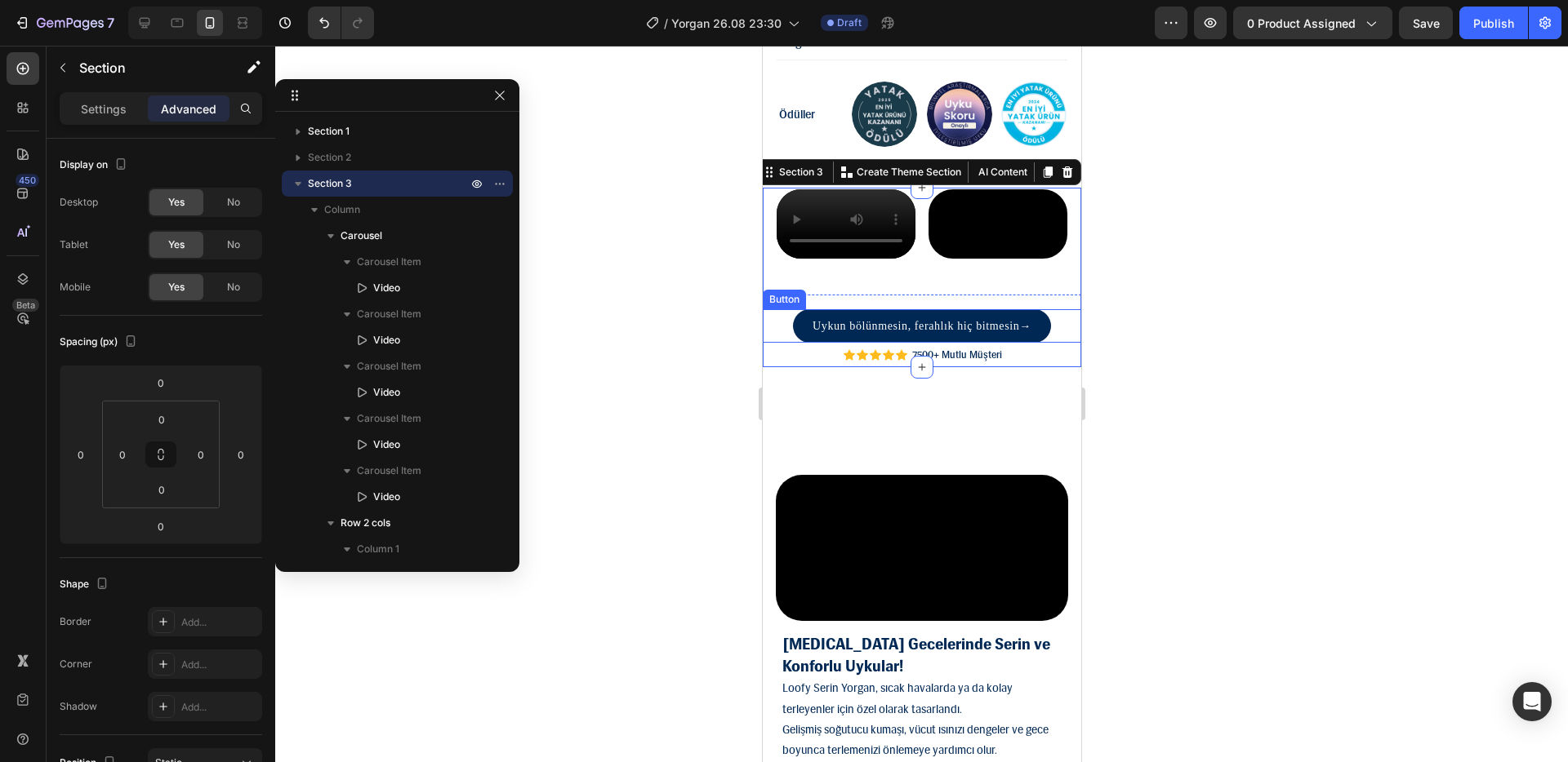
click at [777, 343] on div "Uykun bölünmesin, ferahlık hiç bitmesin → Button" at bounding box center [920, 325] width 319 height 34
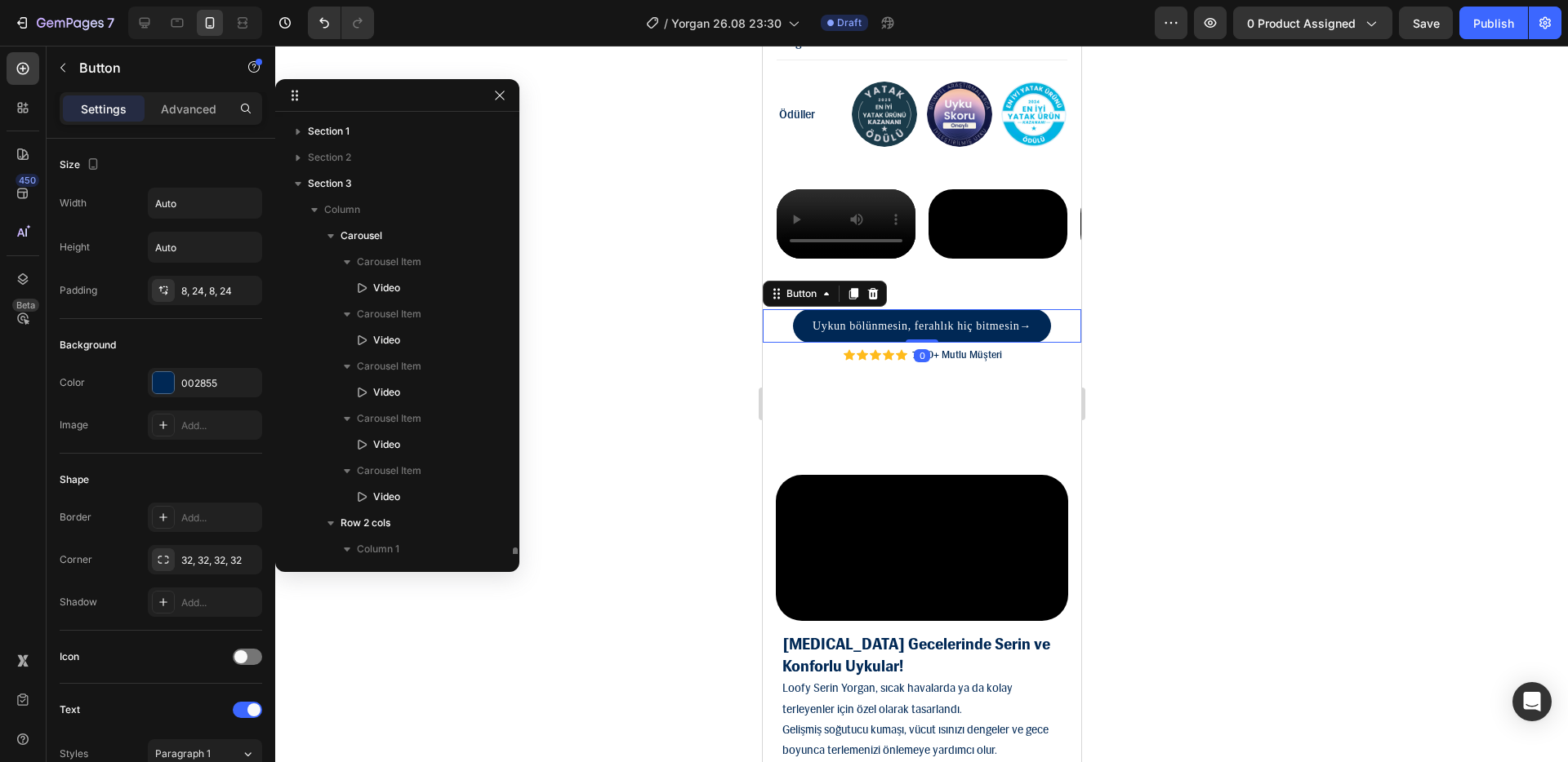
scroll to position [332, 0]
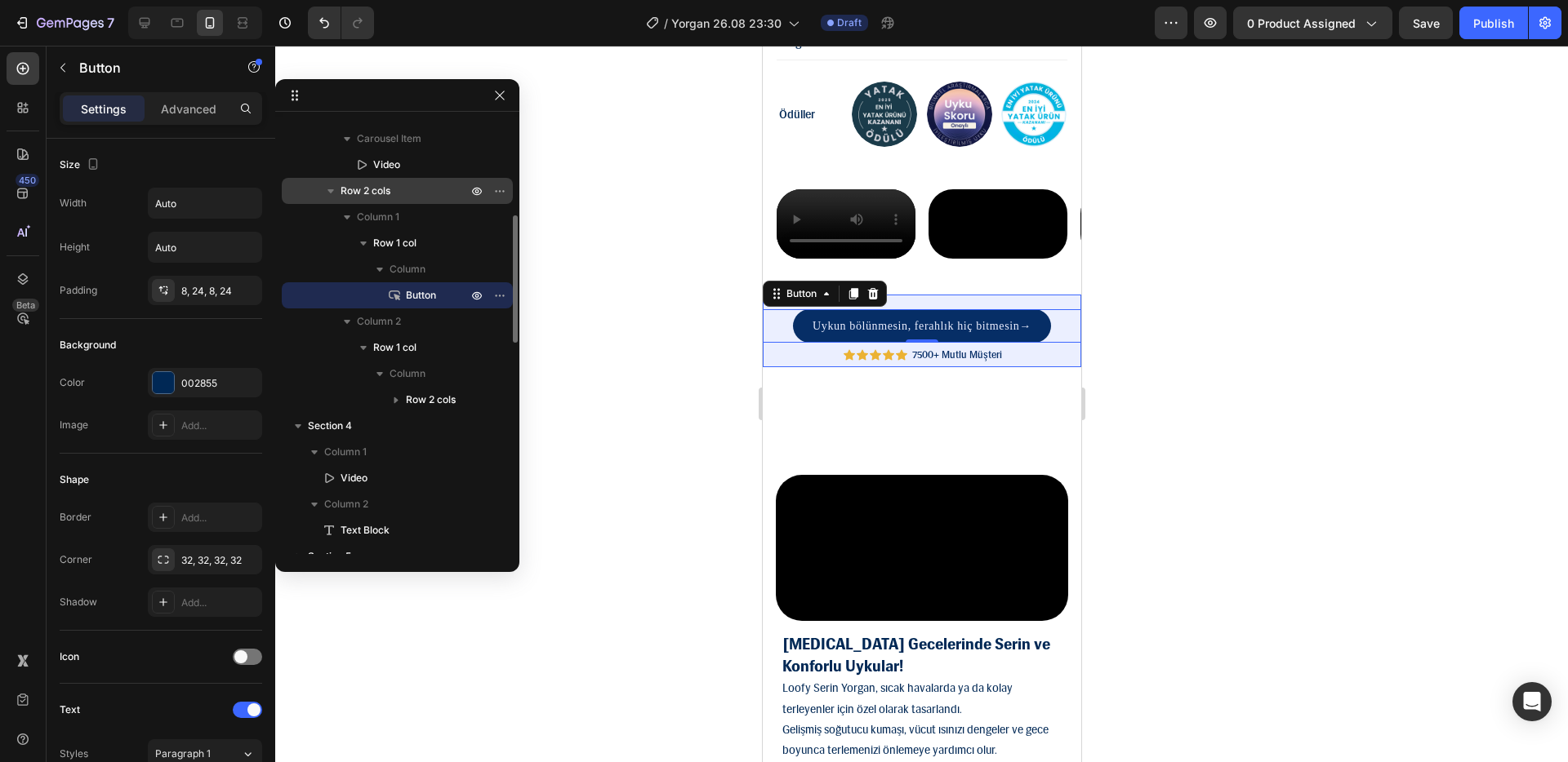
click at [408, 195] on p "Row 2 cols" at bounding box center [406, 191] width 130 height 16
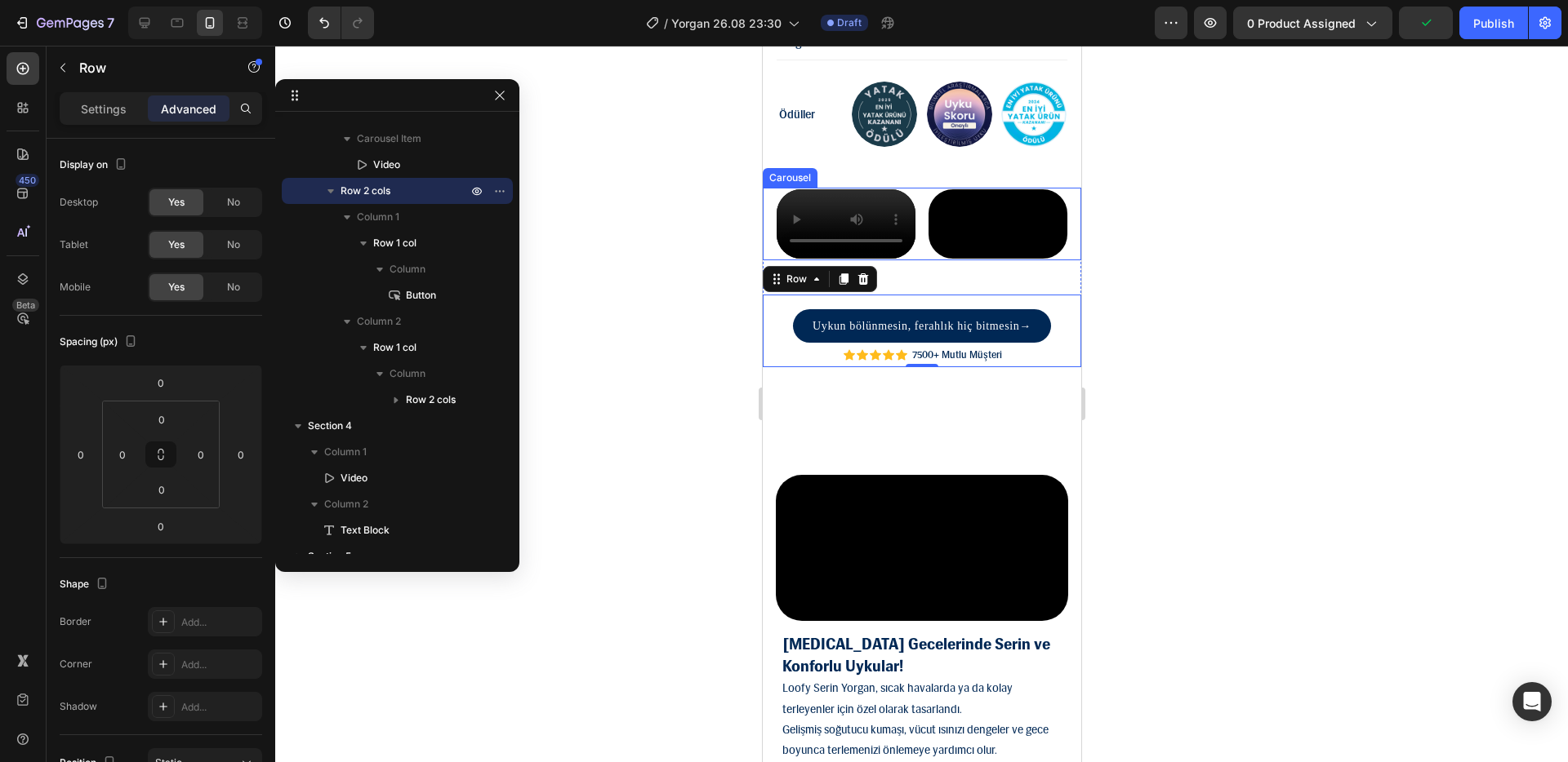
click at [923, 260] on div "Video Video Video Video Video" at bounding box center [927, 224] width 306 height 73
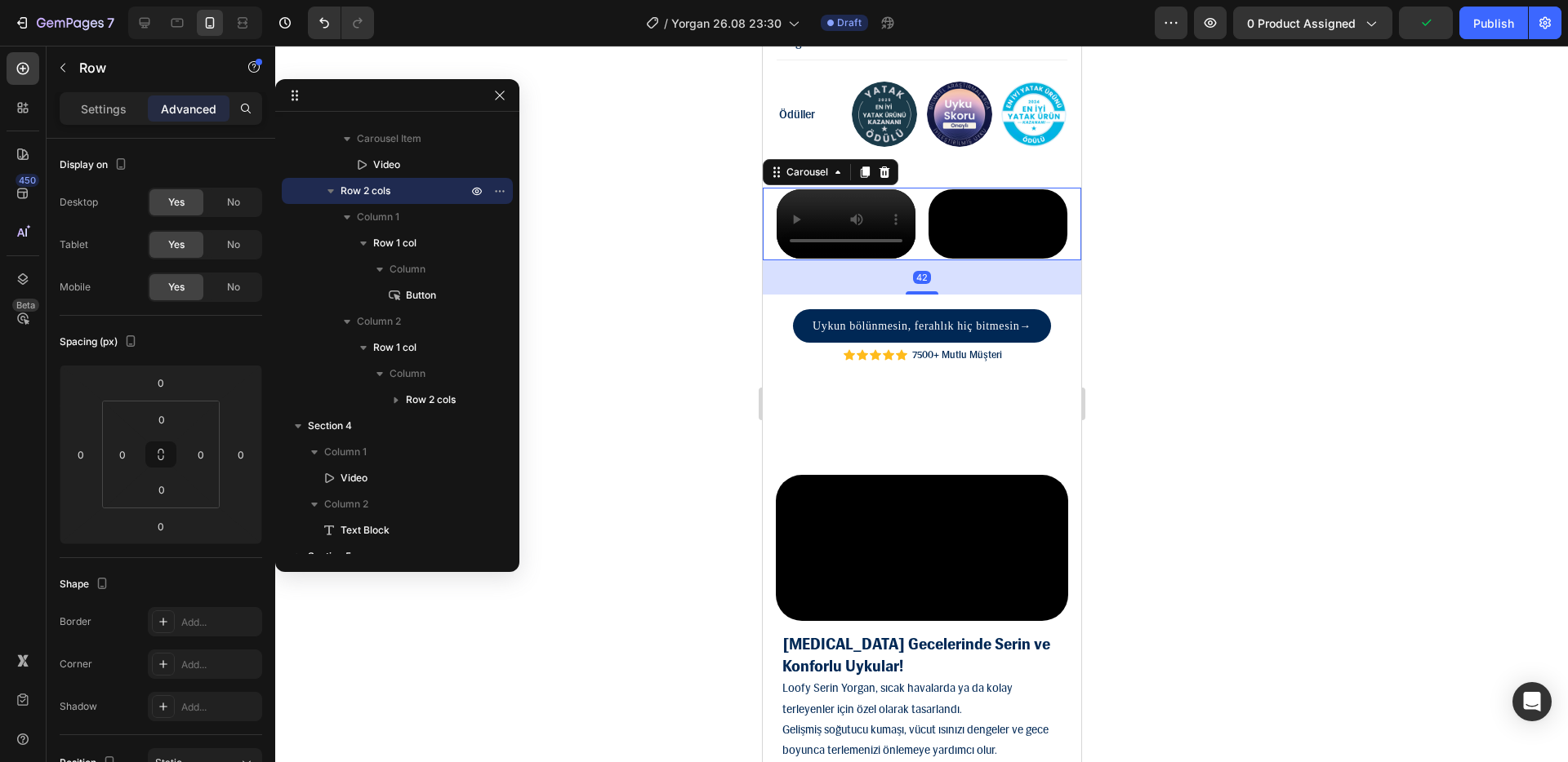
scroll to position [0, 0]
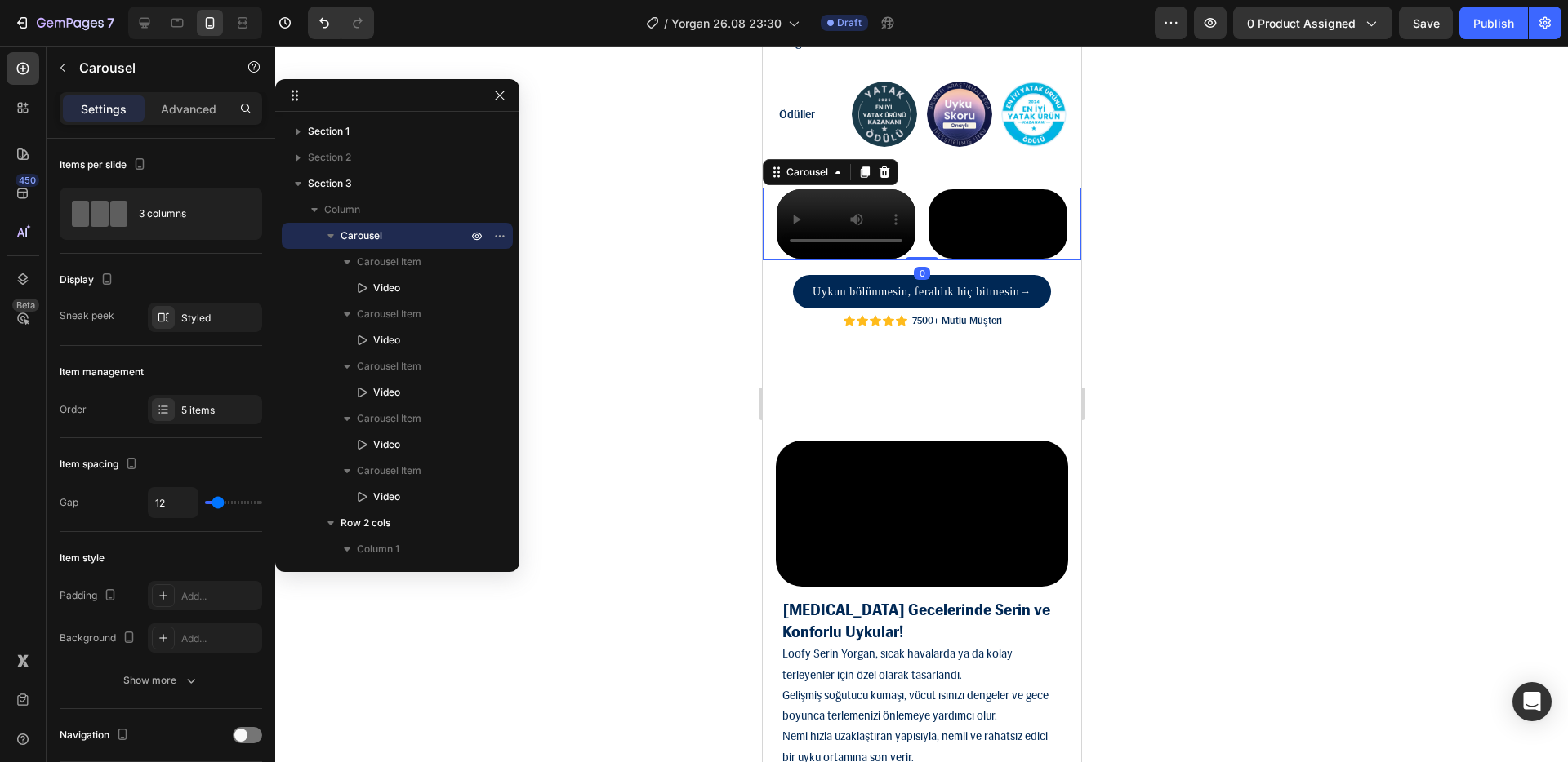
drag, startPoint x: 914, startPoint y: 433, endPoint x: 939, endPoint y: 359, distance: 78.1
click at [939, 260] on div "Video Video Video Video Video Carousel 0" at bounding box center [920, 224] width 319 height 73
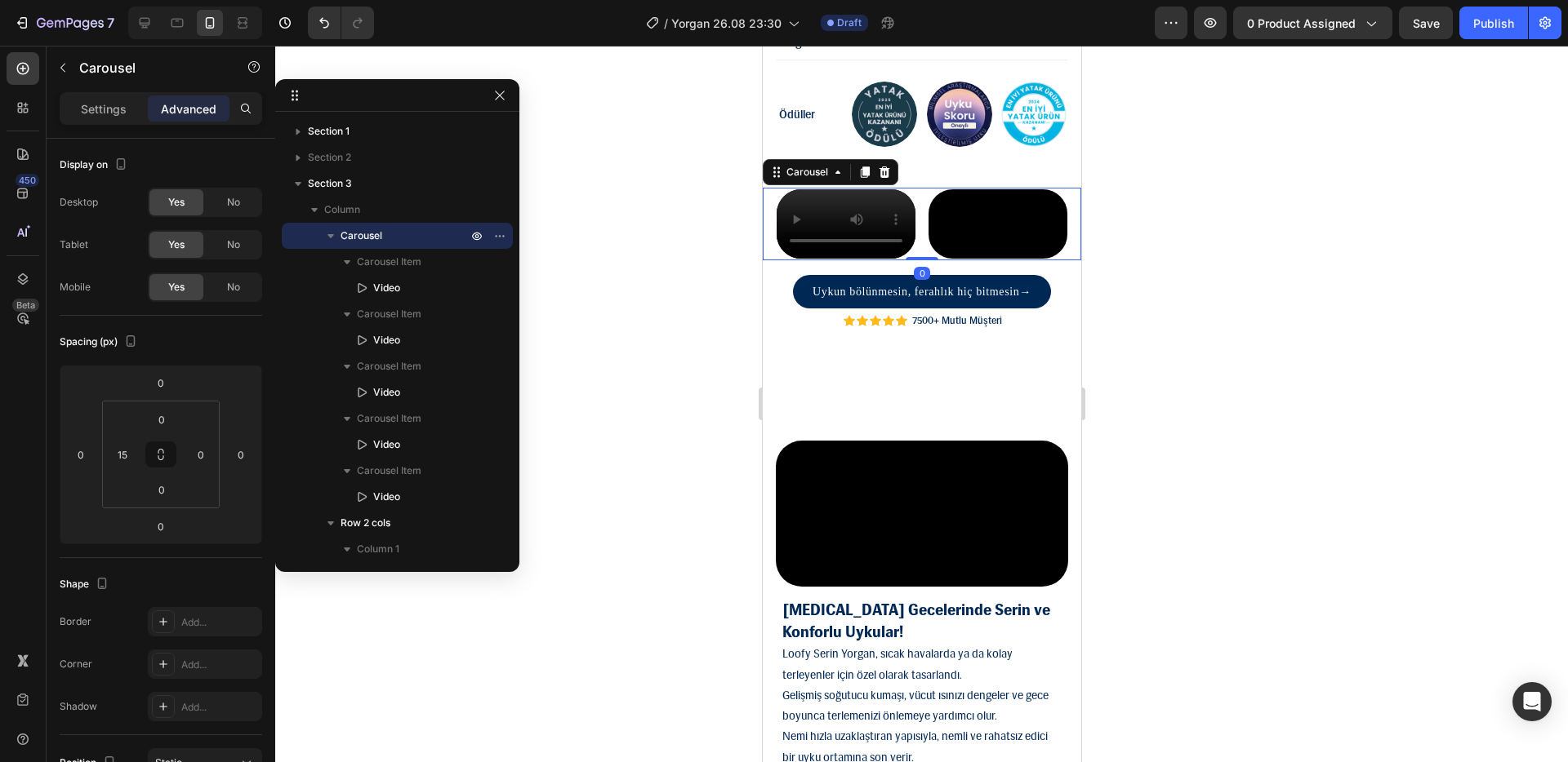
click at [1199, 356] on div at bounding box center [921, 404] width 1292 height 716
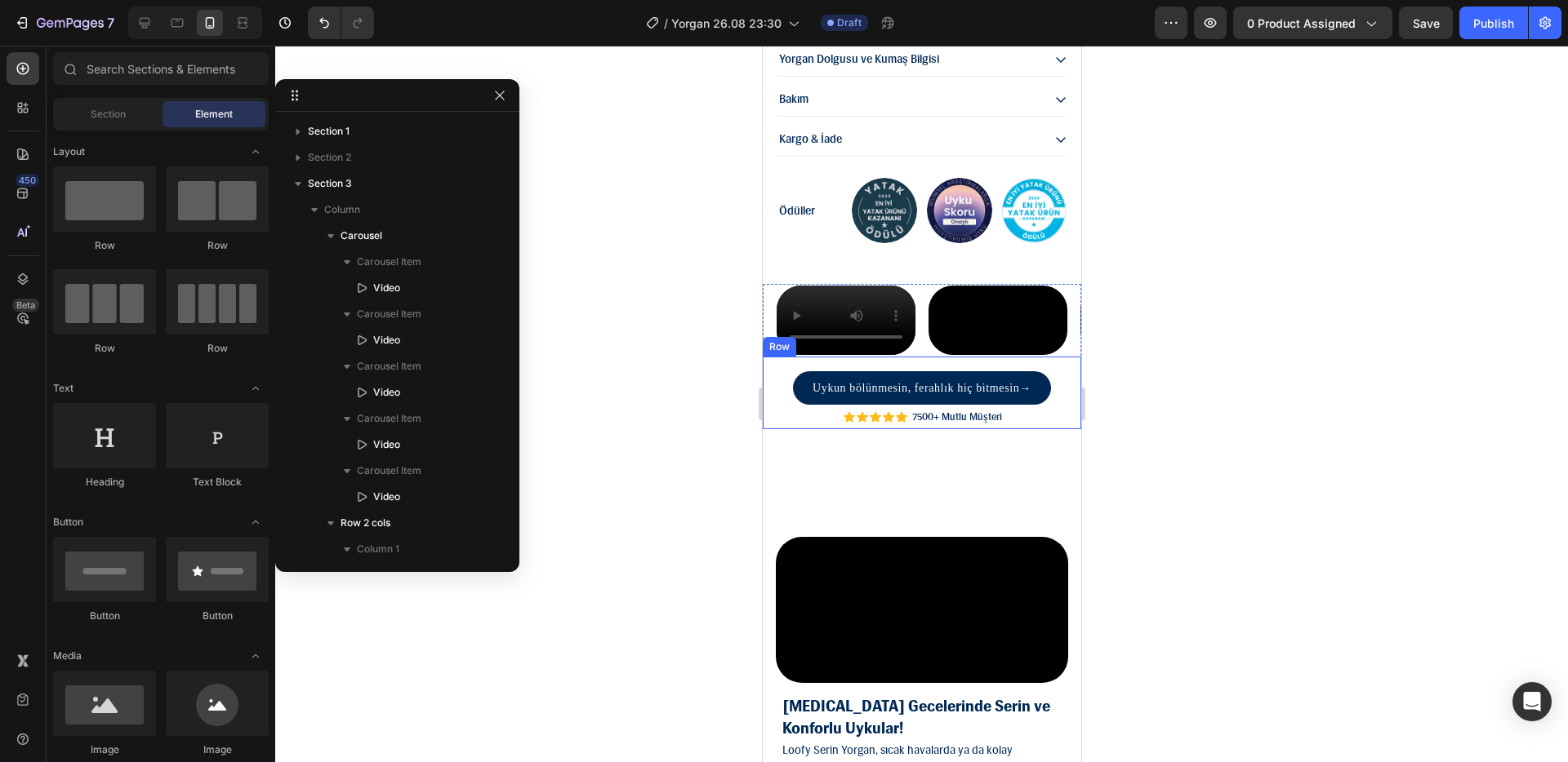
scroll to position [1731, 0]
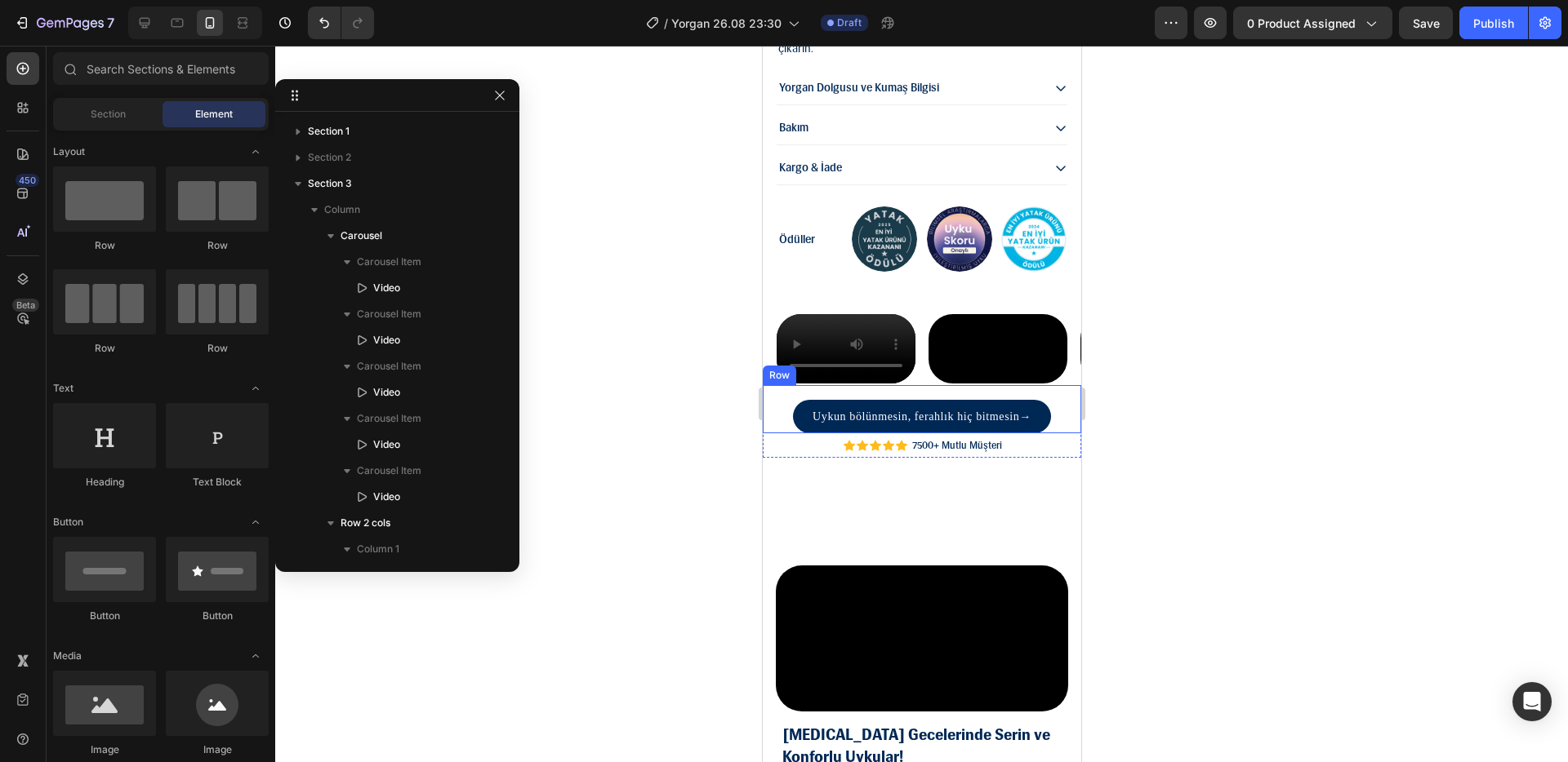
click at [920, 434] on div "Uykun bölünmesin, ferahlık hiç bitmesin → Button" at bounding box center [920, 410] width 319 height 48
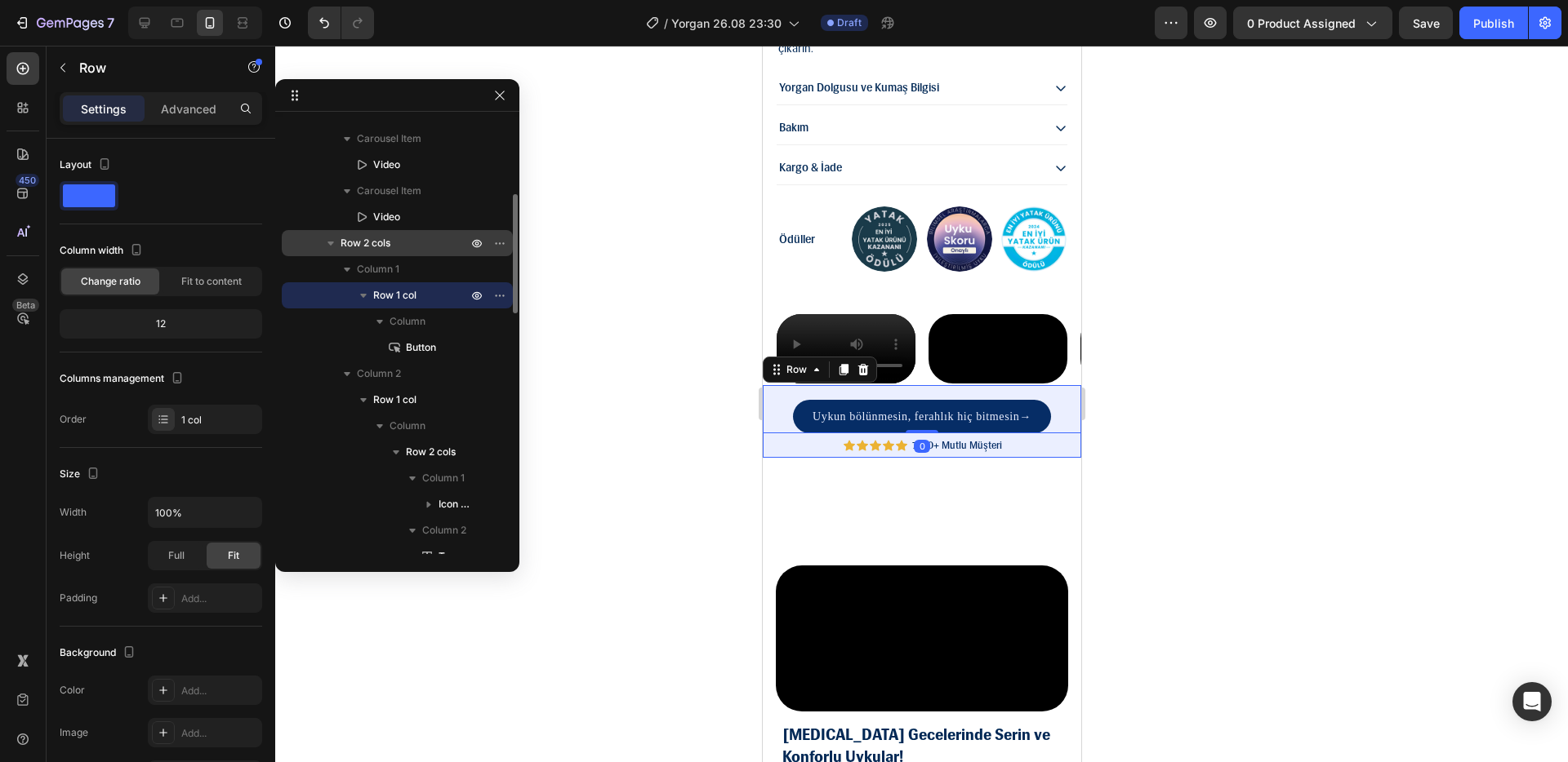
click at [391, 243] on p "Row 2 cols" at bounding box center [406, 243] width 130 height 16
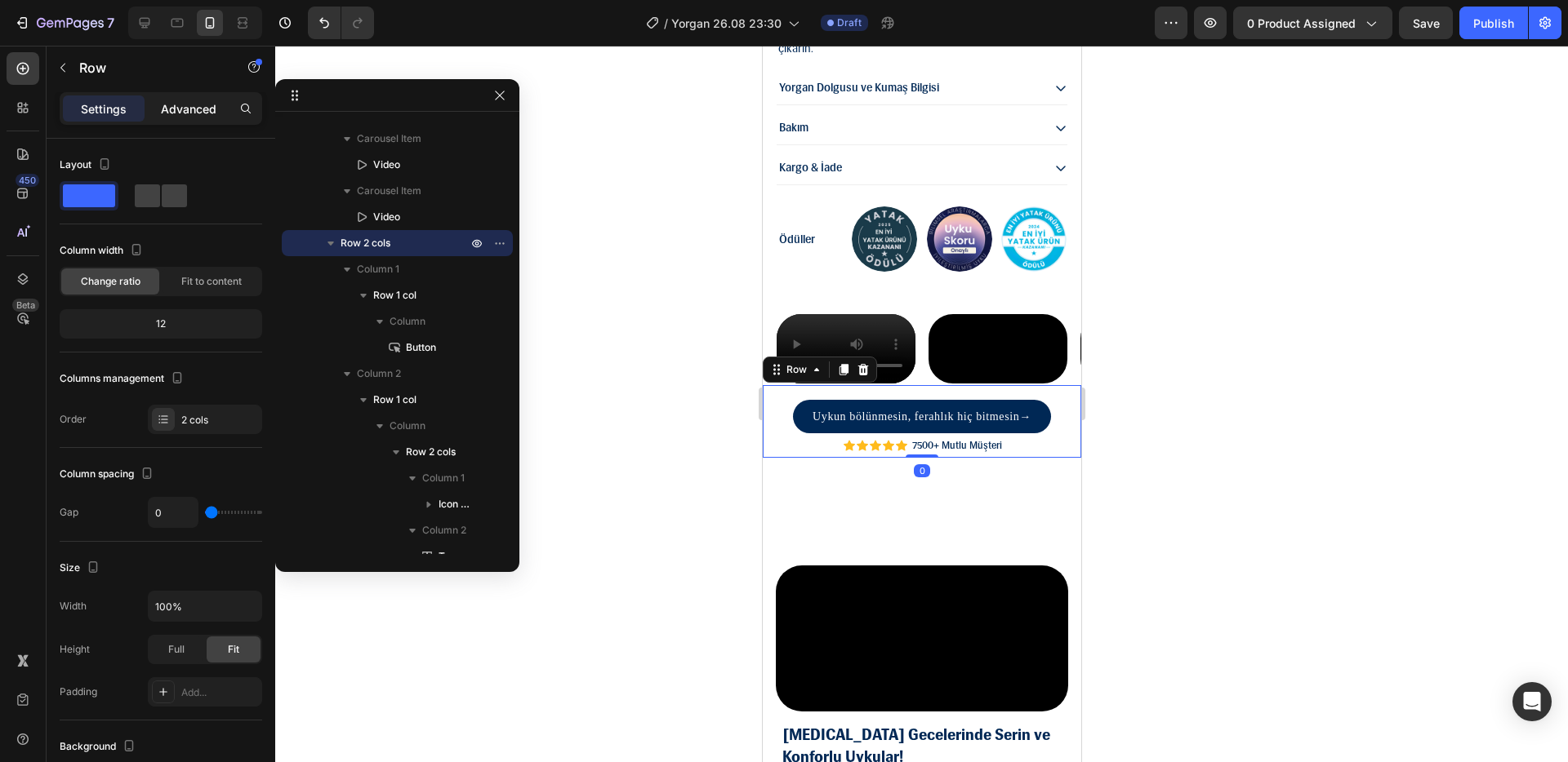
click at [175, 108] on p "Advanced" at bounding box center [188, 109] width 55 height 17
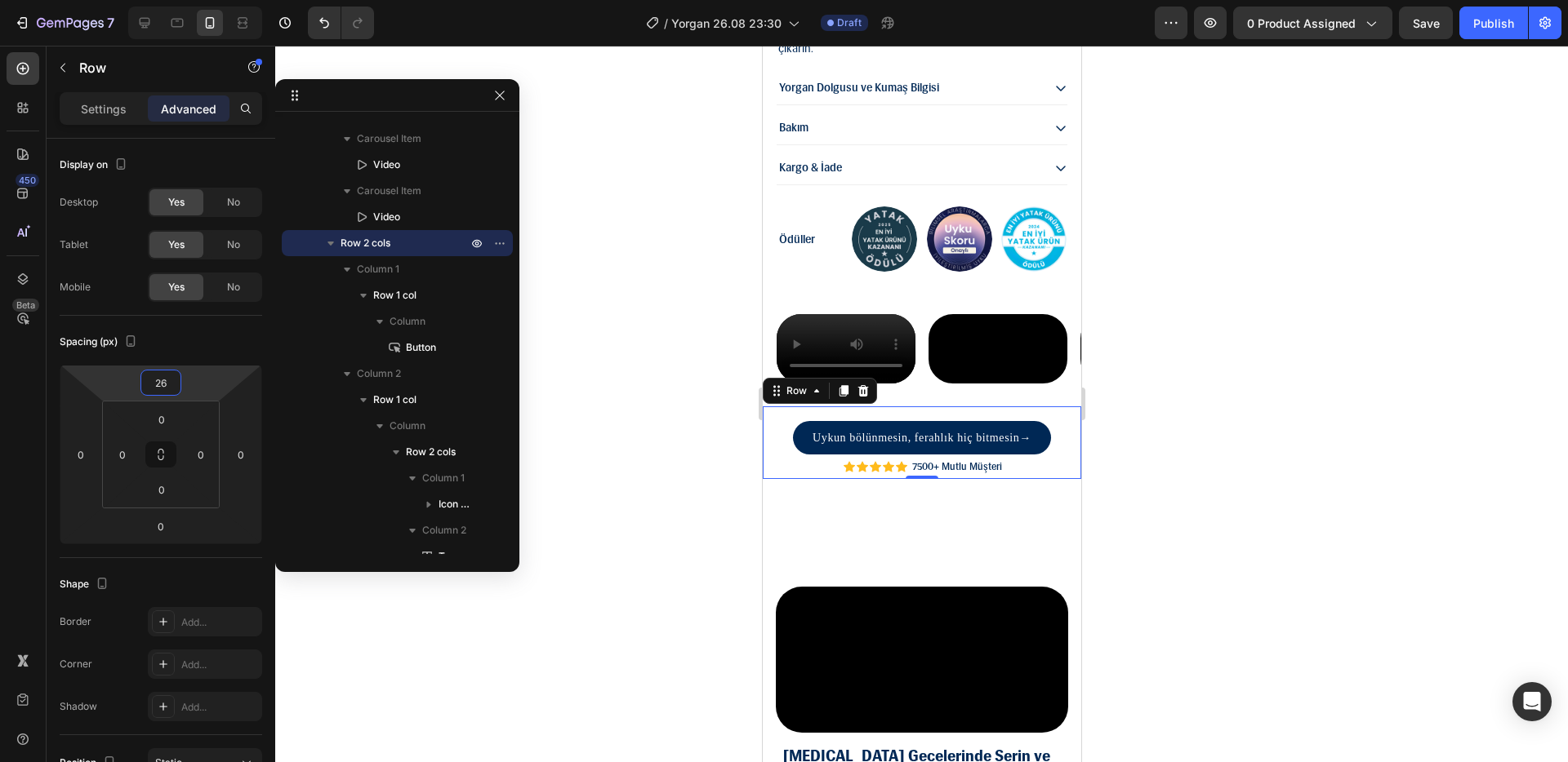
type input "28"
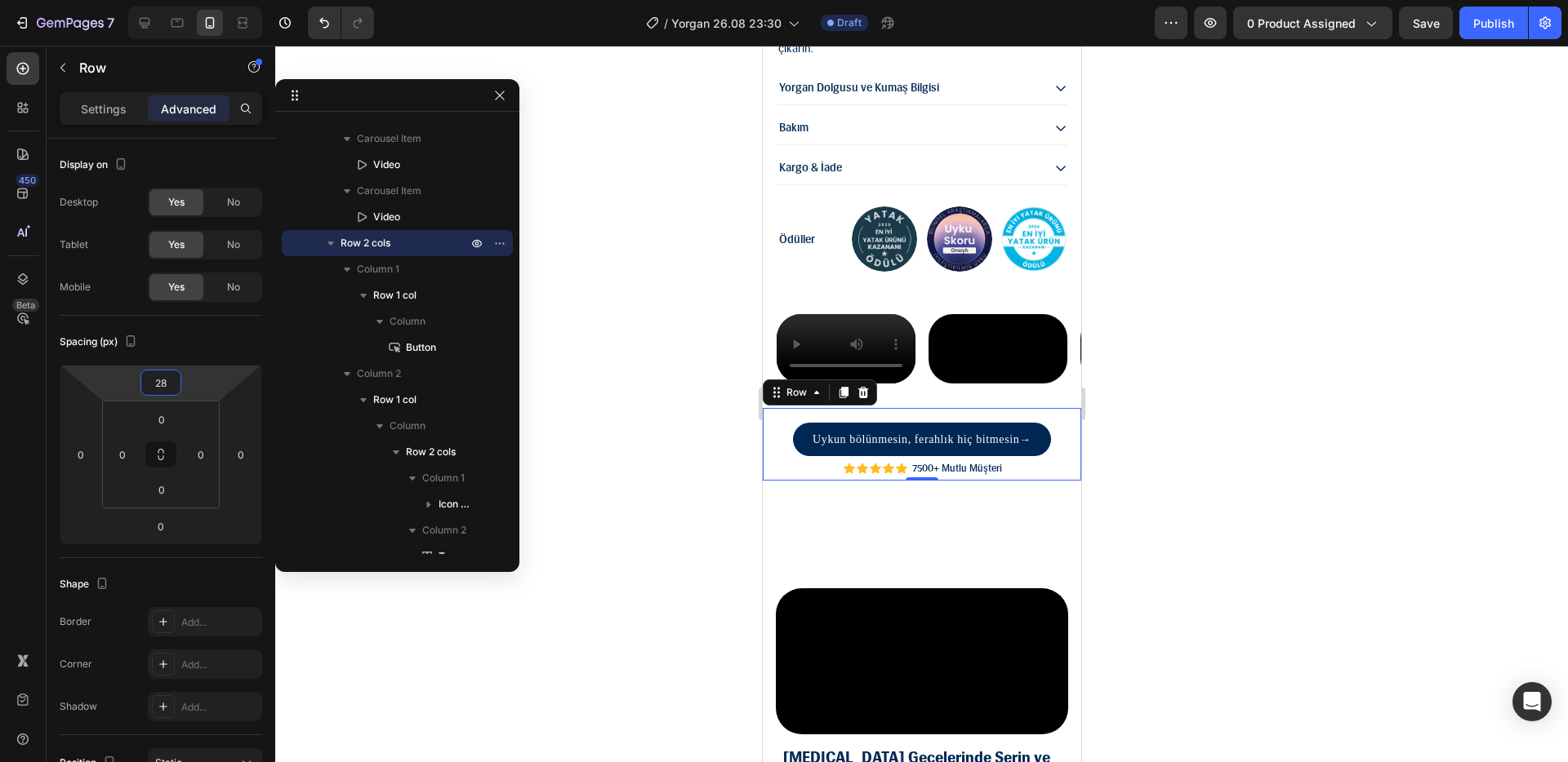
click at [199, 0] on html "7 Version history / Yorgan 26.08 23:30 Draft Preview 0 product assigned Save Pu…" at bounding box center [784, 0] width 1568 height 0
click at [1199, 523] on div at bounding box center [921, 404] width 1292 height 716
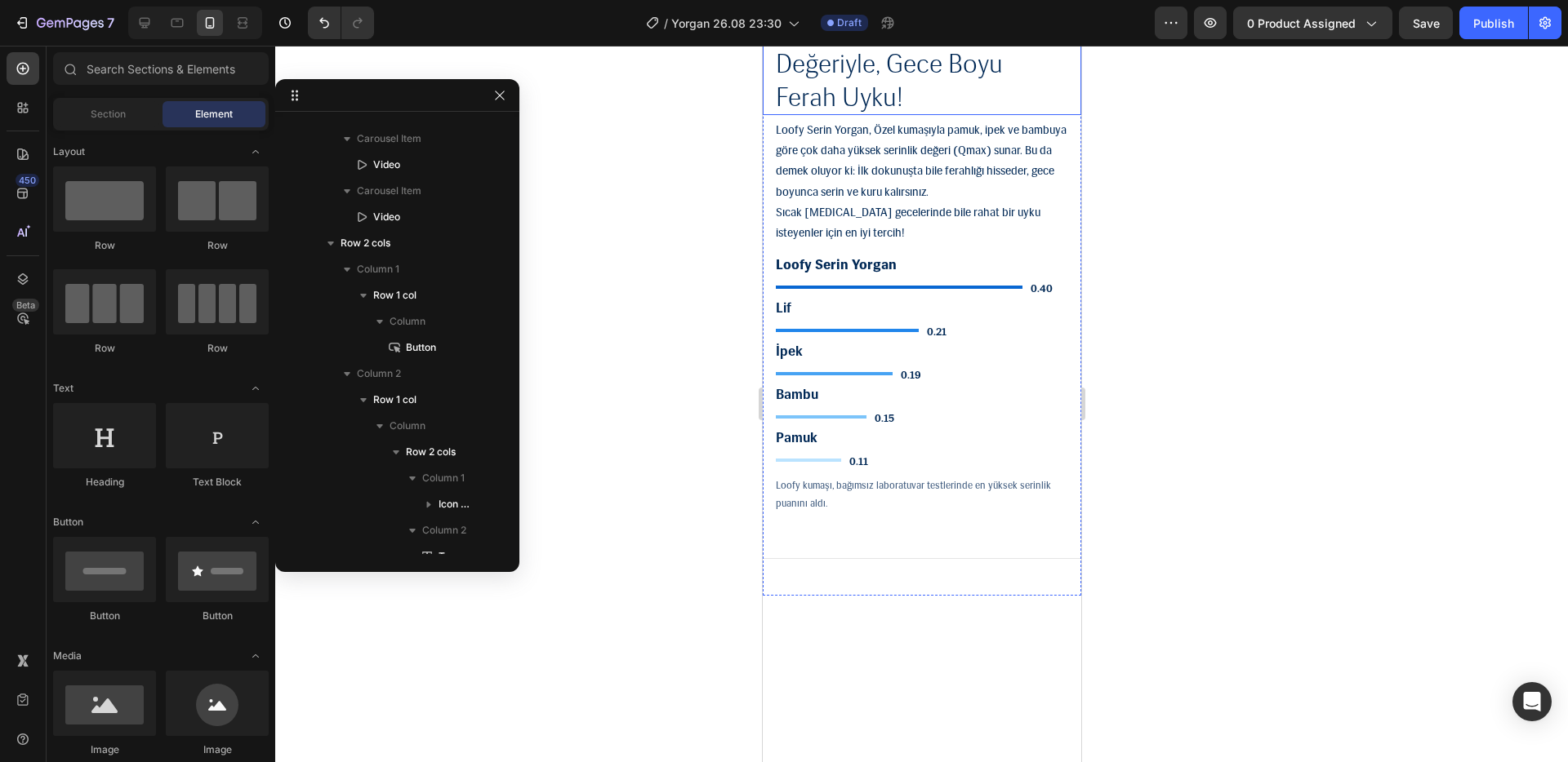
scroll to position [4977, 0]
